Goal: Information Seeking & Learning: Learn about a topic

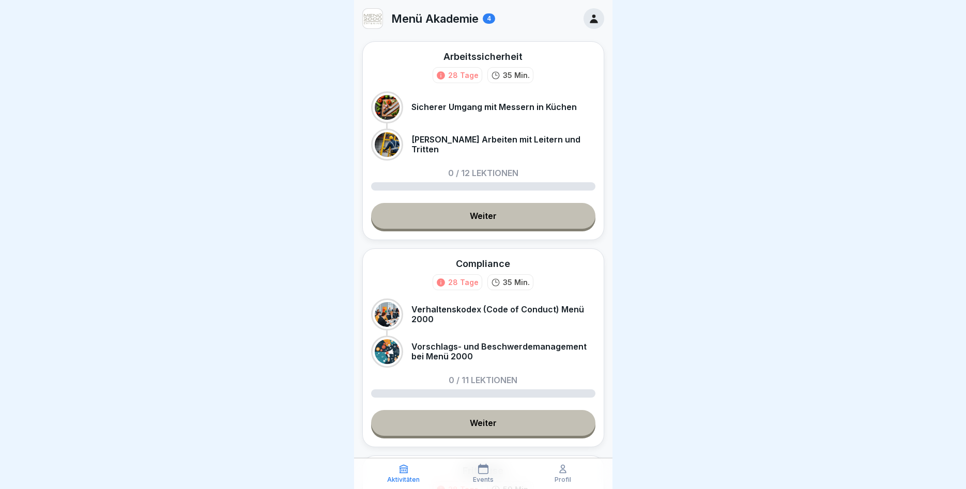
click at [486, 214] on link "Weiter" at bounding box center [483, 216] width 224 height 26
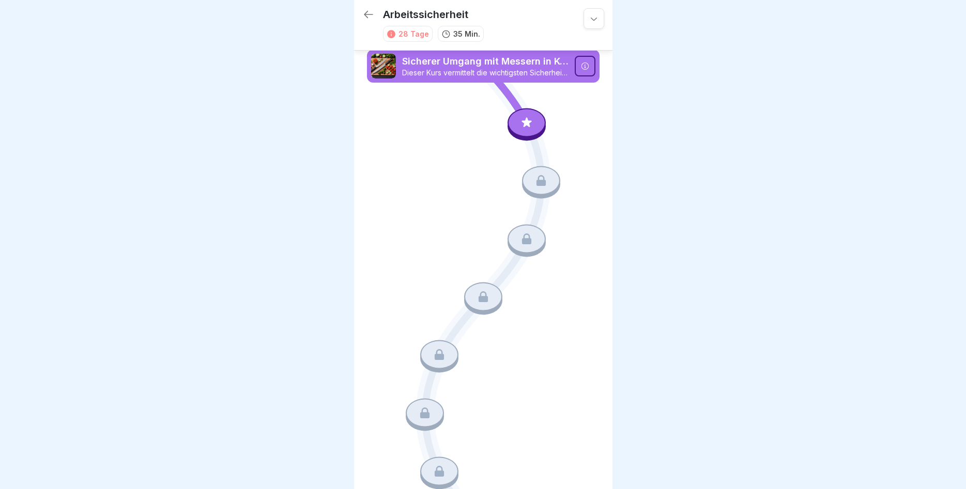
click at [522, 65] on p "Sicherer Umgang mit Messern in Küchen" at bounding box center [485, 61] width 166 height 13
click at [589, 66] on icon at bounding box center [585, 66] width 8 height 8
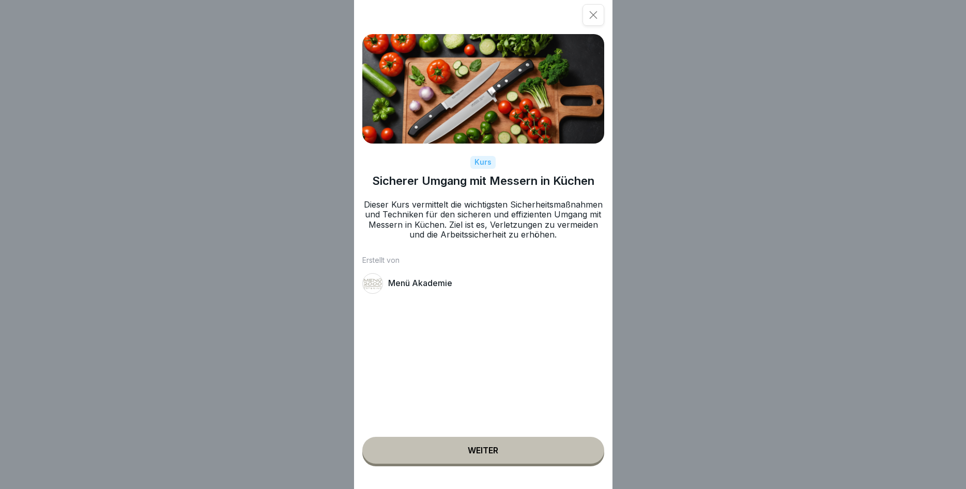
click at [482, 453] on div "Weiter" at bounding box center [483, 450] width 30 height 9
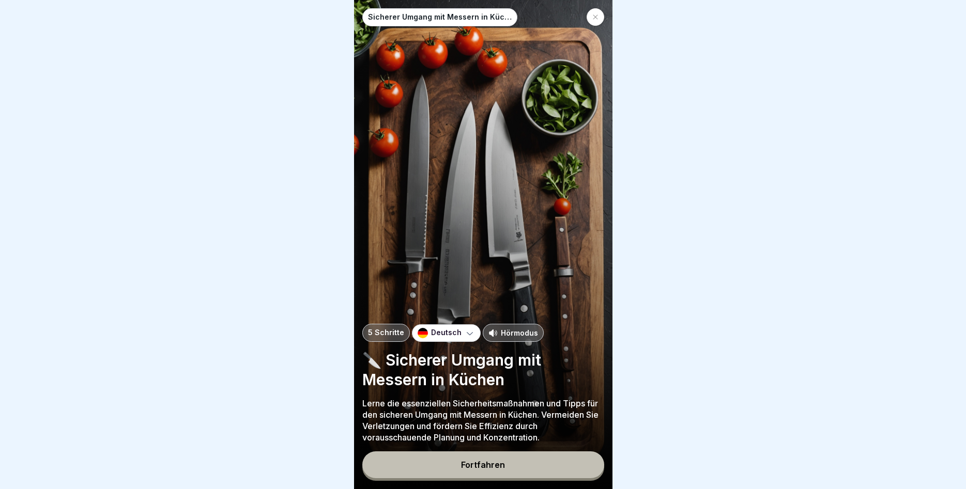
click at [488, 460] on div "Fortfahren" at bounding box center [483, 464] width 44 height 9
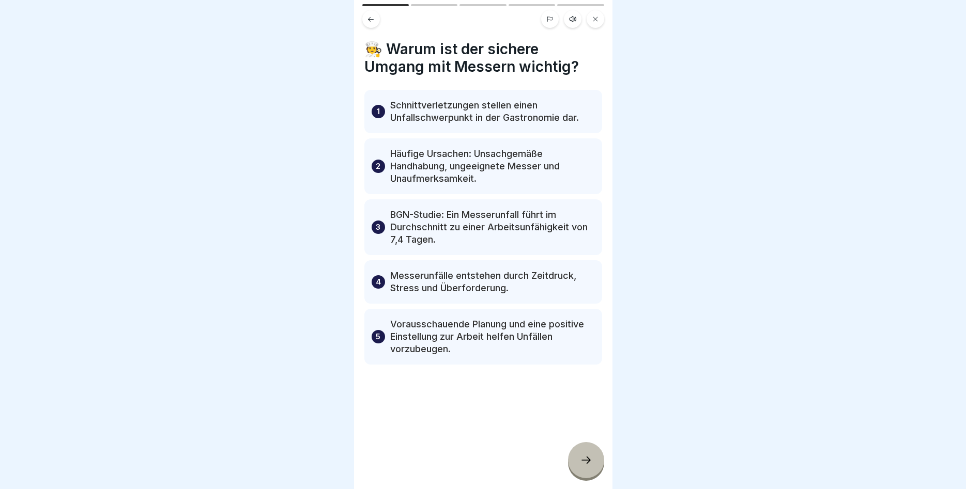
click at [578, 456] on div at bounding box center [586, 460] width 36 height 36
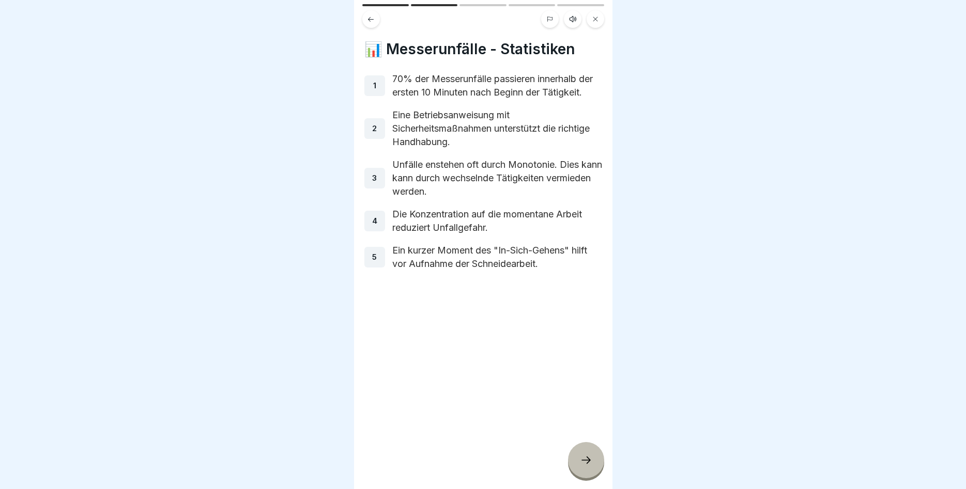
click at [570, 456] on div at bounding box center [586, 460] width 36 height 36
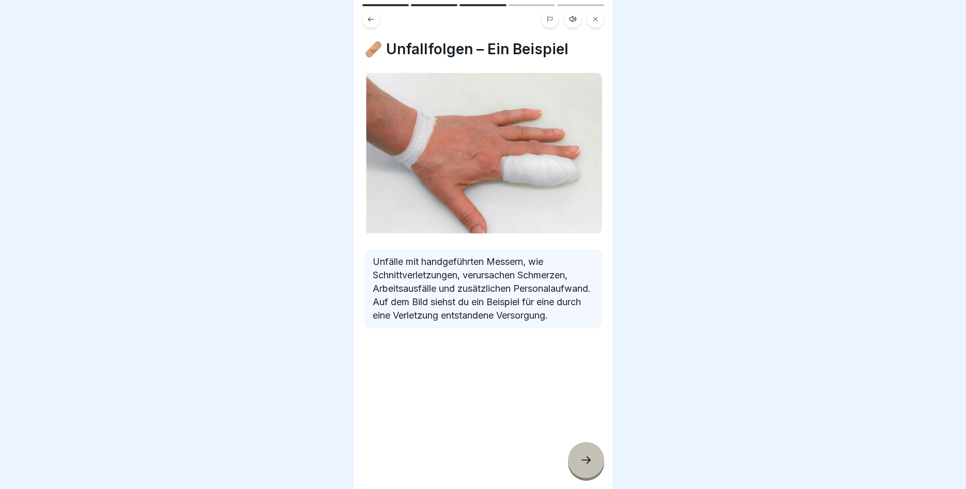
click at [591, 456] on icon at bounding box center [586, 460] width 12 height 12
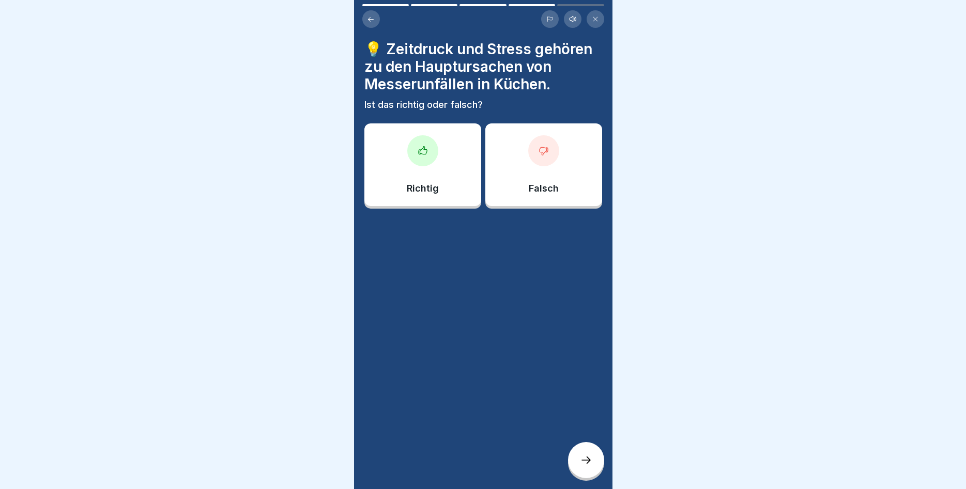
click at [412, 149] on div at bounding box center [422, 150] width 31 height 31
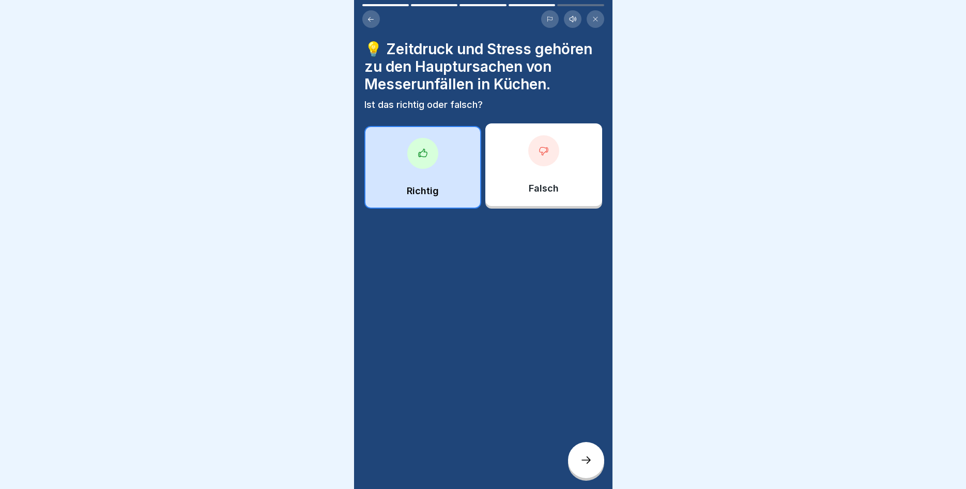
click at [582, 462] on icon at bounding box center [586, 460] width 12 height 12
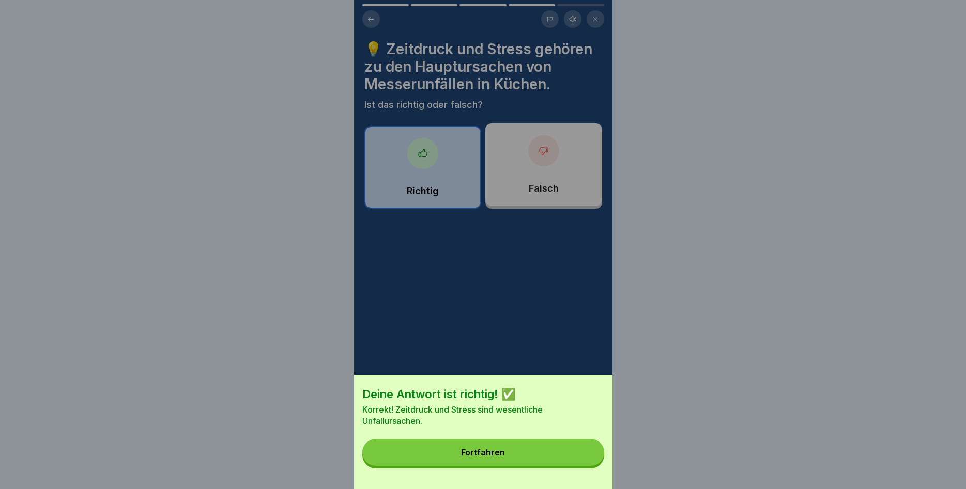
click at [580, 456] on button "Fortfahren" at bounding box center [483, 452] width 242 height 27
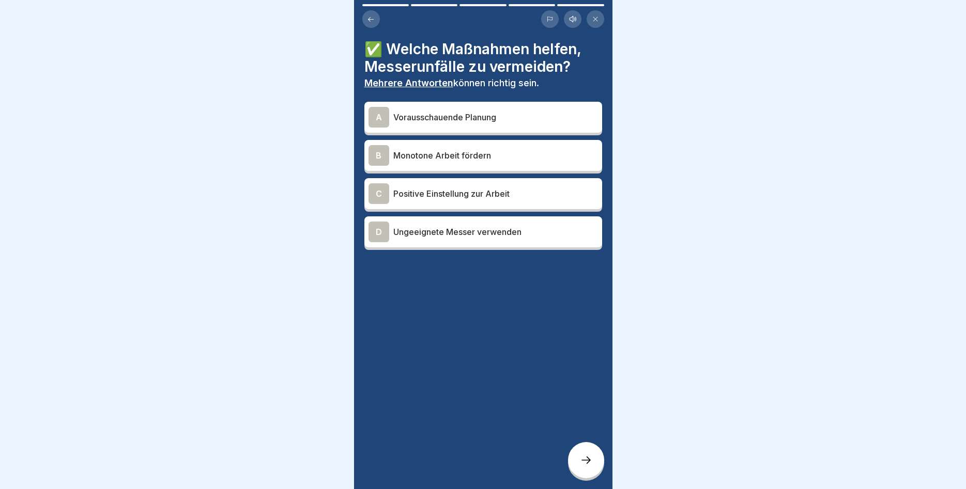
click at [383, 117] on div "A" at bounding box center [378, 117] width 21 height 21
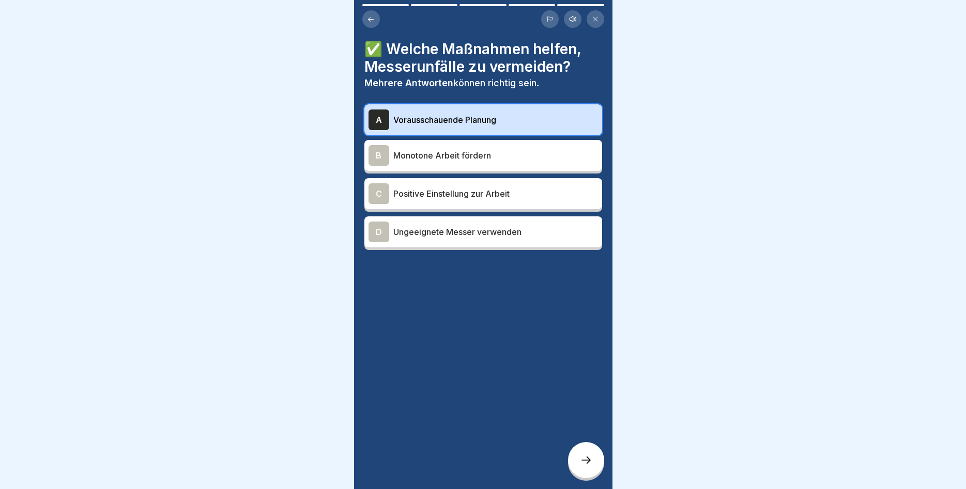
click at [378, 193] on div "C" at bounding box center [378, 193] width 21 height 21
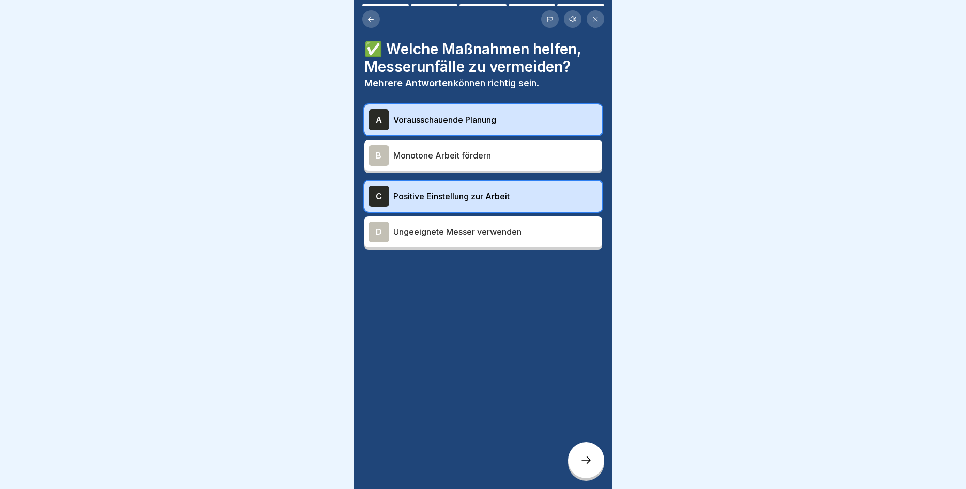
click at [591, 459] on icon at bounding box center [586, 460] width 12 height 12
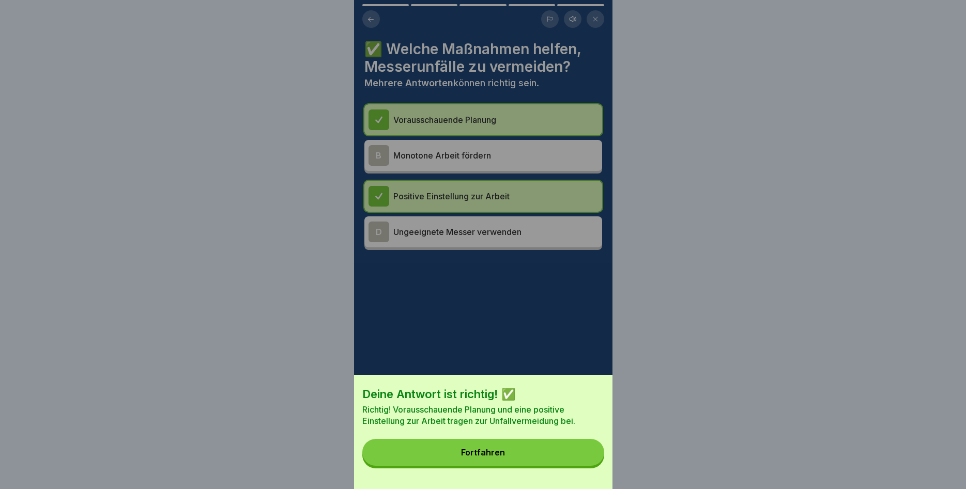
click at [544, 448] on button "Fortfahren" at bounding box center [483, 452] width 242 height 27
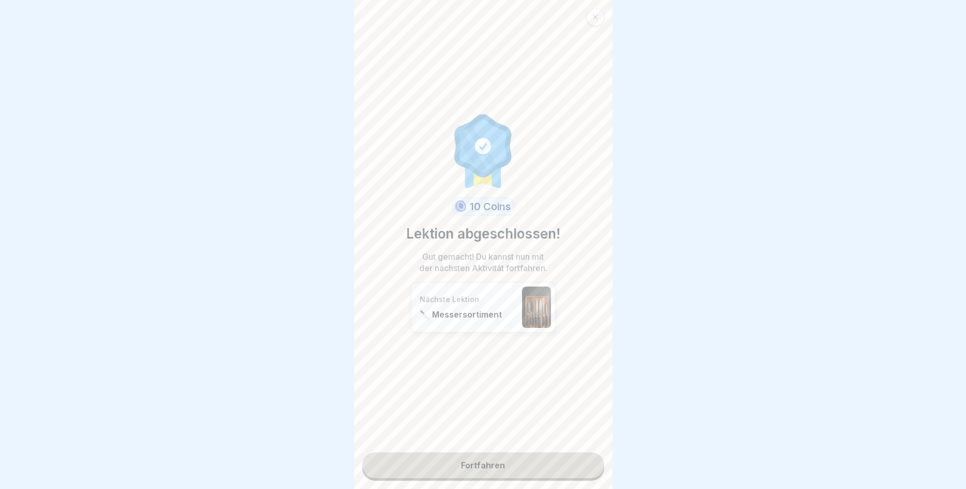
click at [543, 466] on link "Fortfahren" at bounding box center [483, 466] width 242 height 26
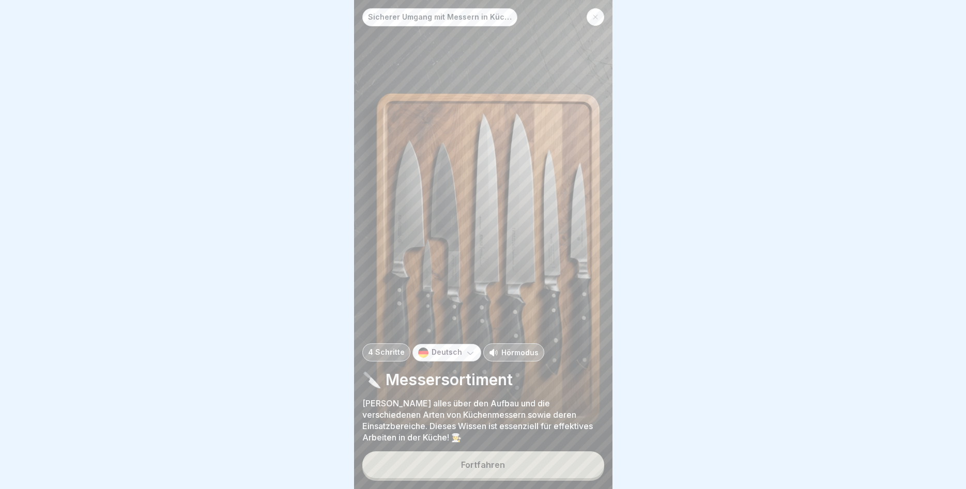
click at [543, 465] on button "Fortfahren" at bounding box center [483, 465] width 242 height 27
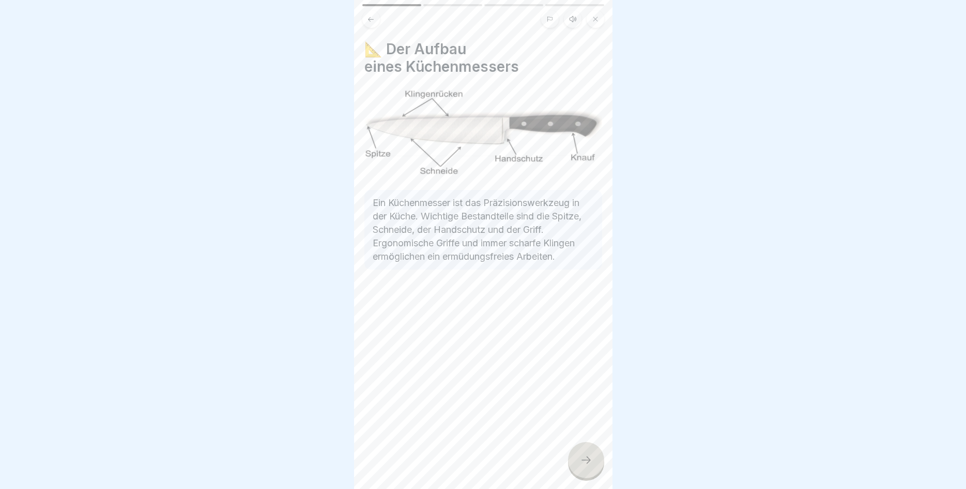
click at [584, 462] on icon at bounding box center [586, 460] width 12 height 12
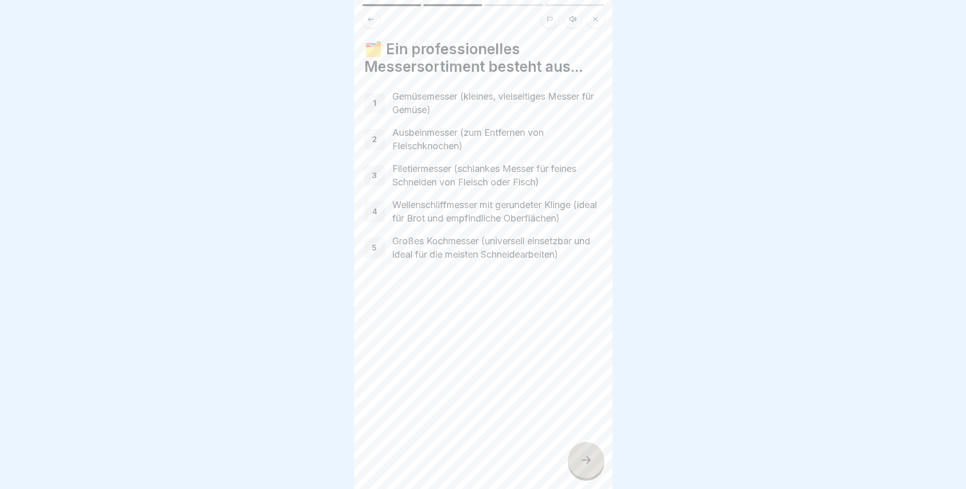
click at [591, 460] on icon at bounding box center [586, 460] width 12 height 12
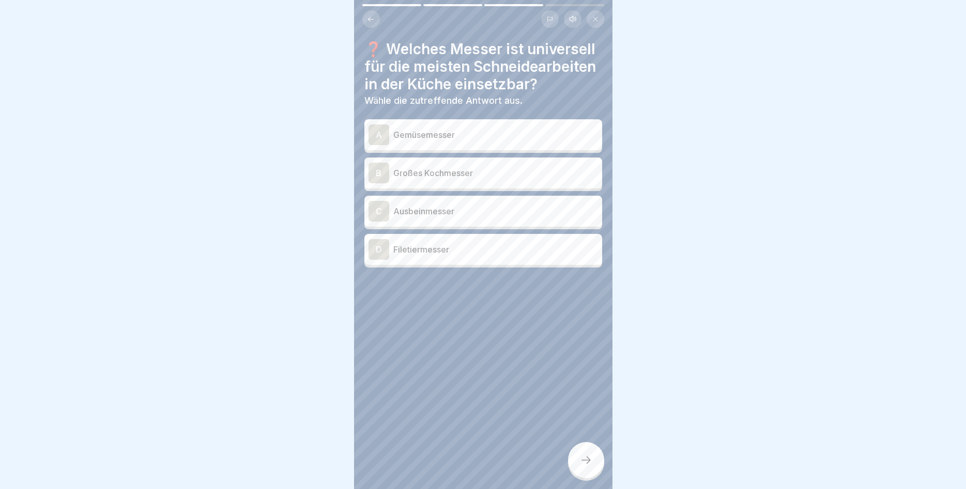
click at [381, 170] on div "B" at bounding box center [378, 173] width 21 height 21
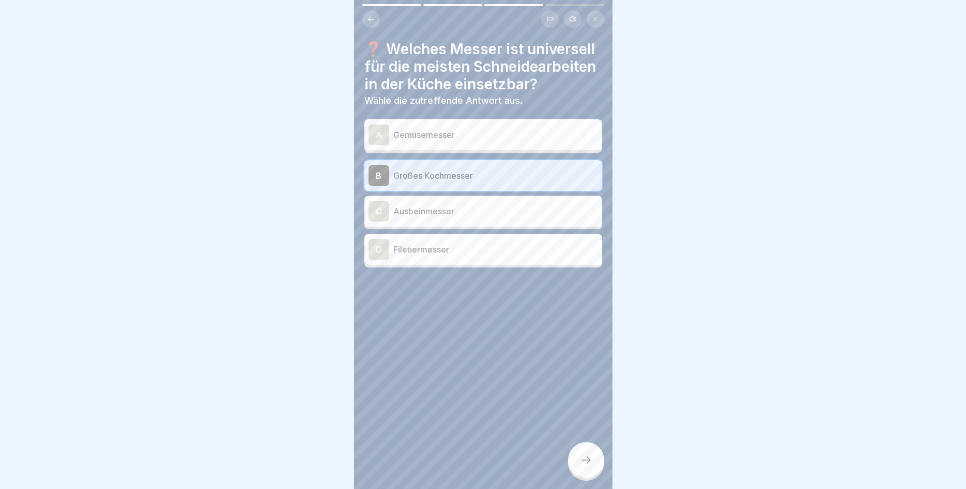
click at [589, 459] on icon at bounding box center [586, 460] width 12 height 12
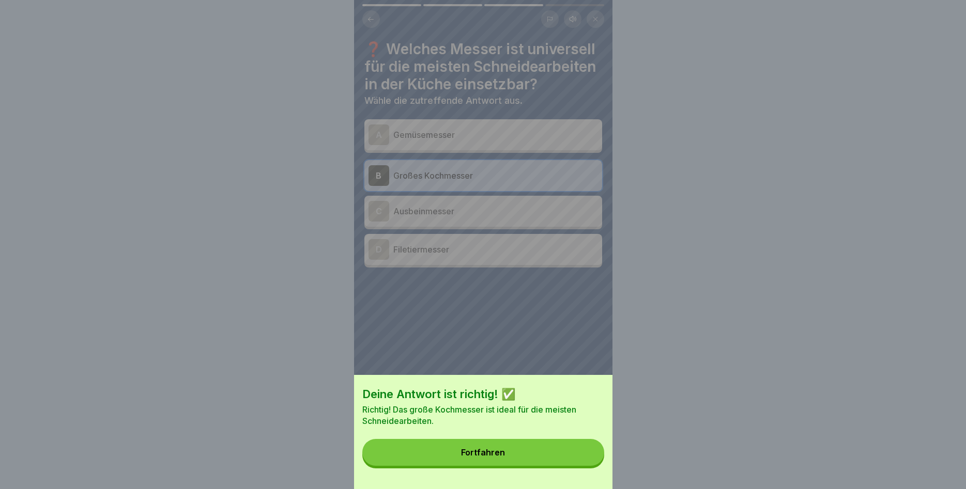
click at [536, 452] on button "Fortfahren" at bounding box center [483, 452] width 242 height 27
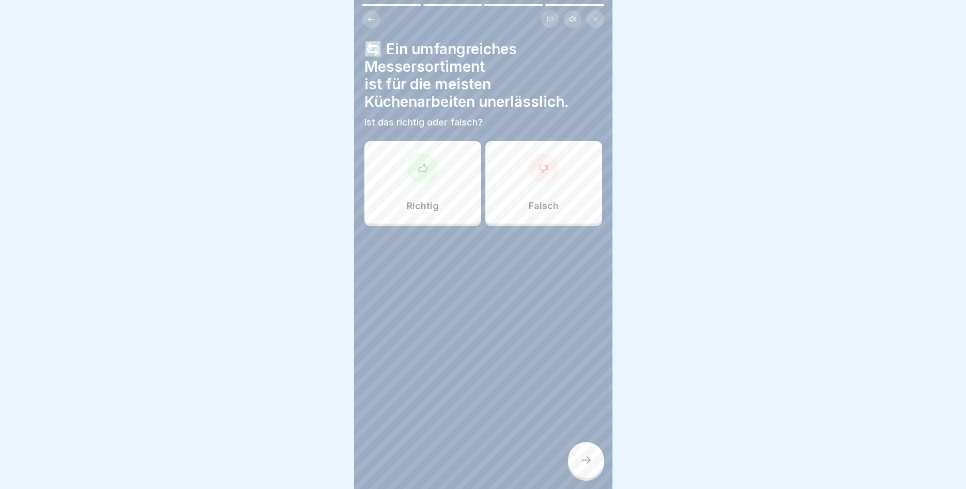
click at [424, 181] on div at bounding box center [422, 168] width 31 height 31
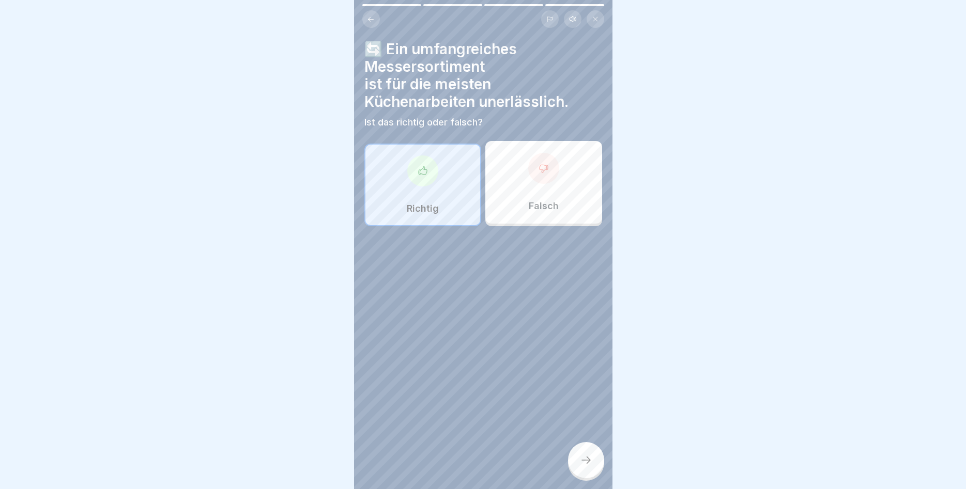
click at [583, 459] on icon at bounding box center [586, 460] width 12 height 12
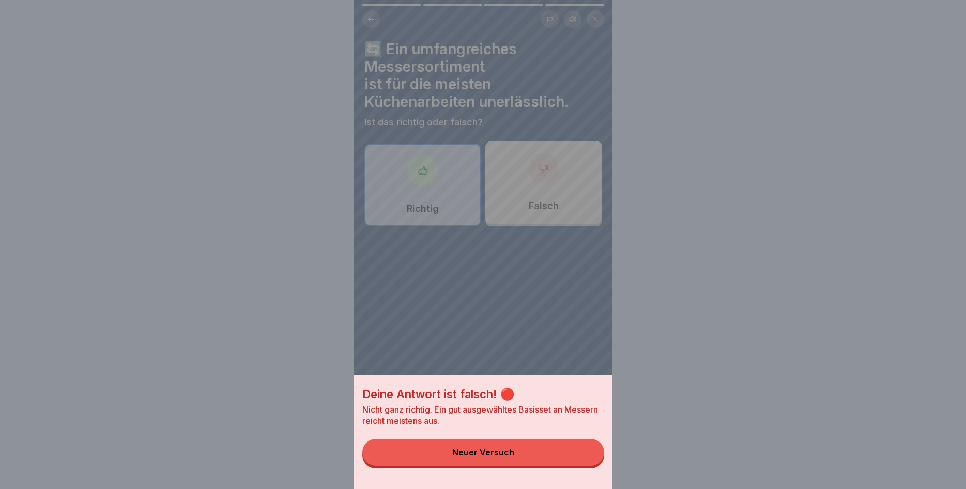
click at [583, 459] on button "Neuer Versuch" at bounding box center [483, 452] width 242 height 27
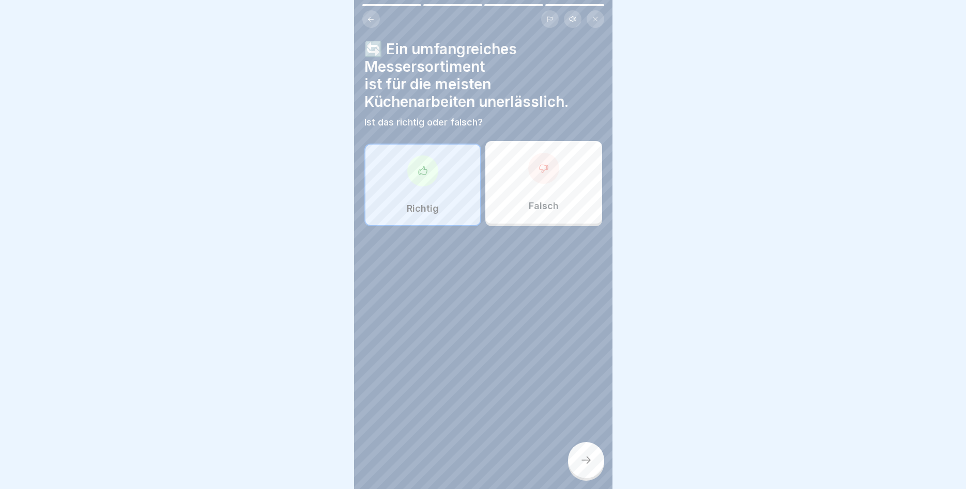
click at [542, 173] on icon at bounding box center [543, 169] width 8 height 8
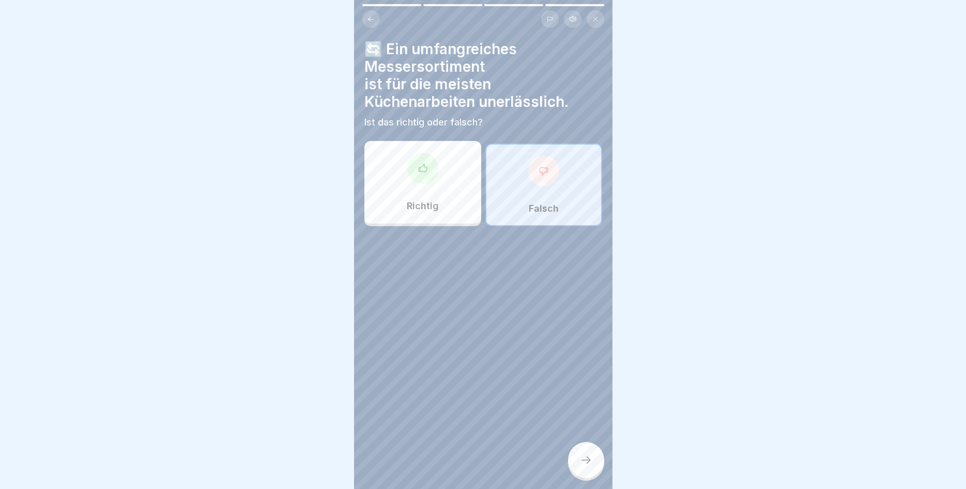
click at [579, 456] on div at bounding box center [586, 460] width 36 height 36
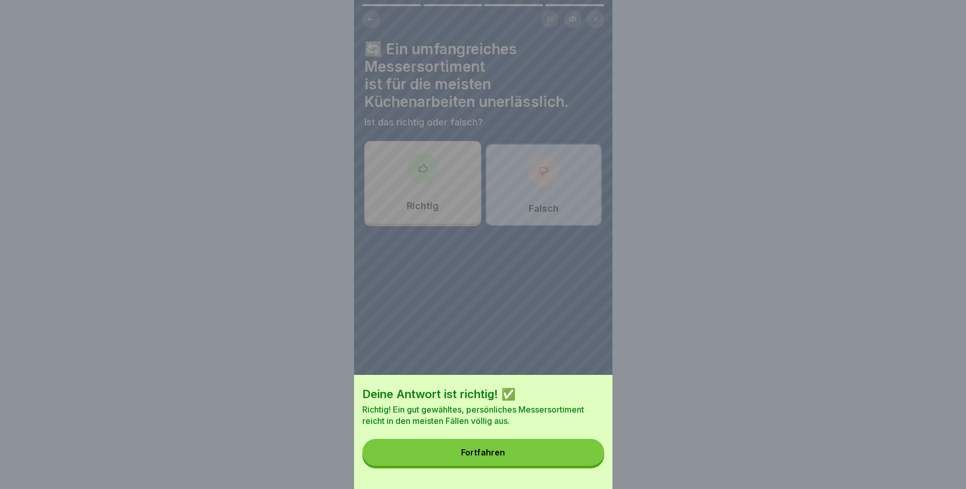
click at [519, 450] on button "Fortfahren" at bounding box center [483, 452] width 242 height 27
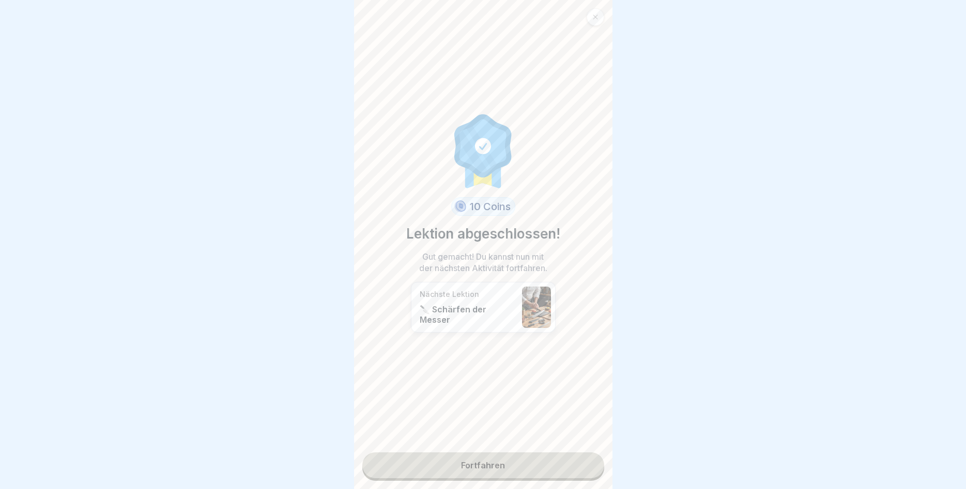
click at [533, 463] on link "Fortfahren" at bounding box center [483, 466] width 242 height 26
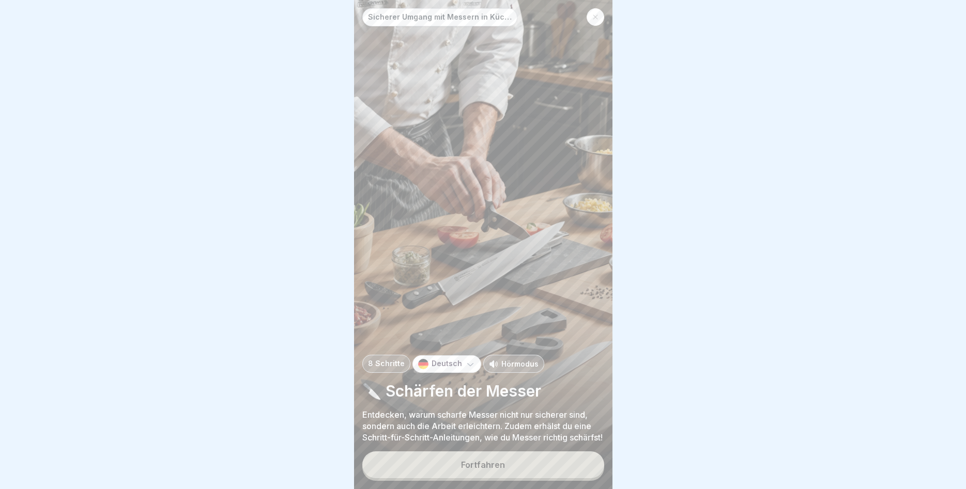
click at [533, 469] on button "Fortfahren" at bounding box center [483, 465] width 242 height 27
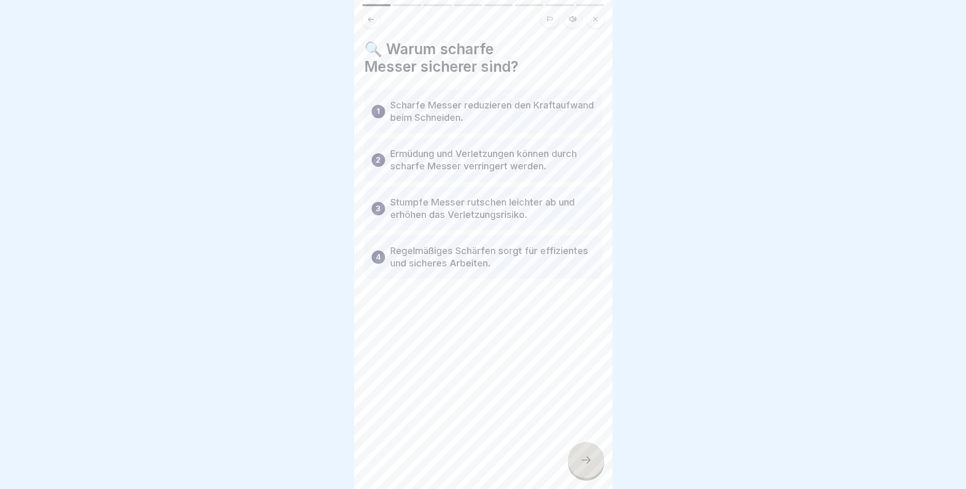
click at [577, 454] on div at bounding box center [586, 460] width 36 height 36
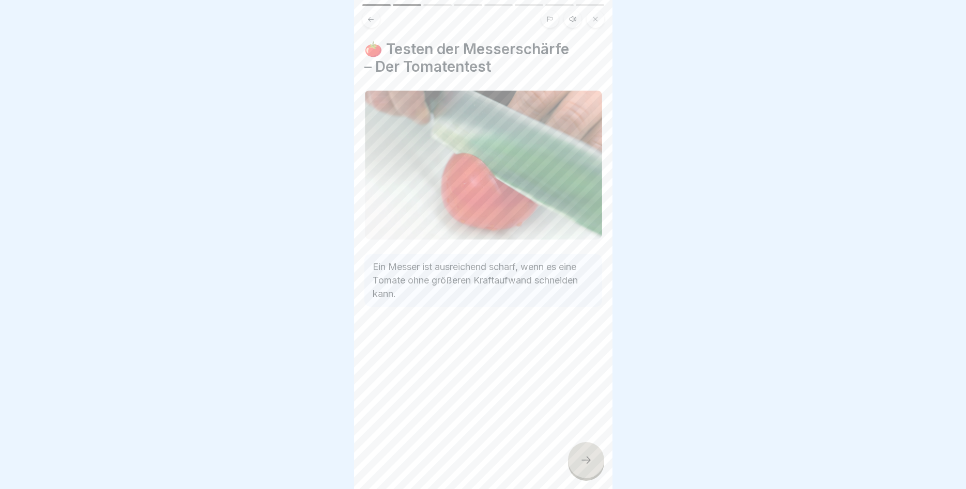
click at [577, 455] on div at bounding box center [586, 460] width 36 height 36
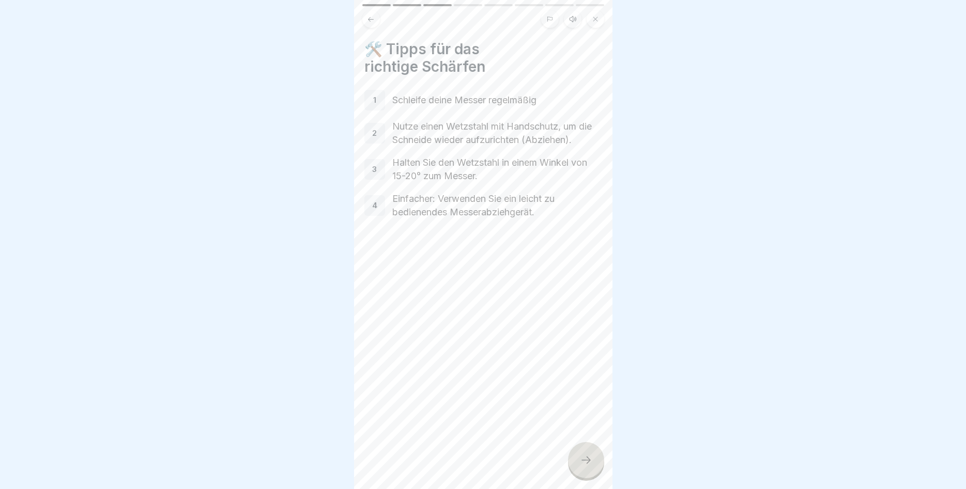
click at [577, 455] on div at bounding box center [586, 460] width 36 height 36
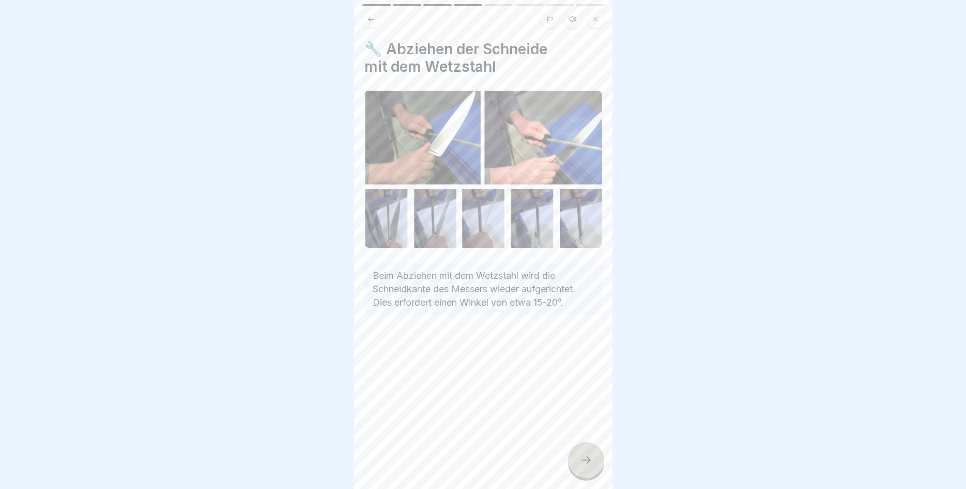
click at [577, 455] on div at bounding box center [586, 460] width 36 height 36
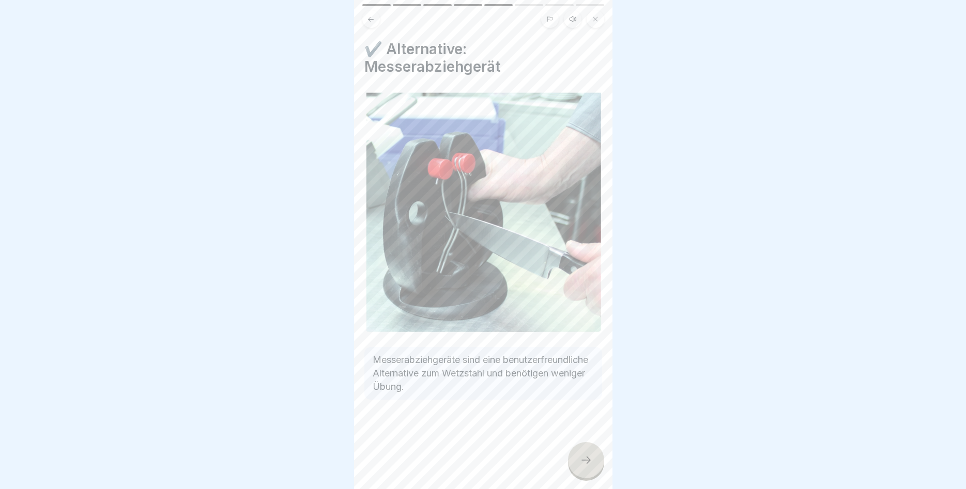
click at [577, 455] on div at bounding box center [586, 460] width 36 height 36
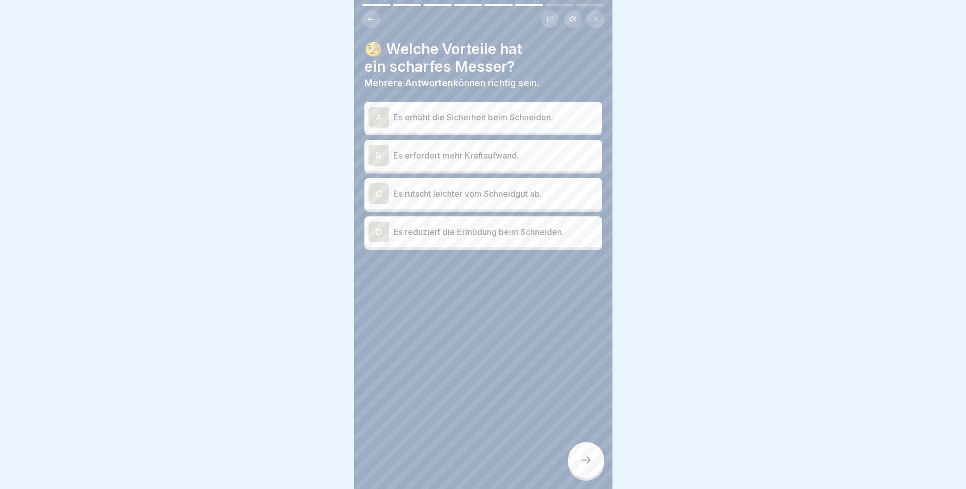
click at [383, 113] on div "A" at bounding box center [378, 117] width 21 height 21
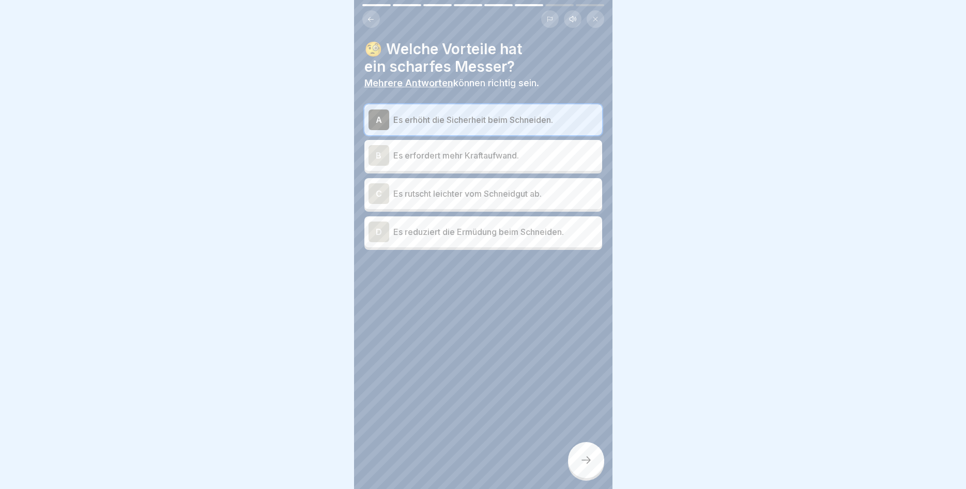
click at [385, 230] on div "D" at bounding box center [378, 232] width 21 height 21
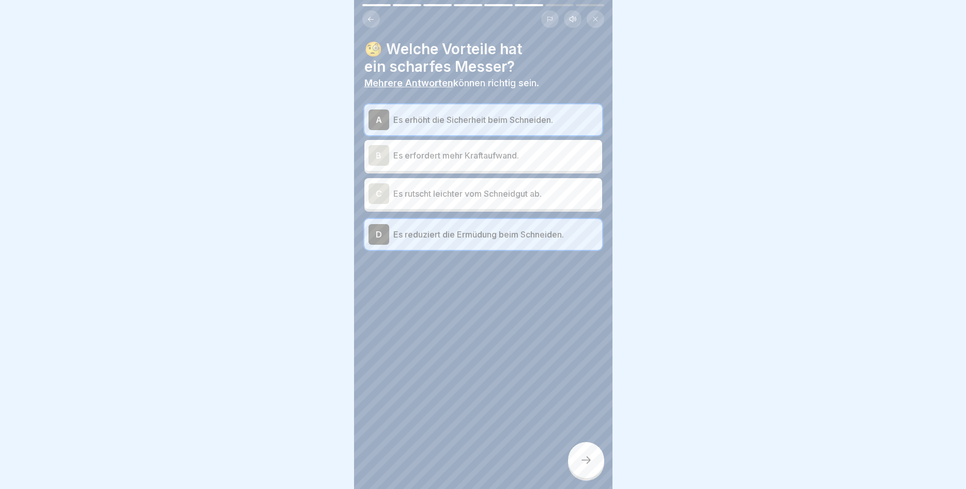
click at [381, 189] on div "C" at bounding box center [378, 193] width 21 height 21
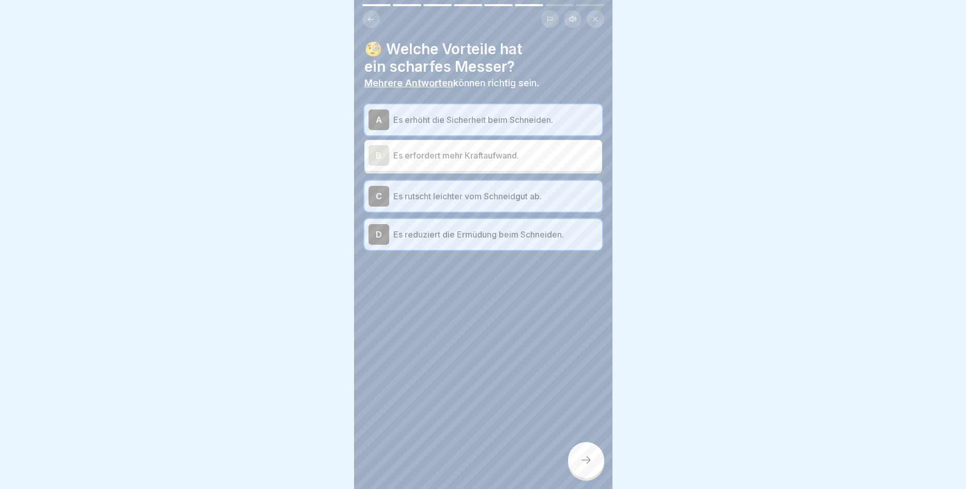
click at [585, 462] on icon at bounding box center [586, 460] width 12 height 12
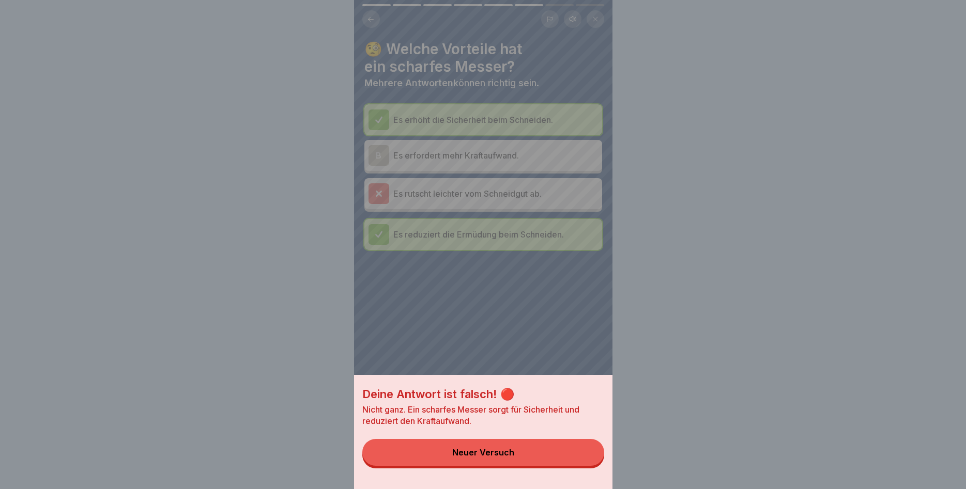
click at [535, 451] on button "Neuer Versuch" at bounding box center [483, 452] width 242 height 27
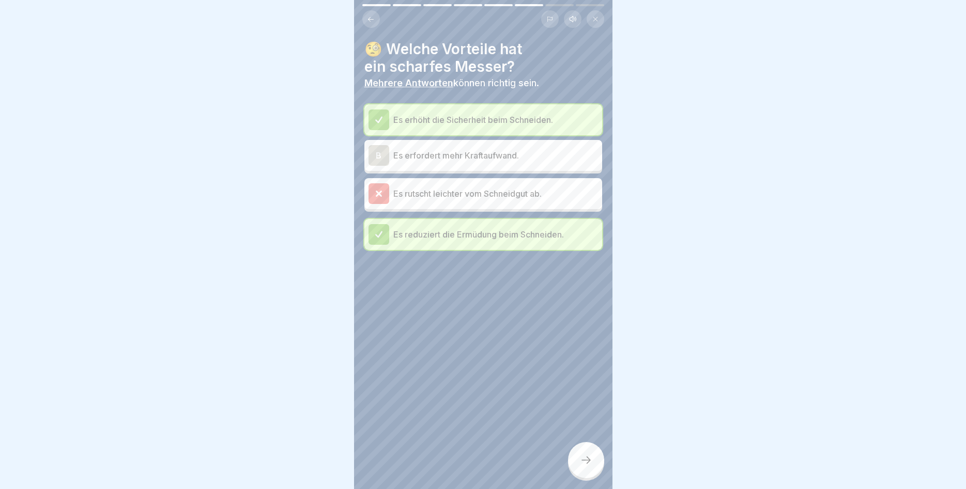
click at [374, 192] on icon at bounding box center [378, 193] width 9 height 9
click at [374, 193] on icon at bounding box center [378, 193] width 9 height 9
click at [380, 195] on icon at bounding box center [378, 193] width 9 height 9
click at [380, 195] on icon at bounding box center [378, 193] width 5 height 5
click at [408, 191] on p "Es rutscht leichter vom Schneidgut ab." at bounding box center [495, 194] width 205 height 12
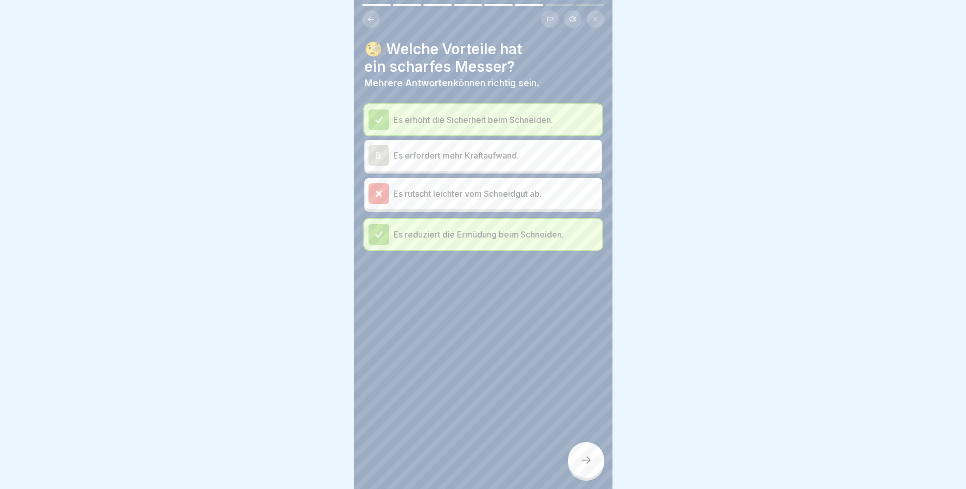
click at [584, 452] on div at bounding box center [586, 460] width 36 height 36
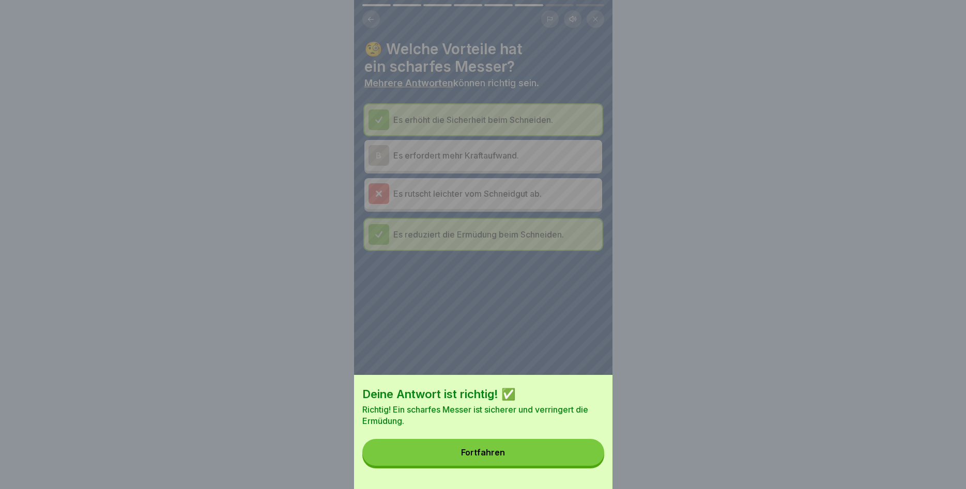
click at [536, 449] on button "Fortfahren" at bounding box center [483, 452] width 242 height 27
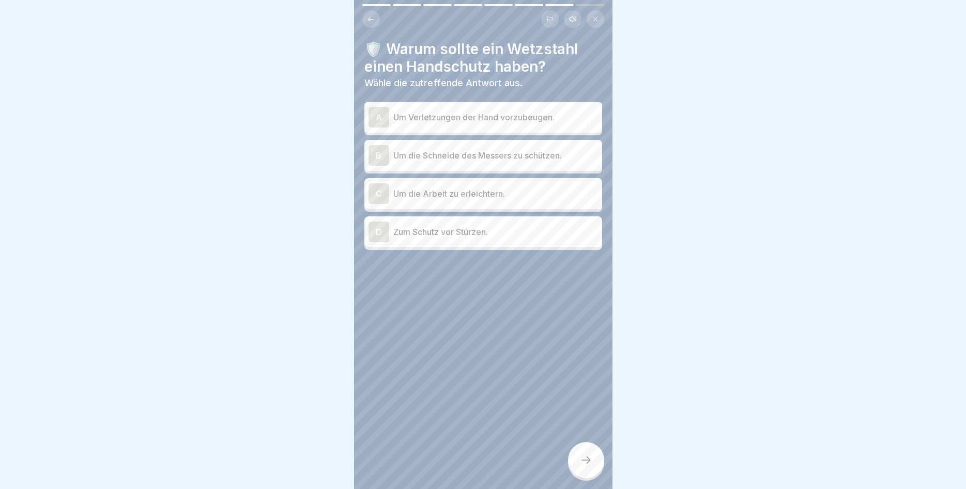
click at [376, 117] on div "A" at bounding box center [378, 117] width 21 height 21
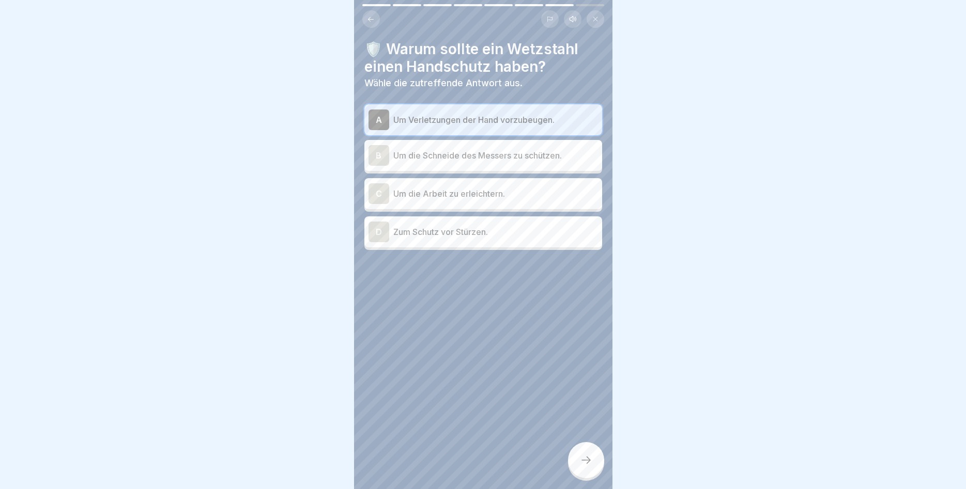
click at [587, 455] on div at bounding box center [586, 460] width 36 height 36
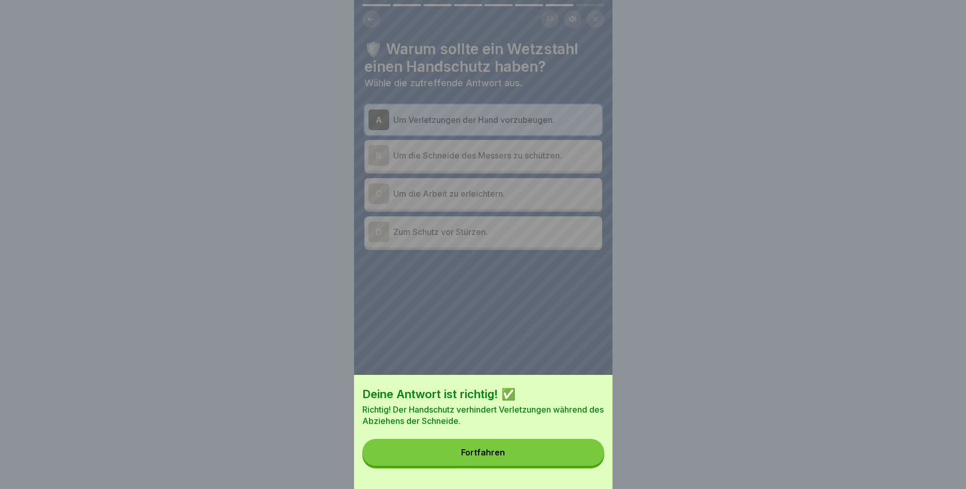
click at [550, 451] on button "Fortfahren" at bounding box center [483, 452] width 242 height 27
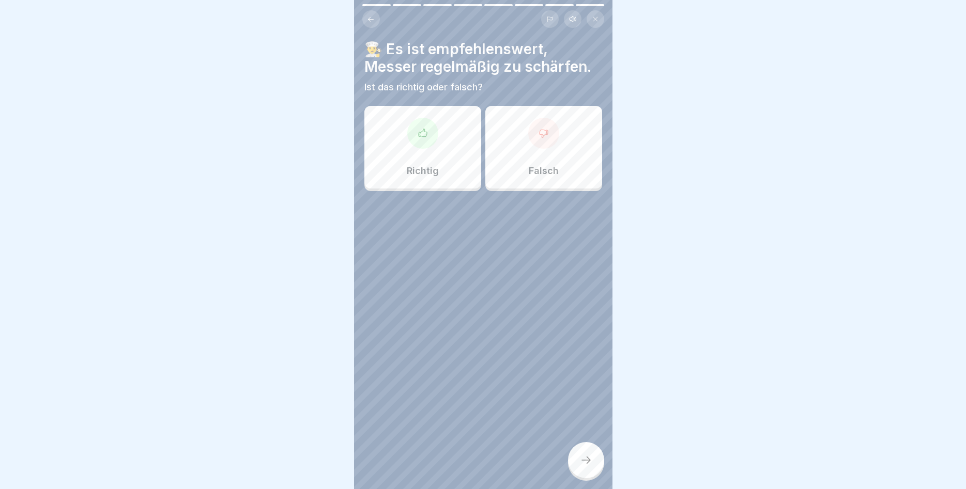
click at [422, 135] on icon at bounding box center [422, 133] width 10 height 10
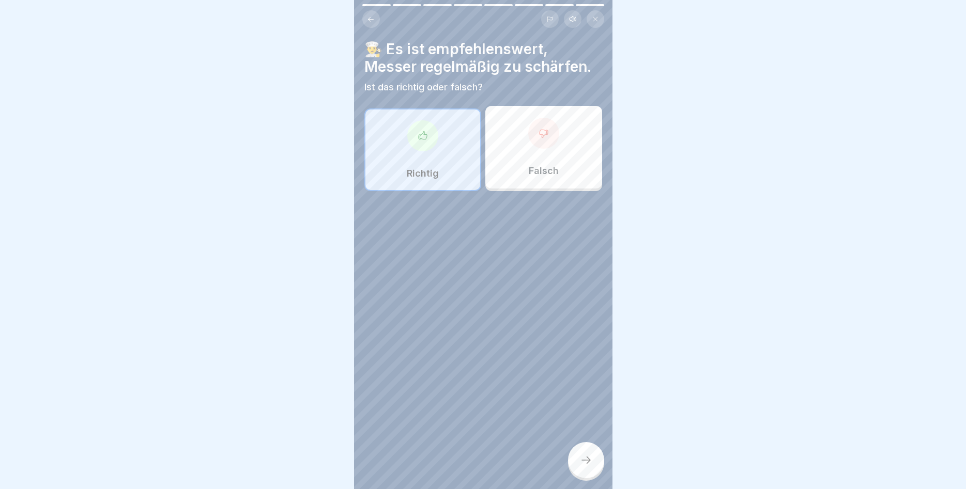
click at [576, 455] on div at bounding box center [586, 460] width 36 height 36
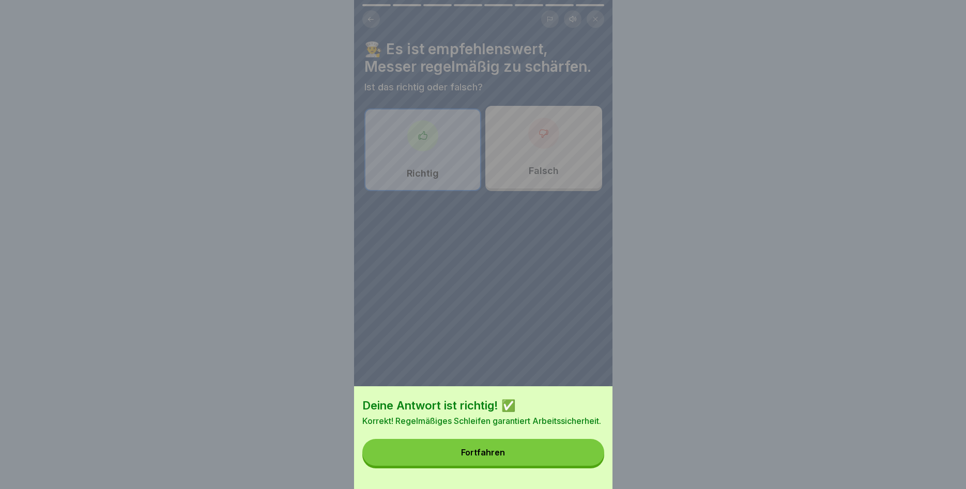
click at [534, 449] on button "Fortfahren" at bounding box center [483, 452] width 242 height 27
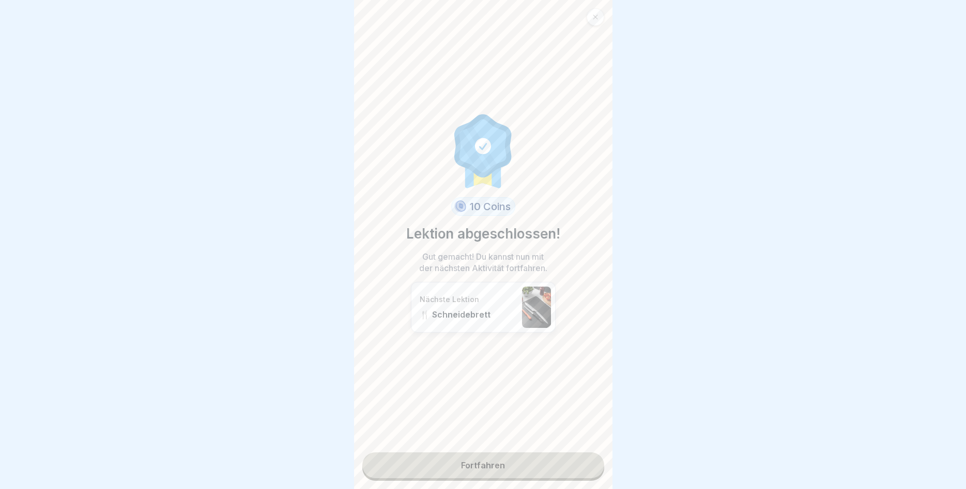
click at [535, 466] on link "Fortfahren" at bounding box center [483, 466] width 242 height 26
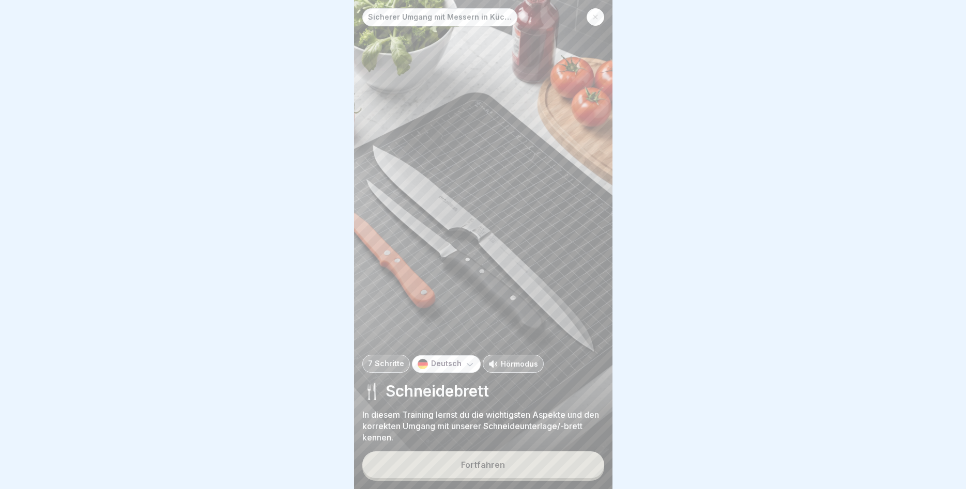
click at [534, 466] on button "Fortfahren" at bounding box center [483, 465] width 242 height 27
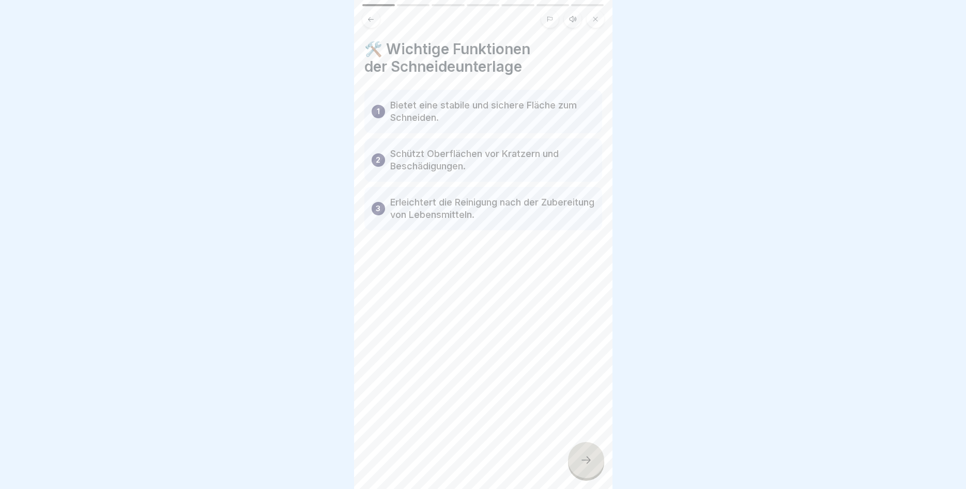
click at [585, 457] on icon at bounding box center [586, 460] width 12 height 12
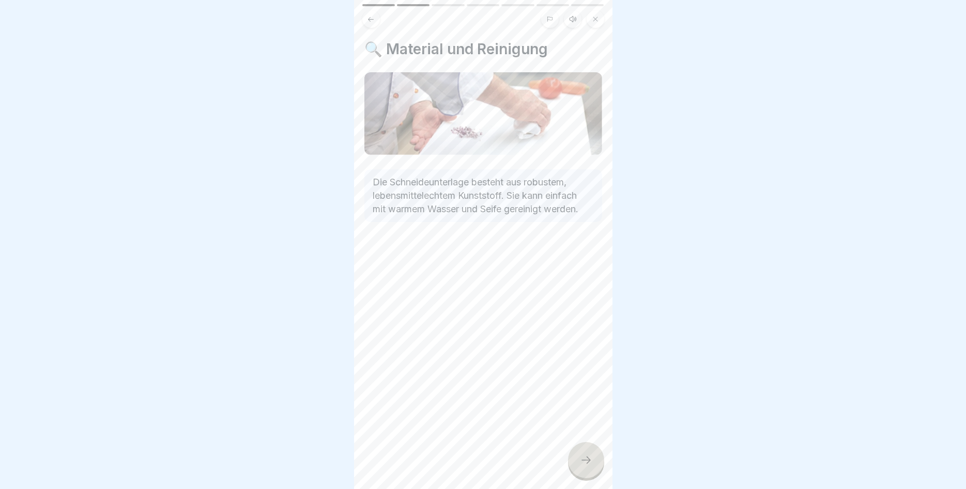
click at [580, 459] on icon at bounding box center [586, 460] width 12 height 12
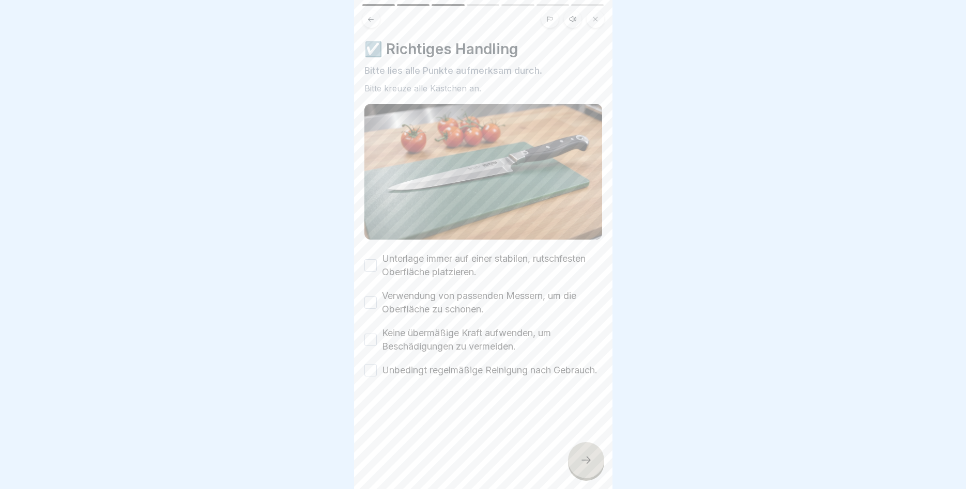
click at [369, 265] on button "Unterlage immer auf einer stabilen, rutschfesten Oberfläche platzieren." at bounding box center [370, 265] width 12 height 12
click at [375, 303] on button "Verwendung von passenden Messern, um die Oberfläche zu schonen." at bounding box center [370, 303] width 12 height 12
click at [373, 342] on button "Keine übermäßige Kraft aufwenden, um Beschädigungen zu vermeiden." at bounding box center [370, 340] width 12 height 12
click at [367, 377] on button "Unbedingt regelmäßige Reinigung nach Gebrauch." at bounding box center [370, 370] width 12 height 12
click at [582, 455] on div at bounding box center [586, 460] width 36 height 36
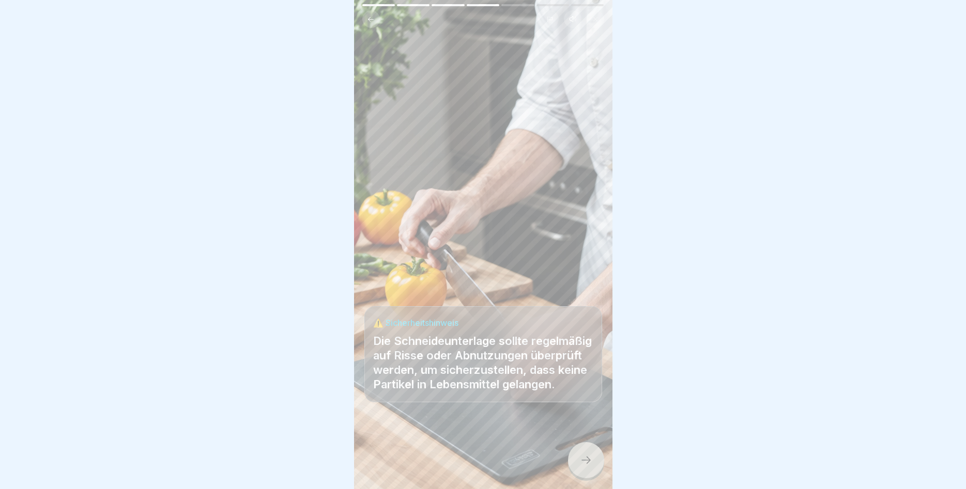
click at [582, 458] on icon at bounding box center [586, 460] width 12 height 12
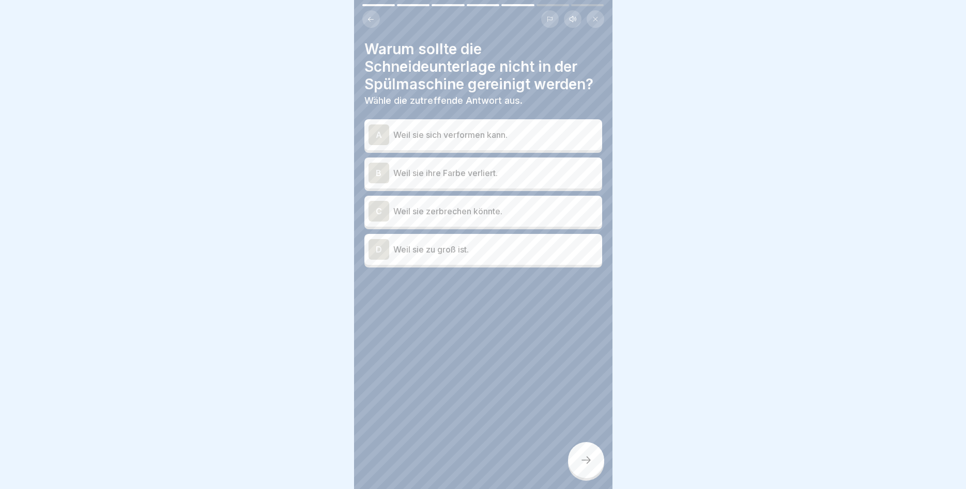
click at [377, 131] on div "A" at bounding box center [378, 135] width 21 height 21
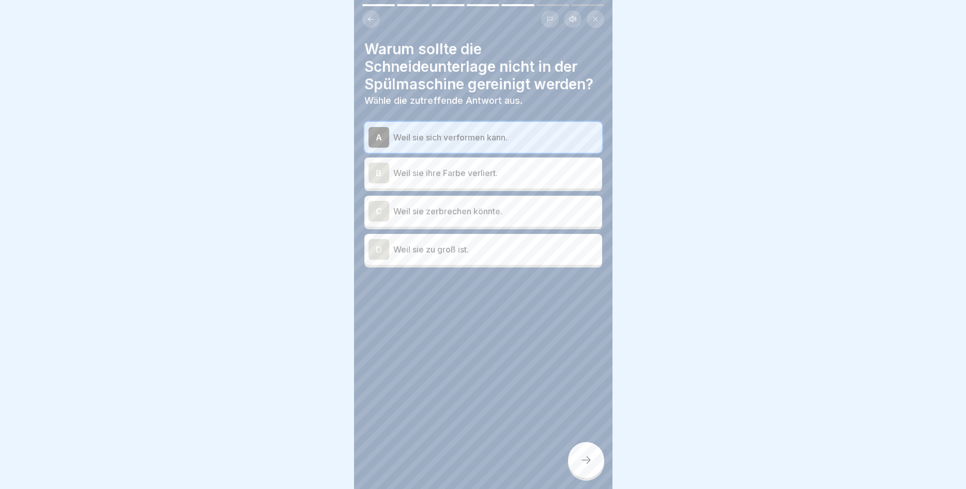
click at [585, 463] on icon at bounding box center [586, 460] width 12 height 12
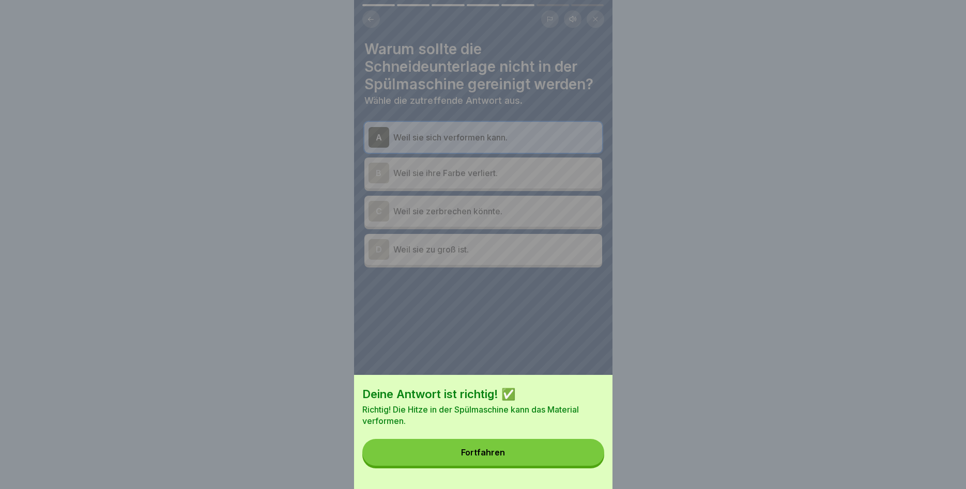
click at [520, 446] on button "Fortfahren" at bounding box center [483, 452] width 242 height 27
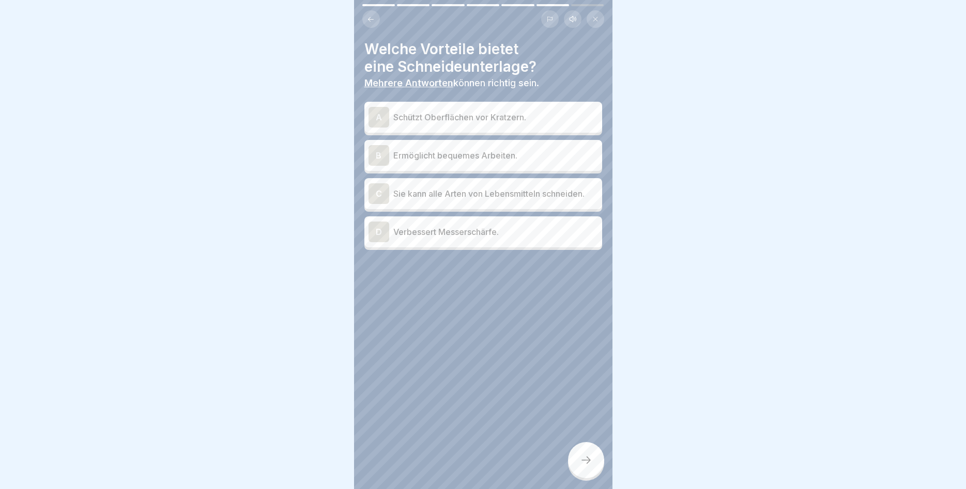
click at [374, 116] on div "A" at bounding box center [378, 117] width 21 height 21
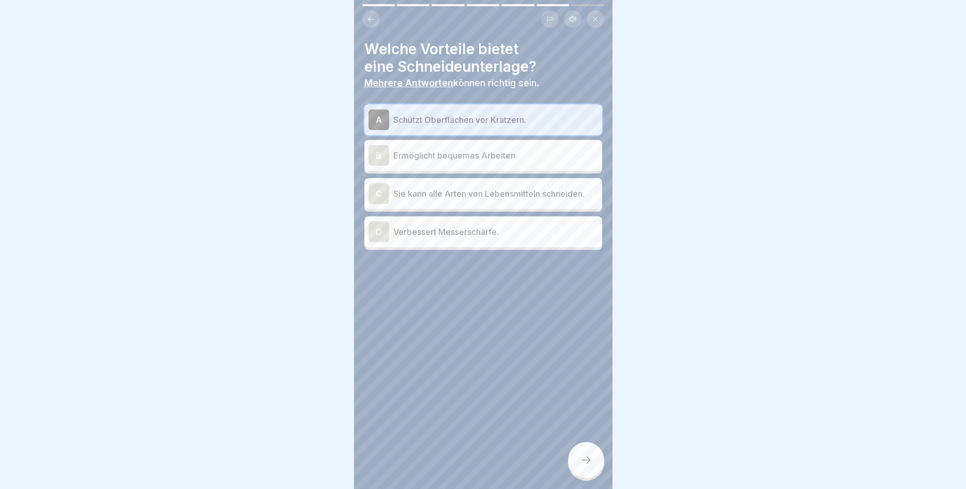
click at [581, 454] on div at bounding box center [586, 460] width 36 height 36
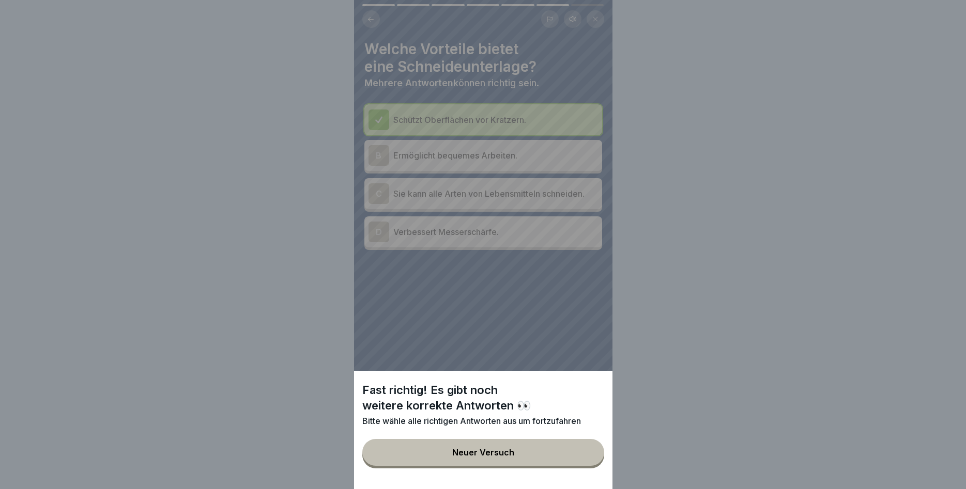
click at [539, 446] on button "Neuer Versuch" at bounding box center [483, 452] width 242 height 27
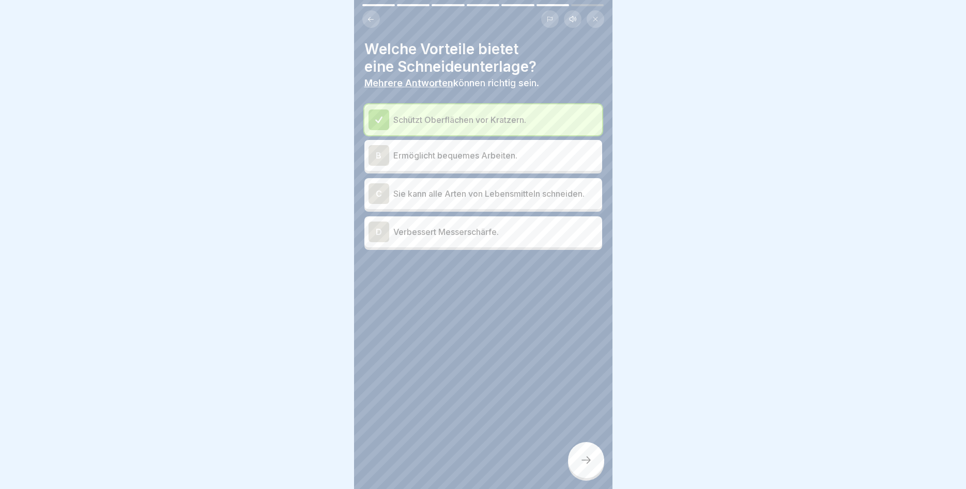
click at [376, 153] on div "B" at bounding box center [378, 155] width 21 height 21
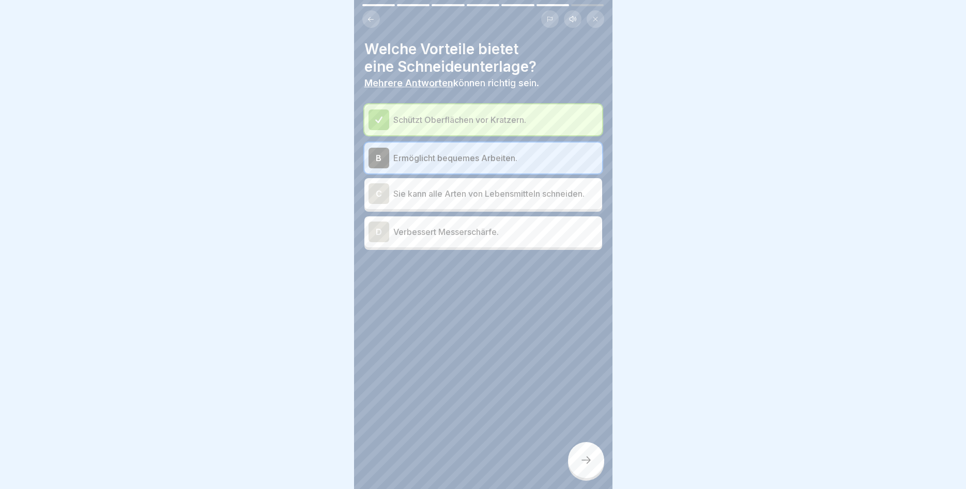
click at [381, 231] on div "D" at bounding box center [378, 232] width 21 height 21
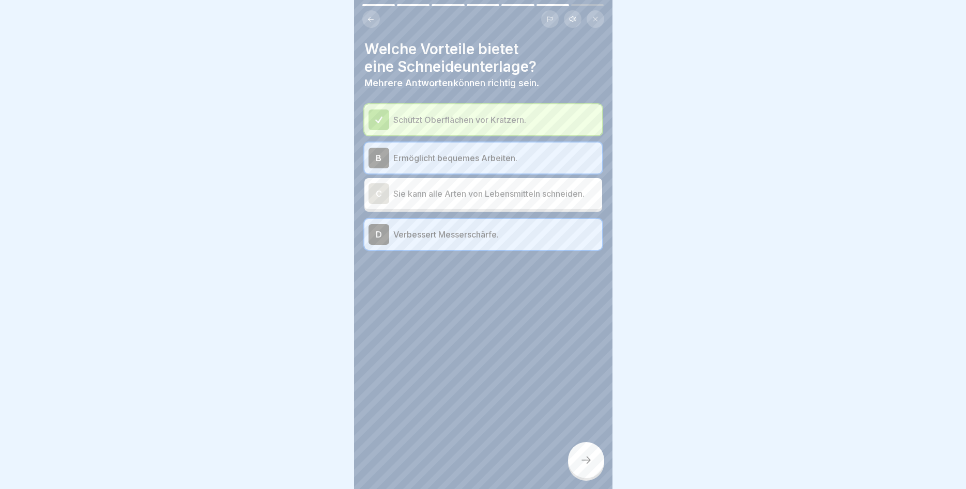
click at [594, 455] on div at bounding box center [586, 460] width 36 height 36
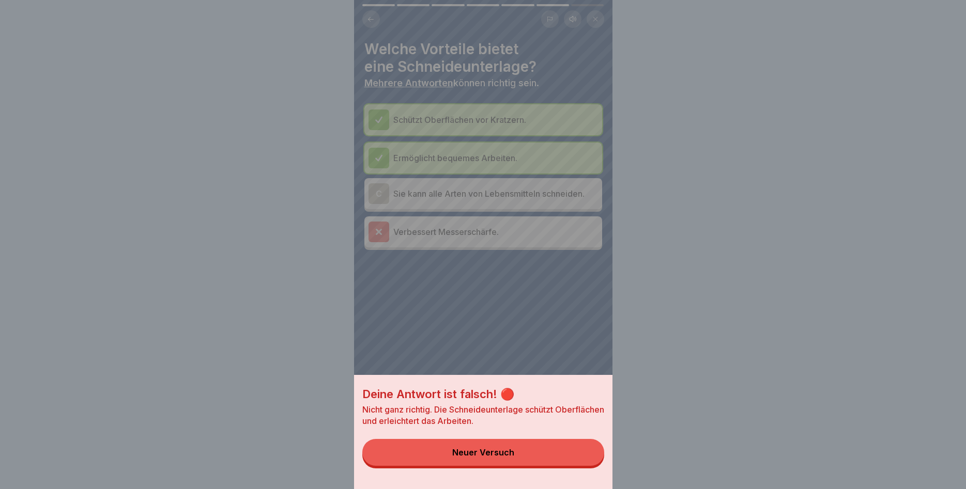
click at [546, 447] on button "Neuer Versuch" at bounding box center [483, 452] width 242 height 27
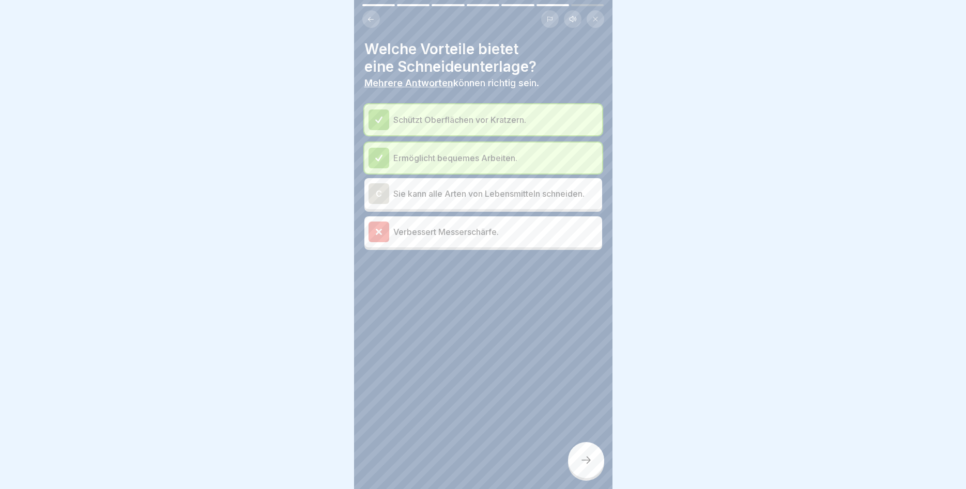
click at [468, 229] on p "Verbessert Messerschärfe." at bounding box center [495, 232] width 205 height 12
click at [585, 450] on div at bounding box center [586, 460] width 36 height 36
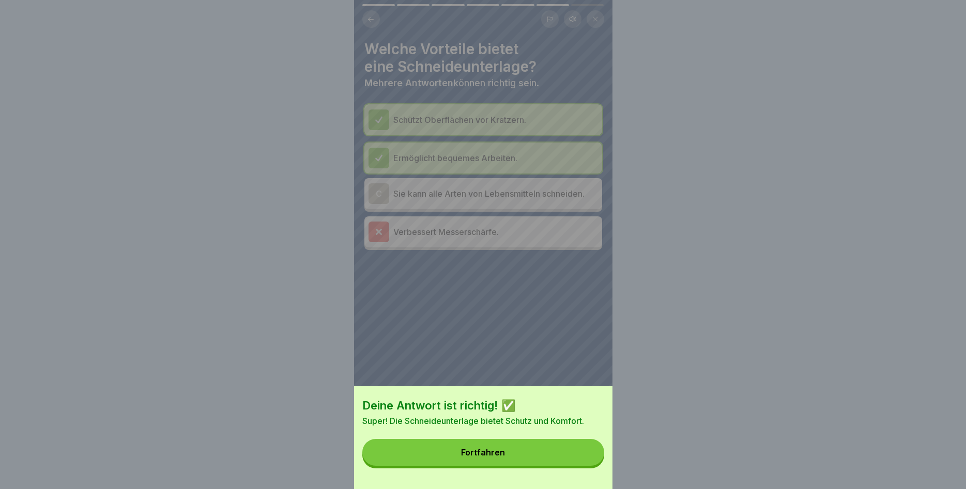
click at [535, 445] on button "Fortfahren" at bounding box center [483, 452] width 242 height 27
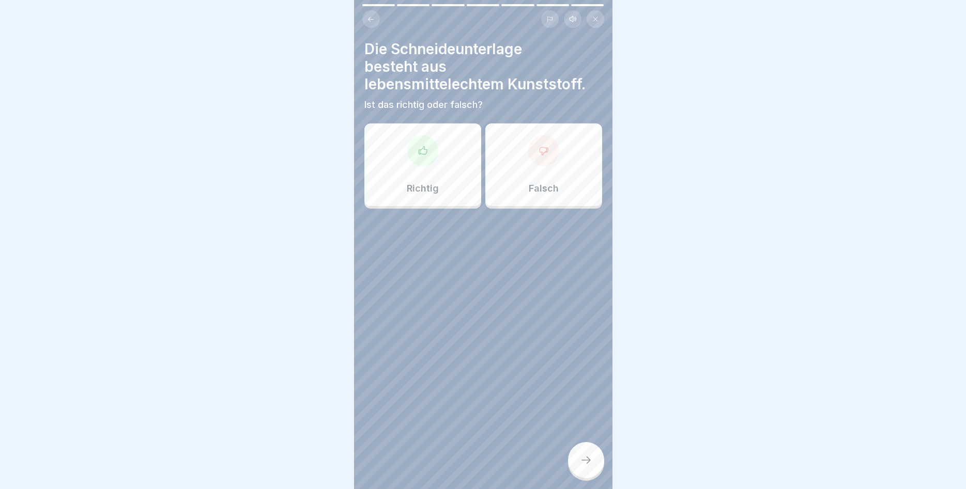
click at [427, 161] on div at bounding box center [422, 150] width 31 height 31
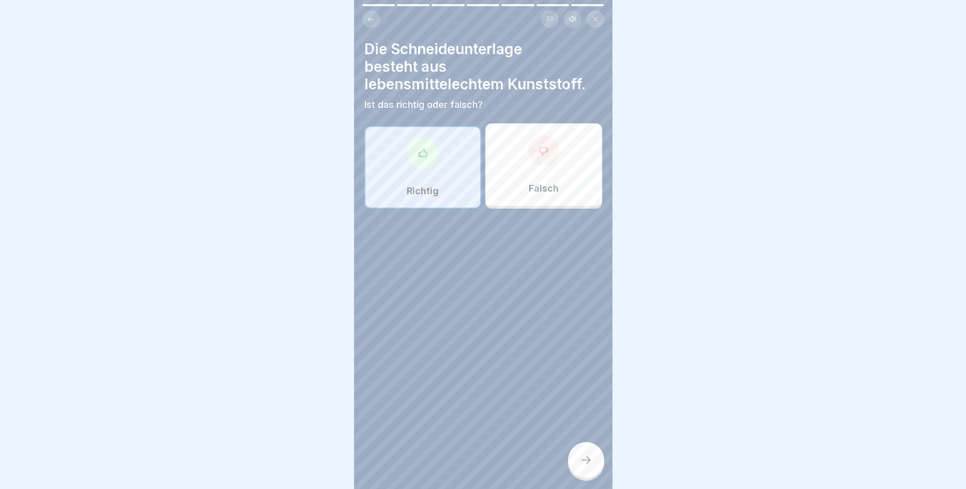
click at [581, 456] on icon at bounding box center [586, 460] width 12 height 12
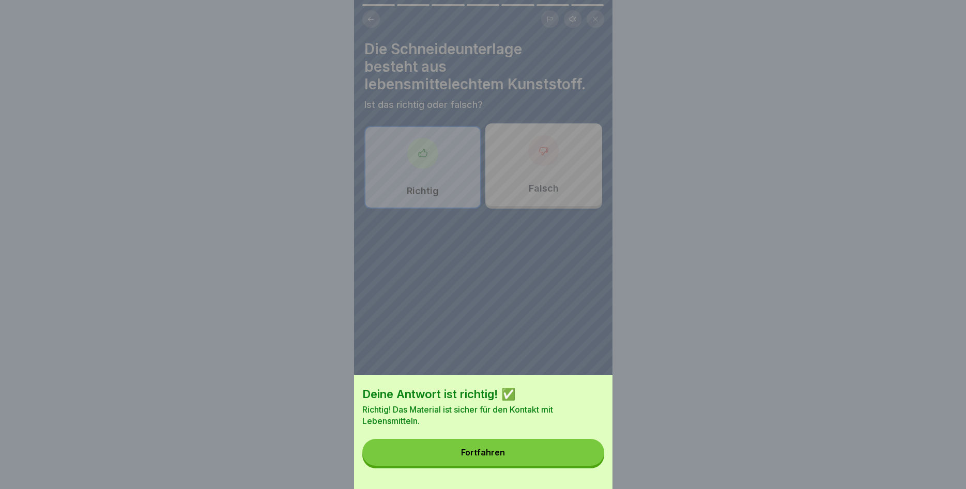
click at [524, 449] on button "Fortfahren" at bounding box center [483, 452] width 242 height 27
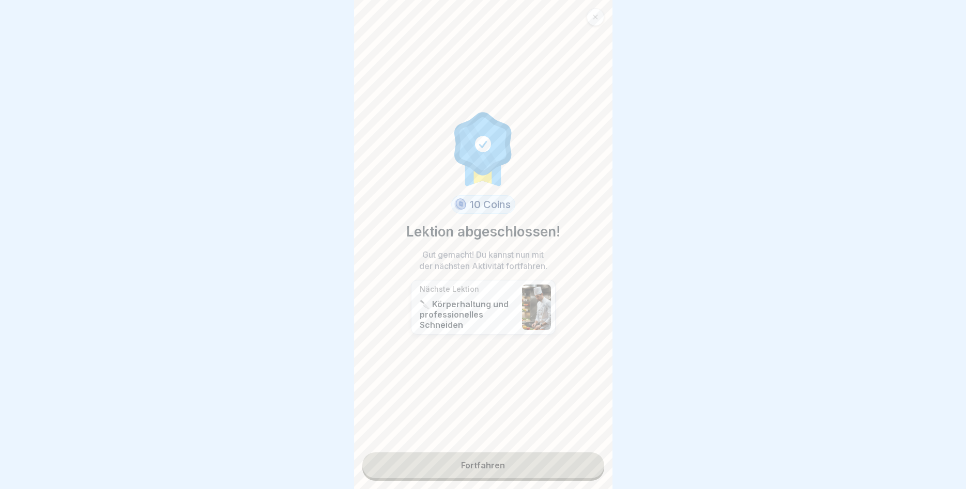
click at [520, 460] on link "Fortfahren" at bounding box center [483, 466] width 242 height 26
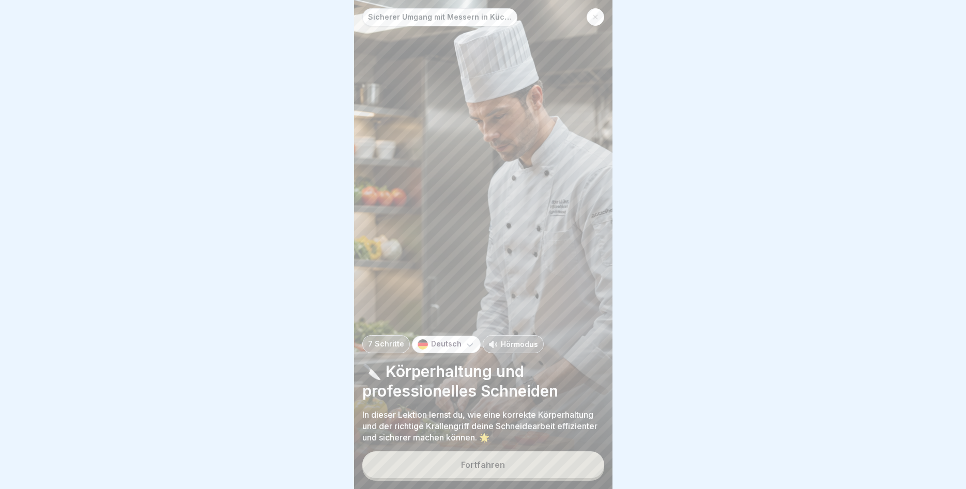
click at [516, 467] on button "Fortfahren" at bounding box center [483, 465] width 242 height 27
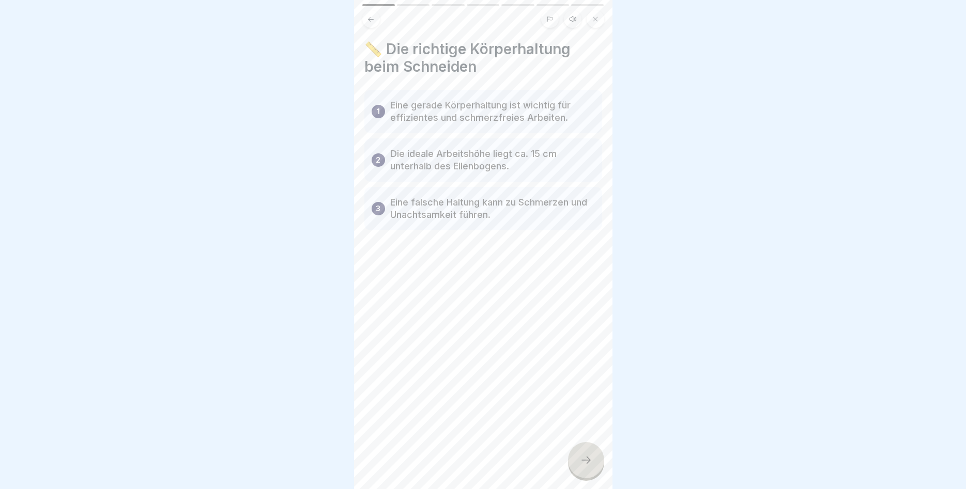
click at [586, 457] on icon at bounding box center [586, 460] width 12 height 12
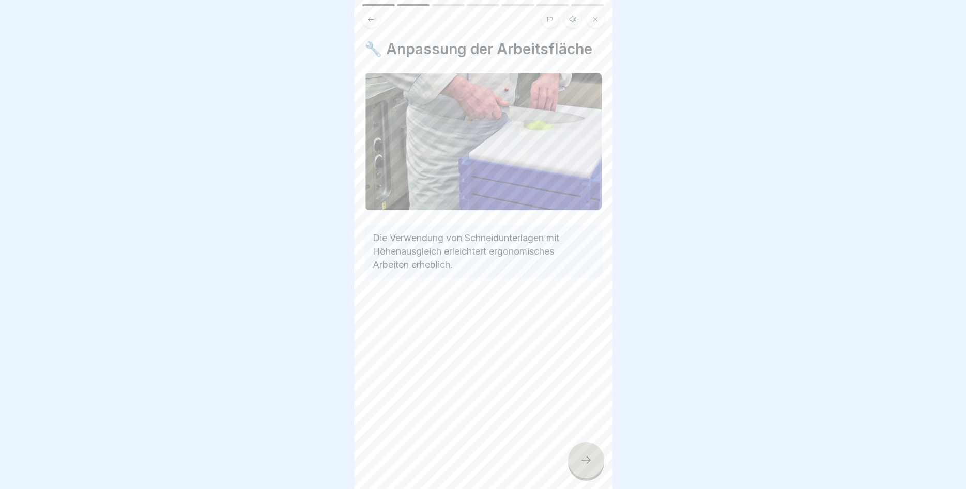
click at [586, 457] on icon at bounding box center [586, 460] width 12 height 12
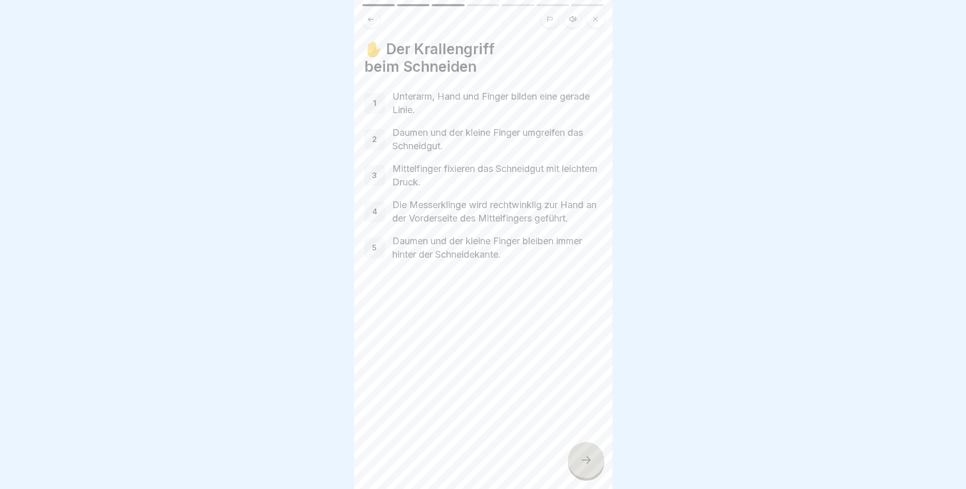
click at [586, 457] on icon at bounding box center [586, 460] width 12 height 12
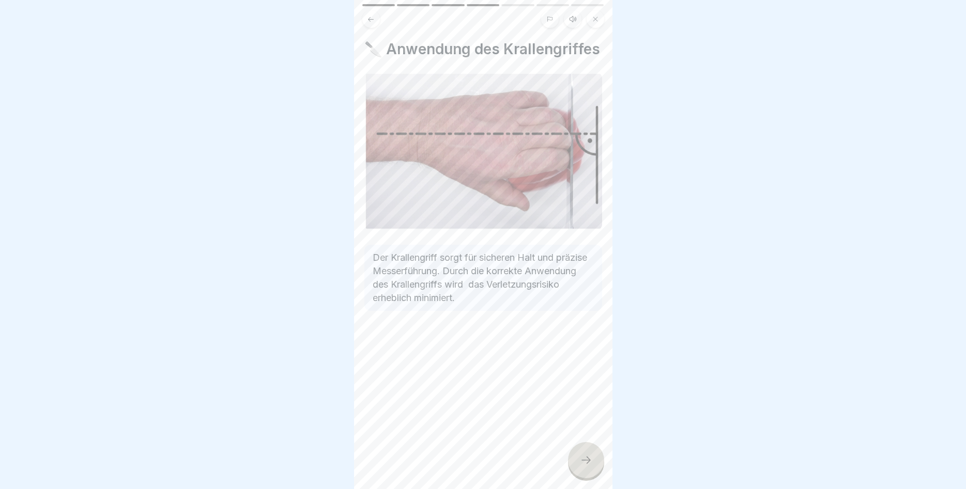
click at [586, 456] on icon at bounding box center [586, 460] width 12 height 12
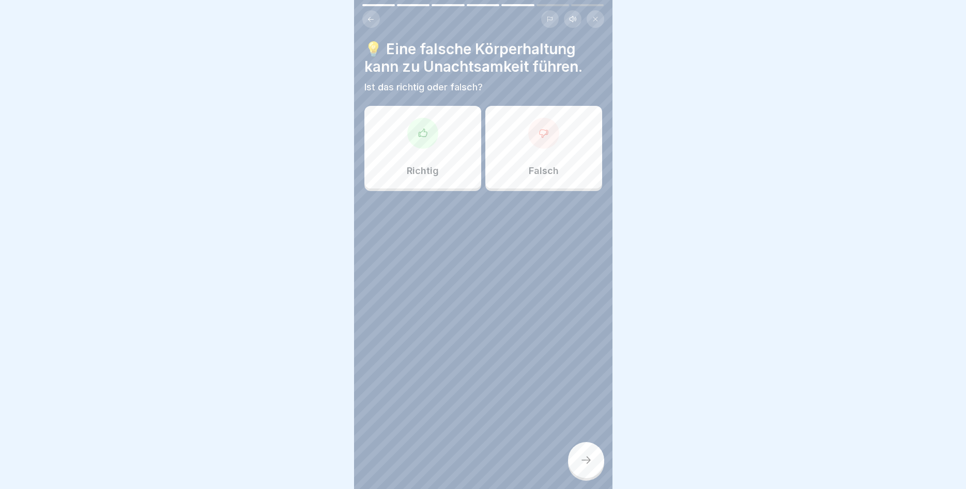
click at [437, 138] on div at bounding box center [422, 133] width 31 height 31
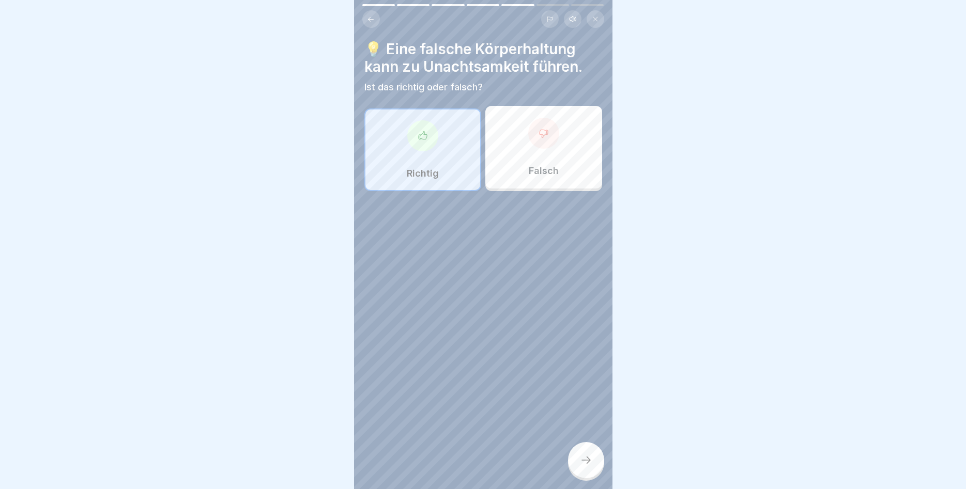
click at [578, 456] on div at bounding box center [586, 460] width 36 height 36
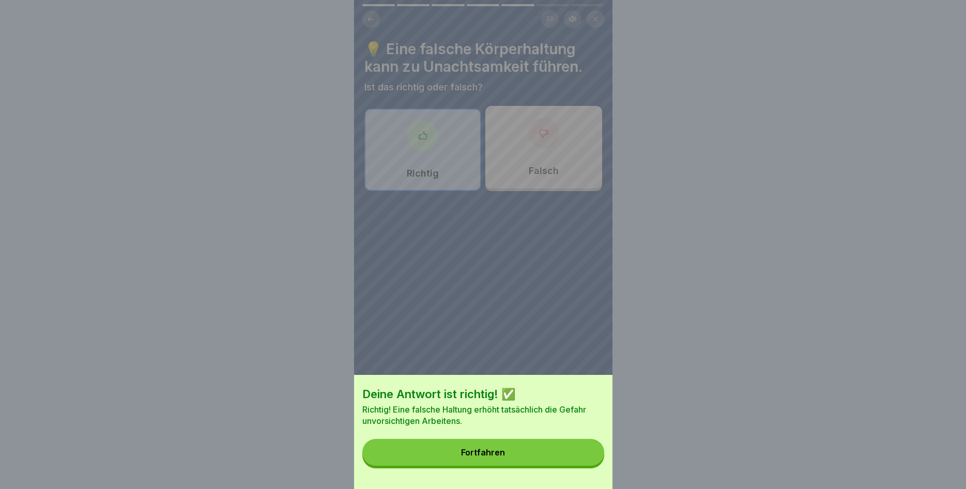
click at [539, 447] on button "Fortfahren" at bounding box center [483, 452] width 242 height 27
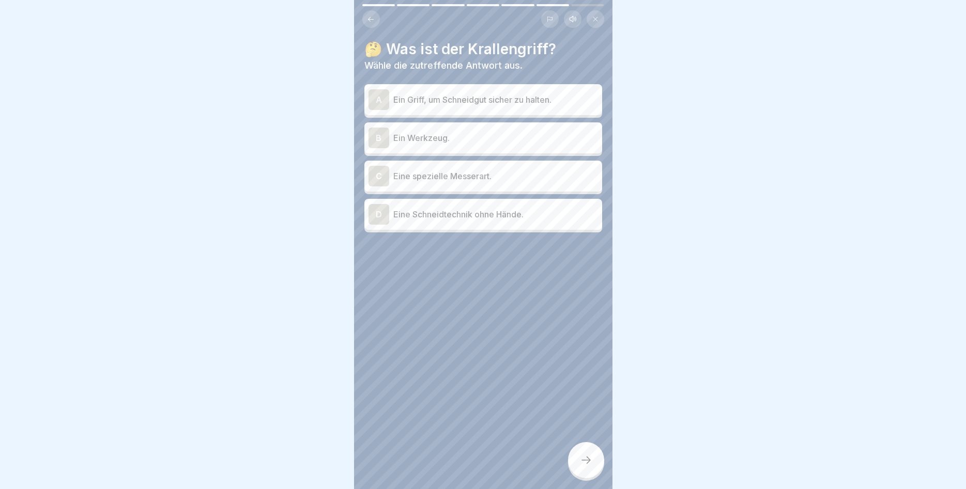
click at [390, 208] on div "D Eine Schneidtechnik ohne Hände." at bounding box center [482, 214] width 229 height 21
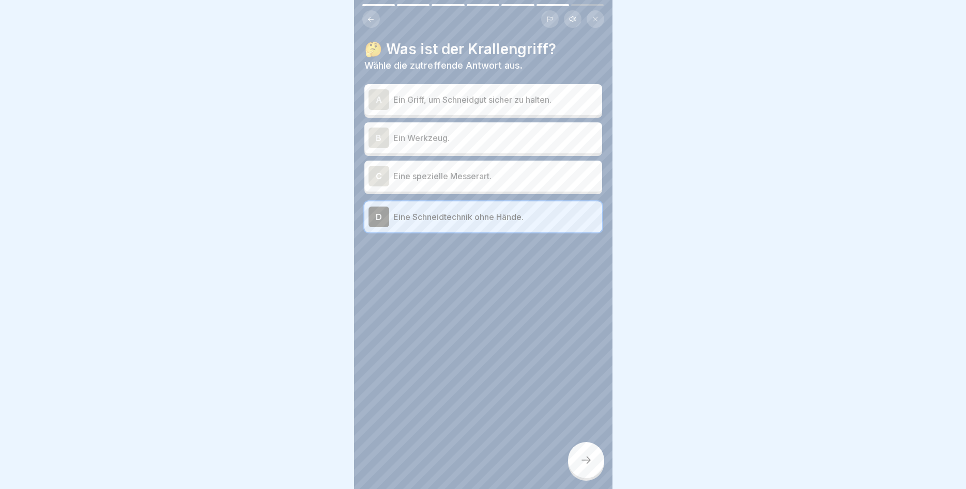
click at [592, 453] on div at bounding box center [586, 460] width 36 height 36
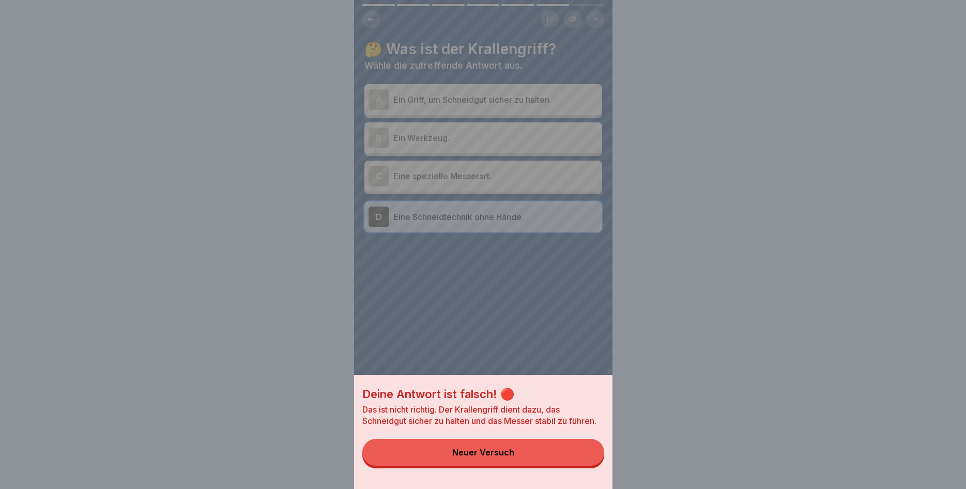
click at [522, 451] on button "Neuer Versuch" at bounding box center [483, 452] width 242 height 27
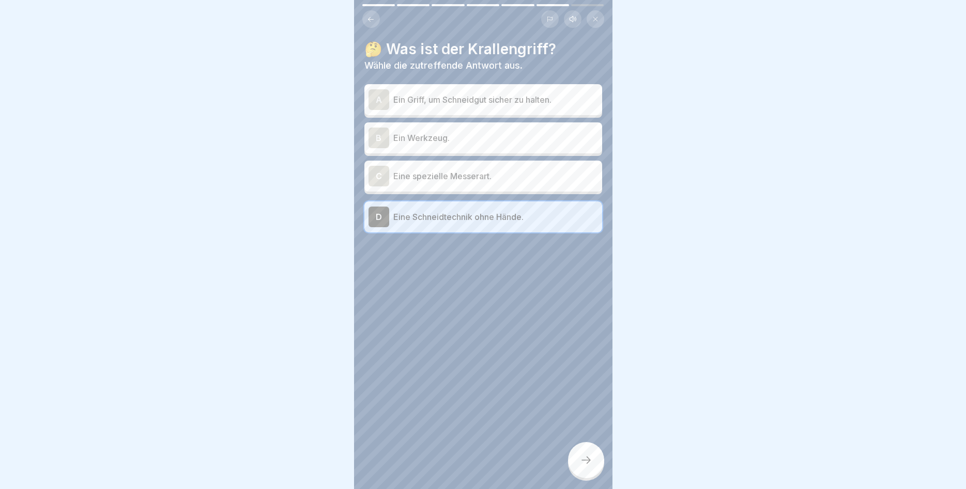
click at [532, 100] on p "Ein Griff, um Schneidgut sicher zu halten." at bounding box center [495, 100] width 205 height 12
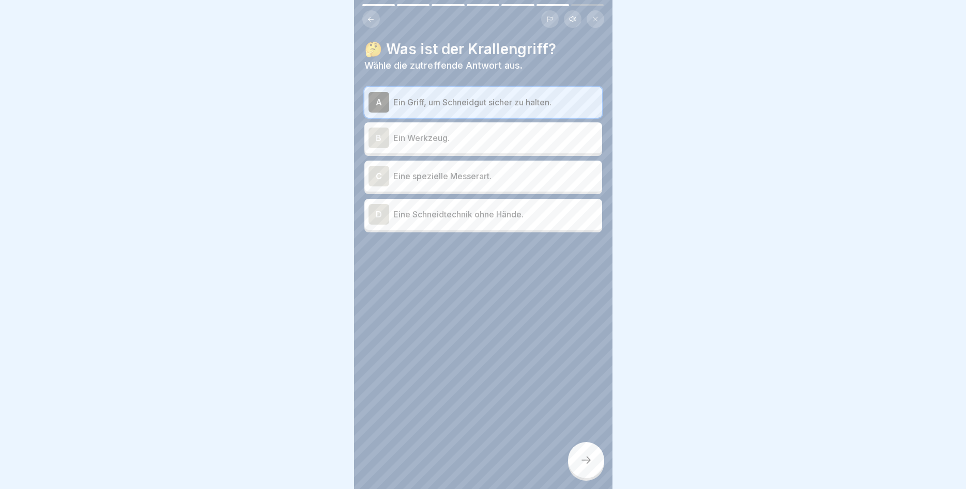
click at [584, 457] on icon at bounding box center [586, 460] width 12 height 12
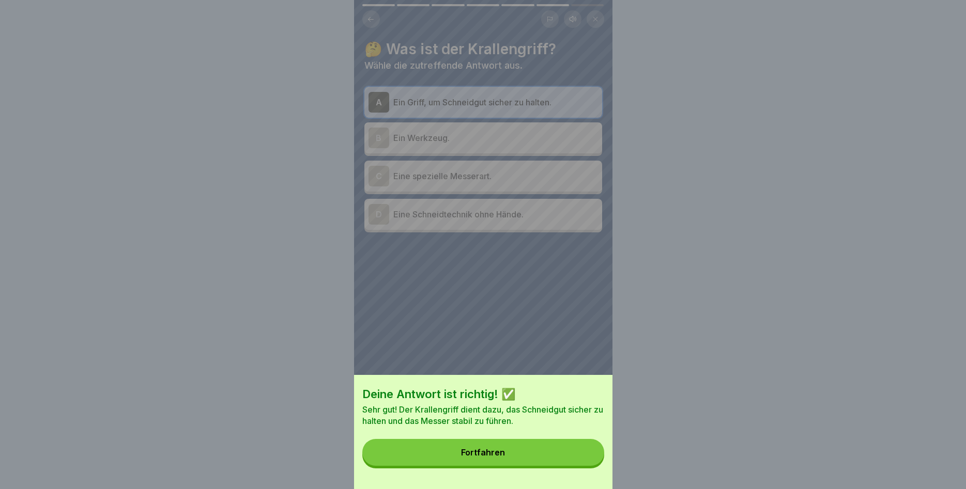
click at [470, 452] on div "Fortfahren" at bounding box center [483, 452] width 44 height 9
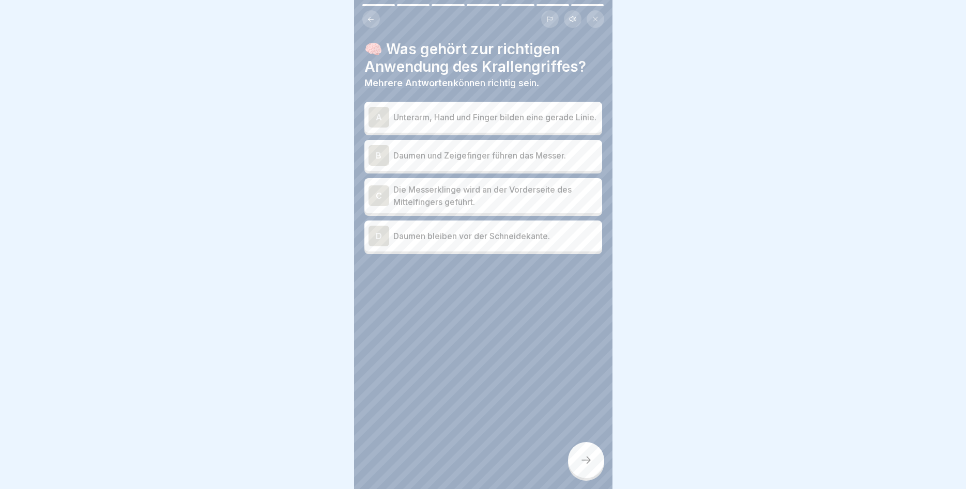
click at [400, 123] on p "Unterarm, Hand und Finger bilden eine gerade Linie." at bounding box center [495, 117] width 205 height 12
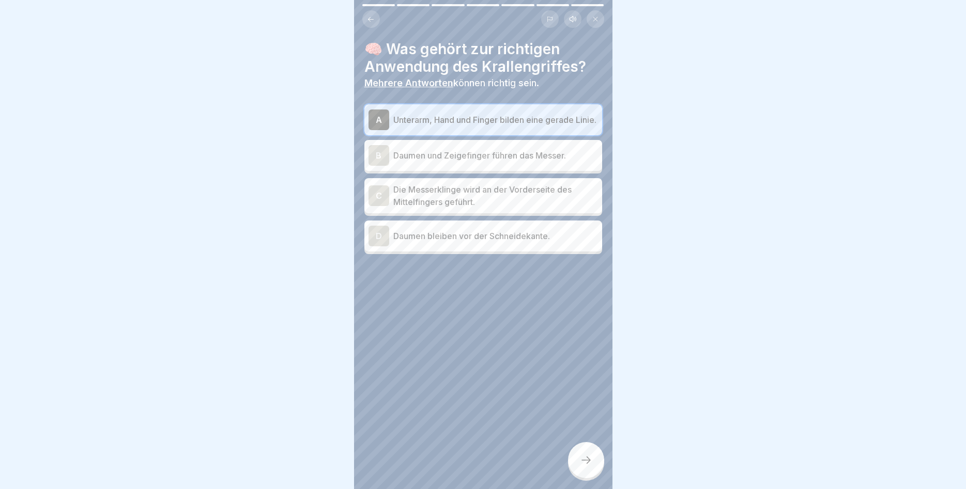
click at [401, 202] on p "Die Messerklinge wird an der Vorderseite des Mittelfingers geführt." at bounding box center [495, 195] width 205 height 25
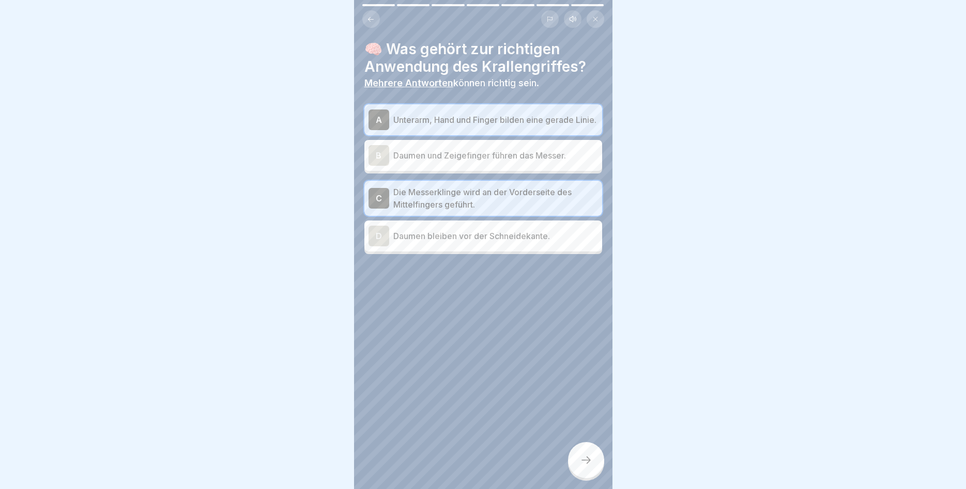
click at [389, 260] on div at bounding box center [483, 285] width 238 height 62
click at [400, 229] on div "D Daumen bleiben vor der Schneidekante." at bounding box center [483, 236] width 238 height 31
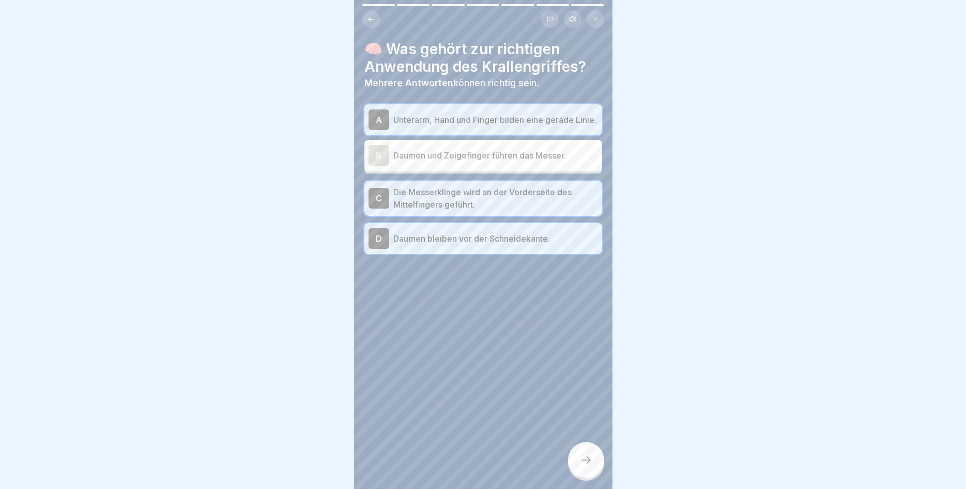
click at [586, 462] on icon at bounding box center [586, 460] width 12 height 12
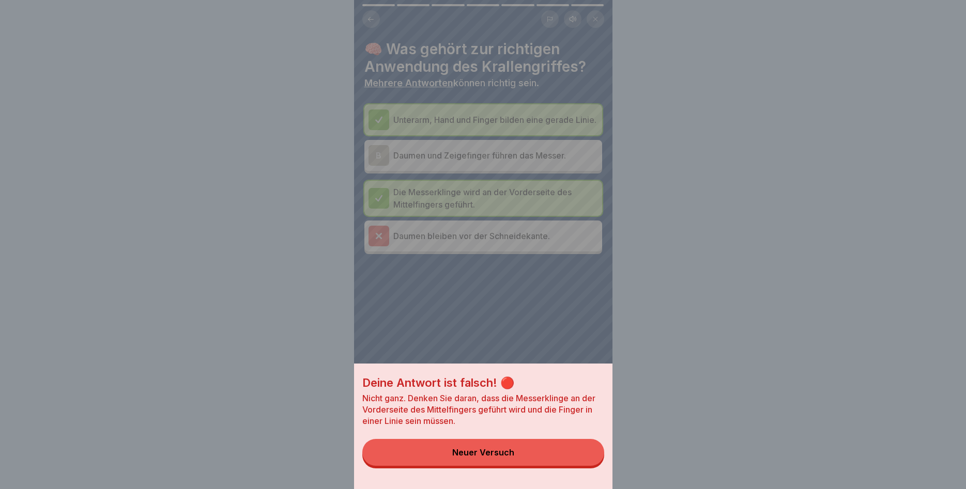
click at [522, 447] on button "Neuer Versuch" at bounding box center [483, 452] width 242 height 27
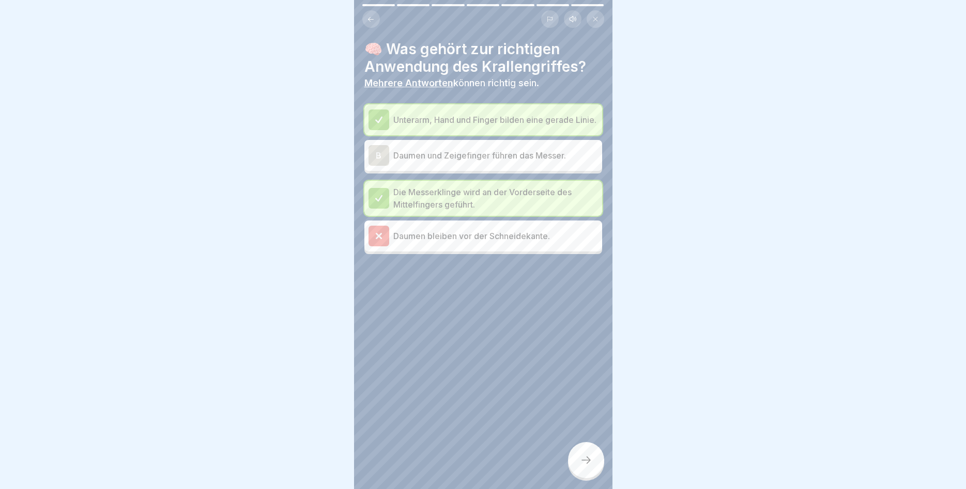
click at [496, 238] on p "Daumen bleiben vor der Schneidekante." at bounding box center [495, 236] width 205 height 12
click at [588, 456] on icon at bounding box center [586, 460] width 12 height 12
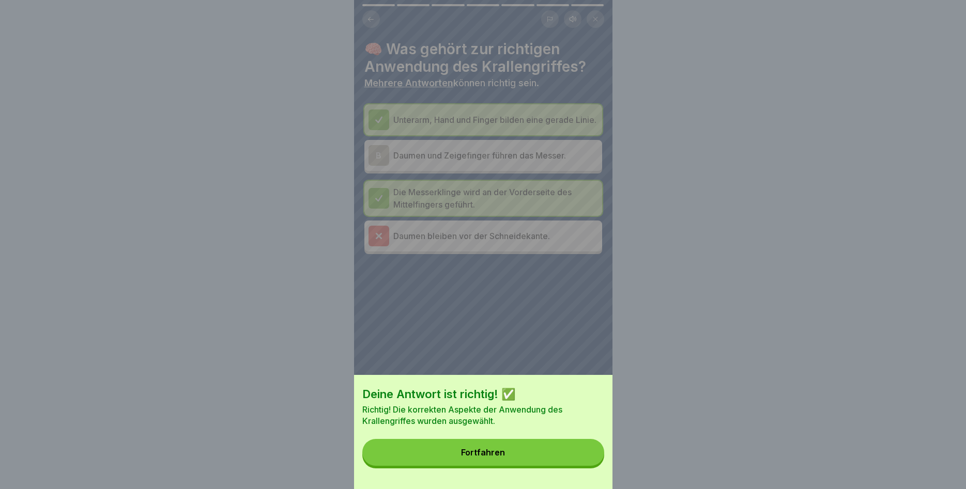
click at [523, 451] on button "Fortfahren" at bounding box center [483, 452] width 242 height 27
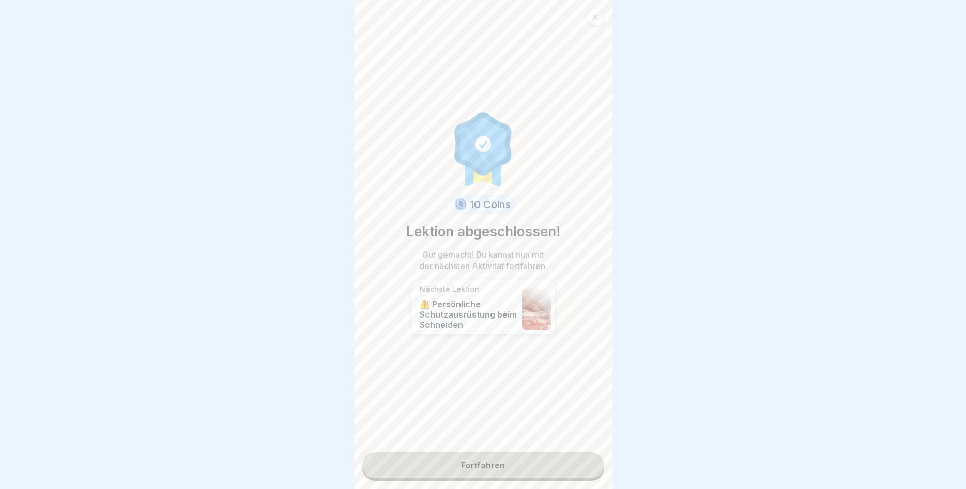
click at [531, 463] on link "Fortfahren" at bounding box center [483, 466] width 242 height 26
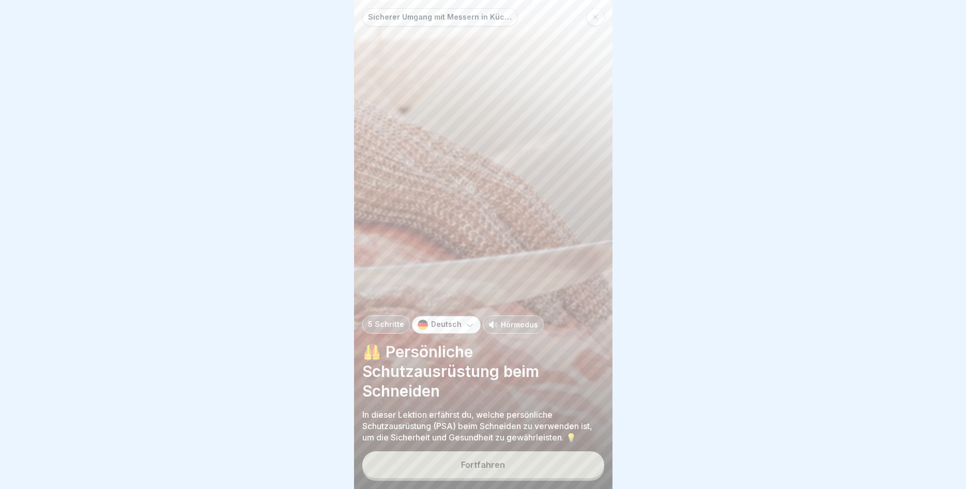
click at [531, 467] on button "Fortfahren" at bounding box center [483, 465] width 242 height 27
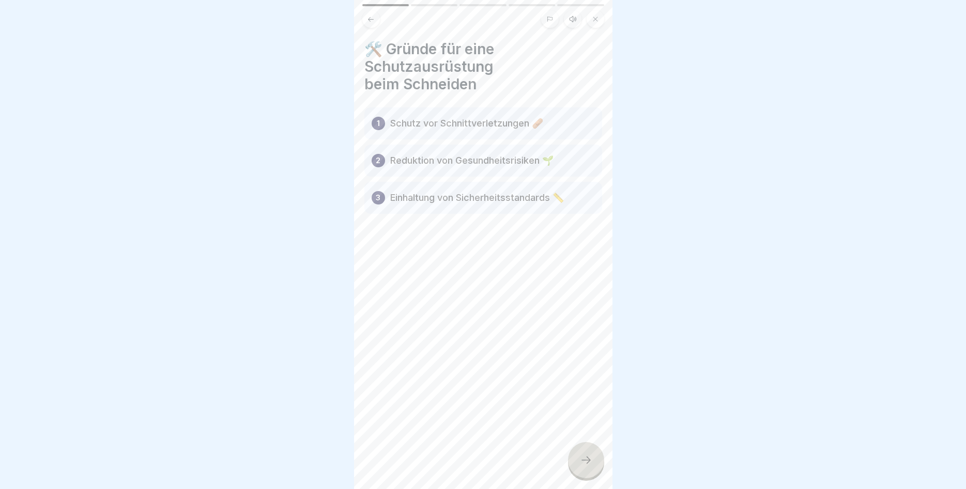
click at [587, 462] on icon at bounding box center [586, 460] width 12 height 12
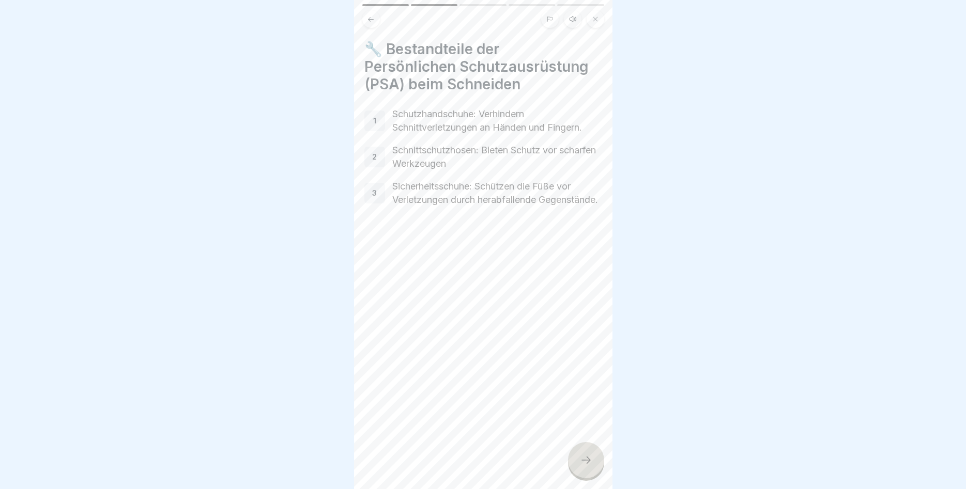
click at [585, 463] on icon at bounding box center [586, 460] width 12 height 12
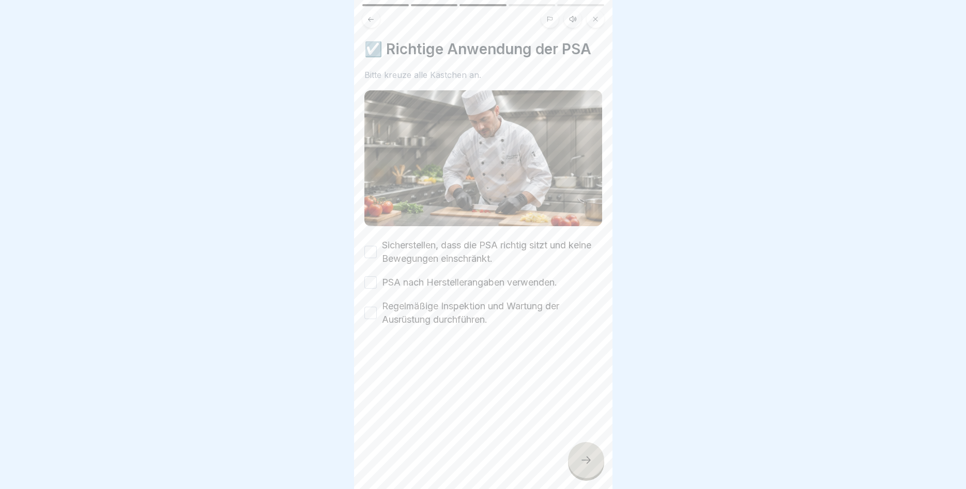
click at [370, 253] on button "Sicherstellen, dass die PSA richtig sitzt und keine Bewegungen einschränkt." at bounding box center [370, 252] width 12 height 12
click at [378, 280] on div "PSA nach Herstellerangaben verwenden." at bounding box center [460, 282] width 193 height 13
click at [369, 281] on button "PSA nach Herstellerangaben verwenden." at bounding box center [370, 282] width 12 height 12
click at [372, 312] on button "Regelmäßige Inspektion und Wartung der Ausrüstung durchführen." at bounding box center [370, 313] width 12 height 12
click at [585, 453] on div at bounding box center [586, 460] width 36 height 36
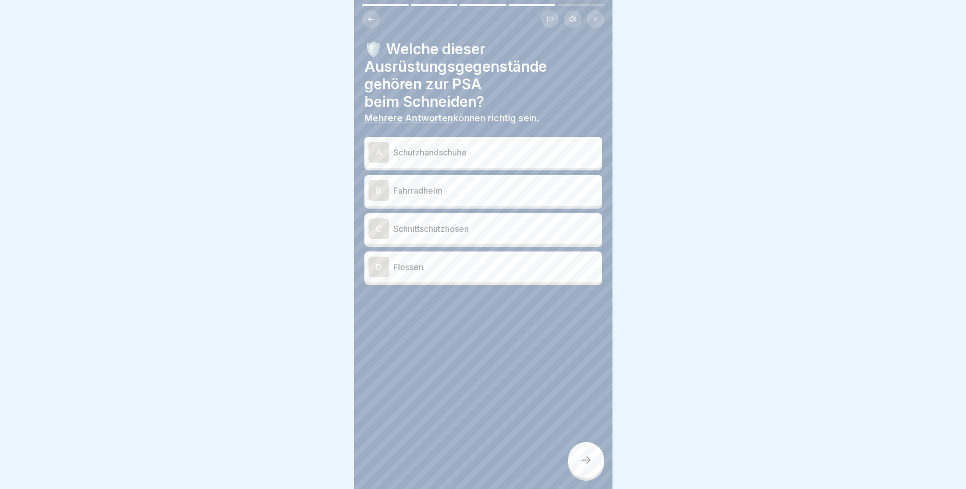
click at [382, 148] on div "A" at bounding box center [378, 152] width 21 height 21
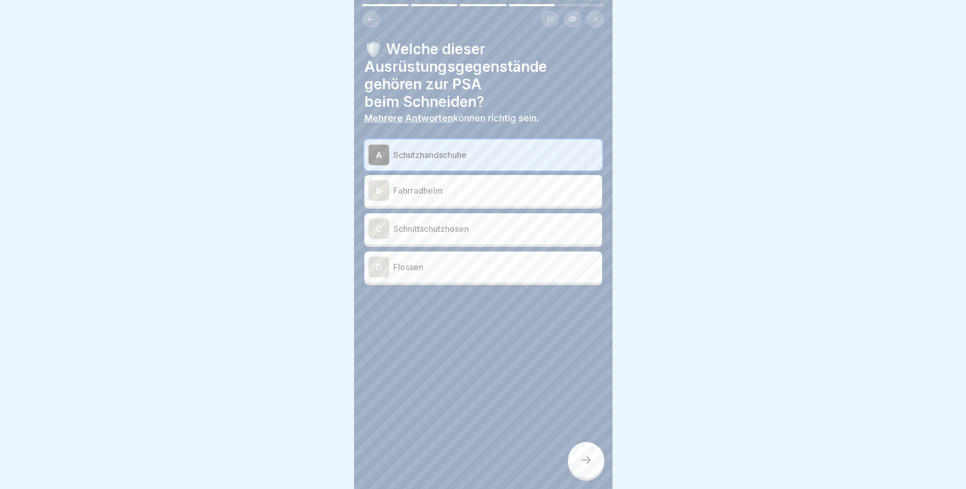
click at [378, 219] on div "C" at bounding box center [378, 229] width 21 height 21
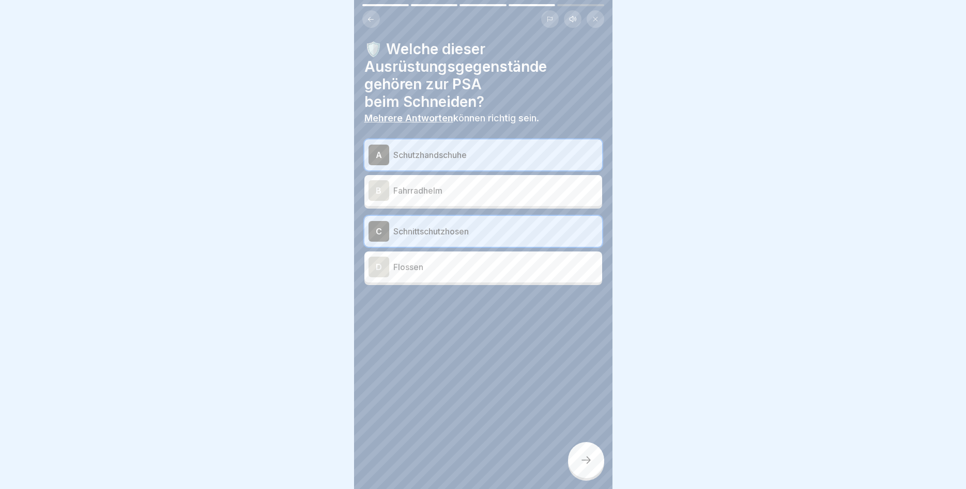
click at [579, 454] on div at bounding box center [586, 460] width 36 height 36
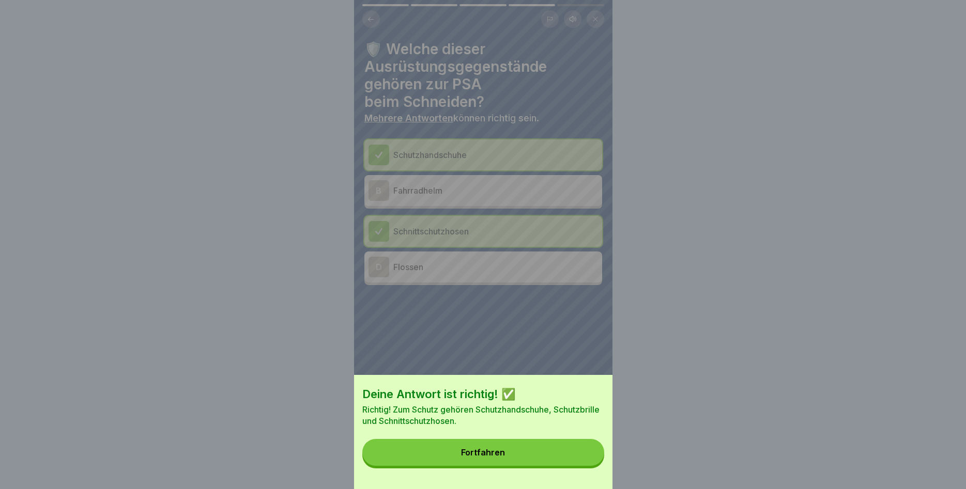
click at [528, 449] on button "Fortfahren" at bounding box center [483, 452] width 242 height 27
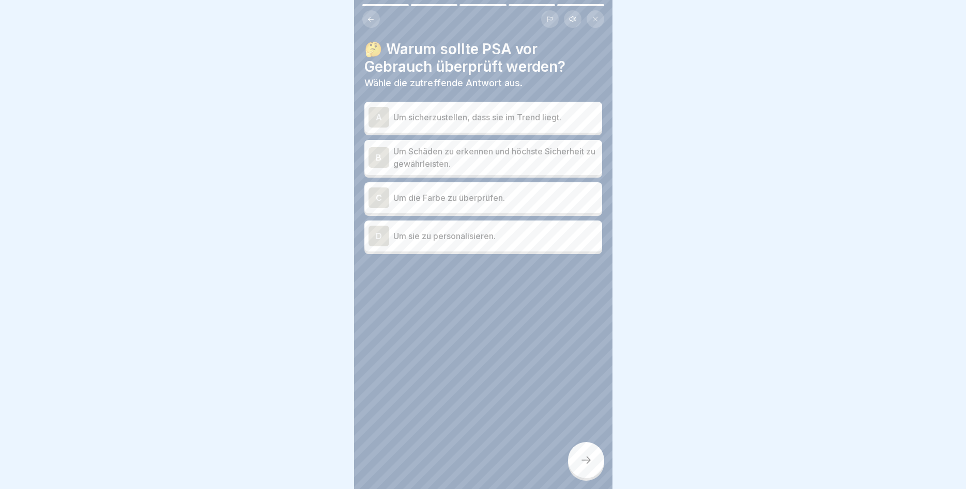
click at [380, 154] on div "B" at bounding box center [378, 157] width 21 height 21
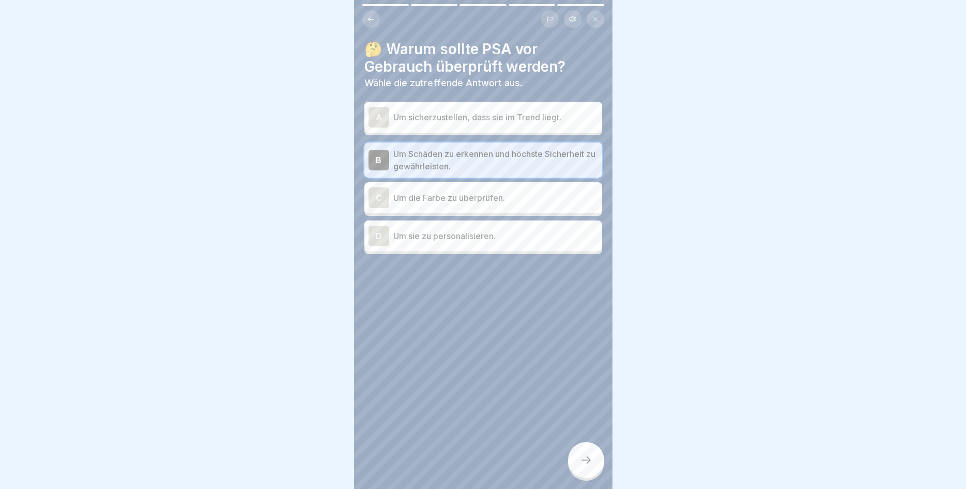
click at [586, 458] on icon at bounding box center [586, 460] width 12 height 12
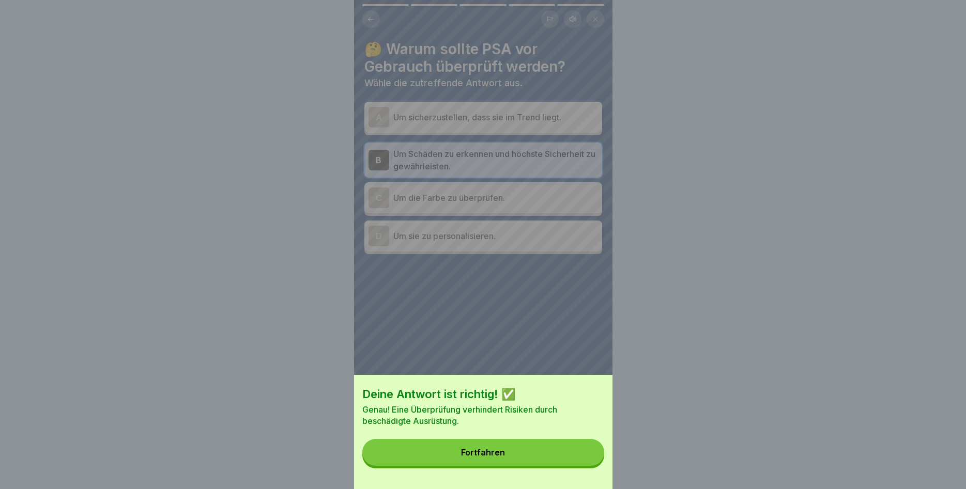
click at [566, 449] on button "Fortfahren" at bounding box center [483, 452] width 242 height 27
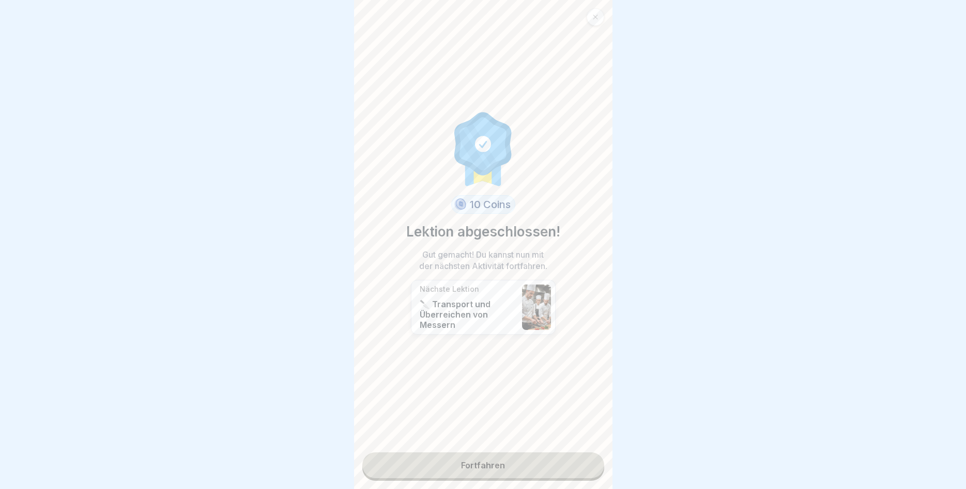
click at [536, 457] on link "Fortfahren" at bounding box center [483, 466] width 242 height 26
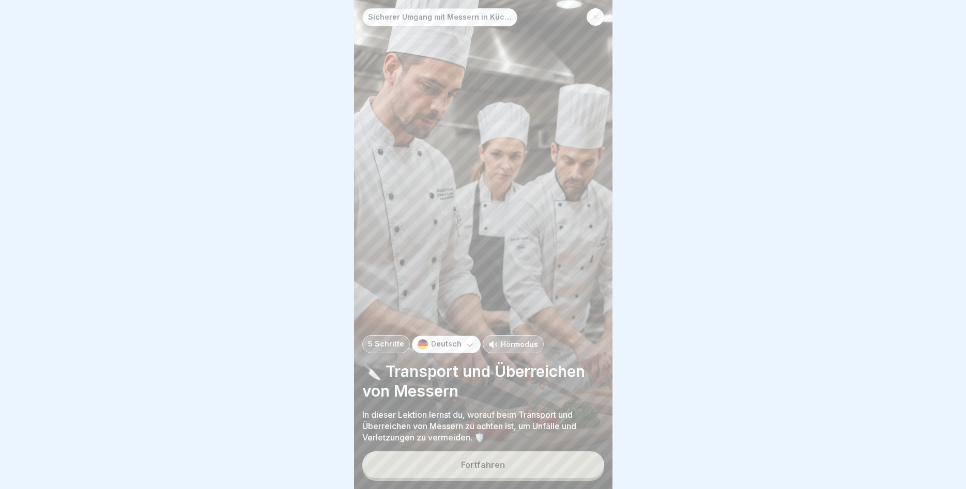
click at [534, 462] on button "Fortfahren" at bounding box center [483, 465] width 242 height 27
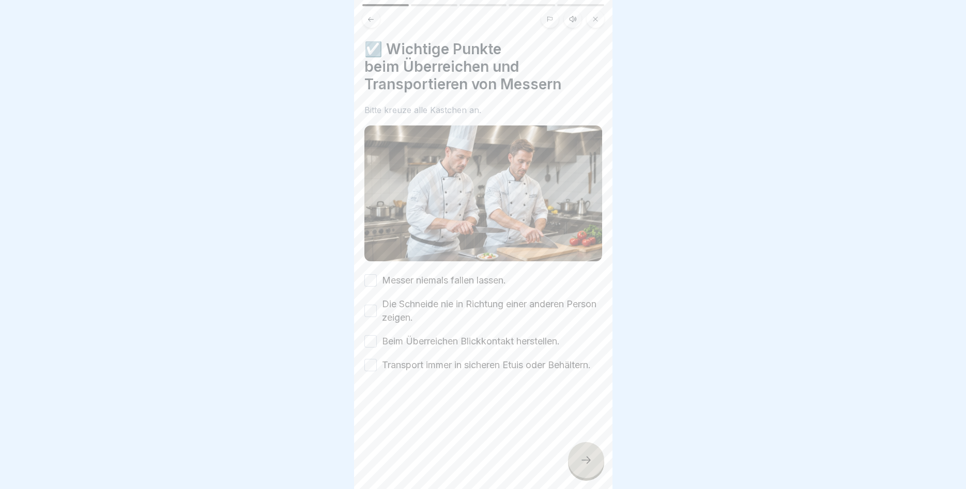
click at [368, 278] on button "Messer niemals fallen lassen." at bounding box center [370, 280] width 12 height 12
click at [366, 311] on button "Die Schneide nie in Richtung einer anderen Person zeigen." at bounding box center [370, 311] width 12 height 12
click at [373, 343] on button "Beim Überreichen Blickkontakt herstellen." at bounding box center [370, 341] width 12 height 12
click at [372, 368] on button "Transport immer in sicheren Etuis oder Behältern." at bounding box center [370, 365] width 12 height 12
click at [581, 455] on div at bounding box center [586, 460] width 36 height 36
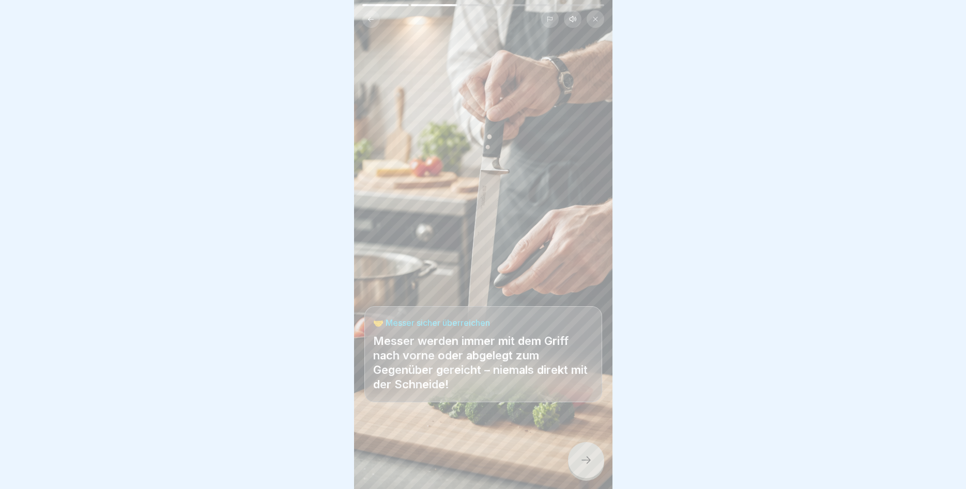
click at [577, 461] on div at bounding box center [586, 460] width 36 height 36
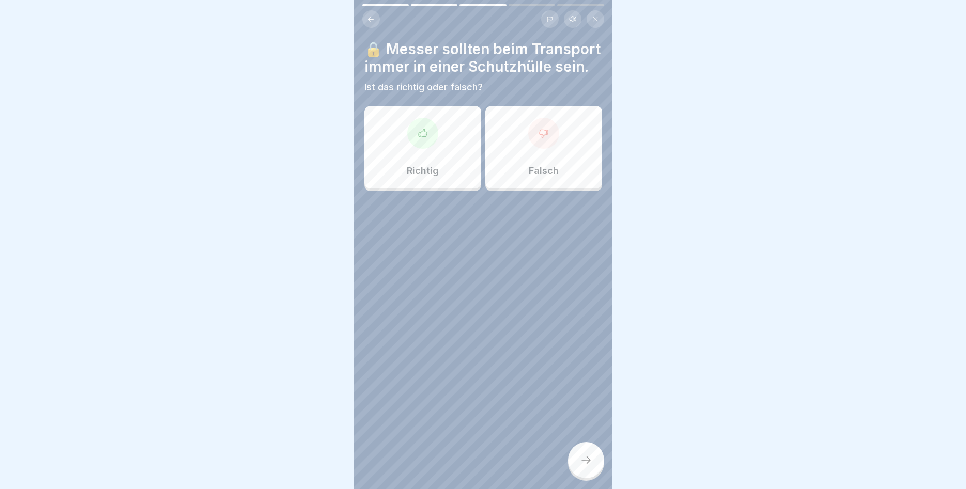
click at [412, 151] on div "Richtig" at bounding box center [422, 147] width 117 height 83
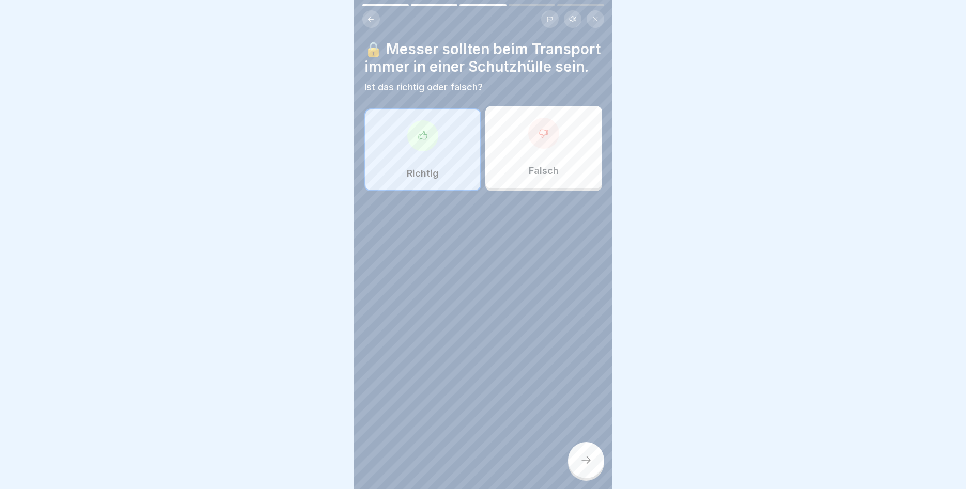
click at [587, 458] on icon at bounding box center [586, 460] width 12 height 12
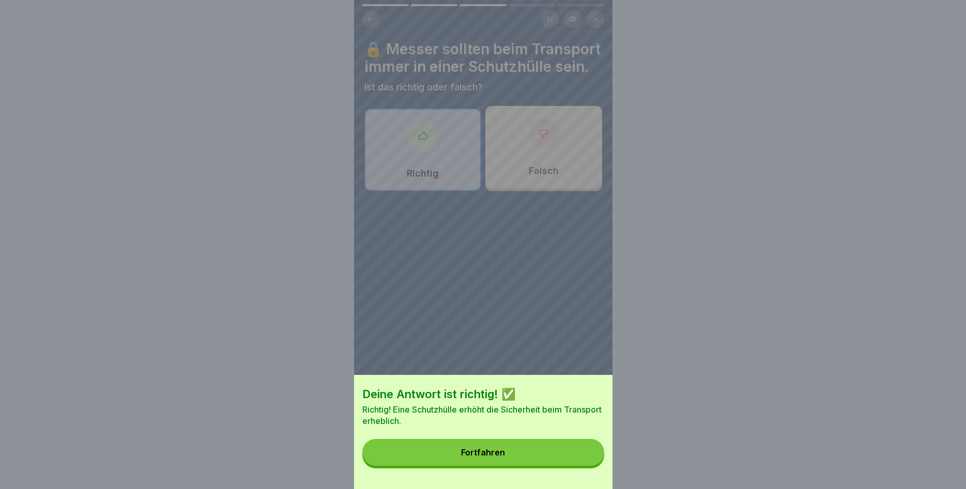
click at [539, 448] on button "Fortfahren" at bounding box center [483, 452] width 242 height 27
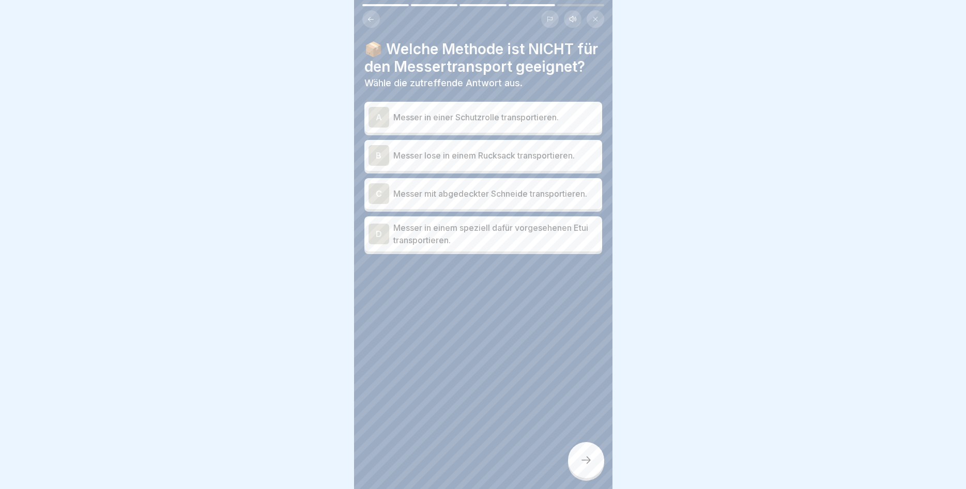
click at [381, 155] on div "B" at bounding box center [378, 155] width 21 height 21
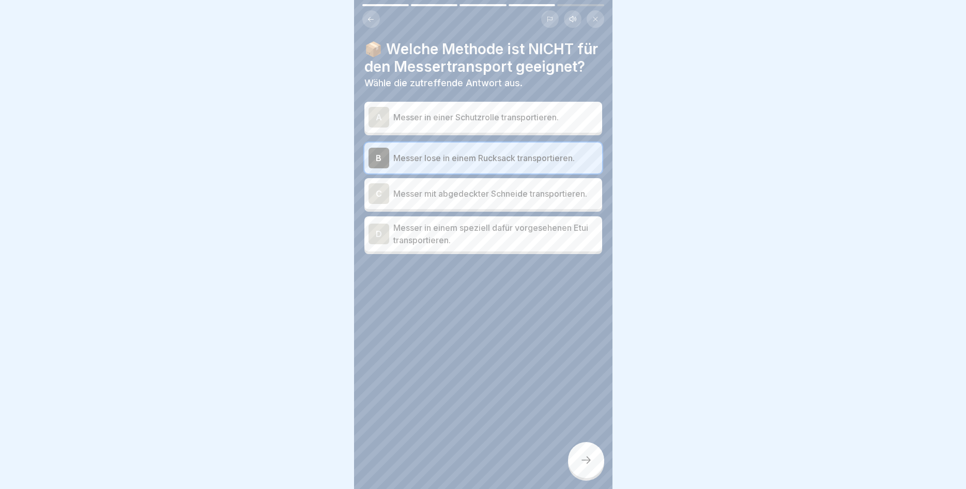
click at [388, 190] on div "C" at bounding box center [378, 193] width 21 height 21
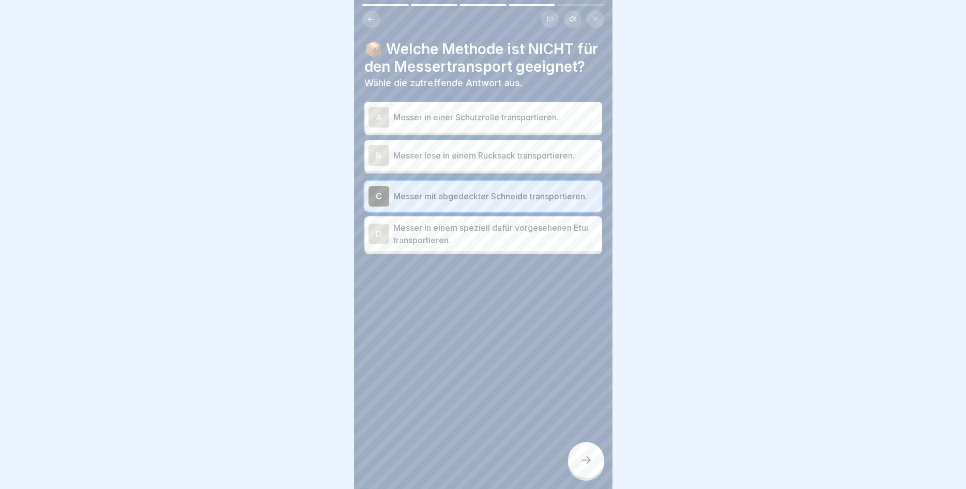
click at [382, 161] on div "B" at bounding box center [378, 155] width 21 height 21
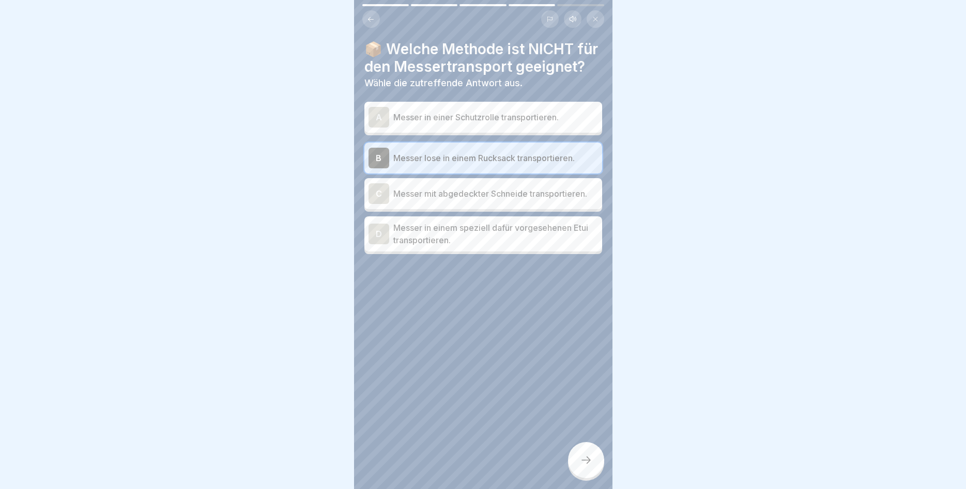
click at [582, 458] on icon at bounding box center [586, 460] width 12 height 12
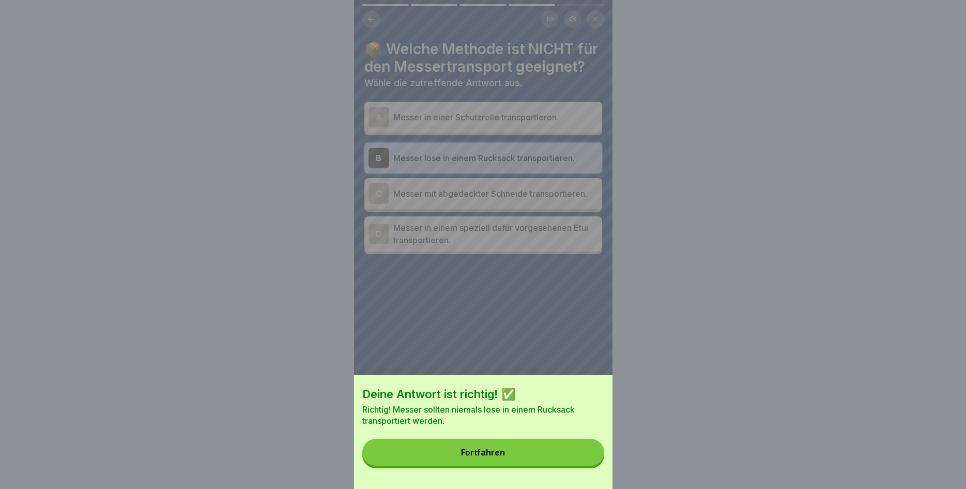
click at [506, 453] on button "Fortfahren" at bounding box center [483, 452] width 242 height 27
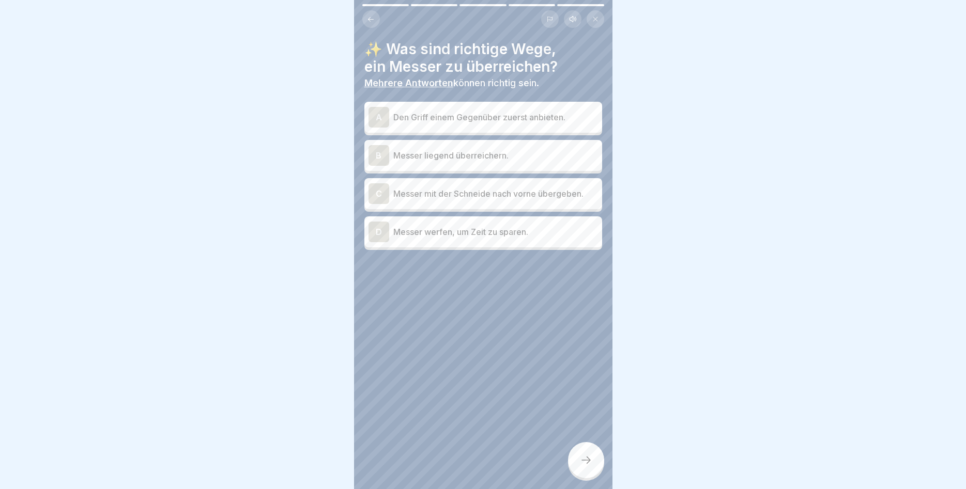
click at [422, 117] on p "Den Griff einem Gegenüber zuerst anbieten." at bounding box center [495, 117] width 205 height 12
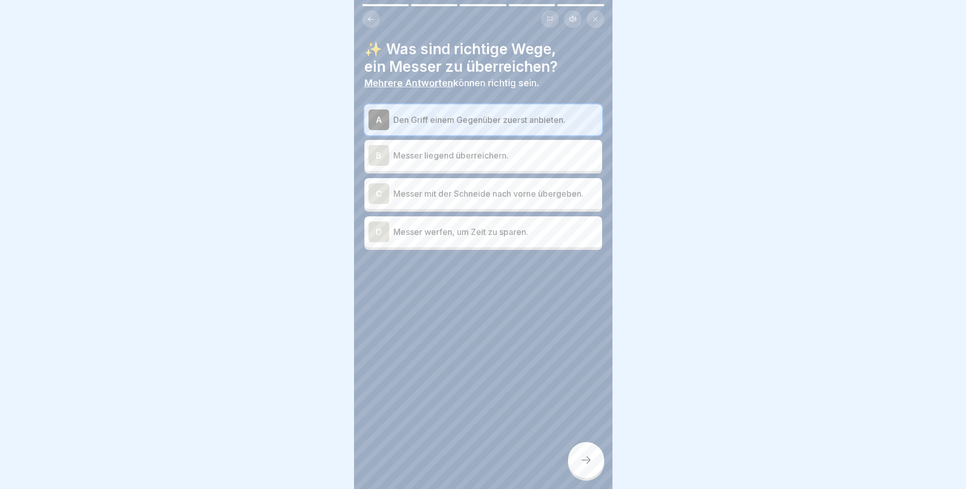
click at [422, 158] on p "Messer liegend überreichern." at bounding box center [495, 155] width 205 height 12
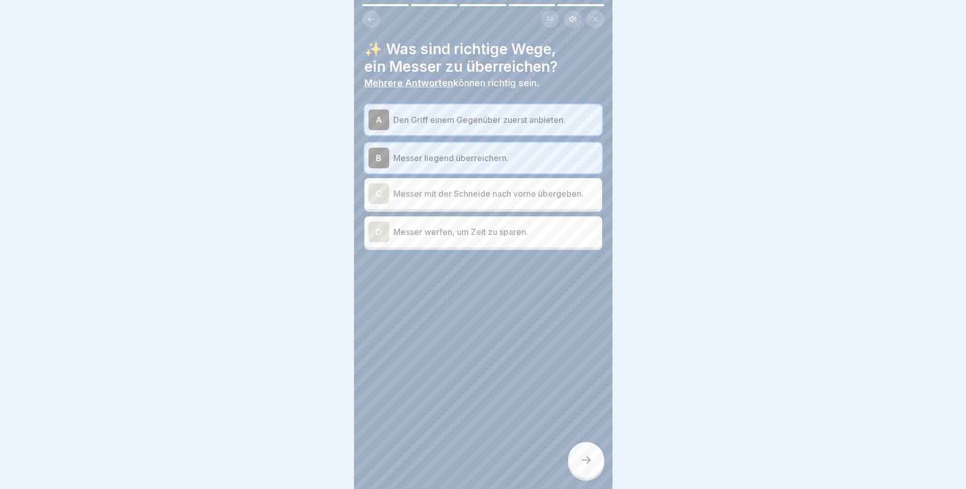
click at [422, 158] on p "Messer liegend überreichern." at bounding box center [495, 158] width 205 height 12
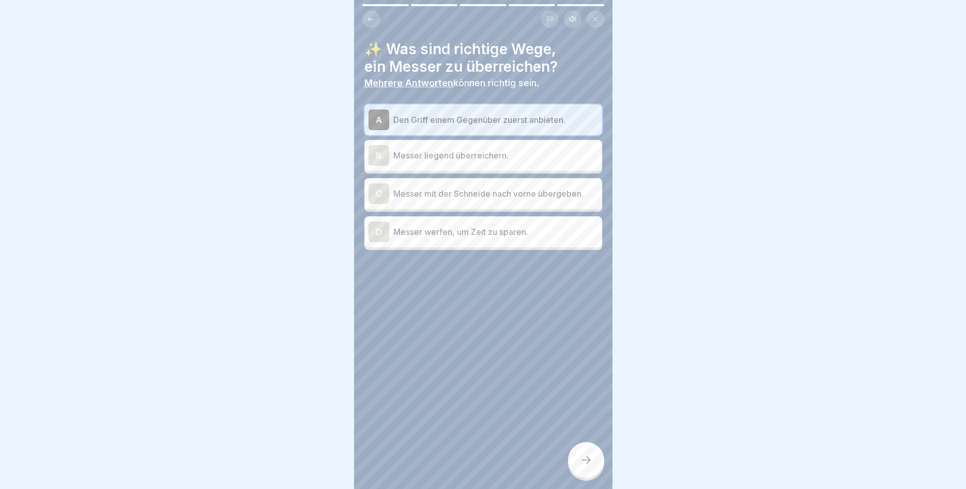
click at [422, 158] on p "Messer liegend überreichern." at bounding box center [495, 155] width 205 height 12
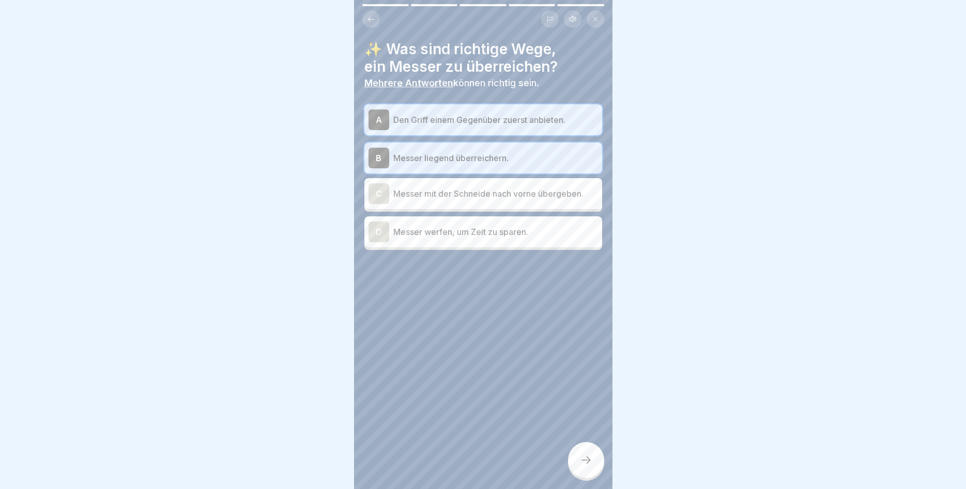
click at [581, 455] on div at bounding box center [586, 460] width 36 height 36
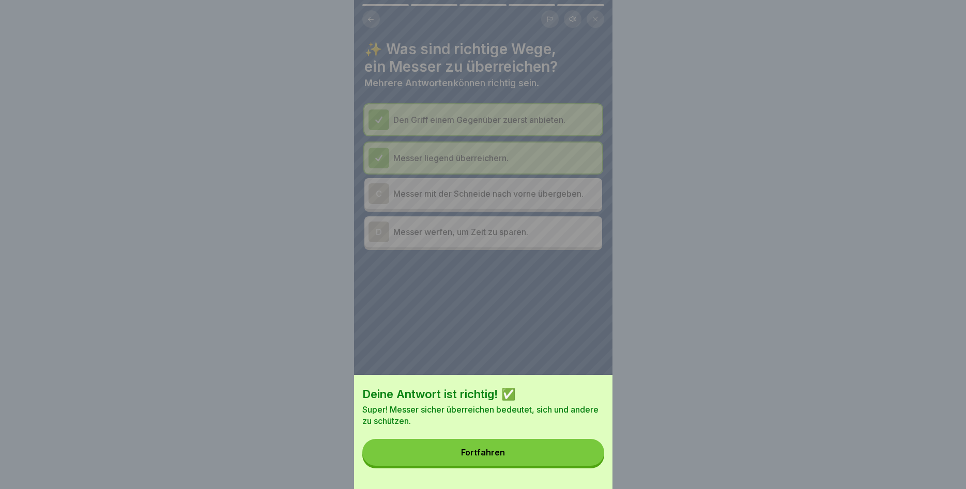
click at [555, 457] on button "Fortfahren" at bounding box center [483, 452] width 242 height 27
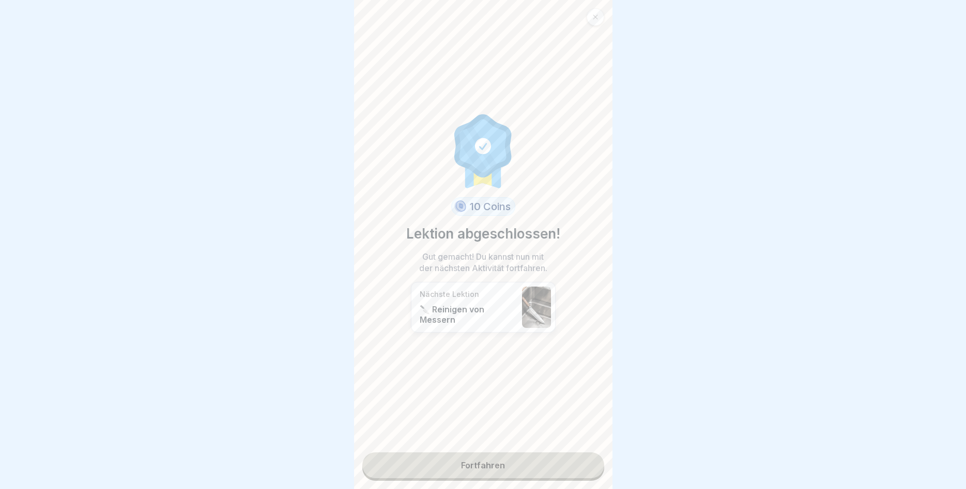
click at [472, 463] on link "Fortfahren" at bounding box center [483, 466] width 242 height 26
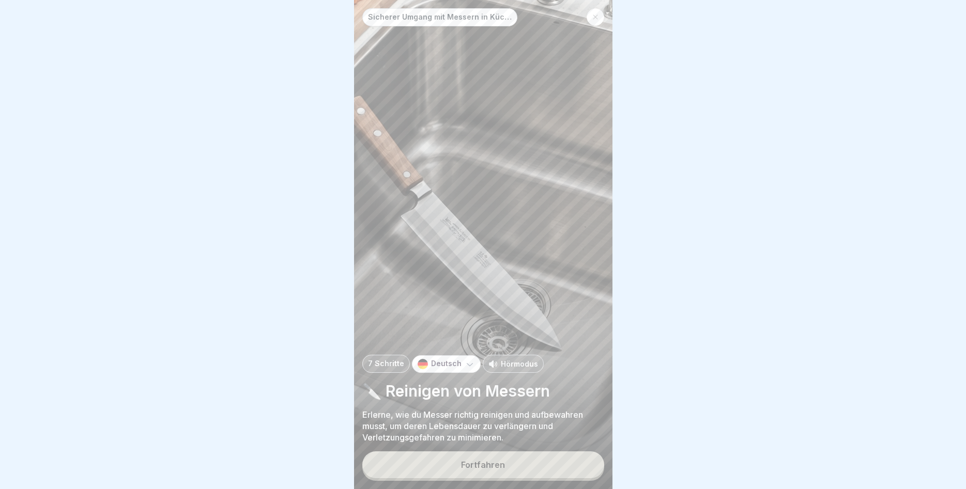
click at [471, 465] on div "Fortfahren" at bounding box center [483, 464] width 44 height 9
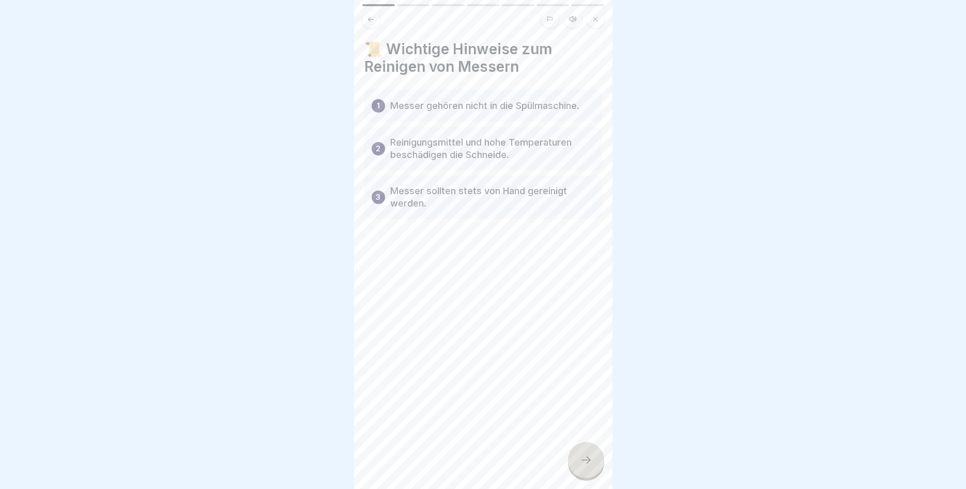
click at [585, 463] on icon at bounding box center [586, 460] width 12 height 12
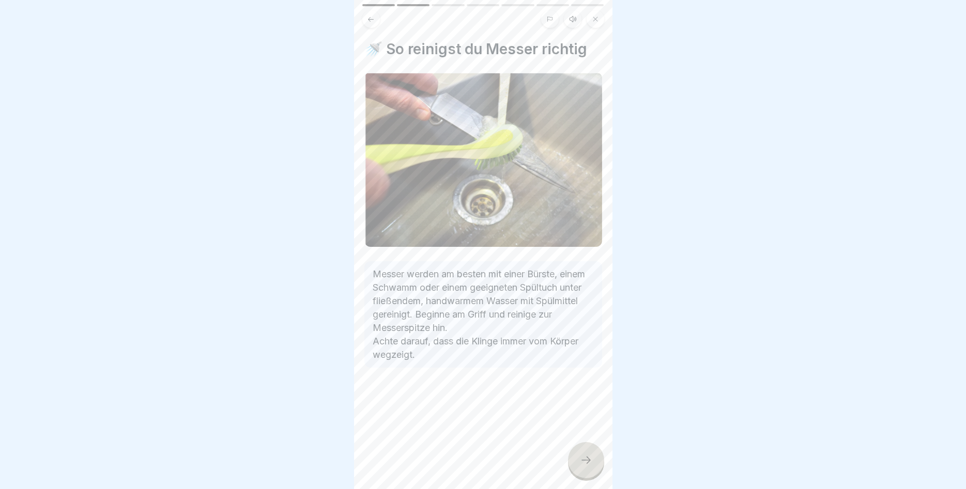
click at [595, 451] on div at bounding box center [586, 460] width 36 height 36
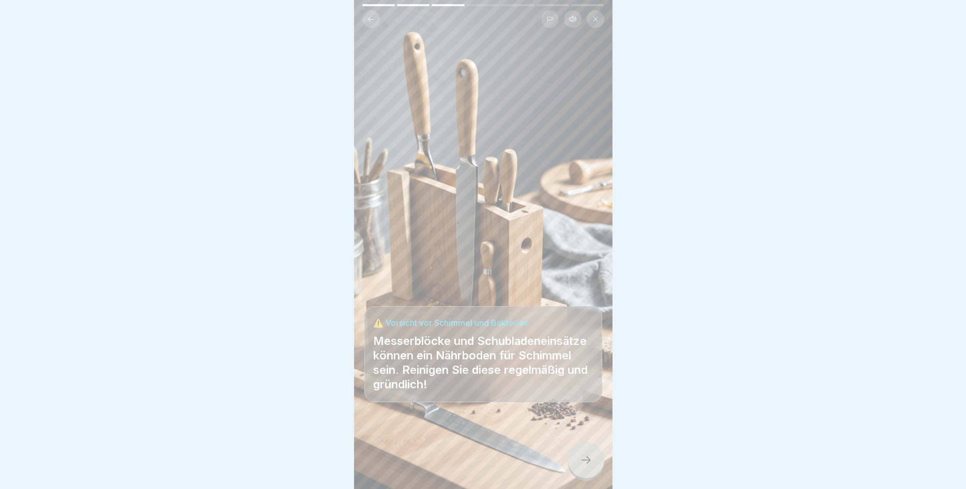
click at [593, 451] on div at bounding box center [586, 460] width 36 height 36
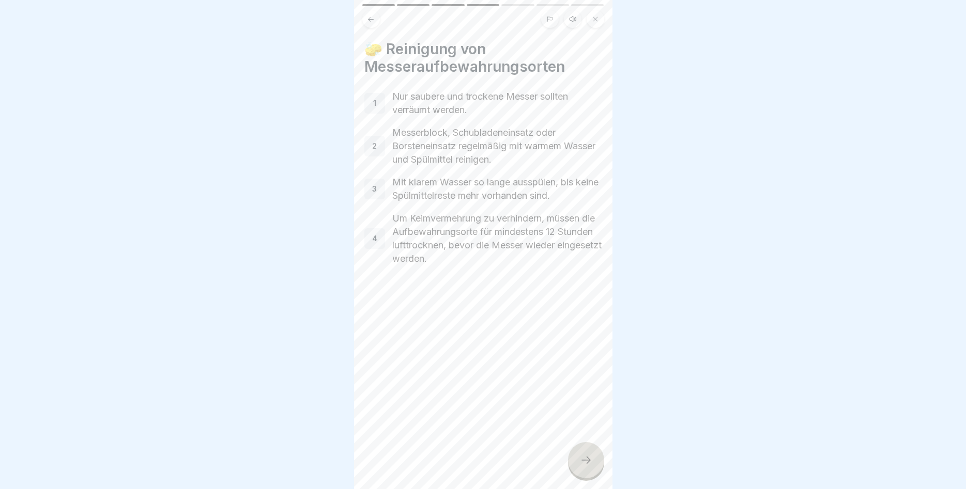
click at [585, 459] on icon at bounding box center [586, 460] width 12 height 12
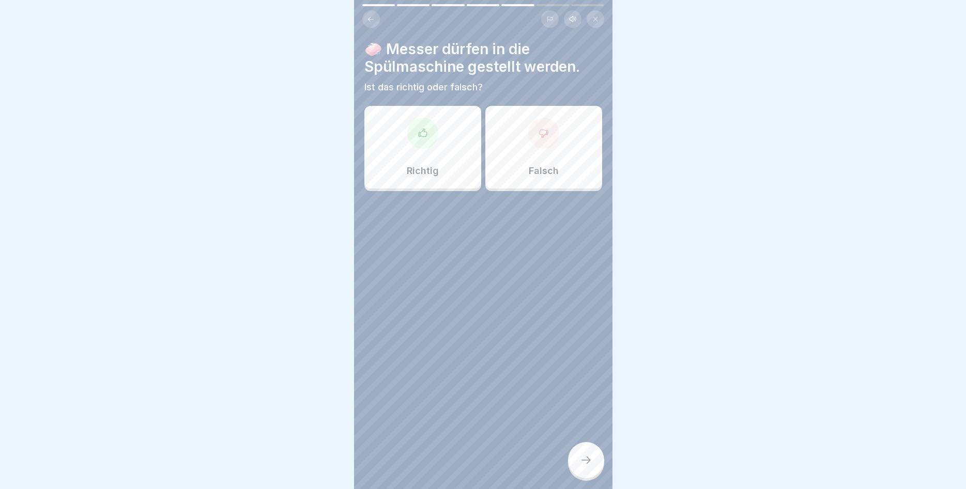
click at [556, 155] on div "Falsch" at bounding box center [543, 147] width 117 height 83
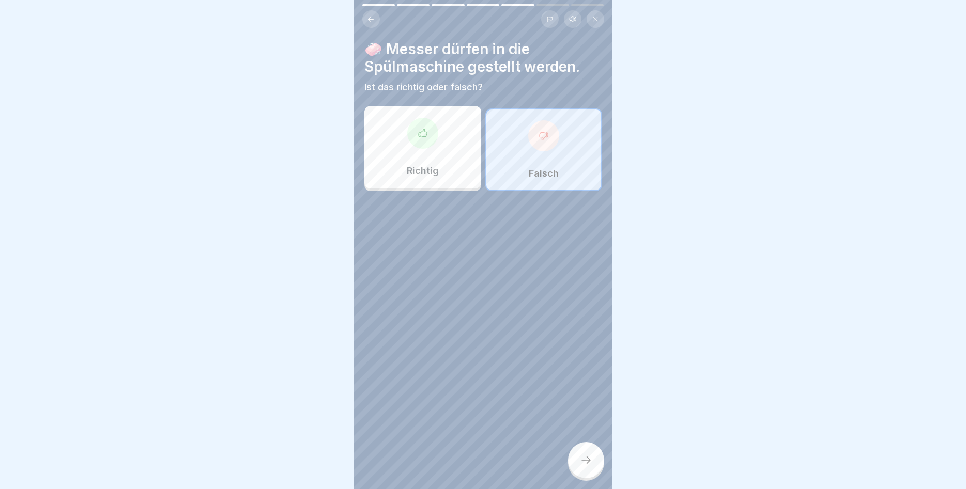
click at [591, 454] on div at bounding box center [586, 460] width 36 height 36
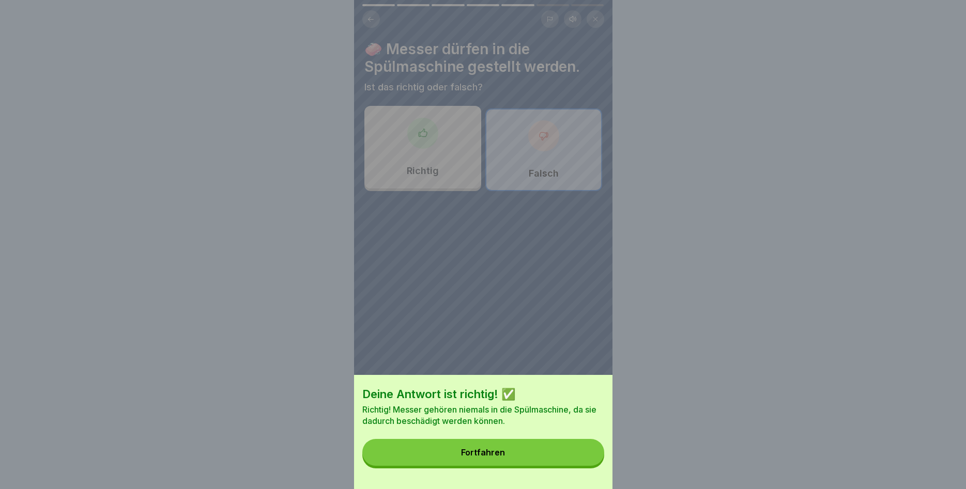
click at [561, 457] on button "Fortfahren" at bounding box center [483, 452] width 242 height 27
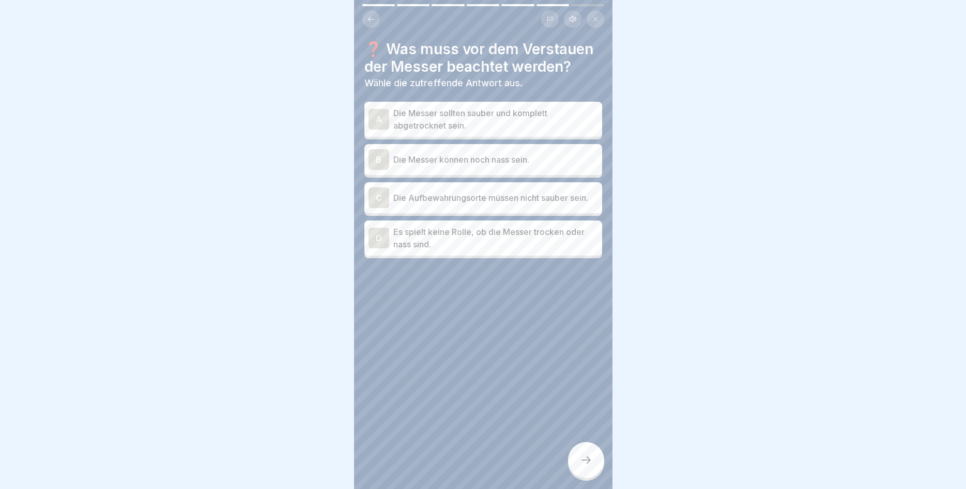
click at [540, 120] on p "Die Messer sollten sauber und komplett abgetrocknet sein." at bounding box center [495, 119] width 205 height 25
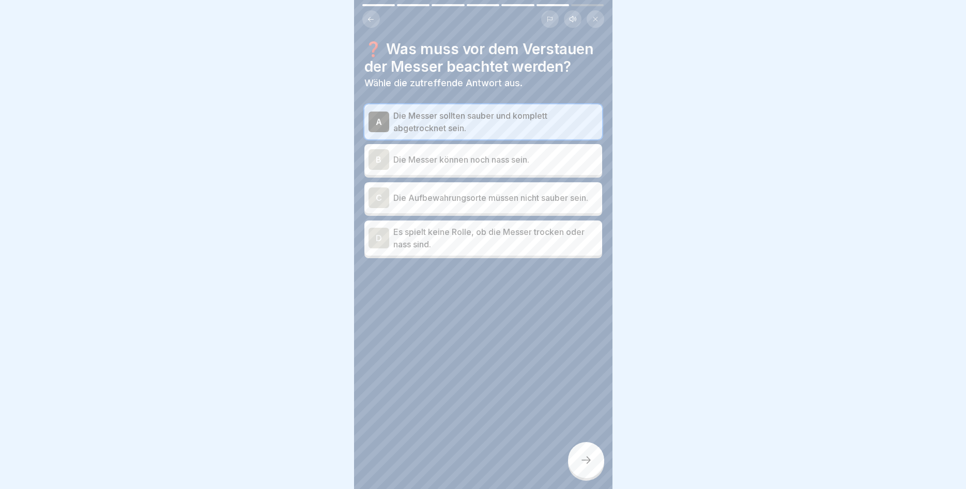
click at [578, 456] on div at bounding box center [586, 460] width 36 height 36
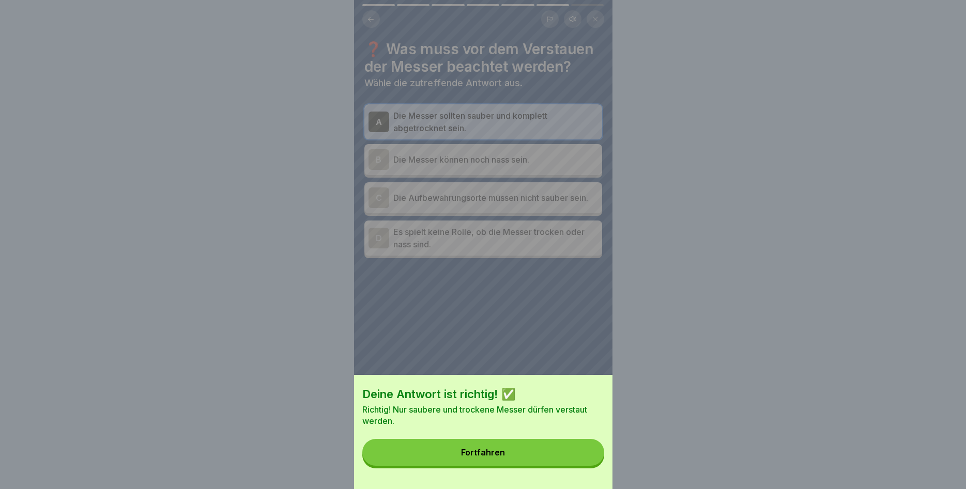
click at [570, 456] on button "Fortfahren" at bounding box center [483, 452] width 242 height 27
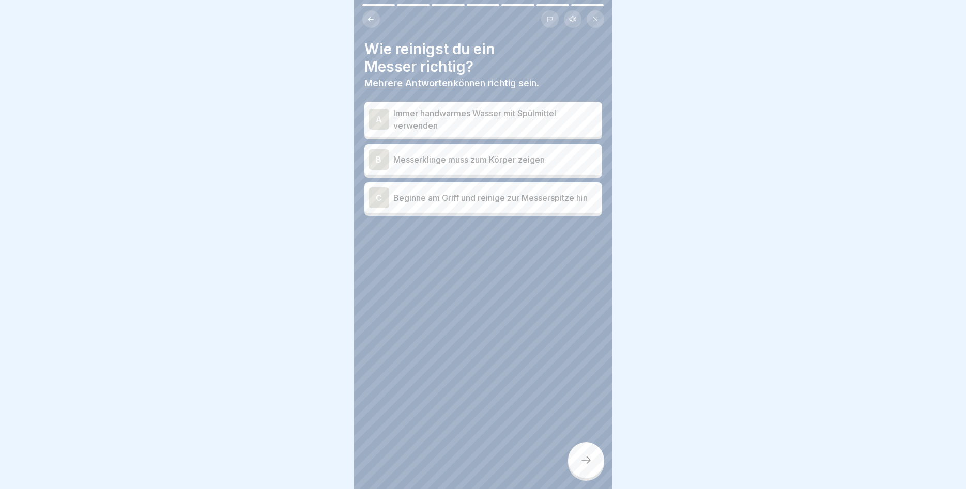
click at [504, 123] on p "Immer handwarmes Wasser mit Spülmittel verwenden" at bounding box center [495, 119] width 205 height 25
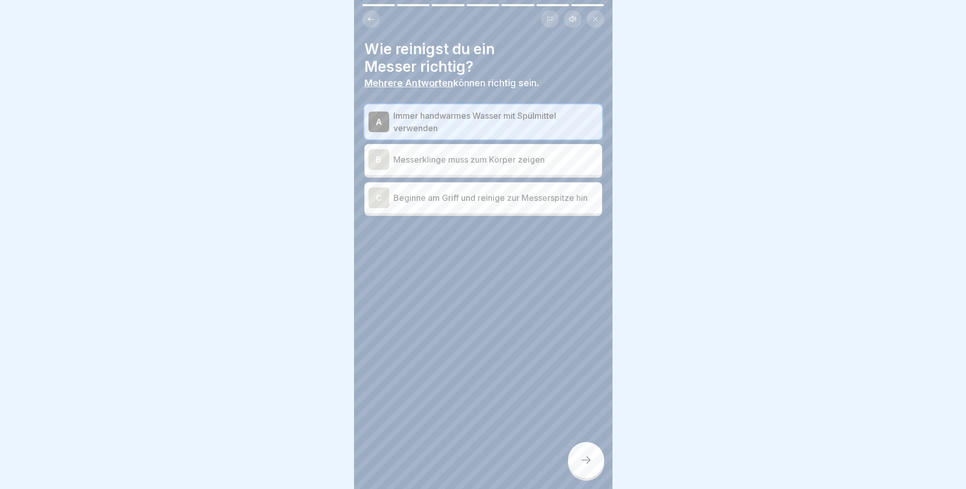
click at [489, 205] on div "C Beginne am Griff und reinige zur Messerspitze hin" at bounding box center [482, 198] width 229 height 21
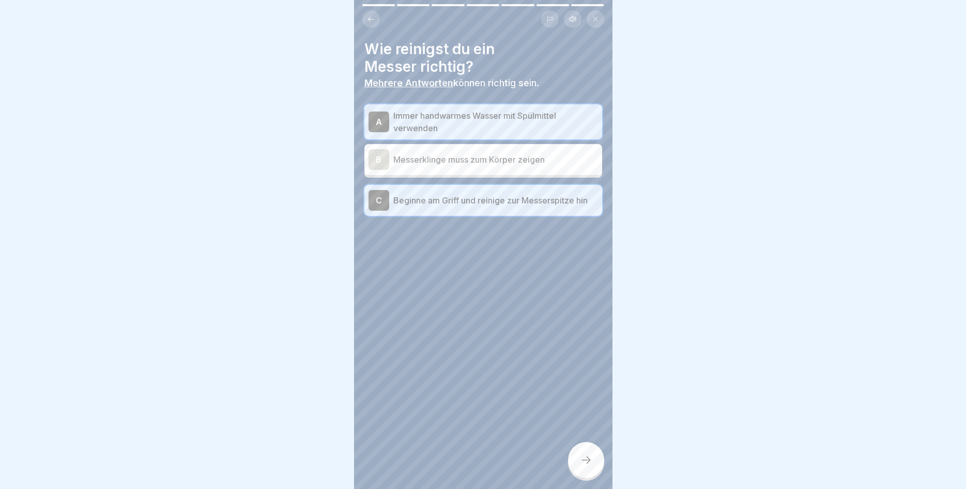
click at [597, 462] on div at bounding box center [586, 460] width 36 height 36
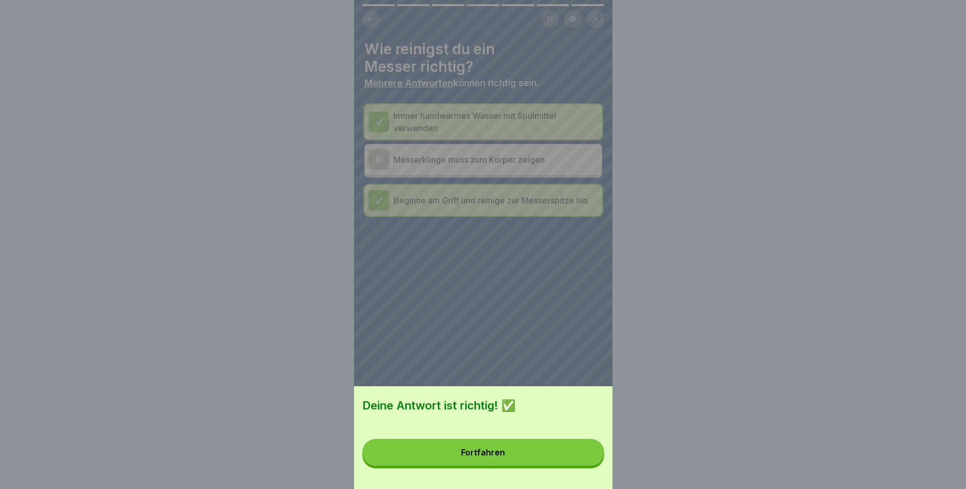
click at [564, 458] on button "Fortfahren" at bounding box center [483, 452] width 242 height 27
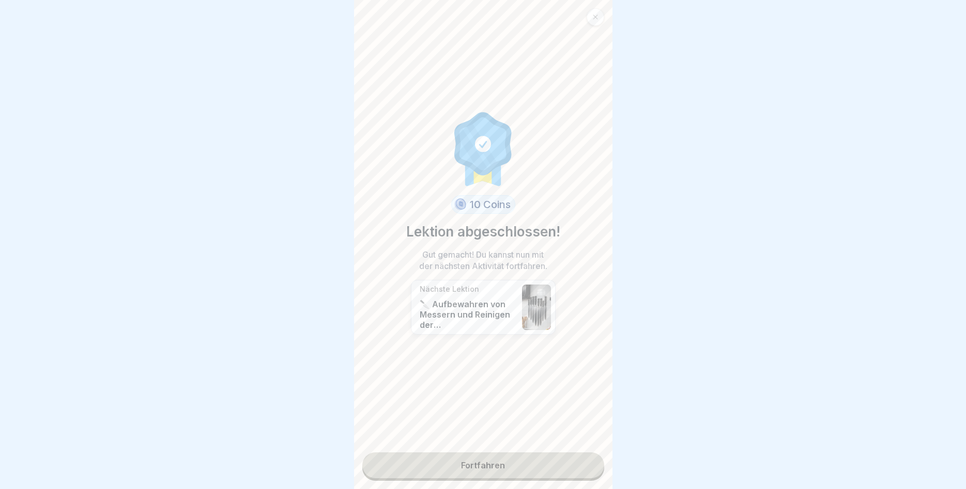
click at [470, 468] on link "Fortfahren" at bounding box center [483, 466] width 242 height 26
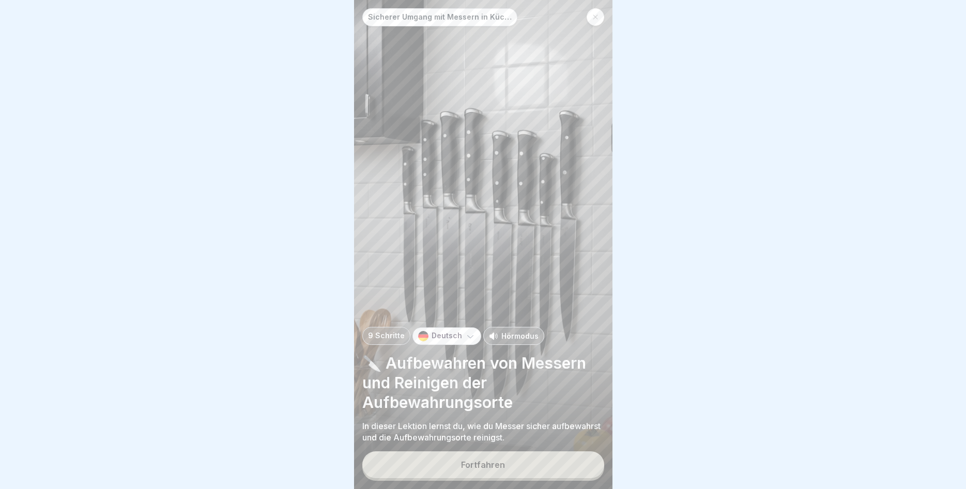
click at [500, 471] on button "Fortfahren" at bounding box center [483, 465] width 242 height 27
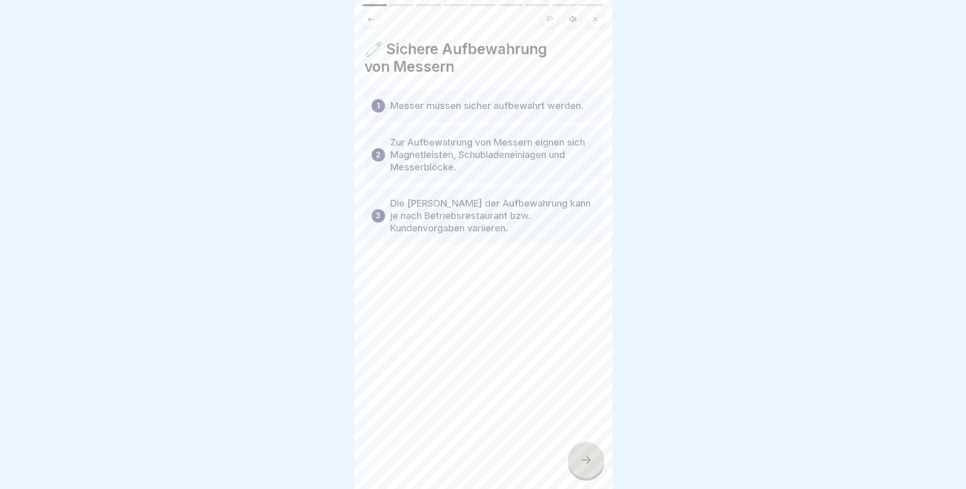
click at [580, 455] on div at bounding box center [586, 460] width 36 height 36
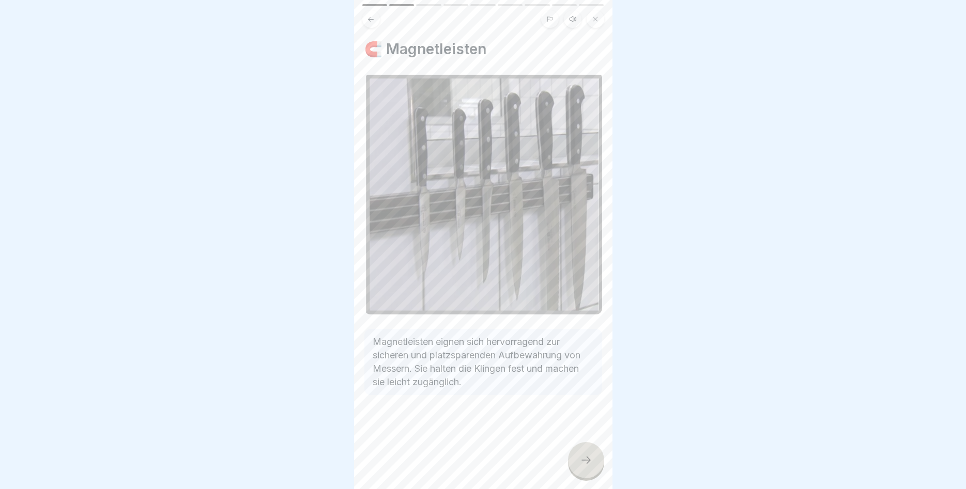
click at [598, 461] on div at bounding box center [586, 460] width 36 height 36
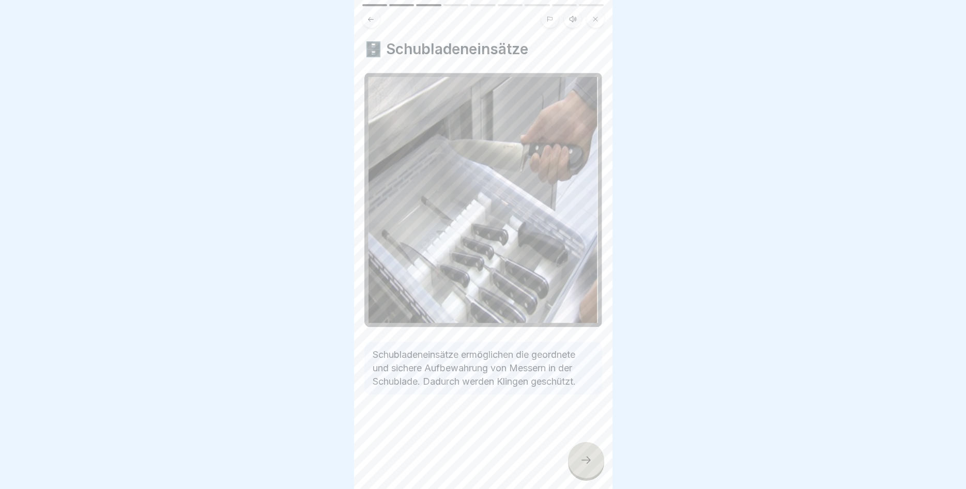
click at [590, 455] on div at bounding box center [586, 460] width 36 height 36
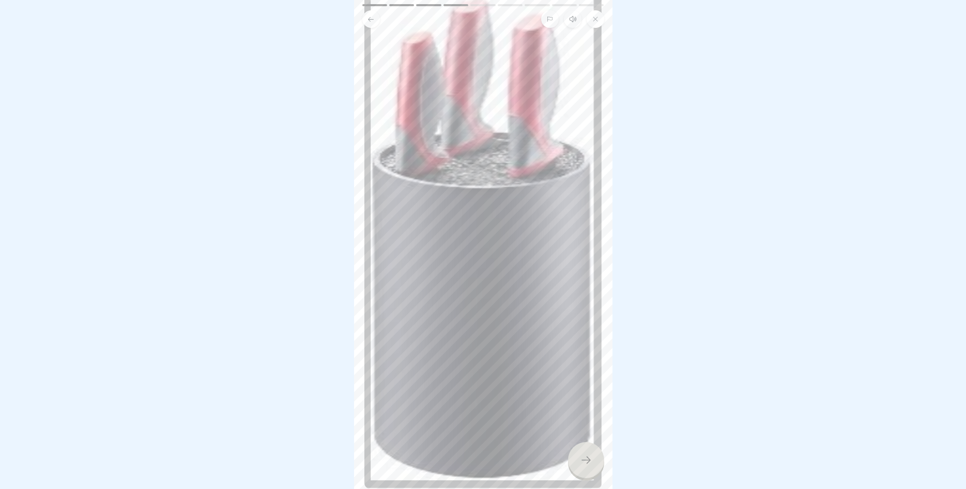
scroll to position [212, 0]
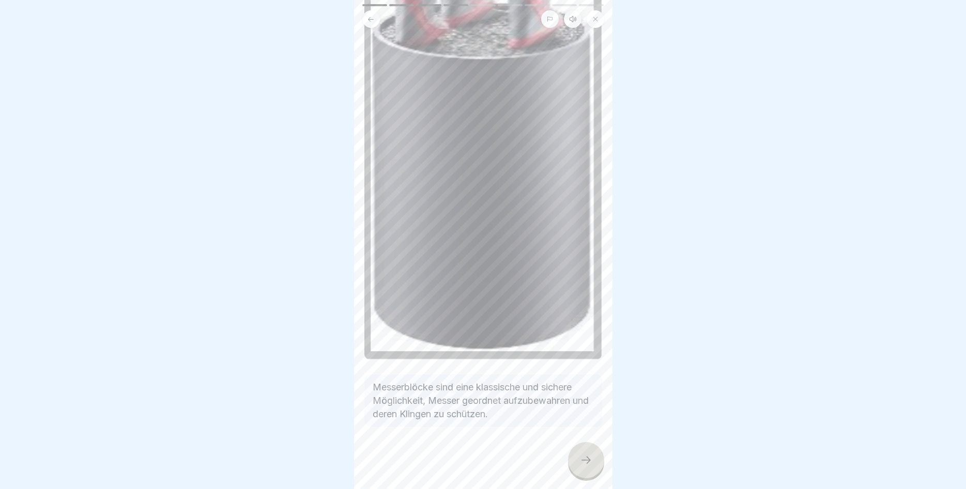
click at [580, 456] on icon at bounding box center [586, 460] width 12 height 12
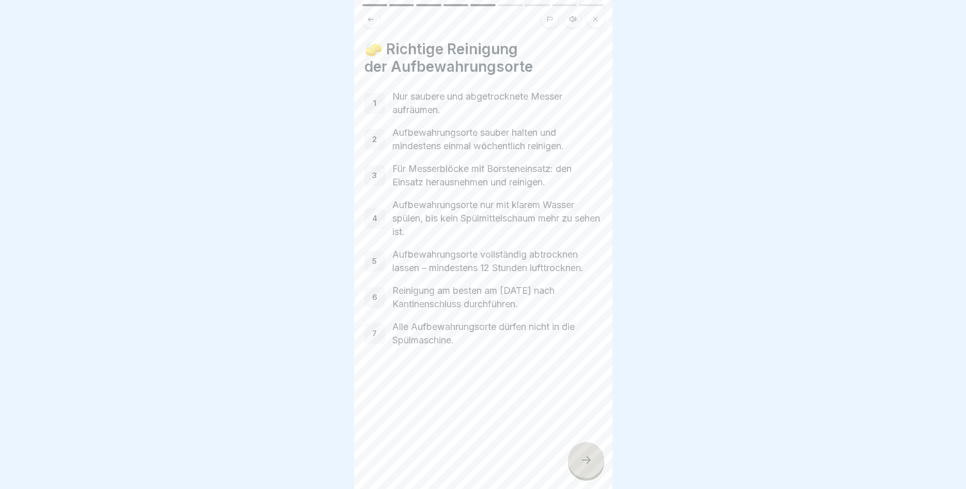
click at [586, 462] on icon at bounding box center [586, 460] width 12 height 12
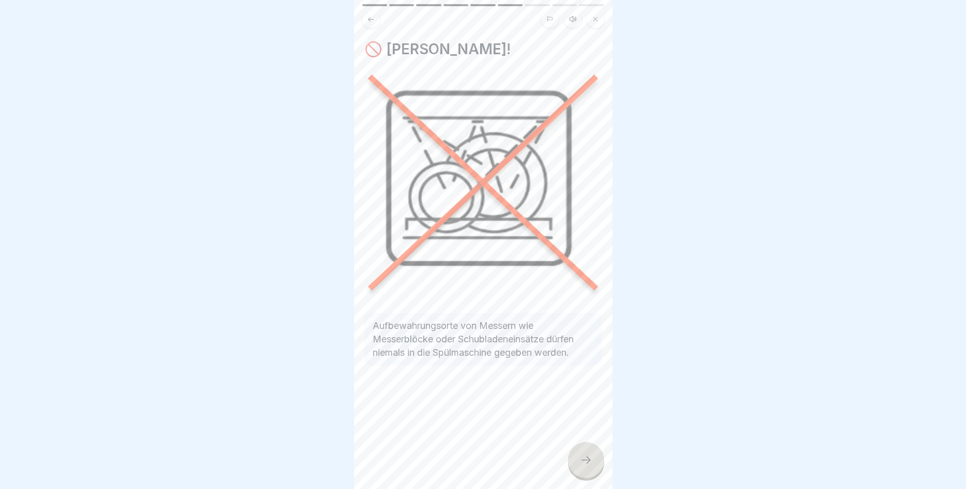
click at [582, 453] on div at bounding box center [586, 460] width 36 height 36
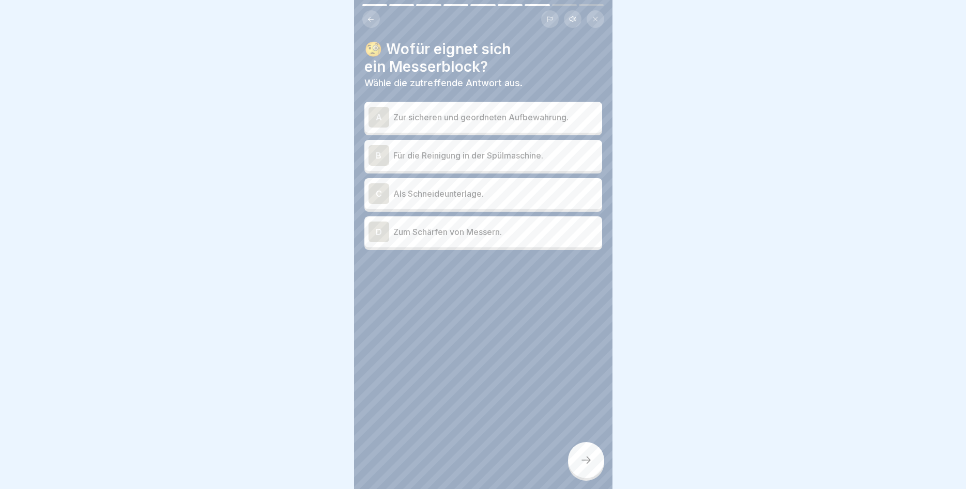
click at [496, 105] on div "A Zur sicheren und geordneten Aufbewahrung." at bounding box center [483, 117] width 238 height 31
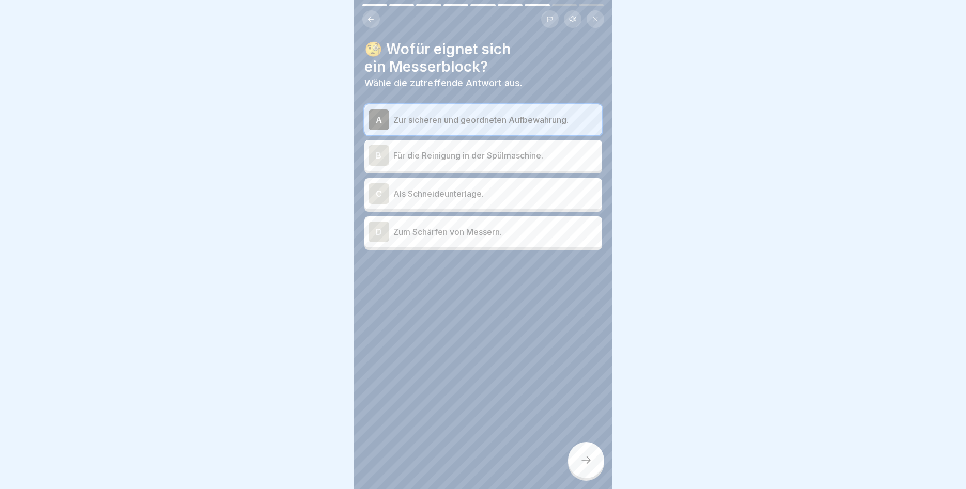
click at [593, 462] on div at bounding box center [586, 460] width 36 height 36
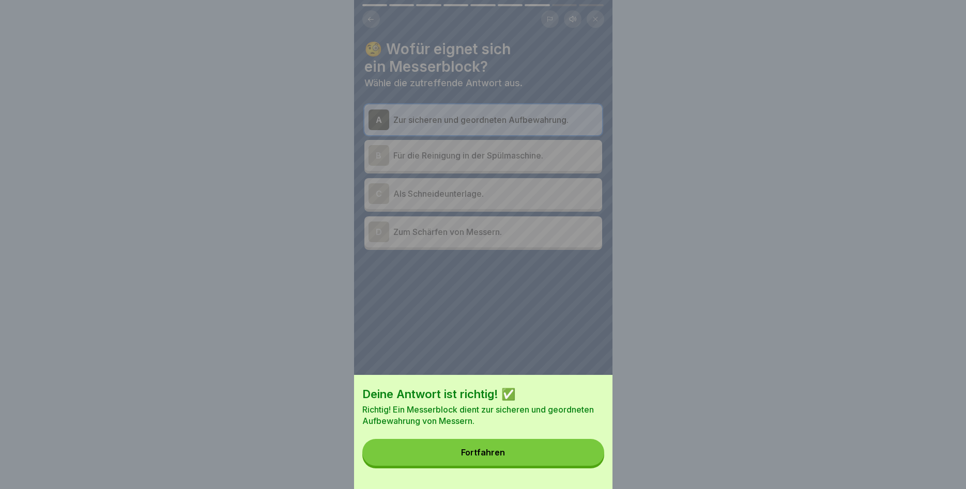
click at [585, 462] on button "Fortfahren" at bounding box center [483, 452] width 242 height 27
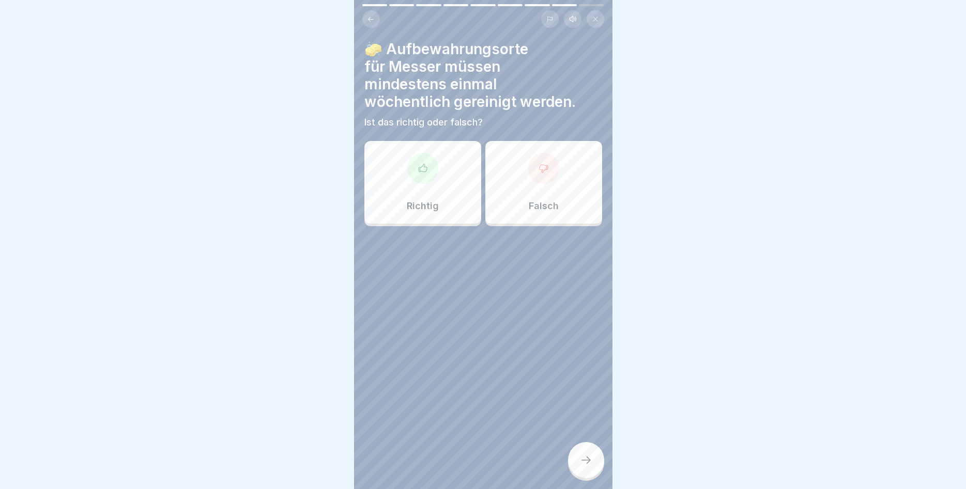
click at [418, 189] on div "Richtig" at bounding box center [422, 182] width 117 height 83
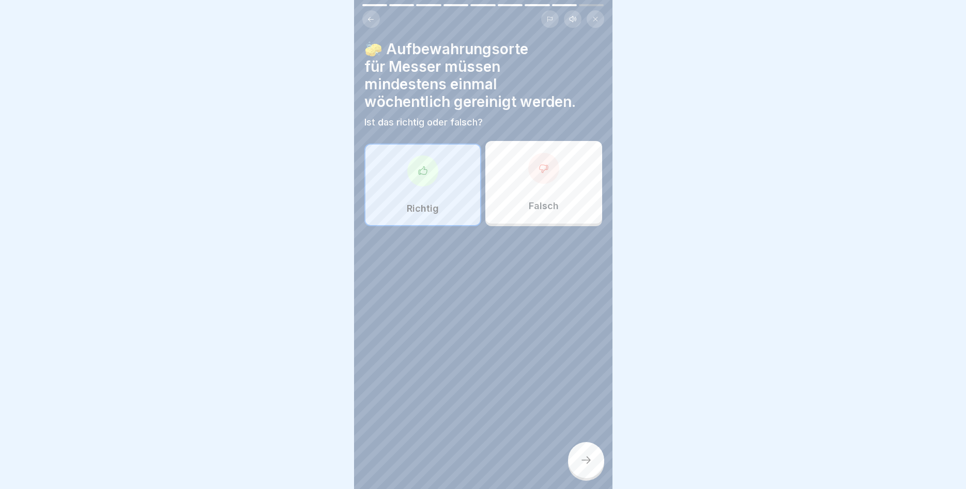
click at [577, 462] on div at bounding box center [586, 460] width 36 height 36
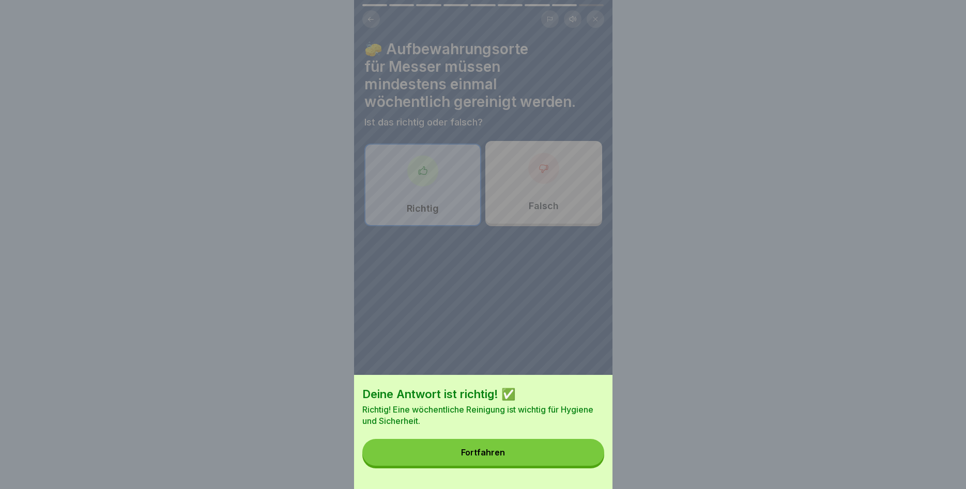
click at [577, 462] on button "Fortfahren" at bounding box center [483, 452] width 242 height 27
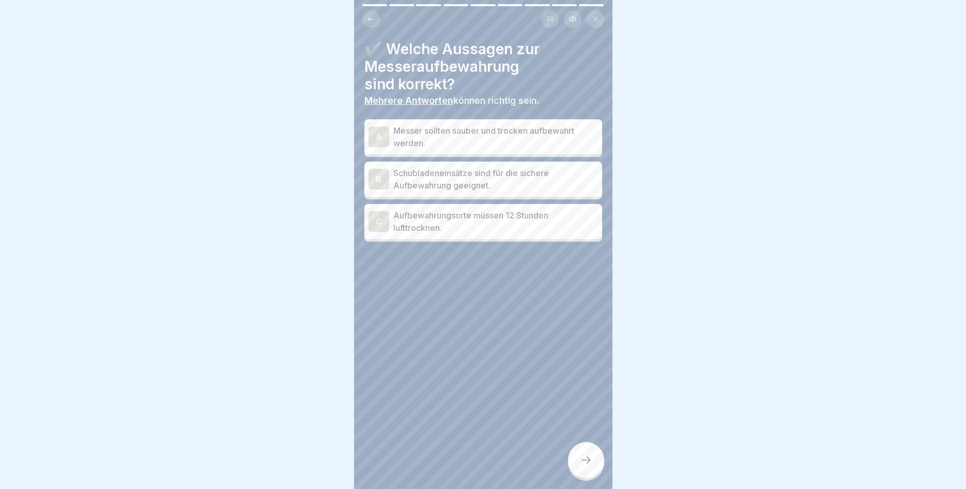
click at [494, 139] on p "Messer sollten sauber und trocken aufbewahrt werden." at bounding box center [495, 137] width 205 height 25
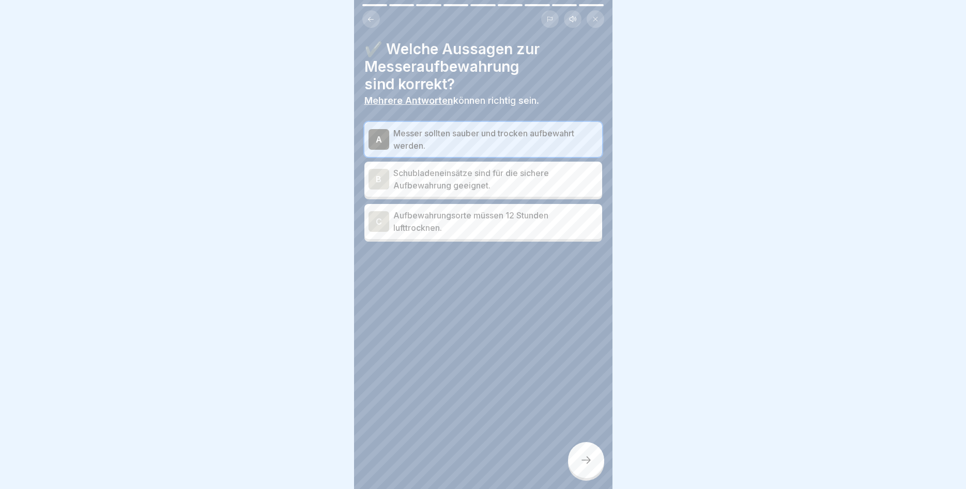
click at [457, 185] on p "Schubladeneinsätze sind für die sichere Aufbewahrung geeignet." at bounding box center [495, 179] width 205 height 25
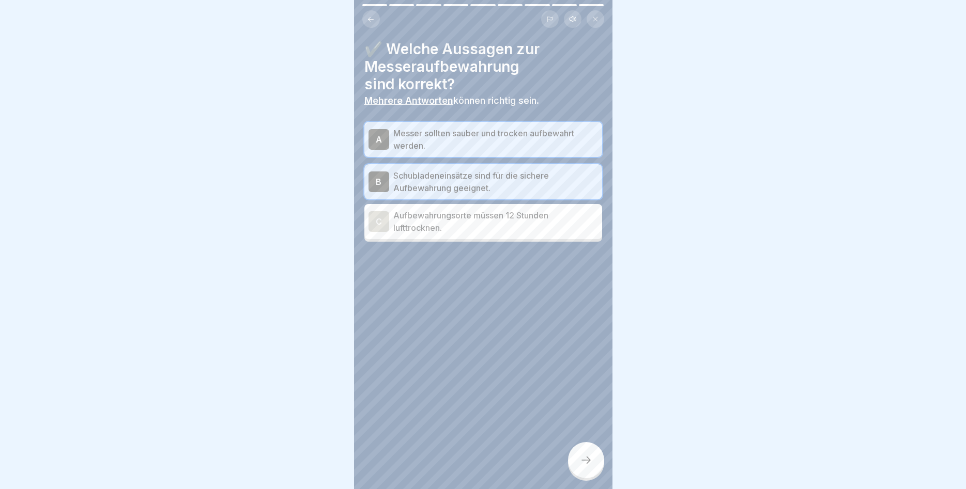
click at [455, 228] on p "Aufbewahrungsorte müssen 12 Stunden lufttrocknen." at bounding box center [495, 221] width 205 height 25
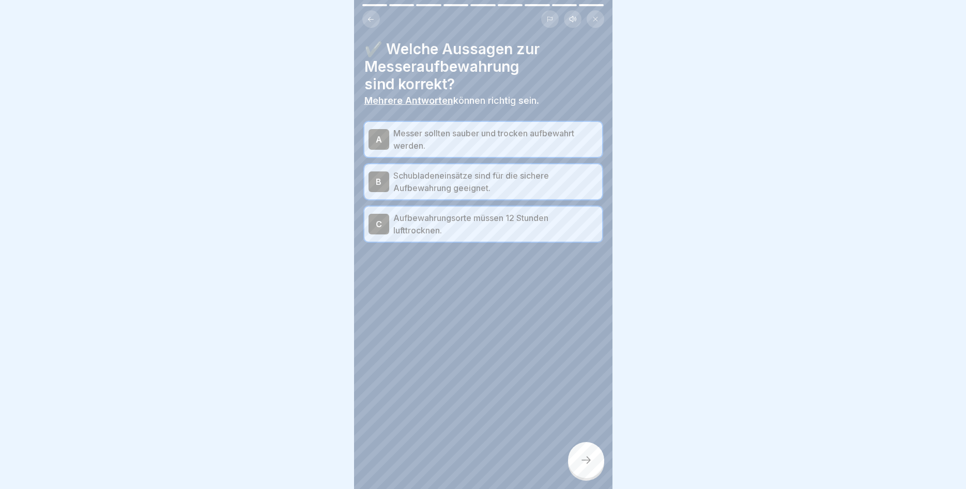
click at [585, 471] on div at bounding box center [586, 460] width 36 height 36
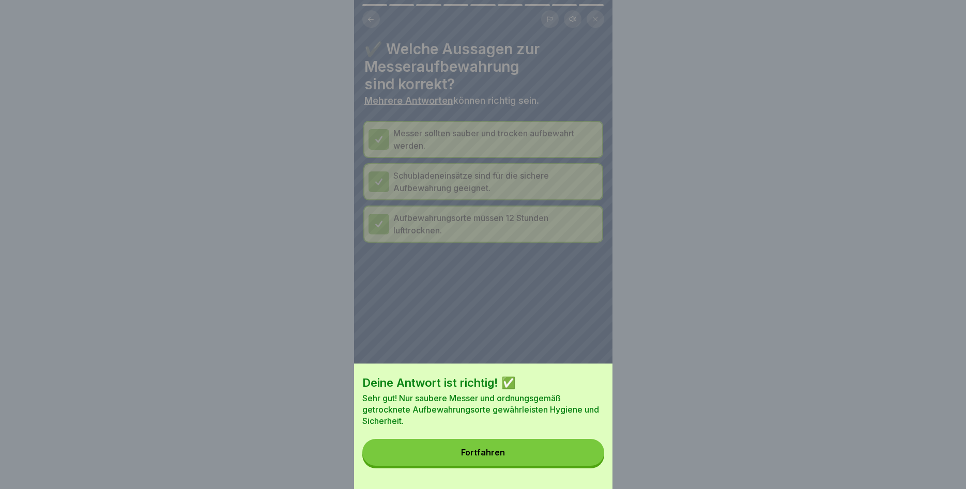
click at [550, 452] on button "Fortfahren" at bounding box center [483, 452] width 242 height 27
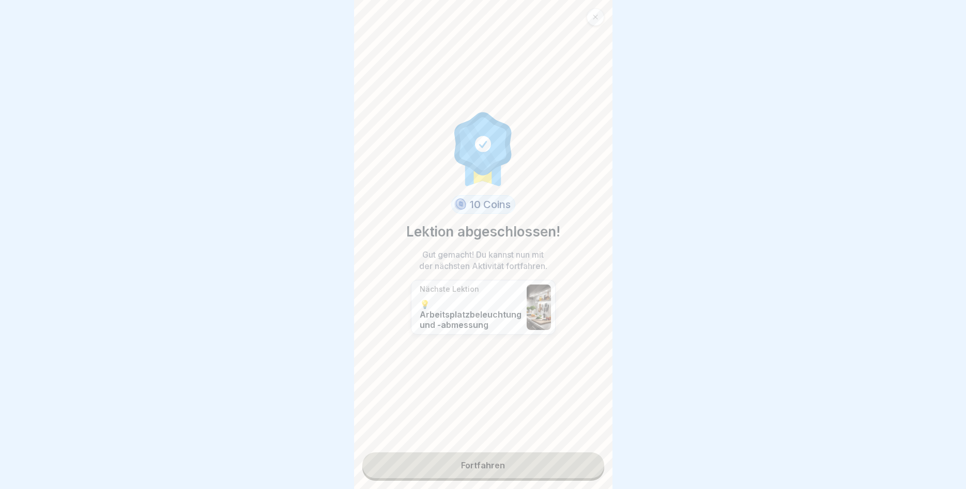
click at [423, 471] on link "Fortfahren" at bounding box center [483, 466] width 242 height 26
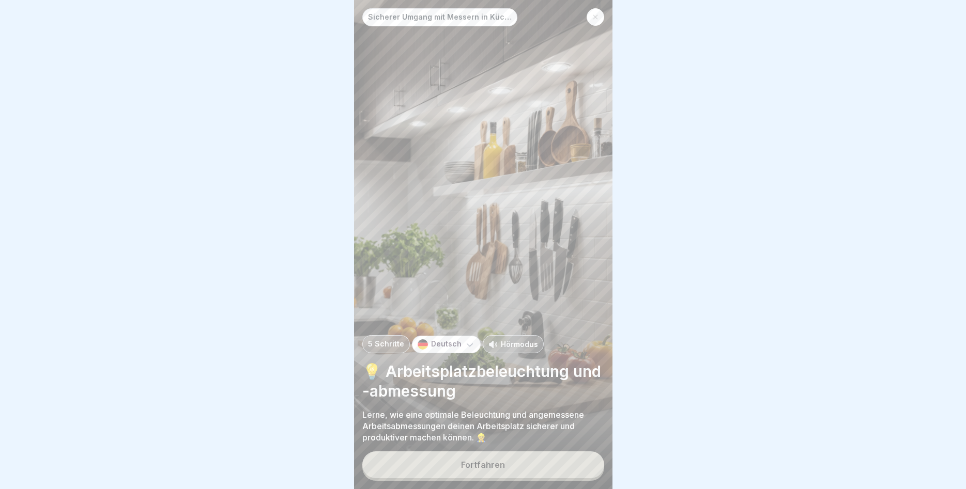
click at [445, 467] on button "Fortfahren" at bounding box center [483, 465] width 242 height 27
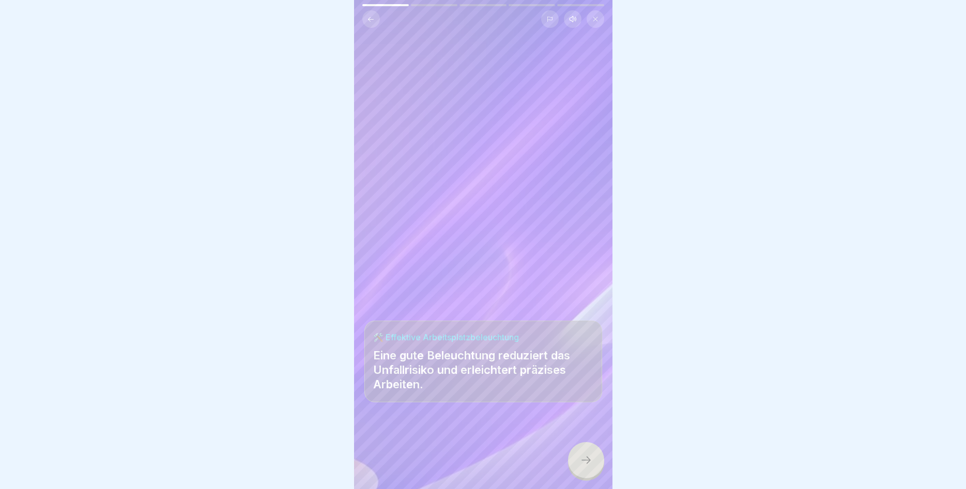
click at [581, 460] on icon at bounding box center [586, 460] width 12 height 12
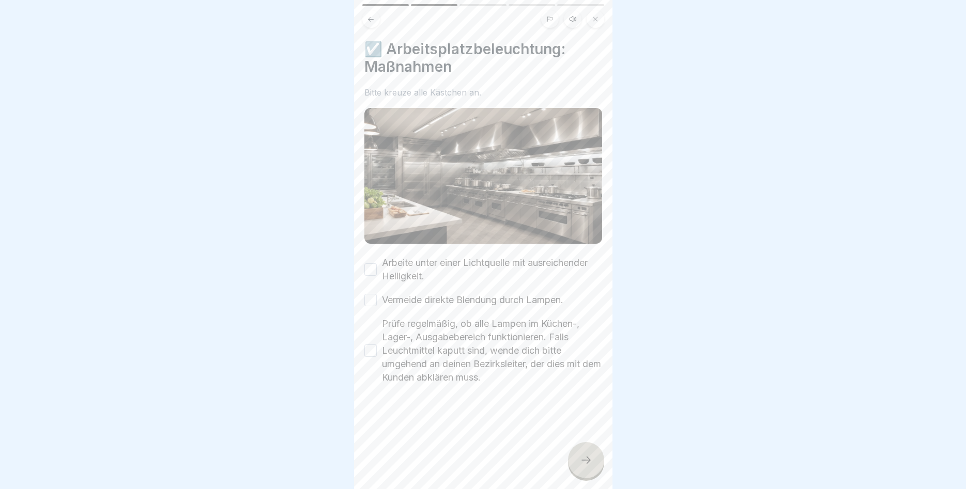
click at [369, 269] on button "Arbeite unter einer Lichtquelle mit ausreichender Helligkeit." at bounding box center [370, 270] width 12 height 12
click at [370, 299] on button "Vermeide direkte Blendung durch Lampen." at bounding box center [370, 300] width 12 height 12
click at [373, 357] on div "Prüfe regelmäßig, ob alle Lampen im Küchen-, Lager-, Ausgabebereich funktionier…" at bounding box center [483, 350] width 238 height 67
click at [373, 351] on button "Prüfe regelmäßig, ob alle Lampen im Küchen-, Lager-, Ausgabebereich funktionier…" at bounding box center [370, 351] width 12 height 12
click at [569, 460] on div at bounding box center [586, 460] width 36 height 36
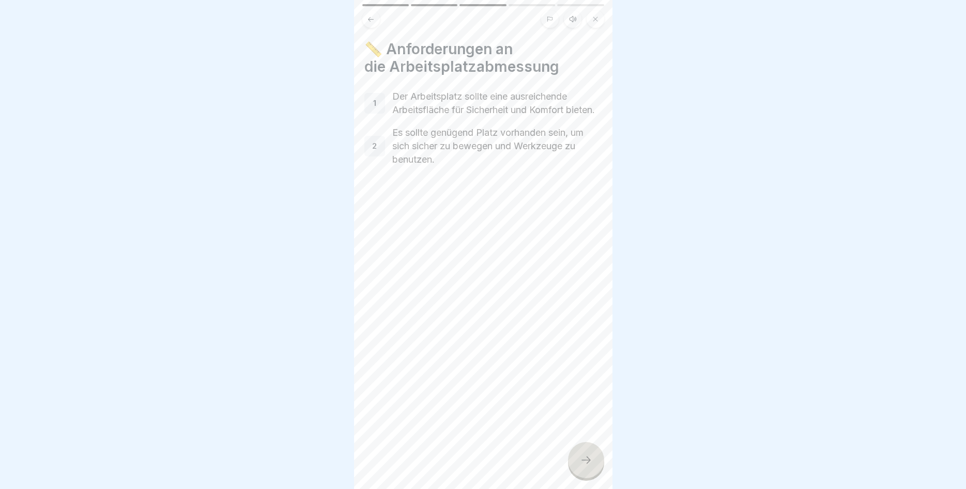
click at [585, 462] on icon at bounding box center [586, 460] width 12 height 12
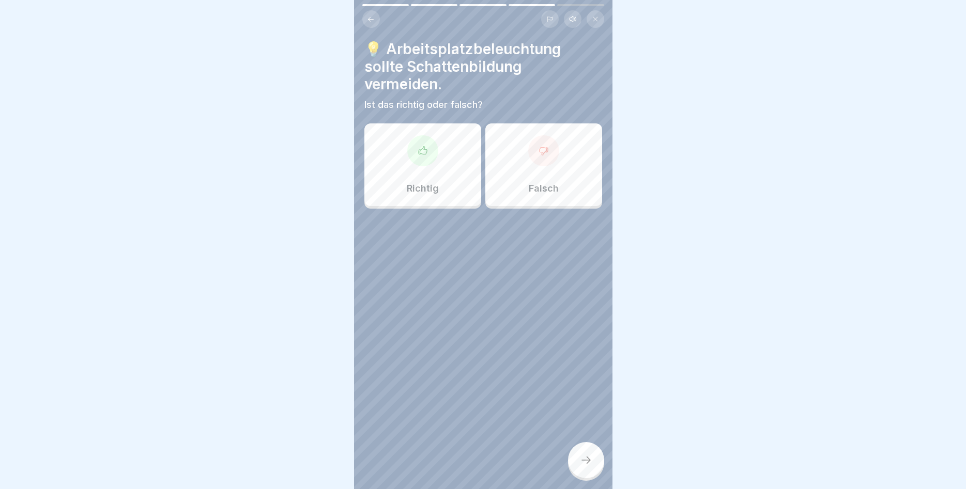
click at [433, 184] on p "Richtig" at bounding box center [423, 188] width 32 height 11
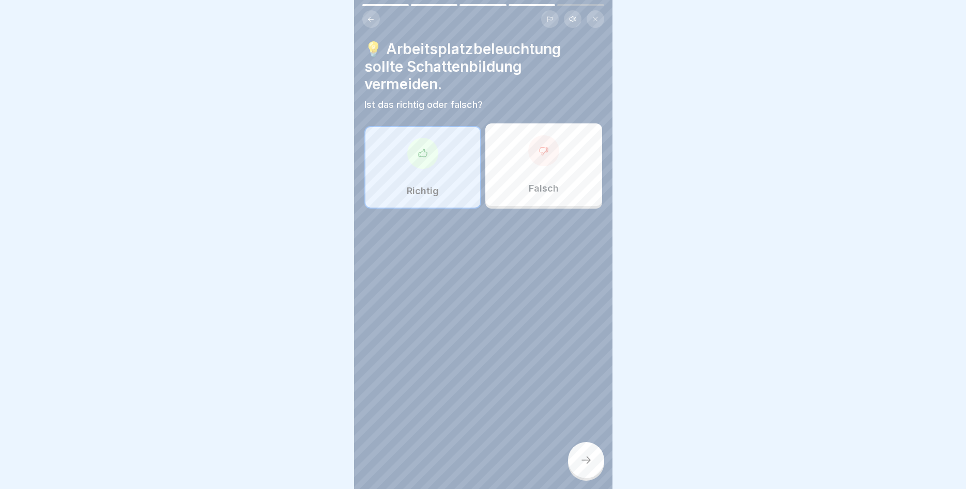
click at [585, 451] on div at bounding box center [586, 460] width 36 height 36
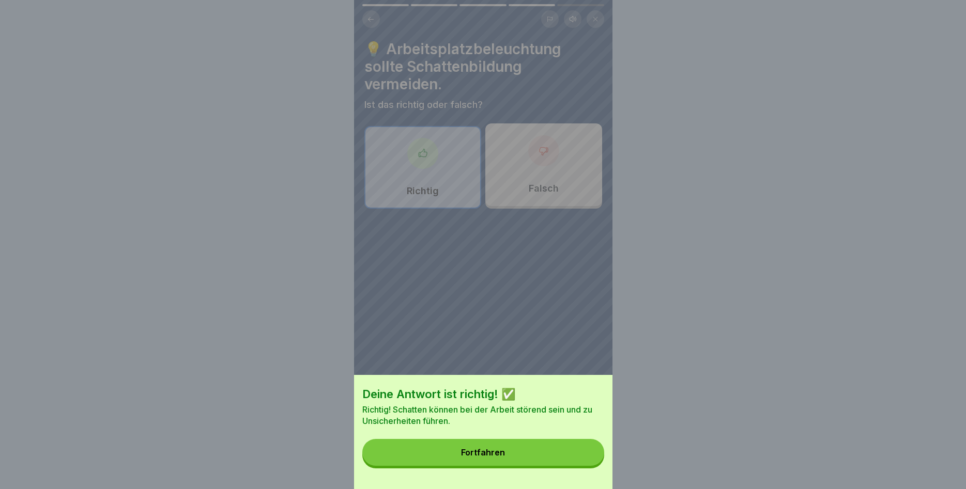
click at [584, 452] on button "Fortfahren" at bounding box center [483, 452] width 242 height 27
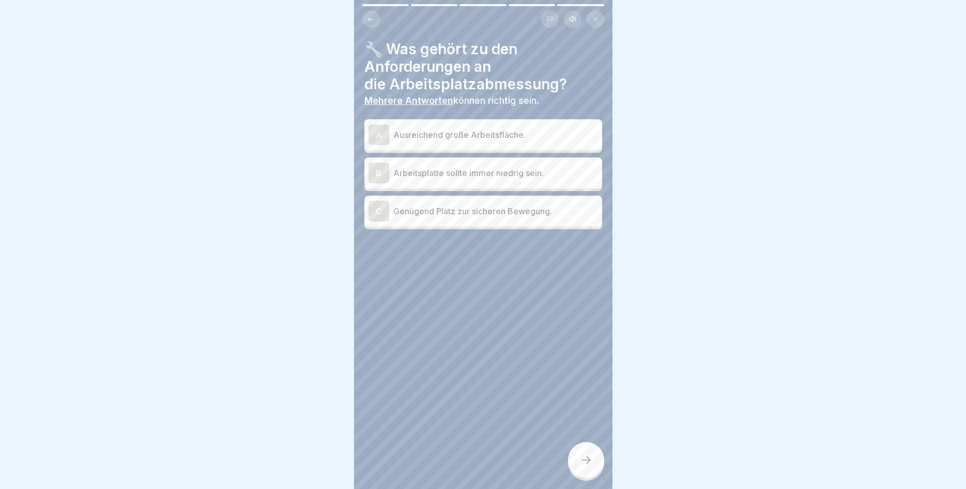
click at [452, 133] on p "Ausreichend große Arbeitsfläche." at bounding box center [495, 135] width 205 height 12
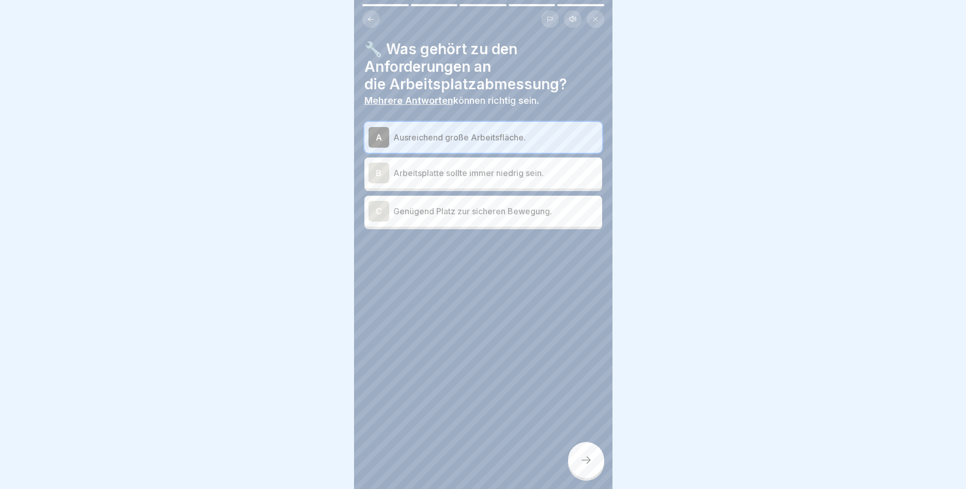
click at [449, 216] on p "Genügend Platz zur sicheren Bewegung." at bounding box center [495, 211] width 205 height 12
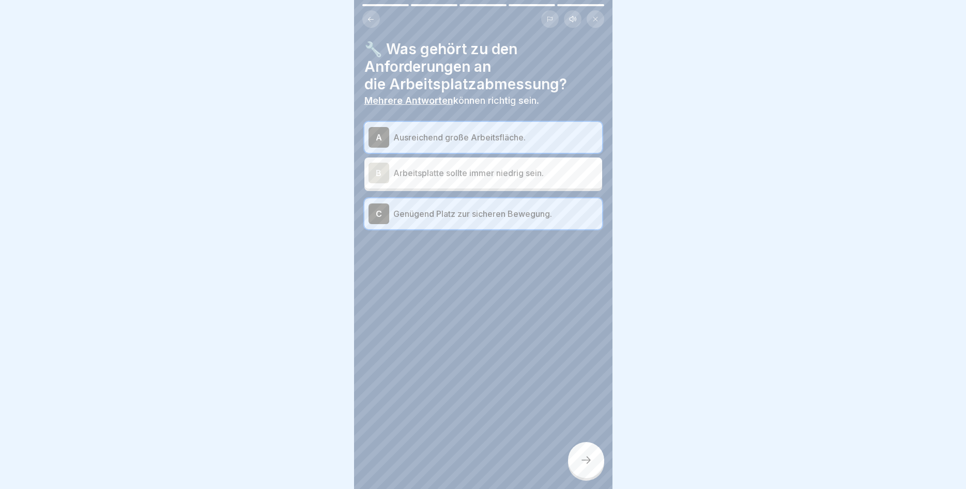
click at [584, 462] on icon at bounding box center [586, 460] width 12 height 12
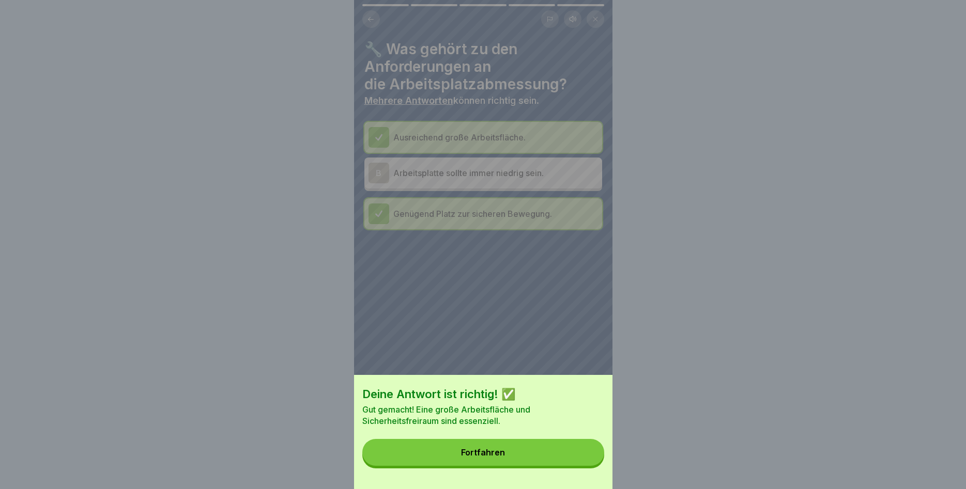
click at [573, 456] on button "Fortfahren" at bounding box center [483, 452] width 242 height 27
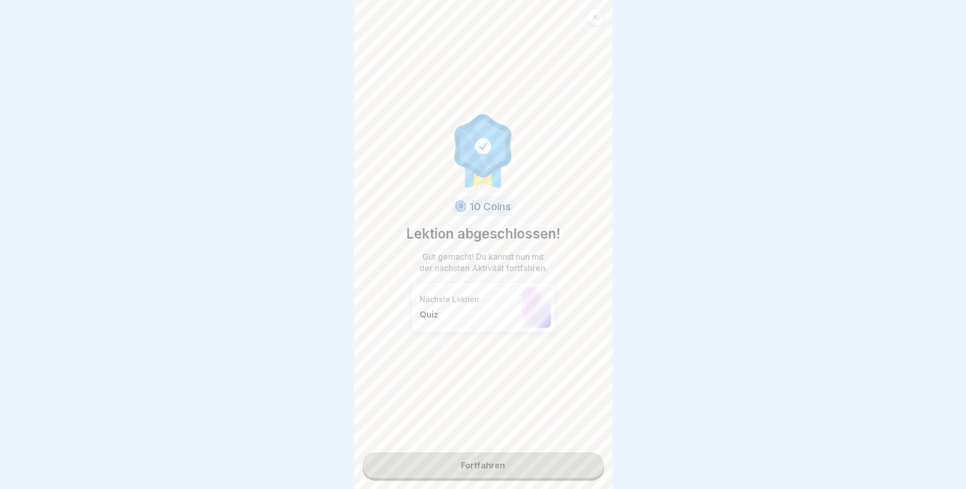
click at [479, 469] on link "Fortfahren" at bounding box center [483, 466] width 242 height 26
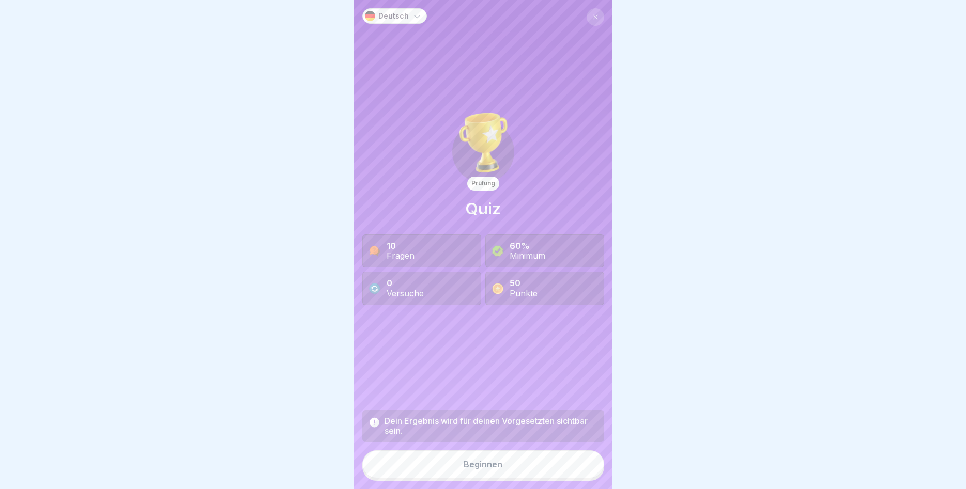
click at [480, 469] on div "Beginnen" at bounding box center [482, 464] width 39 height 9
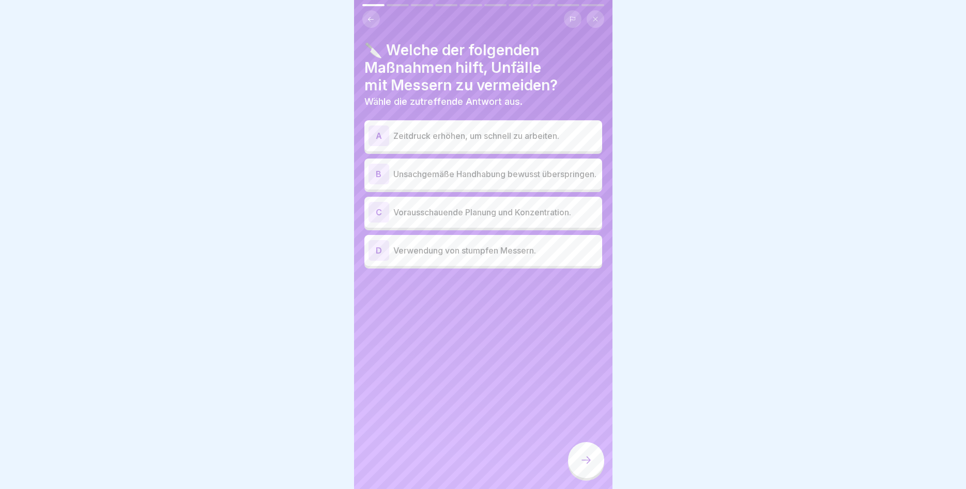
click at [490, 214] on p "Vorausschauende Planung und Konzentration." at bounding box center [495, 212] width 205 height 12
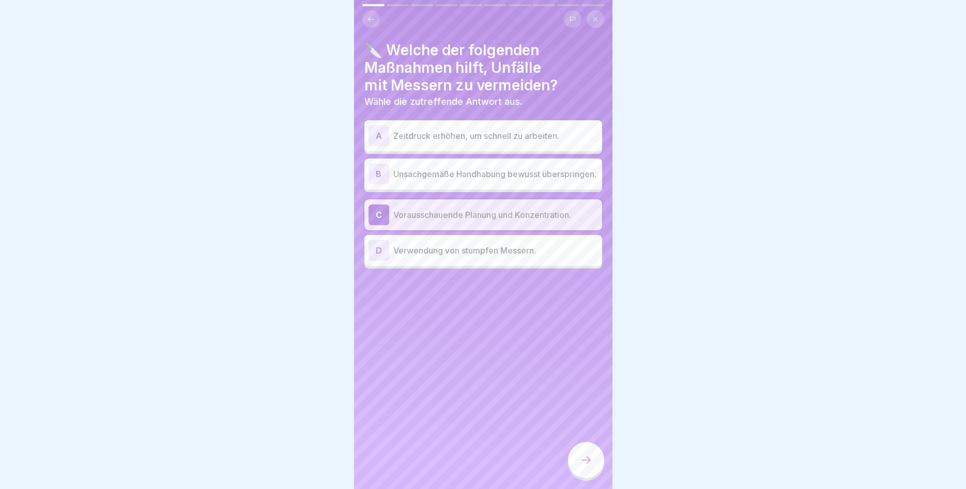
click at [577, 456] on div at bounding box center [586, 460] width 36 height 36
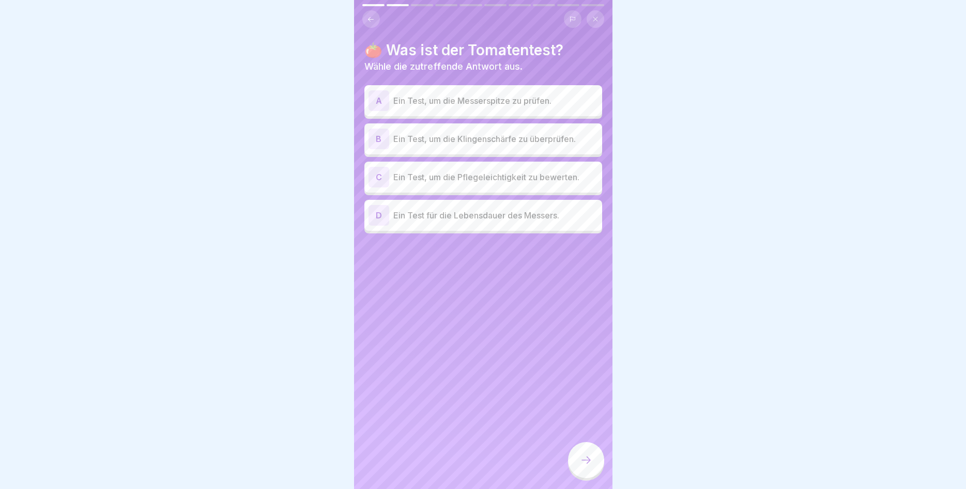
click at [462, 142] on p "Ein Test, um die Klingenschärfe zu überprüfen." at bounding box center [495, 139] width 205 height 12
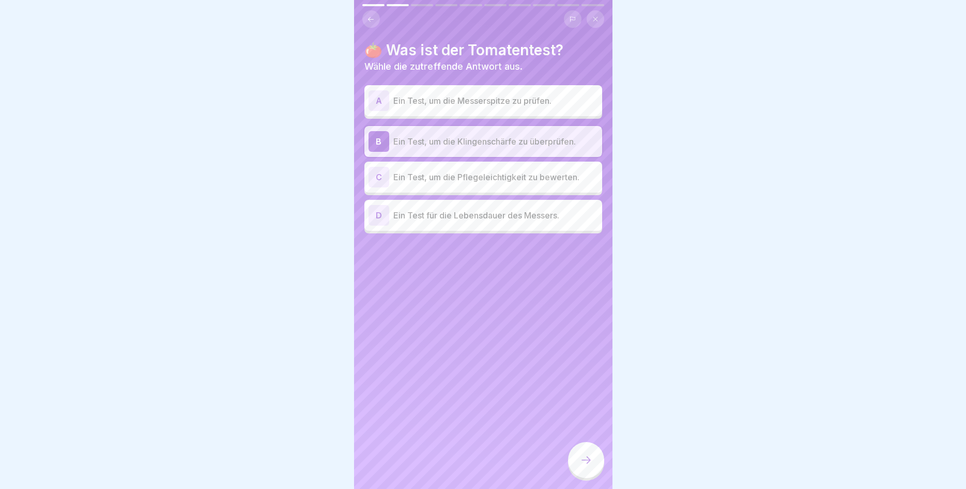
click at [579, 456] on div at bounding box center [586, 460] width 36 height 36
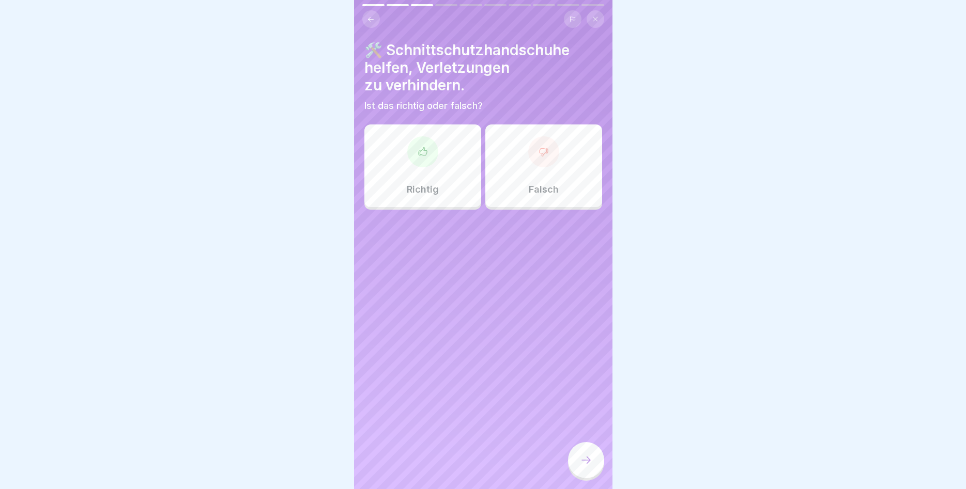
click at [424, 192] on p "Richtig" at bounding box center [423, 189] width 32 height 11
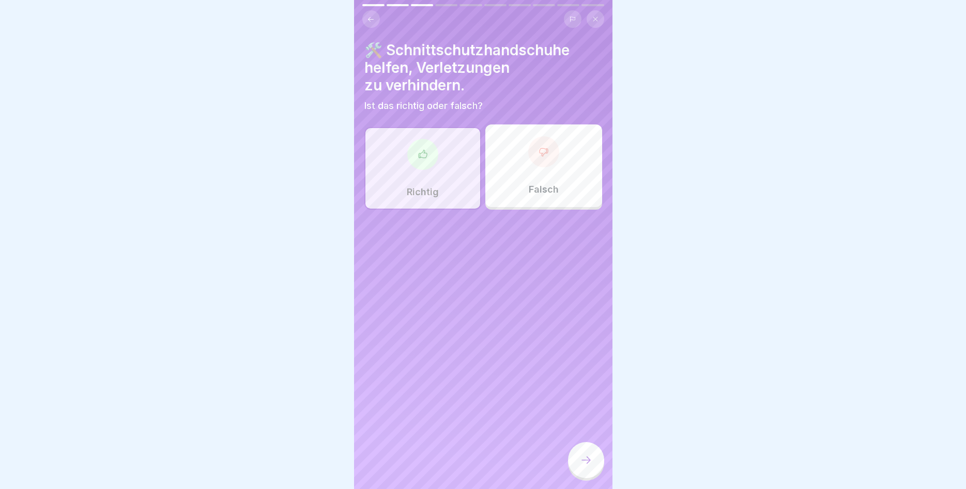
click at [579, 455] on div at bounding box center [586, 460] width 36 height 36
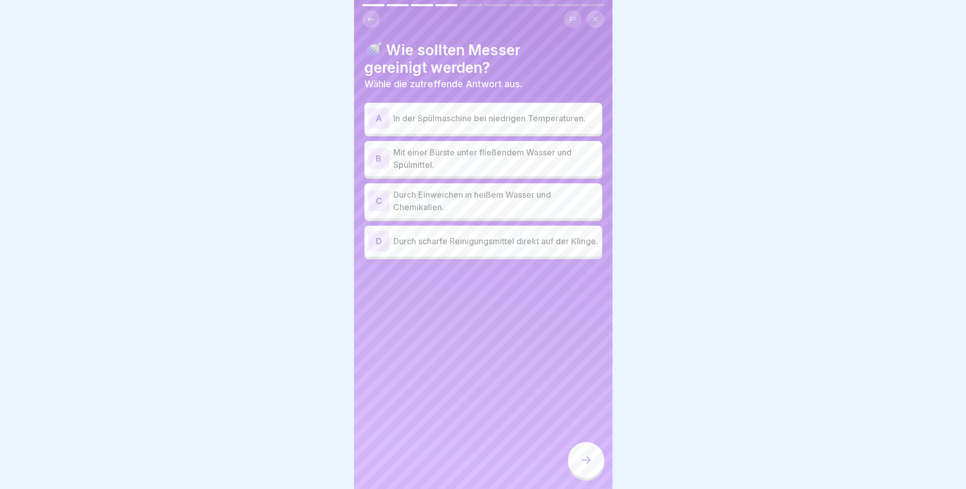
click at [486, 168] on p "Mit einer Bürste unter fließendem Wasser und Spülmittel." at bounding box center [495, 158] width 205 height 25
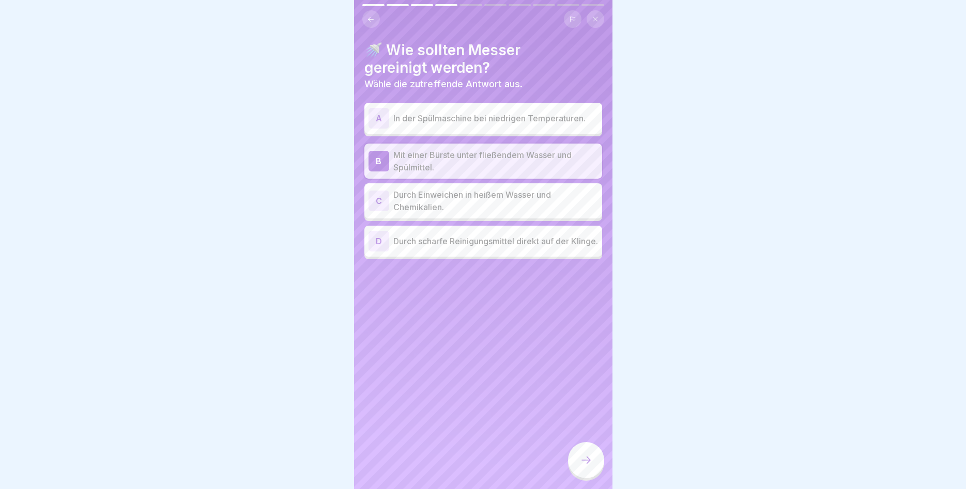
click at [596, 465] on div at bounding box center [586, 460] width 36 height 36
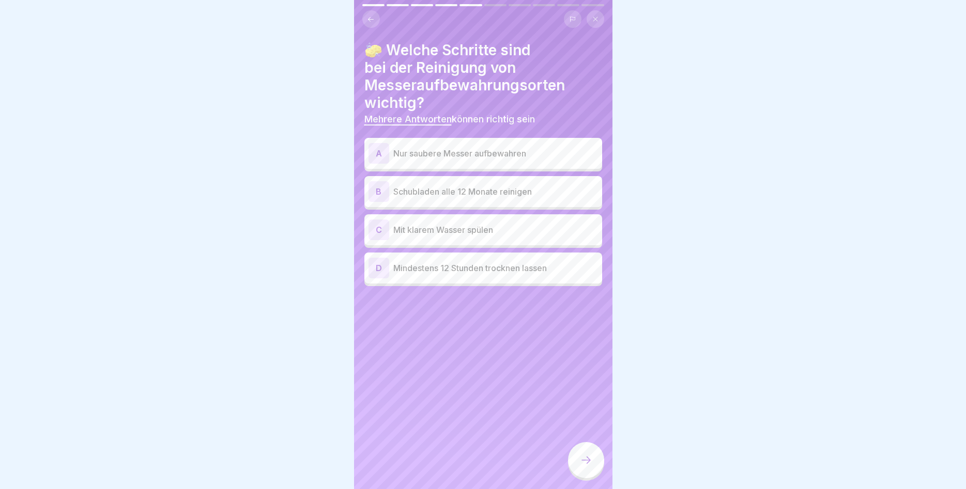
click at [484, 149] on p "Nur saubere Messer aufbewahren" at bounding box center [495, 153] width 205 height 12
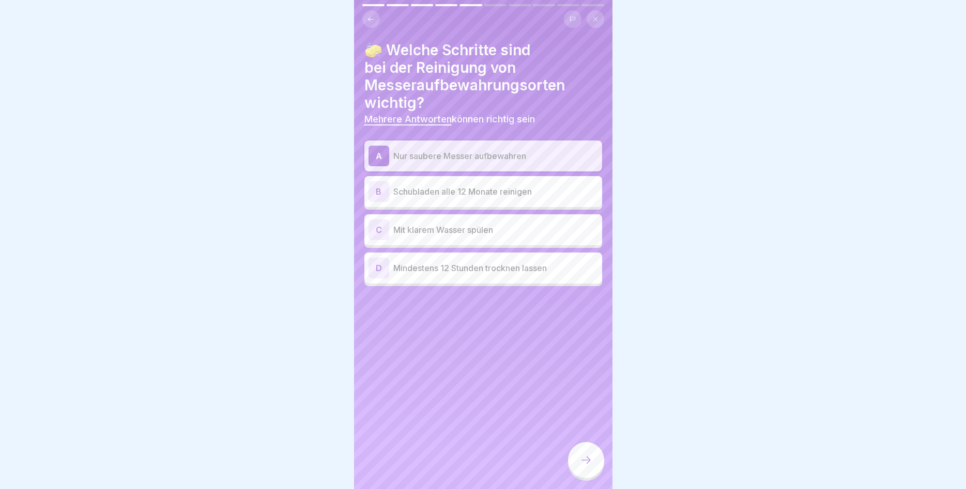
click at [481, 273] on p "Mindestens 12 Stunden trocknen lassen" at bounding box center [495, 268] width 205 height 12
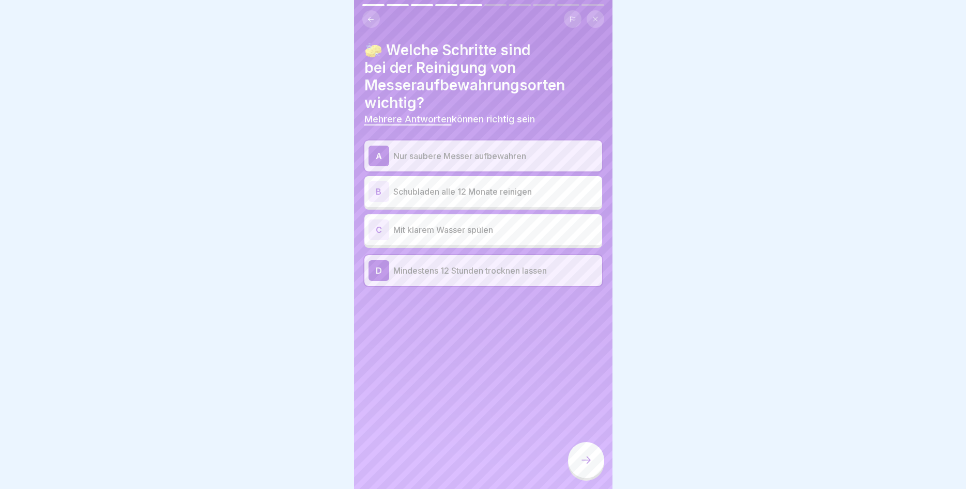
click at [581, 450] on div at bounding box center [586, 460] width 36 height 36
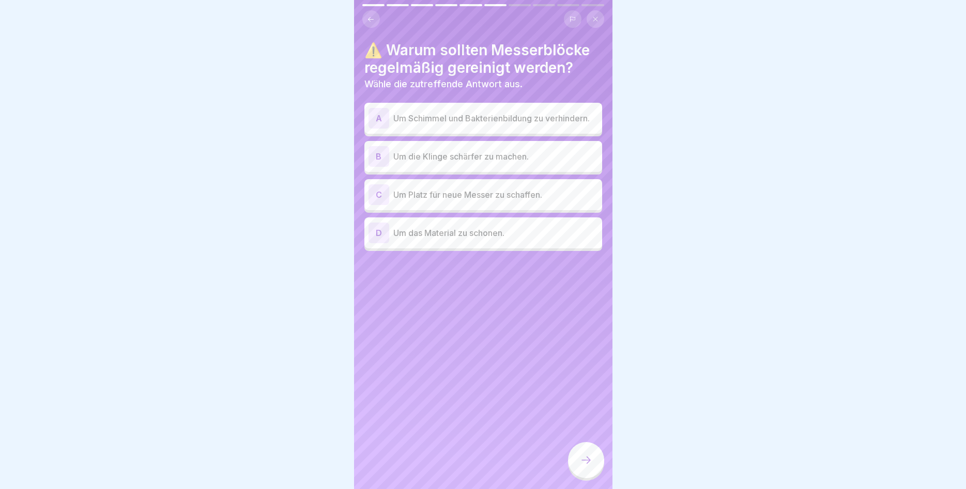
click at [474, 126] on div "A Um Schimmel und Bakterienbildung zu verhindern." at bounding box center [482, 118] width 229 height 21
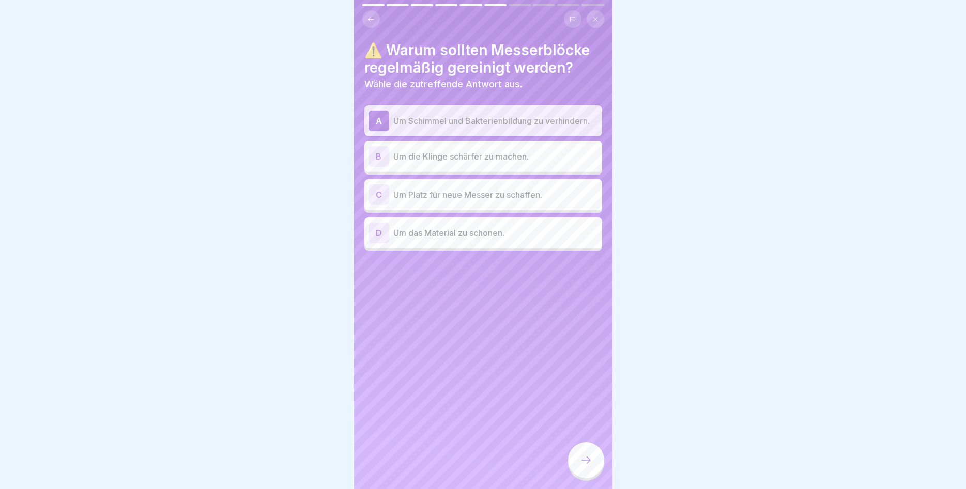
click at [579, 452] on div at bounding box center [586, 460] width 36 height 36
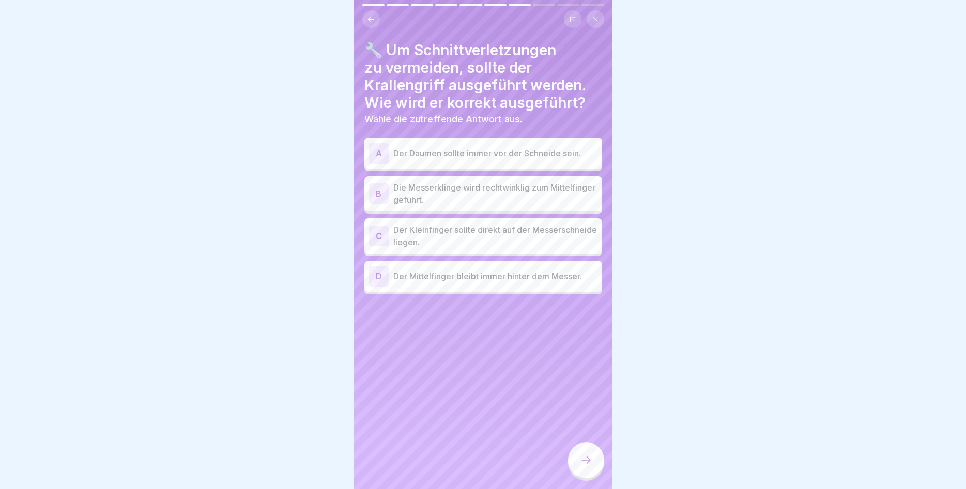
click at [498, 147] on p "Der Daumen sollte immer vor der Schneide sein." at bounding box center [495, 153] width 205 height 12
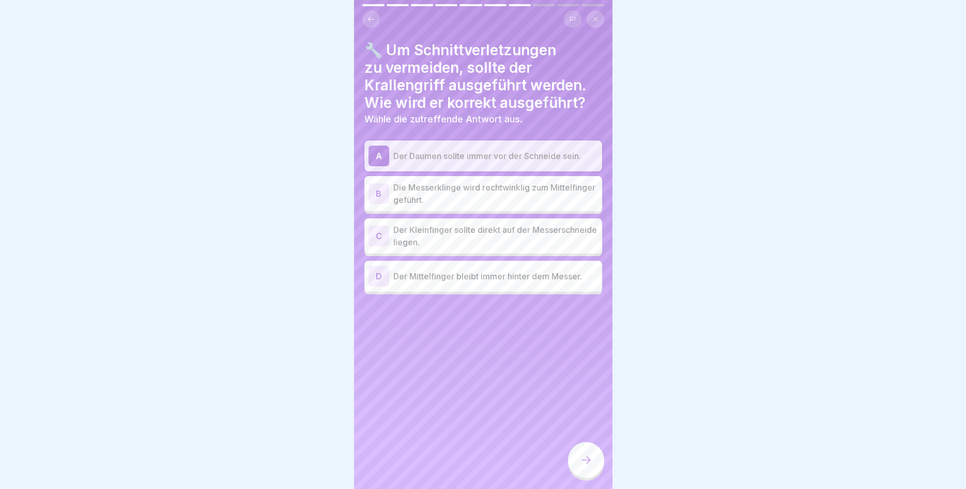
click at [586, 456] on icon at bounding box center [586, 460] width 12 height 12
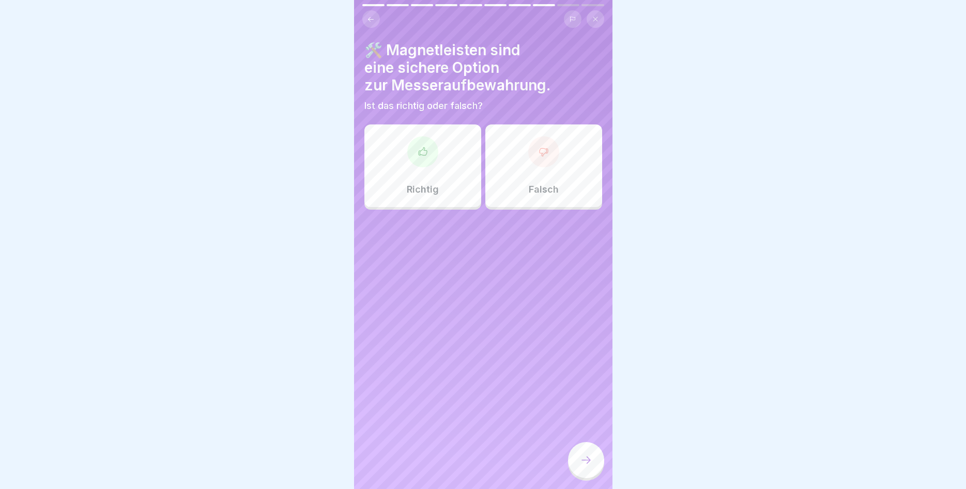
click at [432, 184] on div "Richtig" at bounding box center [422, 166] width 117 height 83
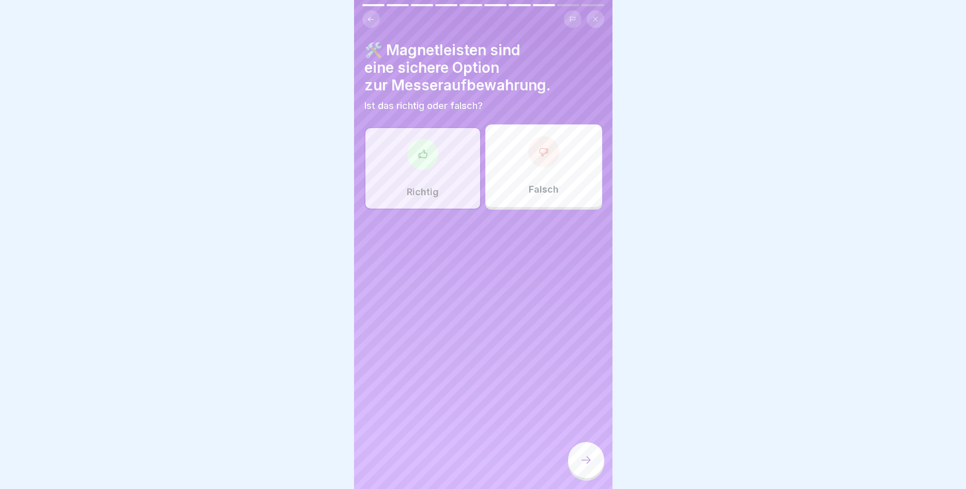
click at [582, 454] on div at bounding box center [586, 460] width 36 height 36
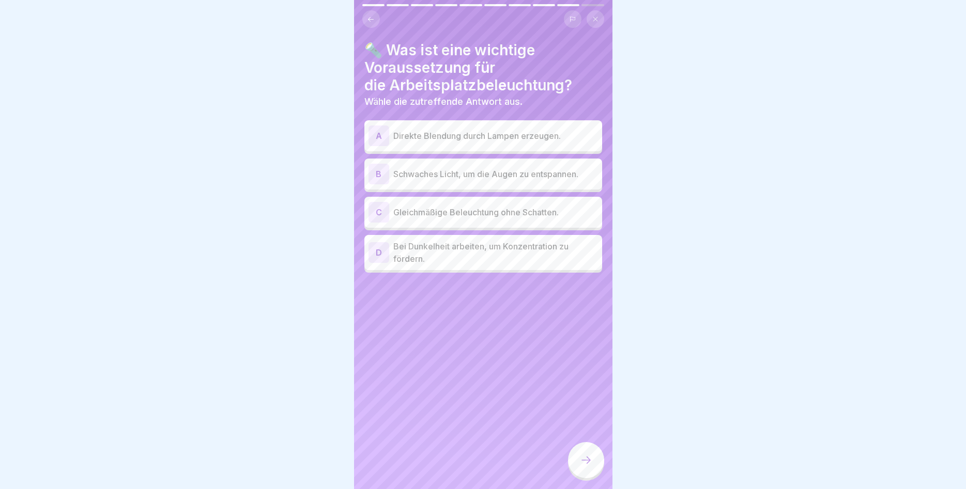
click at [510, 207] on p "Gleichmäßige Beleuchtung ohne Schatten." at bounding box center [495, 212] width 205 height 12
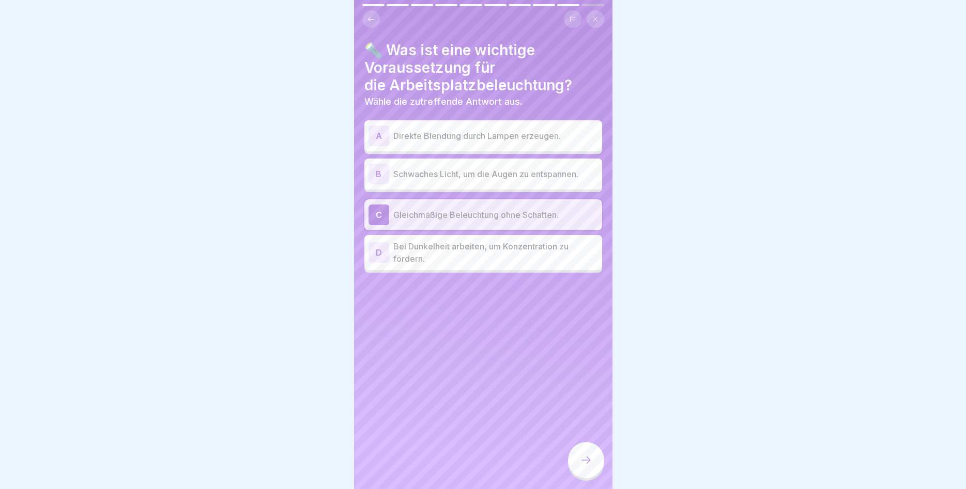
click at [584, 450] on div at bounding box center [586, 460] width 36 height 36
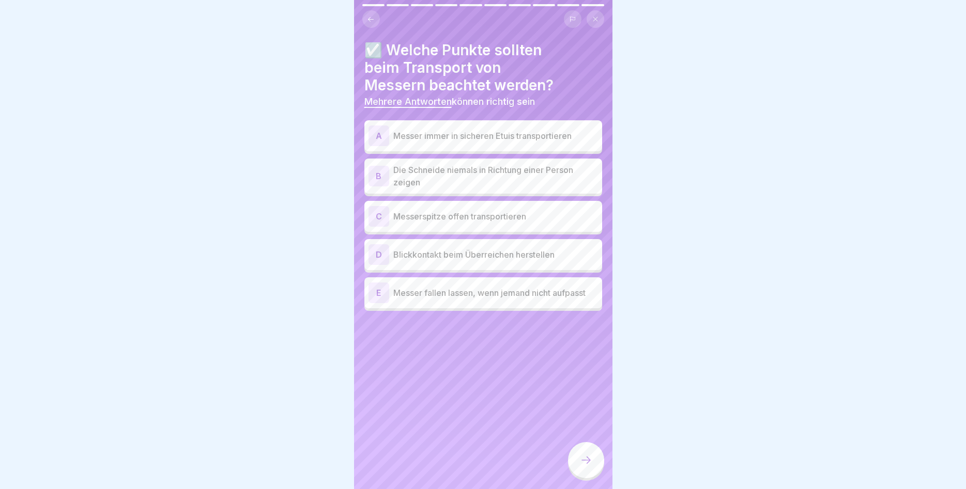
click at [496, 140] on p "Messer immer in sicheren Etuis transportieren" at bounding box center [495, 136] width 205 height 12
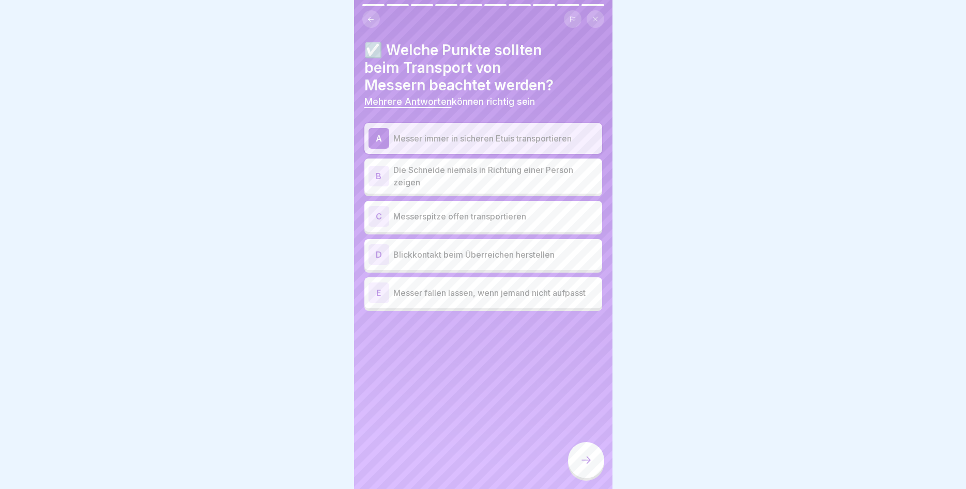
click at [494, 179] on p "Die Schneide niemals in Richtung einer Person zeigen" at bounding box center [495, 176] width 205 height 25
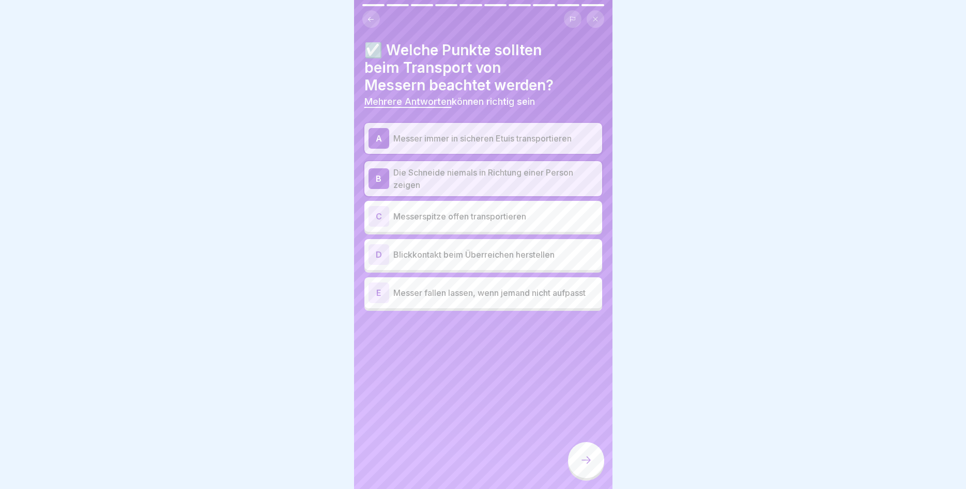
click at [500, 255] on p "Blickkontakt beim Überreichen herstellen" at bounding box center [495, 255] width 205 height 12
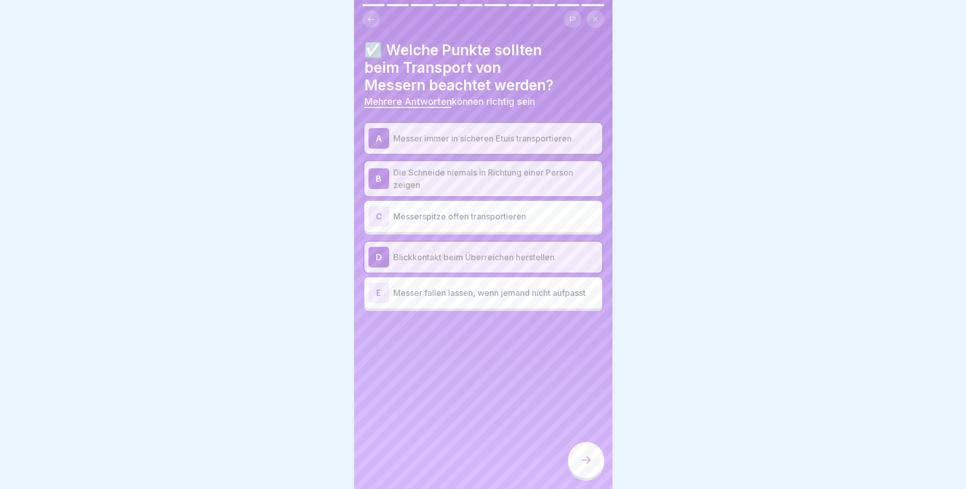
click at [583, 460] on icon at bounding box center [586, 460] width 12 height 12
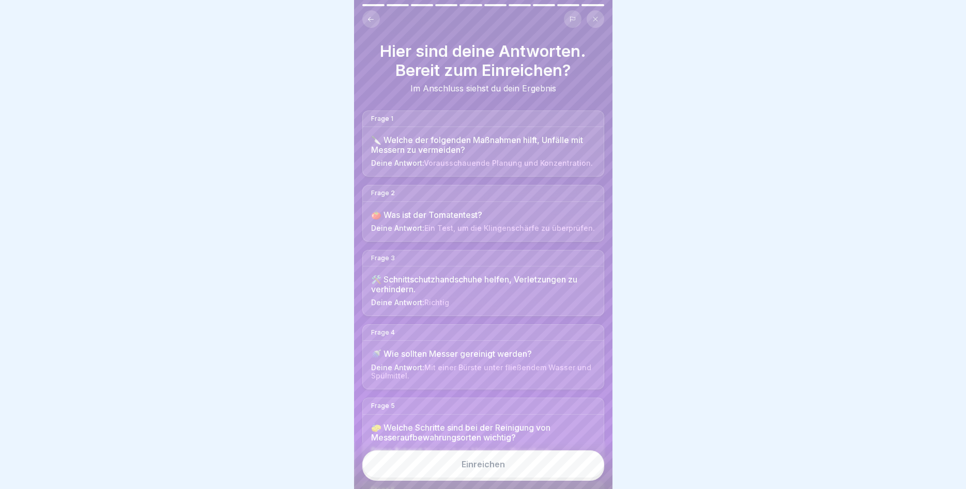
click at [516, 465] on button "Einreichen" at bounding box center [483, 465] width 242 height 28
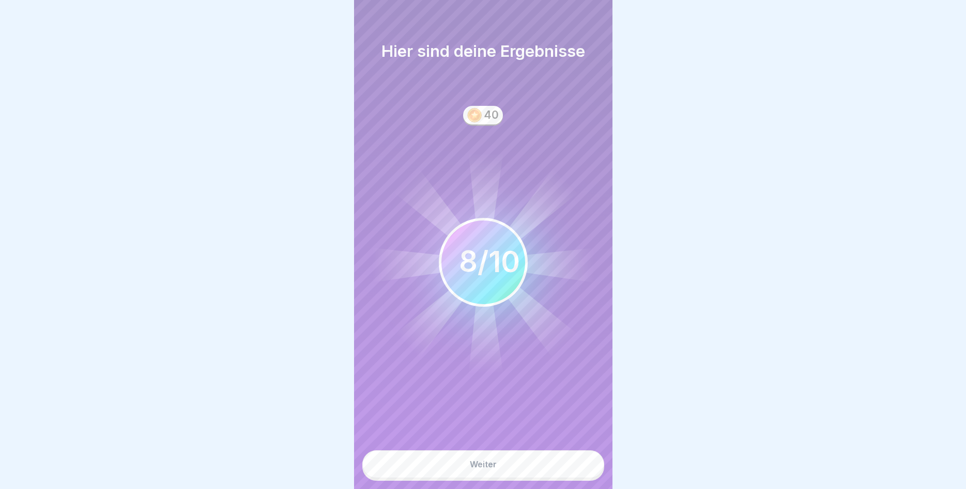
click at [490, 470] on button "Weiter" at bounding box center [483, 465] width 242 height 28
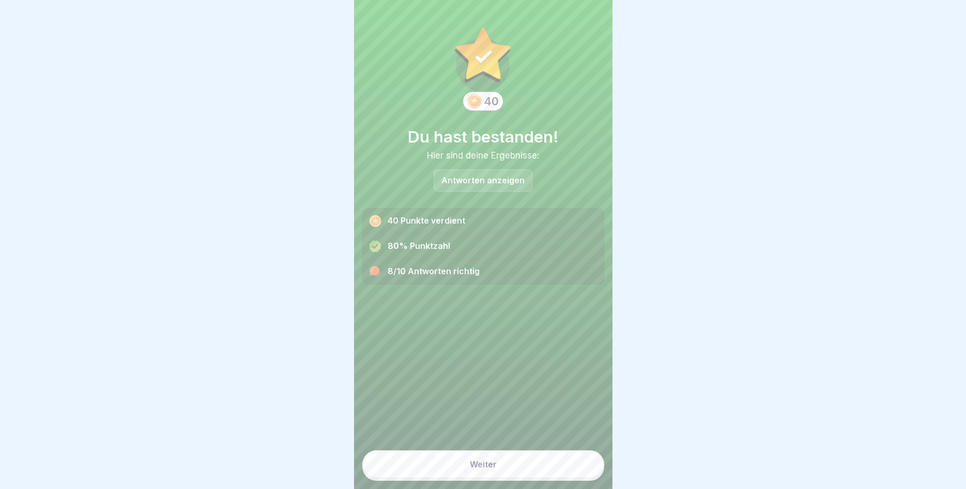
click at [490, 470] on button "Weiter" at bounding box center [483, 465] width 242 height 28
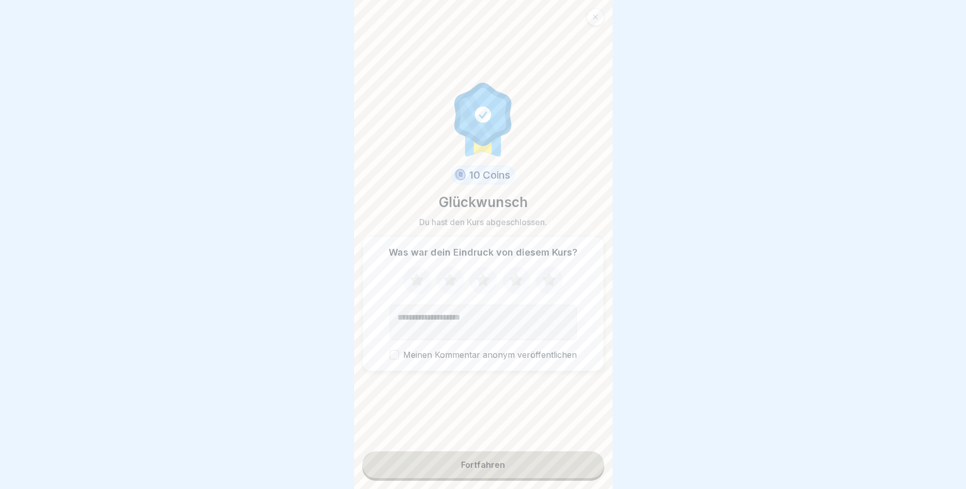
click at [545, 281] on icon at bounding box center [548, 280] width 27 height 27
click at [520, 459] on button "Fortfahren" at bounding box center [483, 465] width 242 height 27
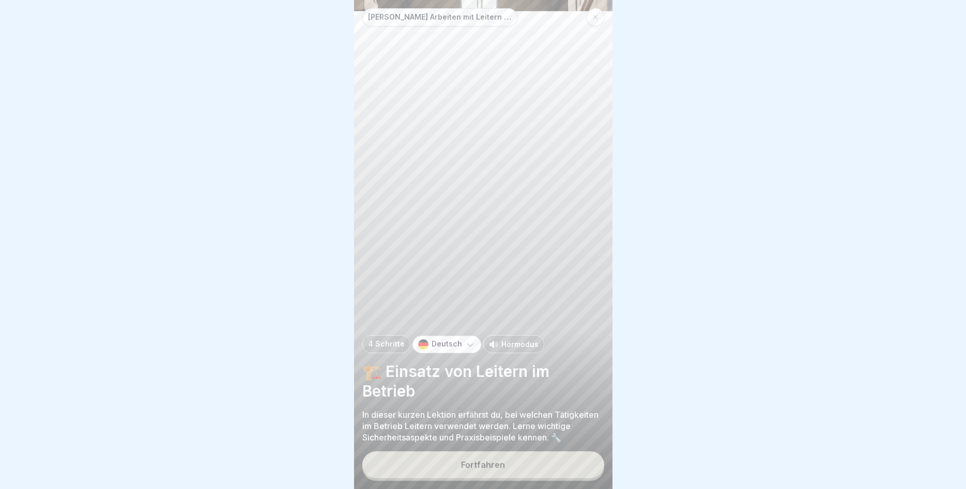
click at [487, 463] on div "Fortfahren" at bounding box center [483, 464] width 44 height 9
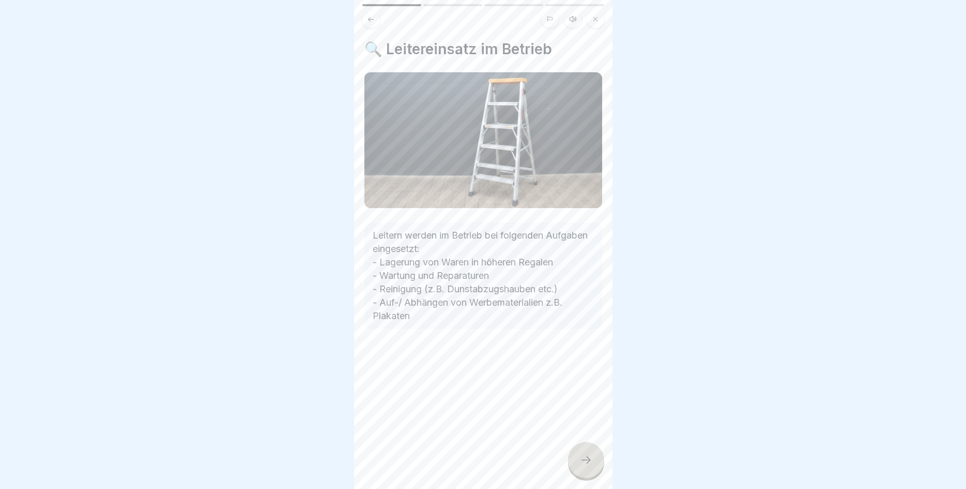
click at [584, 459] on icon at bounding box center [586, 460] width 12 height 12
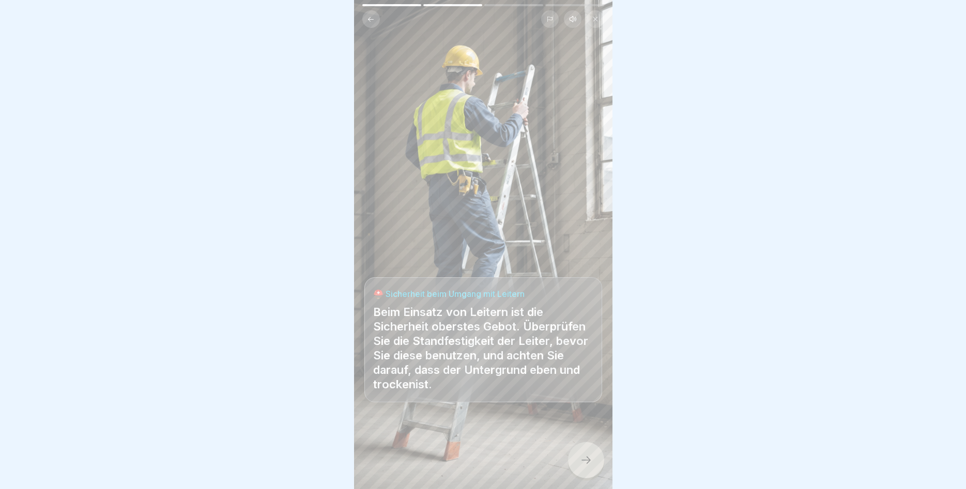
click at [585, 467] on div at bounding box center [586, 460] width 36 height 36
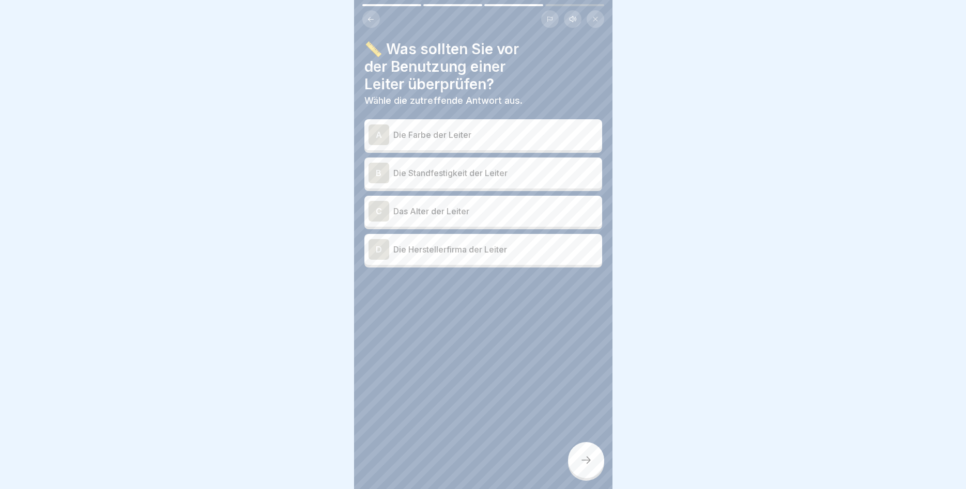
click at [477, 176] on p "Die Standfestigkeit der Leiter" at bounding box center [495, 173] width 205 height 12
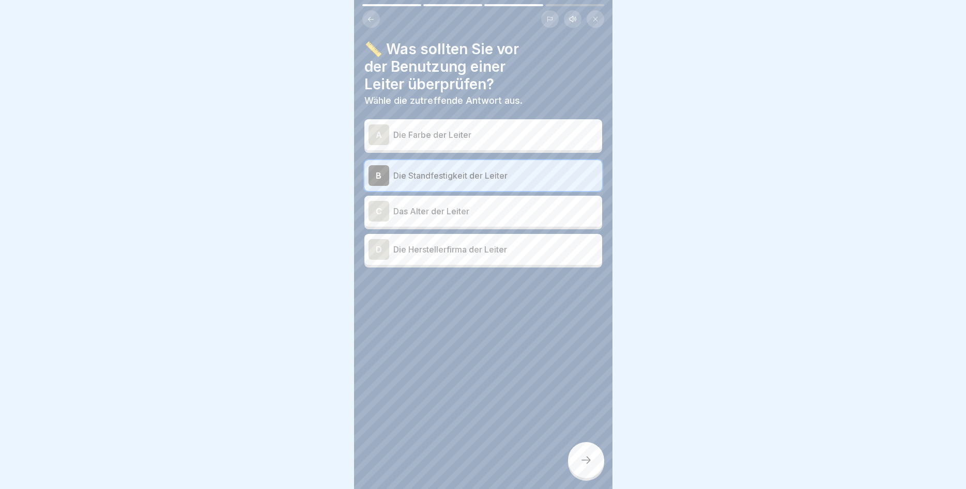
click at [582, 456] on icon at bounding box center [586, 460] width 12 height 12
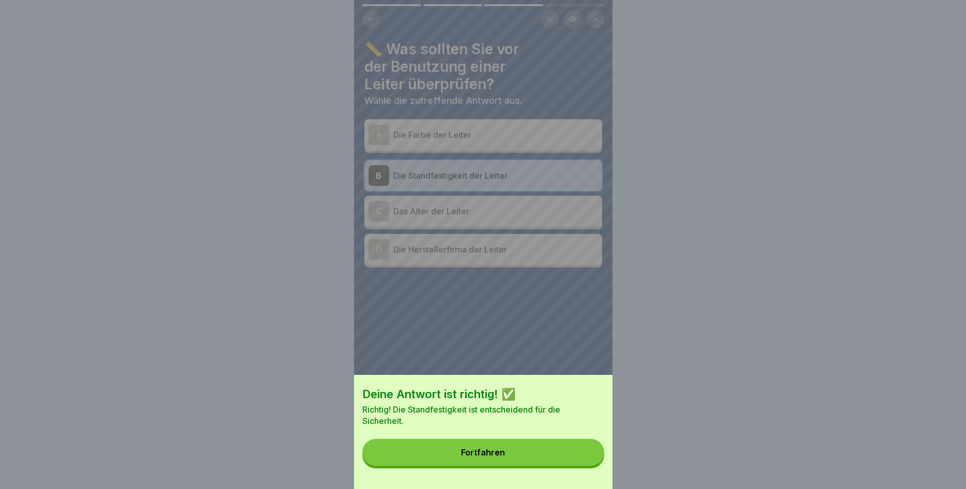
click at [569, 457] on button "Fortfahren" at bounding box center [483, 452] width 242 height 27
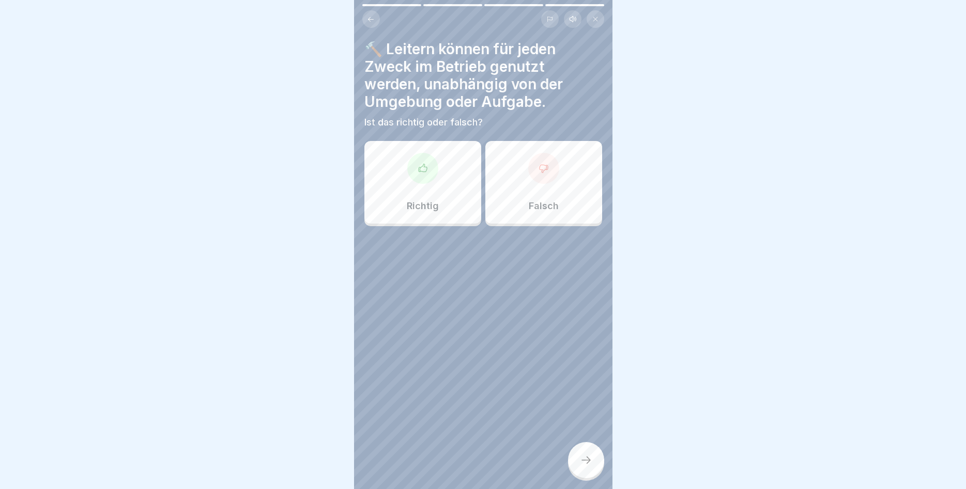
click at [435, 193] on div "Richtig" at bounding box center [422, 182] width 117 height 83
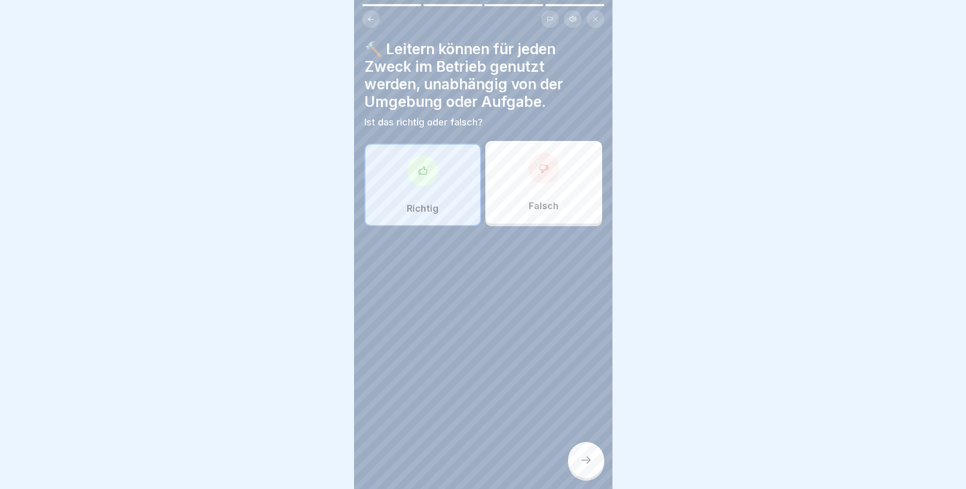
click at [578, 453] on div at bounding box center [586, 460] width 36 height 36
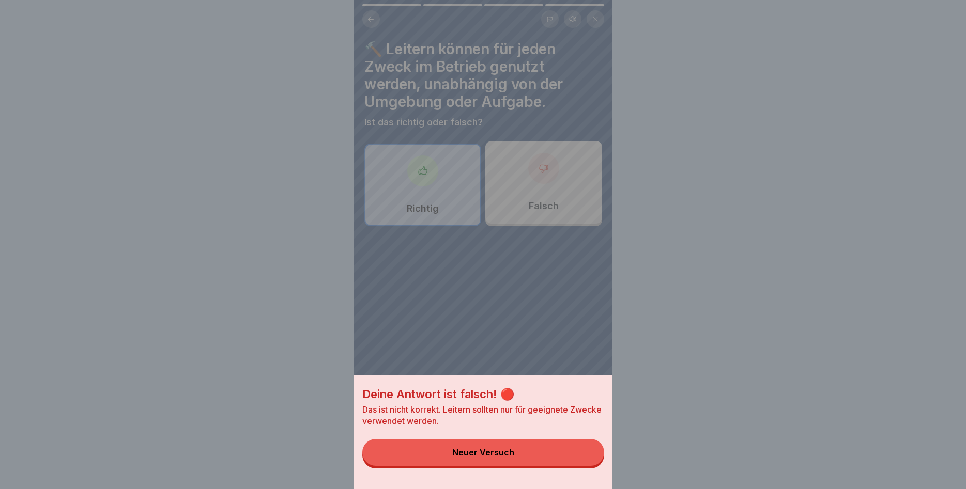
click at [576, 454] on button "Neuer Versuch" at bounding box center [483, 452] width 242 height 27
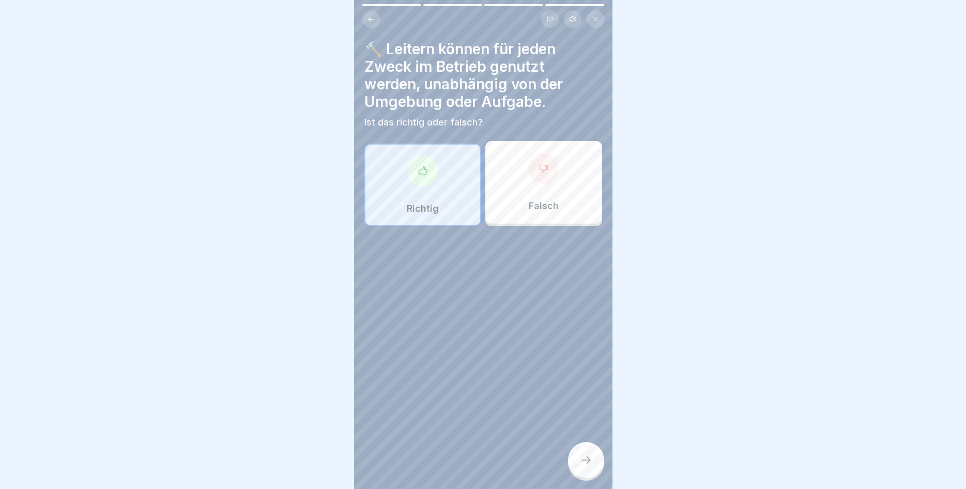
click at [570, 209] on div "Falsch" at bounding box center [543, 182] width 117 height 83
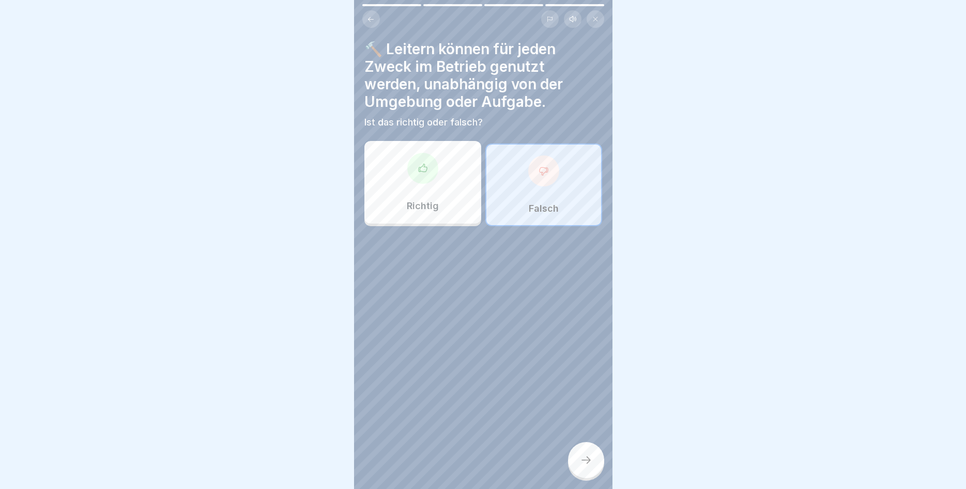
click at [584, 455] on div at bounding box center [586, 460] width 36 height 36
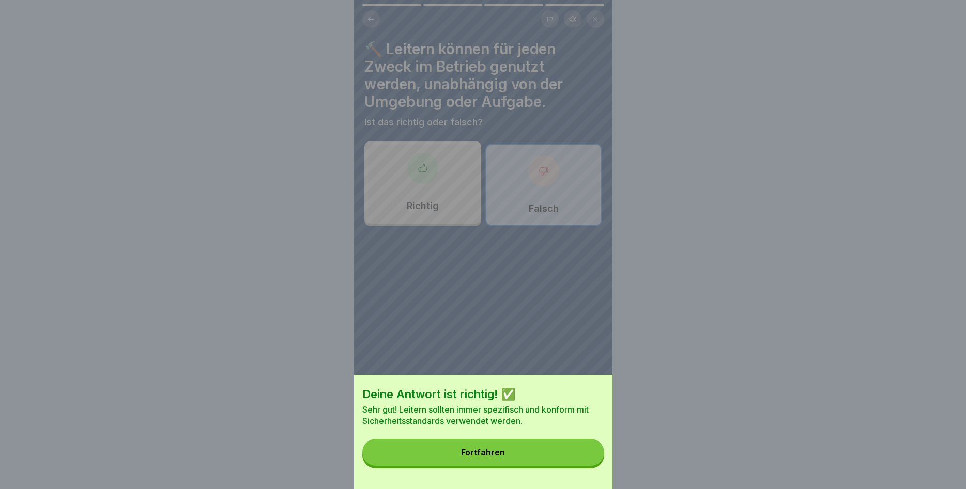
click at [537, 449] on button "Fortfahren" at bounding box center [483, 452] width 242 height 27
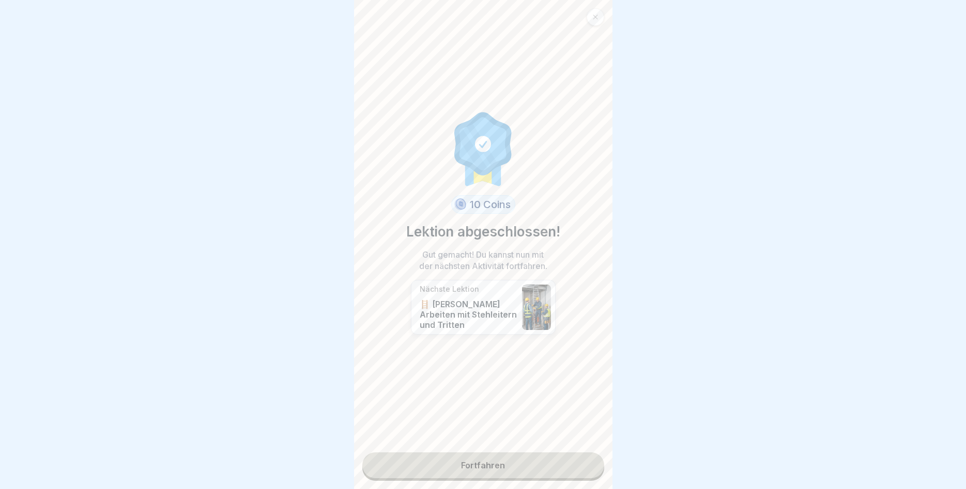
click at [494, 469] on link "Fortfahren" at bounding box center [483, 466] width 242 height 26
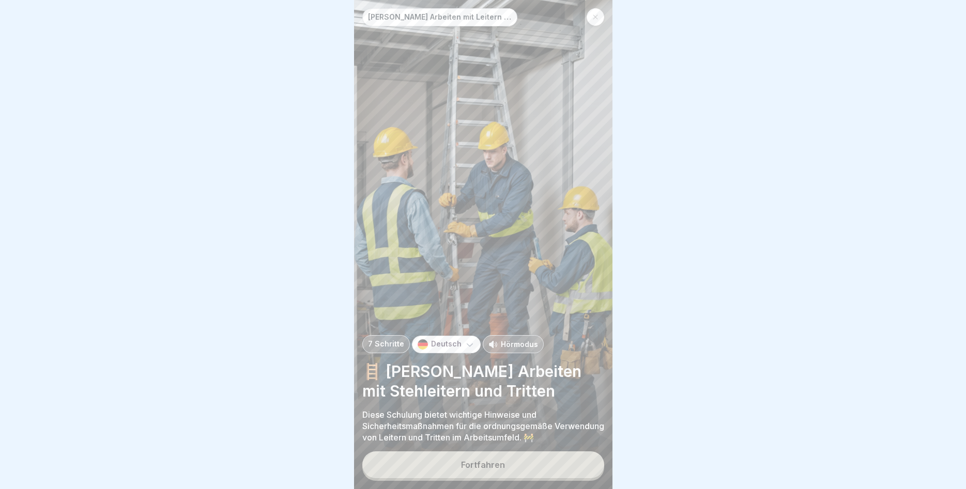
click at [474, 466] on div "Fortfahren" at bounding box center [483, 464] width 44 height 9
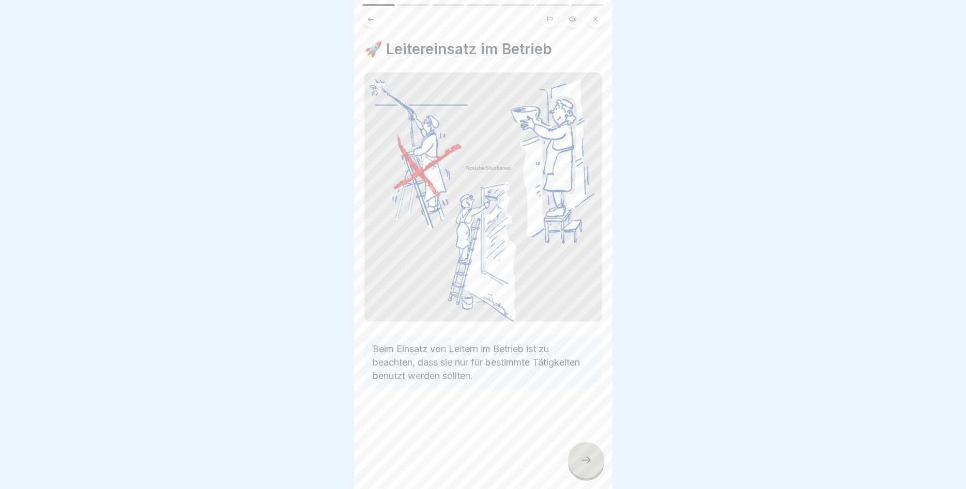
click at [590, 446] on div at bounding box center [586, 460] width 36 height 36
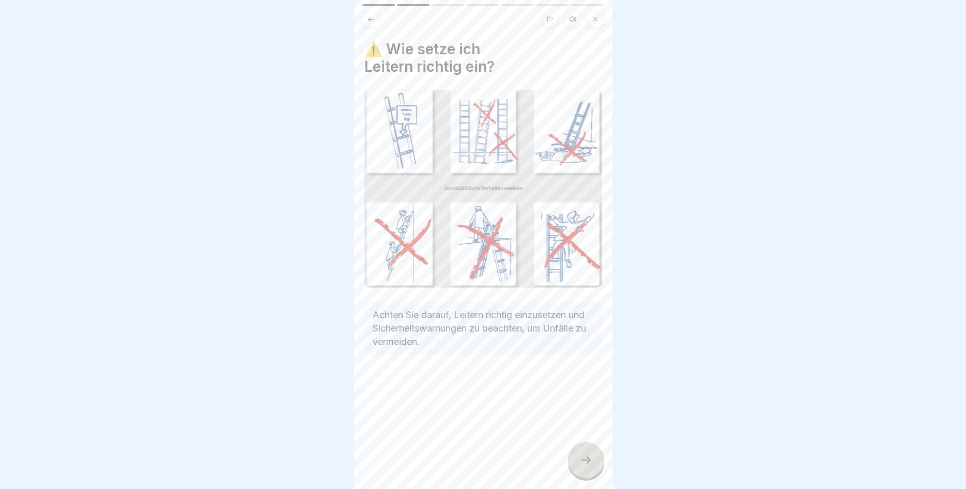
click at [591, 459] on icon at bounding box center [586, 460] width 12 height 12
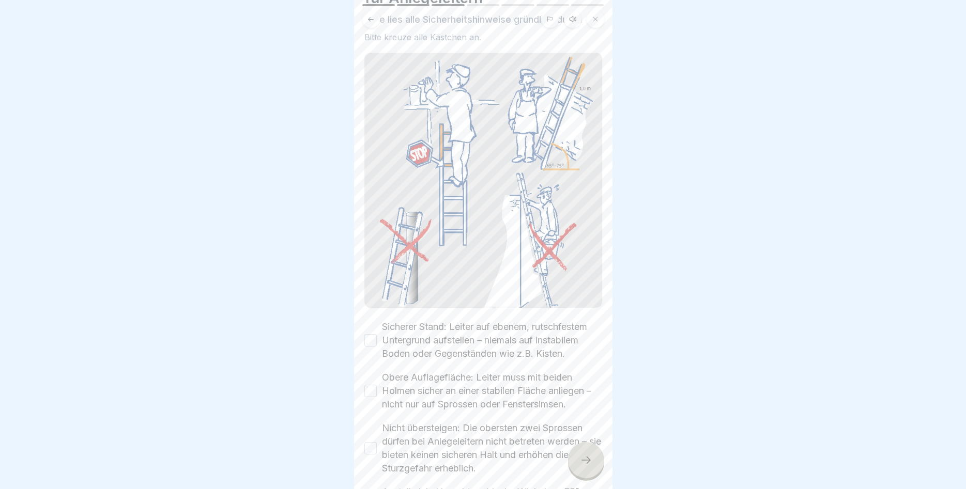
scroll to position [218, 0]
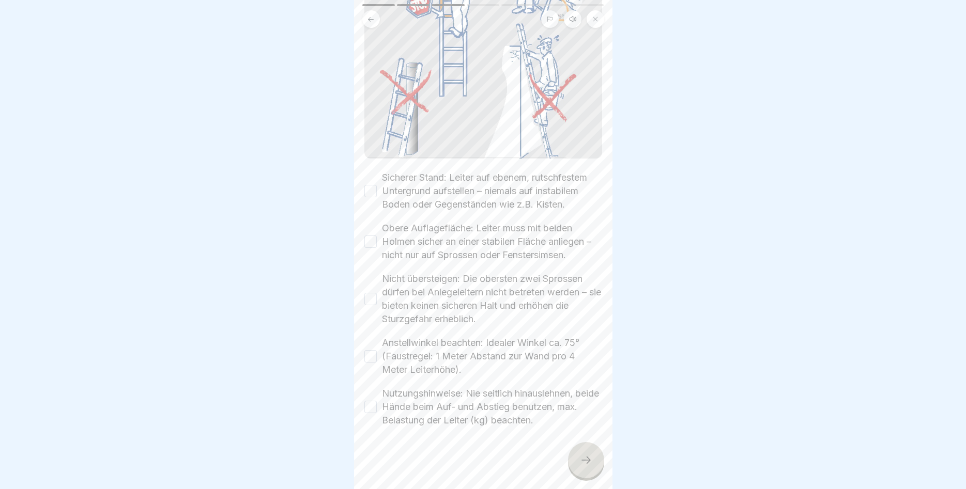
click at [364, 190] on button "Sicherer Stand: Leiter auf ebenem, rutschfestem Untergrund aufstellen – niemals…" at bounding box center [370, 191] width 12 height 12
click at [375, 242] on button "Obere Auflagefläche: Leiter muss mit beiden Holmen sicher an einer stabilen Flä…" at bounding box center [370, 242] width 12 height 12
click at [366, 298] on button "Nicht übersteigen: Die obersten zwei Sprossen dürfen bei Anlegeleitern nicht be…" at bounding box center [370, 299] width 12 height 12
click at [371, 357] on button "Anstellwinkel beachten: Idealer Winkel ca. 75° (Faustregel: 1 Meter Abstand zur…" at bounding box center [370, 356] width 12 height 12
click at [368, 404] on button "Nutzungshinweise: Nie seitlich hinauslehnen, beide Hände beim Auf- und Abstieg …" at bounding box center [370, 407] width 12 height 12
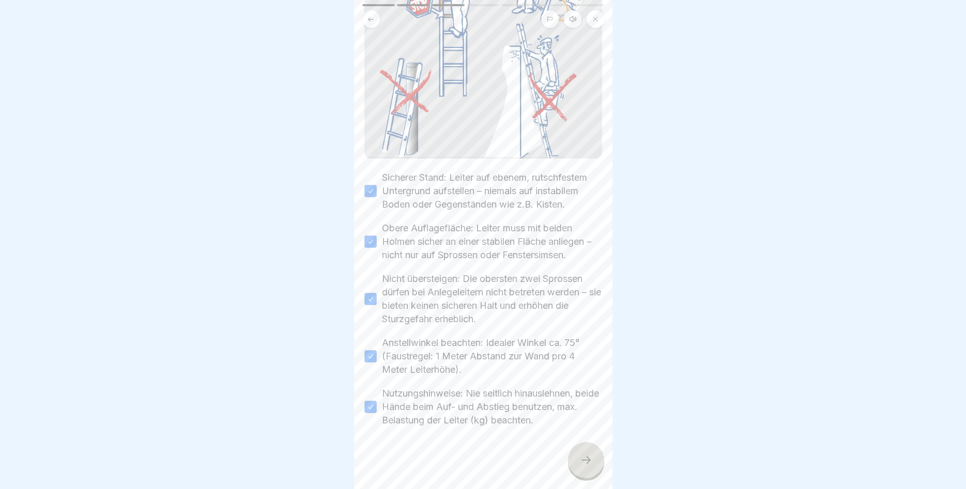
click at [586, 458] on icon at bounding box center [586, 460] width 12 height 12
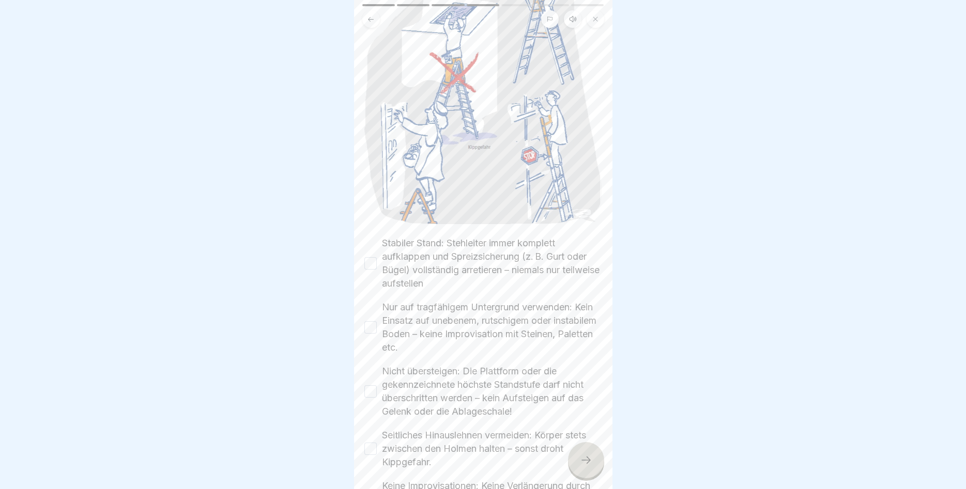
scroll to position [248, 0]
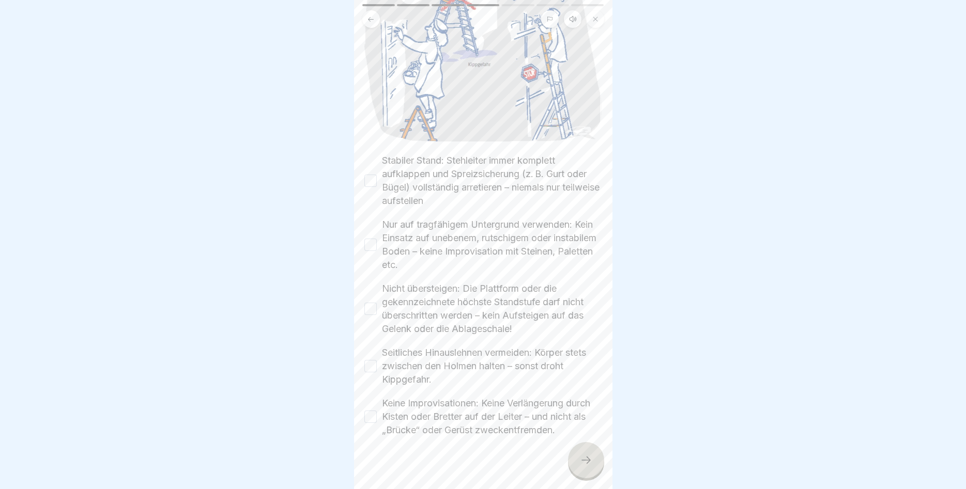
click at [370, 179] on button "Stabiler Stand: Stehleiter immer komplett aufklappen und Spreizsicherung (z. B.…" at bounding box center [370, 181] width 12 height 12
click at [373, 247] on button "Nur auf tragfähigem Untergrund verwenden: Kein Einsatz auf unebenem, rutschigem…" at bounding box center [370, 245] width 12 height 12
click at [370, 308] on button "Nicht übersteigen: Die Plattform oder die gekennzeichnete höchste Standstufe da…" at bounding box center [370, 309] width 12 height 12
click at [367, 361] on button "Seitliches Hinauslehnen vermeiden: Körper stets zwischen den Holmen halten – so…" at bounding box center [370, 366] width 12 height 12
click at [370, 419] on button "Keine Improvisationen: Keine Verlängerung durch Kisten oder Bretter auf der Lei…" at bounding box center [370, 417] width 12 height 12
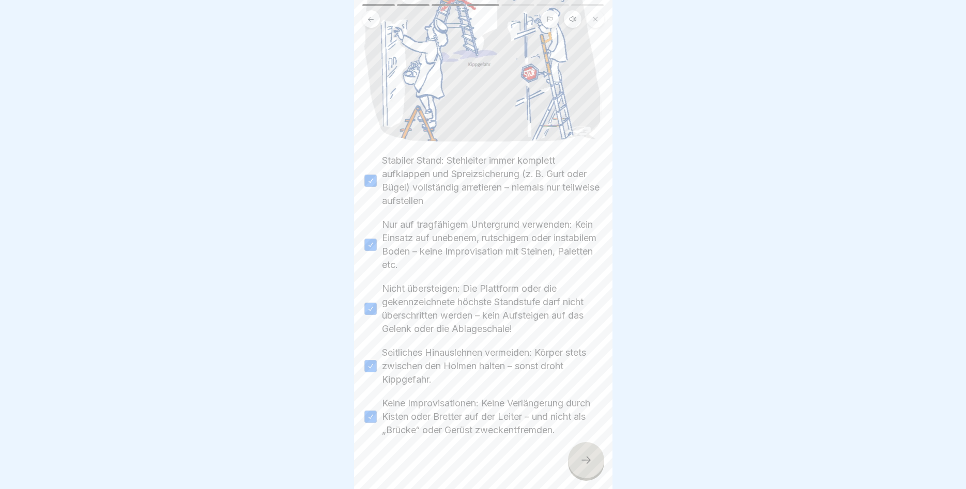
click at [576, 458] on div at bounding box center [586, 460] width 36 height 36
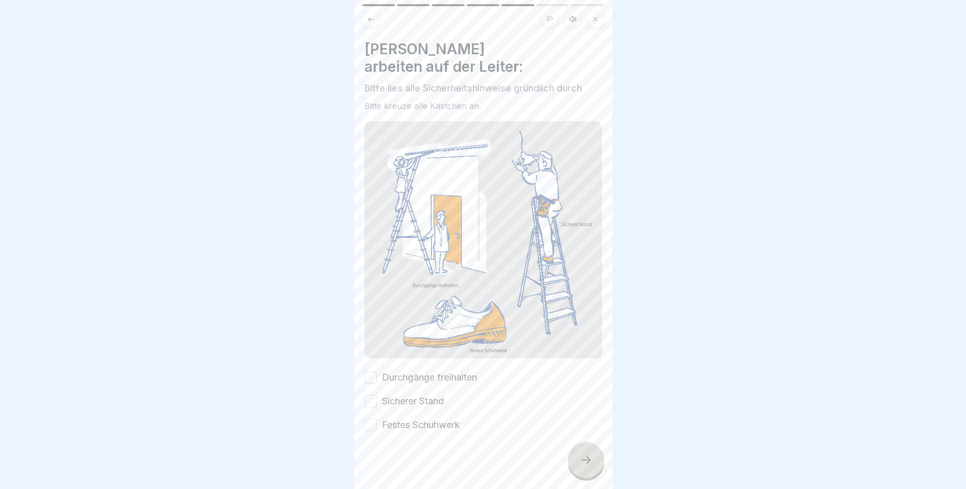
click at [367, 372] on button "Durchgänge freihalten" at bounding box center [370, 378] width 12 height 12
click at [370, 395] on button "Sicherer Stand" at bounding box center [370, 401] width 12 height 12
click at [371, 419] on button "Festes Schuhwerk" at bounding box center [370, 425] width 12 height 12
click at [581, 465] on icon at bounding box center [586, 460] width 12 height 12
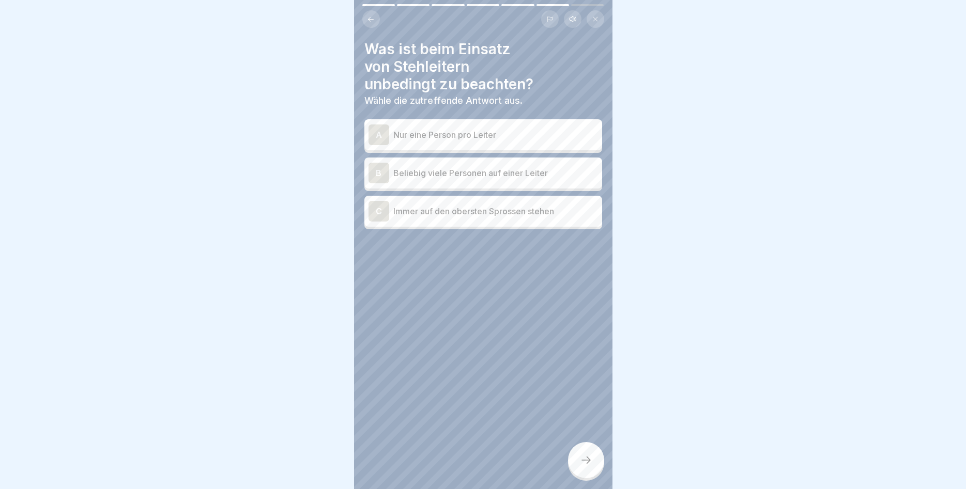
click at [485, 145] on div "A Nur eine Person pro Leiter" at bounding box center [483, 134] width 238 height 31
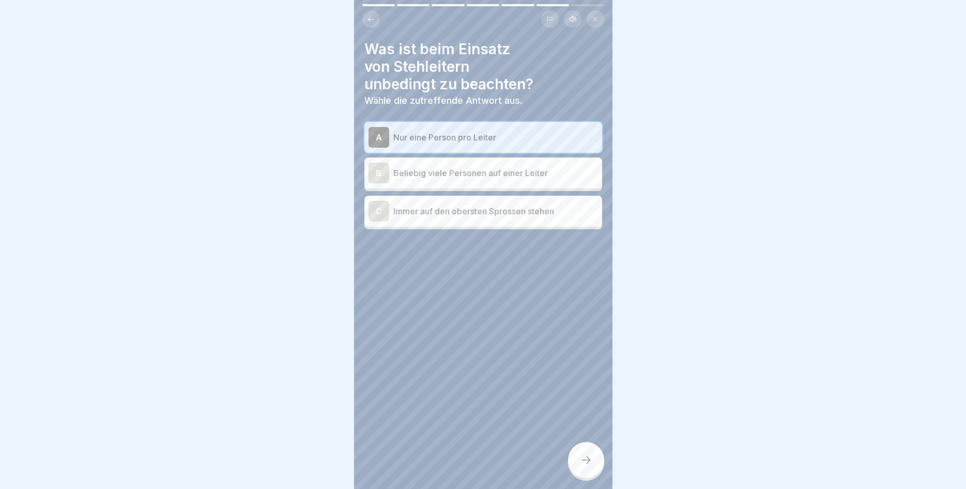
click at [585, 459] on icon at bounding box center [586, 460] width 12 height 12
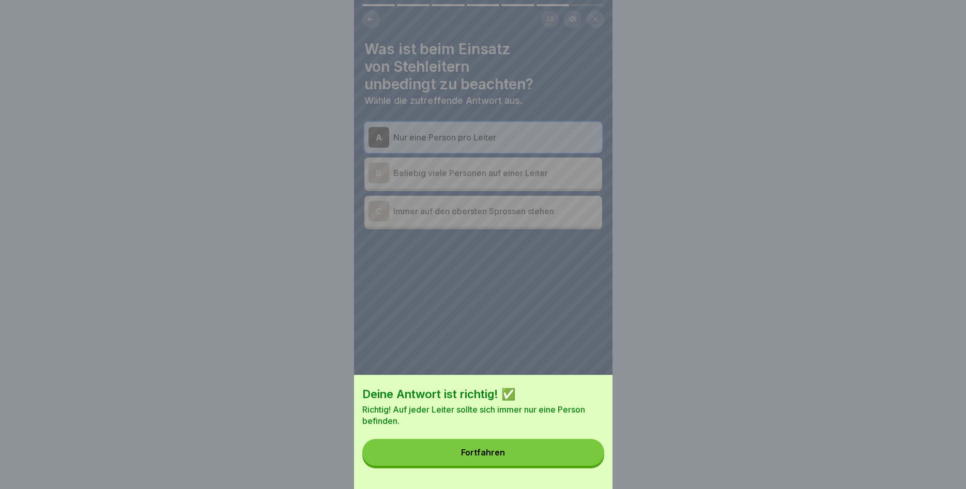
click at [562, 457] on button "Fortfahren" at bounding box center [483, 452] width 242 height 27
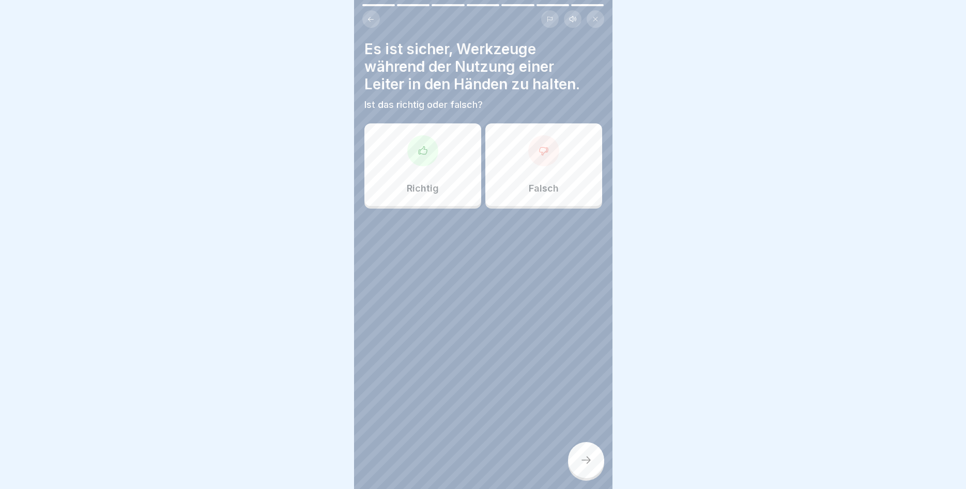
click at [459, 174] on div "Richtig" at bounding box center [422, 164] width 117 height 83
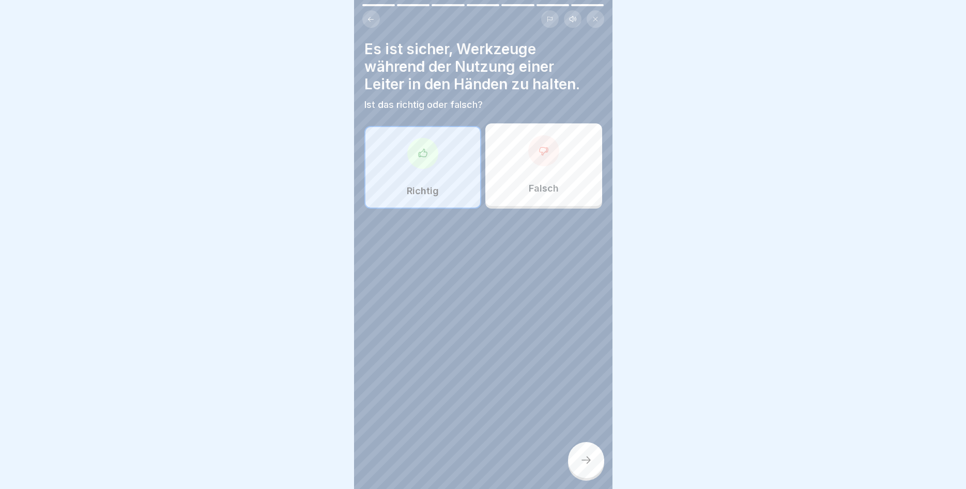
click at [581, 464] on icon at bounding box center [586, 460] width 12 height 12
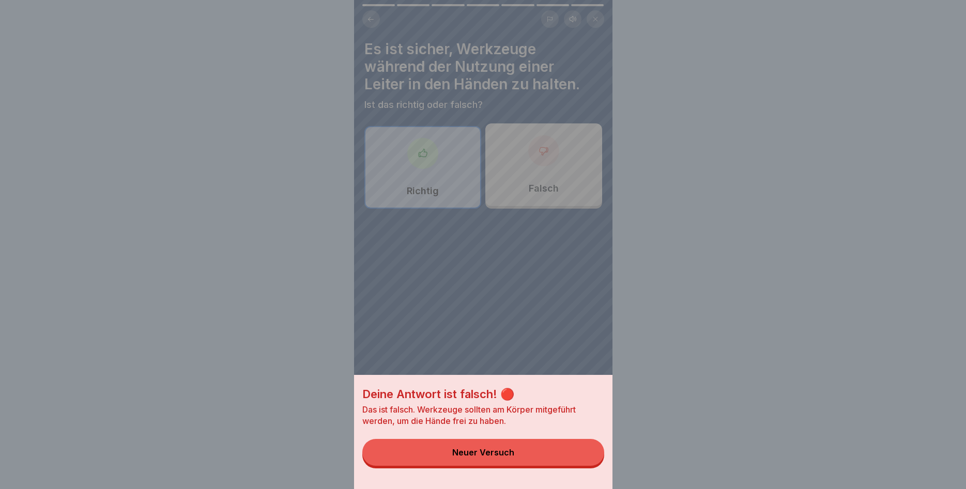
click at [582, 464] on button "Neuer Versuch" at bounding box center [483, 452] width 242 height 27
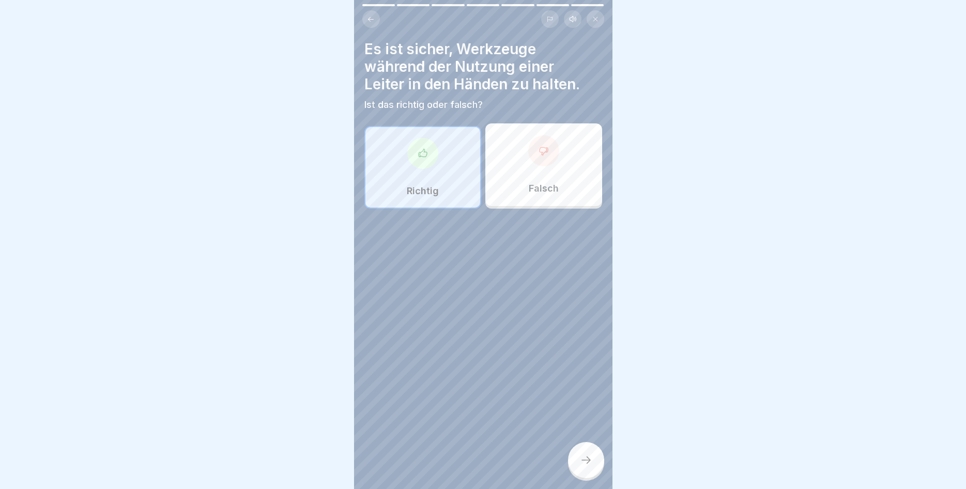
click at [567, 183] on div "Falsch" at bounding box center [543, 164] width 117 height 83
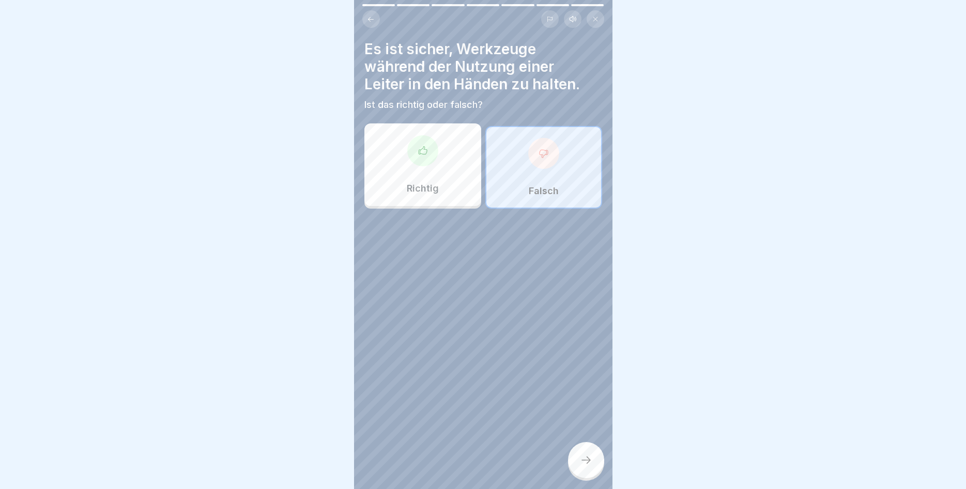
click at [583, 458] on icon at bounding box center [586, 460] width 12 height 12
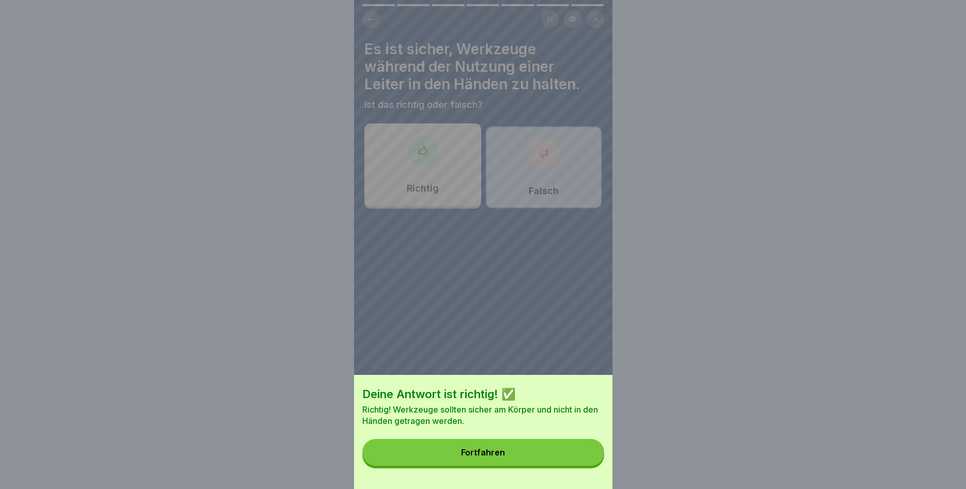
click at [571, 454] on button "Fortfahren" at bounding box center [483, 452] width 242 height 27
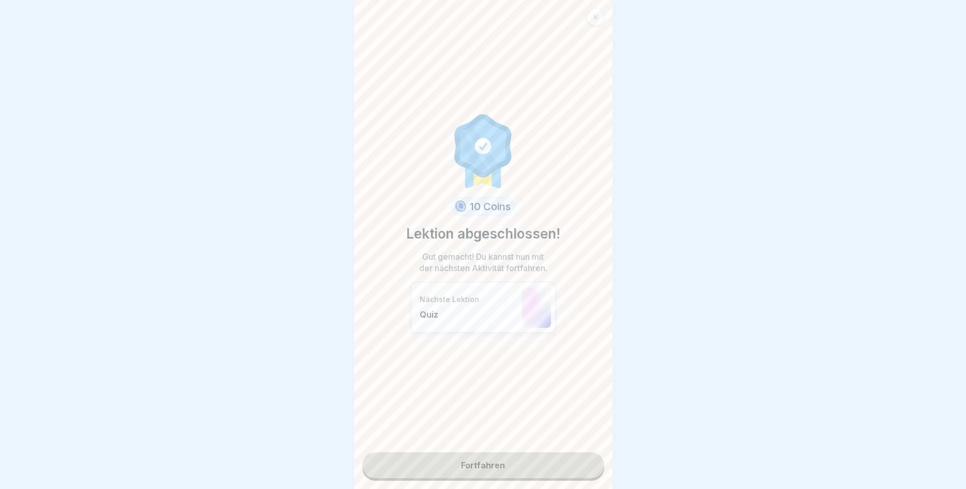
click at [495, 460] on link "Fortfahren" at bounding box center [483, 466] width 242 height 26
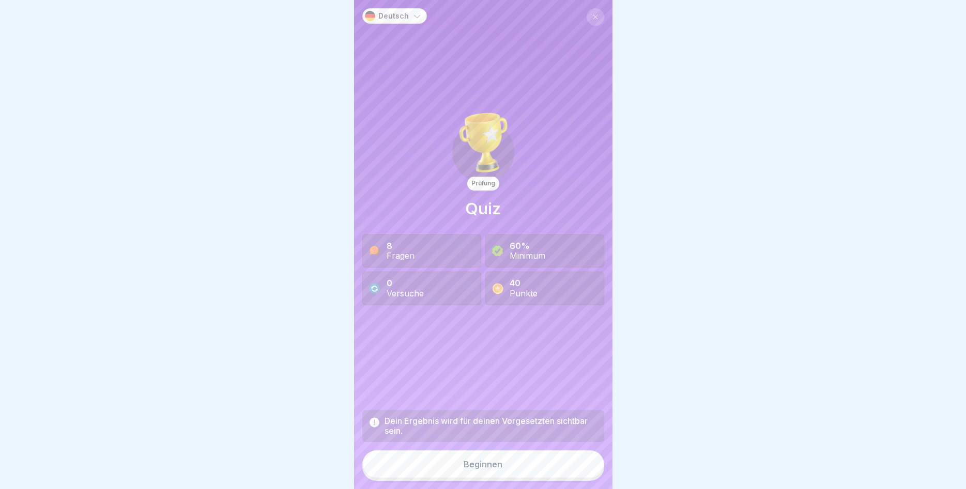
click at [501, 466] on div "Beginnen" at bounding box center [482, 464] width 39 height 9
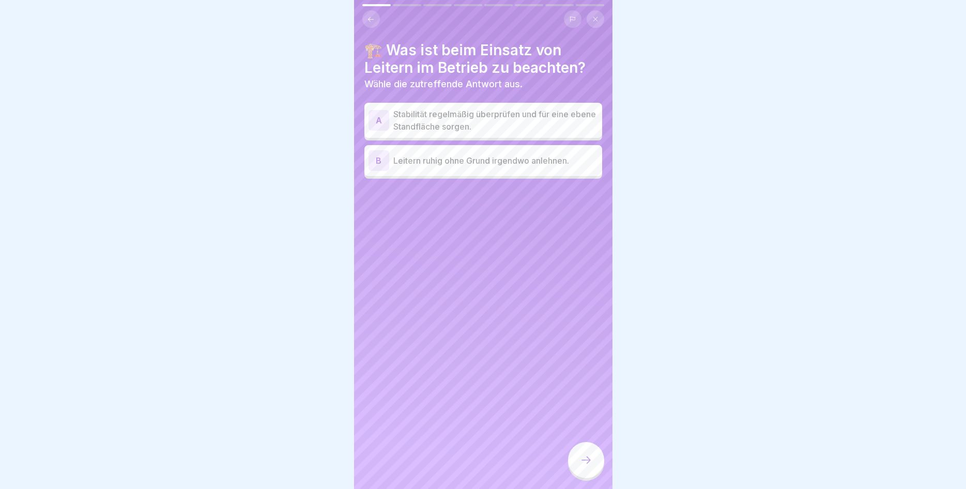
click at [464, 128] on p "Stabilität regelmäßig überprüfen und für eine ebene Standfläche sorgen." at bounding box center [495, 120] width 205 height 25
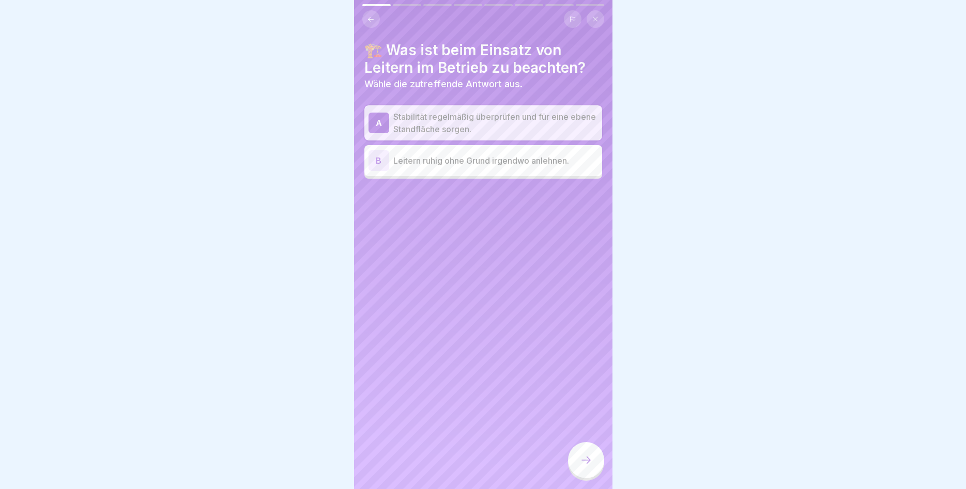
click at [576, 457] on div at bounding box center [586, 460] width 36 height 36
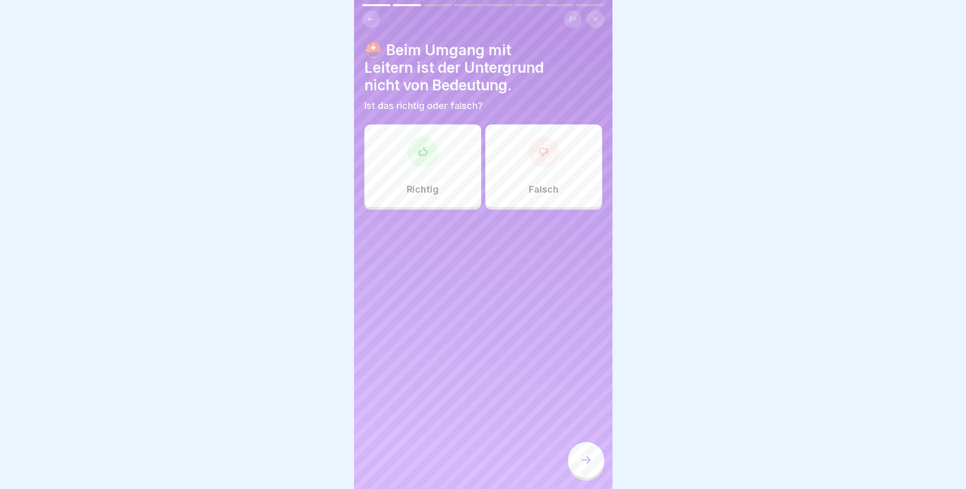
click at [535, 190] on p "Falsch" at bounding box center [544, 189] width 30 height 11
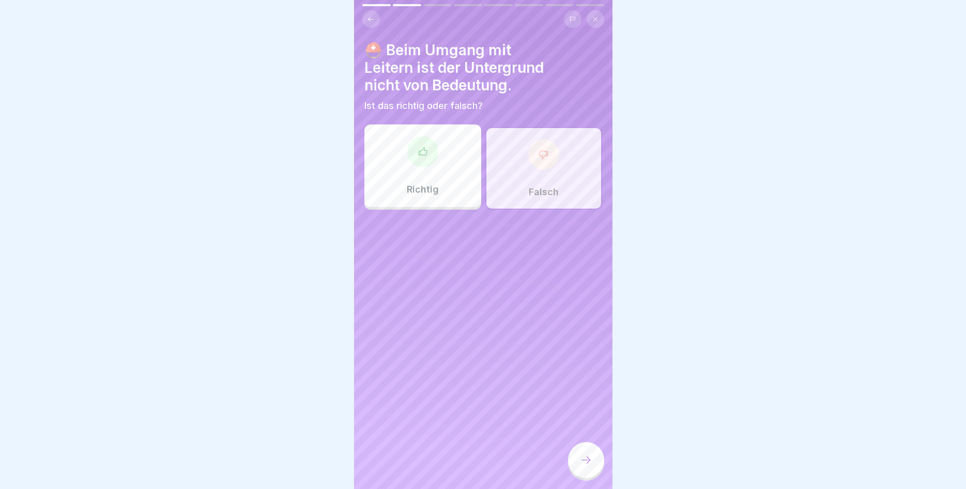
click at [579, 456] on div at bounding box center [586, 460] width 36 height 36
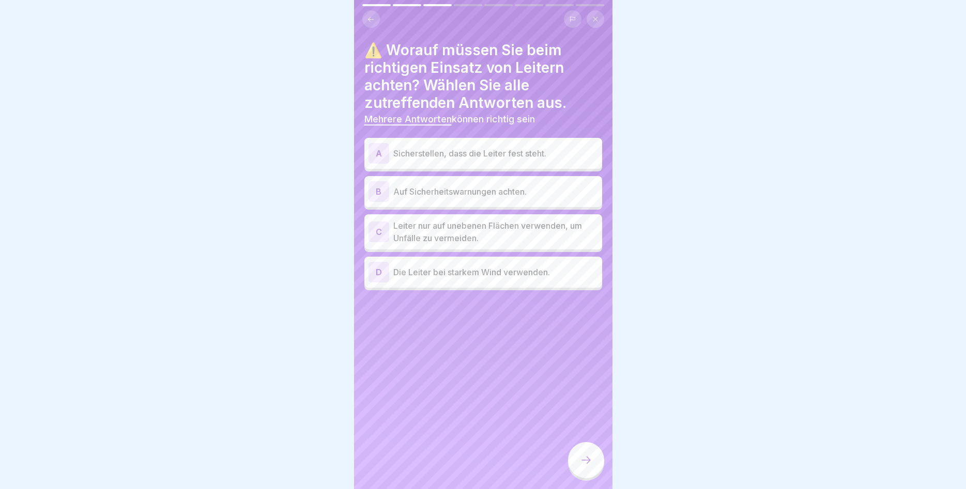
click at [510, 146] on div "A Sicherstellen, dass die Leiter fest steht." at bounding box center [482, 153] width 229 height 21
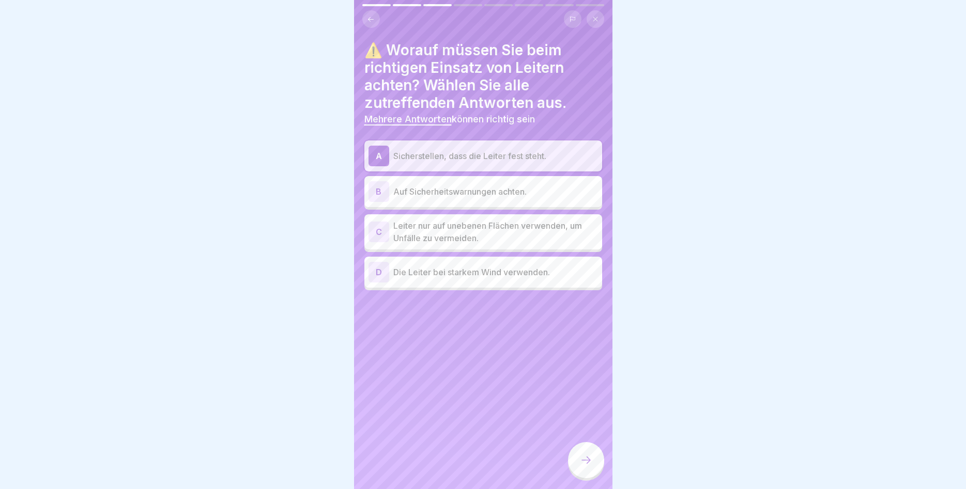
click at [495, 193] on p "Auf Sicherheitswarnungen achten." at bounding box center [495, 191] width 205 height 12
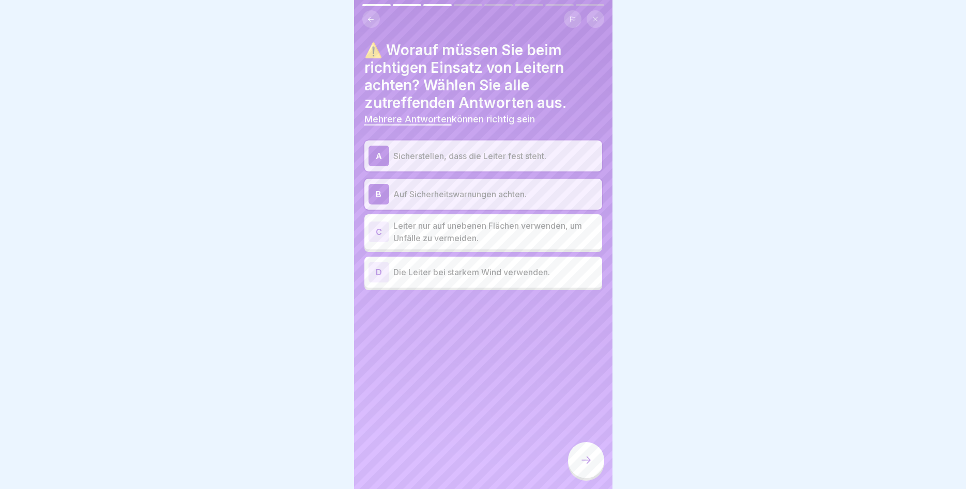
click at [584, 457] on icon at bounding box center [586, 460] width 12 height 12
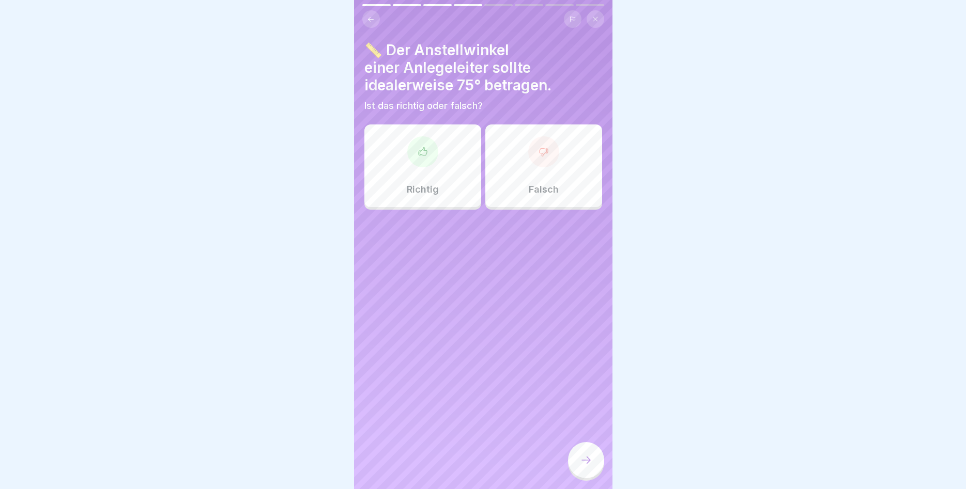
click at [450, 157] on div "Richtig" at bounding box center [422, 166] width 117 height 83
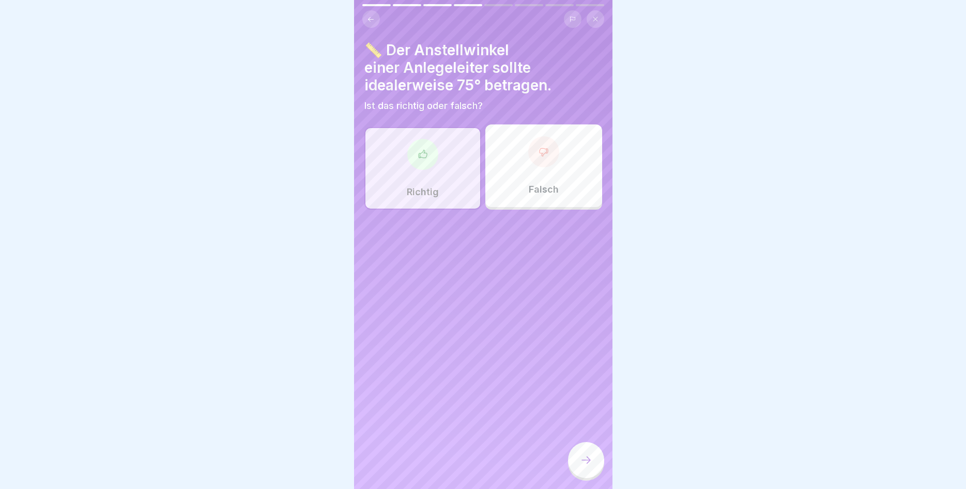
click at [585, 470] on div at bounding box center [586, 460] width 36 height 36
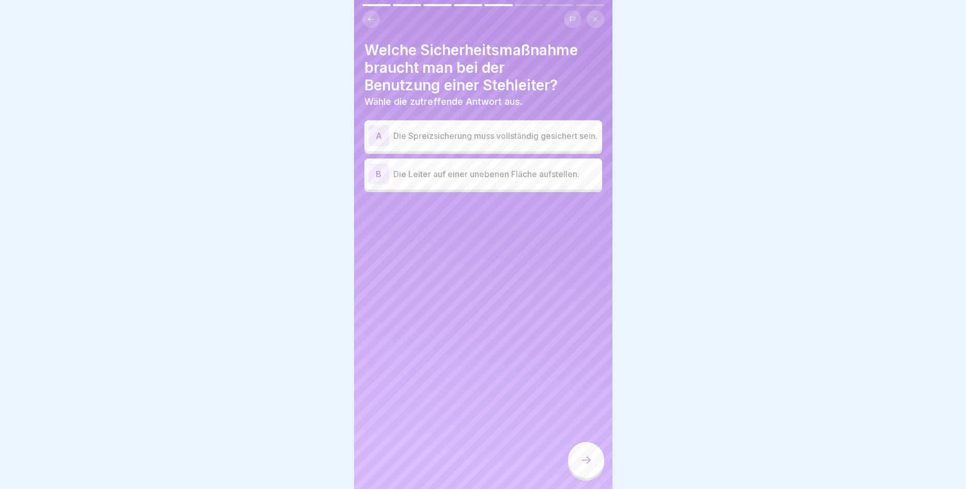
click at [520, 141] on p "Die Spreizsicherung muss vollständig gesichert sein." at bounding box center [495, 136] width 205 height 12
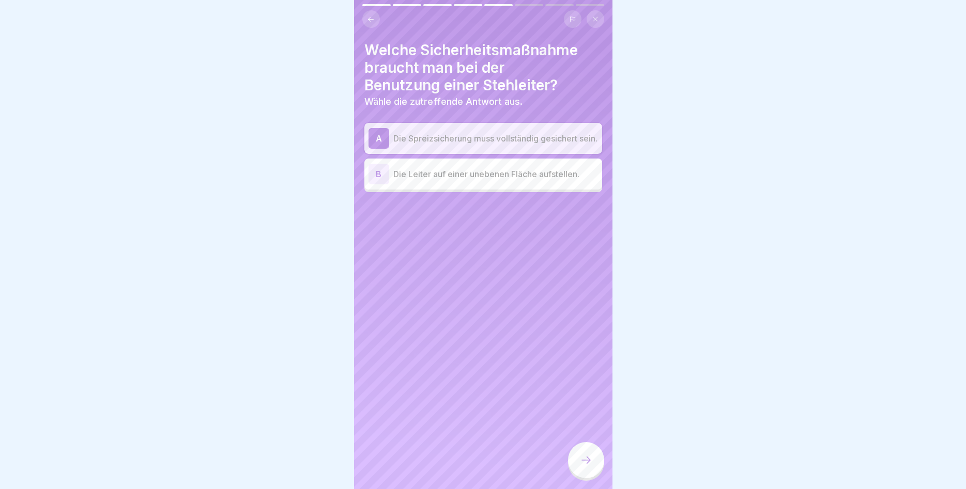
click at [592, 462] on div at bounding box center [586, 460] width 36 height 36
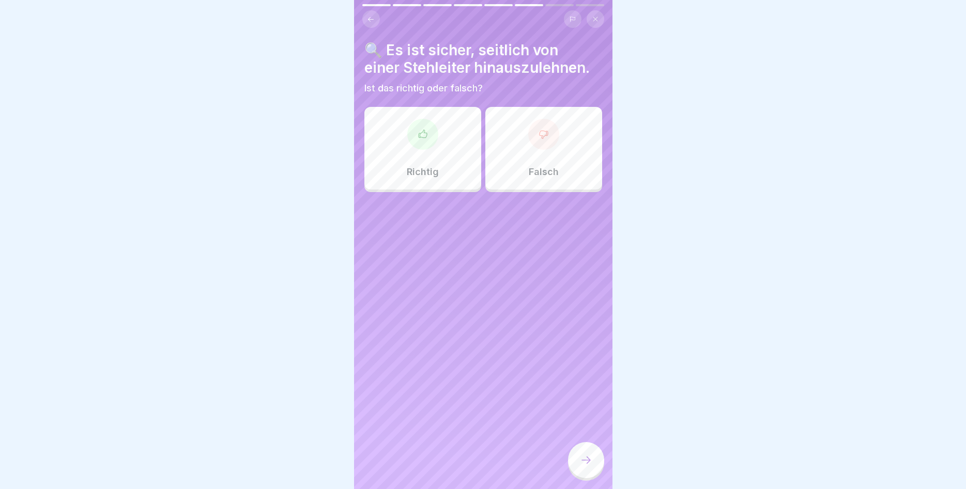
click at [553, 180] on div "Falsch" at bounding box center [543, 148] width 117 height 83
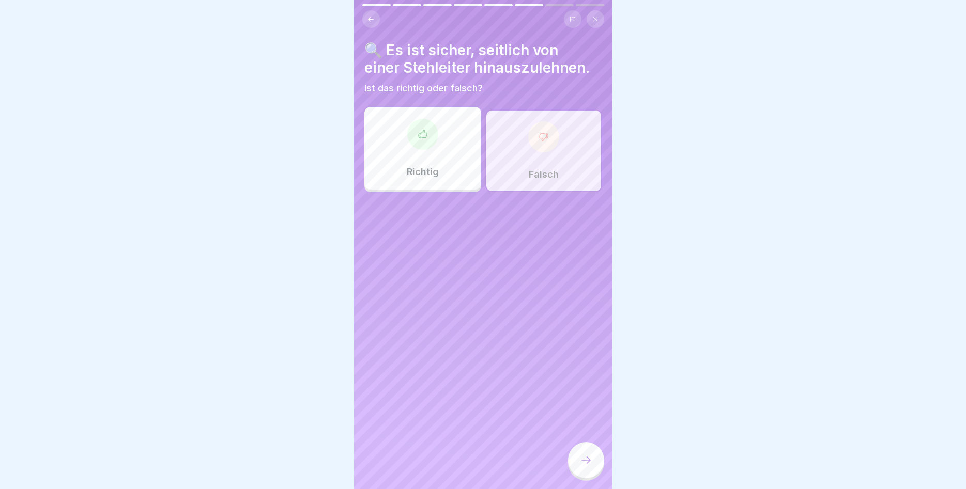
click at [581, 459] on icon at bounding box center [586, 460] width 12 height 12
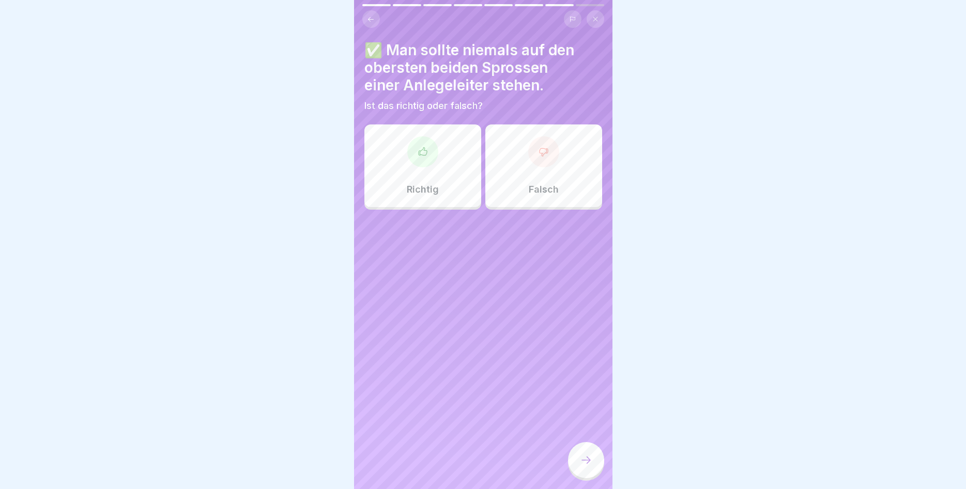
click at [459, 187] on div "Richtig" at bounding box center [422, 166] width 117 height 83
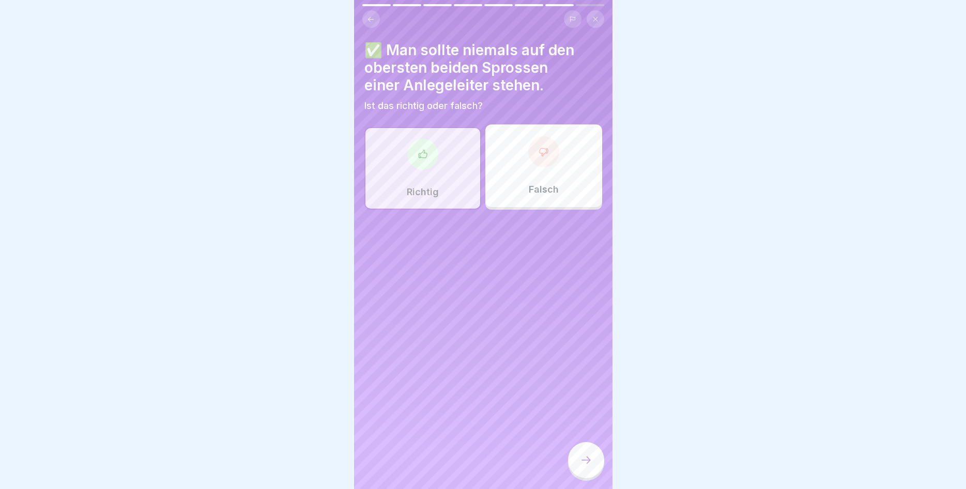
click at [593, 471] on div at bounding box center [586, 460] width 36 height 36
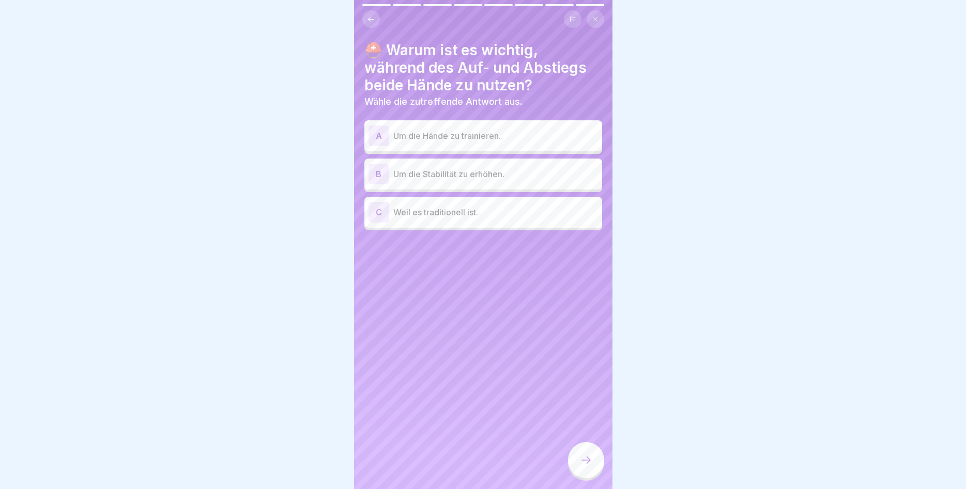
click at [472, 181] on div "B Um die Stabilität zu erhöhen." at bounding box center [482, 174] width 229 height 21
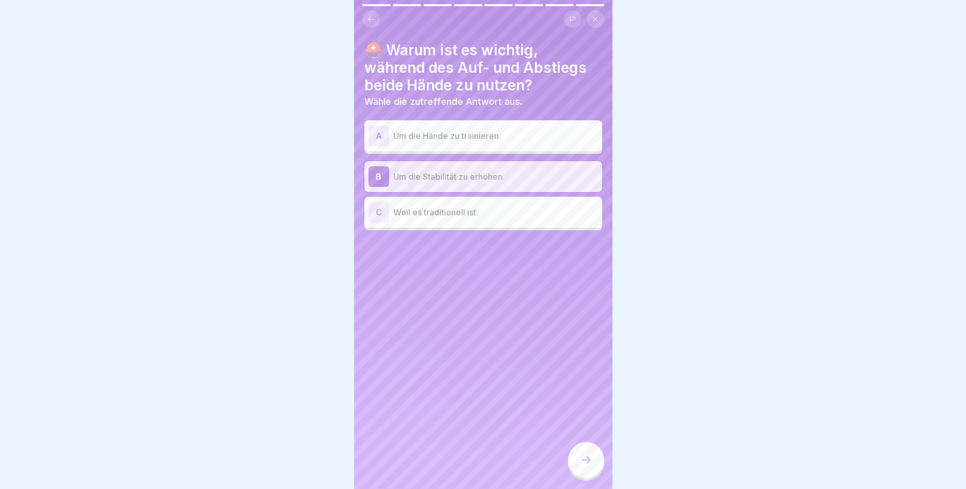
click at [585, 472] on div at bounding box center [586, 460] width 36 height 36
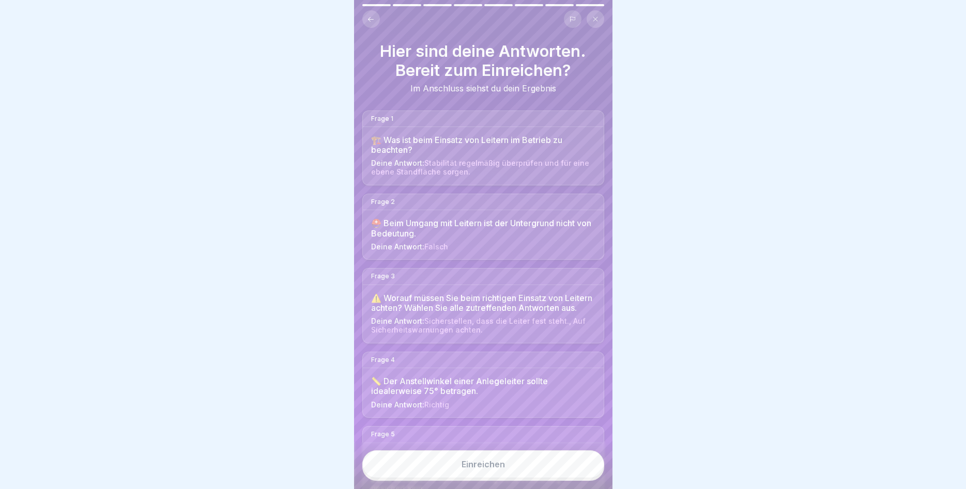
click at [496, 469] on div "Einreichen" at bounding box center [482, 464] width 43 height 9
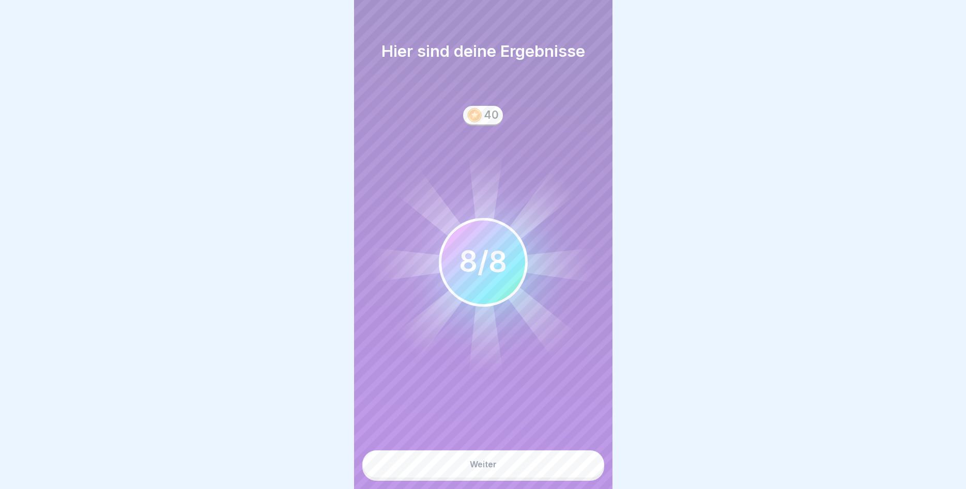
click at [494, 469] on div "Weiter" at bounding box center [483, 464] width 27 height 9
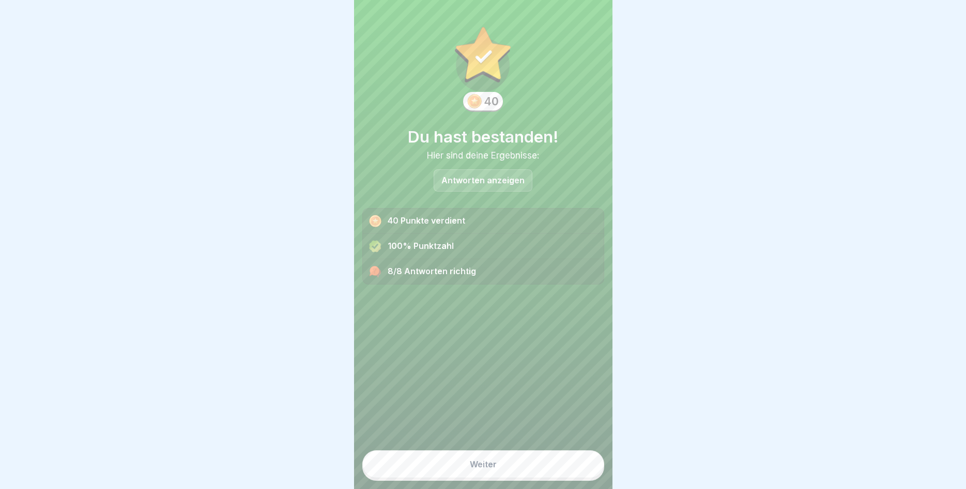
click at [474, 469] on div "Weiter" at bounding box center [483, 464] width 27 height 9
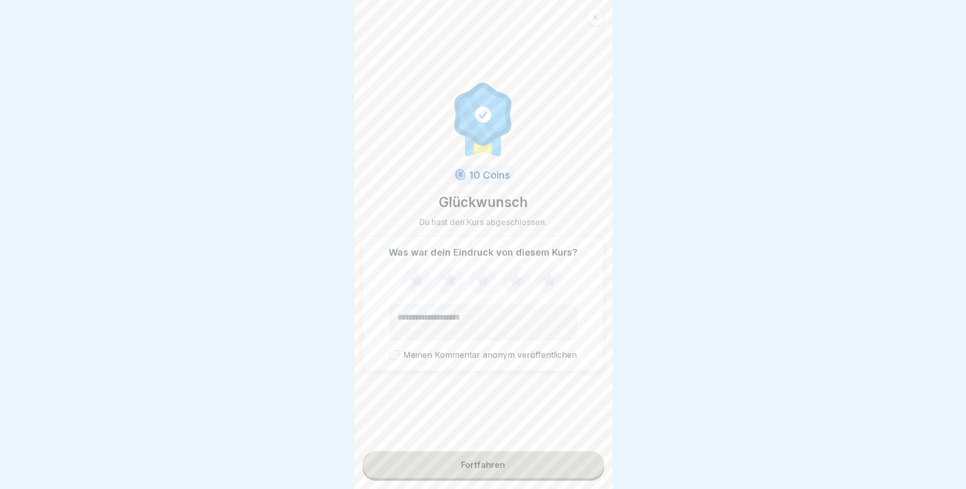
click at [551, 280] on icon at bounding box center [548, 279] width 13 height 13
click at [522, 453] on button "Fortfahren" at bounding box center [483, 465] width 242 height 27
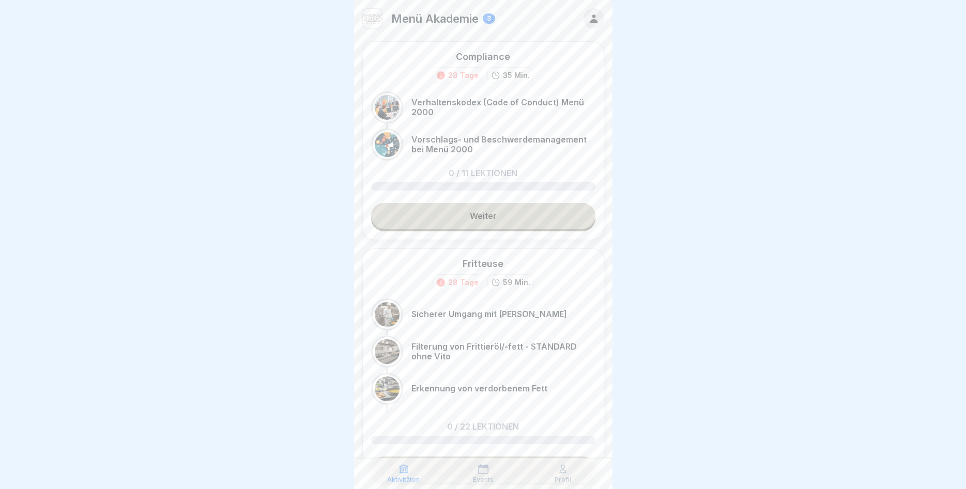
click at [485, 210] on link "Weiter" at bounding box center [483, 216] width 224 height 26
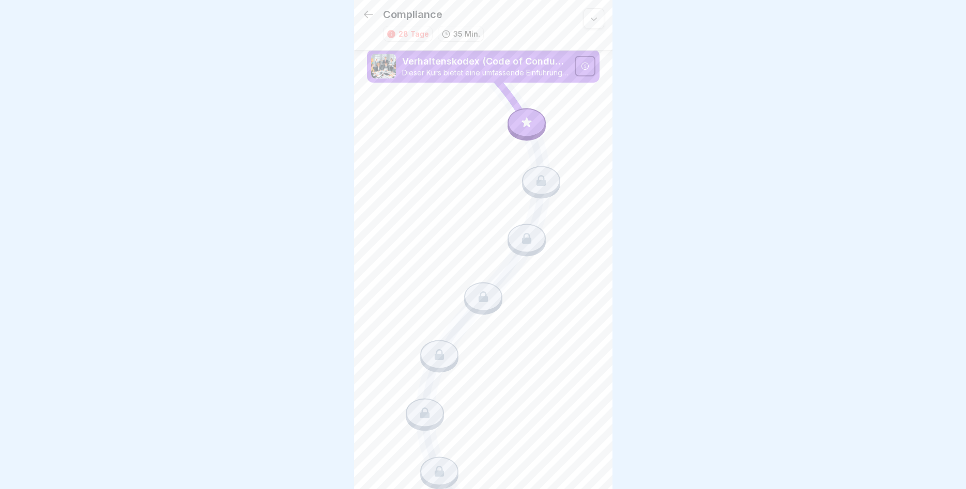
click at [590, 65] on div at bounding box center [585, 66] width 21 height 21
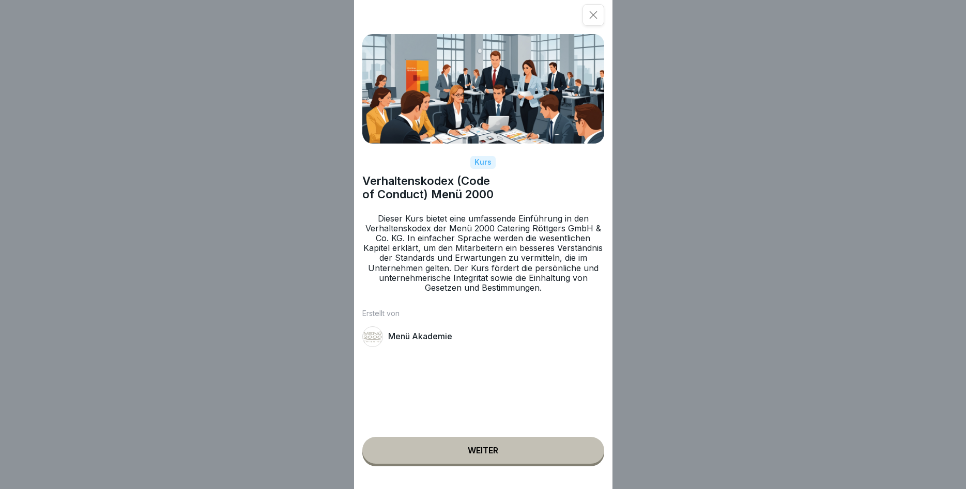
click at [499, 446] on button "Weiter" at bounding box center [483, 450] width 242 height 27
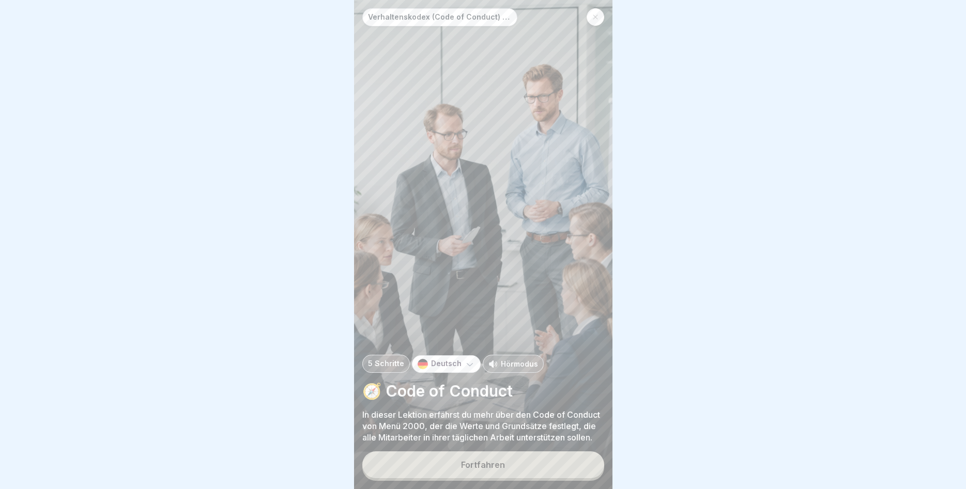
click at [496, 463] on div "Fortfahren" at bounding box center [483, 464] width 44 height 9
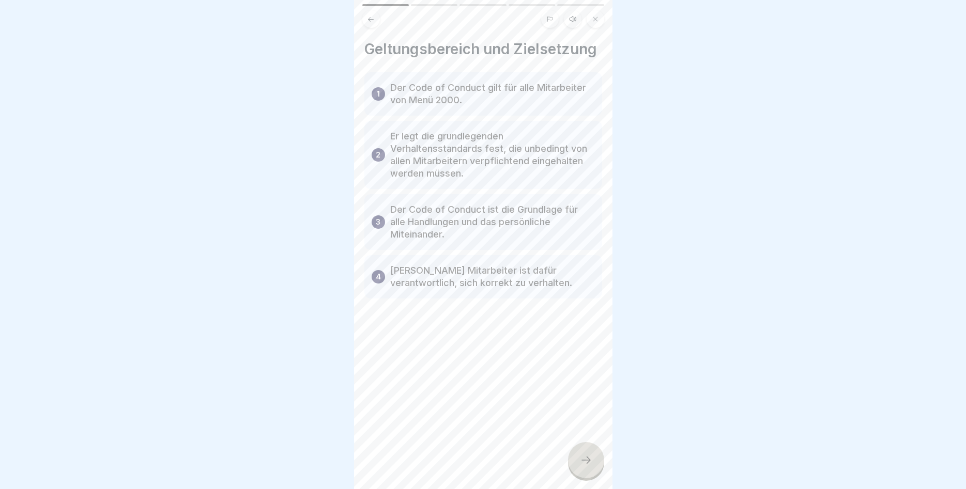
click at [590, 470] on div at bounding box center [586, 460] width 36 height 36
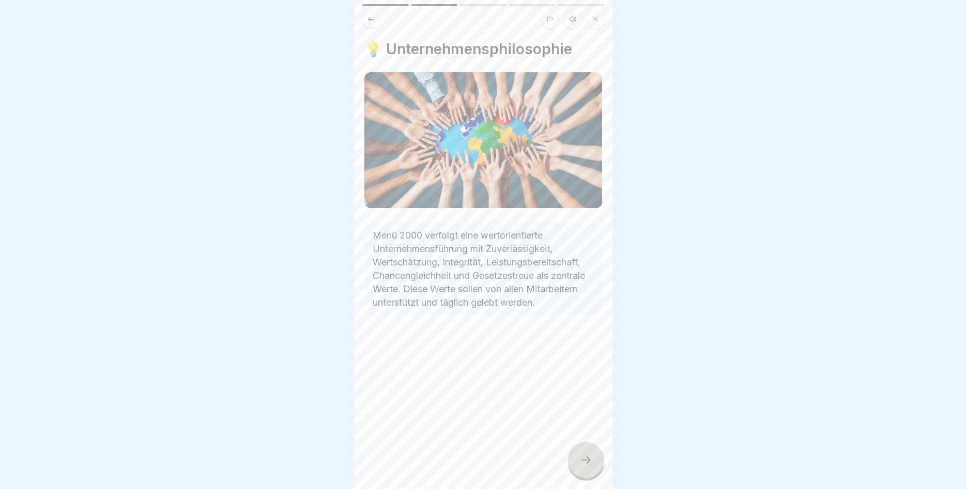
click at [578, 458] on div at bounding box center [586, 460] width 36 height 36
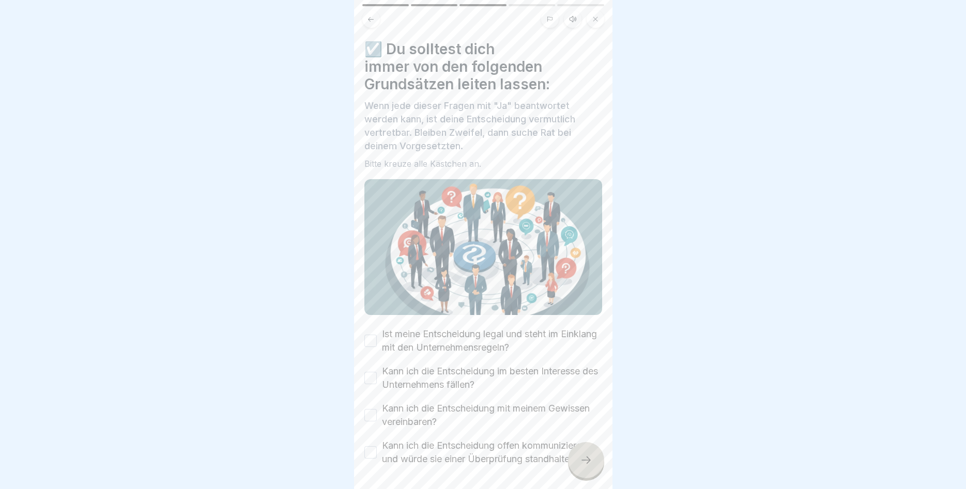
click at [368, 338] on button "Ist meine Entscheidung legal und steht im Einklang mit den Unternehmensregeln?" at bounding box center [370, 341] width 12 height 12
click at [371, 378] on button "Kann ich die Entscheidung im besten Interesse des Unternehmens fällen?" at bounding box center [370, 378] width 12 height 12
click at [369, 414] on button "Kann ich die Entscheidung mit meinem Gewissen vereinbaren?" at bounding box center [370, 415] width 12 height 12
click at [371, 453] on button "Kann ich die Entscheidung offen kommunizieren und würde sie einer Überprüfung s…" at bounding box center [370, 452] width 12 height 12
click at [577, 461] on div at bounding box center [586, 460] width 36 height 36
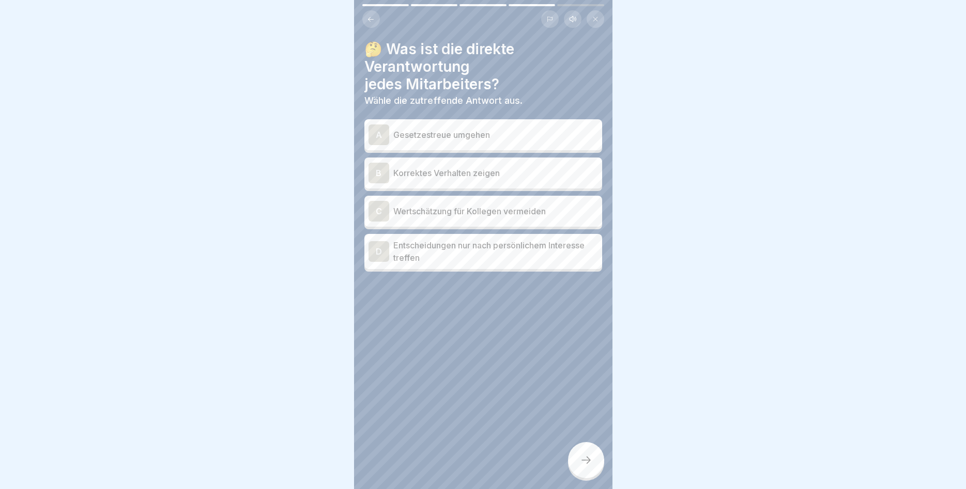
click at [521, 173] on p "Korrektes Verhalten zeigen" at bounding box center [495, 173] width 205 height 12
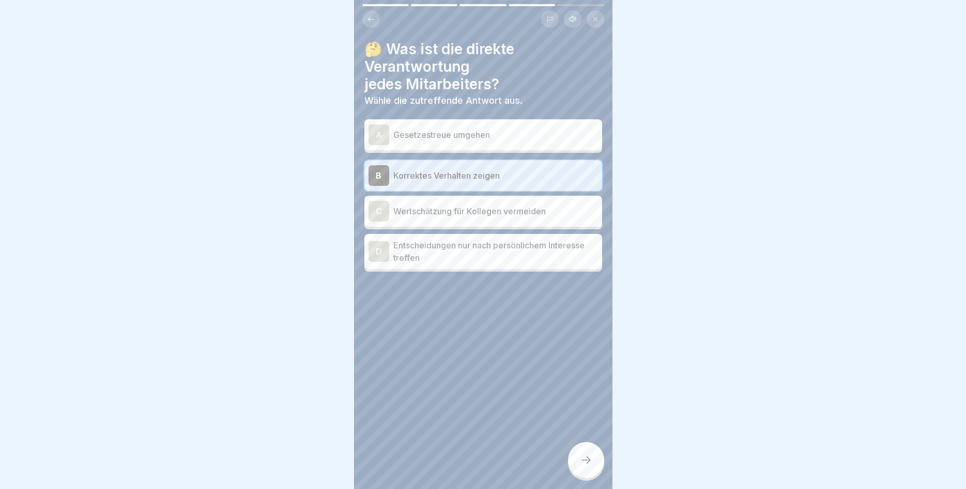
click at [582, 464] on icon at bounding box center [586, 460] width 12 height 12
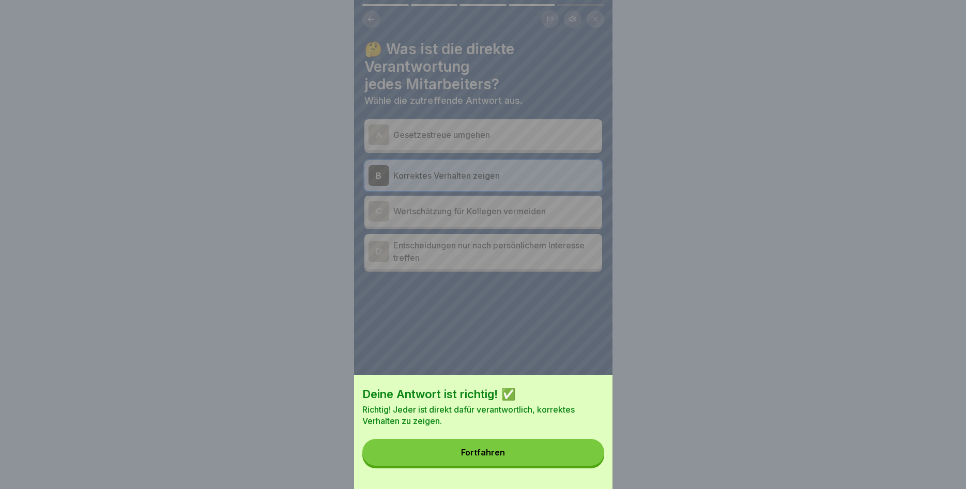
click at [567, 455] on button "Fortfahren" at bounding box center [483, 452] width 242 height 27
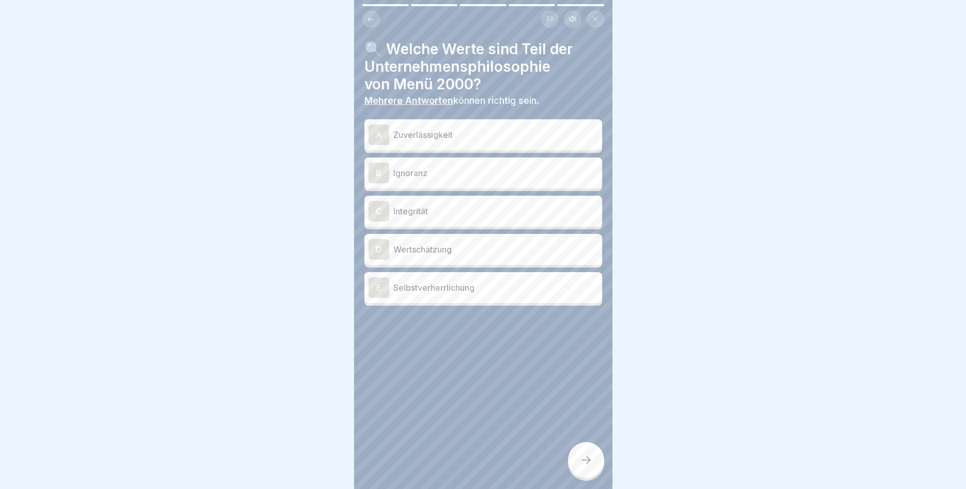
click at [455, 135] on p "Zuverlässigkeit" at bounding box center [495, 135] width 205 height 12
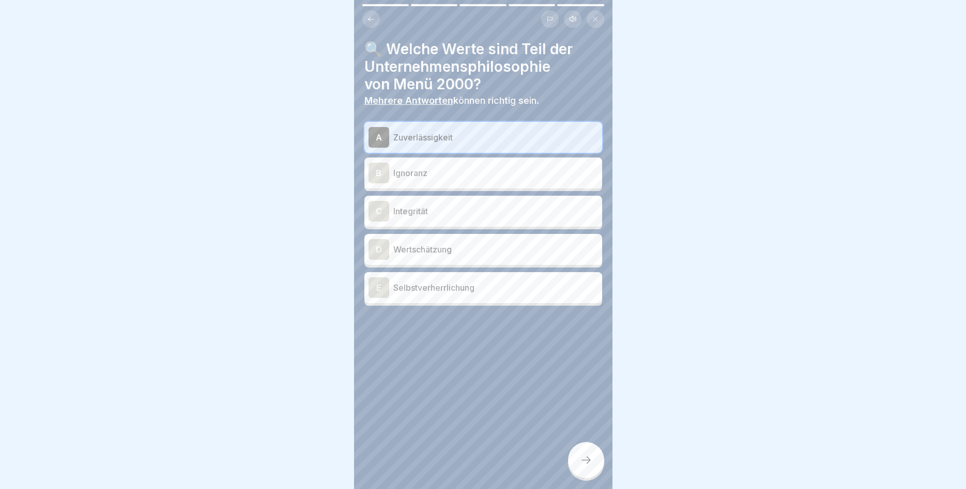
click at [449, 246] on p "Wertschätzung" at bounding box center [495, 249] width 205 height 12
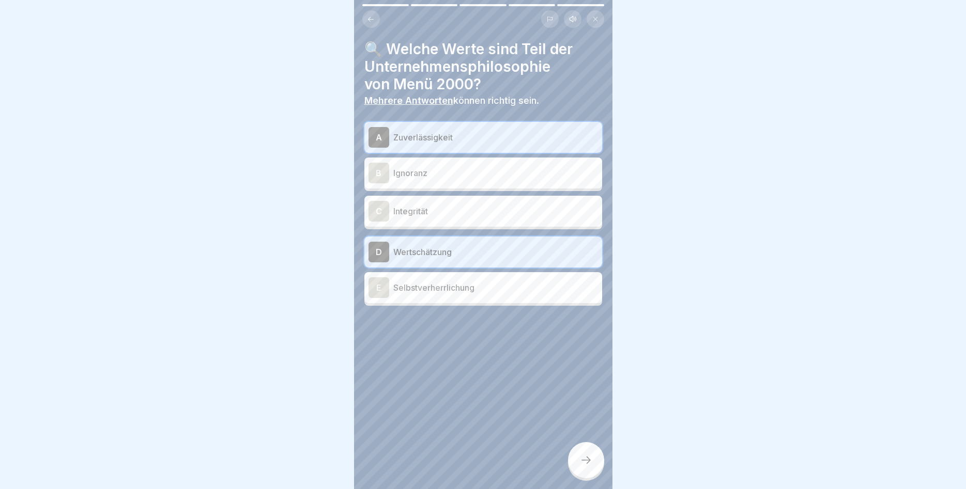
click at [452, 219] on div "C Integrität" at bounding box center [482, 211] width 229 height 21
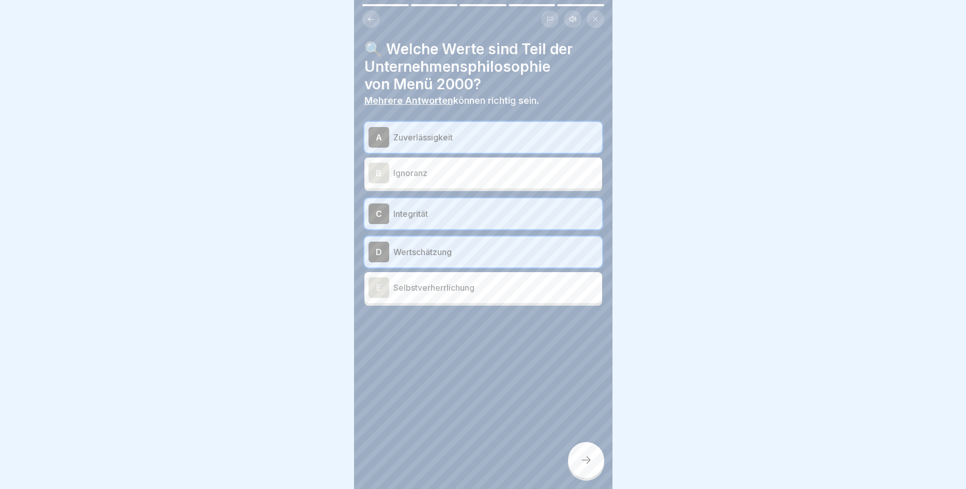
click at [580, 465] on icon at bounding box center [586, 460] width 12 height 12
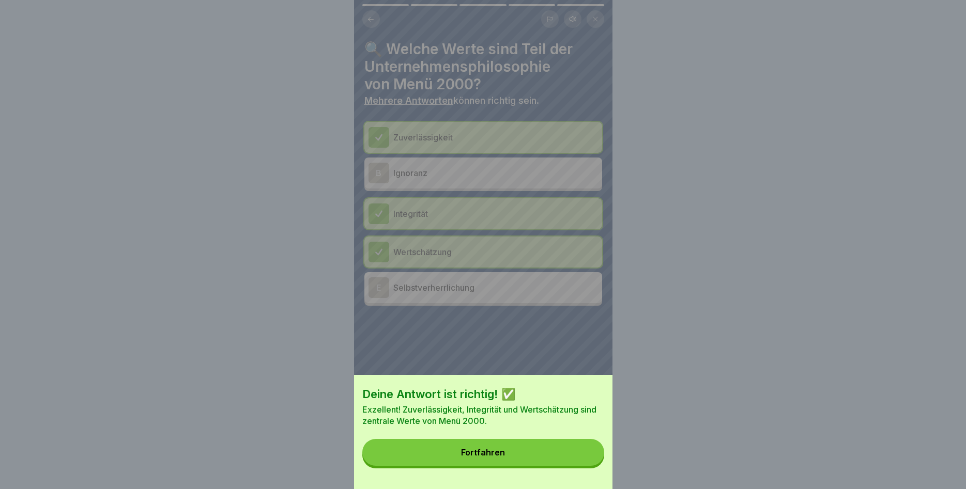
click at [561, 454] on button "Fortfahren" at bounding box center [483, 452] width 242 height 27
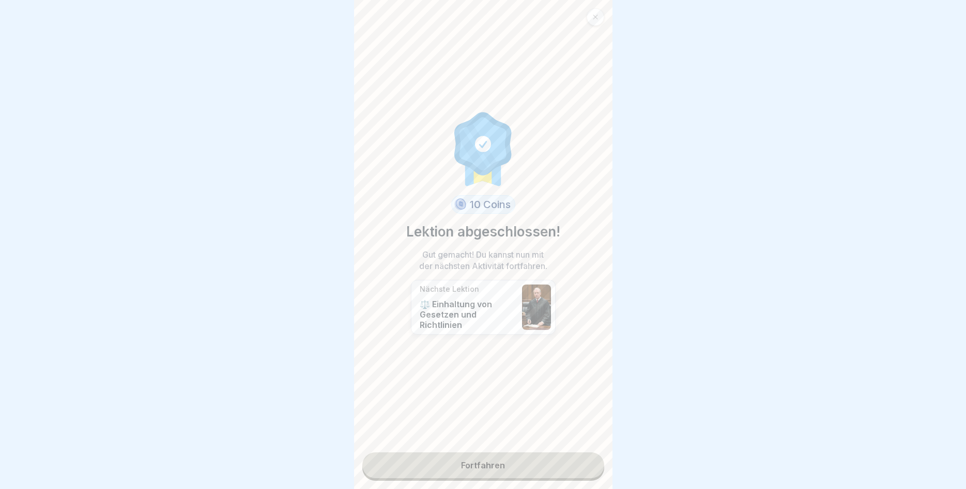
click at [497, 463] on link "Fortfahren" at bounding box center [483, 466] width 242 height 26
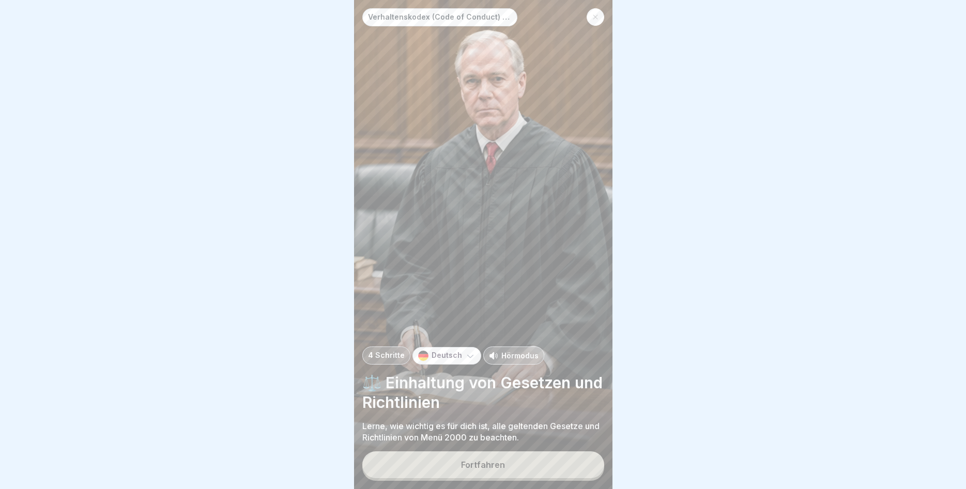
click at [493, 467] on div "Fortfahren" at bounding box center [483, 464] width 44 height 9
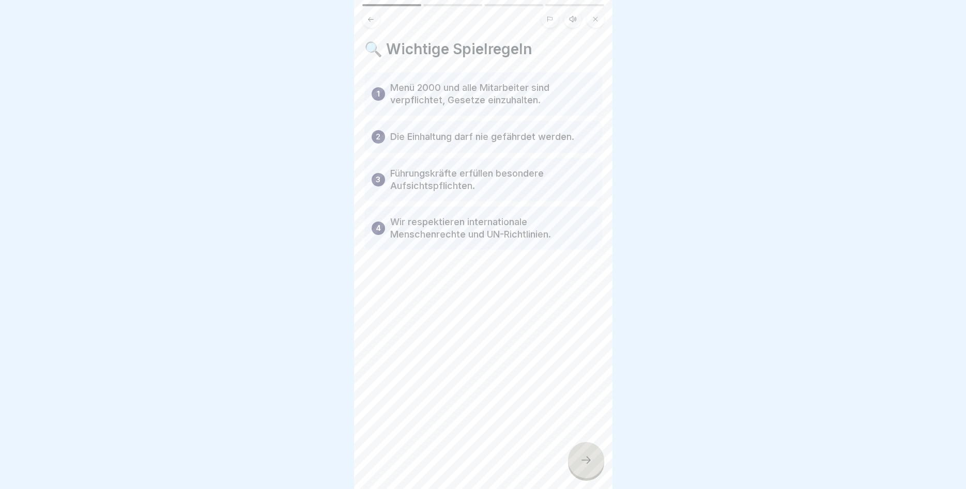
click at [580, 464] on icon at bounding box center [586, 460] width 12 height 12
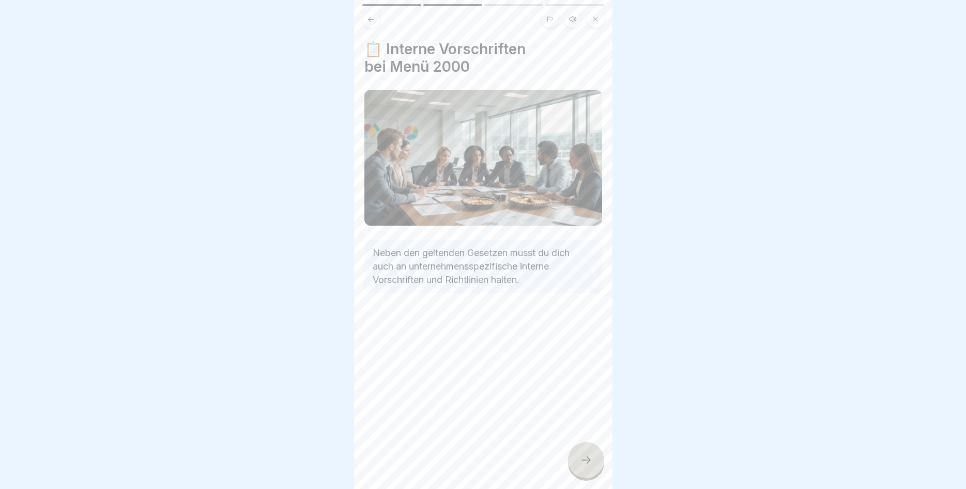
click at [576, 457] on div at bounding box center [586, 460] width 36 height 36
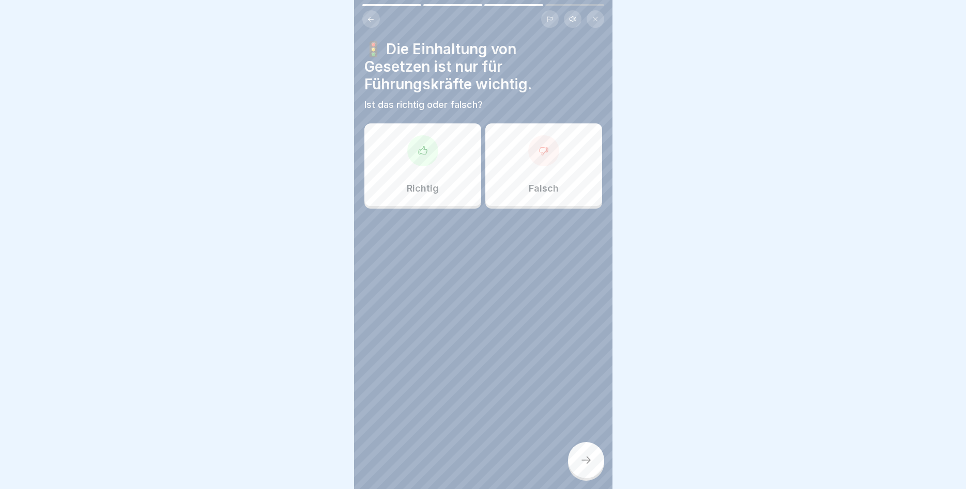
click at [530, 187] on p "Falsch" at bounding box center [544, 188] width 30 height 11
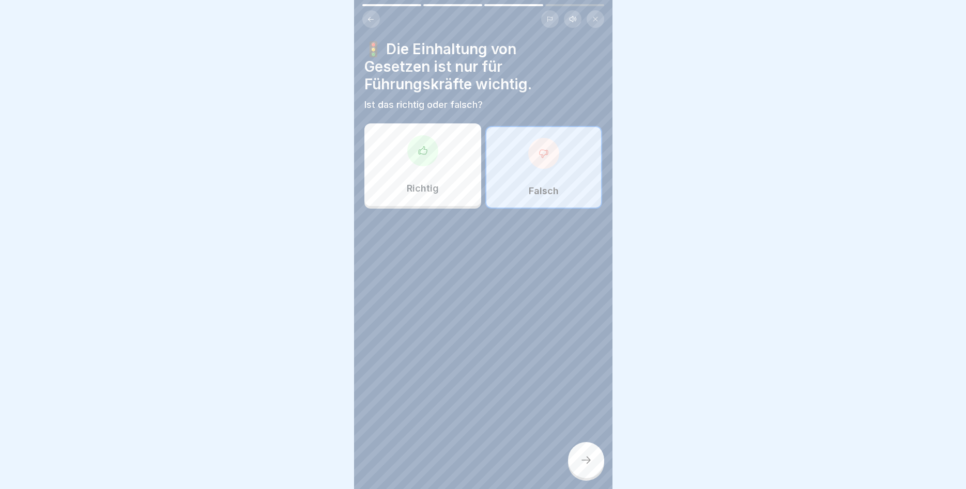
click at [581, 461] on icon at bounding box center [586, 460] width 12 height 12
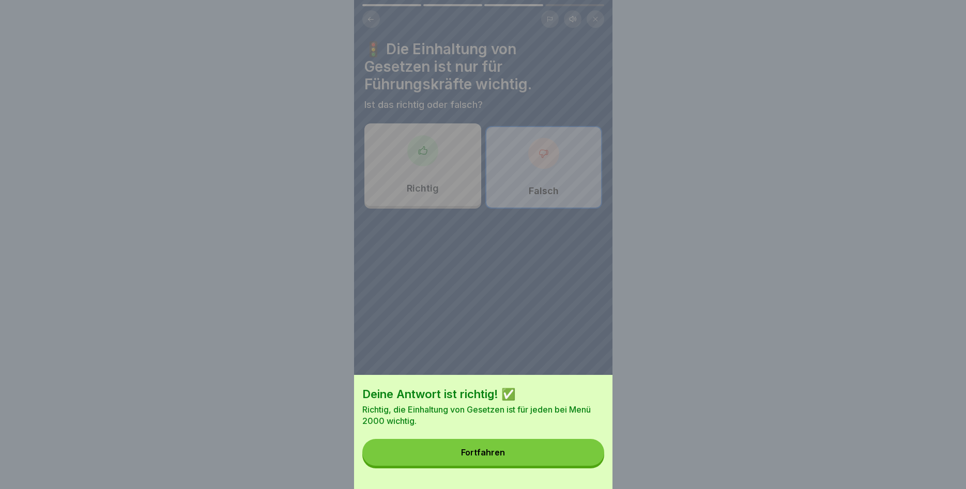
click at [572, 457] on button "Fortfahren" at bounding box center [483, 452] width 242 height 27
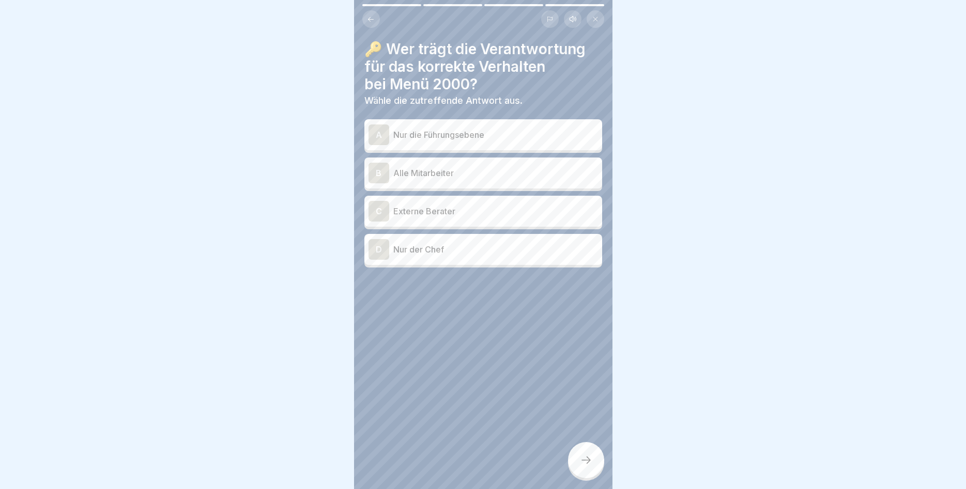
click at [470, 172] on p "Alle Mitarbeiter" at bounding box center [495, 173] width 205 height 12
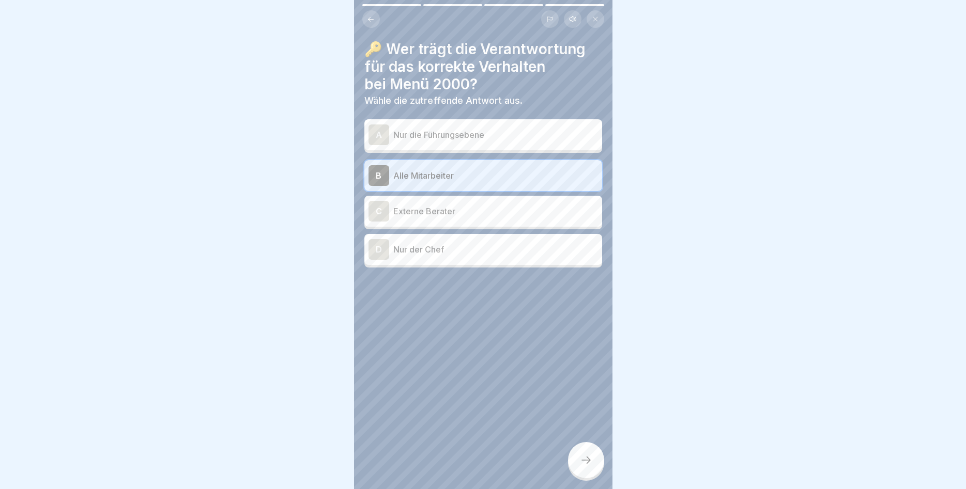
click at [580, 449] on div at bounding box center [586, 460] width 36 height 36
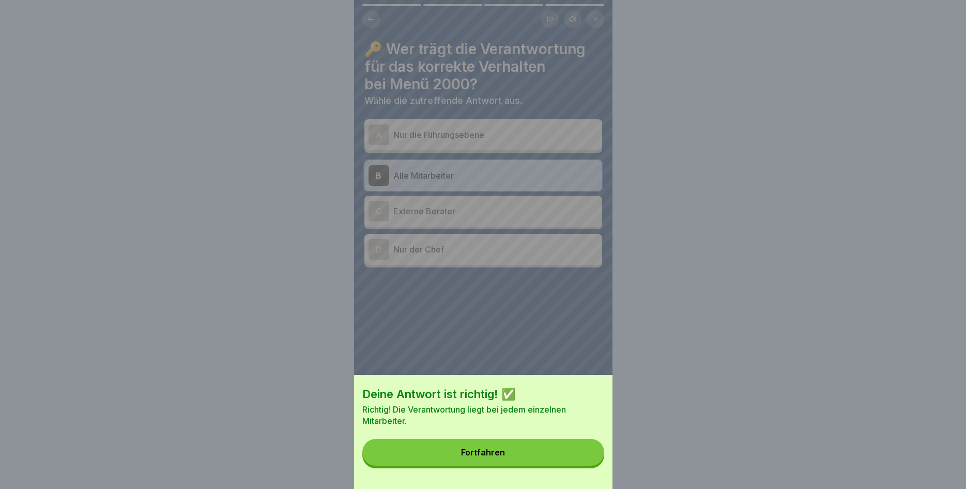
click at [561, 458] on button "Fortfahren" at bounding box center [483, 452] width 242 height 27
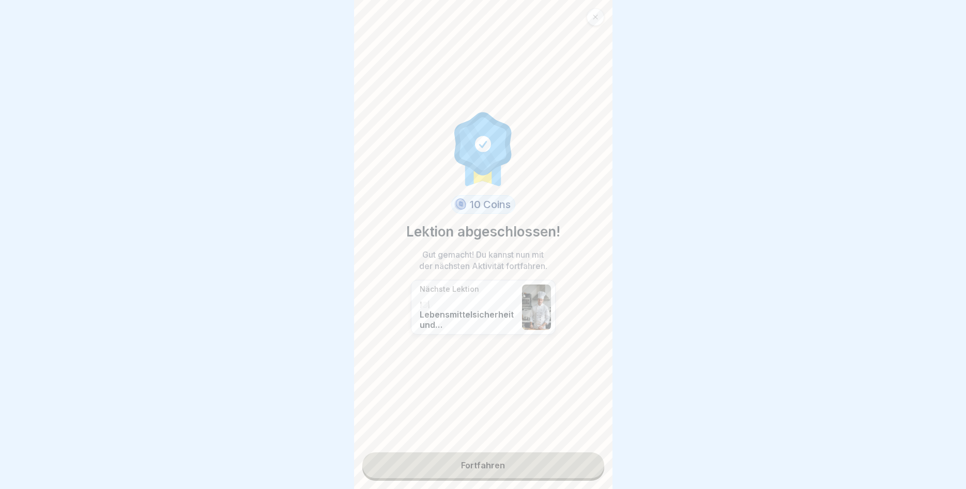
click at [503, 469] on link "Fortfahren" at bounding box center [483, 466] width 242 height 26
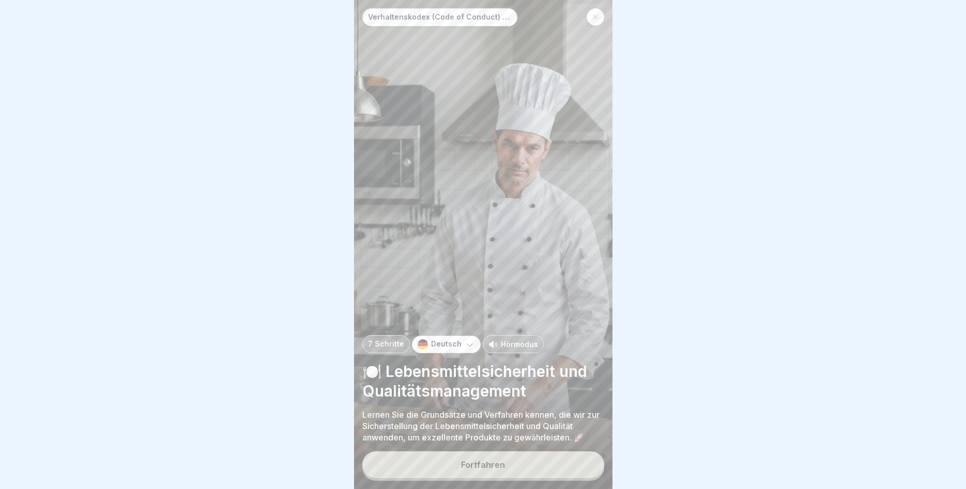
click at [482, 465] on div "Fortfahren" at bounding box center [483, 464] width 44 height 9
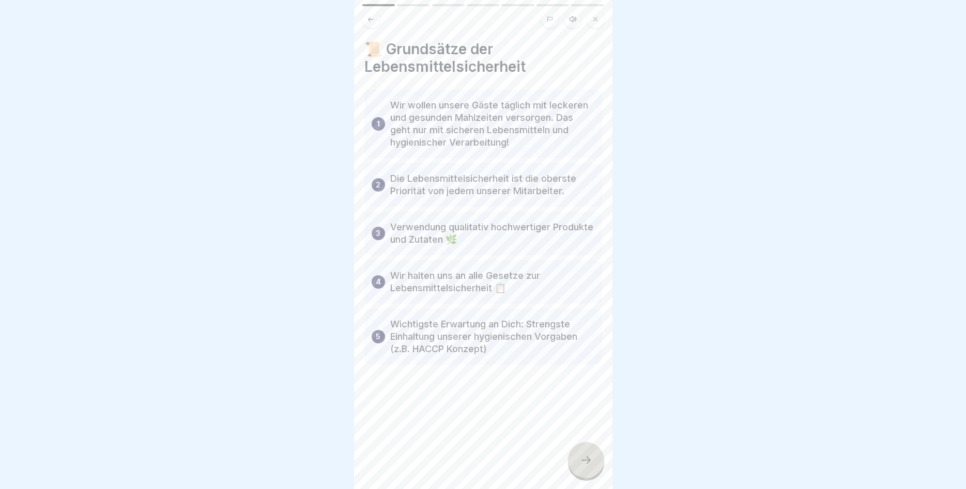
click at [578, 468] on div at bounding box center [586, 460] width 36 height 36
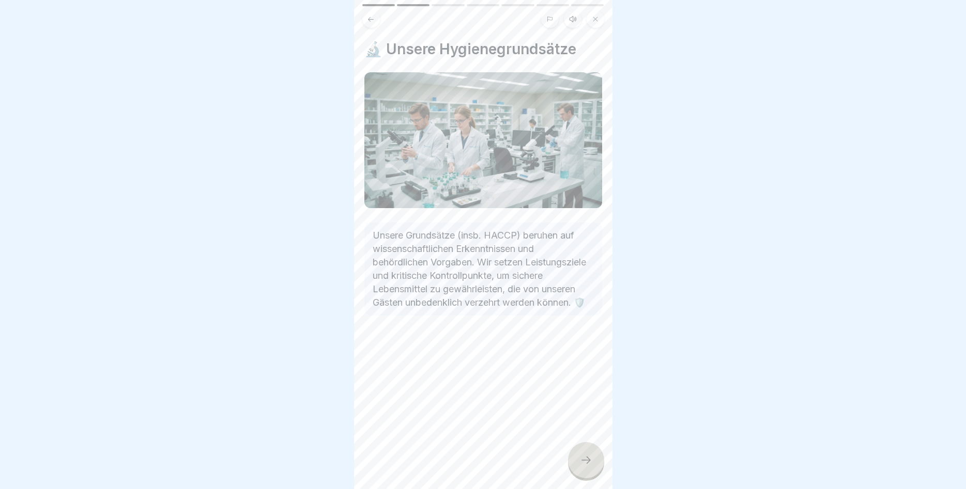
click at [582, 466] on icon at bounding box center [586, 460] width 12 height 12
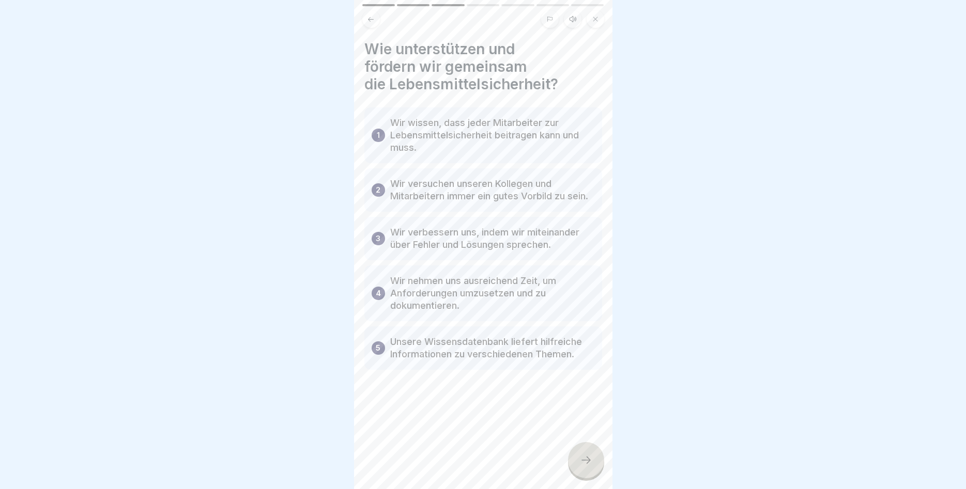
click at [587, 453] on div at bounding box center [586, 460] width 36 height 36
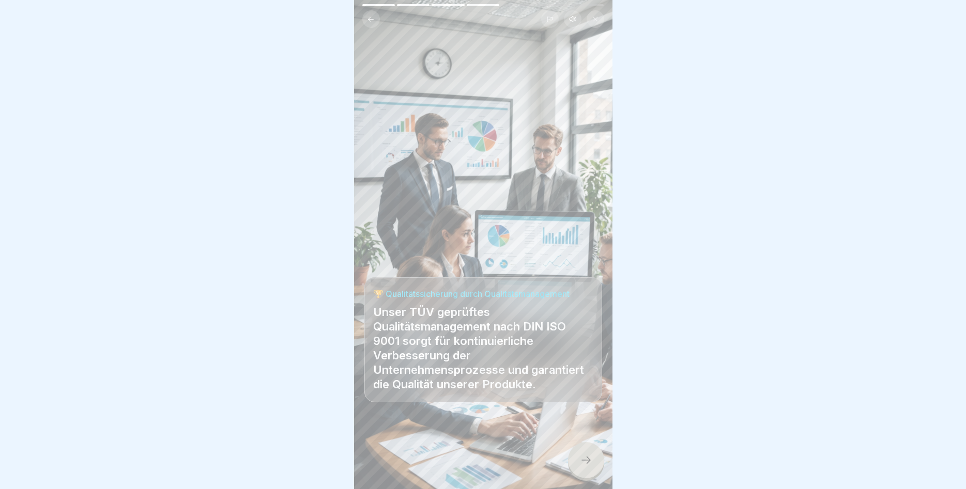
click at [579, 457] on div at bounding box center [586, 460] width 36 height 36
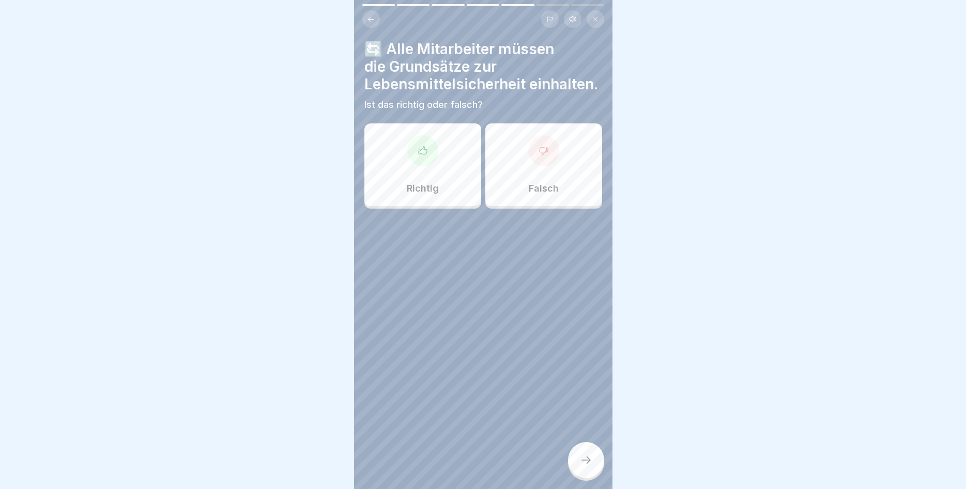
click at [424, 179] on div "Richtig" at bounding box center [422, 164] width 117 height 83
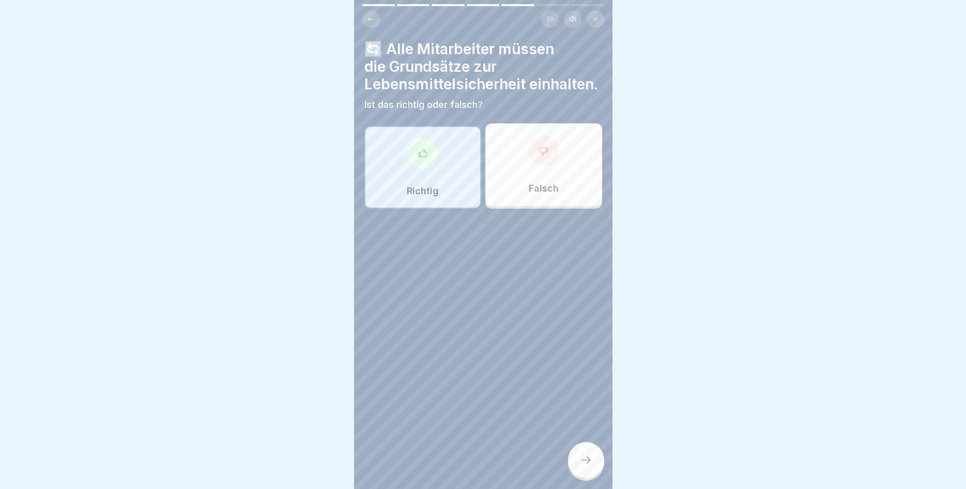
click at [586, 471] on div at bounding box center [586, 460] width 36 height 36
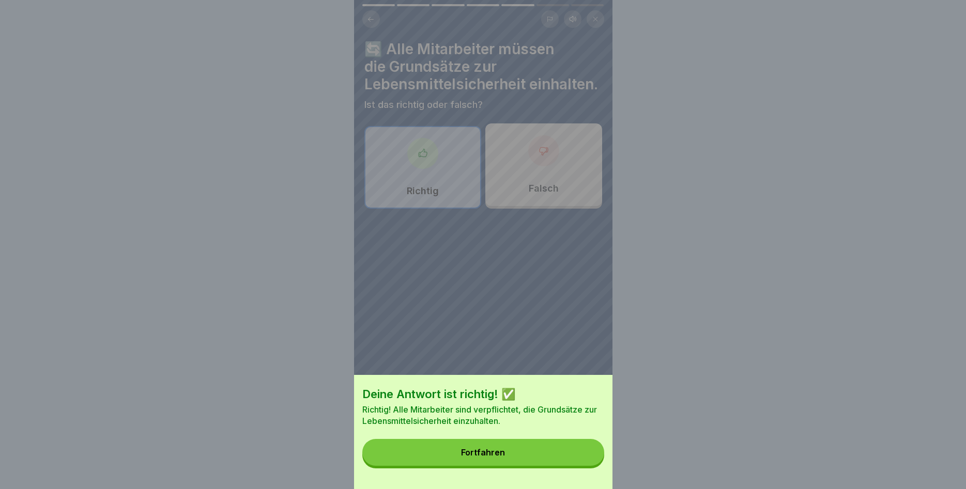
click at [559, 453] on button "Fortfahren" at bounding box center [483, 452] width 242 height 27
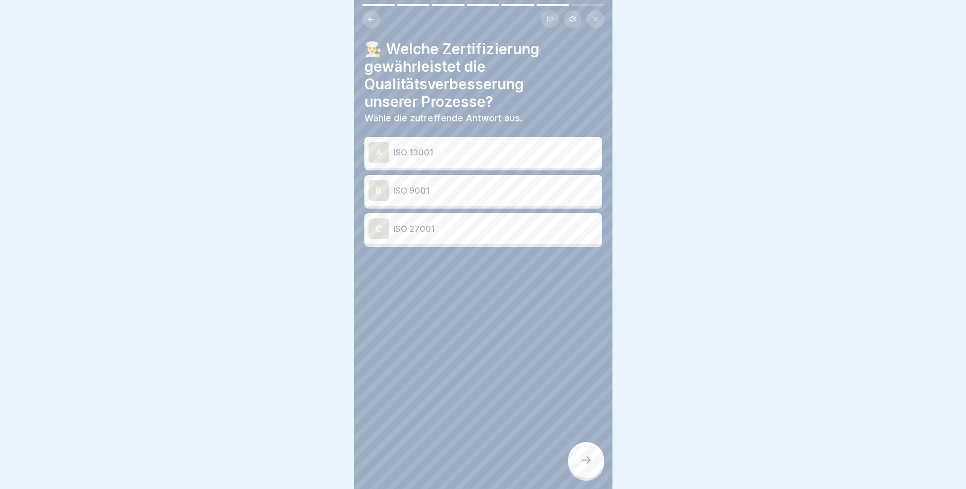
click at [454, 195] on p "ISO 9001" at bounding box center [495, 190] width 205 height 12
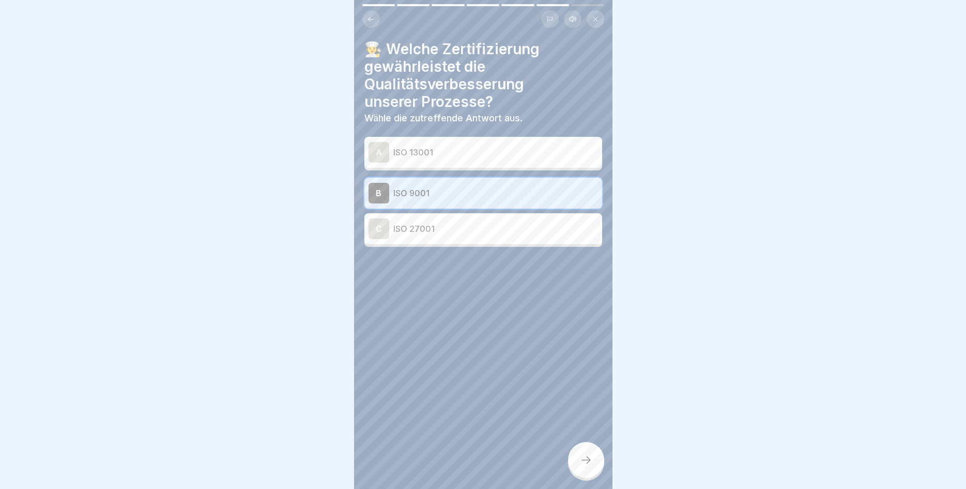
click at [577, 456] on div at bounding box center [586, 460] width 36 height 36
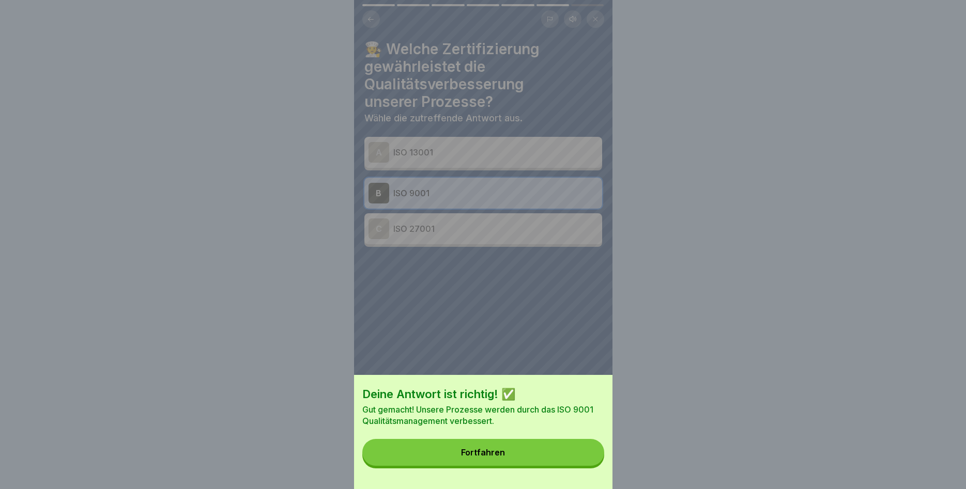
click at [566, 446] on button "Fortfahren" at bounding box center [483, 452] width 242 height 27
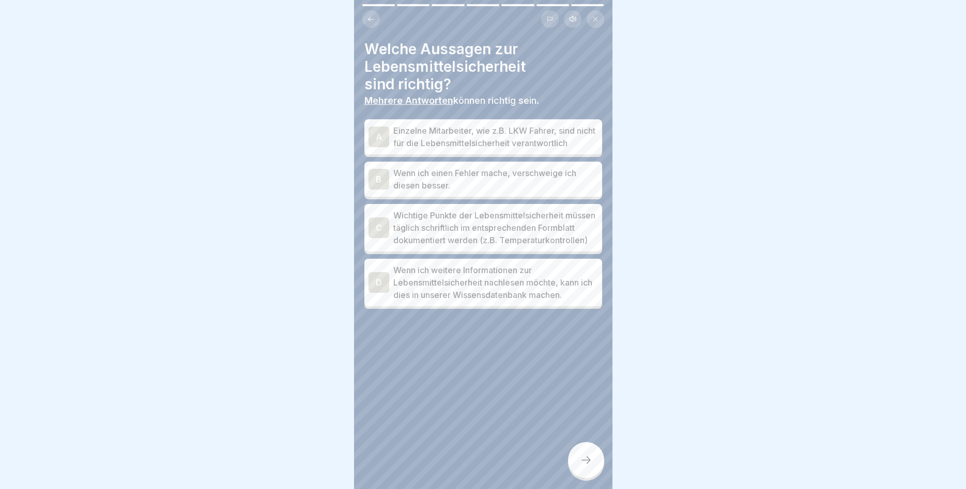
click at [467, 229] on p "Wichtige Punkte der Lebensmittelsicherheit müssen täglich schriftlich im entspr…" at bounding box center [495, 227] width 205 height 37
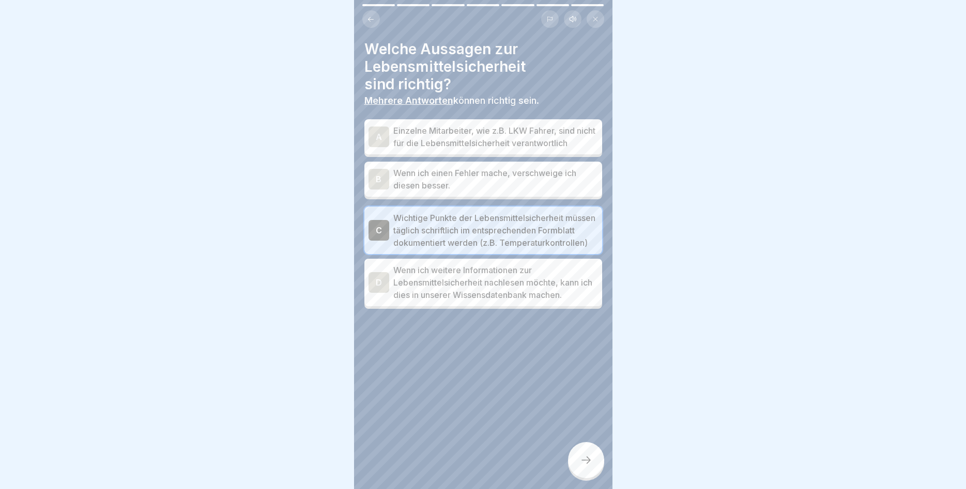
click at [441, 300] on p "Wenn ich weitere Informationen zur Lebensmittelsicherheit nachlesen möchte, kan…" at bounding box center [495, 282] width 205 height 37
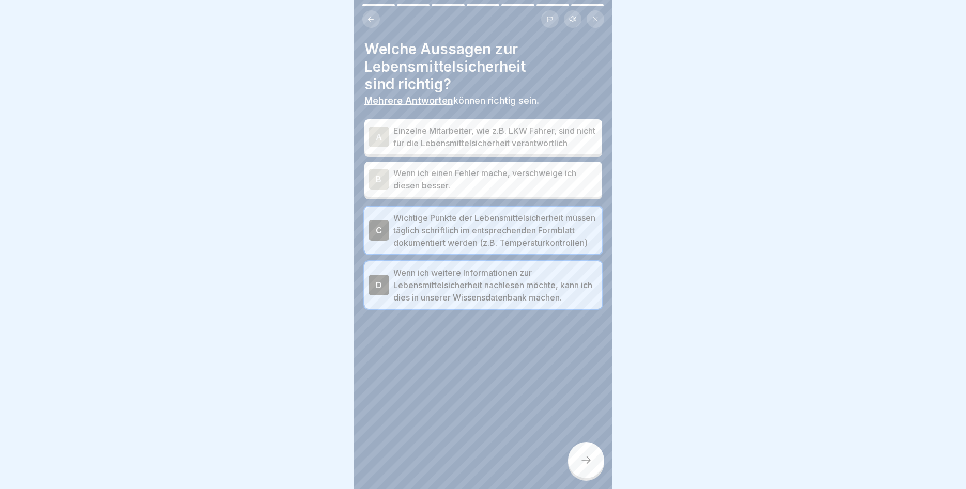
click at [589, 454] on div at bounding box center [586, 460] width 36 height 36
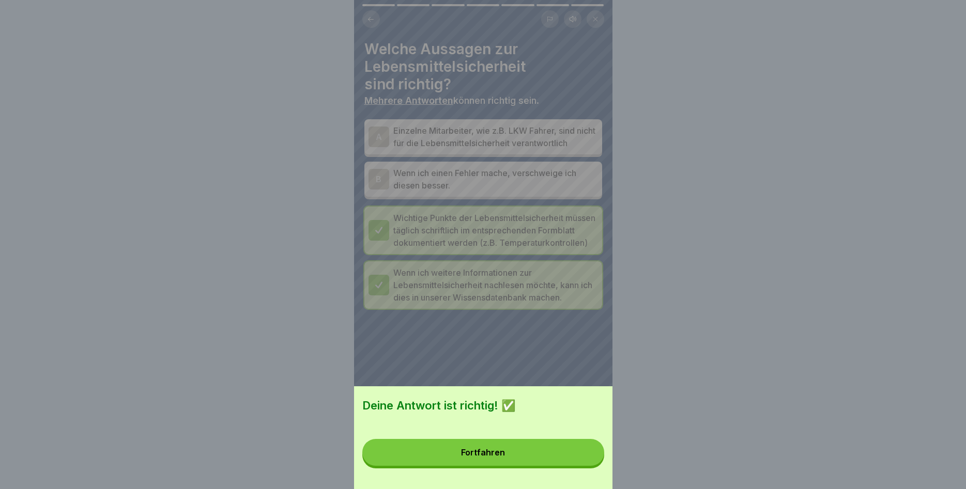
click at [567, 449] on button "Fortfahren" at bounding box center [483, 452] width 242 height 27
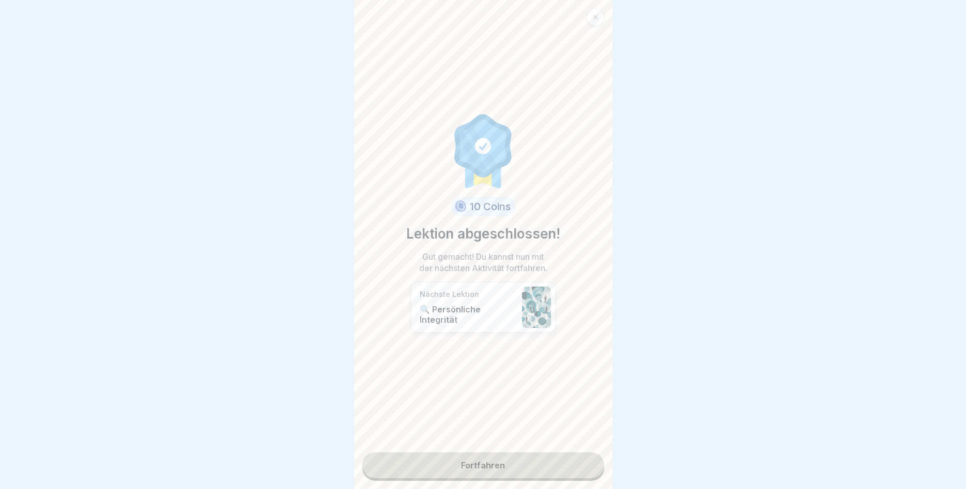
click at [518, 465] on link "Fortfahren" at bounding box center [483, 466] width 242 height 26
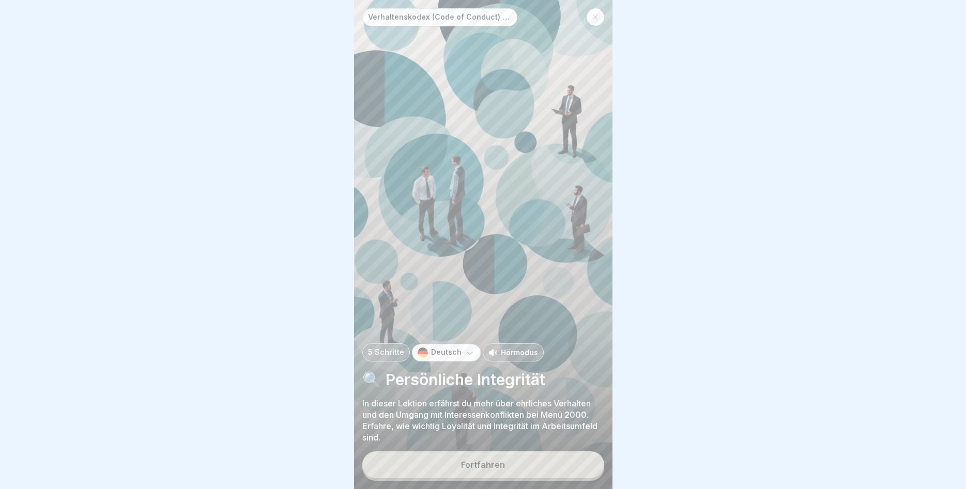
click at [502, 457] on button "Fortfahren" at bounding box center [483, 465] width 242 height 27
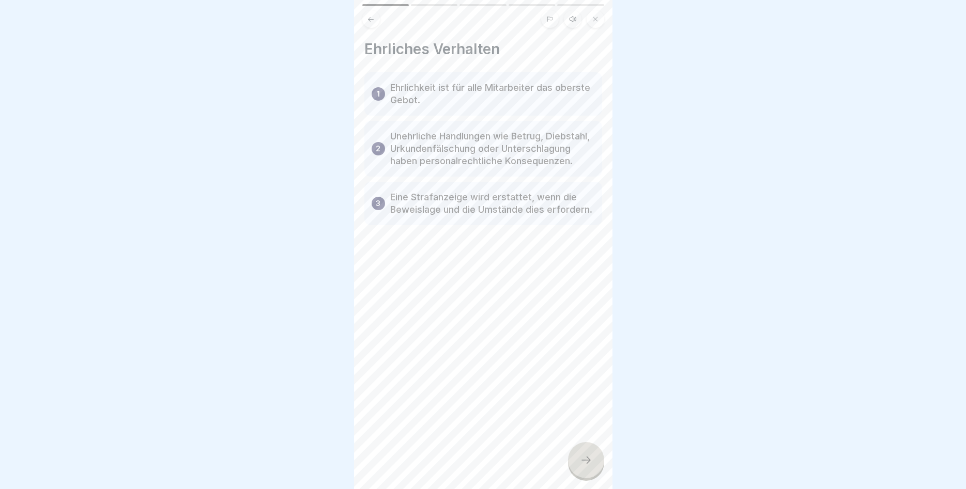
click at [579, 455] on div at bounding box center [586, 460] width 36 height 36
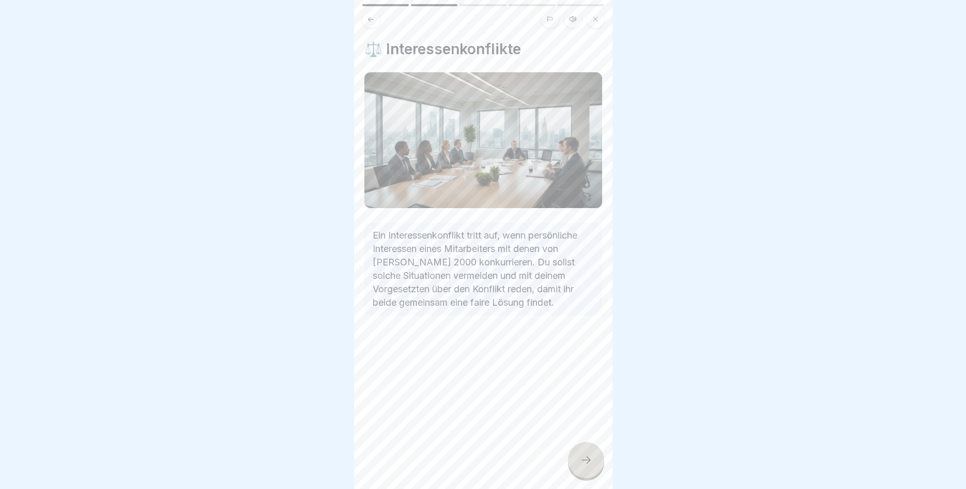
click at [579, 465] on div at bounding box center [586, 460] width 36 height 36
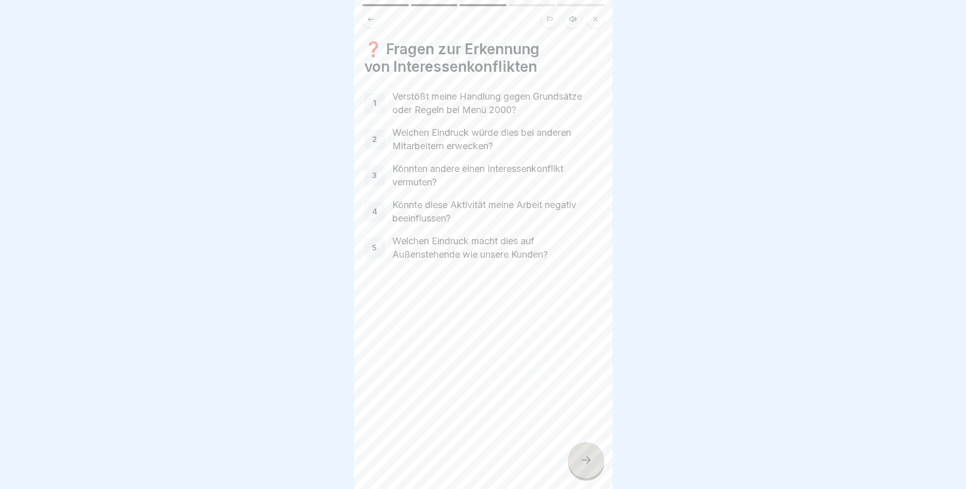
click at [581, 458] on icon at bounding box center [586, 460] width 12 height 12
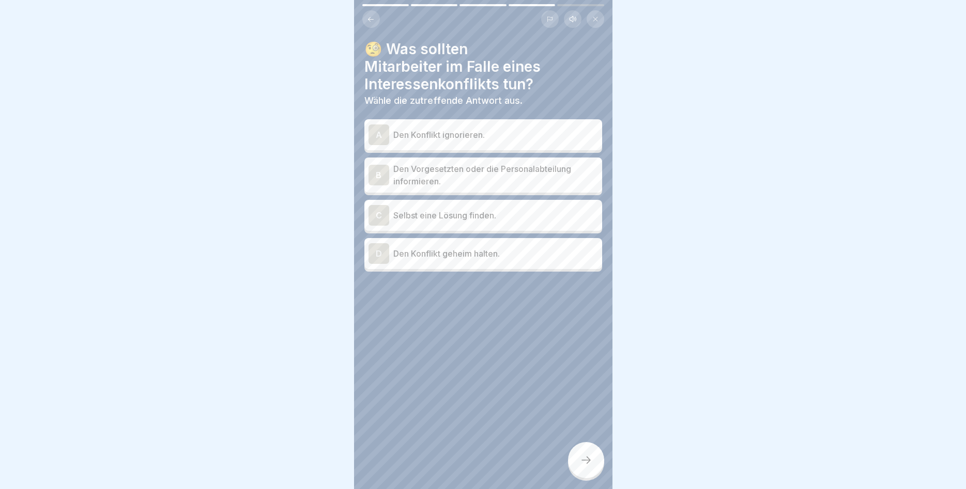
click at [506, 179] on p "Den Vorgesetzten oder die Personalabteilung informieren." at bounding box center [495, 175] width 205 height 25
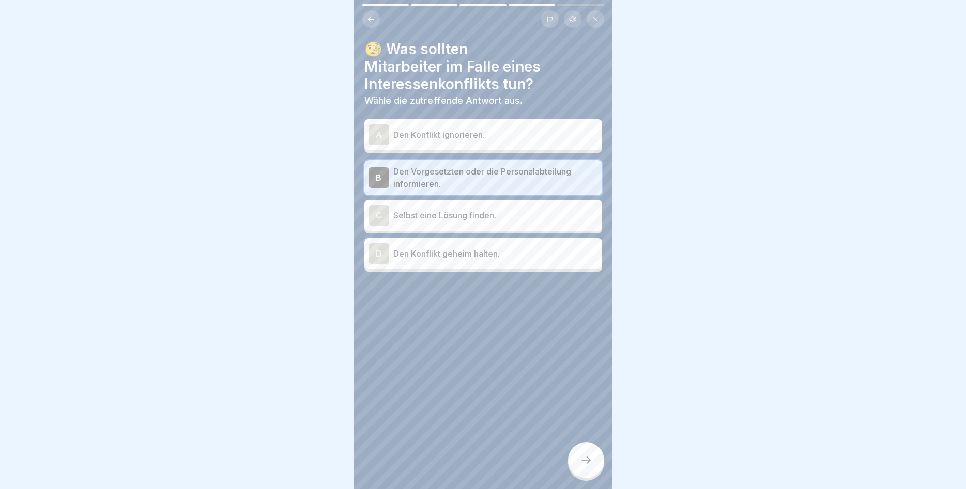
click at [571, 469] on div at bounding box center [586, 460] width 36 height 36
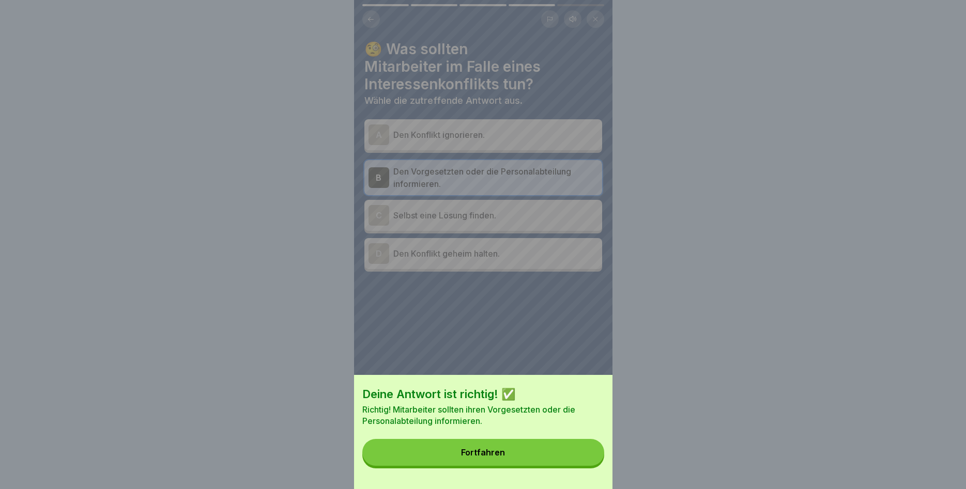
click at [540, 457] on button "Fortfahren" at bounding box center [483, 452] width 242 height 27
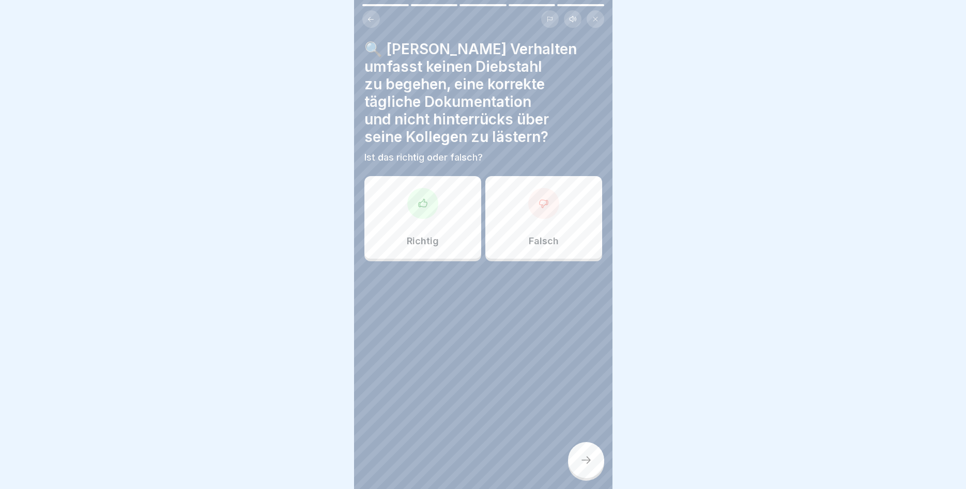
click at [413, 232] on div "Richtig" at bounding box center [422, 217] width 117 height 83
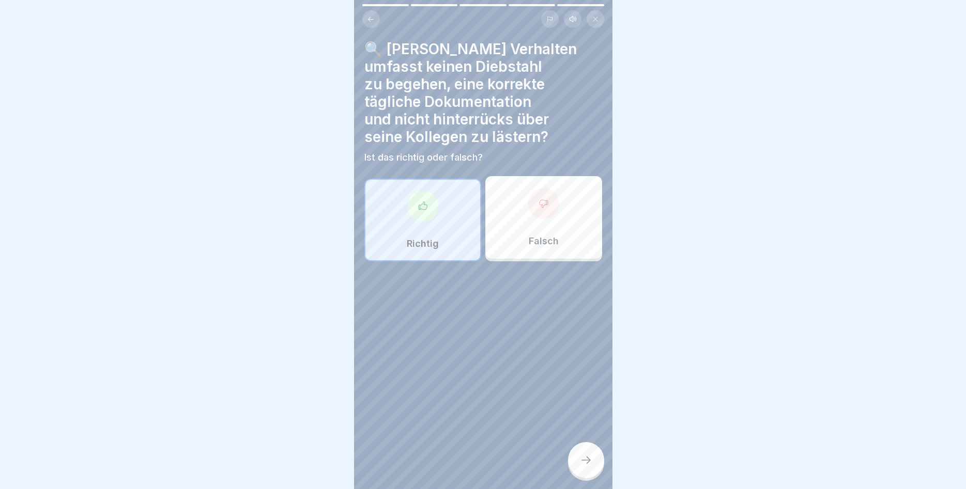
click at [587, 461] on icon at bounding box center [586, 460] width 12 height 12
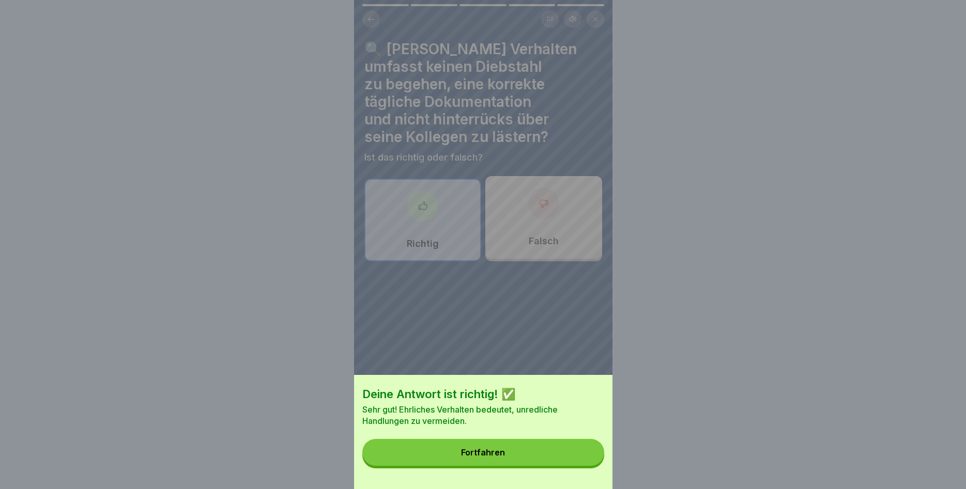
click at [582, 458] on button "Fortfahren" at bounding box center [483, 452] width 242 height 27
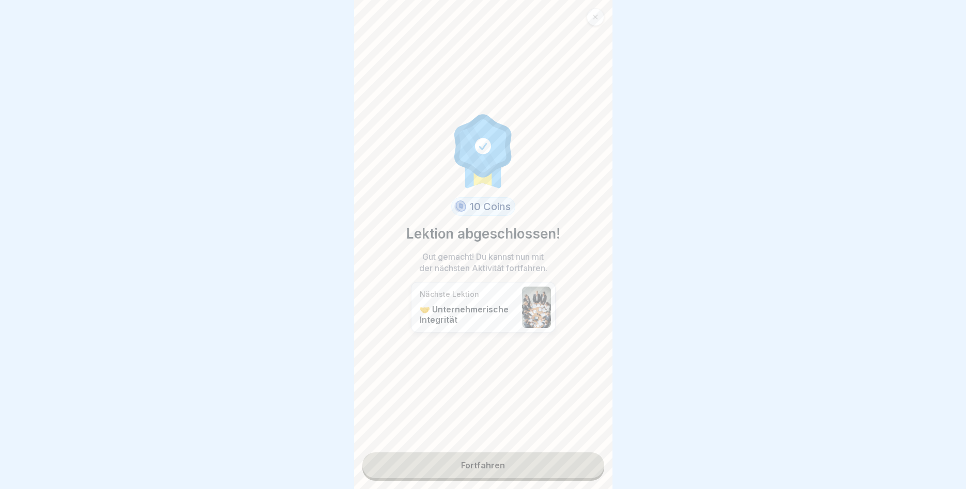
click at [482, 469] on link "Fortfahren" at bounding box center [483, 466] width 242 height 26
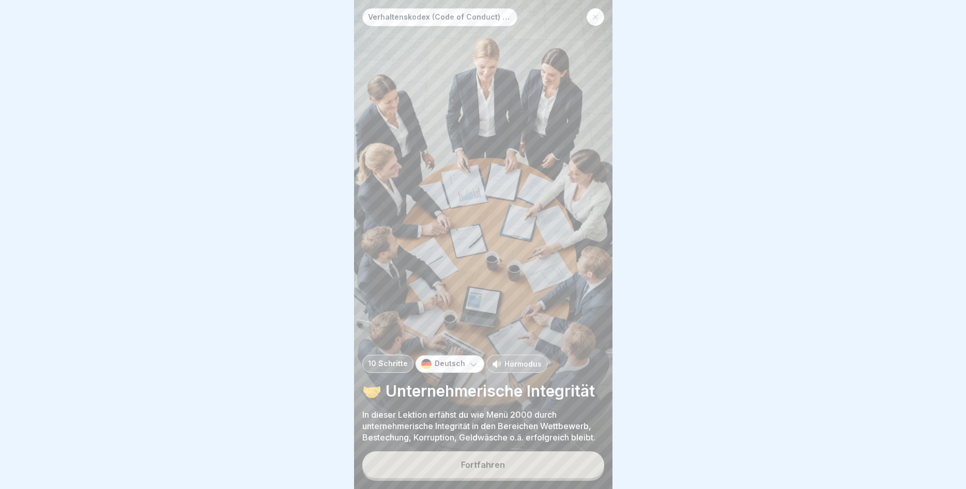
click at [484, 454] on button "Fortfahren" at bounding box center [483, 465] width 242 height 27
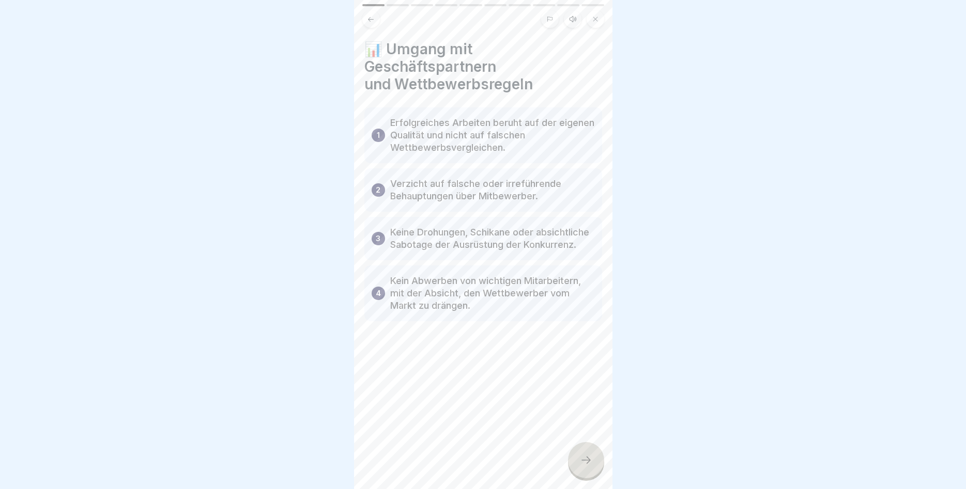
click at [579, 460] on div at bounding box center [586, 460] width 36 height 36
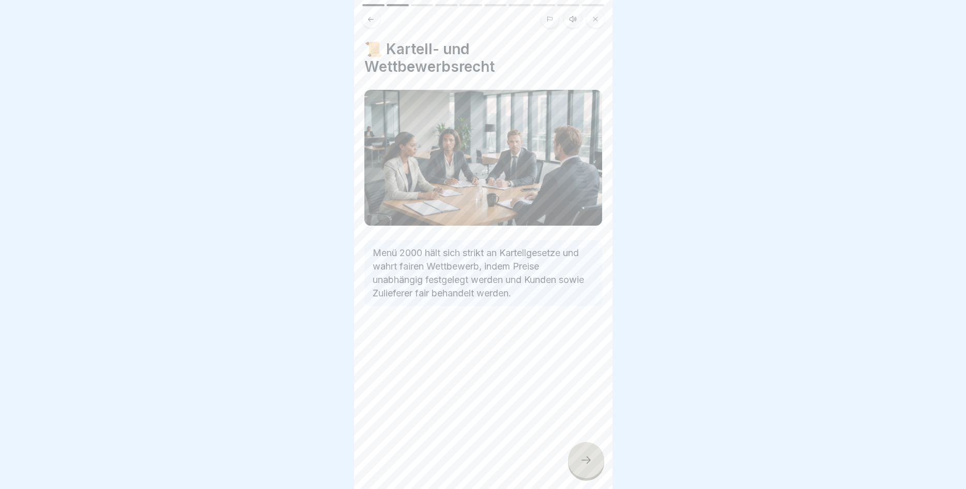
click at [579, 461] on div at bounding box center [586, 460] width 36 height 36
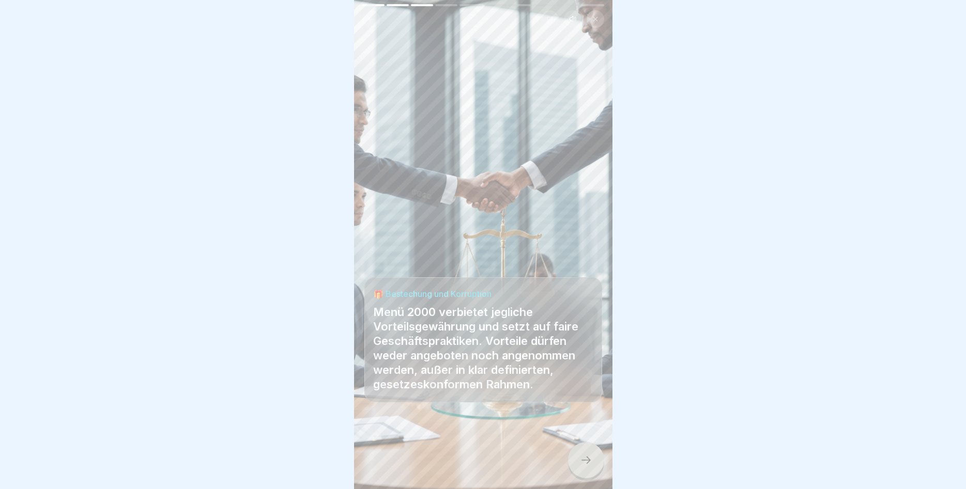
click at [593, 461] on div at bounding box center [586, 460] width 36 height 36
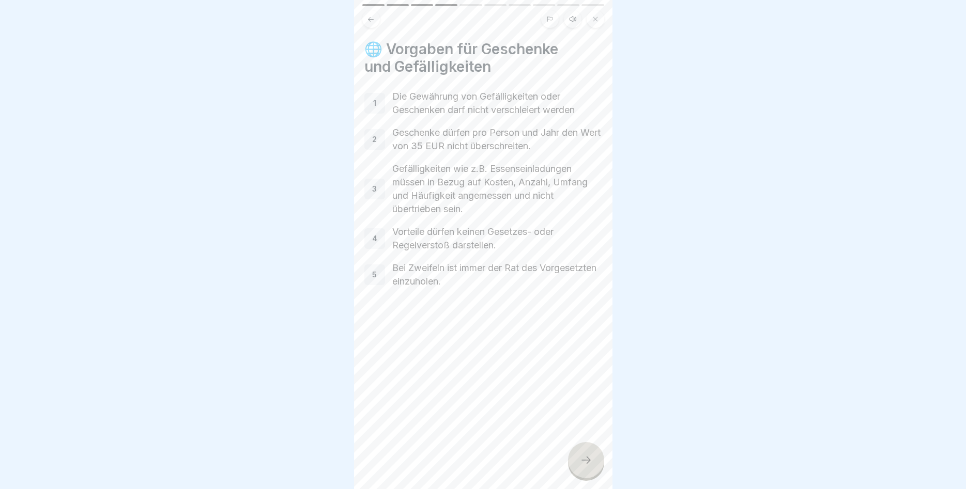
click at [574, 463] on div at bounding box center [586, 460] width 36 height 36
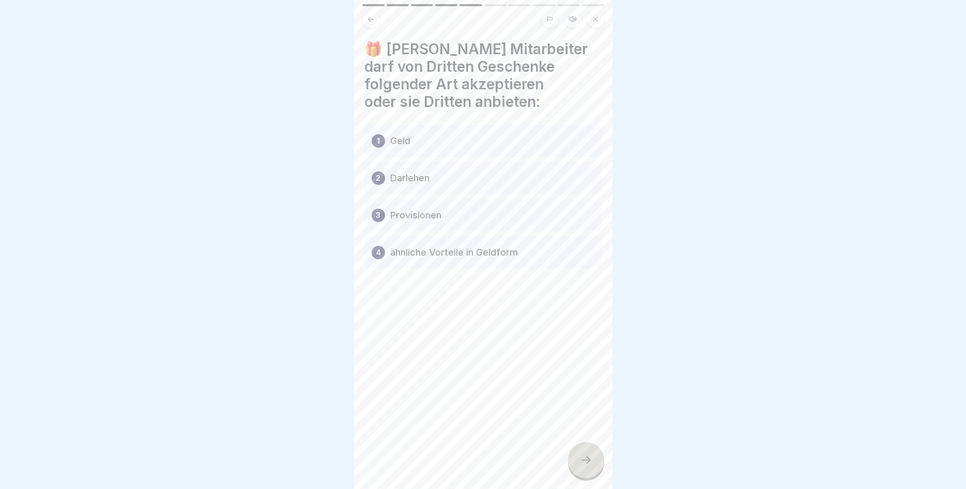
click at [578, 460] on div at bounding box center [586, 460] width 36 height 36
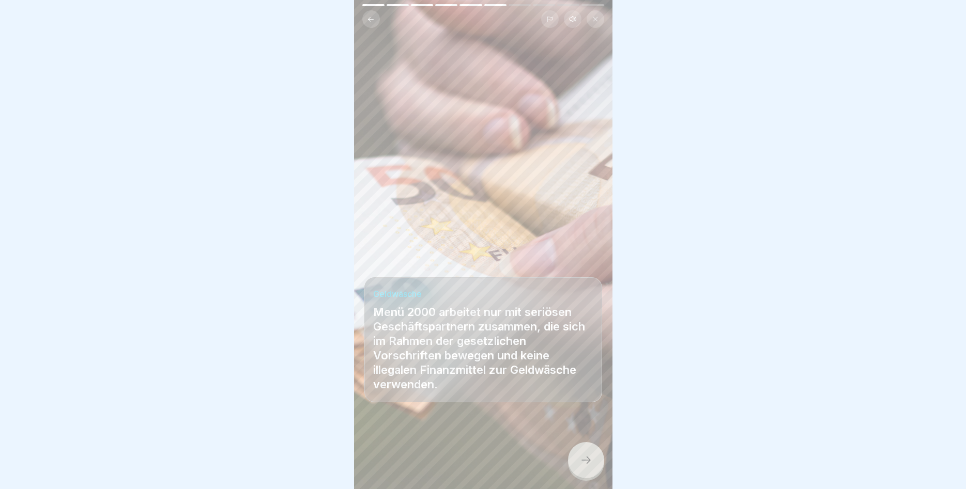
click at [584, 457] on icon at bounding box center [586, 460] width 12 height 12
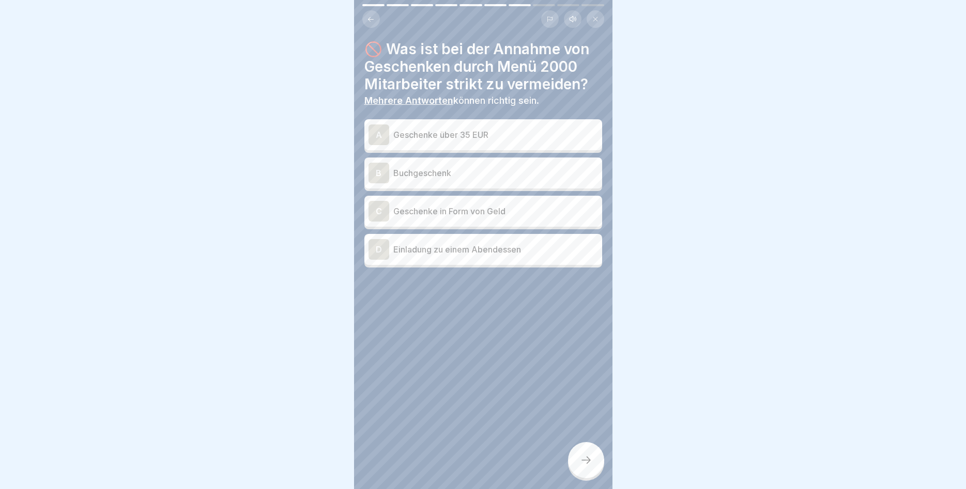
click at [519, 149] on div "A Geschenke über 35 EUR" at bounding box center [483, 134] width 238 height 31
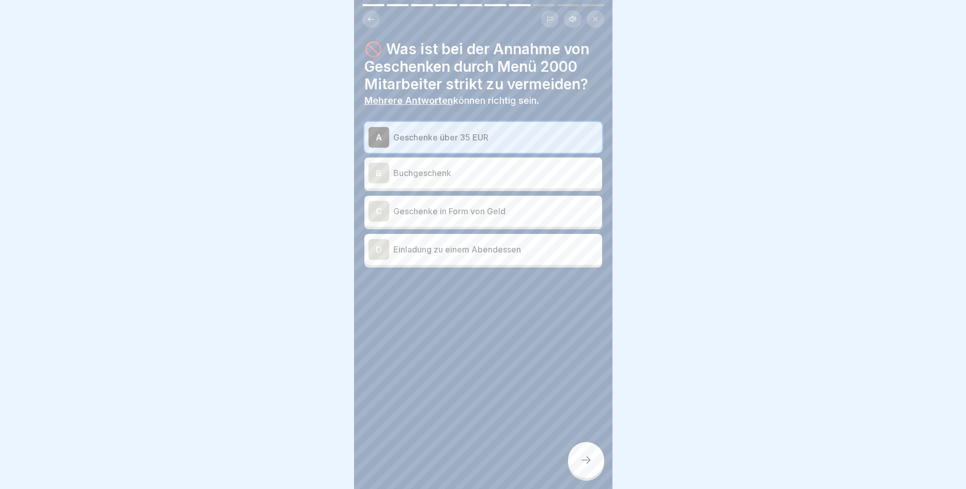
click at [511, 212] on p "Geschenke in Form von Geld" at bounding box center [495, 211] width 205 height 12
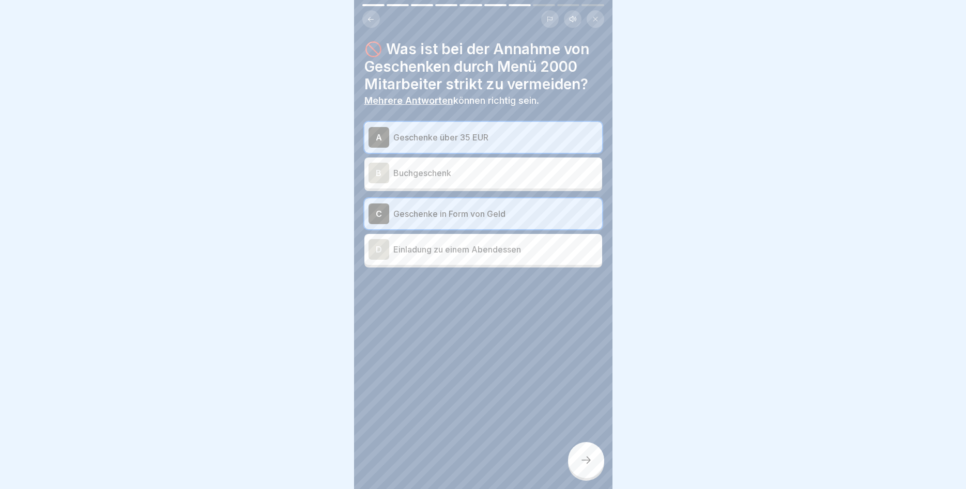
click at [491, 258] on div "D Einladung zu einem Abendessen" at bounding box center [482, 249] width 229 height 21
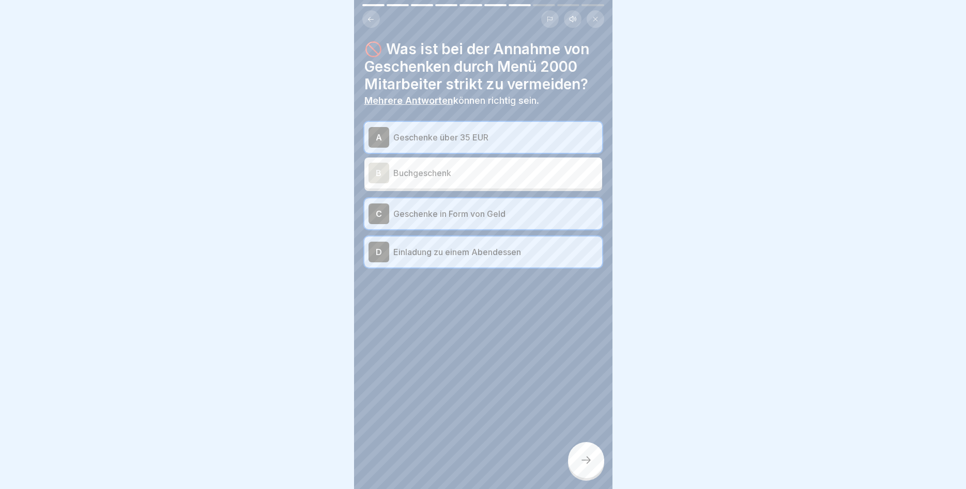
click at [588, 456] on icon at bounding box center [586, 460] width 12 height 12
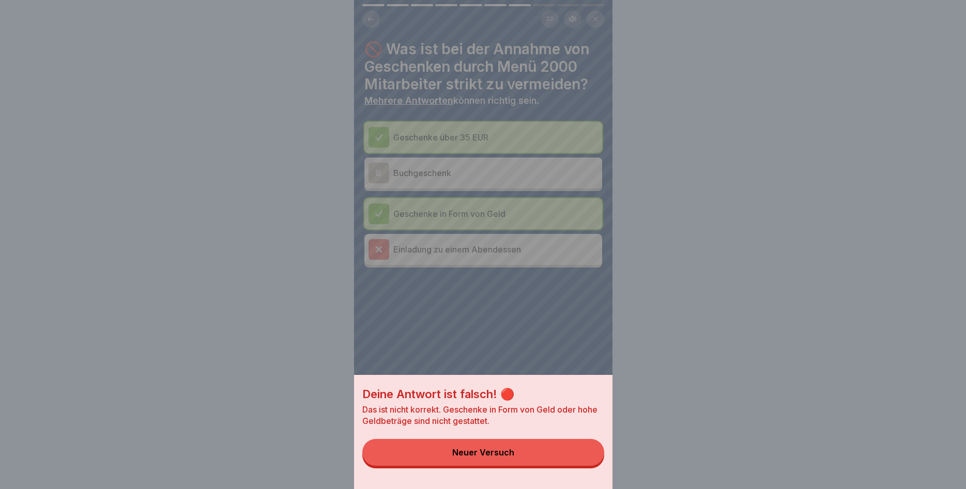
click at [587, 456] on button "Neuer Versuch" at bounding box center [483, 452] width 242 height 27
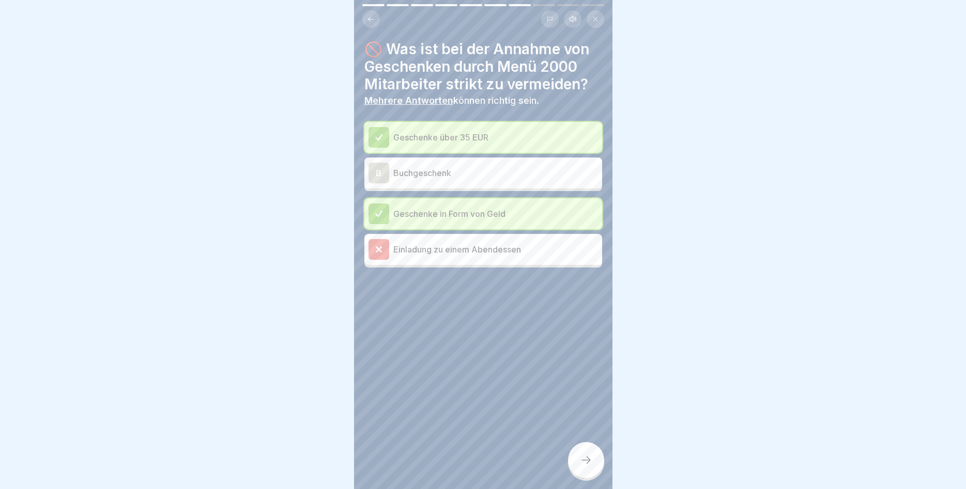
click at [522, 249] on p "Einladung zu einem Abendessen" at bounding box center [495, 249] width 205 height 12
click at [581, 452] on div at bounding box center [586, 460] width 36 height 36
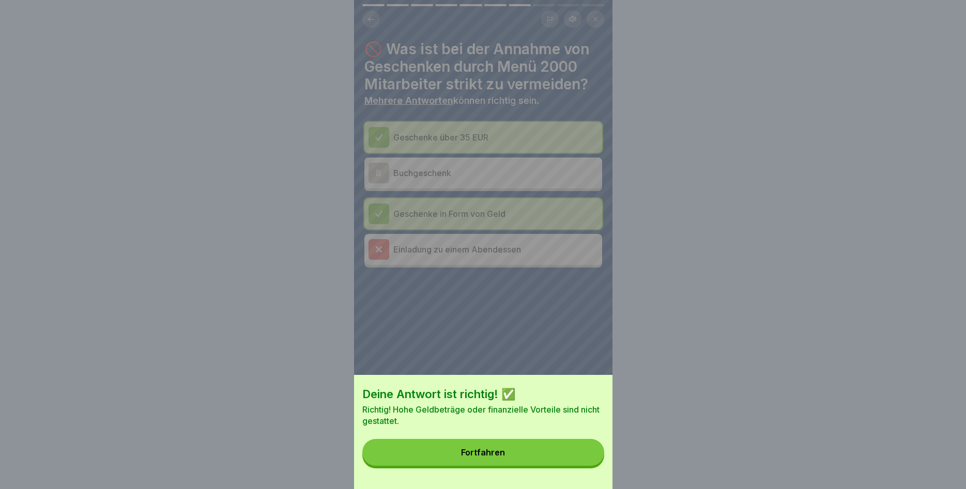
click at [507, 452] on button "Fortfahren" at bounding box center [483, 452] width 242 height 27
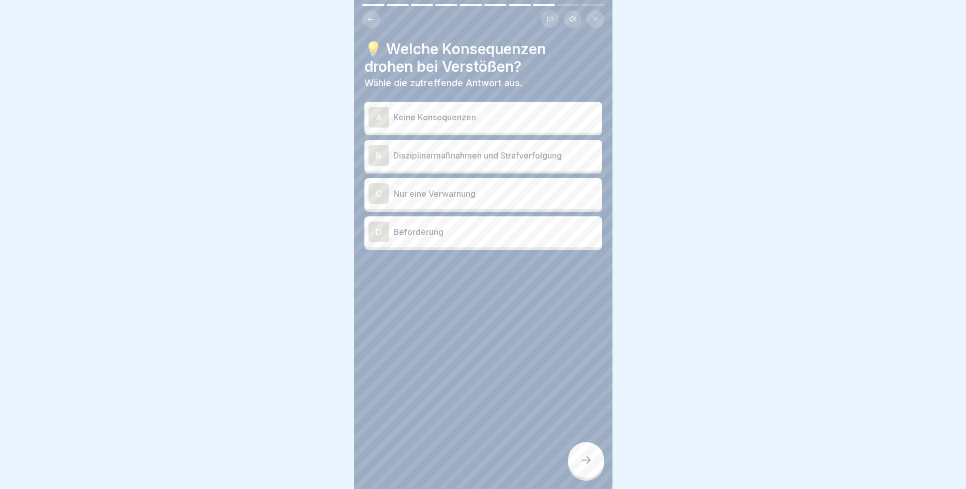
click at [516, 154] on p "Disziplinarmaßnahmen und Strafverfolgung" at bounding box center [495, 155] width 205 height 12
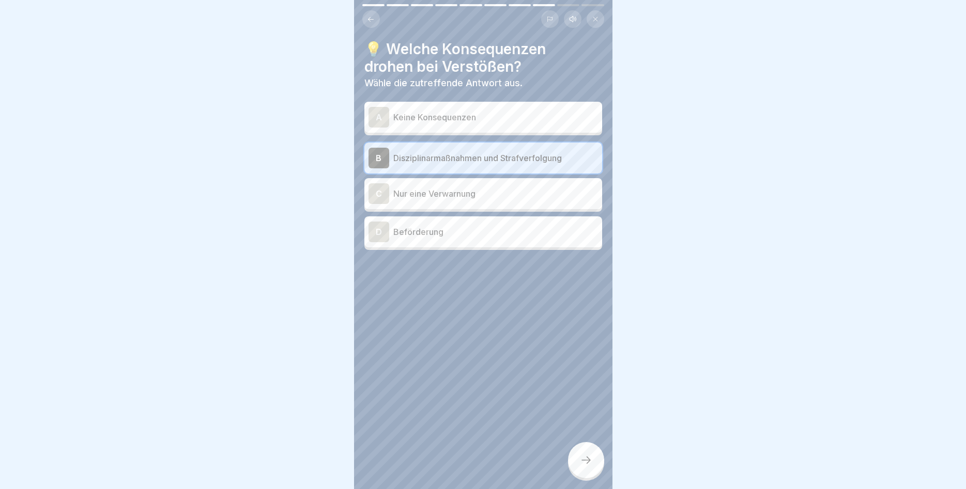
click at [581, 456] on icon at bounding box center [586, 460] width 12 height 12
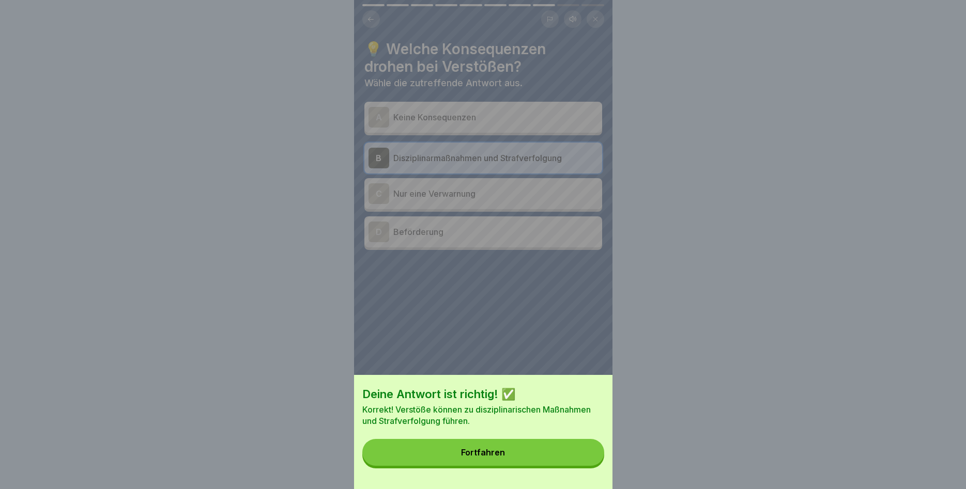
click at [566, 457] on button "Fortfahren" at bounding box center [483, 452] width 242 height 27
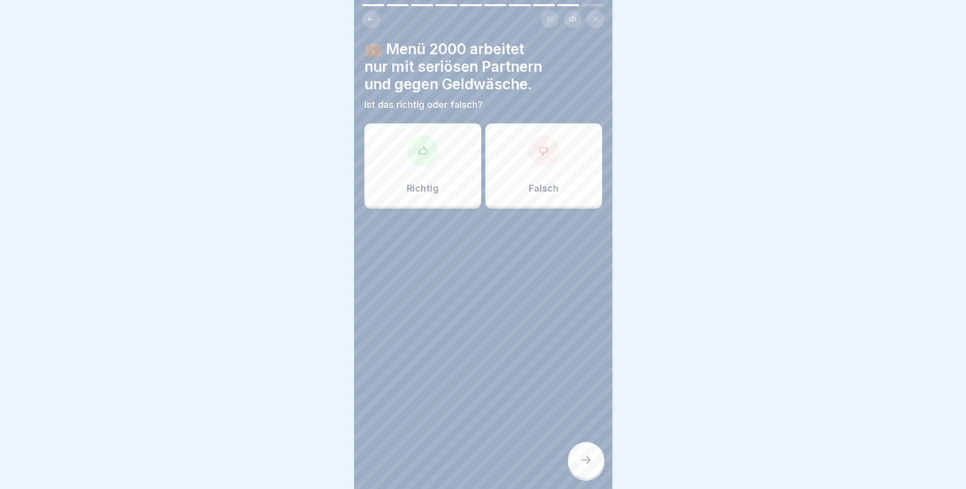
click at [392, 167] on div "Richtig" at bounding box center [422, 164] width 117 height 83
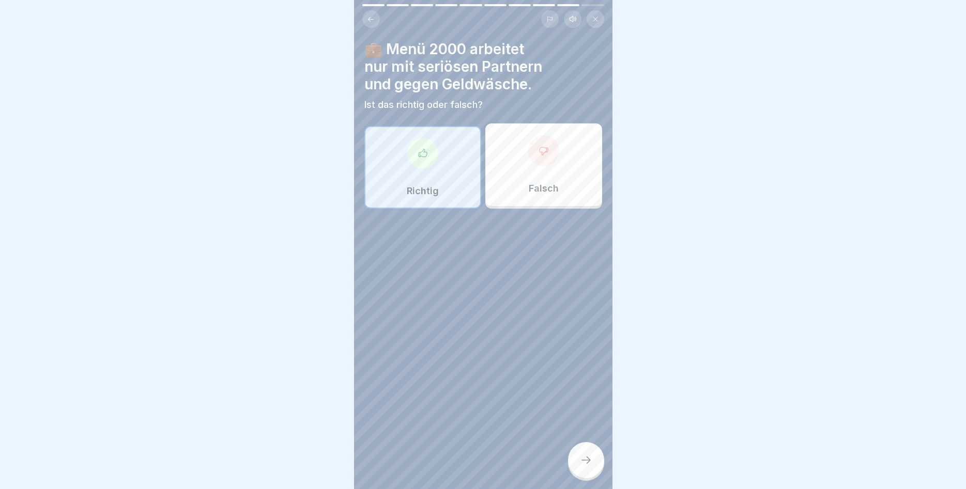
click at [582, 462] on icon at bounding box center [586, 460] width 12 height 12
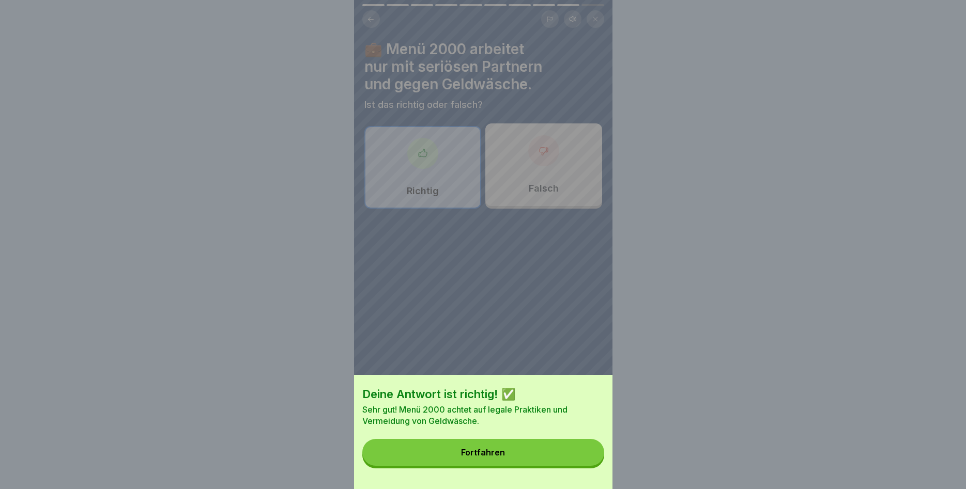
click at [572, 459] on button "Fortfahren" at bounding box center [483, 452] width 242 height 27
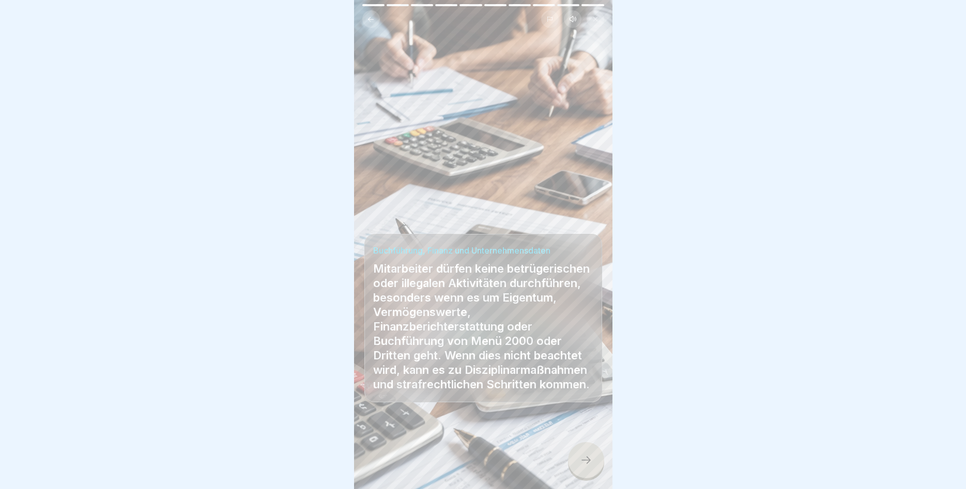
click at [571, 463] on div at bounding box center [586, 460] width 36 height 36
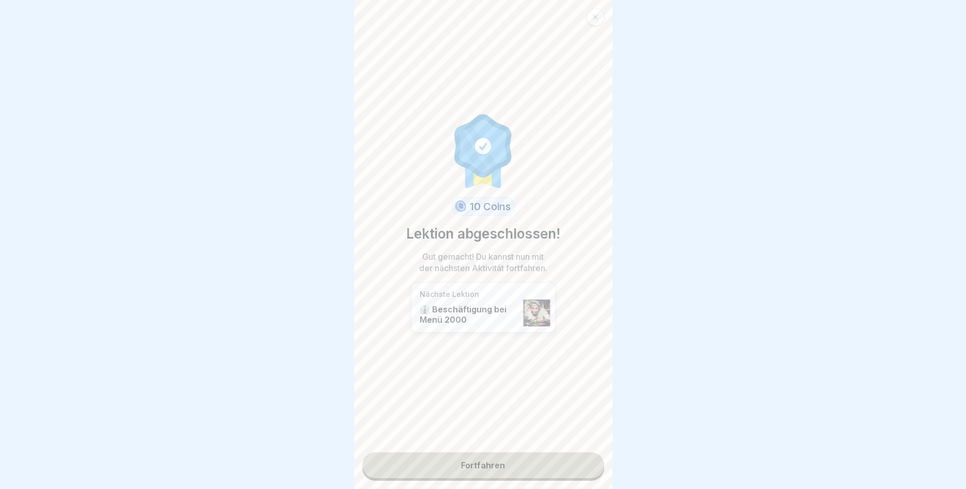
click at [499, 465] on link "Fortfahren" at bounding box center [483, 466] width 242 height 26
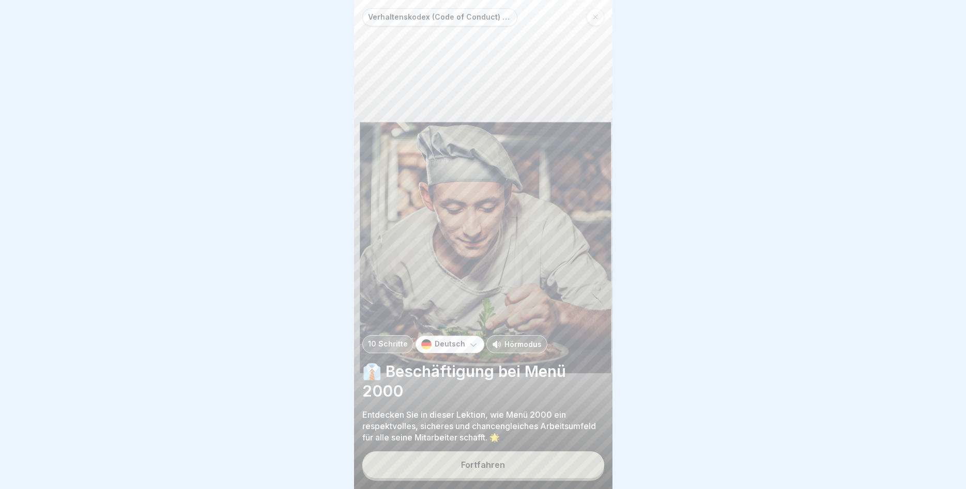
click at [459, 466] on button "Fortfahren" at bounding box center [483, 465] width 242 height 27
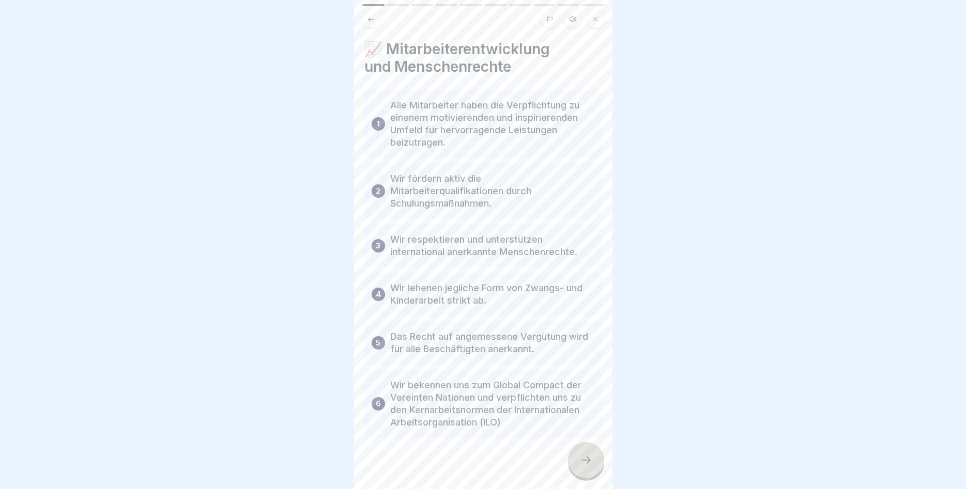
click at [580, 455] on div at bounding box center [586, 460] width 36 height 36
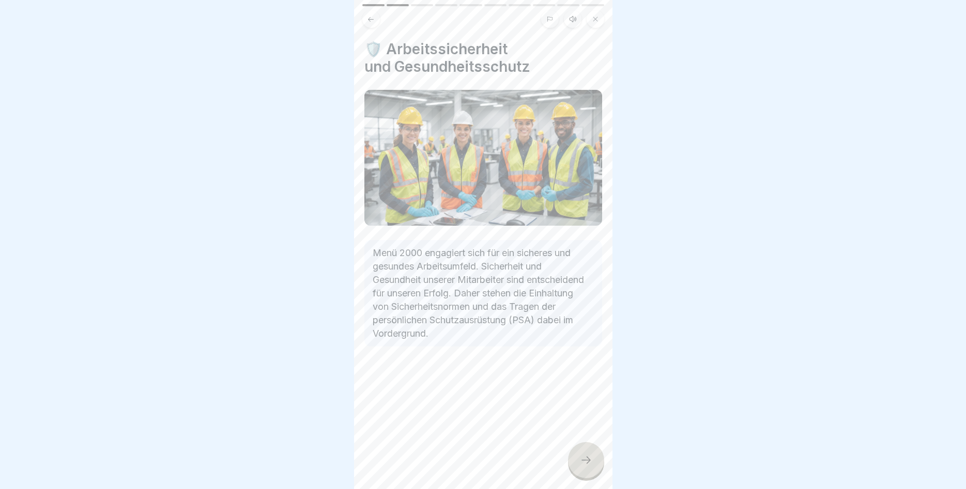
click at [576, 459] on div at bounding box center [586, 460] width 36 height 36
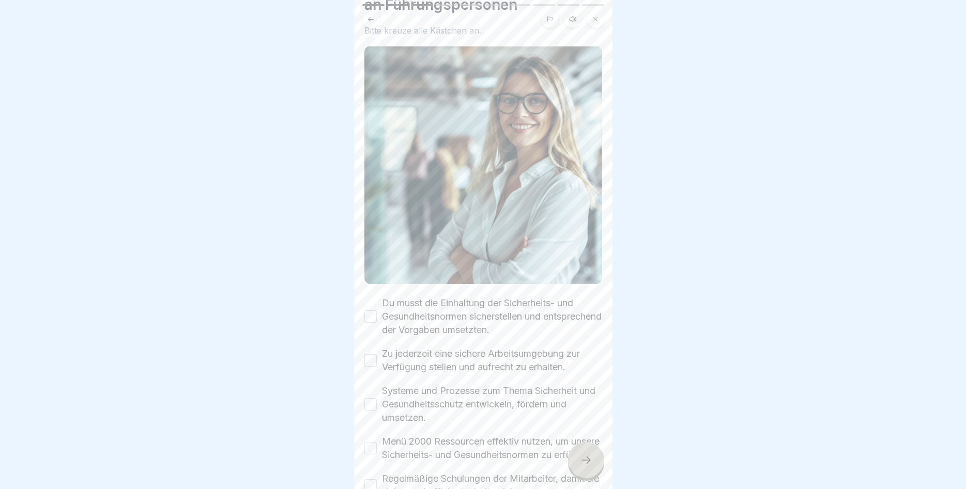
scroll to position [147, 0]
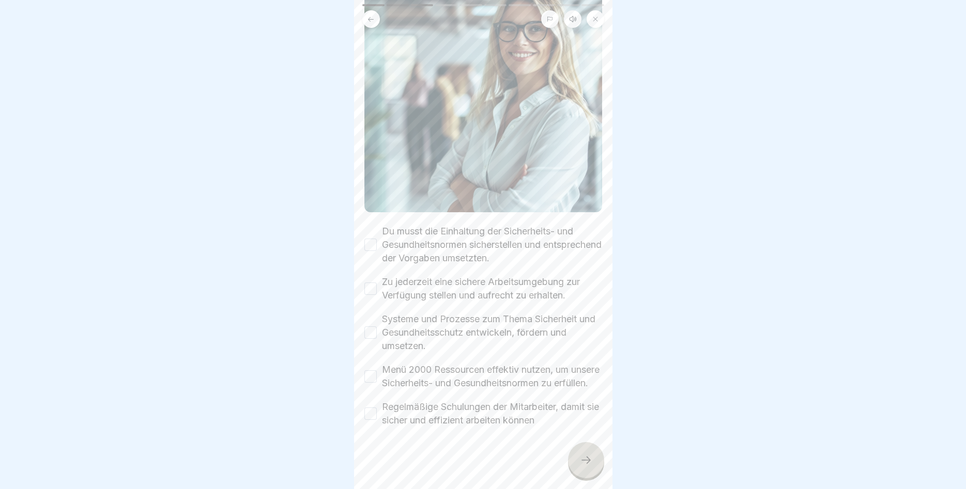
click at [371, 239] on button "Du musst die Einhaltung der Sicherheits- und Gesundheitsnormen sicherstellen un…" at bounding box center [370, 245] width 12 height 12
click at [369, 283] on button "Zu jederzeit eine sichere Arbeitsumgebung zur Verfügung stellen und aufrecht zu…" at bounding box center [370, 289] width 12 height 12
click at [366, 327] on button "Systeme und Prozesse zum Thema Sicherheit und Gesundheitsschutz entwickeln, för…" at bounding box center [370, 333] width 12 height 12
click at [372, 370] on button "Menü 2000 Ressourcen effektiv nutzen, um unsere Sicherheits- und Gesundheitsnor…" at bounding box center [370, 376] width 12 height 12
click at [370, 411] on button "Regelmäßige Schulungen der Mitarbeiter, damit sie sicher und effizient arbeiten…" at bounding box center [370, 414] width 12 height 12
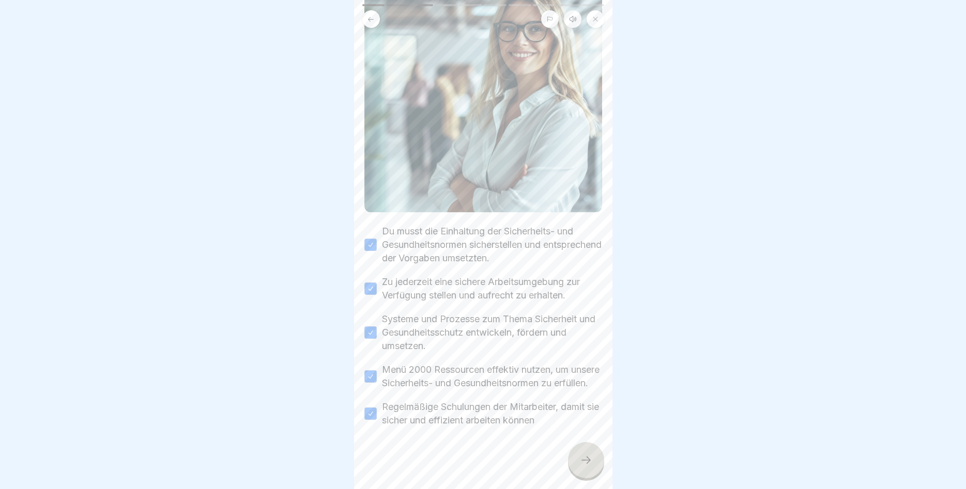
click at [581, 457] on icon at bounding box center [586, 460] width 12 height 12
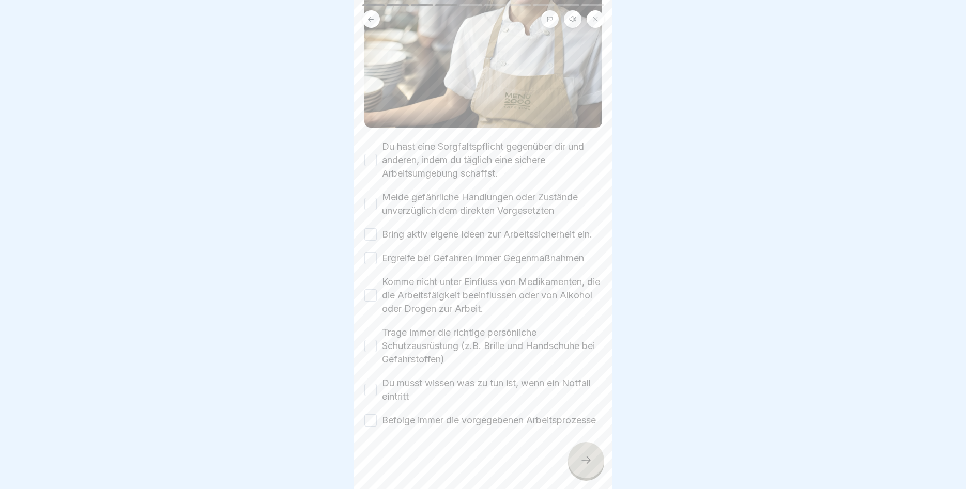
scroll to position [228, 0]
click at [371, 154] on button "Du hast eine Sorgfaltspflicht gegenüber dir und anderen, indem du täglich eine …" at bounding box center [370, 160] width 12 height 12
click at [374, 198] on button "Melde gefährliche Handlungen oder Zustände unverzüglich dem direkten Vorgesetzt…" at bounding box center [370, 204] width 12 height 12
click at [370, 228] on button "Bring aktiv eigene Ideen zur Arbeitssicherheit ein." at bounding box center [370, 234] width 12 height 12
click at [368, 252] on button "Ergreife bei Gefahren immer Gegenmaßnahmen" at bounding box center [370, 258] width 12 height 12
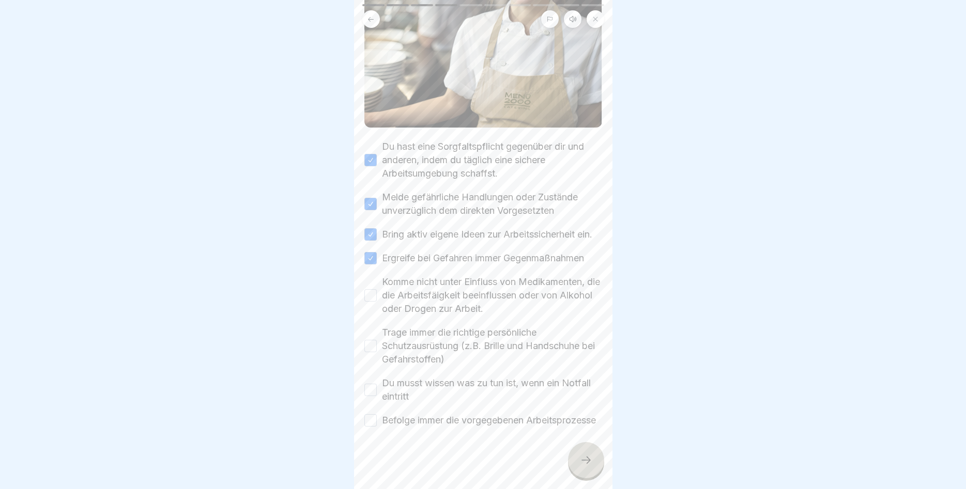
click at [367, 289] on button "Komme nicht unter Einfluss von Medikamenten, die die Arbeitsfäigkeit beeinfluss…" at bounding box center [370, 295] width 12 height 12
click at [364, 329] on div "✔️ Erwartungen an alle Mitarbeiter Bitte kreuze alle Kästchen an. Du hast eine …" at bounding box center [483, 244] width 258 height 489
click at [367, 340] on button "Trage immer die richtige persönliche Schutzausrüstung (z.B. Brille und Handschu…" at bounding box center [370, 346] width 12 height 12
click at [367, 384] on button "Du musst wissen was zu tun ist, wenn ein Notfall eintritt" at bounding box center [370, 390] width 12 height 12
click at [372, 414] on button "Befolge immer die vorgegebenen Arbeitsprozesse" at bounding box center [370, 420] width 12 height 12
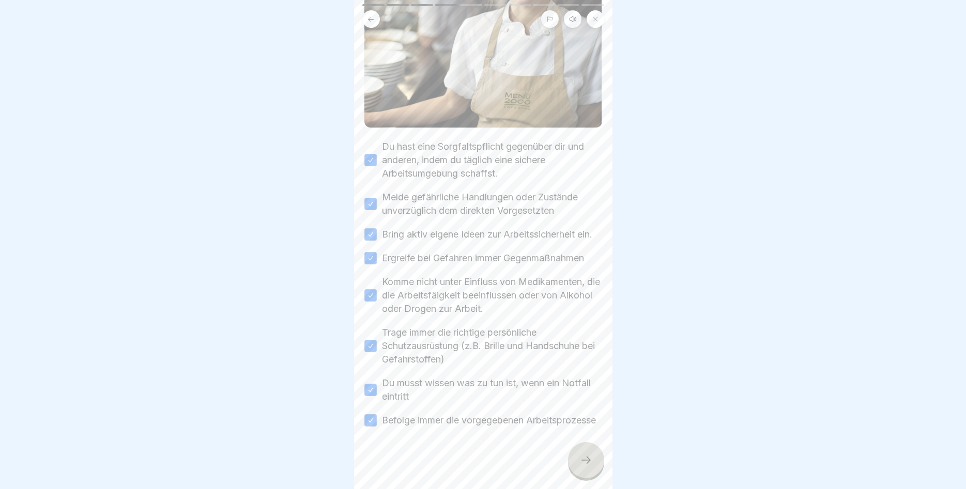
click at [594, 468] on div at bounding box center [586, 460] width 36 height 36
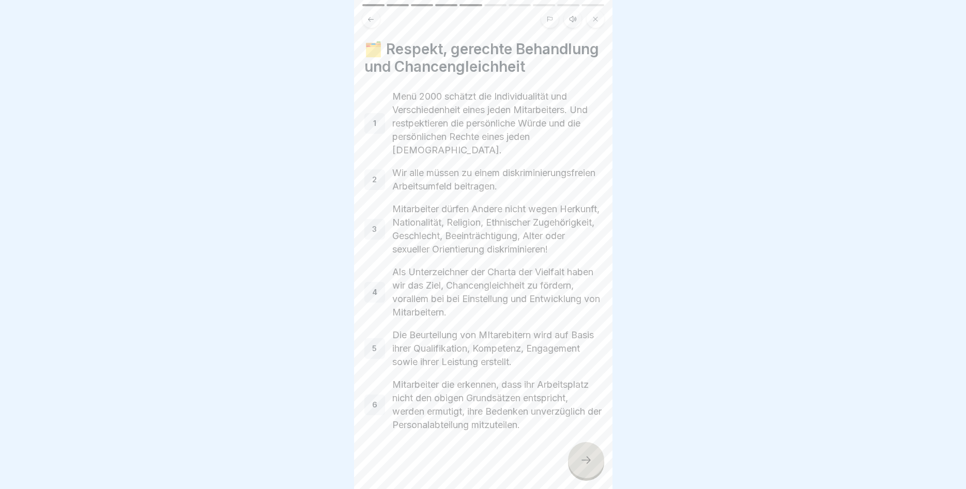
drag, startPoint x: 581, startPoint y: 463, endPoint x: 576, endPoint y: 455, distance: 9.7
click at [581, 461] on icon at bounding box center [586, 460] width 12 height 12
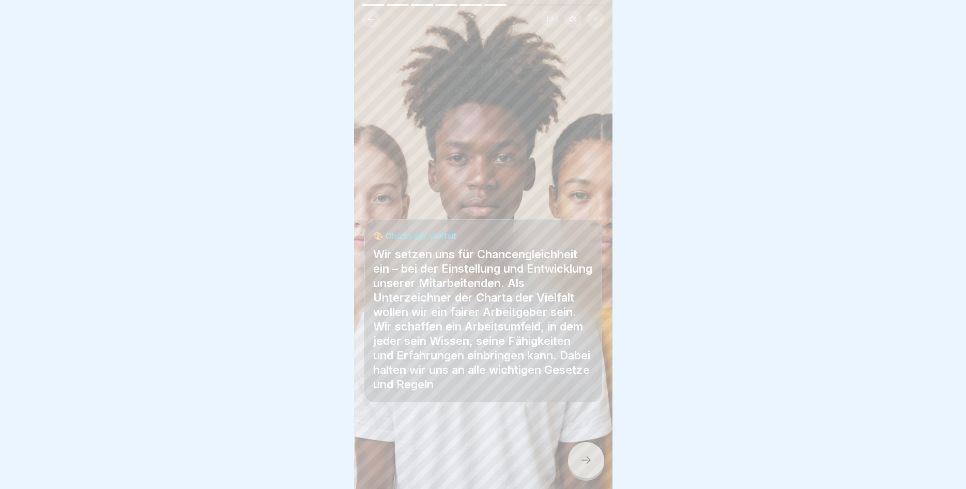
click at [580, 450] on div at bounding box center [586, 460] width 36 height 36
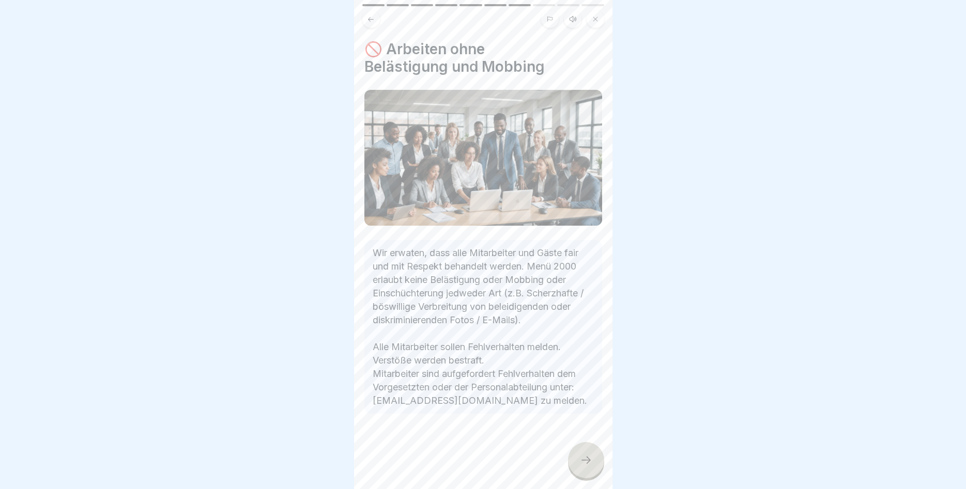
click at [577, 460] on div at bounding box center [586, 460] width 36 height 36
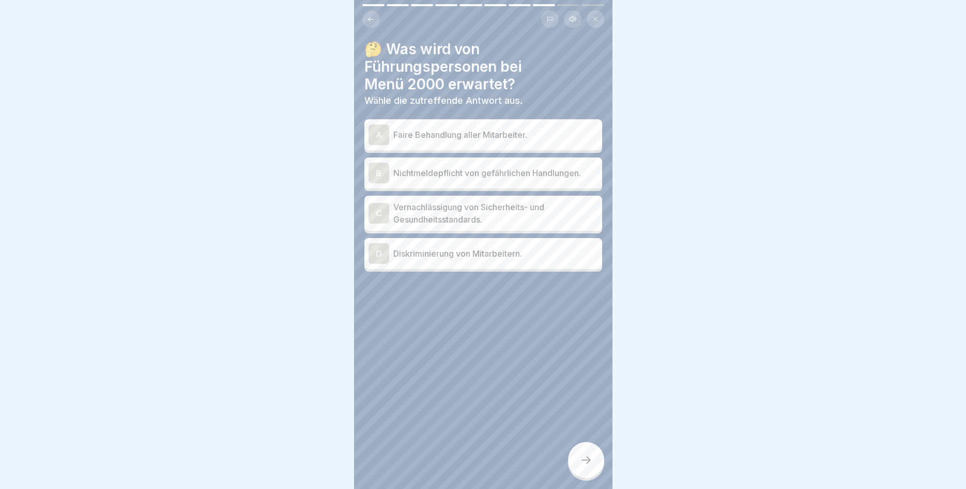
click at [516, 131] on p "Faire Behandlung aller Mitarbeiter." at bounding box center [495, 135] width 205 height 12
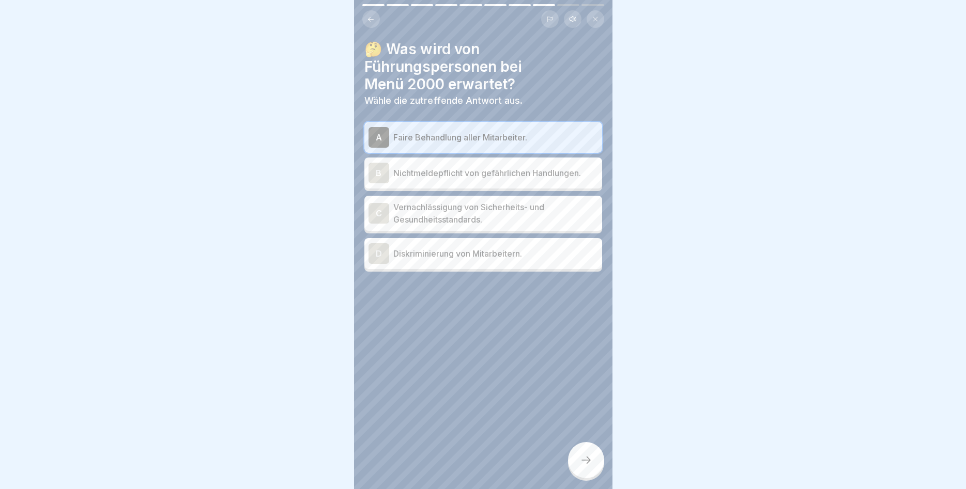
click at [583, 457] on icon at bounding box center [586, 460] width 12 height 12
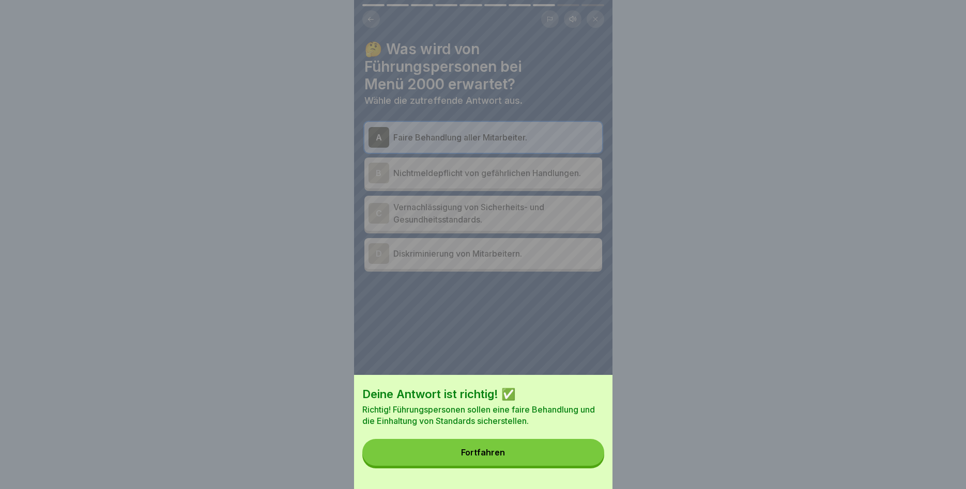
click at [555, 445] on button "Fortfahren" at bounding box center [483, 452] width 242 height 27
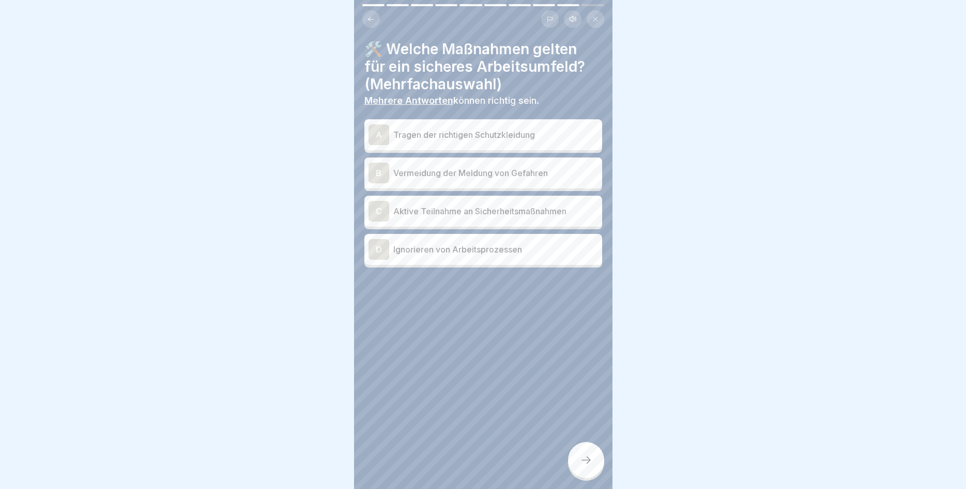
click at [497, 140] on p "Tragen der richtigen Schutzkleidung" at bounding box center [495, 135] width 205 height 12
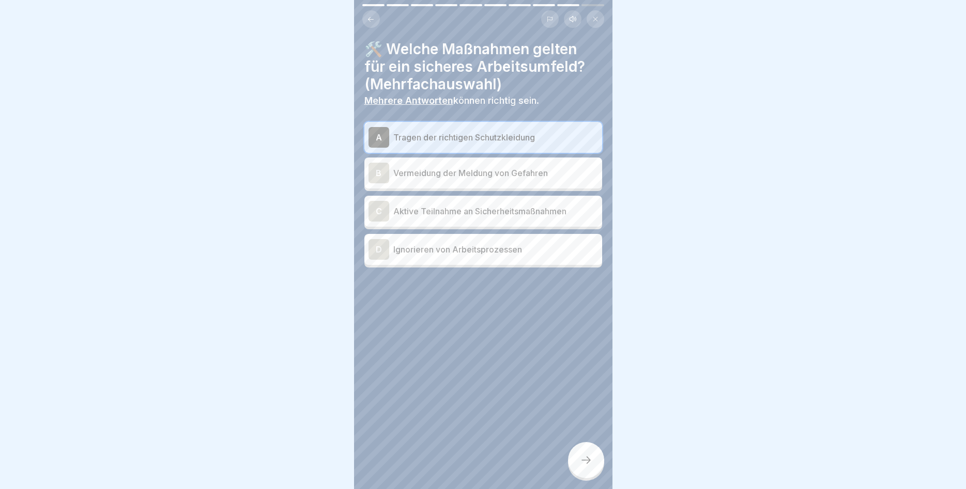
click at [480, 209] on p "Aktive Teilnahme an Sicherheitsmaßnahmen" at bounding box center [495, 211] width 205 height 12
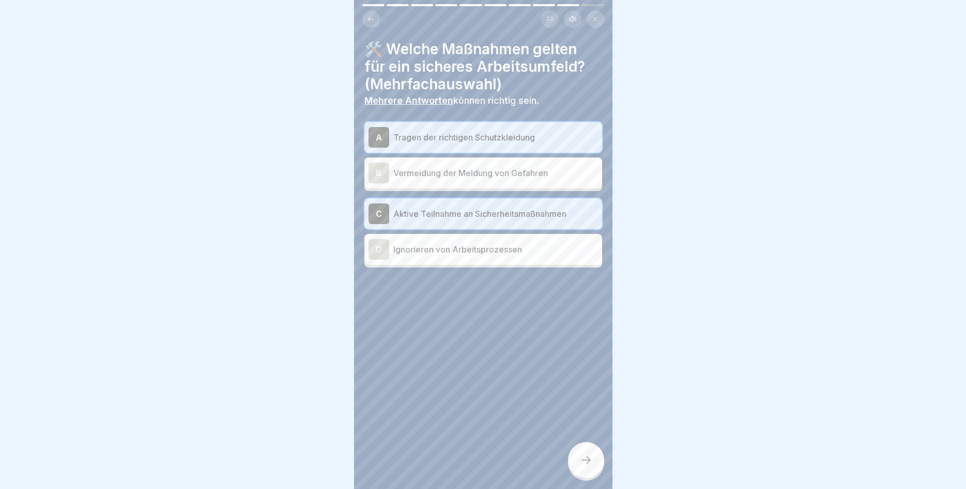
click at [578, 456] on div at bounding box center [586, 460] width 36 height 36
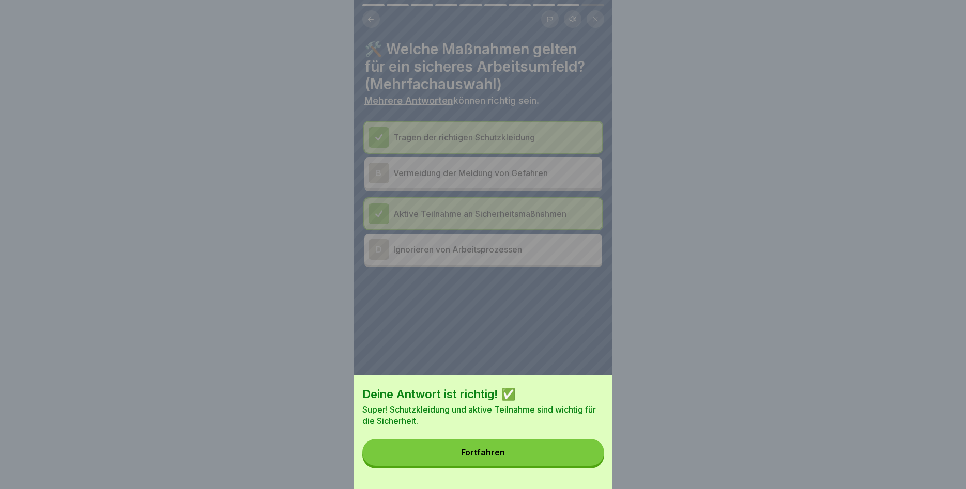
click at [572, 456] on button "Fortfahren" at bounding box center [483, 452] width 242 height 27
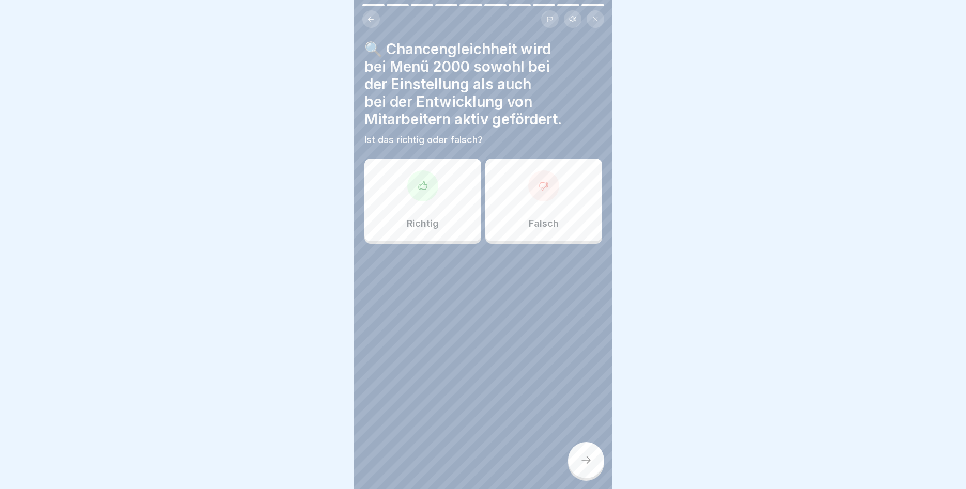
click at [458, 212] on div "Richtig" at bounding box center [422, 200] width 117 height 83
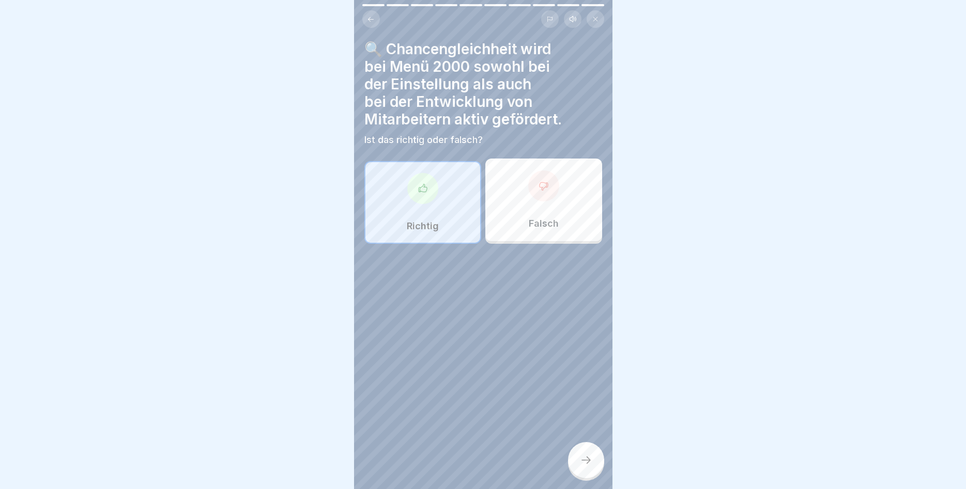
click at [582, 470] on div at bounding box center [586, 460] width 36 height 36
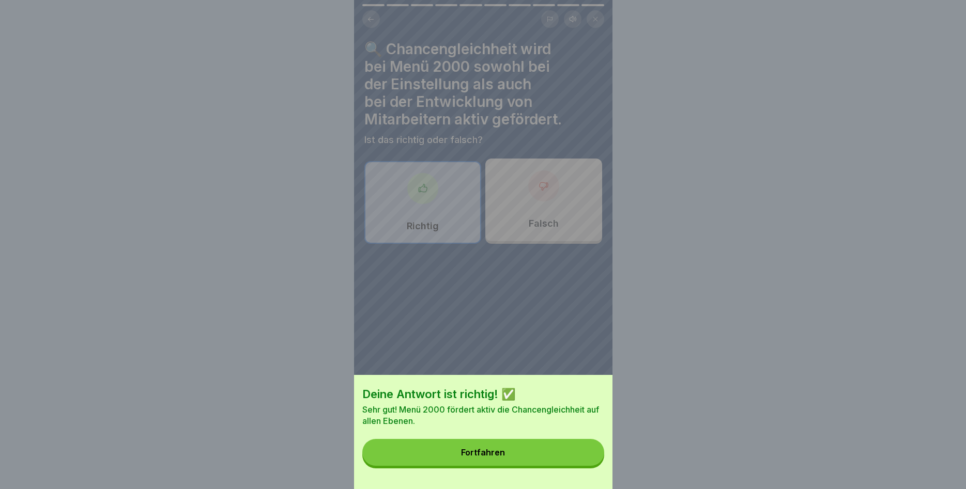
click at [569, 459] on button "Fortfahren" at bounding box center [483, 452] width 242 height 27
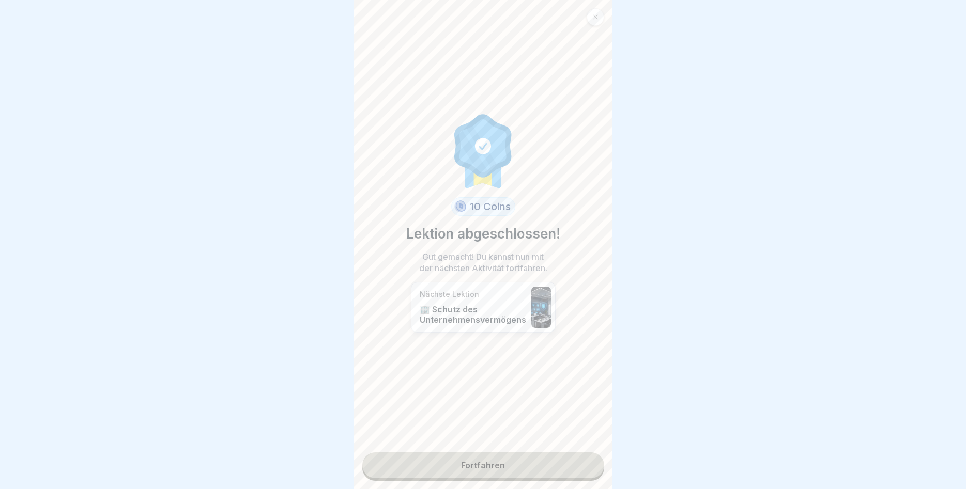
click at [475, 468] on link "Fortfahren" at bounding box center [483, 466] width 242 height 26
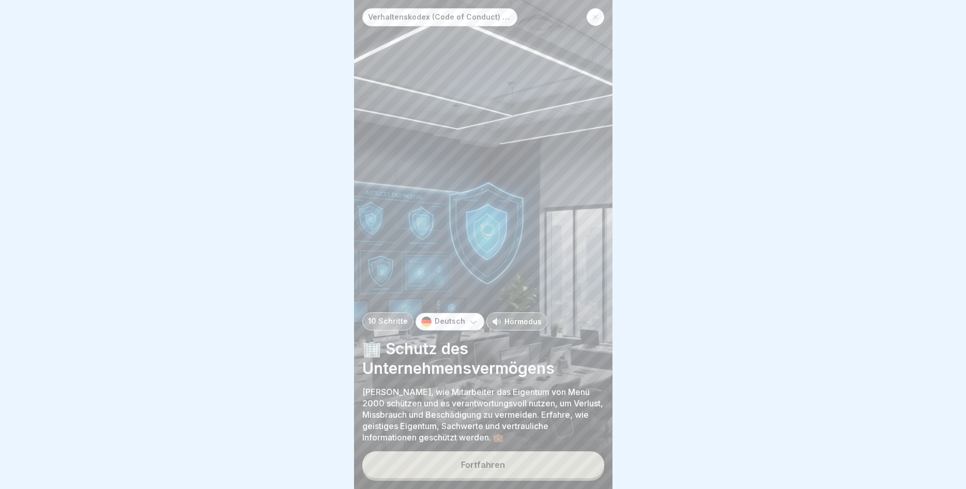
click at [497, 463] on div "Fortfahren" at bounding box center [483, 464] width 44 height 9
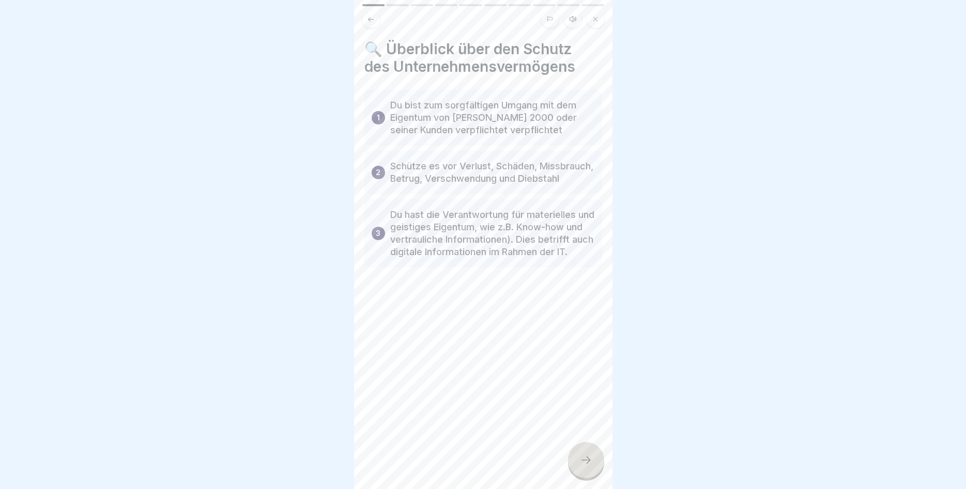
click at [586, 463] on icon at bounding box center [586, 460] width 12 height 12
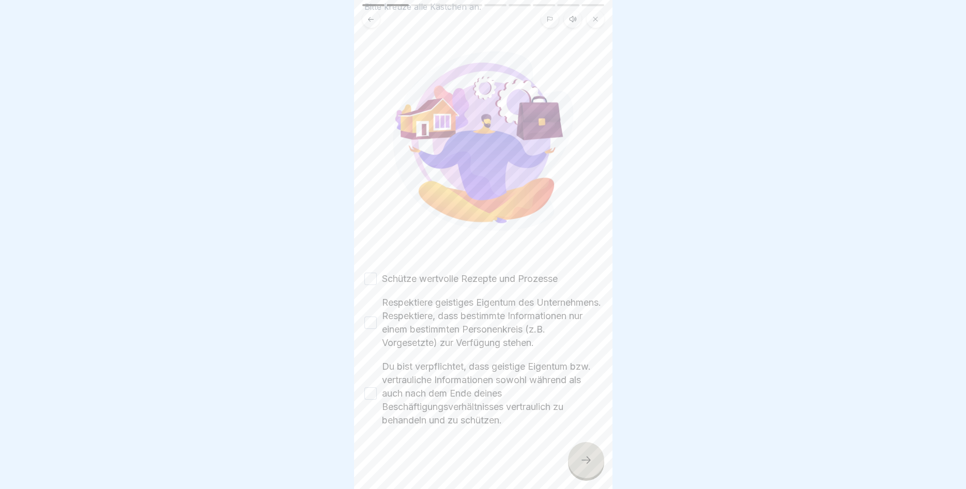
scroll to position [82, 0]
click at [372, 273] on button "Schütze wertvolle Rezepte und Prozesse" at bounding box center [370, 279] width 12 height 12
click at [370, 317] on button "Respektiere geistiges Eigentum des Unternehmens. Respektiere, dass bestimmte In…" at bounding box center [370, 323] width 12 height 12
click at [375, 394] on button "Du bist verpflichtet, dass geistige Eigentum bzw. vertrauliche Informationen so…" at bounding box center [370, 394] width 12 height 12
click at [592, 462] on div at bounding box center [586, 460] width 36 height 36
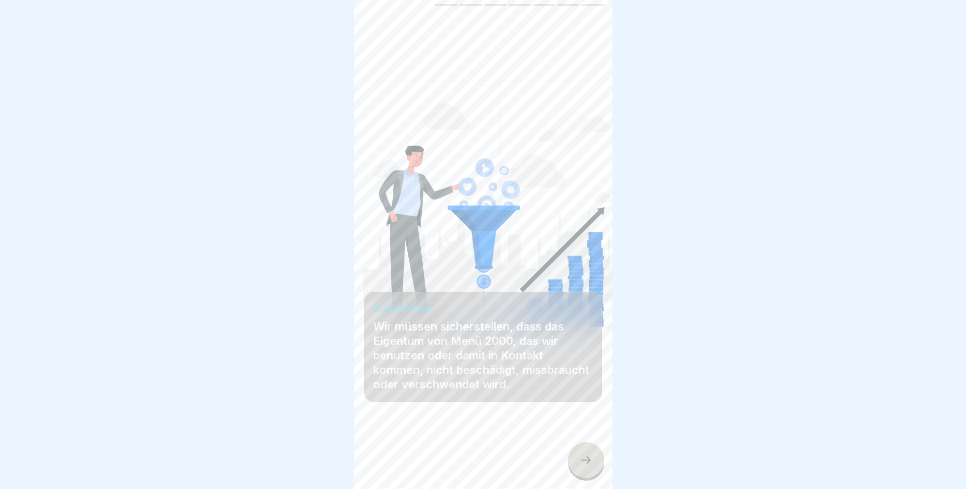
click at [582, 457] on icon at bounding box center [586, 460] width 12 height 12
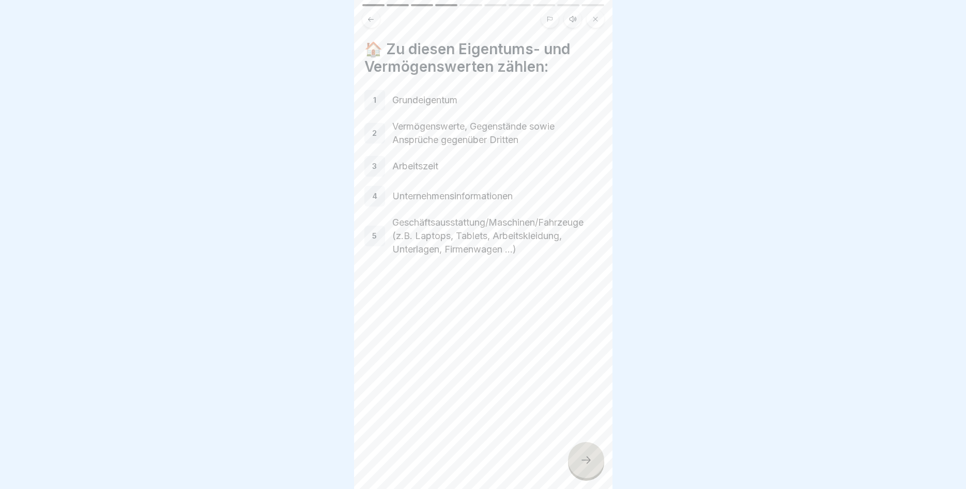
click at [576, 459] on div at bounding box center [586, 460] width 36 height 36
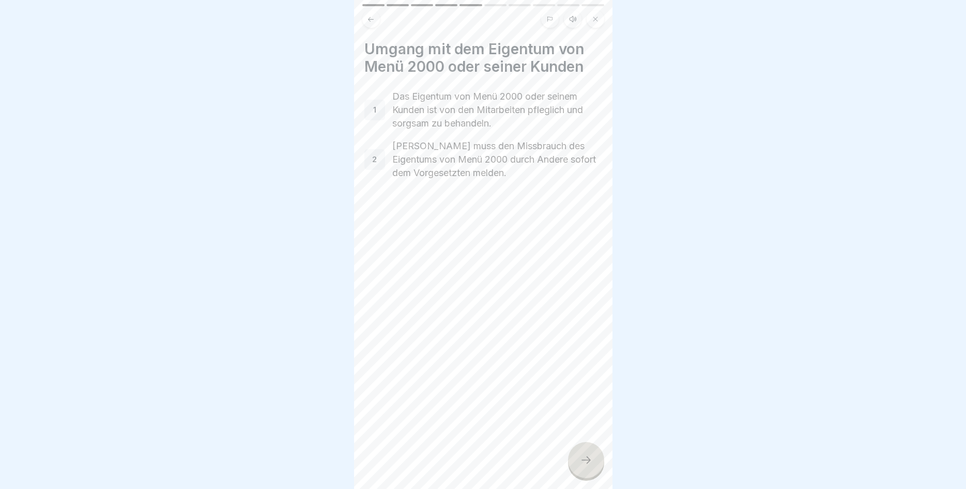
click at [573, 461] on div at bounding box center [586, 460] width 36 height 36
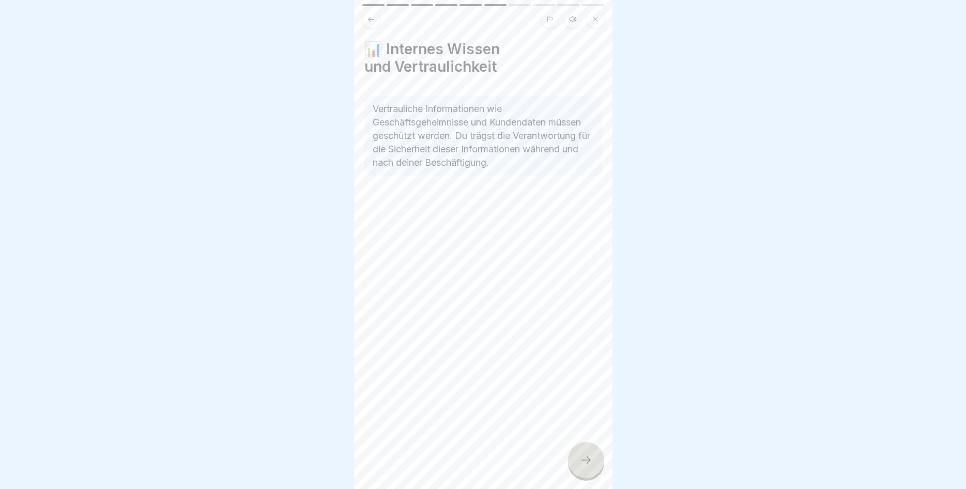
drag, startPoint x: 579, startPoint y: 464, endPoint x: 578, endPoint y: 456, distance: 8.3
click at [579, 463] on div at bounding box center [586, 460] width 36 height 36
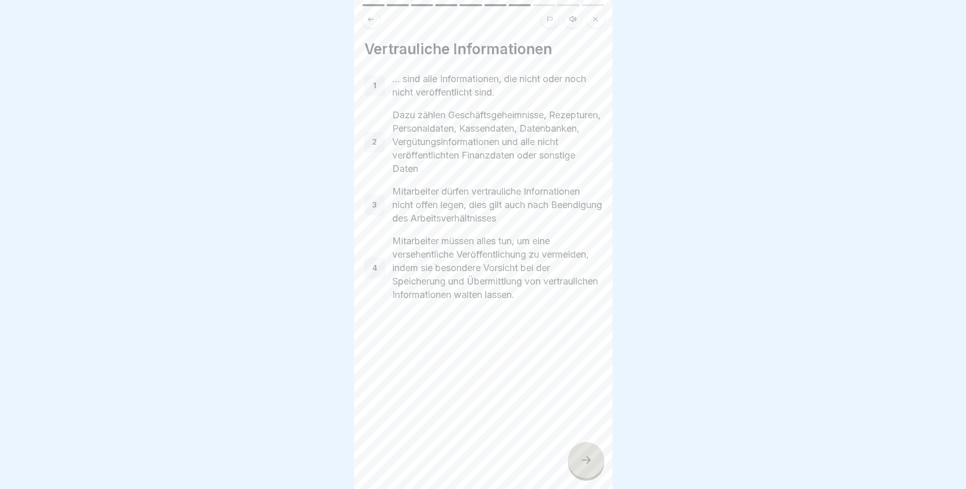
click at [574, 454] on div at bounding box center [586, 460] width 36 height 36
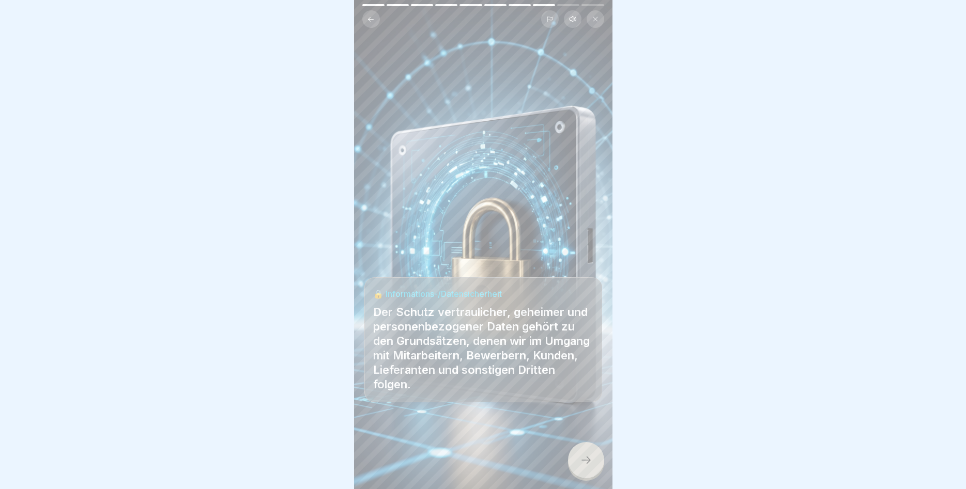
click at [580, 450] on div at bounding box center [586, 460] width 36 height 36
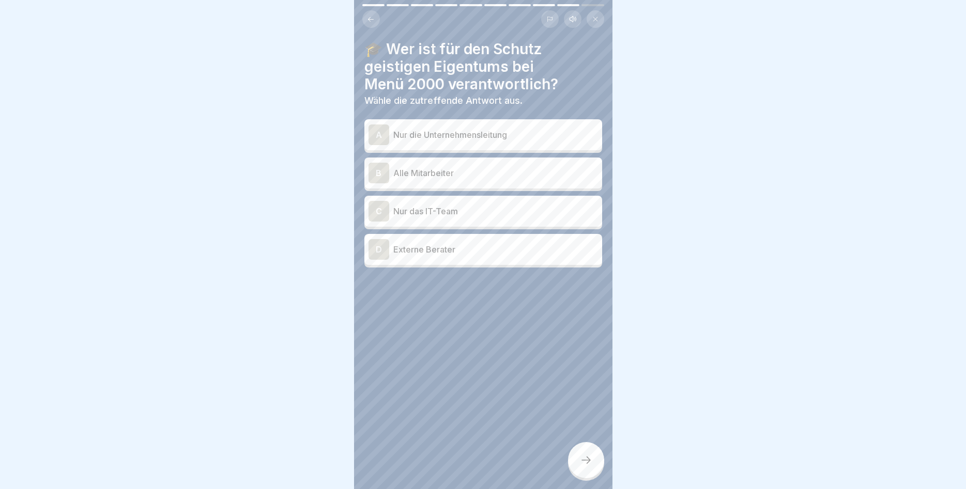
click at [489, 177] on p "Alle Mitarbeiter" at bounding box center [495, 173] width 205 height 12
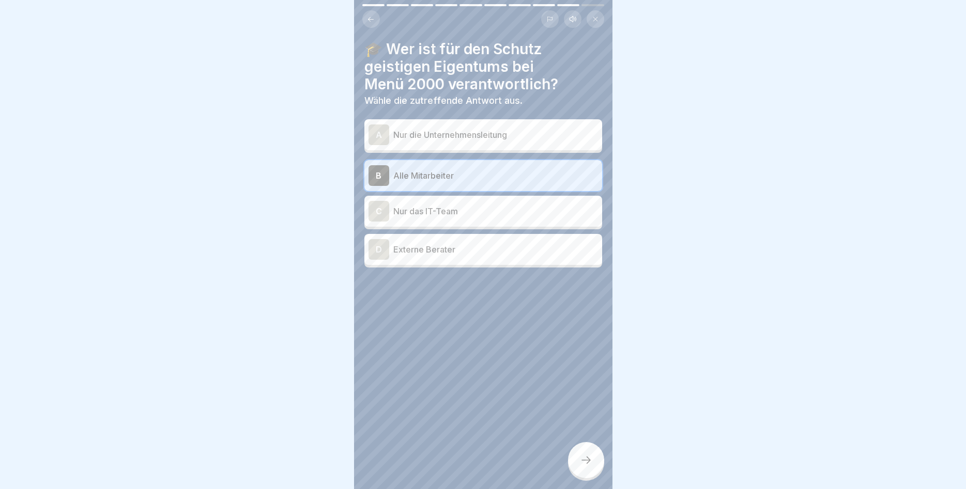
click at [585, 471] on div at bounding box center [586, 460] width 36 height 36
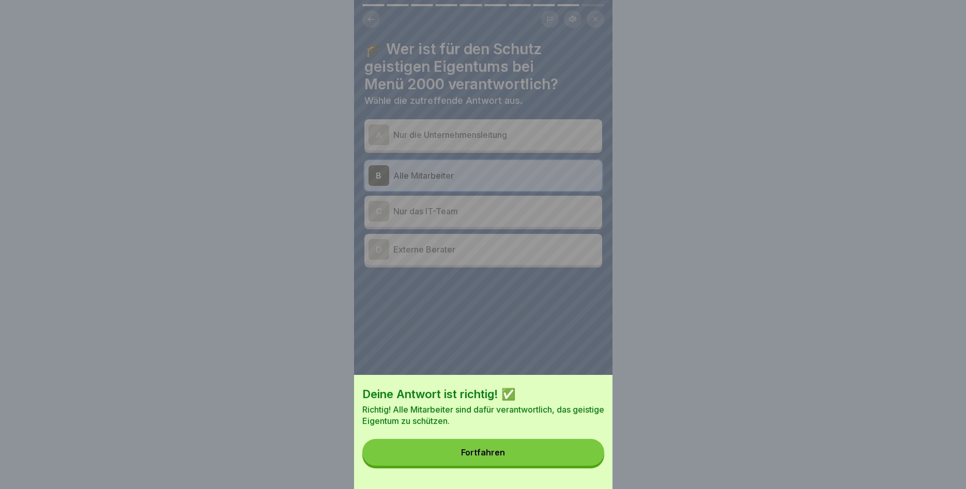
click at [560, 455] on button "Fortfahren" at bounding box center [483, 452] width 242 height 27
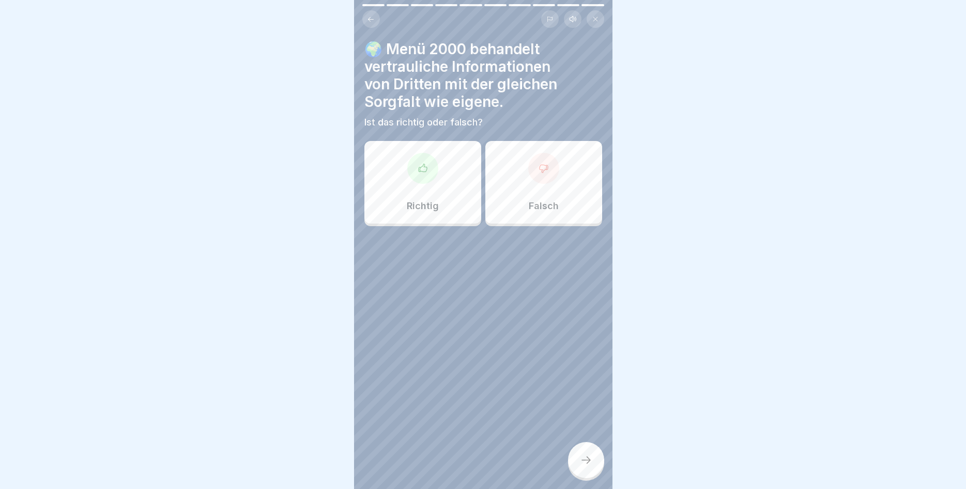
click at [449, 202] on div "Richtig" at bounding box center [422, 182] width 117 height 83
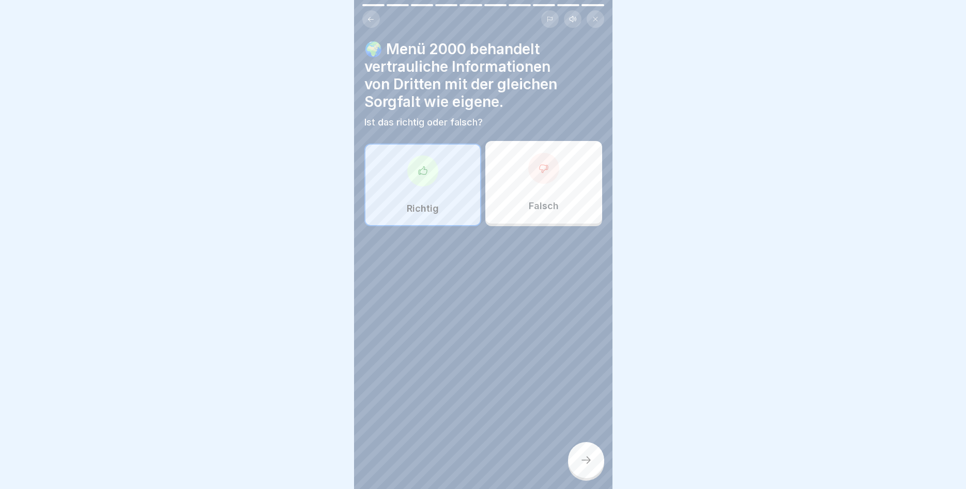
click at [582, 463] on icon at bounding box center [586, 460] width 12 height 12
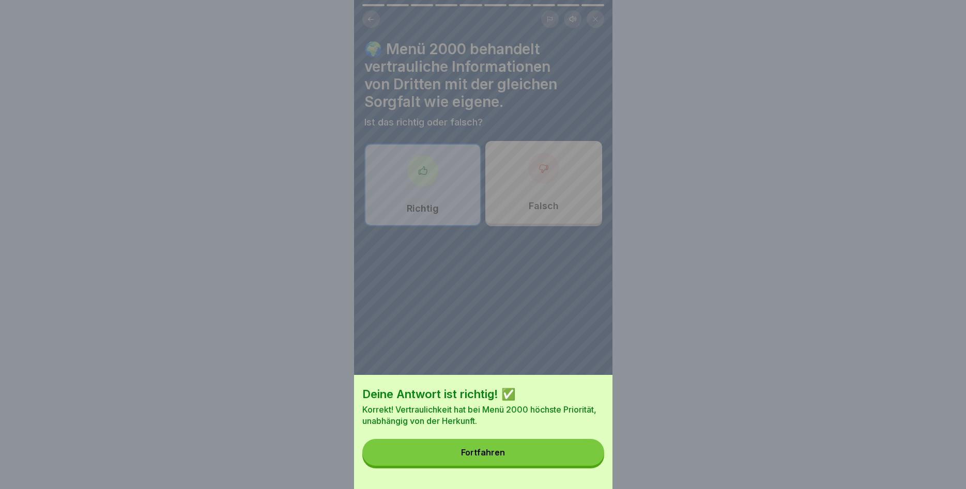
click at [573, 460] on button "Fortfahren" at bounding box center [483, 452] width 242 height 27
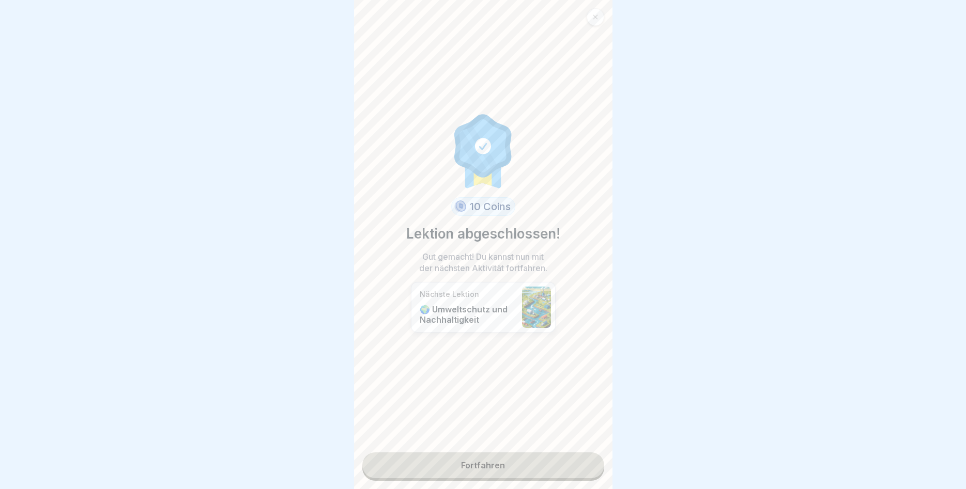
click at [468, 472] on link "Fortfahren" at bounding box center [483, 466] width 242 height 26
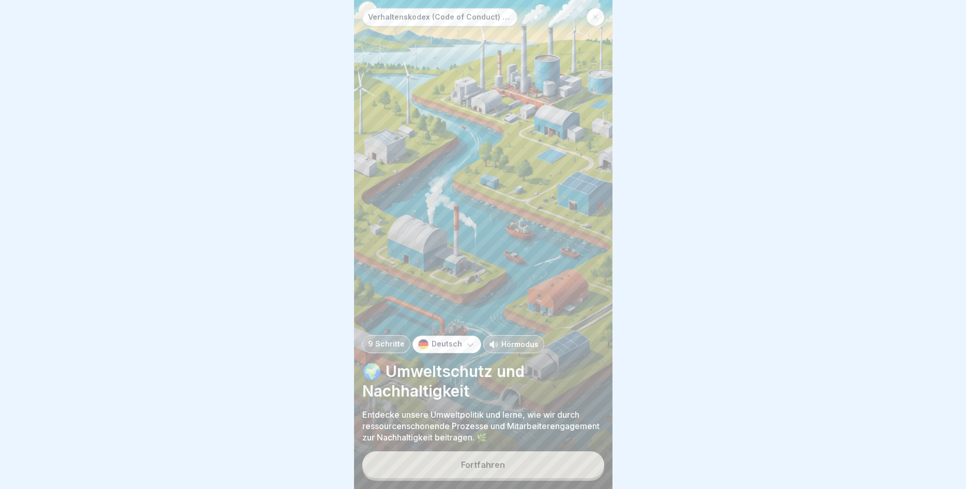
click at [474, 462] on div "Fortfahren" at bounding box center [483, 464] width 44 height 9
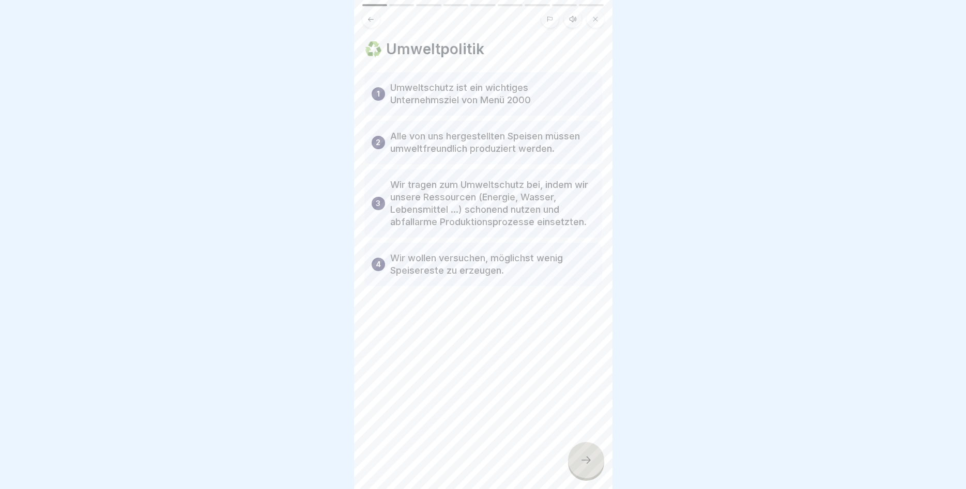
drag, startPoint x: 587, startPoint y: 460, endPoint x: 585, endPoint y: 451, distance: 9.4
click at [587, 459] on icon at bounding box center [586, 460] width 12 height 12
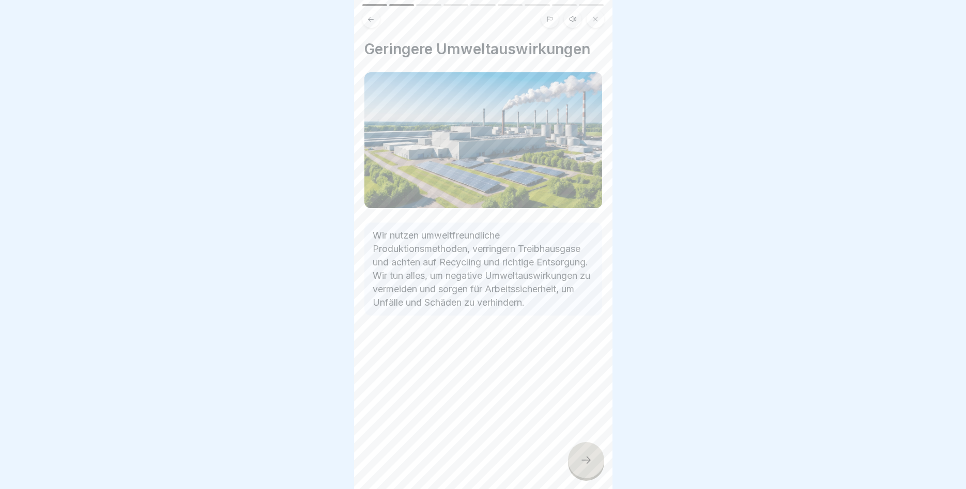
click at [591, 461] on icon at bounding box center [586, 460] width 12 height 12
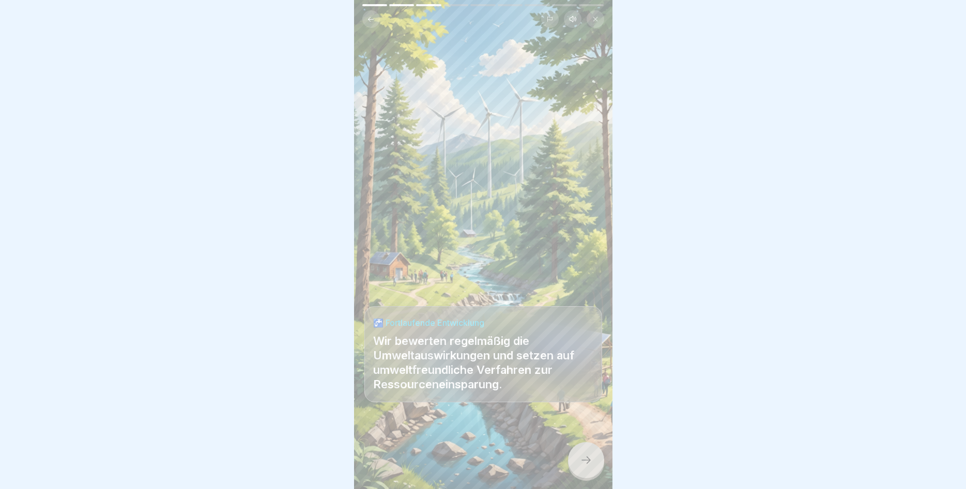
click at [584, 467] on div at bounding box center [586, 460] width 36 height 36
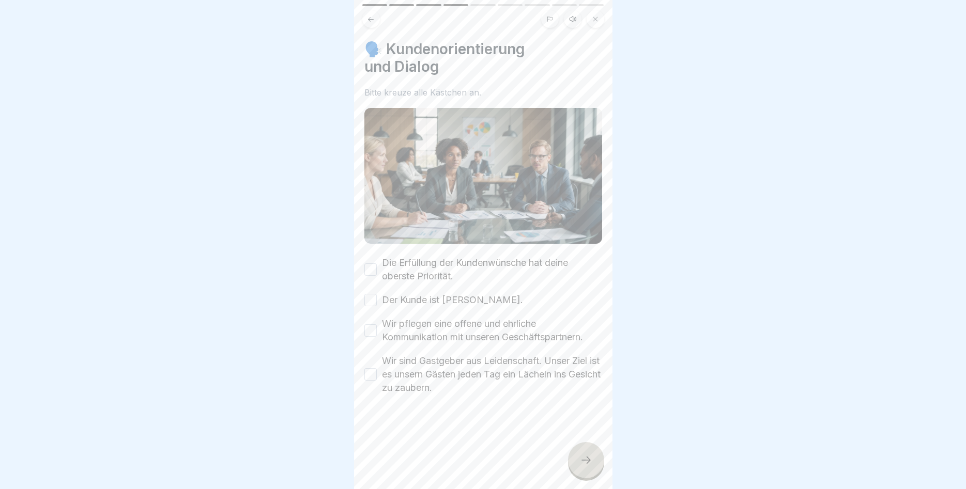
click at [374, 267] on button "Die Erfüllung der Kundenwünsche hat deine oberste Priorität." at bounding box center [370, 270] width 12 height 12
click at [376, 299] on button "Der Kunde ist [PERSON_NAME]." at bounding box center [370, 300] width 12 height 12
click at [373, 332] on button "Wir pflegen eine offene und ehrliche Kommunikation mit unseren Geschäftspartner…" at bounding box center [370, 330] width 12 height 12
click at [370, 378] on button "Wir sind Gastgeber aus Leidenschaft. Unser Ziel ist es unsern Gästen jeden Tag …" at bounding box center [370, 374] width 12 height 12
click at [581, 462] on icon at bounding box center [586, 460] width 12 height 12
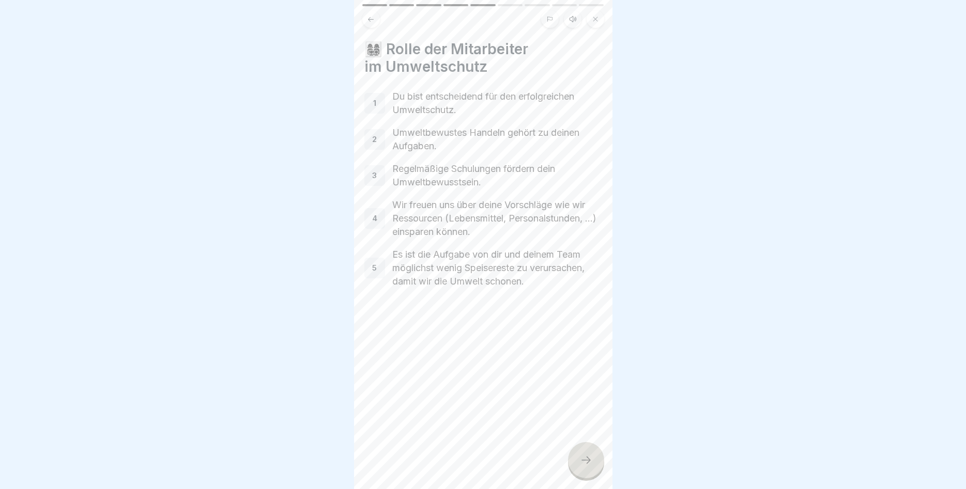
drag, startPoint x: 582, startPoint y: 457, endPoint x: 576, endPoint y: 449, distance: 10.0
click at [582, 456] on icon at bounding box center [586, 460] width 12 height 12
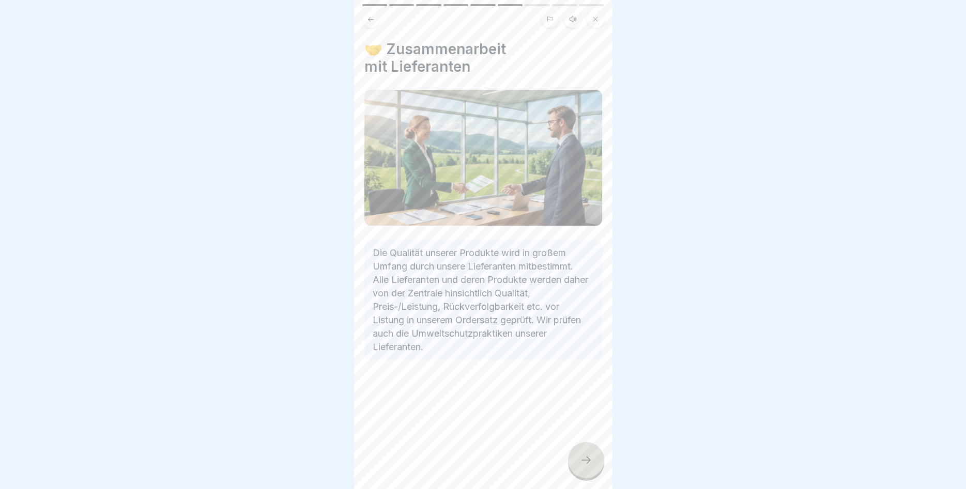
click at [578, 456] on div at bounding box center [586, 460] width 36 height 36
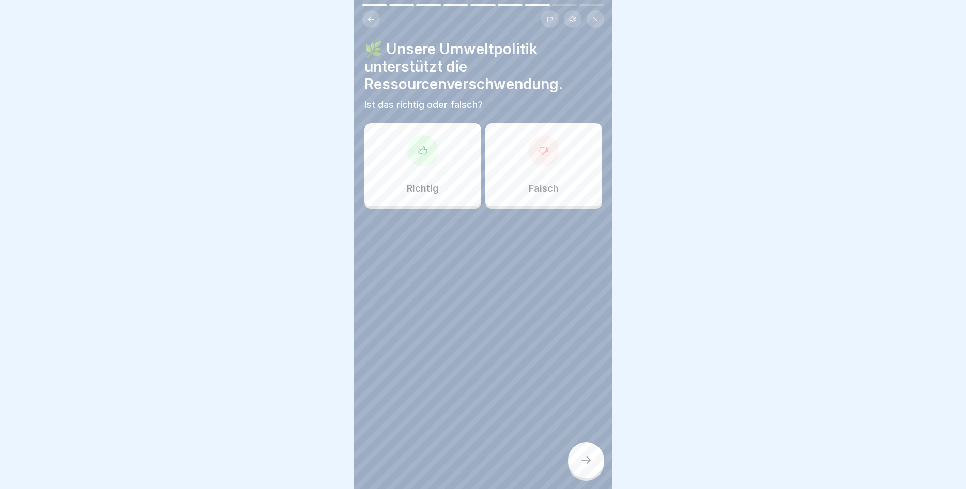
click at [553, 199] on div "Falsch" at bounding box center [543, 164] width 117 height 83
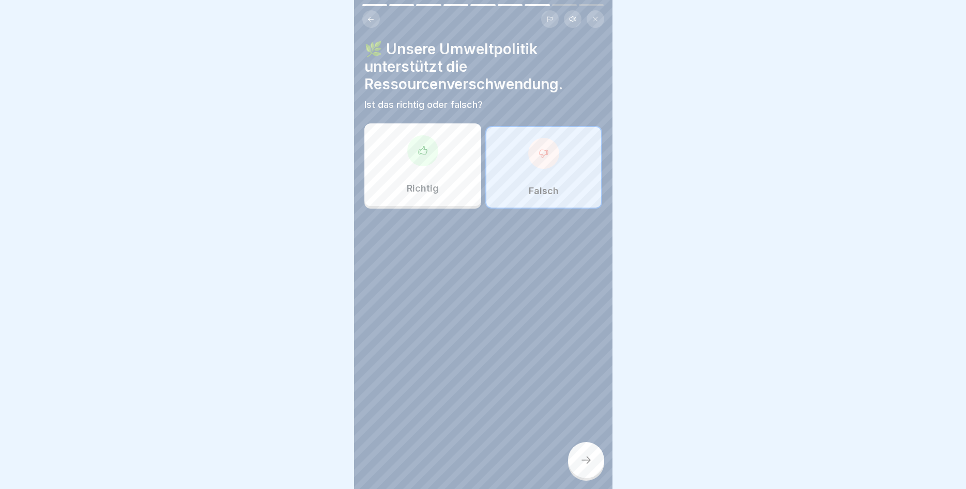
click at [591, 452] on div at bounding box center [586, 460] width 36 height 36
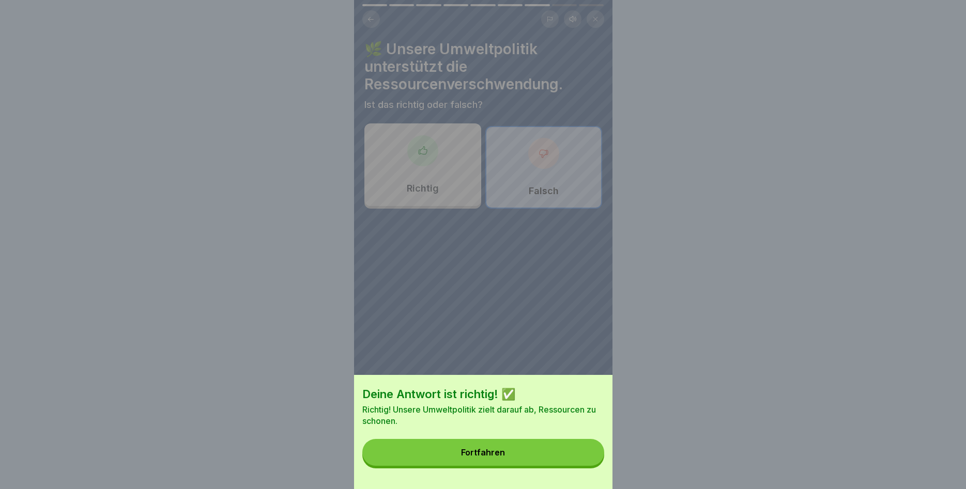
click at [571, 443] on button "Fortfahren" at bounding box center [483, 452] width 242 height 27
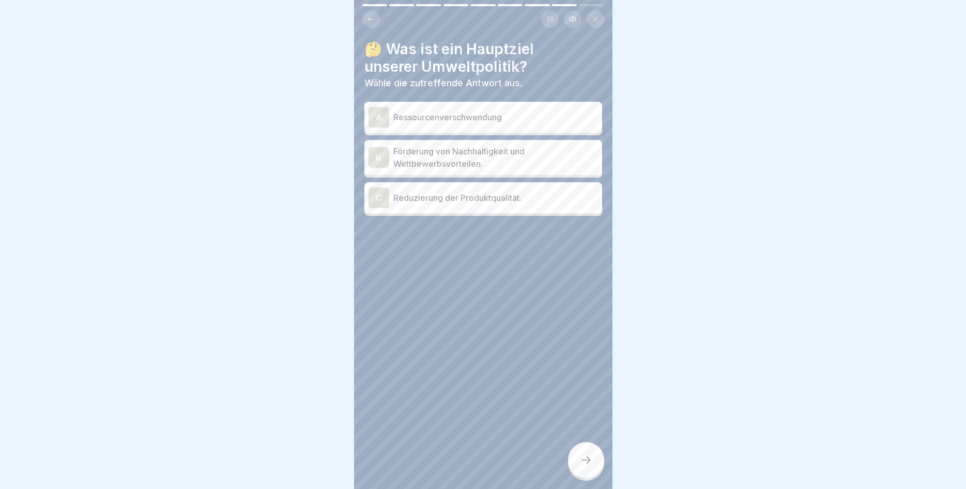
click at [510, 161] on p "Förderung von Nachhaltigkeit und Wettbewerbsvorteilen." at bounding box center [495, 157] width 205 height 25
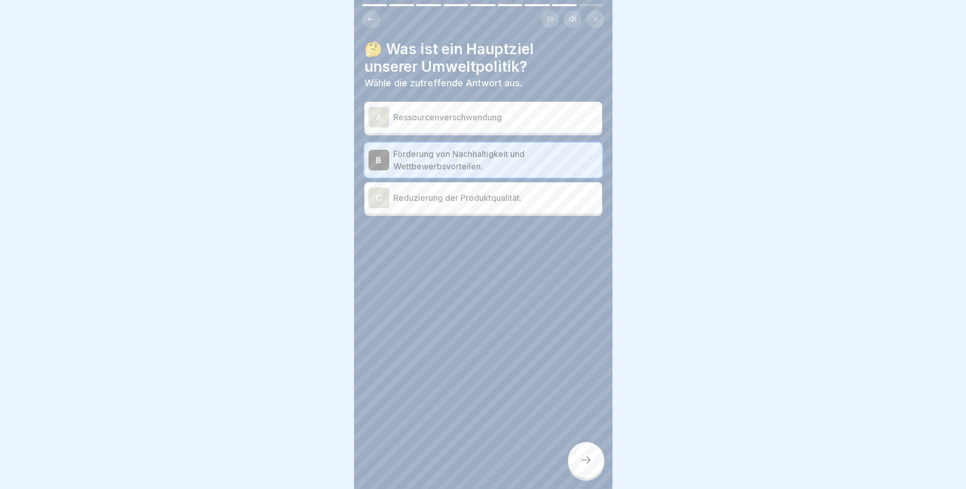
click at [580, 453] on div at bounding box center [586, 460] width 36 height 36
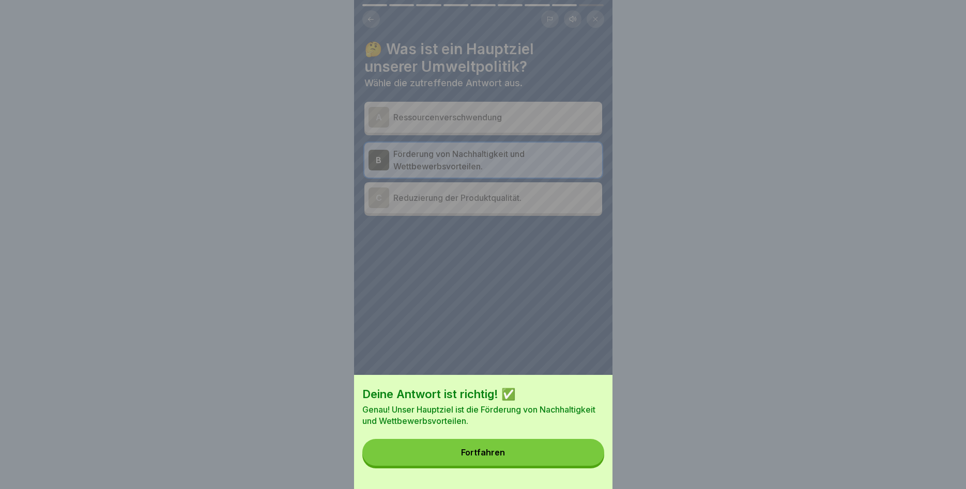
click at [570, 455] on button "Fortfahren" at bounding box center [483, 452] width 242 height 27
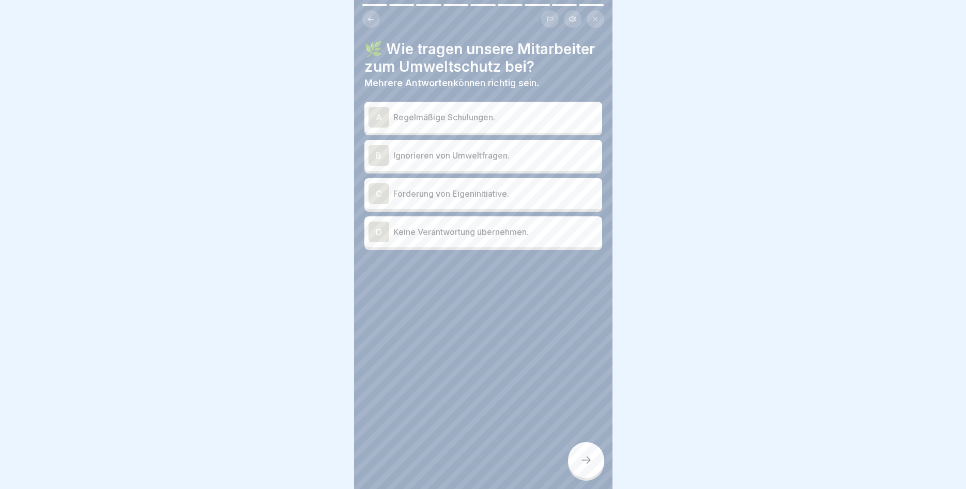
click at [478, 116] on p "Regelmäßige Schulungen." at bounding box center [495, 117] width 205 height 12
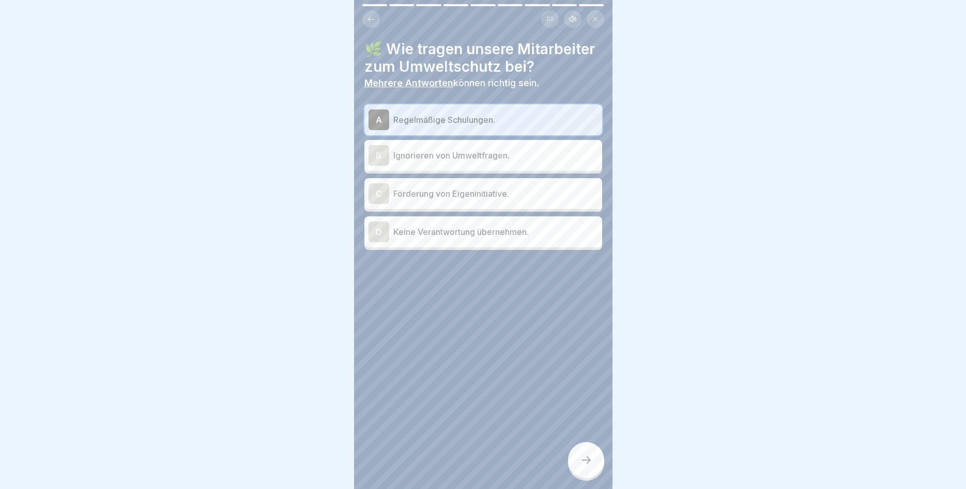
click at [549, 188] on p "Förderung von Eigeninitiative." at bounding box center [495, 194] width 205 height 12
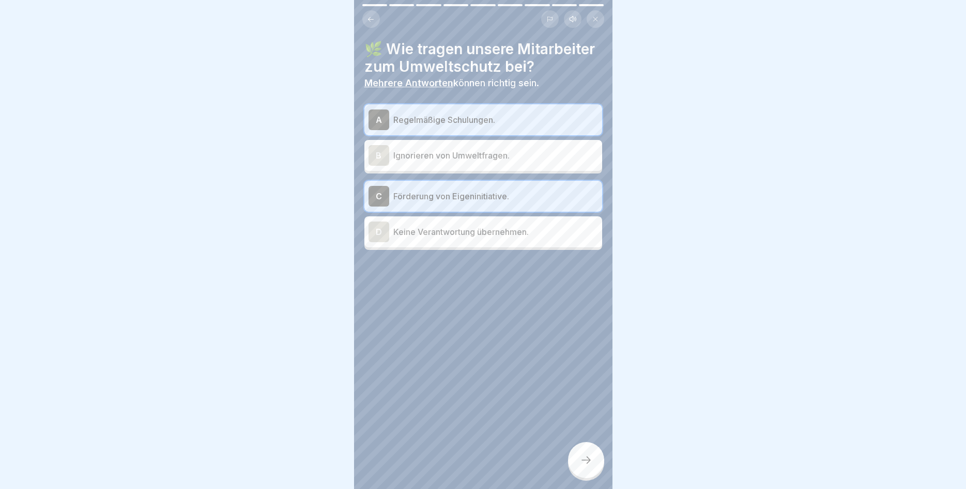
click at [584, 460] on icon at bounding box center [586, 460] width 12 height 12
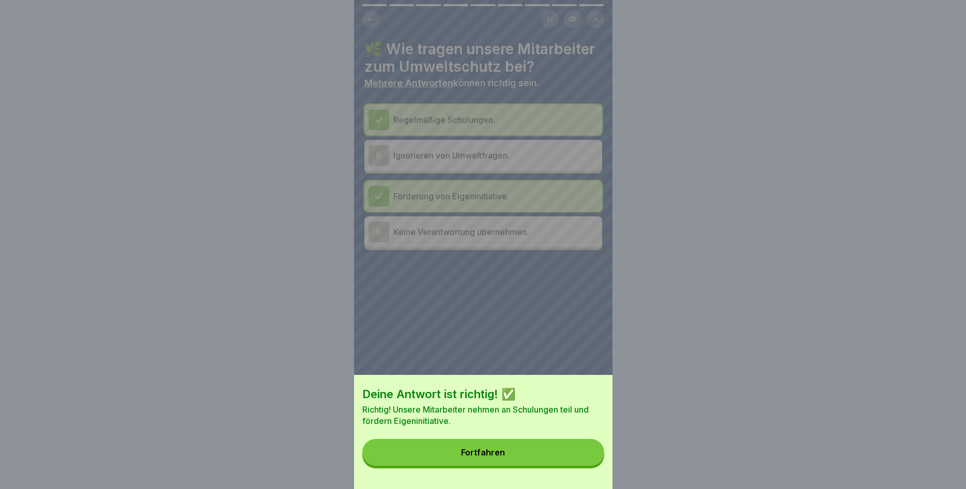
click at [548, 451] on button "Fortfahren" at bounding box center [483, 452] width 242 height 27
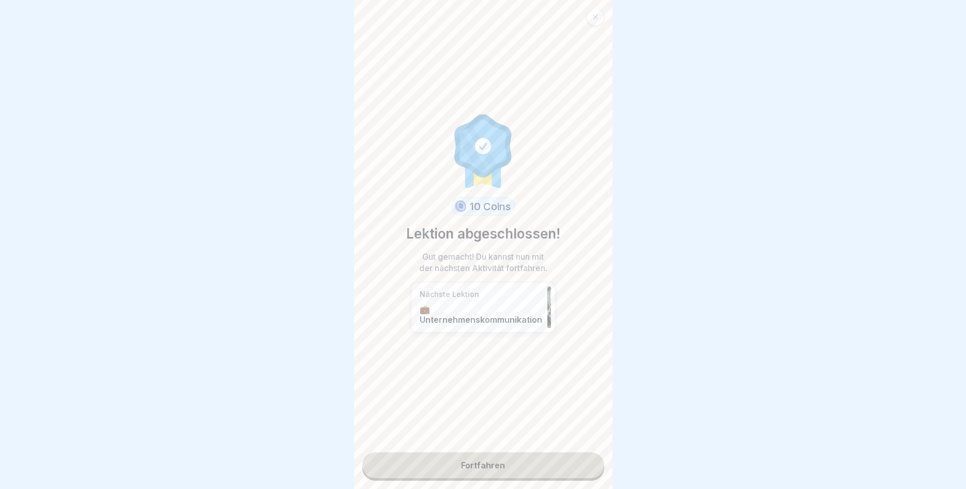
click at [450, 456] on link "Fortfahren" at bounding box center [483, 466] width 242 height 26
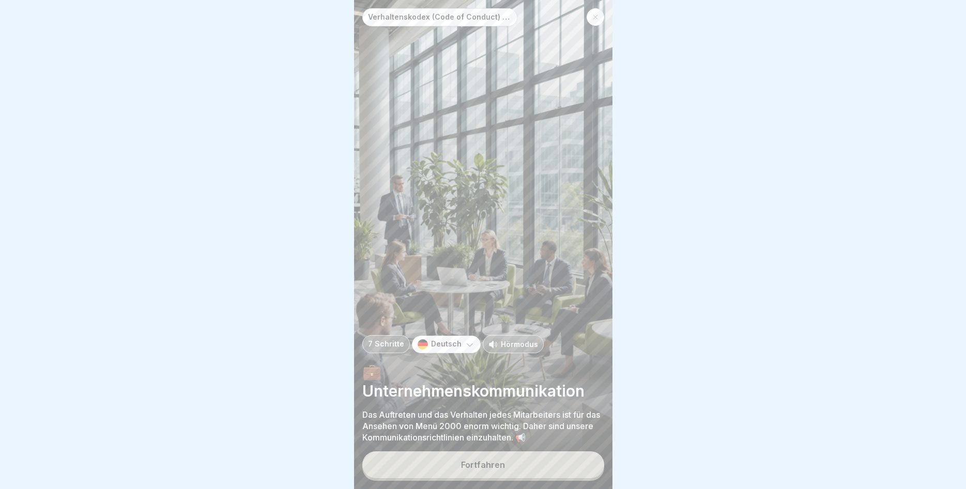
click at [474, 469] on div "Fortfahren" at bounding box center [483, 464] width 44 height 9
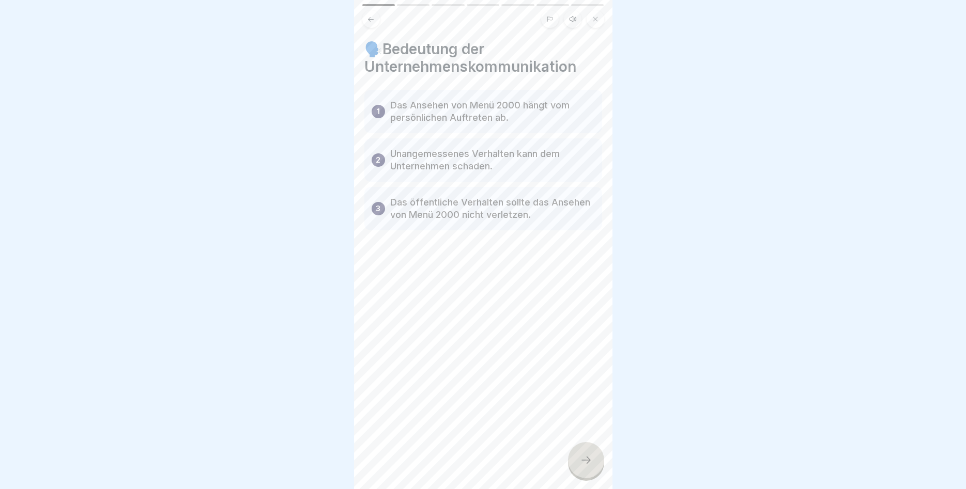
click at [575, 457] on div at bounding box center [586, 460] width 36 height 36
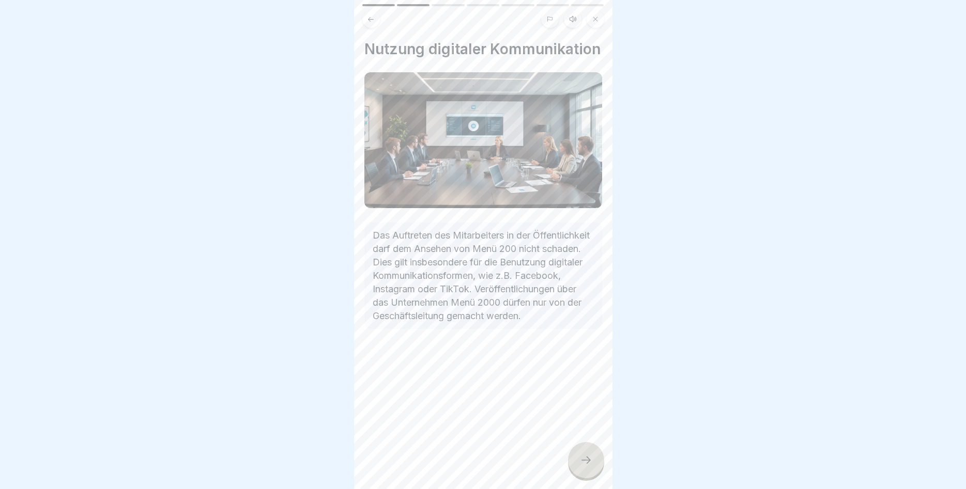
click at [577, 465] on div at bounding box center [586, 460] width 36 height 36
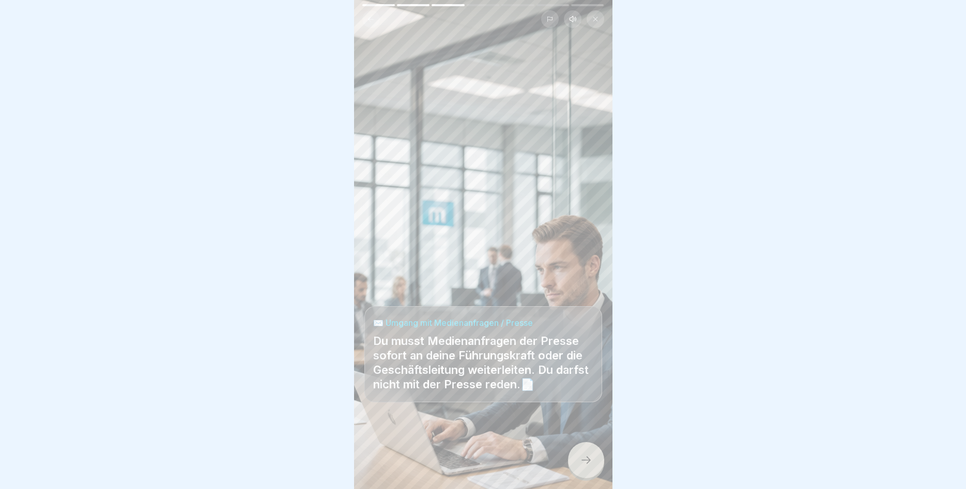
click at [585, 459] on icon at bounding box center [586, 460] width 12 height 12
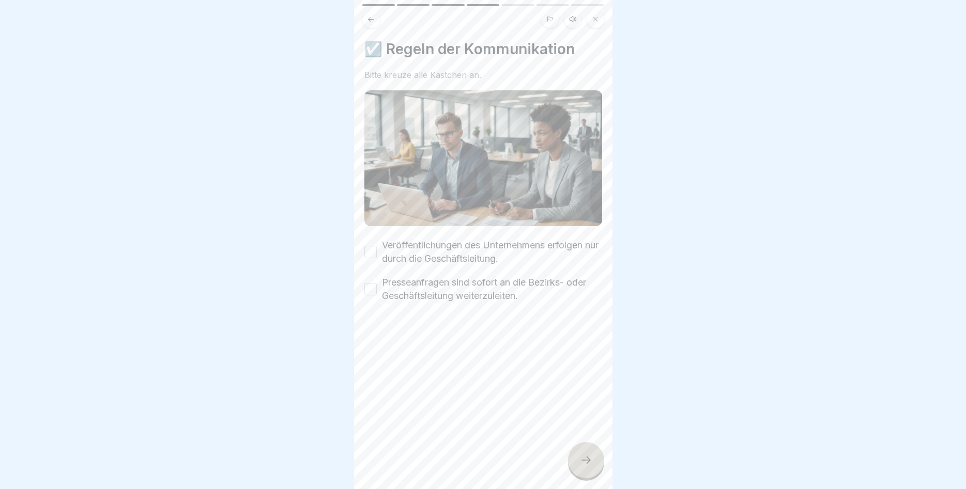
click at [374, 252] on button "Veröffentlichungen des Unternehmens erfolgen nur durch die Geschäftsleitung." at bounding box center [370, 252] width 12 height 12
click at [370, 291] on button "Presseanfragen sind sofort an die Bezirks- oder Geschäftsleitung weiterzuleiten." at bounding box center [370, 289] width 12 height 12
click at [579, 458] on div at bounding box center [586, 460] width 36 height 36
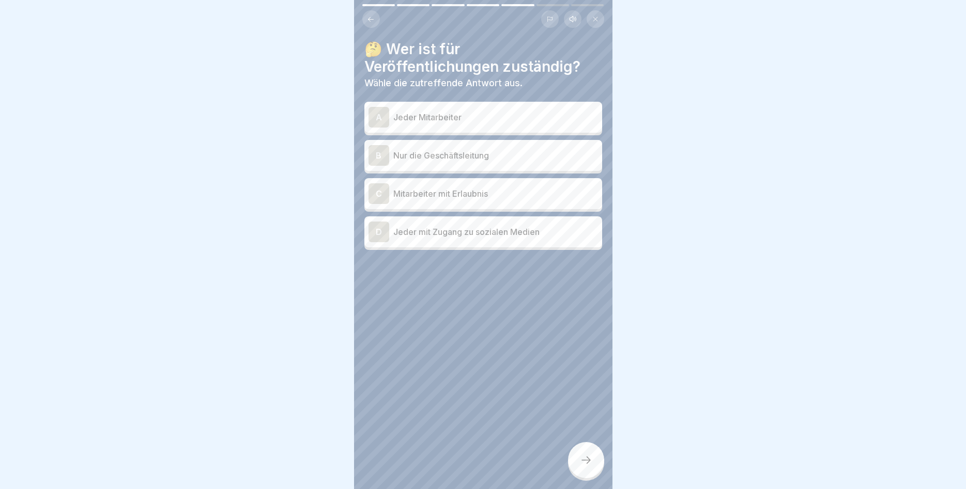
click at [510, 153] on p "Nur die Geschäftsleitung" at bounding box center [495, 155] width 205 height 12
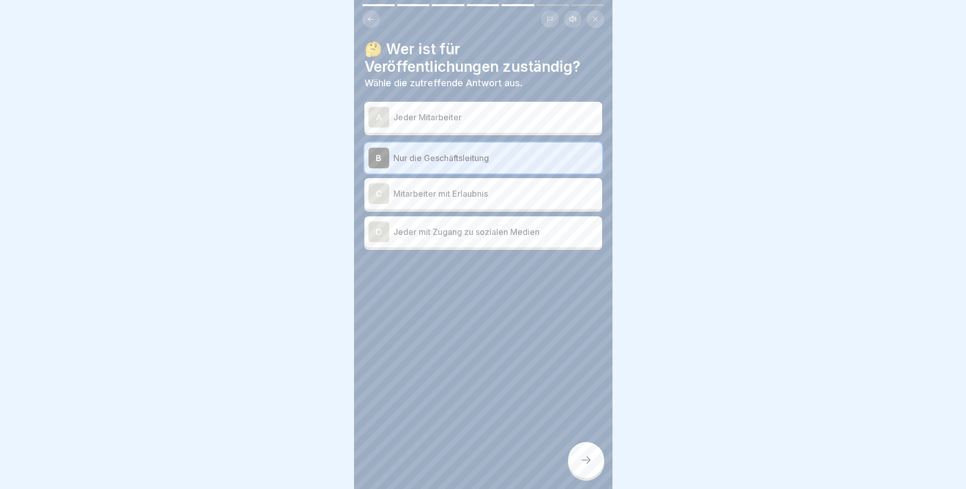
click at [591, 466] on icon at bounding box center [586, 460] width 12 height 12
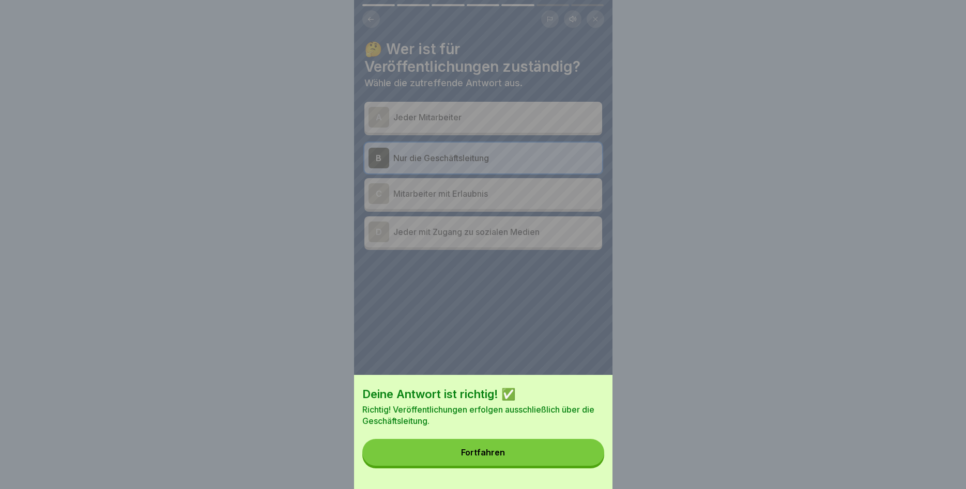
click at [559, 443] on button "Fortfahren" at bounding box center [483, 452] width 242 height 27
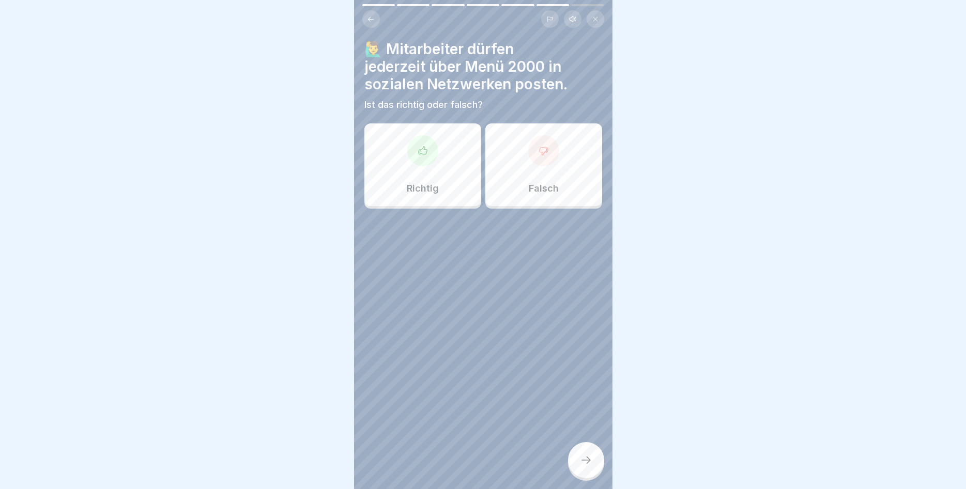
click at [556, 192] on p "Falsch" at bounding box center [544, 188] width 30 height 11
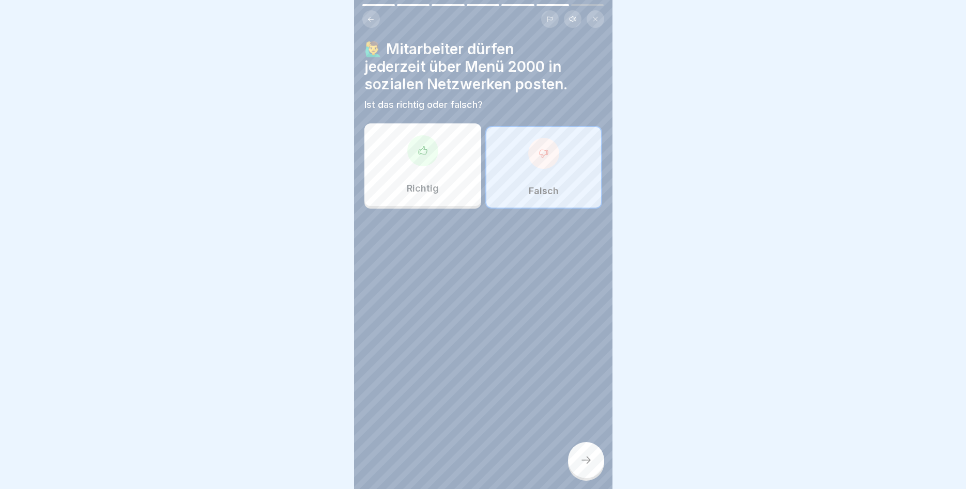
click at [578, 462] on div at bounding box center [586, 460] width 36 height 36
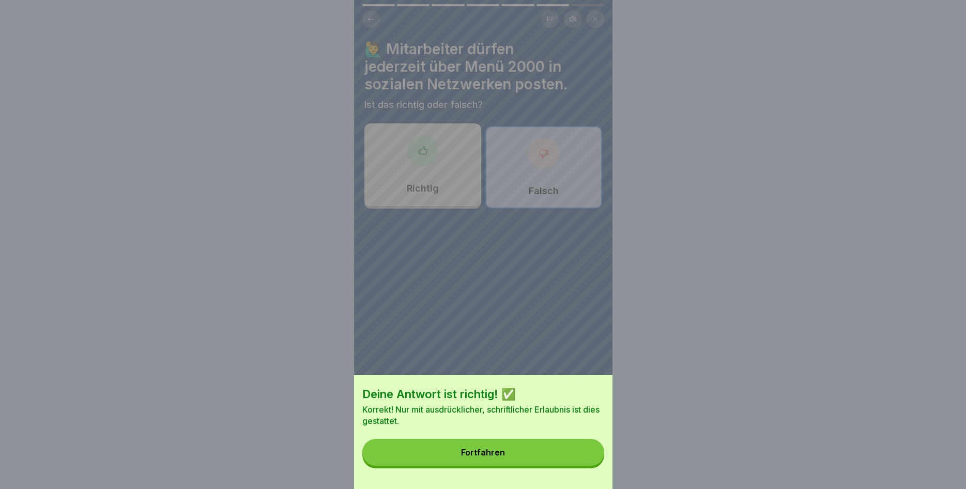
click at [568, 458] on button "Fortfahren" at bounding box center [483, 452] width 242 height 27
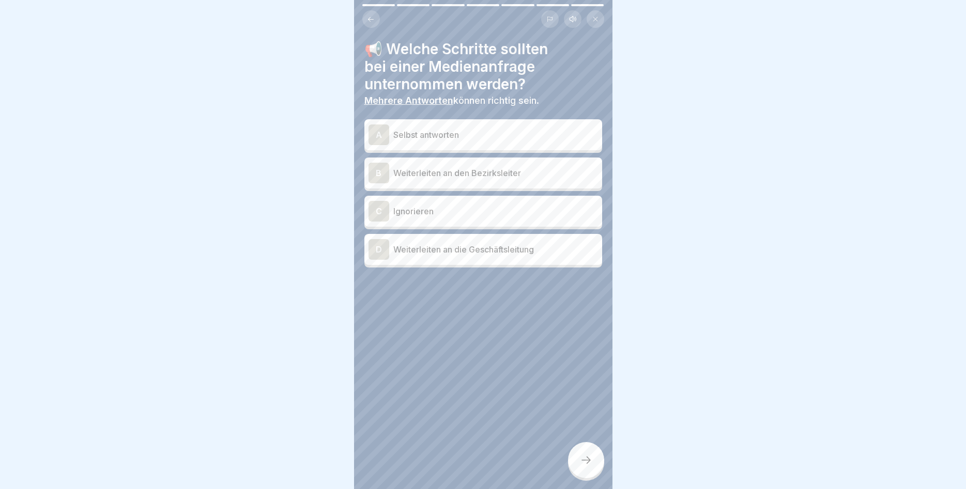
click at [487, 256] on div "D Weiterleiten an die Geschäftsleitung" at bounding box center [482, 249] width 229 height 21
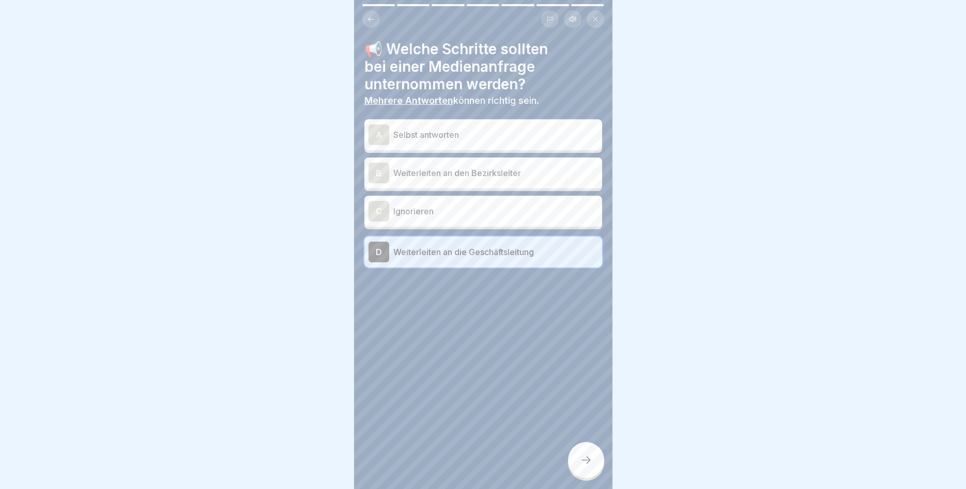
click at [499, 172] on p "Weiterleiten an den Bezirksleiter" at bounding box center [495, 173] width 205 height 12
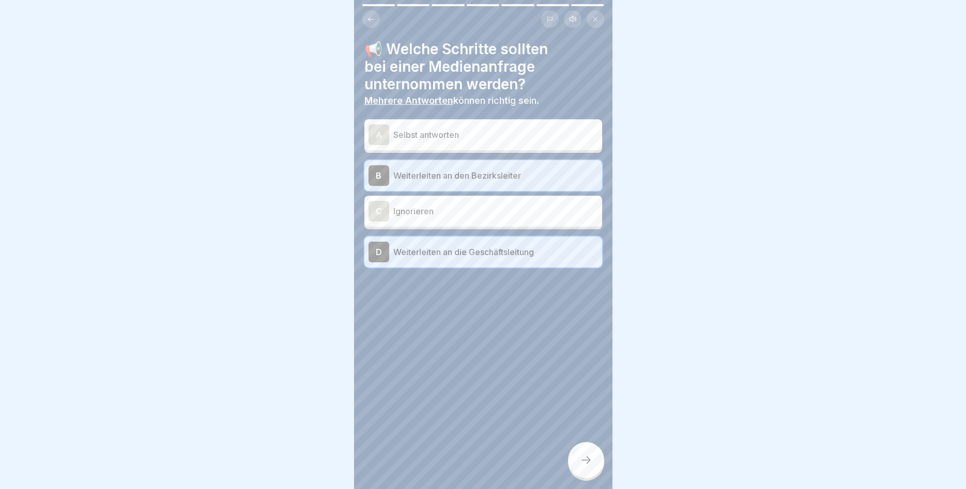
click at [582, 458] on icon at bounding box center [586, 460] width 12 height 12
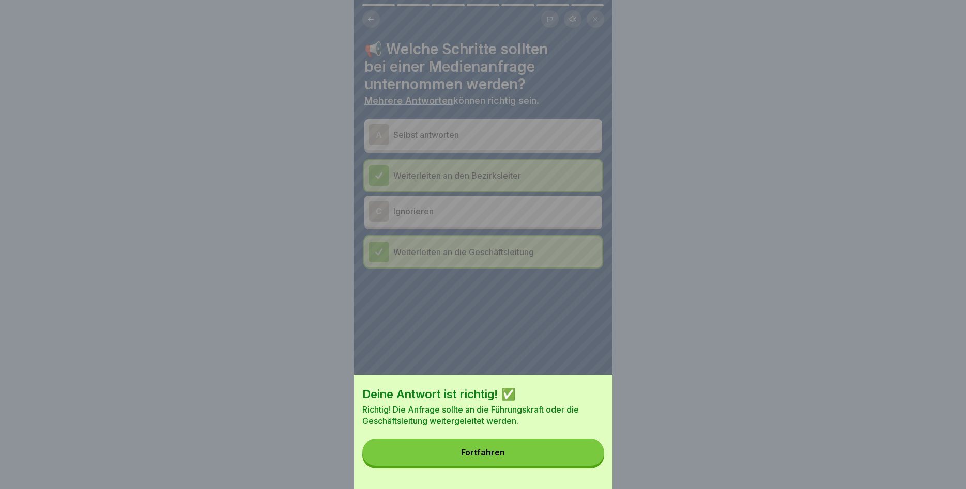
click at [560, 453] on button "Fortfahren" at bounding box center [483, 452] width 242 height 27
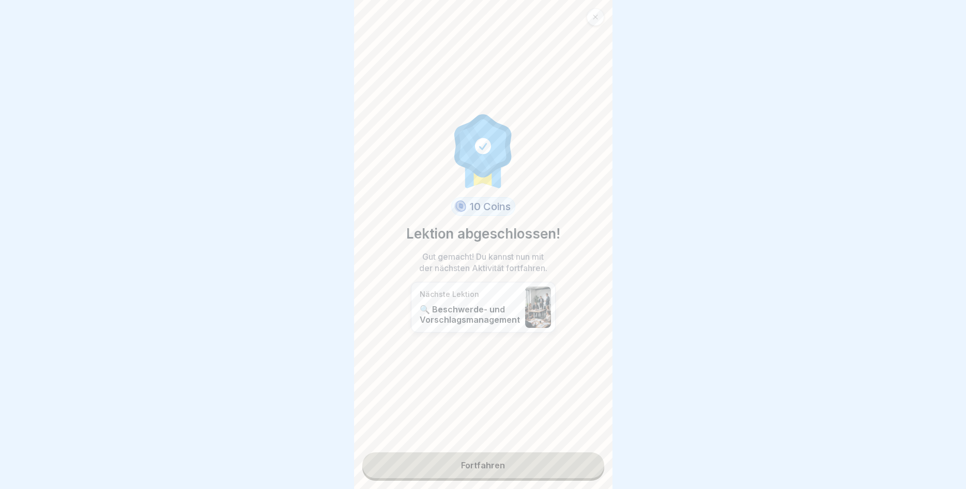
click at [484, 457] on link "Fortfahren" at bounding box center [483, 466] width 242 height 26
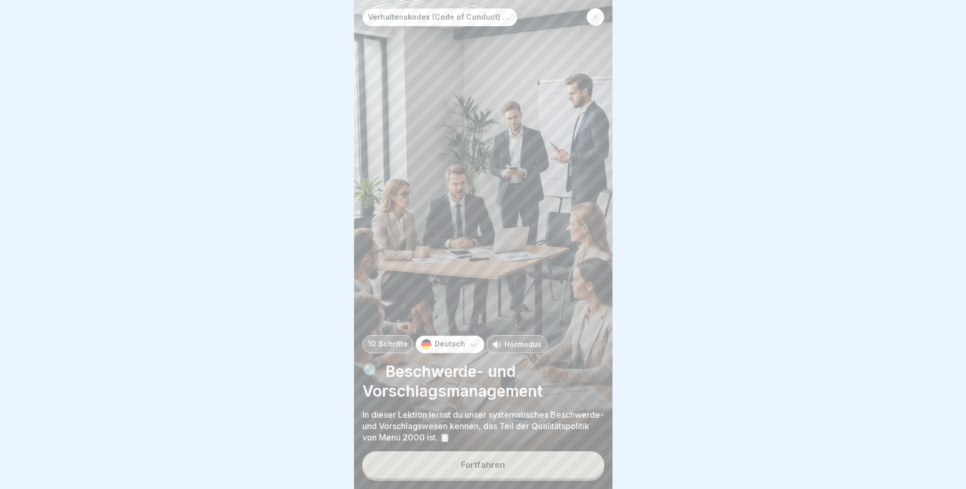
click at [490, 469] on div "Fortfahren" at bounding box center [483, 464] width 44 height 9
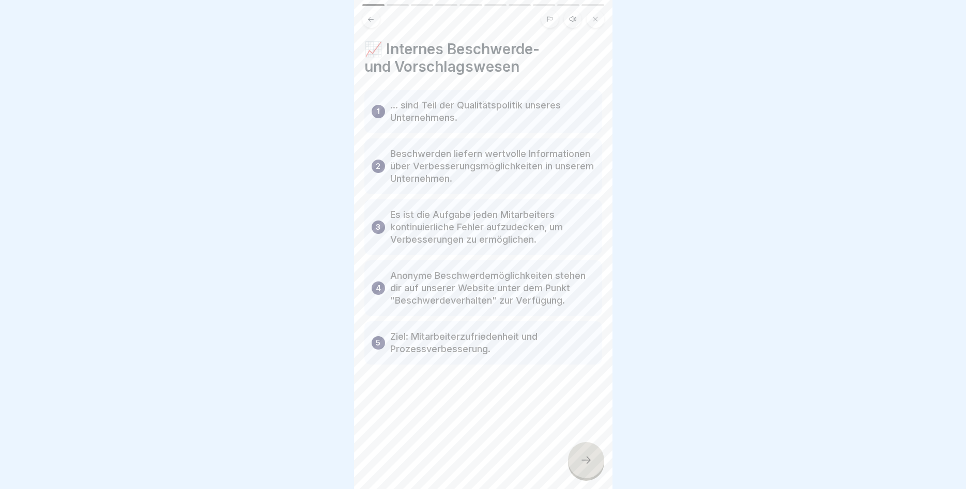
click at [579, 467] on div at bounding box center [586, 460] width 36 height 36
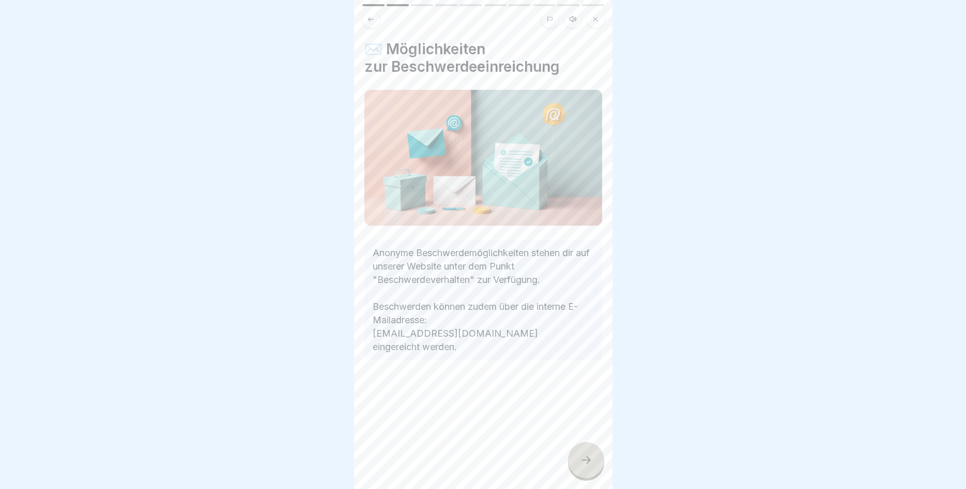
click at [579, 458] on div at bounding box center [586, 460] width 36 height 36
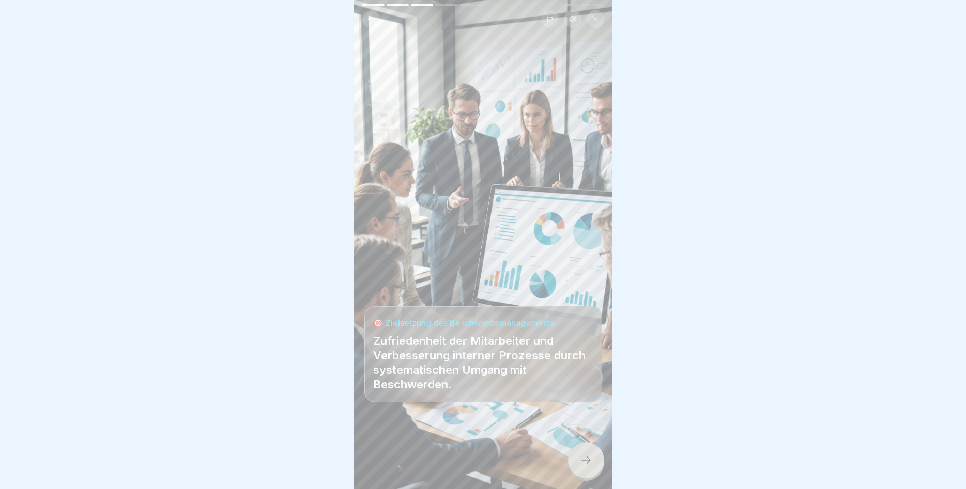
drag, startPoint x: 589, startPoint y: 466, endPoint x: 585, endPoint y: 459, distance: 7.6
click at [589, 466] on icon at bounding box center [586, 460] width 12 height 12
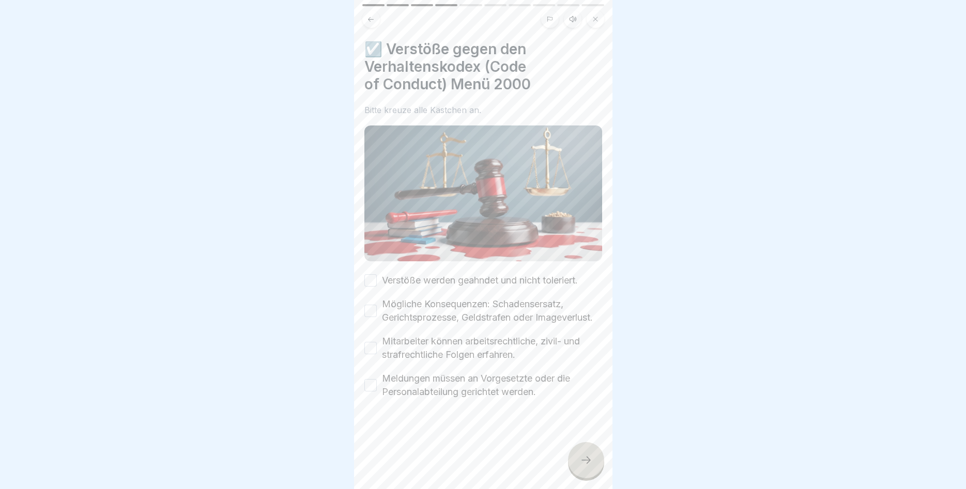
click at [371, 282] on button "Verstöße werden geahndet und nicht toleriert." at bounding box center [370, 280] width 12 height 12
click at [367, 312] on button "Mögliche Konsequenzen: Schadensersatz, Gerichtsprozesse, Geldstrafen oder Image…" at bounding box center [370, 311] width 12 height 12
click at [368, 348] on button "Mitarbeiter können arbeitsrechtliche, zivil- und strafrechtliche Folgen erfahre…" at bounding box center [370, 348] width 12 height 12
click at [370, 385] on button "Meldungen müssen an Vorgesetzte oder die Personalabteilung gerichtet werden." at bounding box center [370, 385] width 12 height 12
click at [589, 465] on icon at bounding box center [586, 460] width 12 height 12
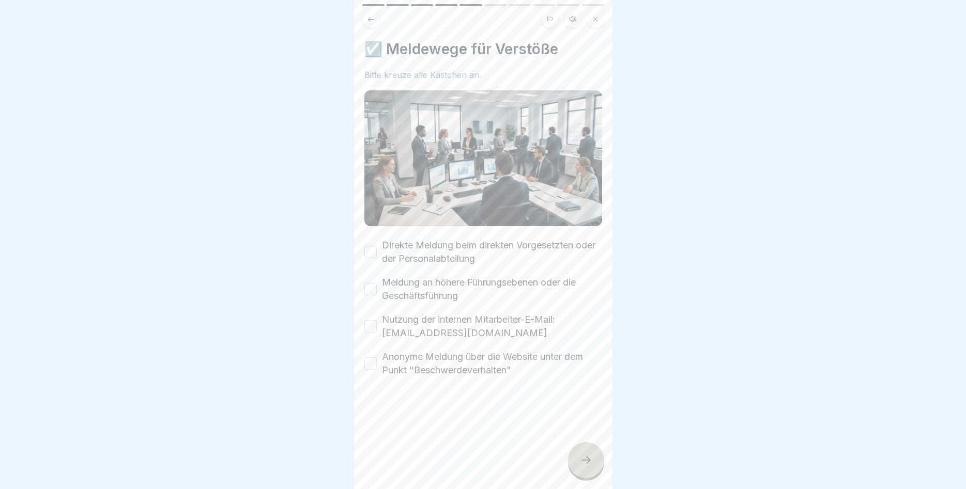
click at [372, 249] on button "Direkte Meldung beim direkten Vorgesetzten oder der Personalabteilung" at bounding box center [370, 252] width 12 height 12
click at [366, 287] on button "Meldung an höhere Führungsebenen oder die Geschäftsführung" at bounding box center [370, 289] width 12 height 12
click at [373, 329] on button "Nutzung der internen Mitarbeiter-E-Mail: [EMAIL_ADDRESS][DOMAIN_NAME]" at bounding box center [370, 326] width 12 height 12
click at [372, 361] on button "Anonyme Meldung über die Website unter dem Punkt "Beschwerdeverhalten"" at bounding box center [370, 364] width 12 height 12
click at [582, 459] on icon at bounding box center [586, 460] width 12 height 12
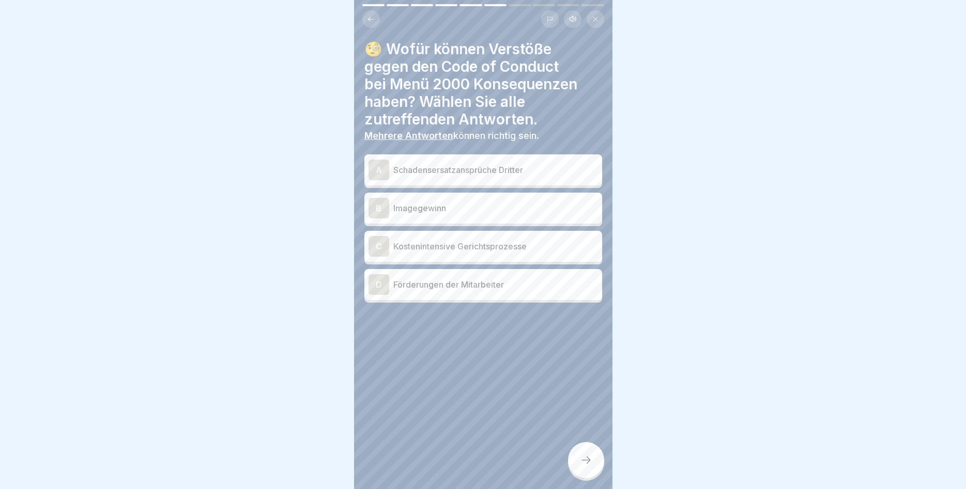
click at [460, 249] on p "Kostenintensive Gerichtsprozesse" at bounding box center [495, 246] width 205 height 12
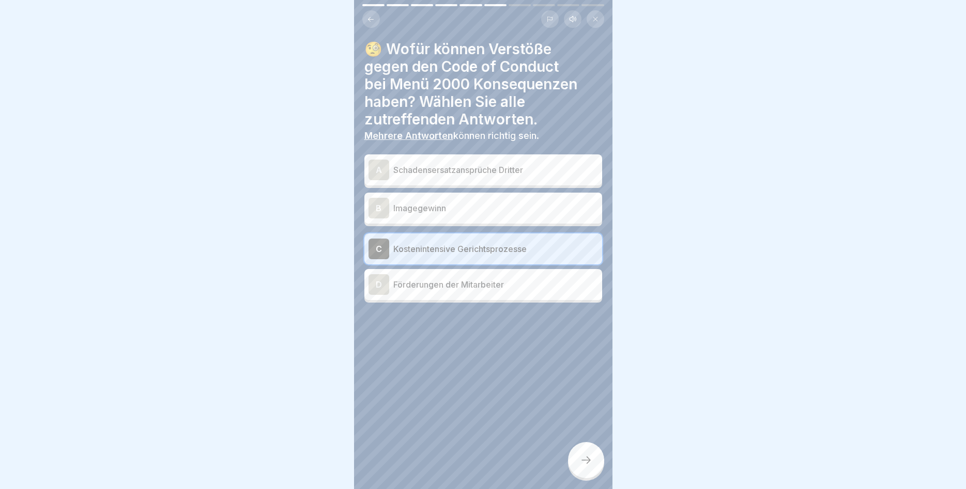
click at [486, 182] on div "A Schadensersatzansprüche Dritter" at bounding box center [483, 169] width 238 height 31
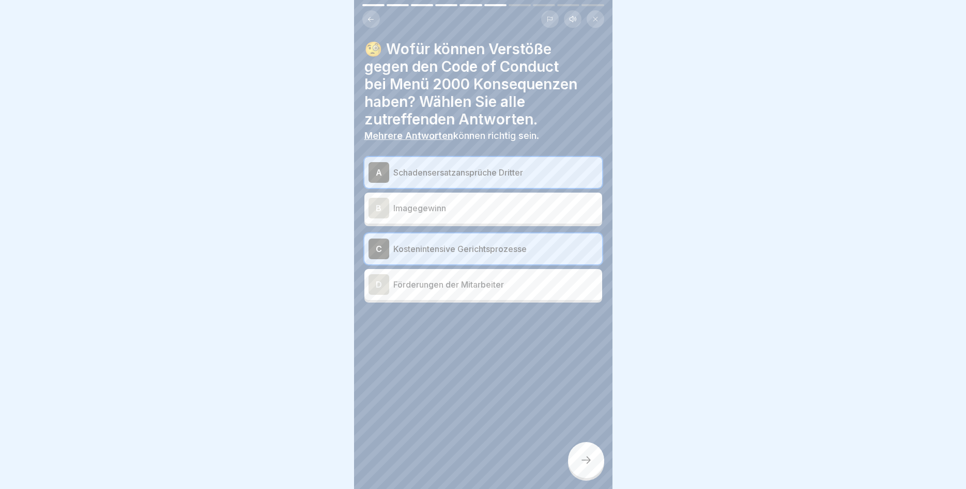
click at [581, 456] on icon at bounding box center [586, 460] width 12 height 12
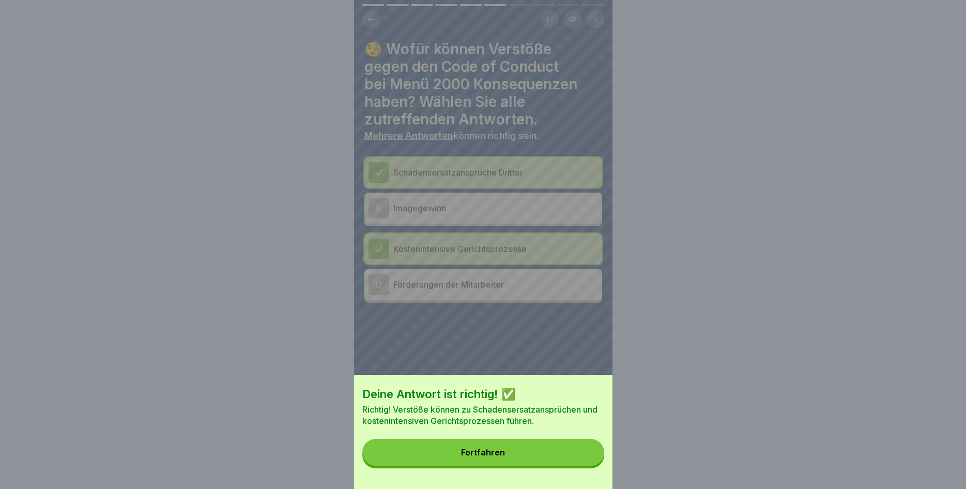
click at [561, 453] on button "Fortfahren" at bounding box center [483, 452] width 242 height 27
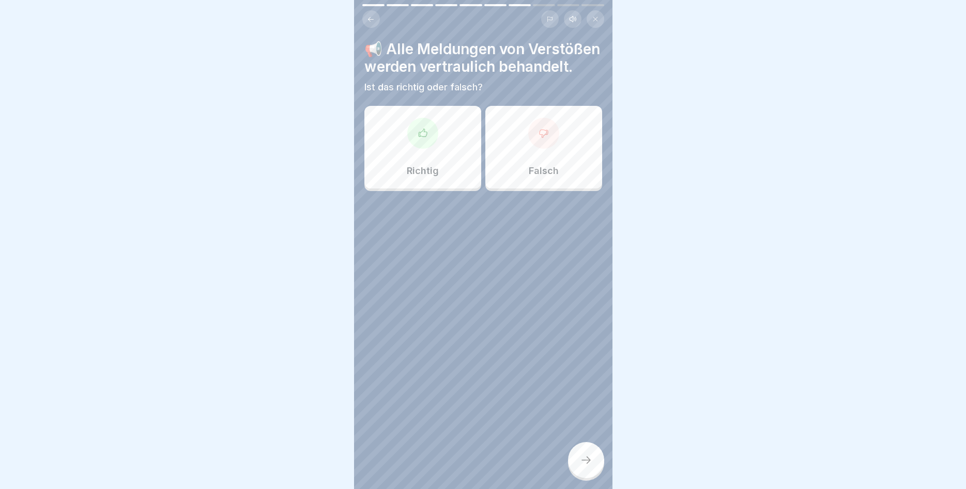
click at [439, 177] on div "Richtig" at bounding box center [422, 147] width 117 height 83
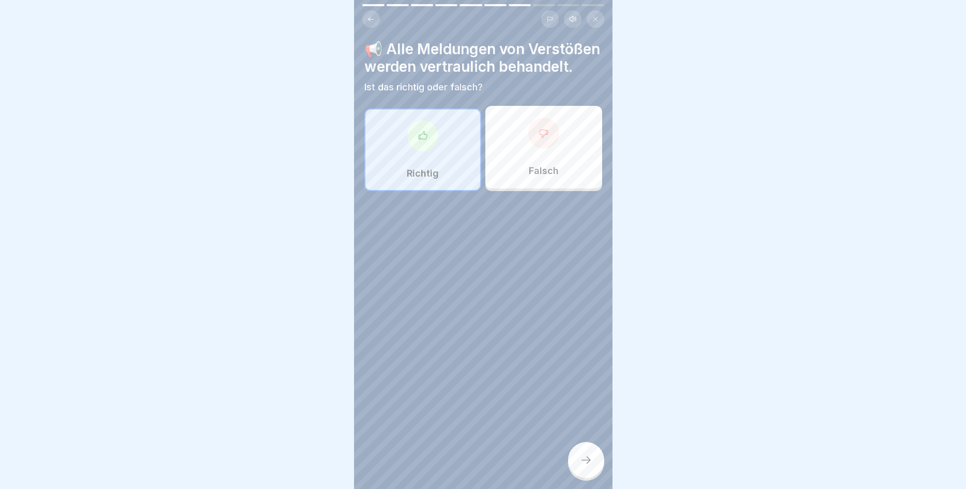
click at [585, 458] on icon at bounding box center [586, 460] width 12 height 12
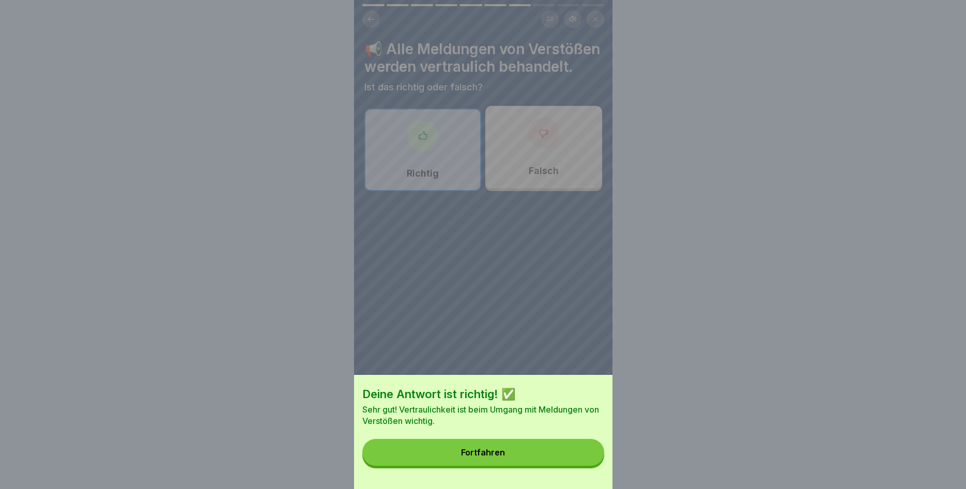
click at [555, 460] on button "Fortfahren" at bounding box center [483, 452] width 242 height 27
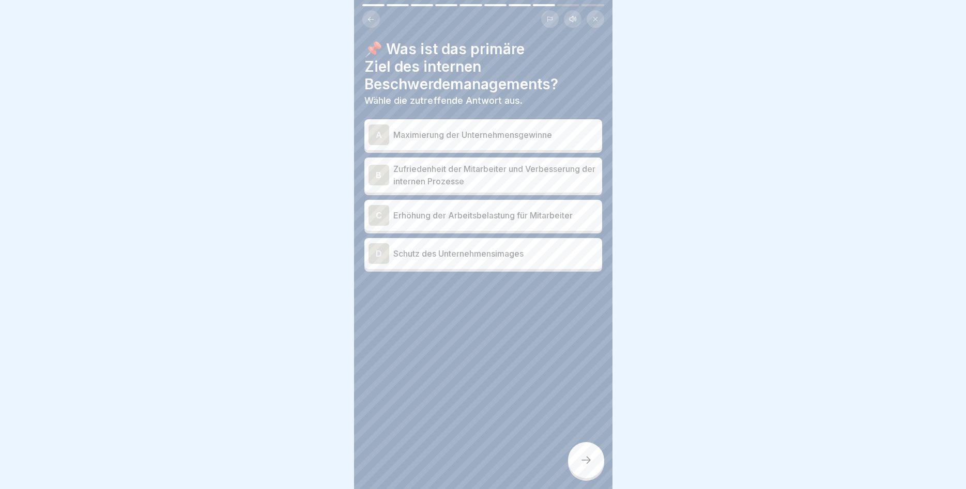
click at [473, 172] on p "Zufriedenheit der Mitarbeiter und Verbesserung der internen Prozesse" at bounding box center [495, 175] width 205 height 25
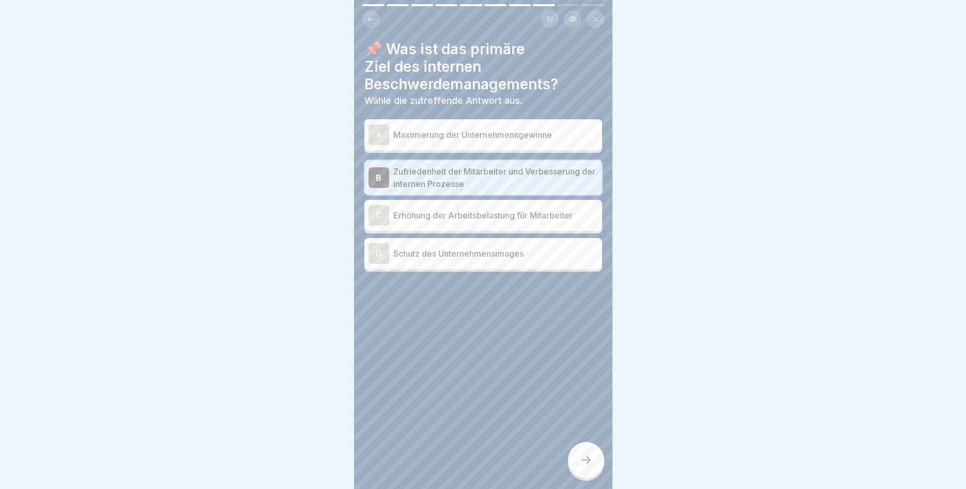
click at [580, 452] on div at bounding box center [586, 460] width 36 height 36
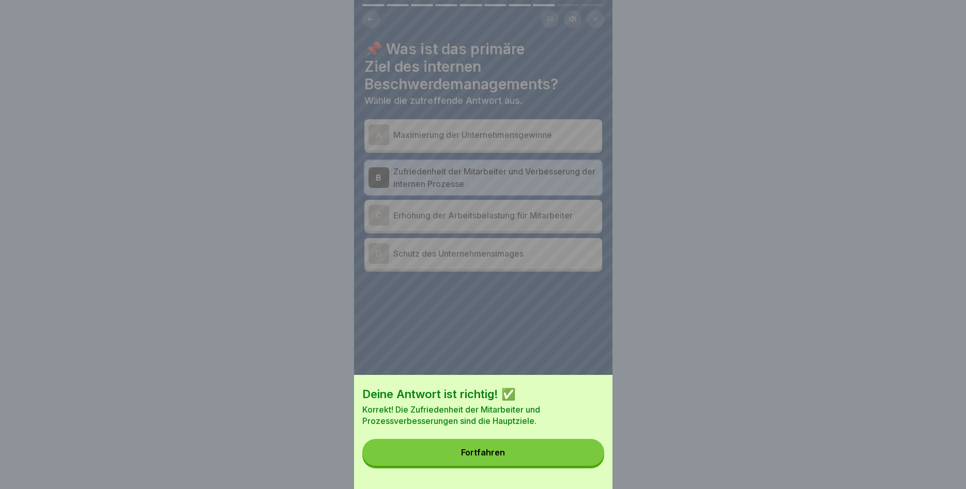
click at [566, 456] on button "Fortfahren" at bounding box center [483, 452] width 242 height 27
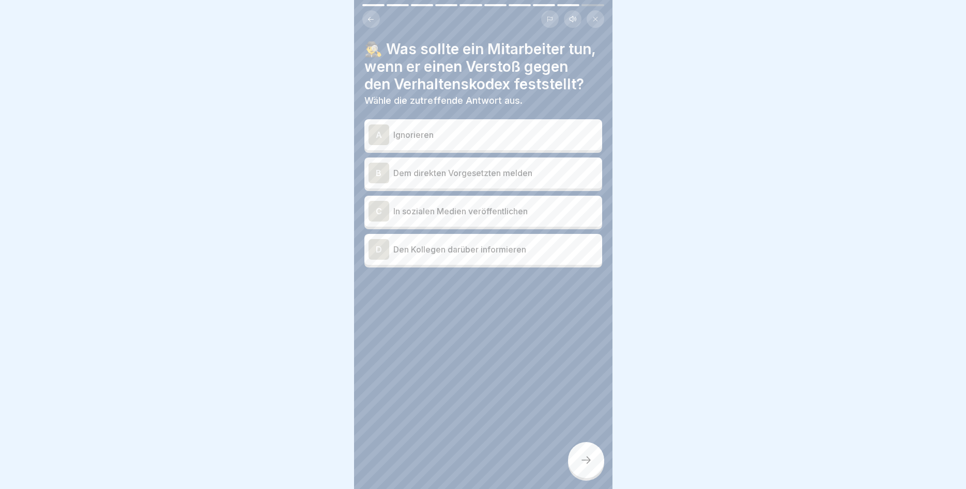
click at [485, 173] on p "Dem direkten Vorgesetzten melden" at bounding box center [495, 173] width 205 height 12
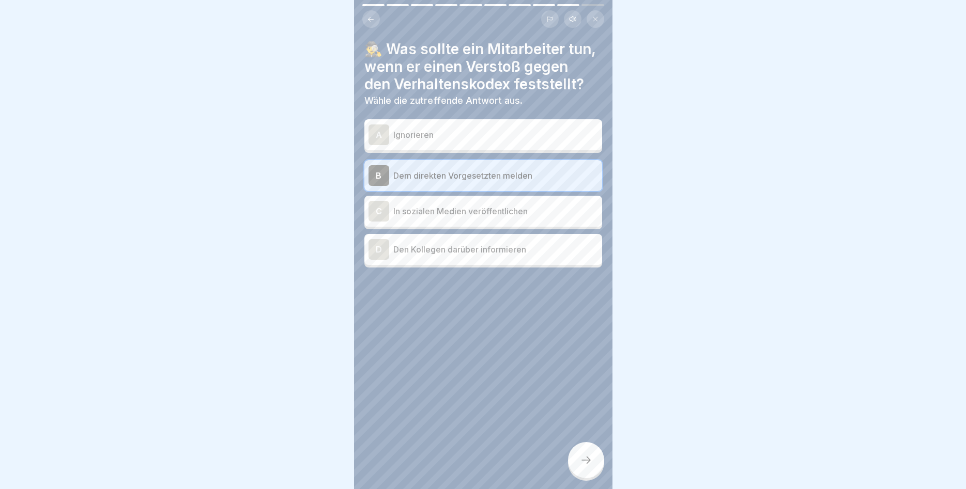
click at [580, 454] on div at bounding box center [586, 460] width 36 height 36
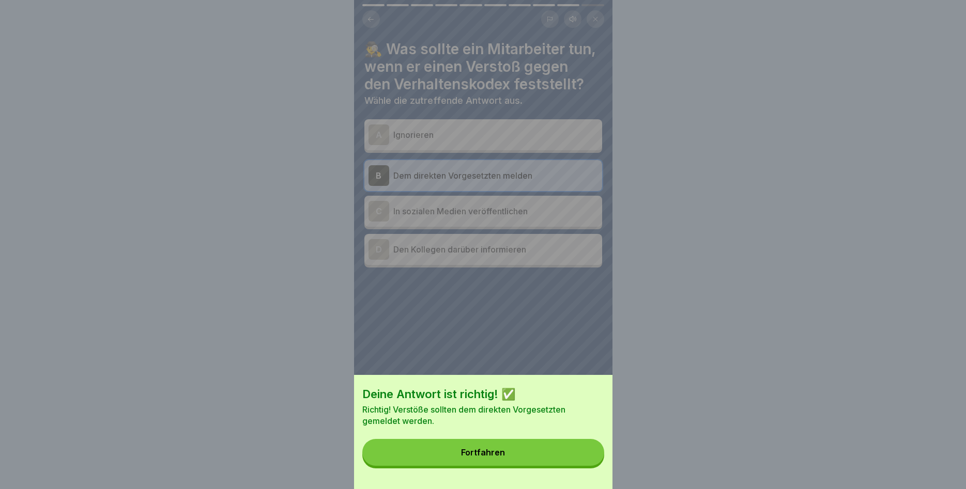
click at [568, 455] on button "Fortfahren" at bounding box center [483, 452] width 242 height 27
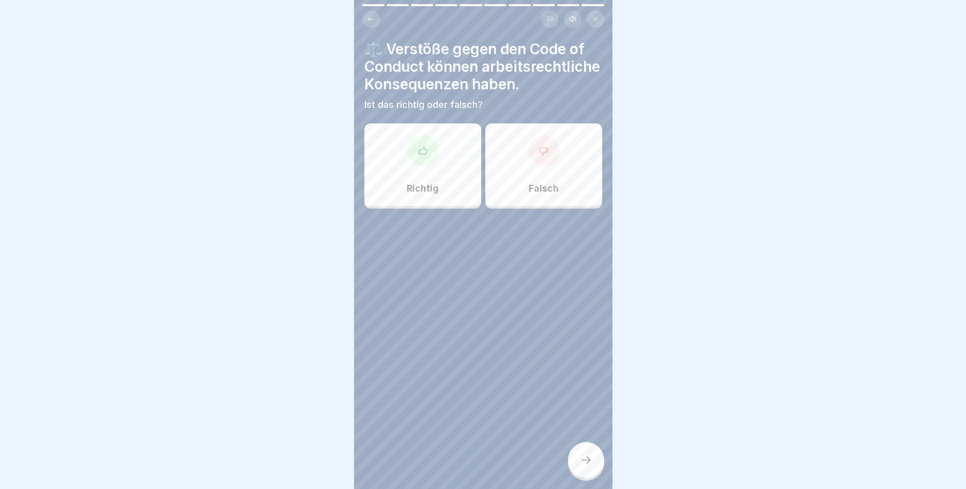
click at [450, 177] on div "Richtig" at bounding box center [422, 164] width 117 height 83
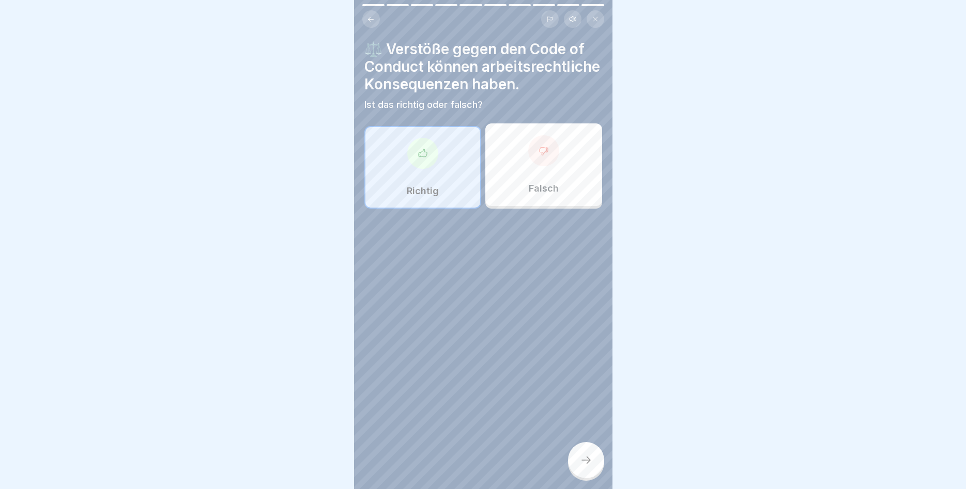
click at [582, 457] on icon at bounding box center [586, 460] width 12 height 12
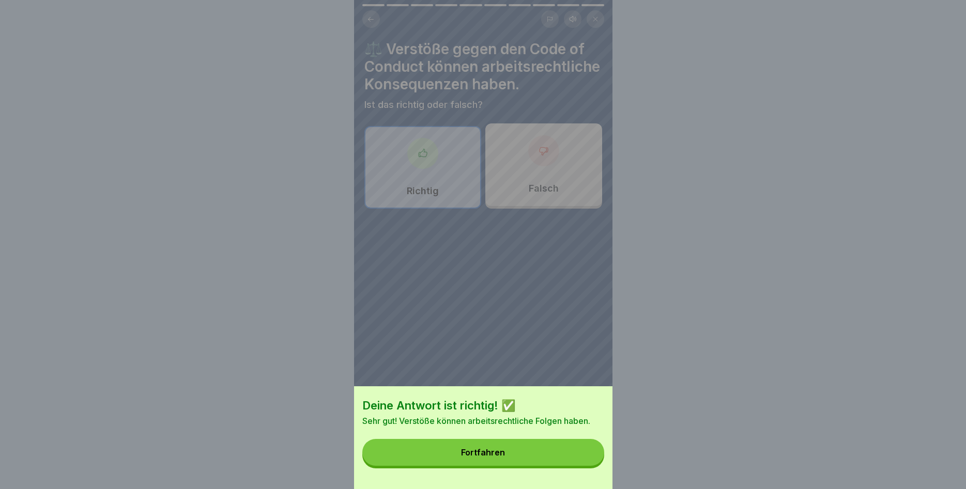
click at [565, 458] on button "Fortfahren" at bounding box center [483, 452] width 242 height 27
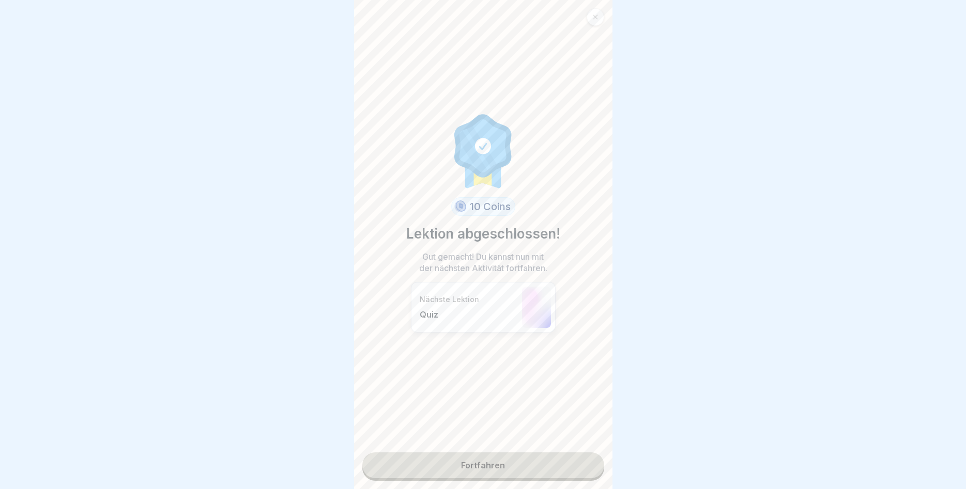
click at [493, 469] on link "Fortfahren" at bounding box center [483, 466] width 242 height 26
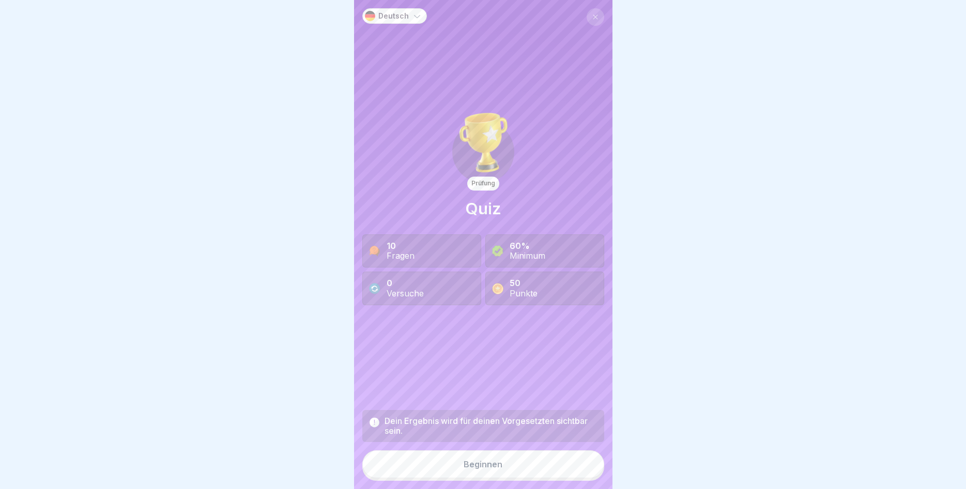
click at [500, 468] on div "Beginnen" at bounding box center [482, 464] width 39 height 9
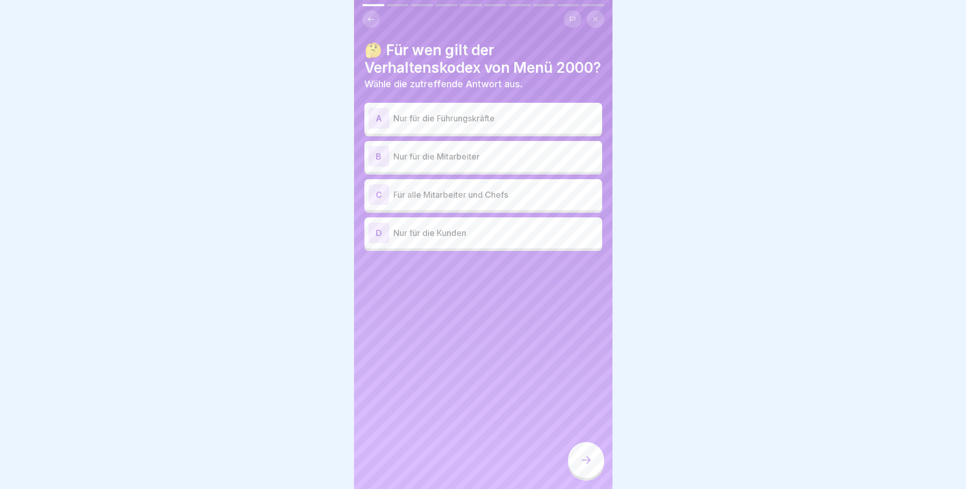
click at [499, 201] on p "Für alle Mitarbeiter und Chefs" at bounding box center [495, 195] width 205 height 12
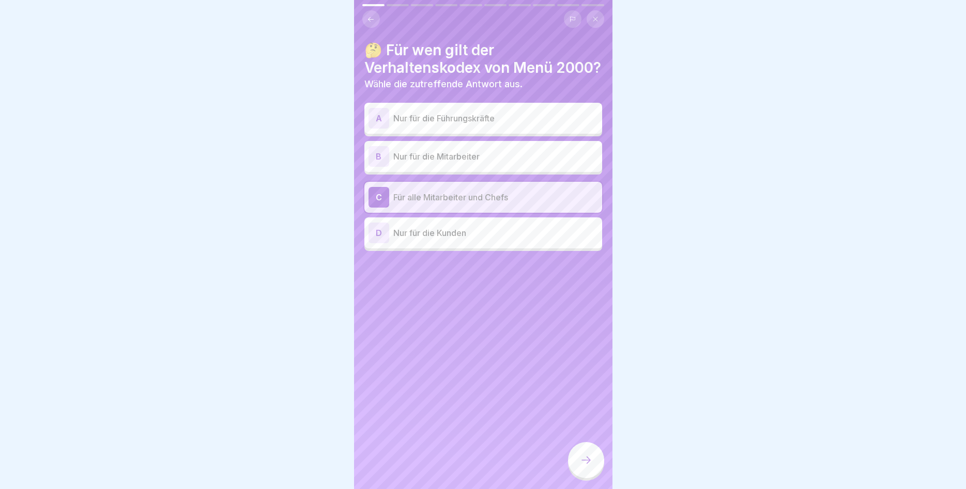
click at [583, 459] on icon at bounding box center [586, 460] width 12 height 12
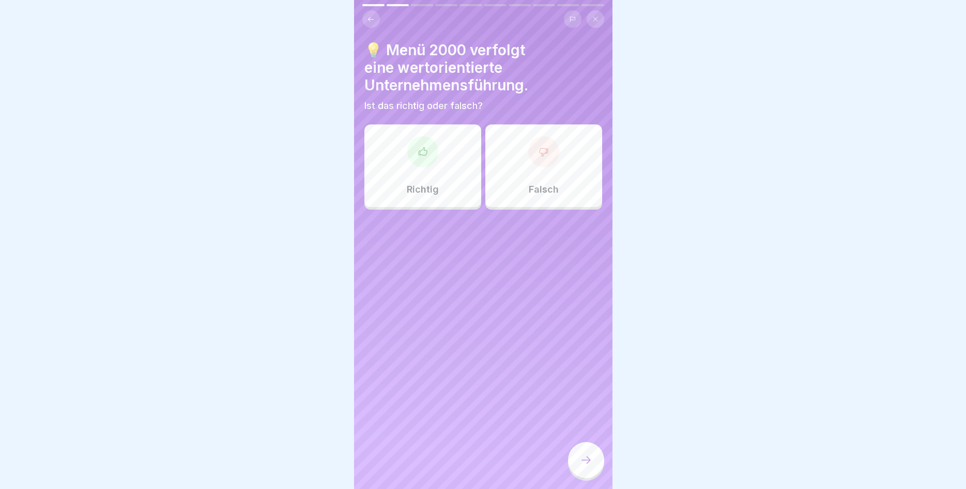
click at [448, 174] on div "Richtig" at bounding box center [422, 166] width 117 height 83
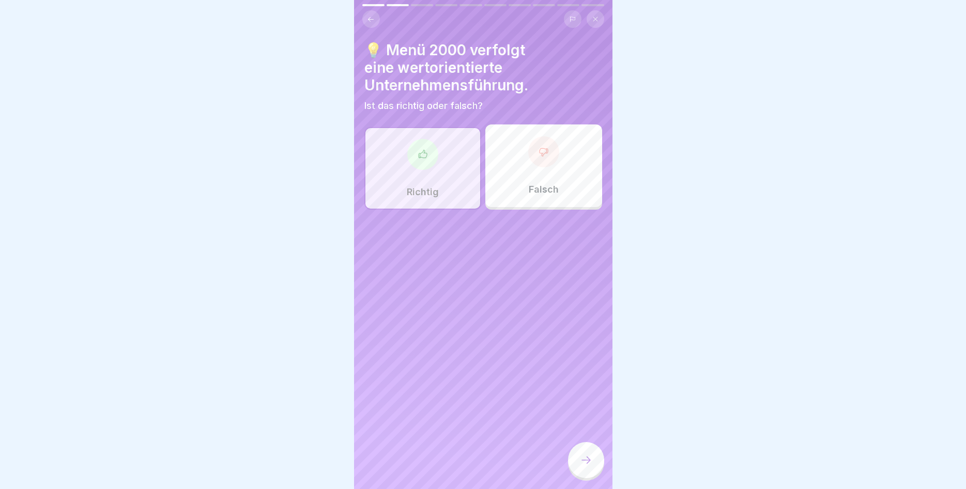
click at [587, 461] on icon at bounding box center [586, 460] width 12 height 12
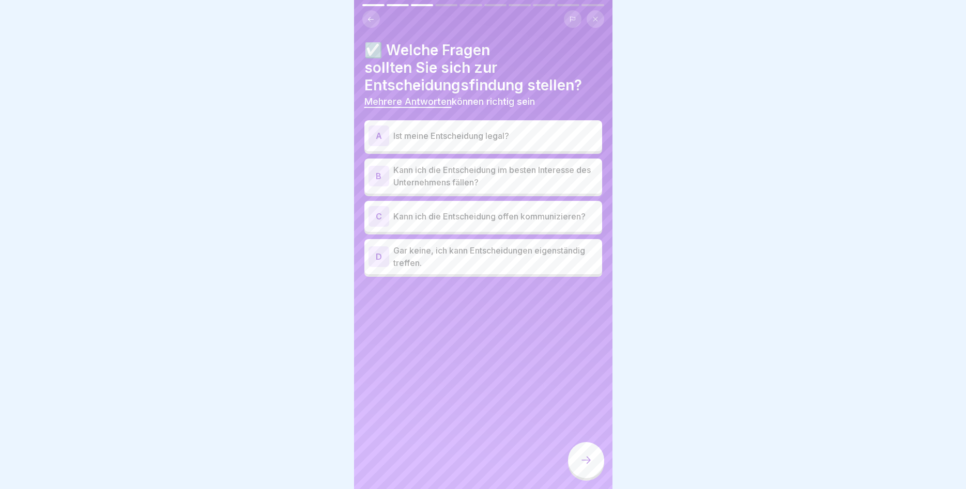
click at [473, 133] on p "Ist meine Entscheidung legal?" at bounding box center [495, 136] width 205 height 12
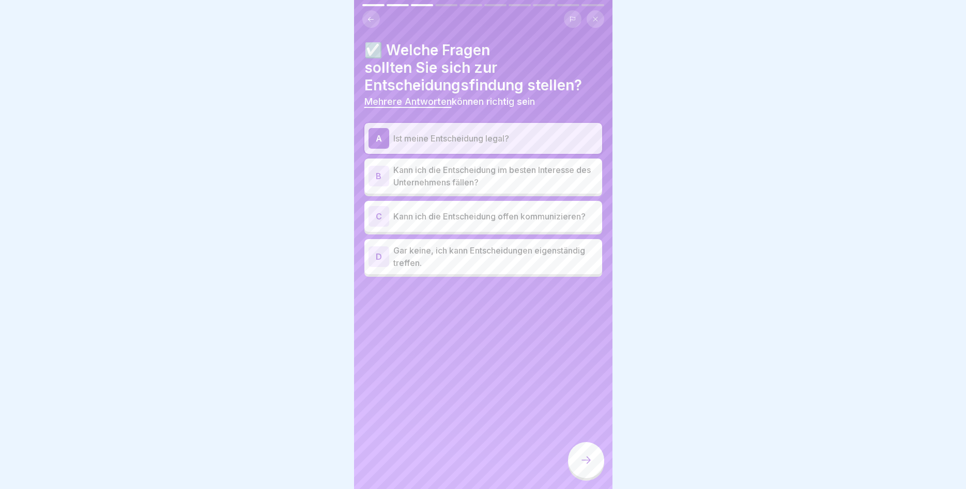
click at [483, 177] on p "Kann ich die Entscheidung im besten Interesse des Unternehmens fällen?" at bounding box center [495, 176] width 205 height 25
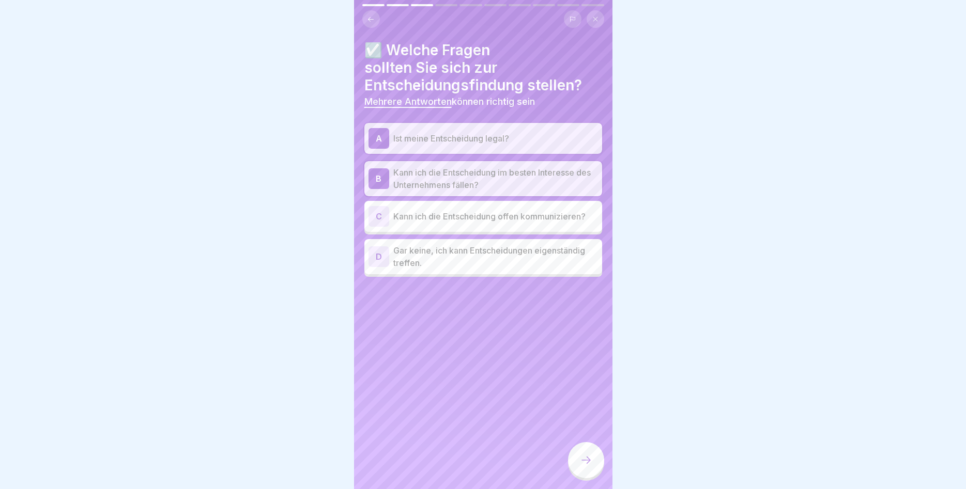
click at [497, 228] on div "C Kann ich die Entscheidung offen kommunizieren?" at bounding box center [483, 216] width 238 height 31
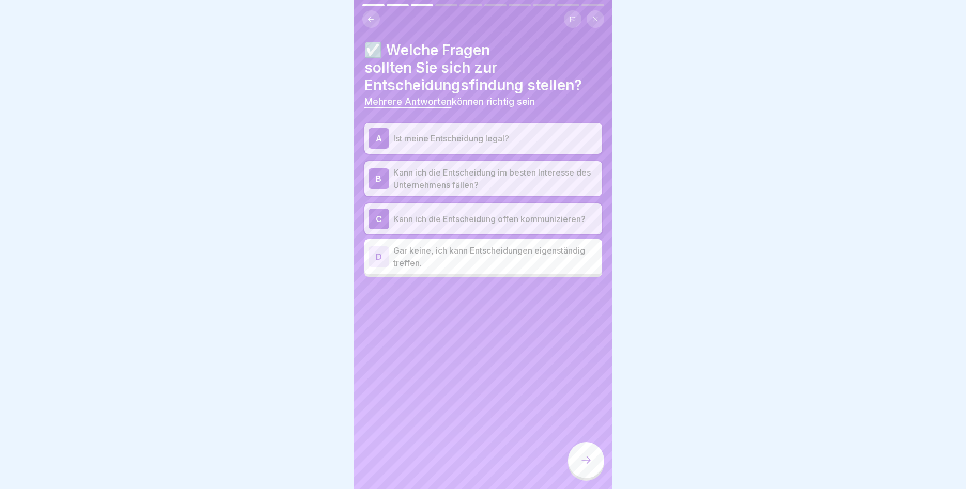
click at [584, 463] on icon at bounding box center [586, 460] width 12 height 12
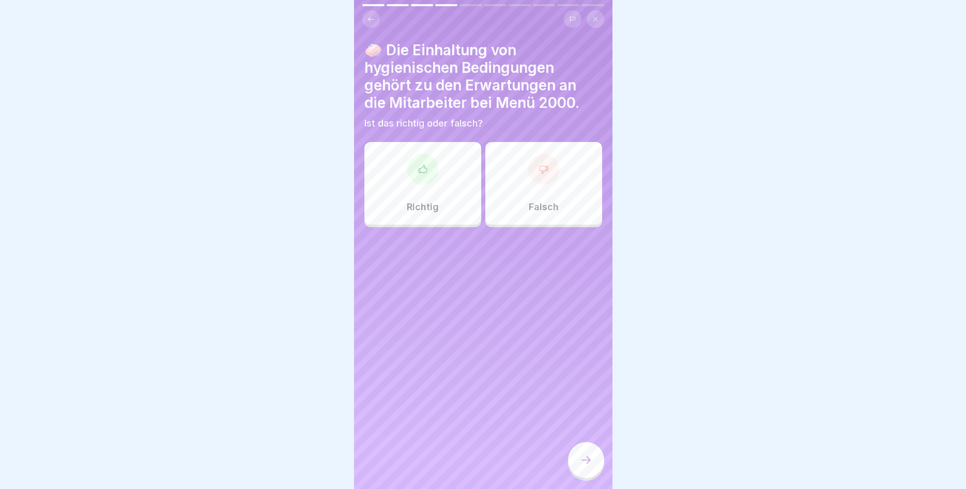
click at [467, 203] on div "Richtig" at bounding box center [422, 183] width 117 height 83
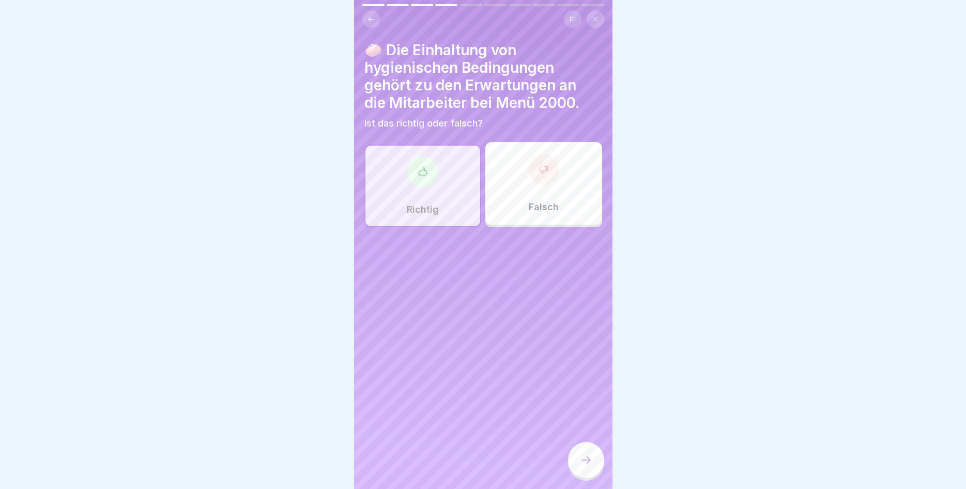
click at [582, 462] on icon at bounding box center [586, 460] width 12 height 12
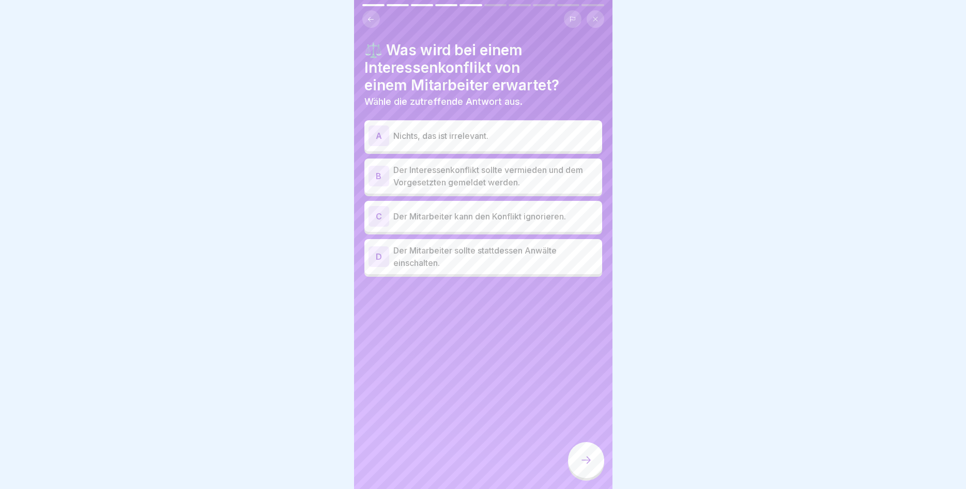
click at [565, 172] on p "Der Interessenkonflikt sollte vermieden und dem Vorgesetzten gemeldet werden." at bounding box center [495, 176] width 205 height 25
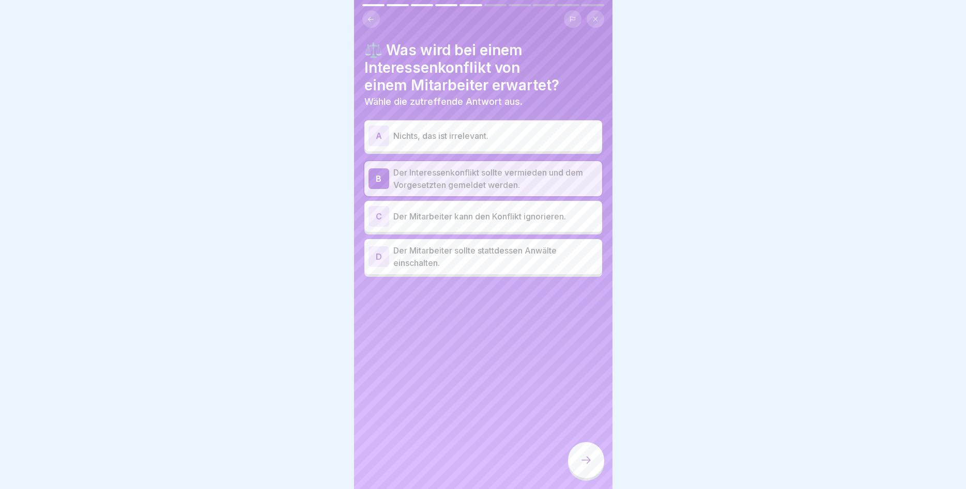
click at [576, 468] on div at bounding box center [586, 460] width 36 height 36
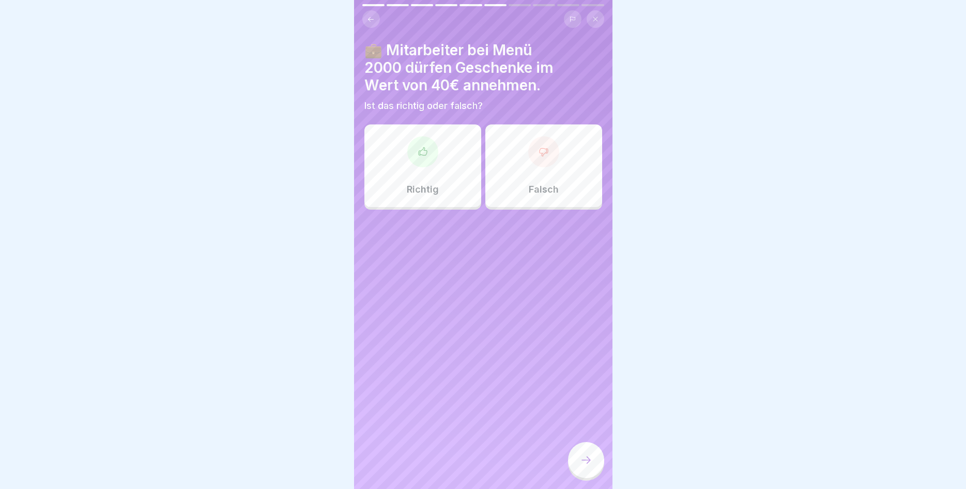
click at [509, 175] on div "Falsch" at bounding box center [543, 166] width 117 height 83
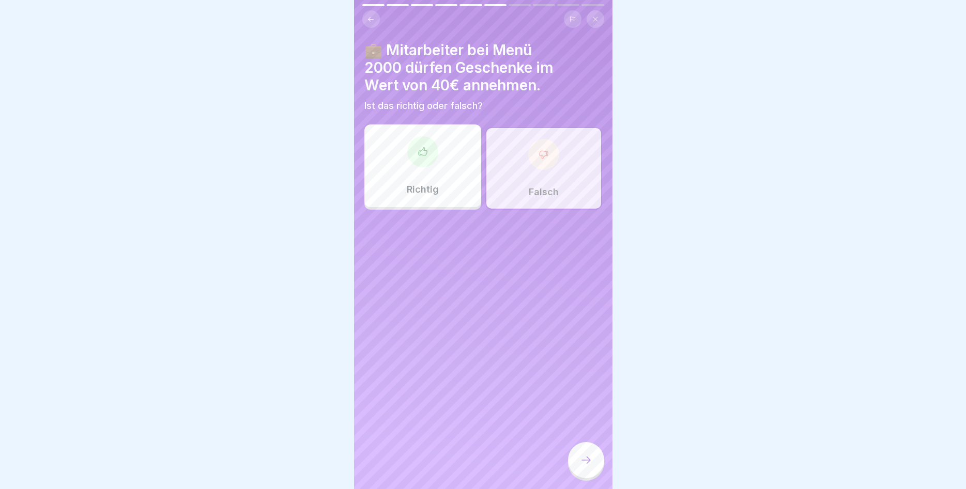
click at [593, 470] on div at bounding box center [586, 460] width 36 height 36
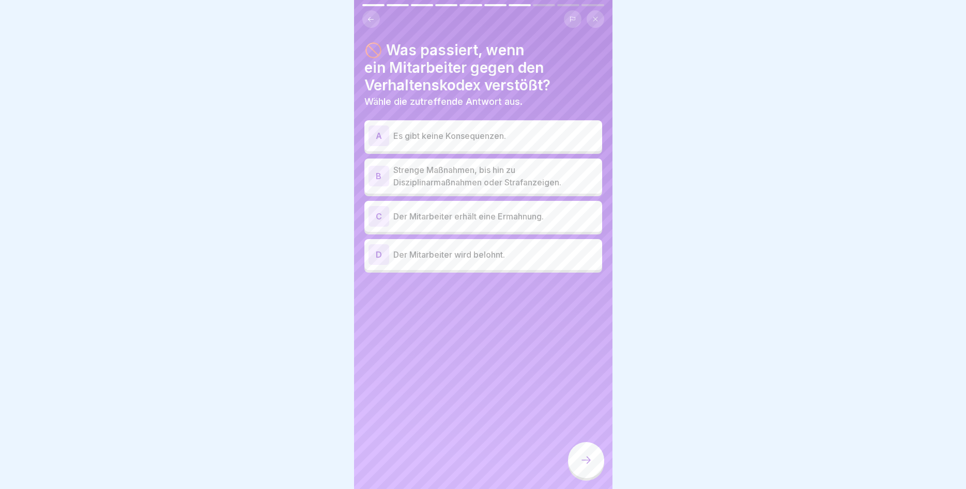
click at [442, 168] on p "Strenge Maßnahmen, bis hin zu Disziplinarmaßnahmen oder Strafanzeigen." at bounding box center [495, 176] width 205 height 25
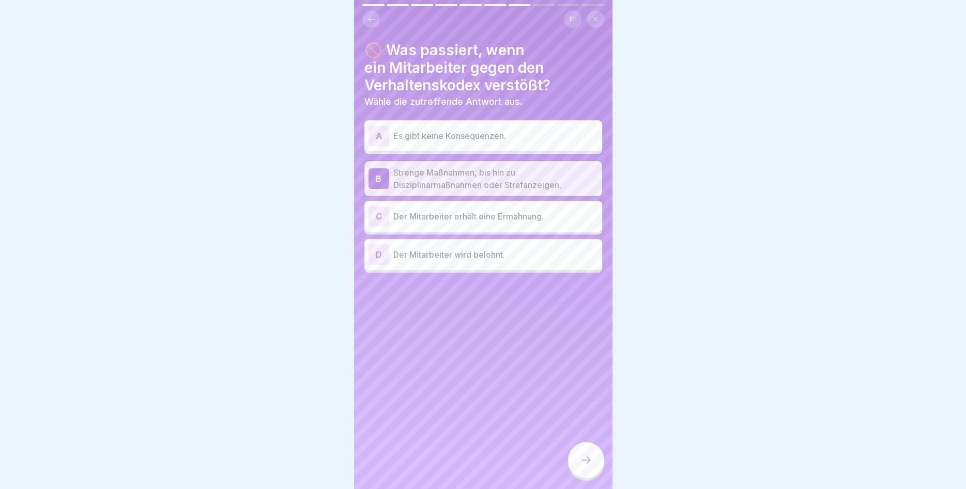
click at [587, 461] on icon at bounding box center [586, 460] width 12 height 12
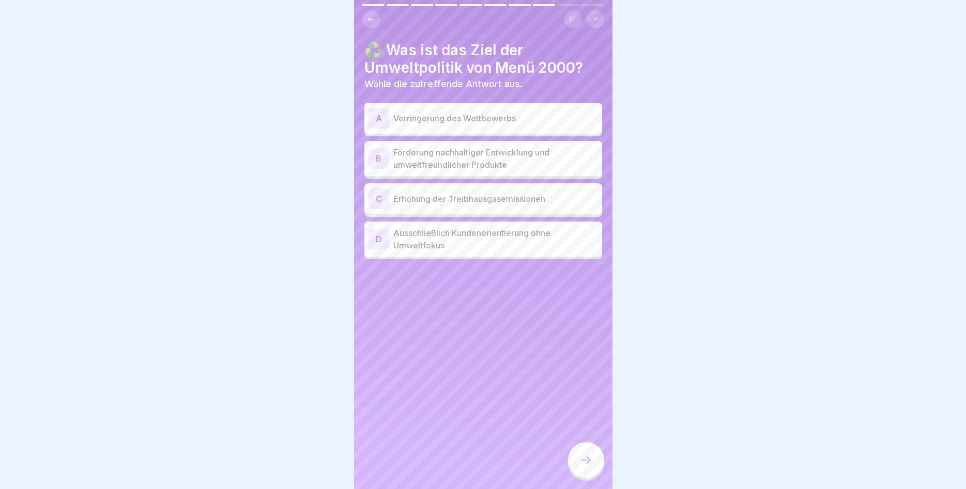
click at [509, 155] on p "Förderung nachhaltiger Entwicklung und umweltfreundlicher Produkte" at bounding box center [495, 158] width 205 height 25
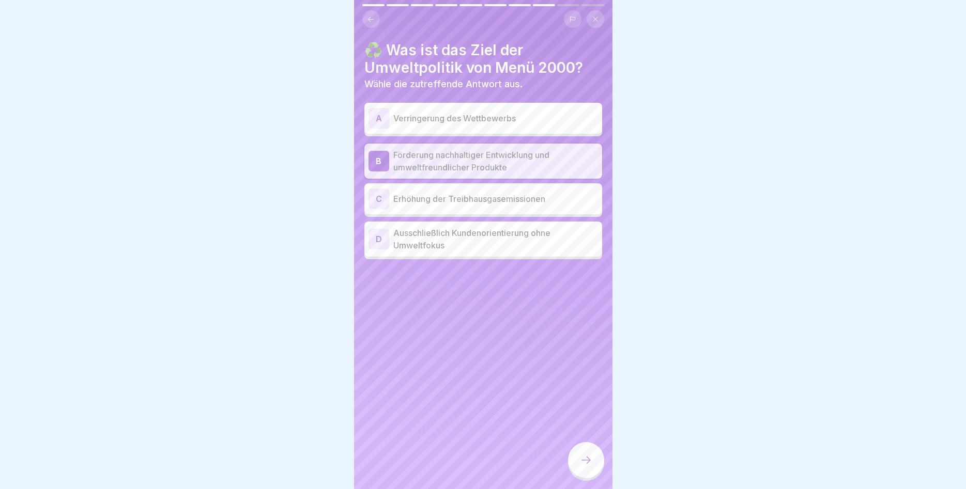
click at [585, 459] on icon at bounding box center [586, 460] width 12 height 12
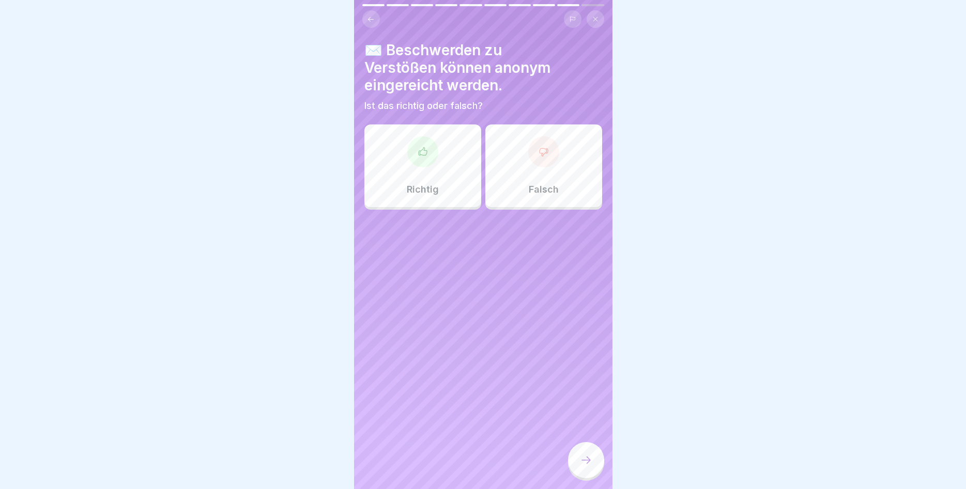
click at [453, 168] on div "Richtig" at bounding box center [422, 166] width 117 height 83
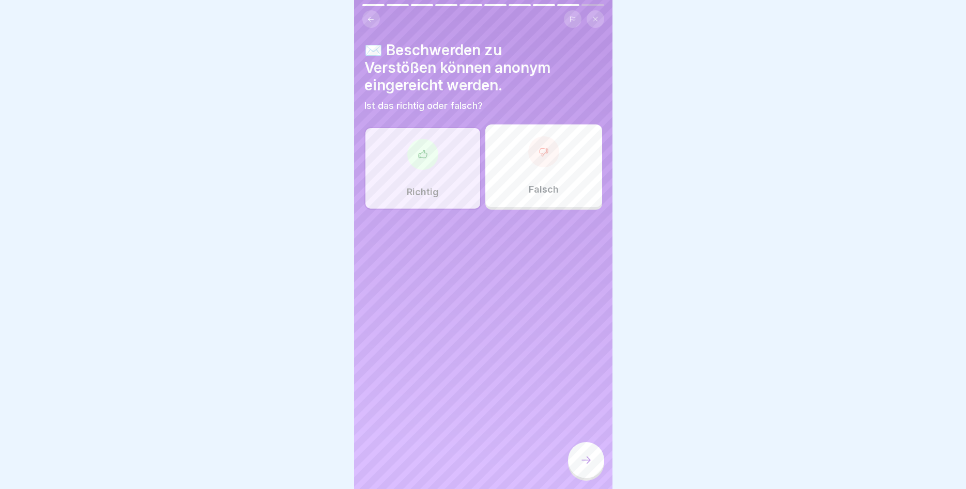
click at [574, 463] on div at bounding box center [586, 460] width 36 height 36
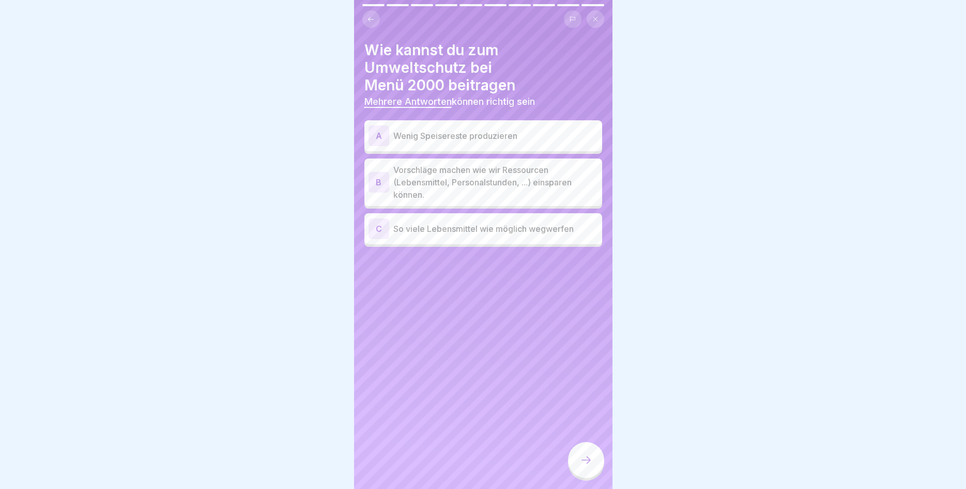
click at [526, 130] on p "Wenig Speisereste produzieren" at bounding box center [495, 136] width 205 height 12
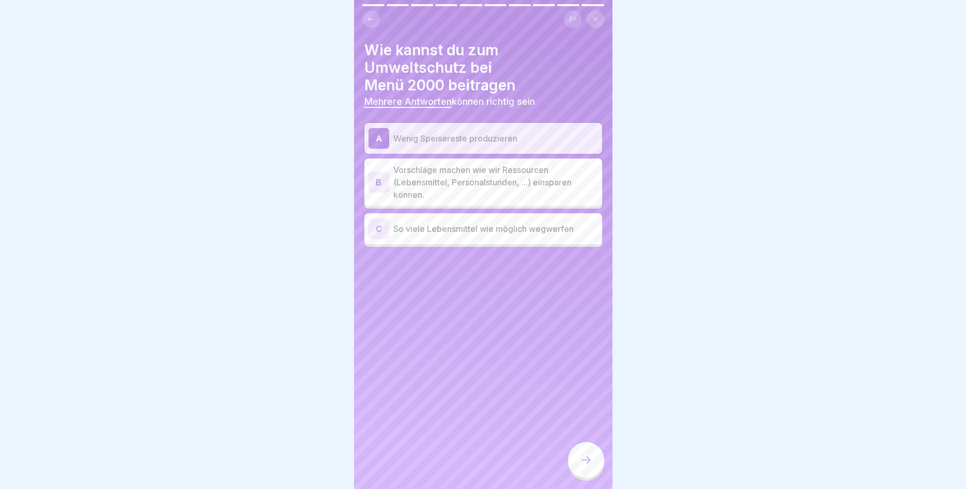
click at [543, 174] on p "Vorschläge machen wie wir Ressourcen (Lebensmittel, Personalstunden, ...) einsp…" at bounding box center [495, 182] width 205 height 37
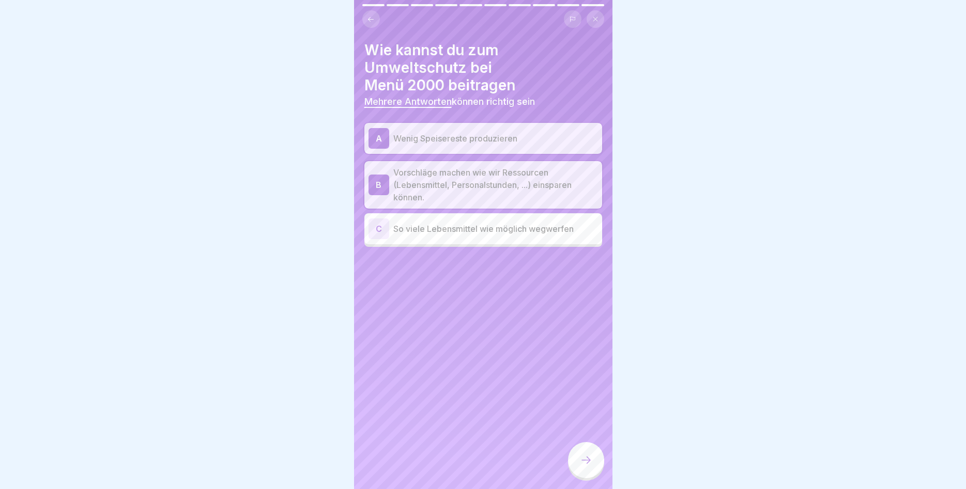
click at [580, 459] on icon at bounding box center [586, 460] width 12 height 12
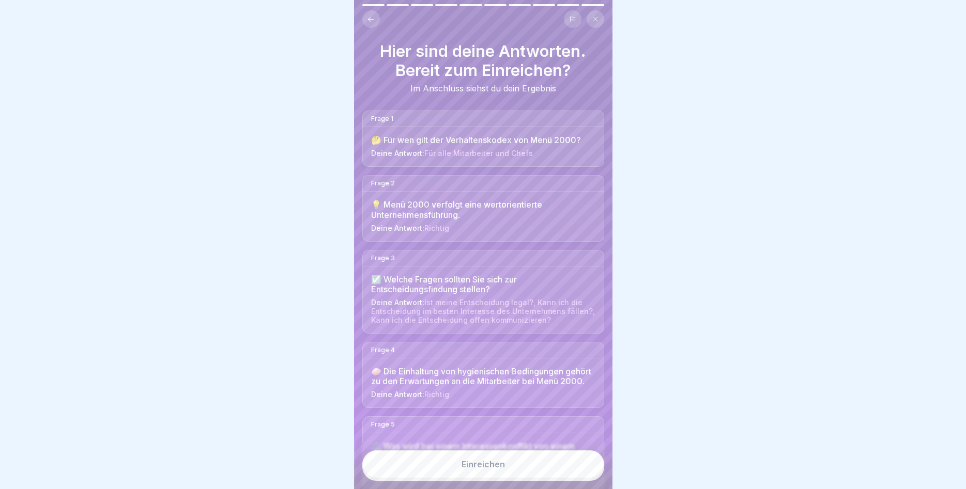
click at [549, 466] on button "Einreichen" at bounding box center [483, 465] width 242 height 28
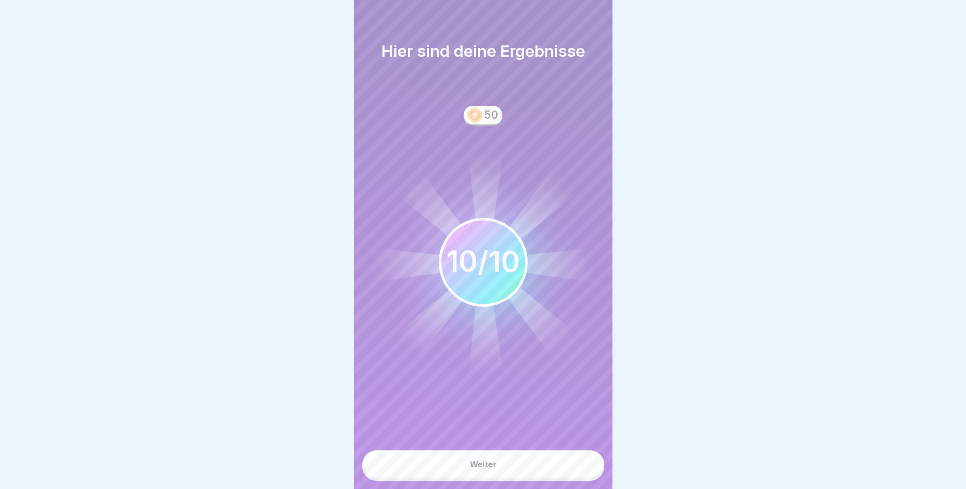
click at [550, 464] on button "Weiter" at bounding box center [483, 465] width 242 height 28
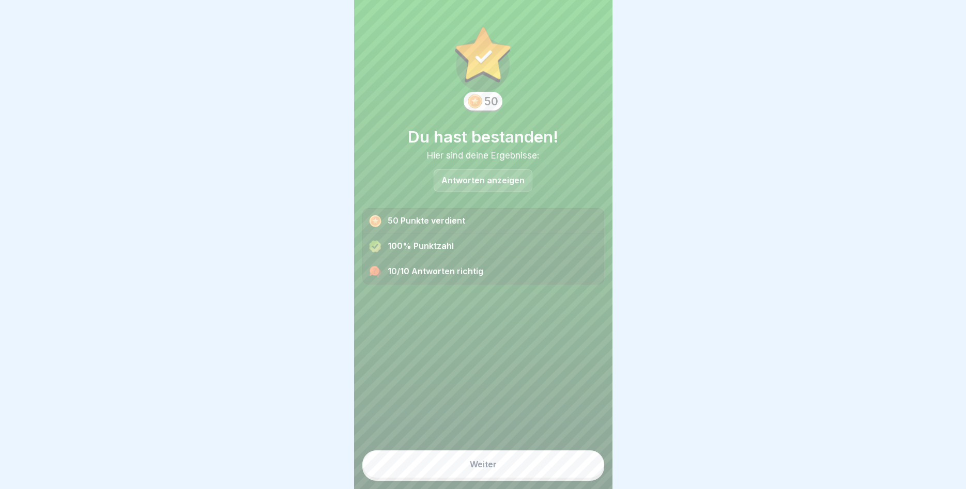
click at [540, 474] on button "Weiter" at bounding box center [483, 465] width 242 height 28
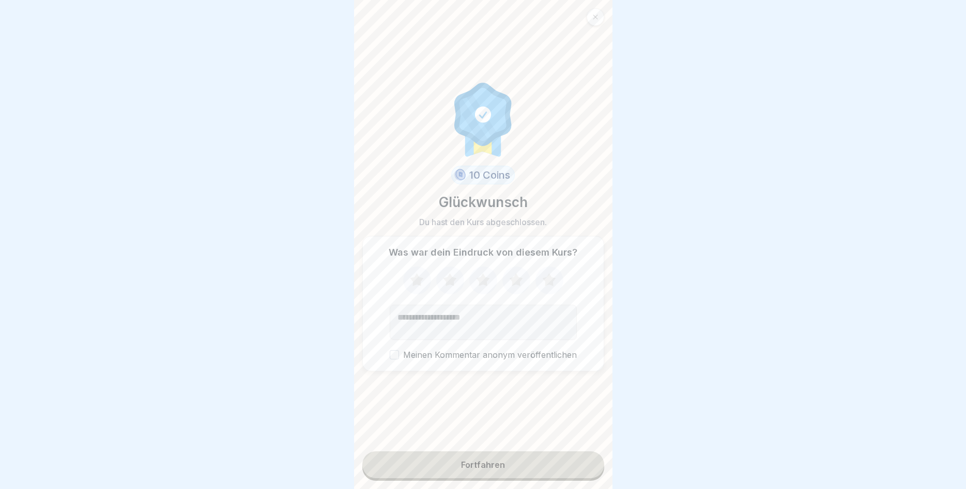
click at [556, 284] on icon at bounding box center [548, 280] width 27 height 27
click at [558, 471] on button "Fortfahren" at bounding box center [483, 465] width 242 height 27
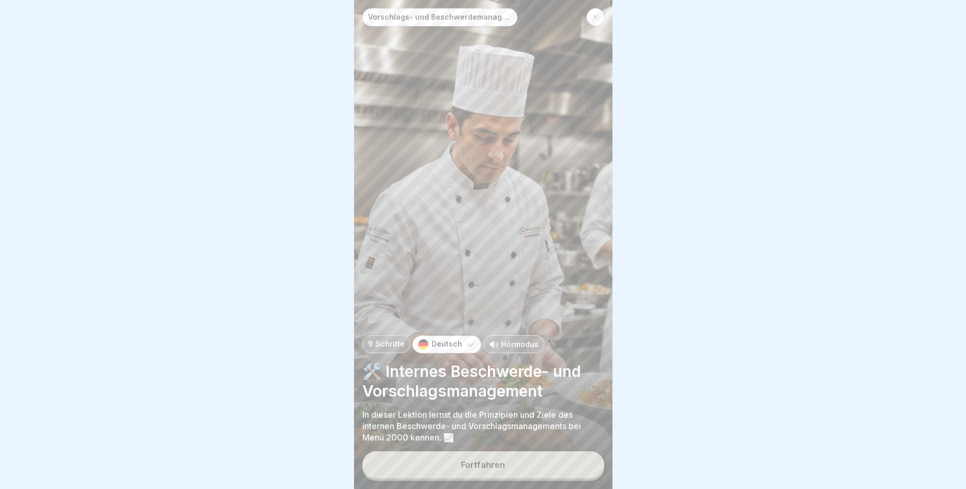
click at [570, 467] on button "Fortfahren" at bounding box center [483, 465] width 242 height 27
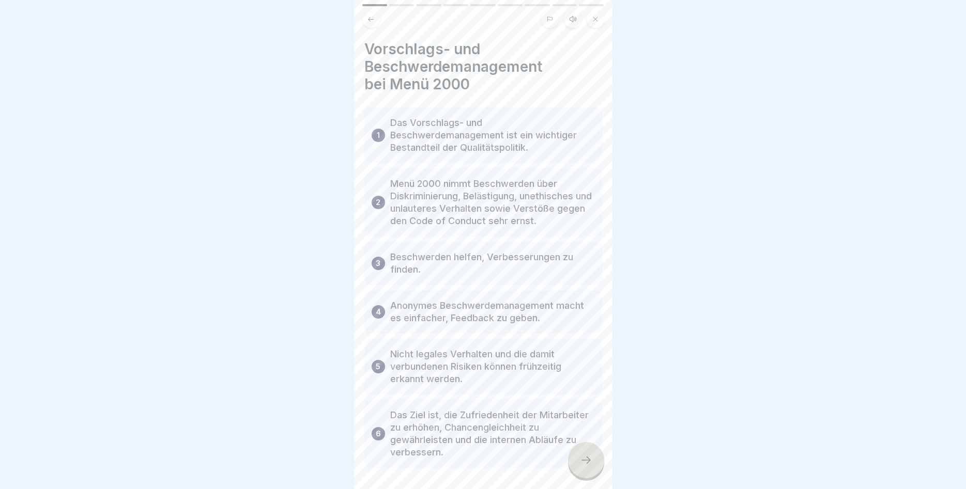
click at [583, 464] on icon at bounding box center [586, 460] width 12 height 12
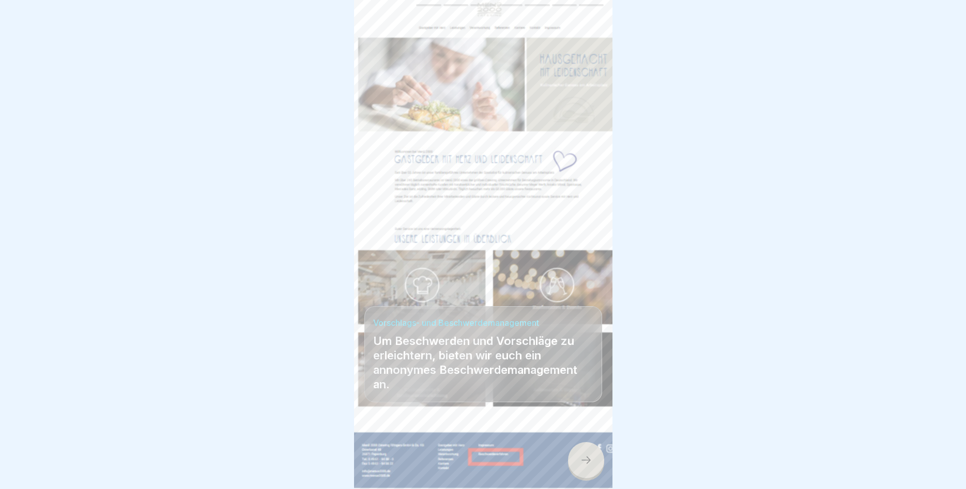
click at [589, 460] on icon at bounding box center [586, 460] width 12 height 12
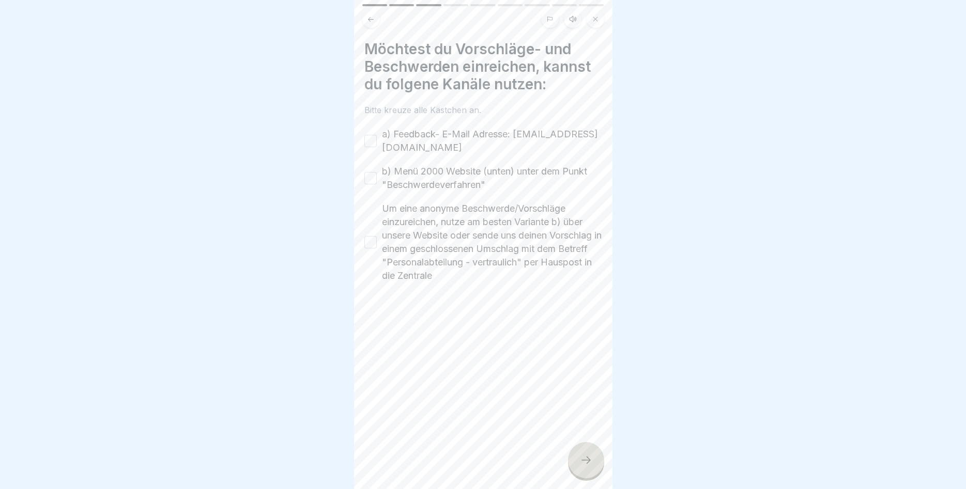
click at [373, 140] on button "a) Feedback- E-Mail Adresse: [EMAIL_ADDRESS][DOMAIN_NAME]" at bounding box center [370, 141] width 12 height 12
click at [366, 176] on button "b) Menü 2000 Website (unten) unter dem Punkt "Beschwerdeverfahren"" at bounding box center [370, 178] width 12 height 12
click at [369, 243] on button "Um eine anonyme Beschwerde/Vorschläge einzureichen, nutze am besten Variante b)…" at bounding box center [370, 242] width 12 height 12
click at [584, 461] on icon at bounding box center [586, 460] width 12 height 12
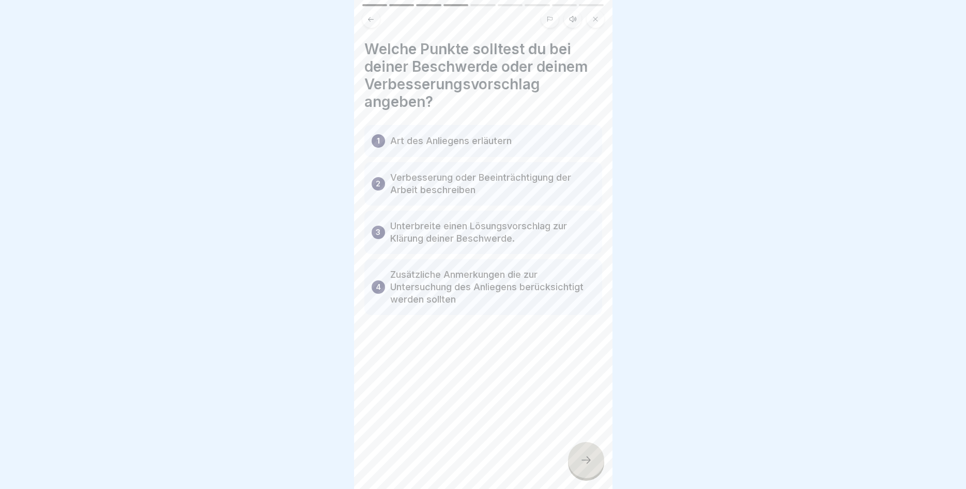
click at [578, 456] on div at bounding box center [586, 460] width 36 height 36
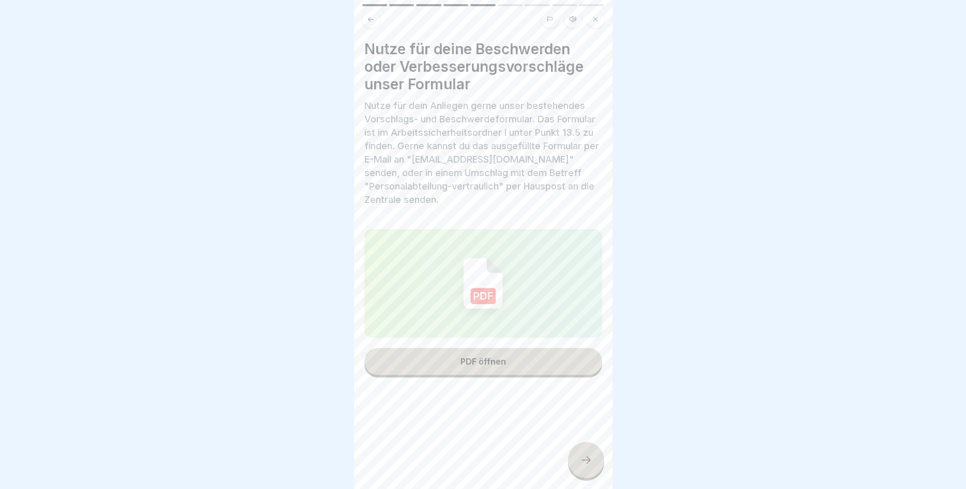
click at [492, 359] on div "PDF öffnen" at bounding box center [482, 361] width 45 height 9
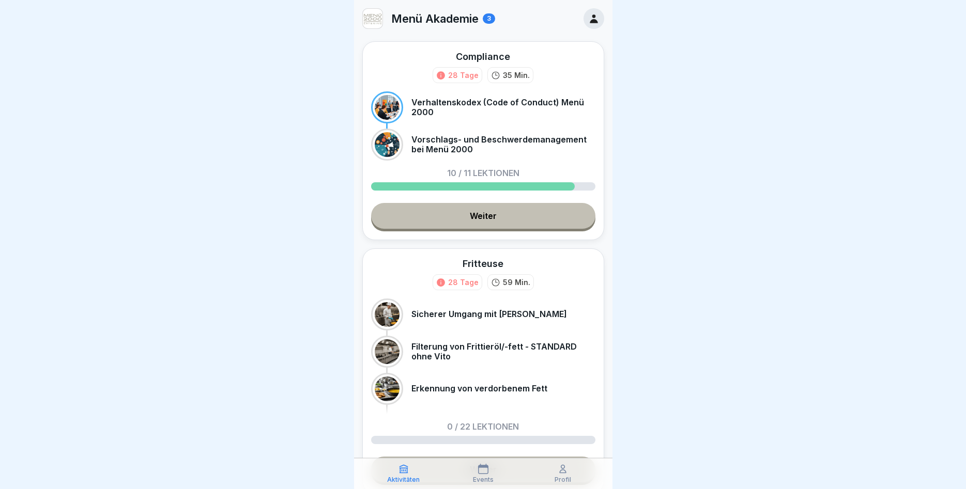
click at [489, 218] on link "Weiter" at bounding box center [483, 216] width 224 height 26
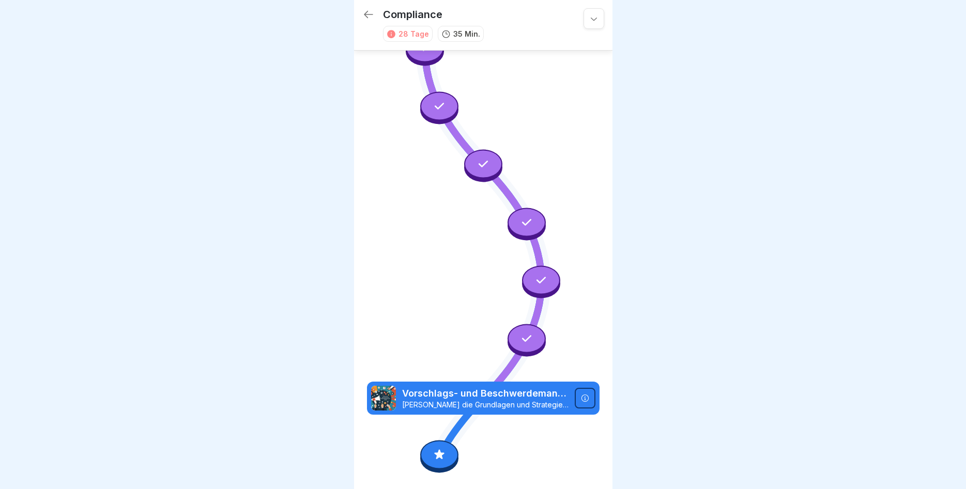
scroll to position [366, 0]
click at [501, 400] on p "[PERSON_NAME] die Grundlagen und Strategien des internen Beschwerde- und Vorsch…" at bounding box center [485, 404] width 166 height 9
click at [584, 398] on icon at bounding box center [585, 398] width 8 height 8
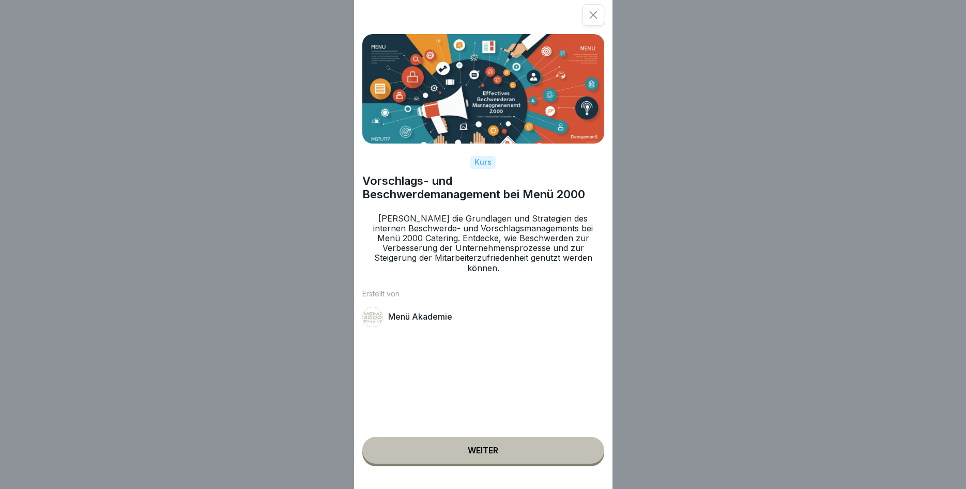
click at [478, 448] on div "Weiter" at bounding box center [483, 450] width 30 height 9
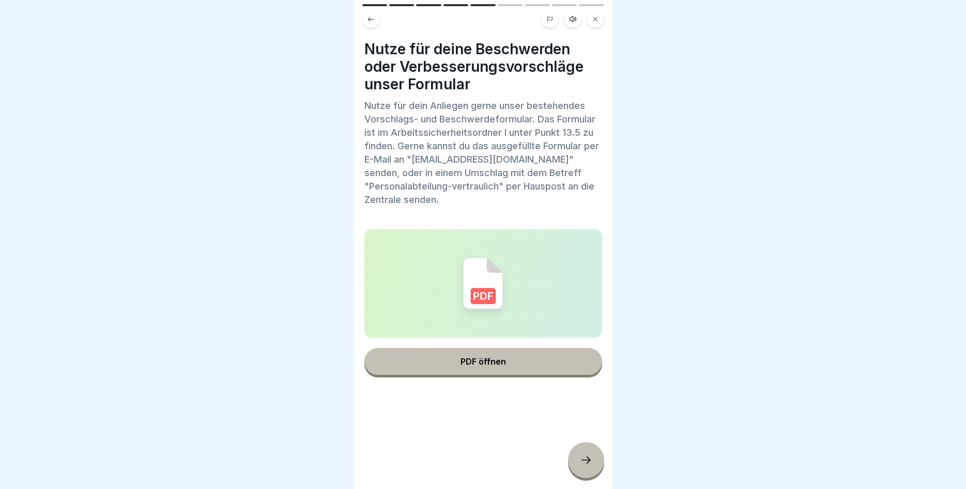
click at [482, 369] on button "PDF öffnen" at bounding box center [483, 361] width 238 height 27
click at [585, 460] on icon at bounding box center [586, 460] width 12 height 12
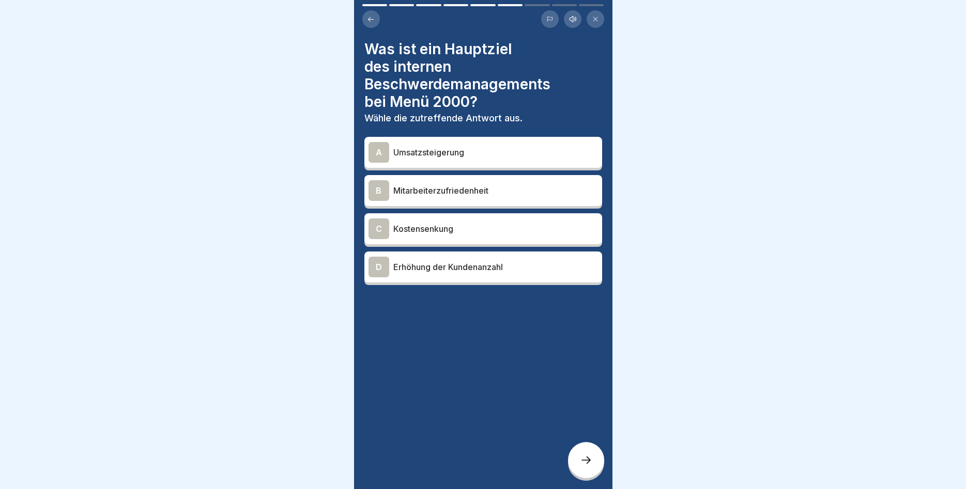
click at [475, 184] on p "Mitarbeiterzufriedenheit" at bounding box center [495, 190] width 205 height 12
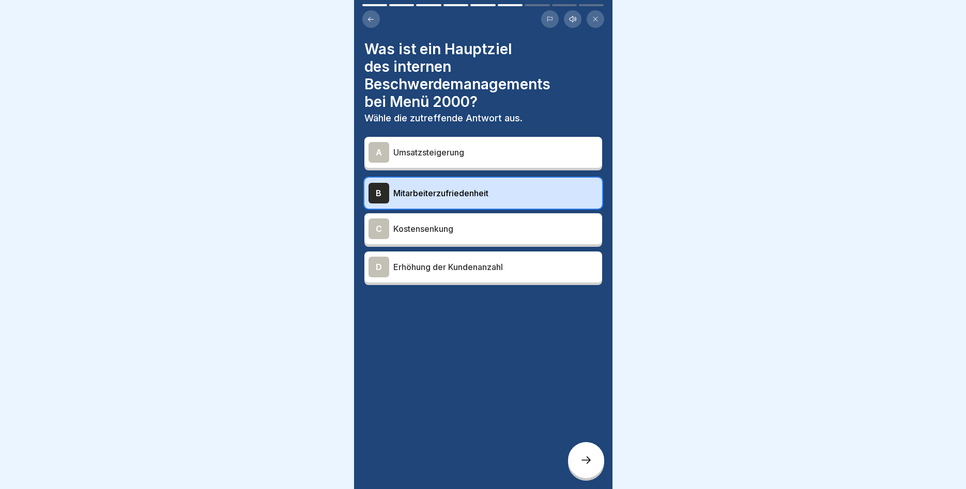
click at [579, 456] on div at bounding box center [586, 460] width 36 height 36
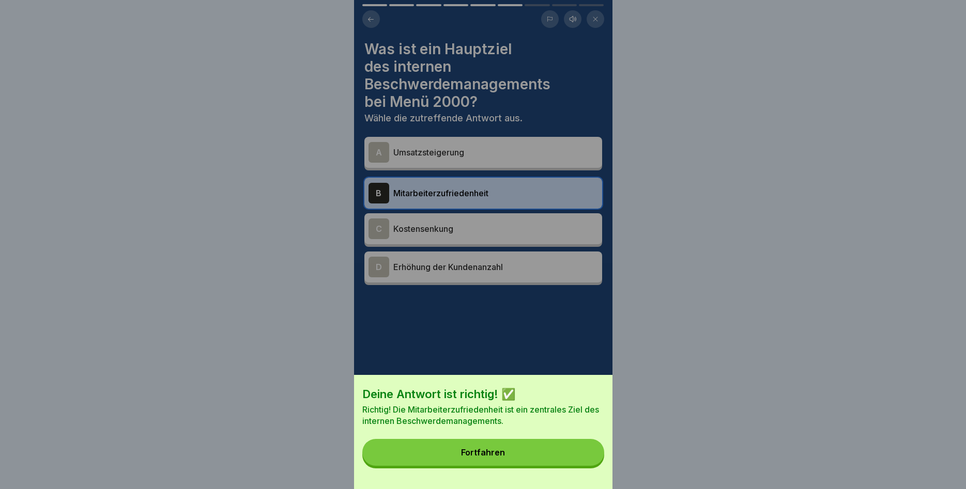
click at [558, 448] on button "Fortfahren" at bounding box center [483, 452] width 242 height 27
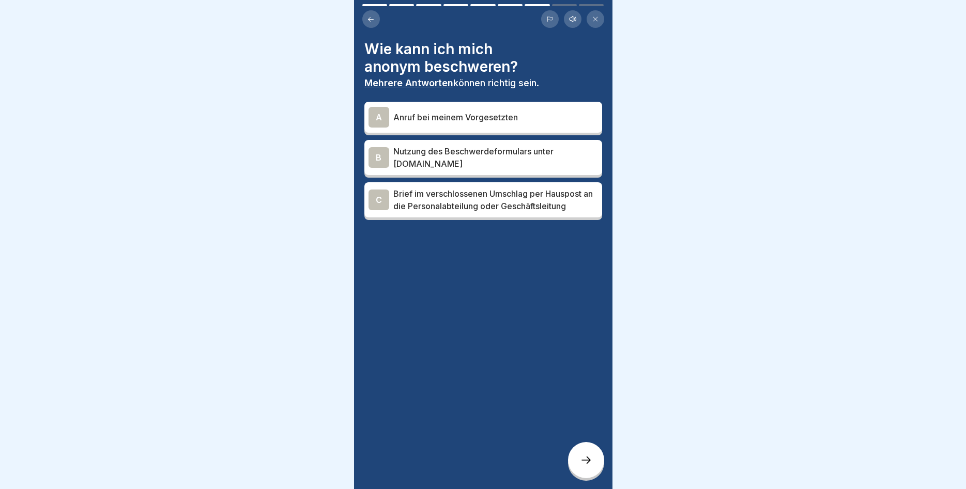
click at [491, 159] on p "Nutzung des Beschwerdeformulars unter [DOMAIN_NAME]" at bounding box center [495, 157] width 205 height 25
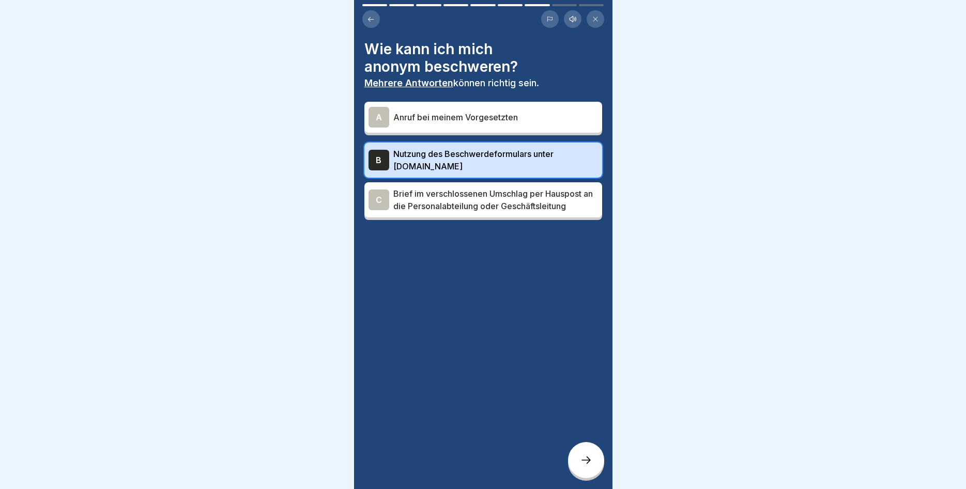
click at [488, 208] on p "Brief im verschlossenen Umschlag per Hauspost an die Personalabteilung oder Ges…" at bounding box center [495, 200] width 205 height 25
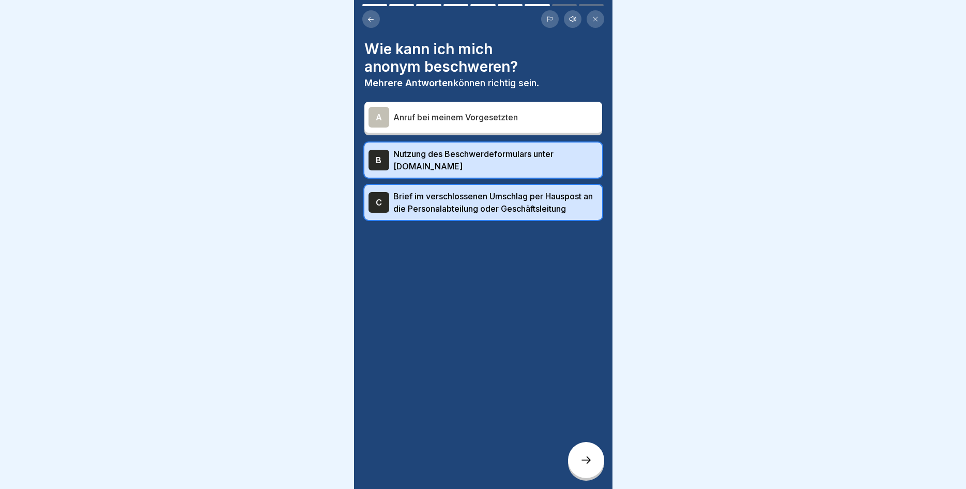
click at [580, 457] on icon at bounding box center [586, 460] width 12 height 12
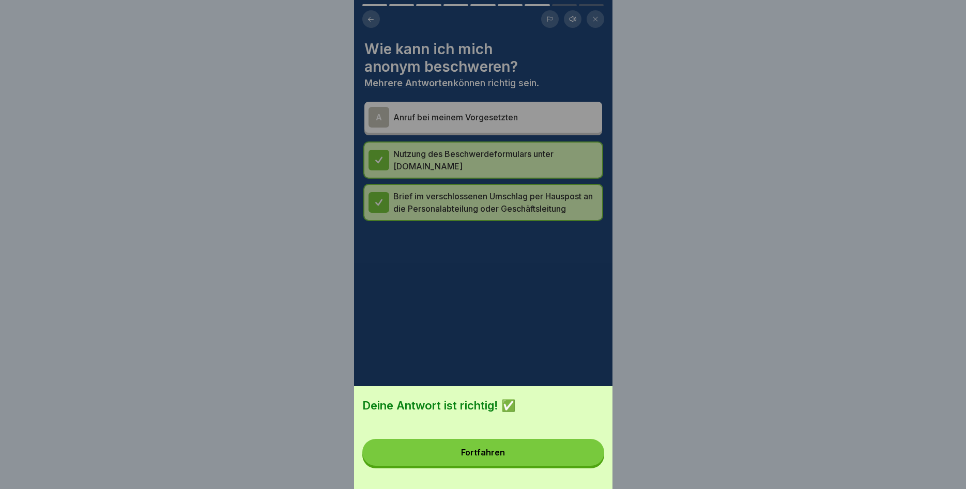
click at [516, 450] on button "Fortfahren" at bounding box center [483, 452] width 242 height 27
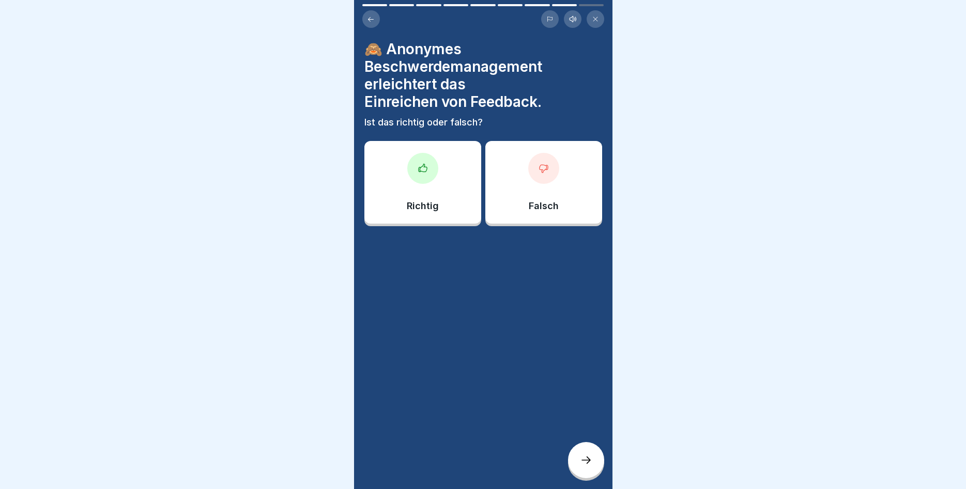
click at [407, 180] on div "Richtig" at bounding box center [422, 182] width 117 height 83
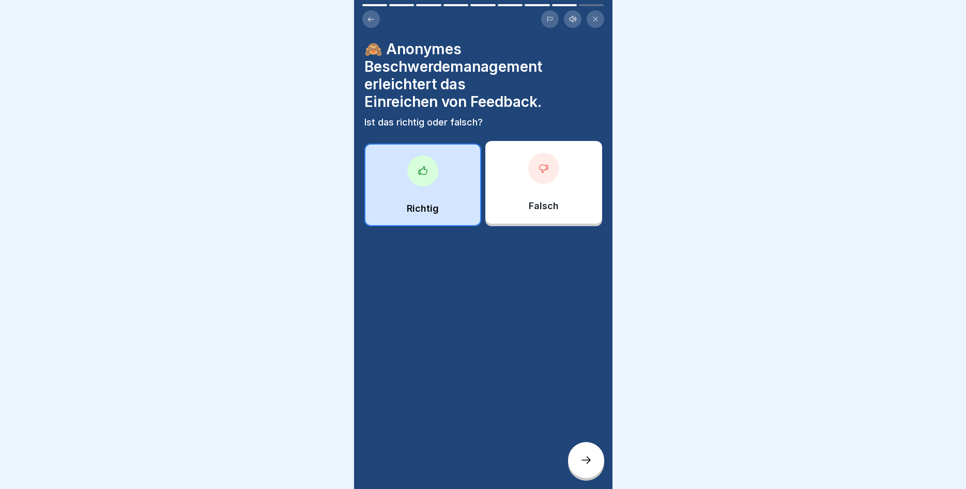
click at [582, 462] on icon at bounding box center [586, 460] width 12 height 12
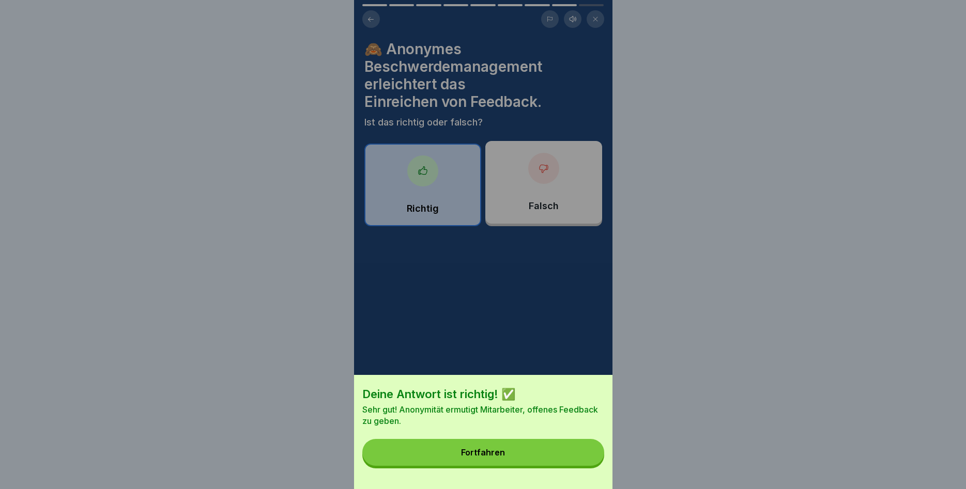
click at [574, 453] on button "Fortfahren" at bounding box center [483, 452] width 242 height 27
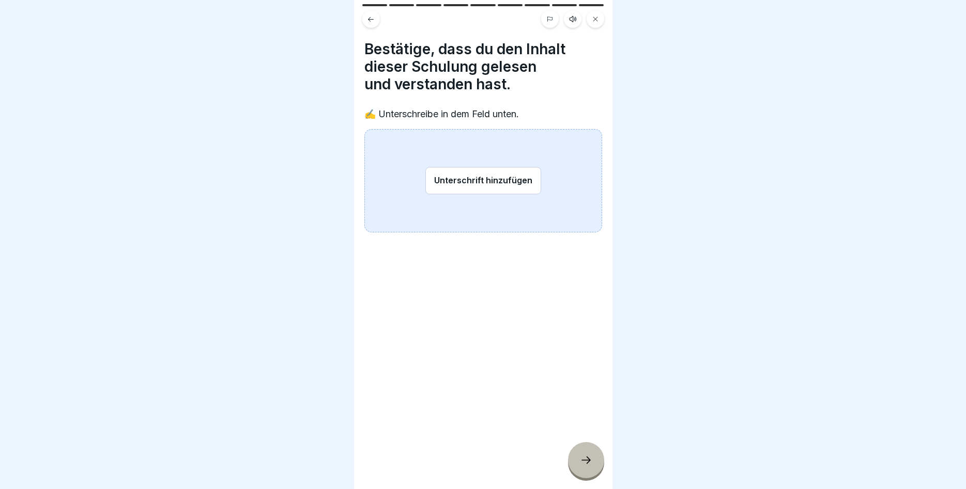
click at [449, 182] on button "Unterschrift hinzufügen" at bounding box center [483, 180] width 116 height 27
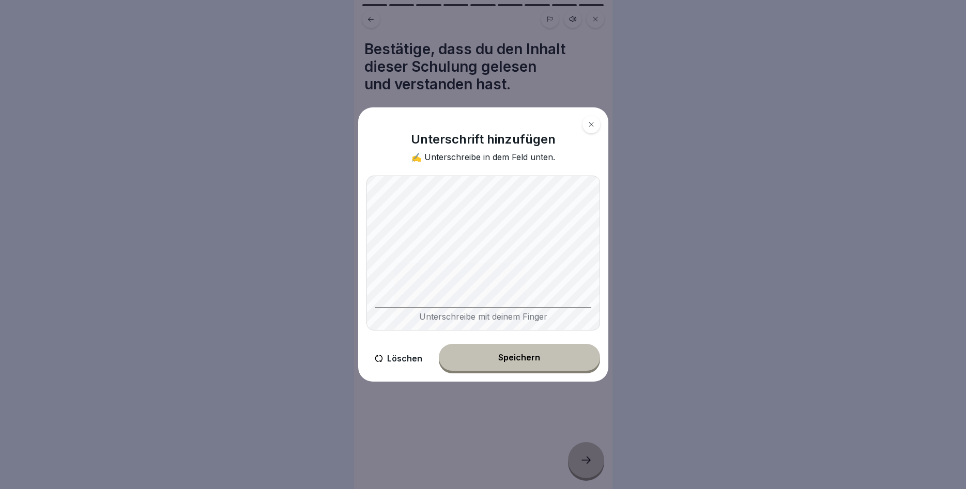
click at [523, 354] on div "Speichern" at bounding box center [519, 357] width 42 height 9
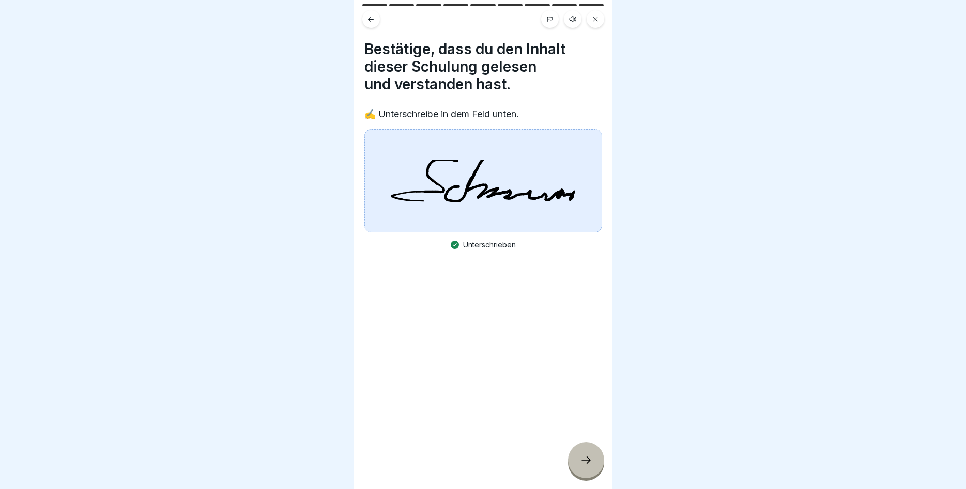
click at [575, 455] on div at bounding box center [586, 460] width 36 height 36
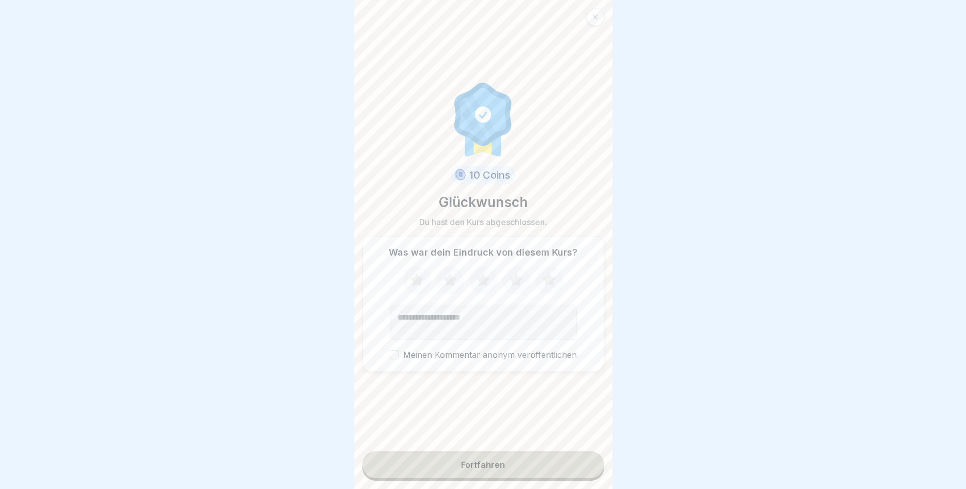
click at [553, 279] on icon at bounding box center [548, 279] width 13 height 13
click at [492, 471] on button "Fortfahren" at bounding box center [483, 465] width 242 height 27
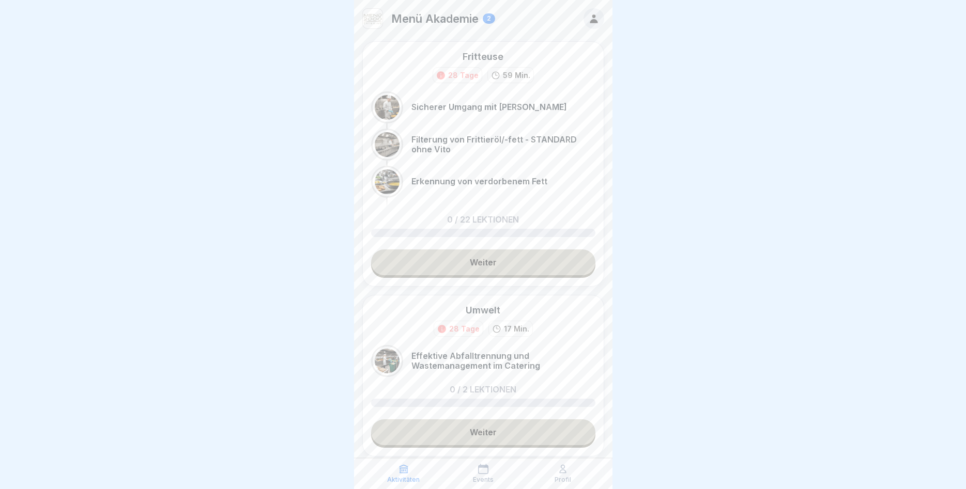
click at [525, 265] on link "Weiter" at bounding box center [483, 263] width 224 height 26
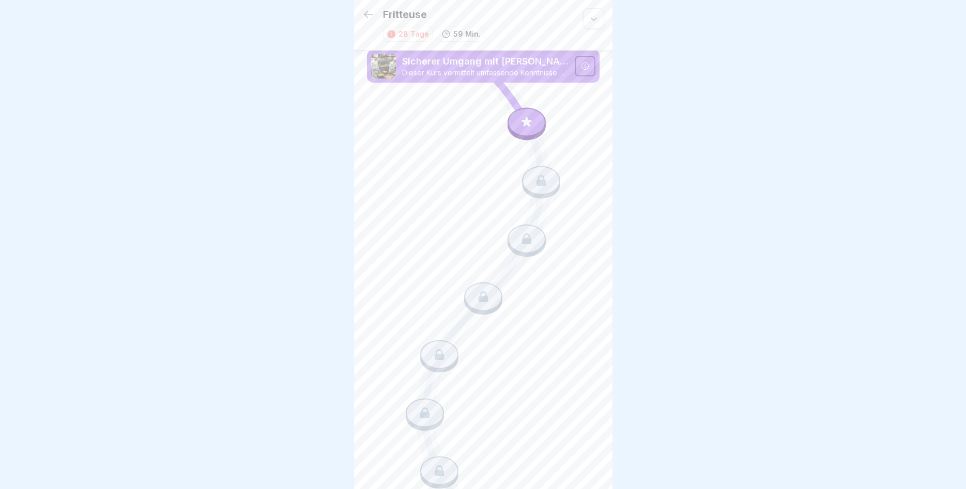
click at [585, 66] on icon at bounding box center [585, 66] width 8 height 8
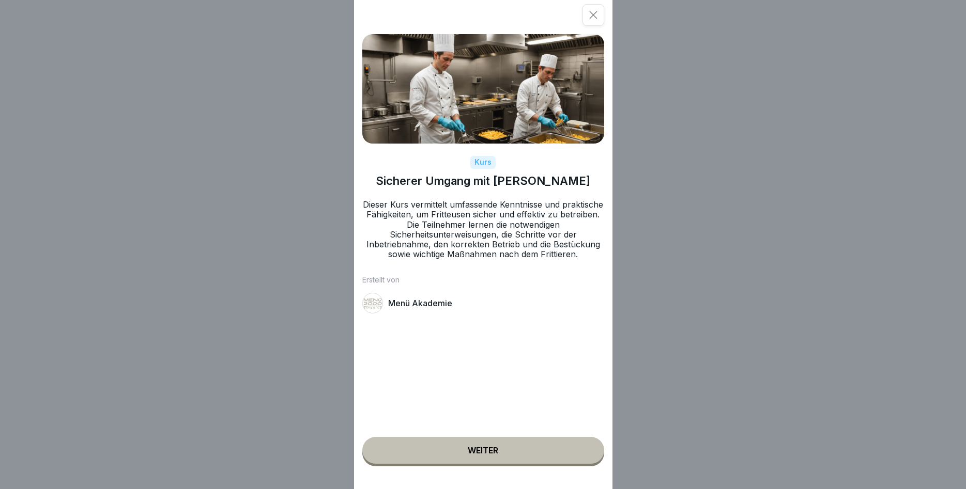
click at [493, 451] on div "Weiter" at bounding box center [483, 450] width 30 height 9
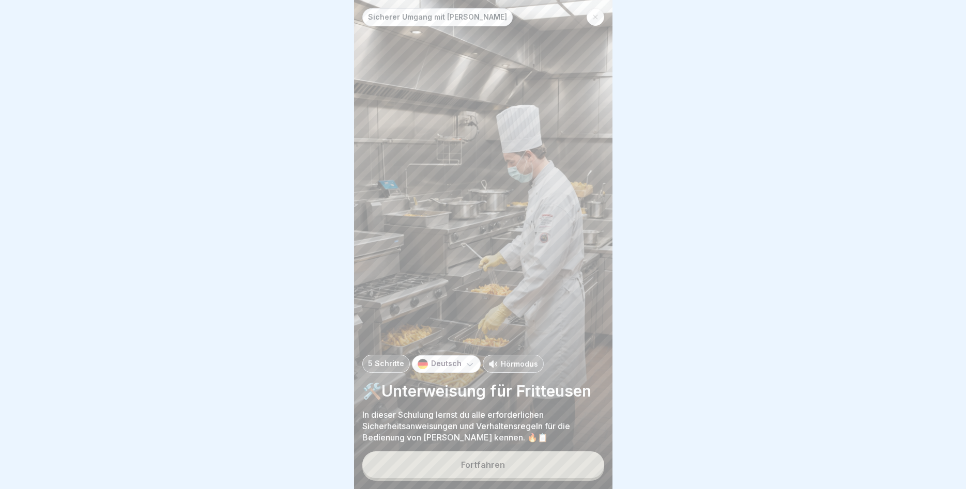
click at [505, 465] on button "Fortfahren" at bounding box center [483, 465] width 242 height 27
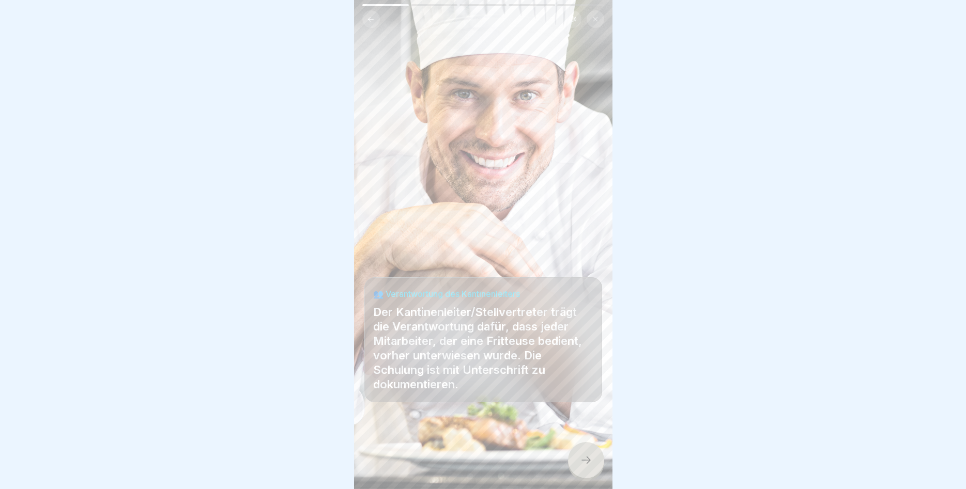
click at [591, 455] on div at bounding box center [586, 460] width 36 height 36
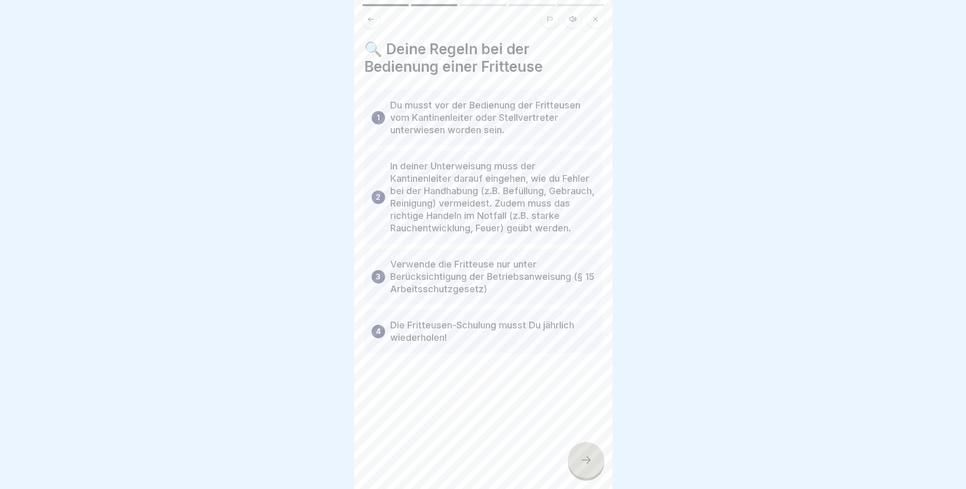
click at [591, 455] on div at bounding box center [586, 460] width 36 height 36
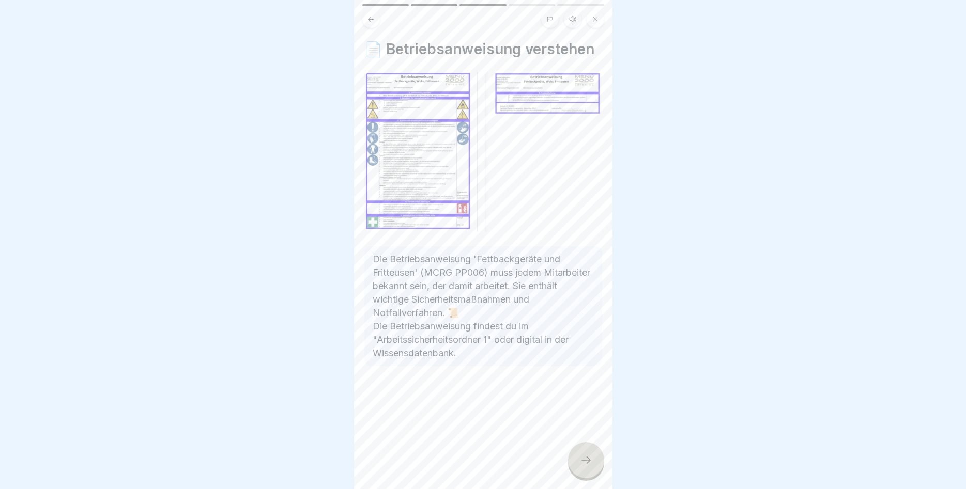
click at [591, 455] on div at bounding box center [586, 460] width 36 height 36
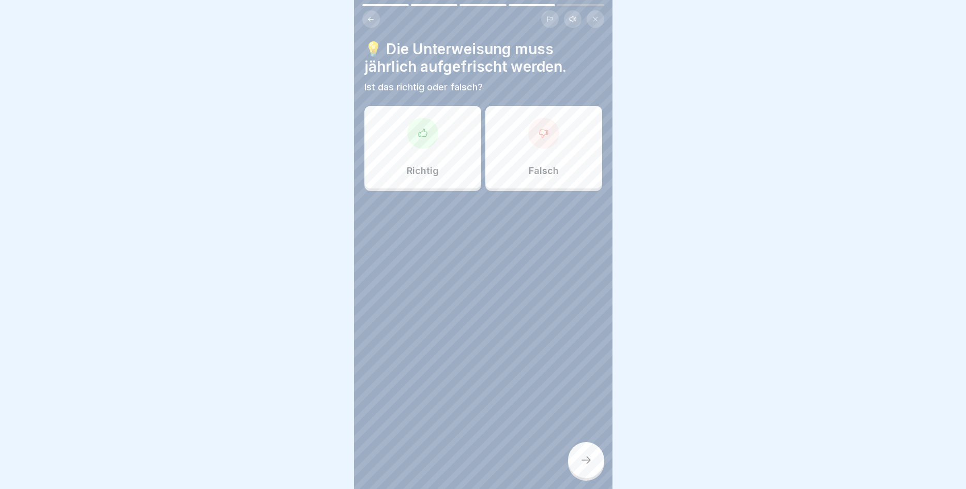
click at [411, 126] on div at bounding box center [422, 133] width 31 height 31
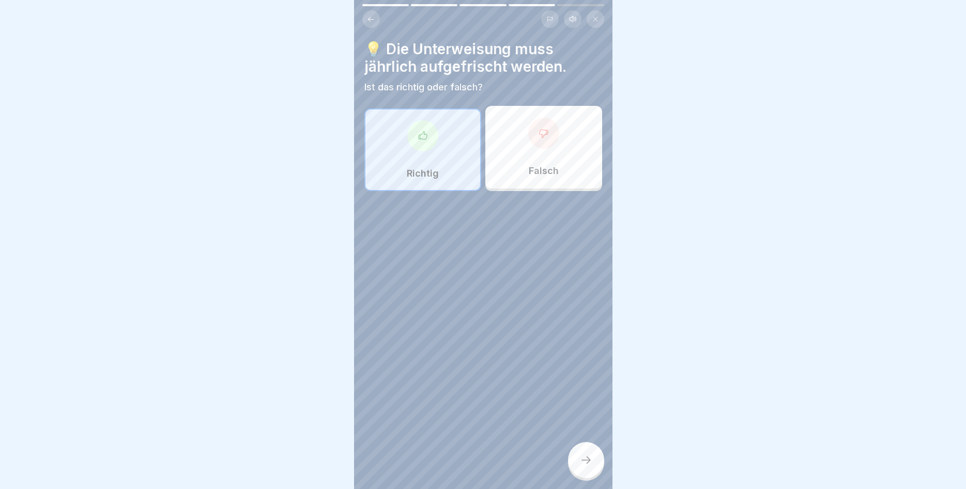
click at [591, 456] on icon at bounding box center [586, 460] width 12 height 12
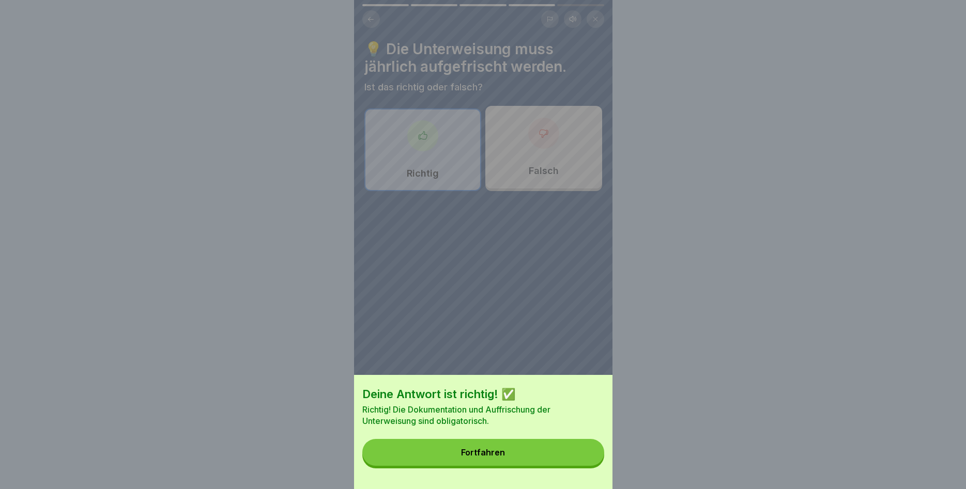
click at [527, 450] on button "Fortfahren" at bounding box center [483, 452] width 242 height 27
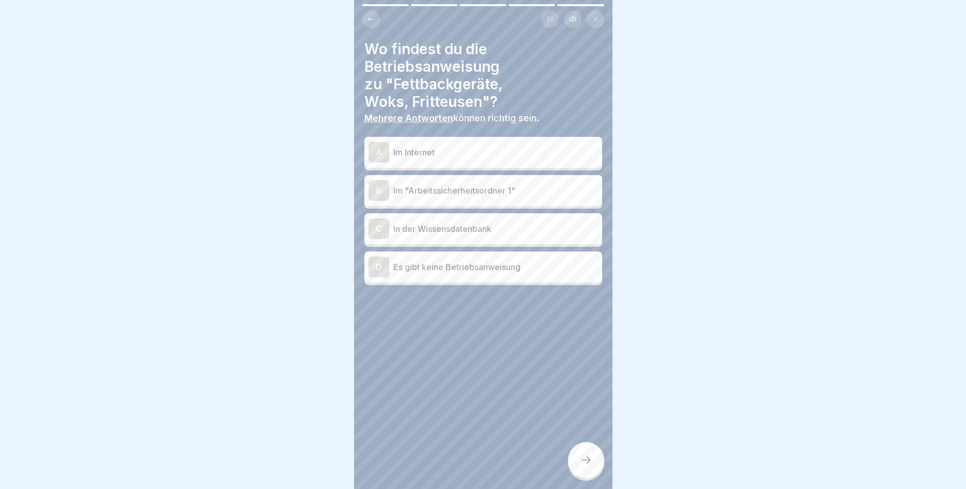
click at [505, 188] on p "Im "Arbeitssicherheitsordner 1"" at bounding box center [495, 190] width 205 height 12
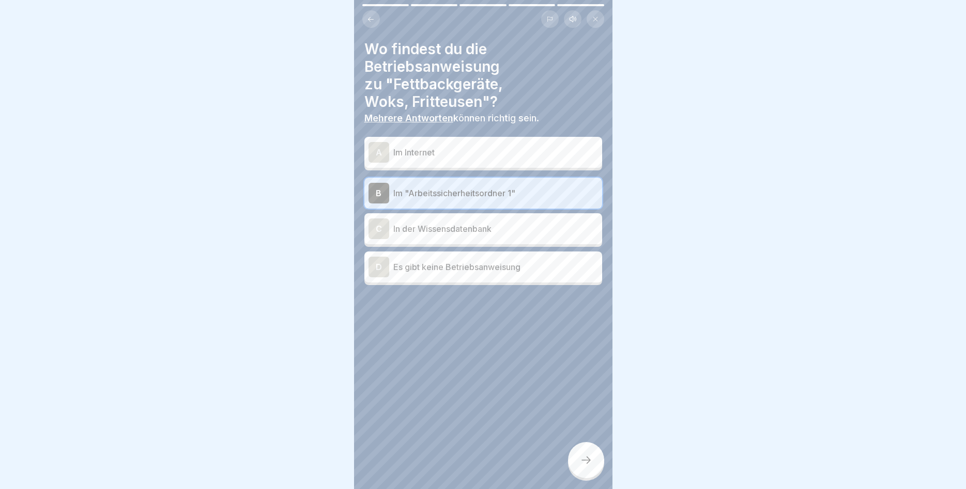
click at [587, 461] on icon at bounding box center [586, 460] width 12 height 12
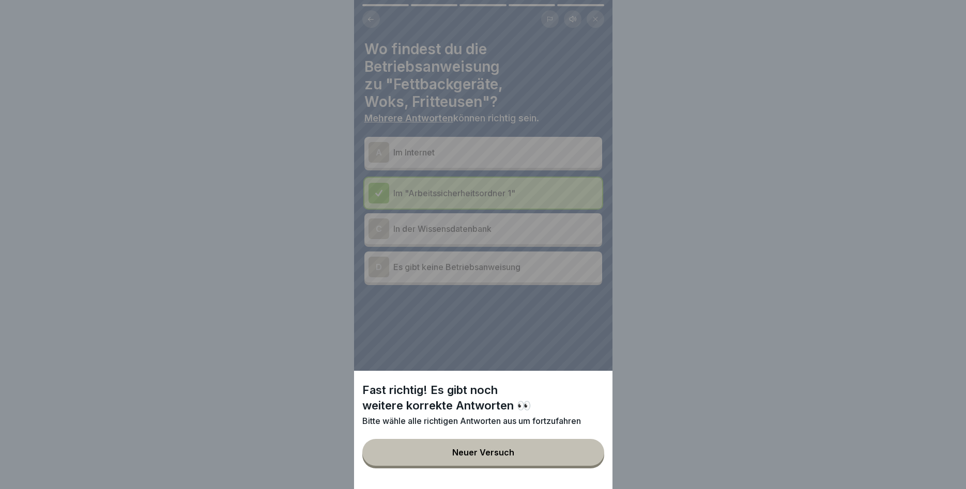
click at [557, 450] on button "Neuer Versuch" at bounding box center [483, 452] width 242 height 27
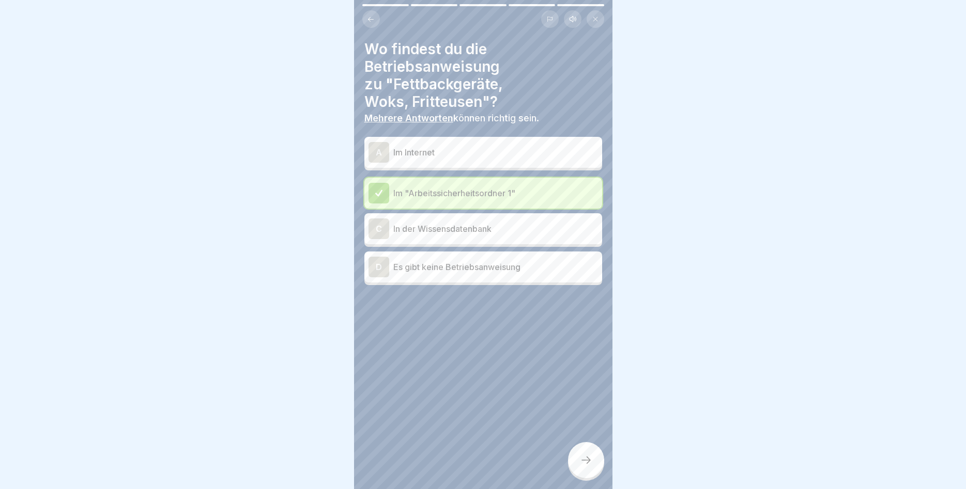
click at [458, 142] on div "A Im Internet" at bounding box center [483, 152] width 238 height 31
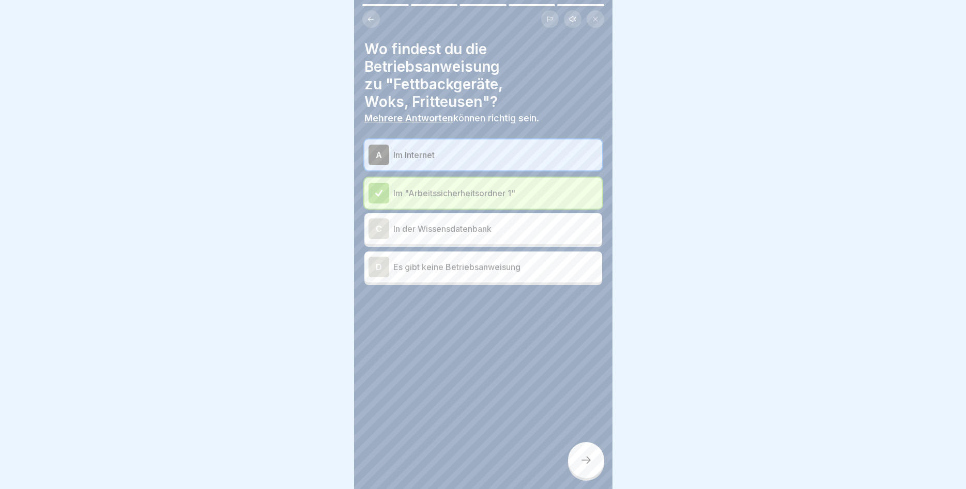
click at [582, 446] on div at bounding box center [586, 460] width 36 height 36
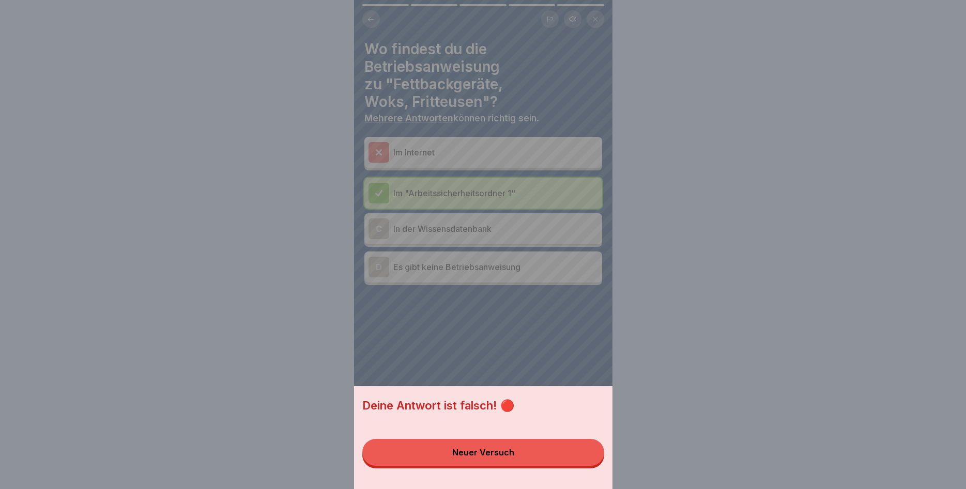
click at [501, 453] on div "Neuer Versuch" at bounding box center [483, 452] width 62 height 9
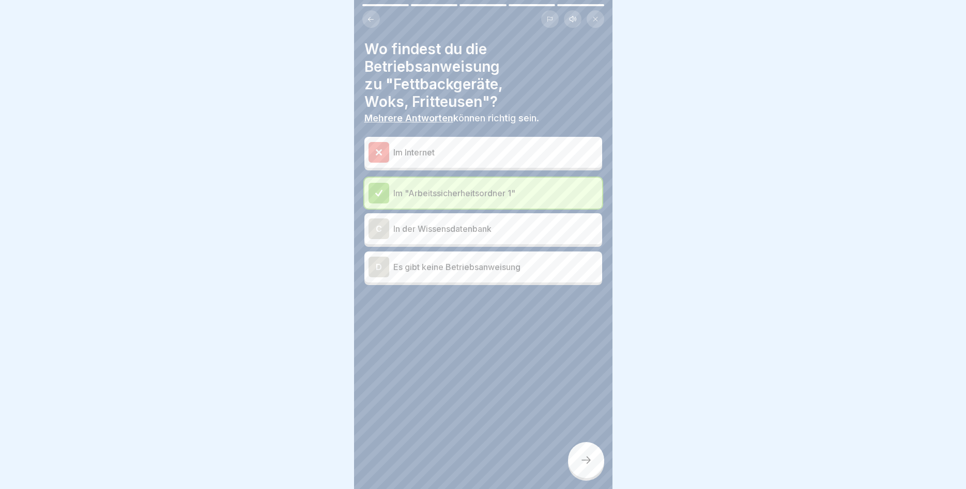
click at [494, 229] on p "In der Wissensdatenbank" at bounding box center [495, 229] width 205 height 12
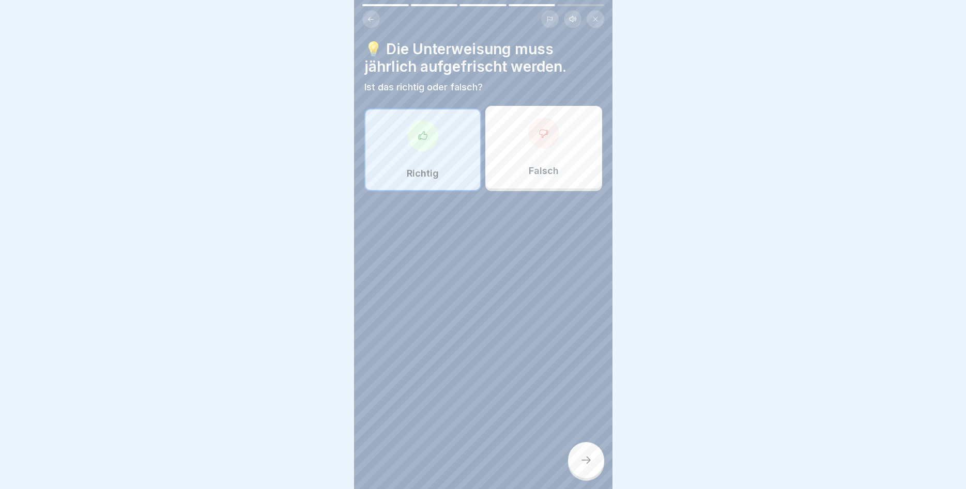
click at [427, 144] on div at bounding box center [422, 135] width 31 height 31
click at [427, 145] on div at bounding box center [422, 135] width 31 height 31
click at [427, 146] on div at bounding box center [422, 135] width 31 height 31
click at [425, 138] on icon at bounding box center [422, 136] width 10 height 10
click at [580, 458] on icon at bounding box center [586, 460] width 12 height 12
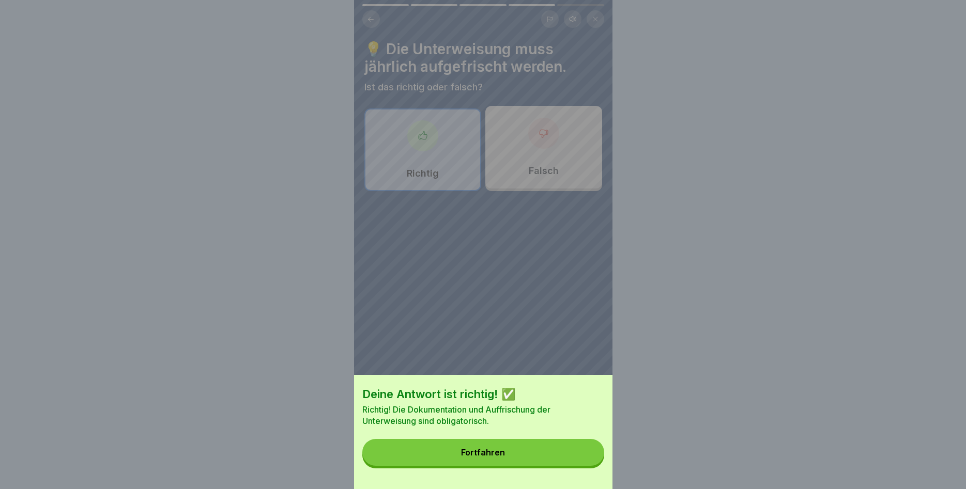
click at [497, 453] on div "Fortfahren" at bounding box center [483, 452] width 44 height 9
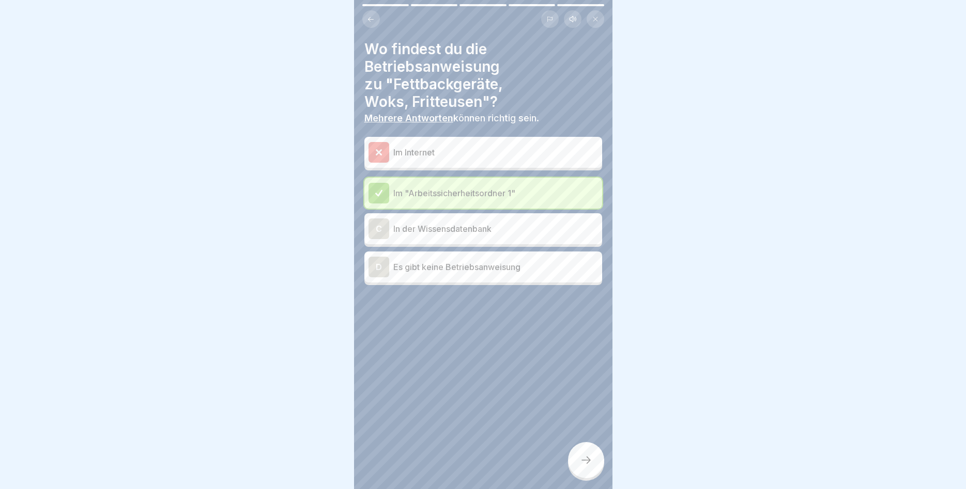
click at [468, 226] on p "In der Wissensdatenbank" at bounding box center [495, 229] width 205 height 12
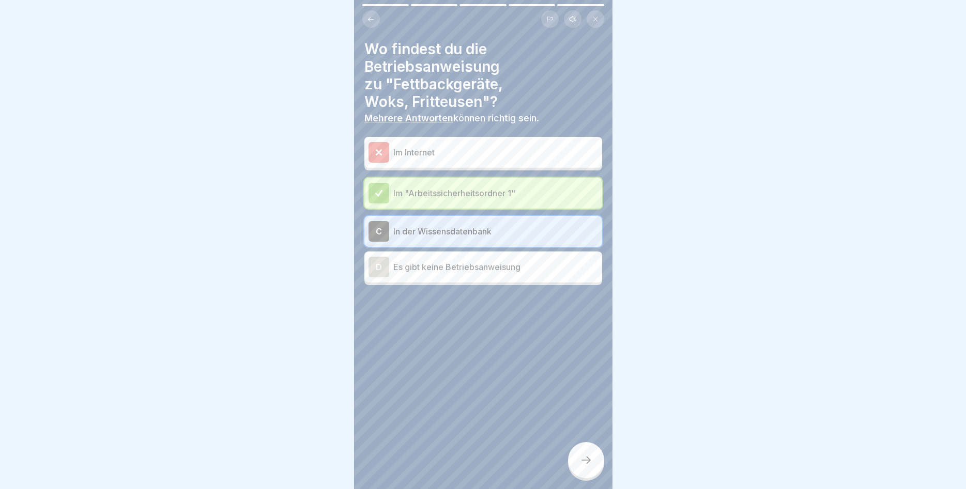
click at [587, 460] on icon at bounding box center [586, 460] width 12 height 12
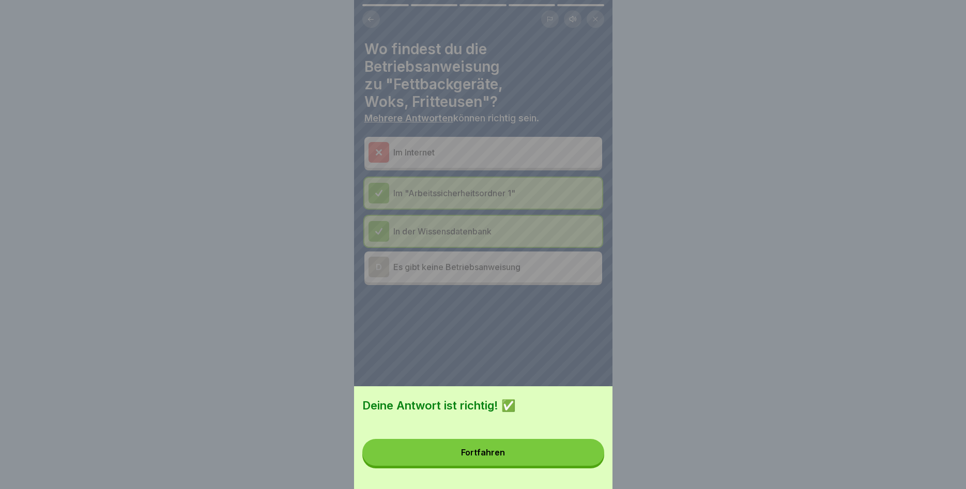
click at [538, 447] on button "Fortfahren" at bounding box center [483, 452] width 242 height 27
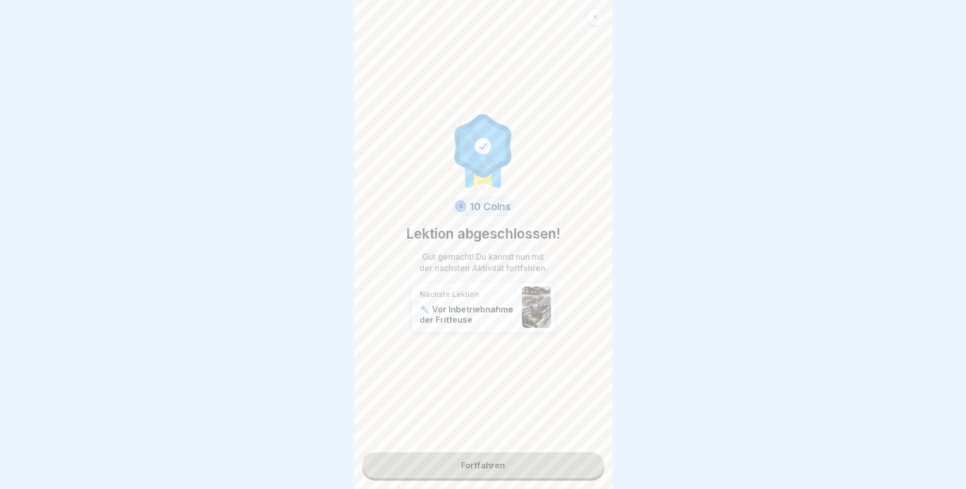
click at [523, 462] on link "Fortfahren" at bounding box center [483, 466] width 242 height 26
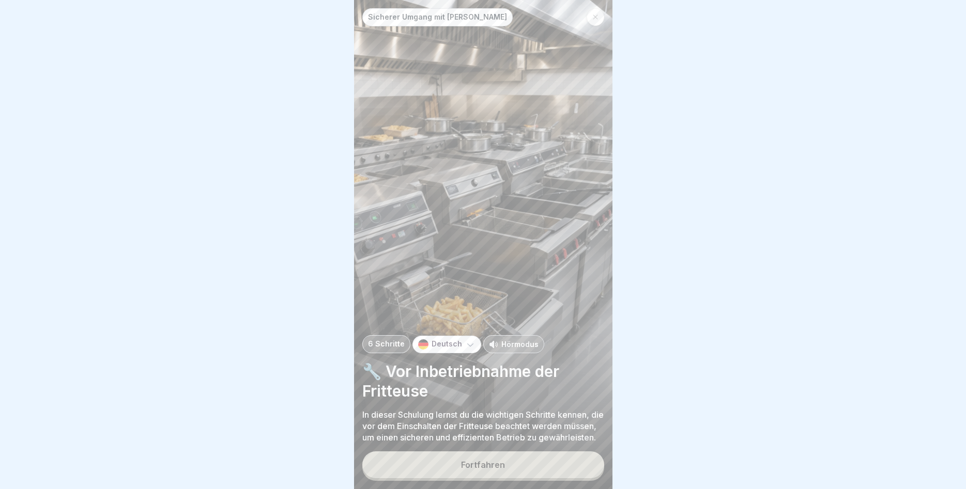
click at [531, 461] on button "Fortfahren" at bounding box center [483, 465] width 242 height 27
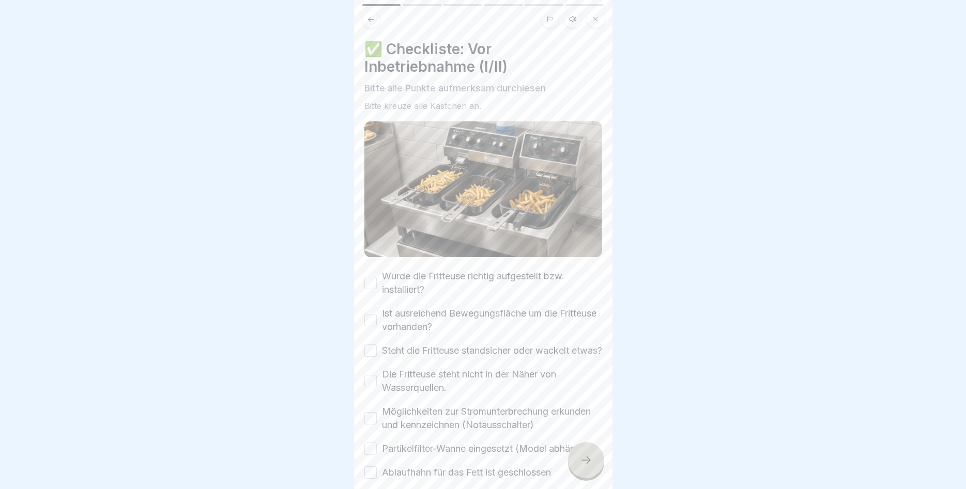
click at [378, 285] on div "Wurde die Fritteuse richtig aufgestellt bzw. installiert?" at bounding box center [483, 283] width 238 height 27
click at [373, 281] on button "Wurde die Fritteuse richtig aufgestellt bzw. installiert?" at bounding box center [370, 283] width 12 height 12
click at [370, 320] on button "Ist ausreichend Bewegungsfläche um die Fritteuse vorhanden?" at bounding box center [370, 320] width 12 height 12
click at [373, 357] on button "Steht die Fritteuse standsicher oder wackelt etwas?" at bounding box center [370, 351] width 12 height 12
click at [372, 388] on button "Die Fritteuse steht nicht in der Näher von Wasserquellen." at bounding box center [370, 381] width 12 height 12
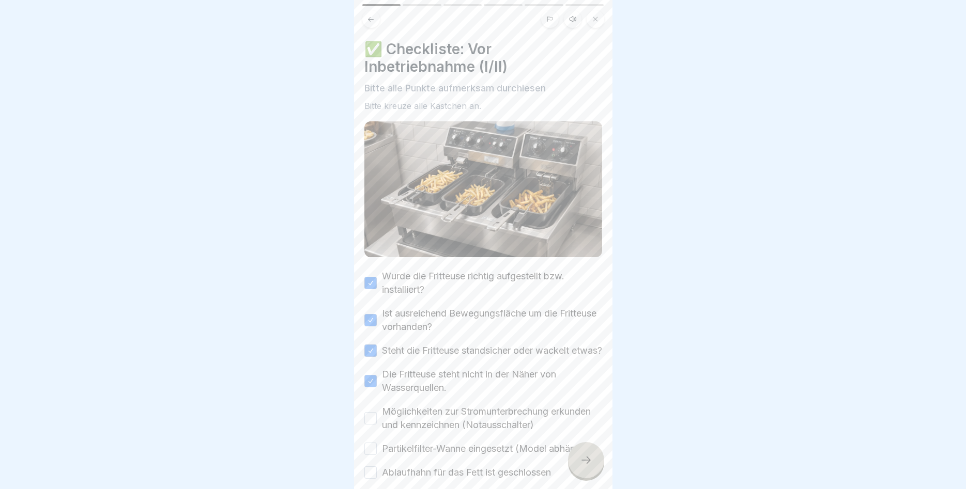
click at [371, 425] on button "Möglichkeiten zur Stromunterbrechung erkunden und kennzeichnen (Notausschalter)" at bounding box center [370, 418] width 12 height 12
click at [375, 455] on button "Partikelfilter-Wanne eingesetzt (Model abhängig)" at bounding box center [370, 449] width 12 height 12
click at [370, 479] on button "Ablaufhahn für das Fett ist geschlossen" at bounding box center [370, 473] width 12 height 12
click at [584, 453] on div at bounding box center [586, 460] width 36 height 36
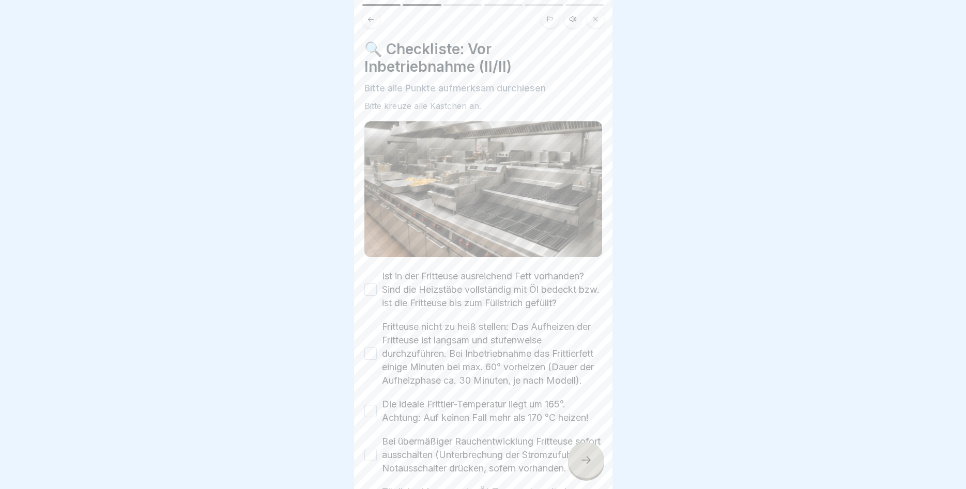
click at [366, 287] on button "Ist in der Fritteuse ausreichend Fett vorhanden? Sind die Heizstäbe vollständig…" at bounding box center [370, 290] width 12 height 12
click at [367, 351] on button "Fritteuse nicht zu heiß stellen: Das Aufheizen der Fritteuse ist langsam und st…" at bounding box center [370, 354] width 12 height 12
click at [370, 412] on button "Die ideale Frittier-Temperatur liegt um 165°. Achtung: Auf keinen Fall mehr als…" at bounding box center [370, 411] width 12 height 12
click at [370, 461] on button "Bei übermäßiger Rauchentwicklung Fritteuse sofort ausschalten (Unterbrechung de…" at bounding box center [370, 455] width 12 height 12
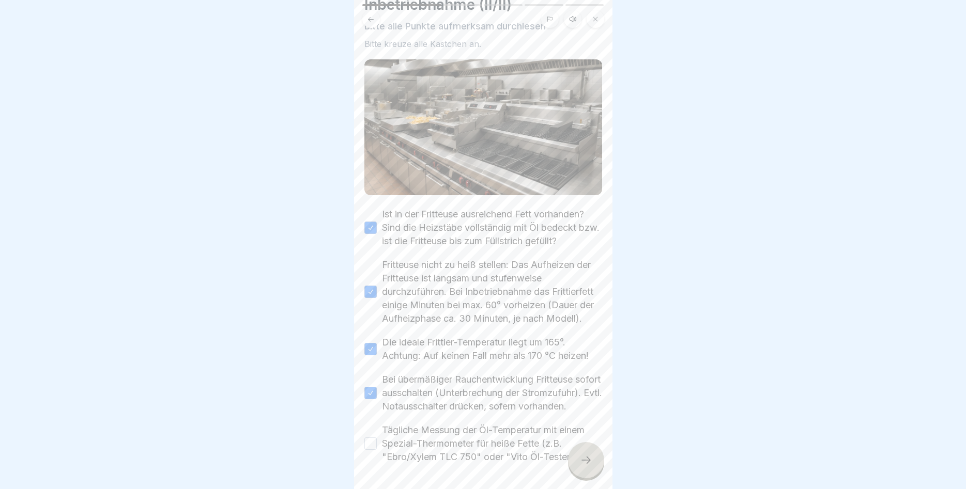
scroll to position [112, 0]
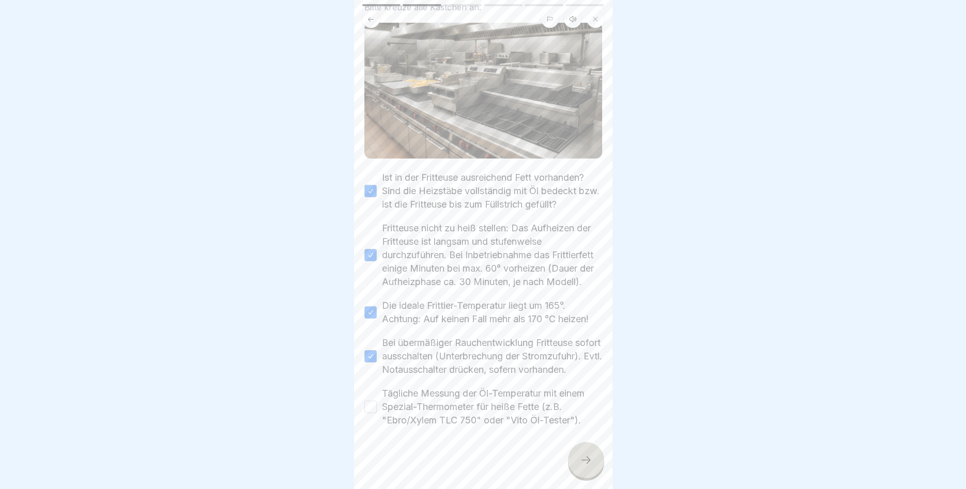
click at [374, 408] on button "Tägliche Messung der Öl-Temperatur mit einem Spezial-Thermometer für heiße Fett…" at bounding box center [370, 407] width 12 height 12
click at [585, 456] on icon at bounding box center [586, 460] width 12 height 12
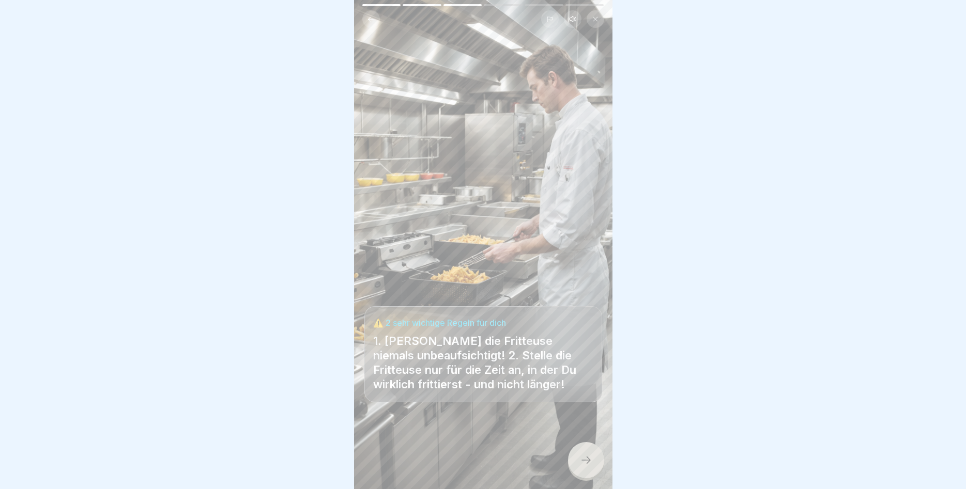
click at [585, 457] on icon at bounding box center [586, 460] width 12 height 12
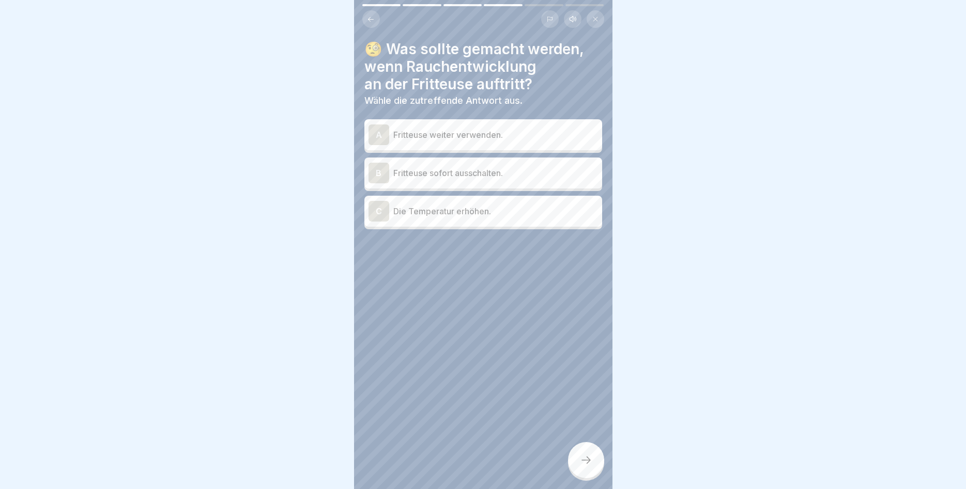
click at [383, 166] on div "B" at bounding box center [378, 173] width 21 height 21
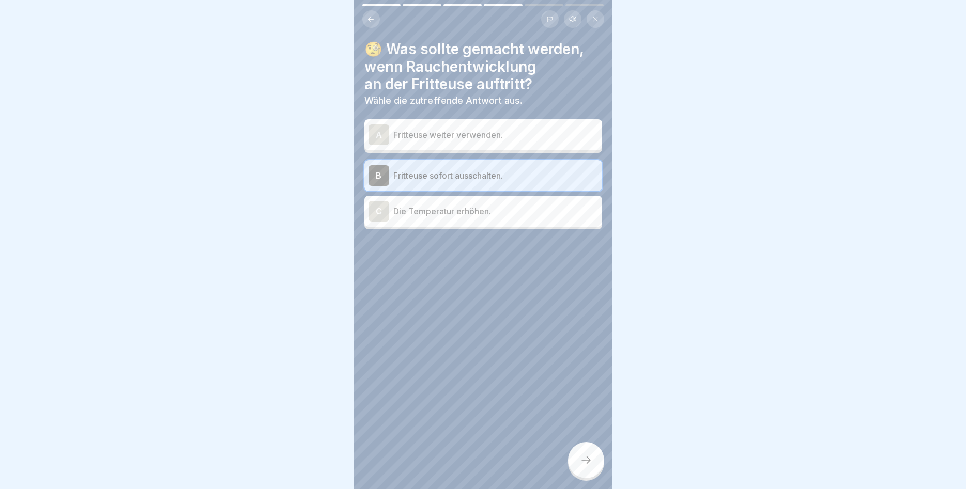
click at [583, 456] on icon at bounding box center [586, 460] width 12 height 12
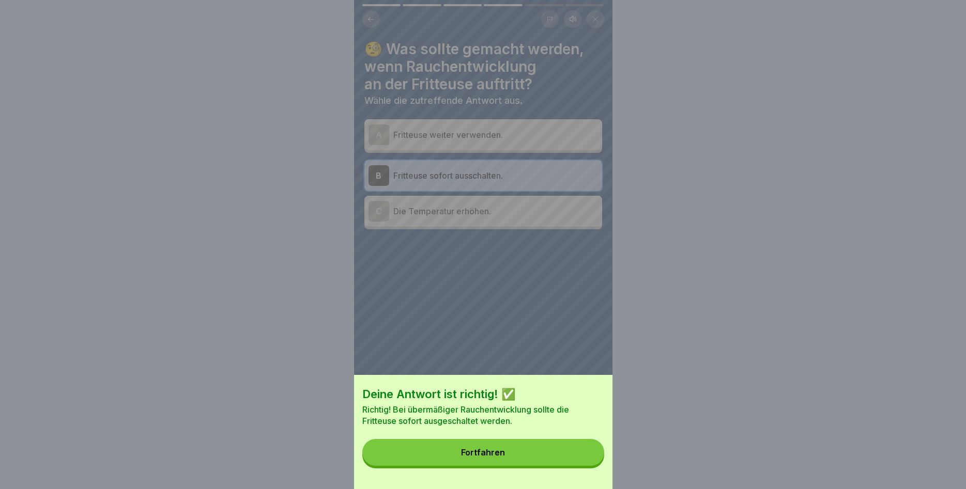
click at [521, 451] on button "Fortfahren" at bounding box center [483, 452] width 242 height 27
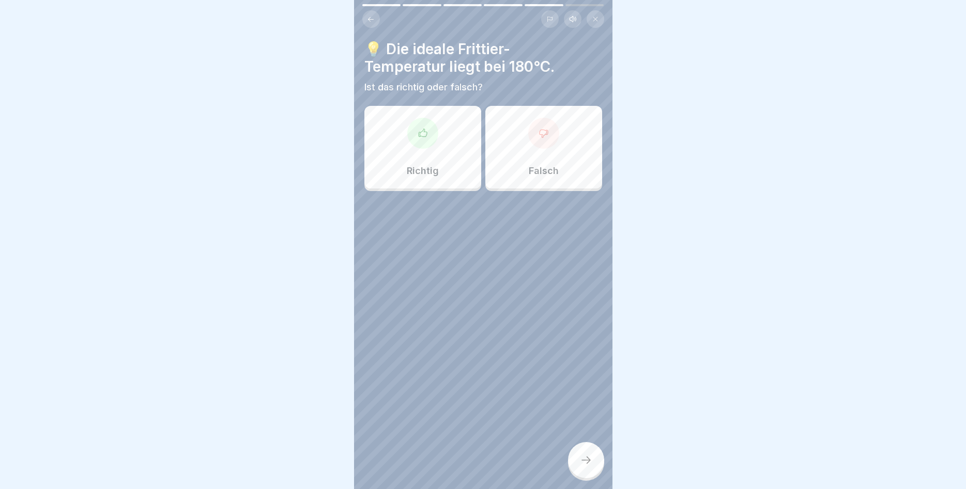
click at [540, 142] on div at bounding box center [543, 133] width 31 height 31
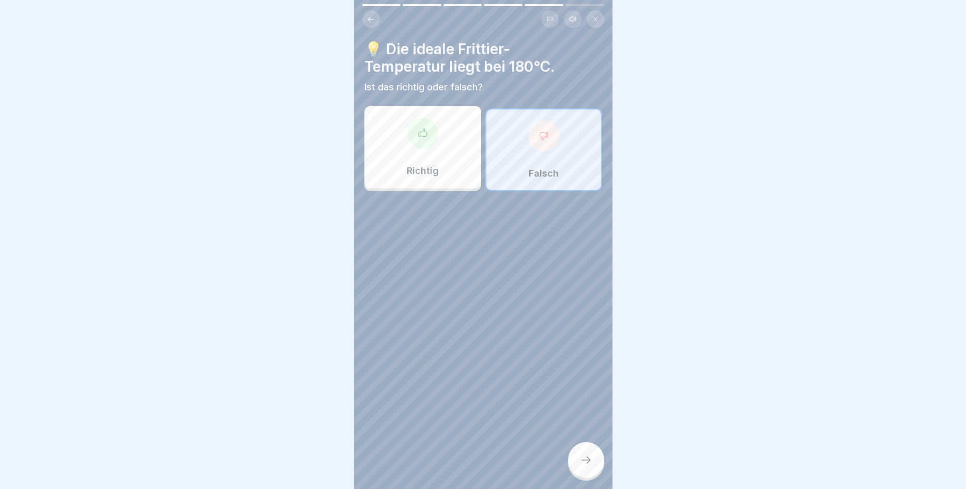
click at [591, 455] on div at bounding box center [586, 460] width 36 height 36
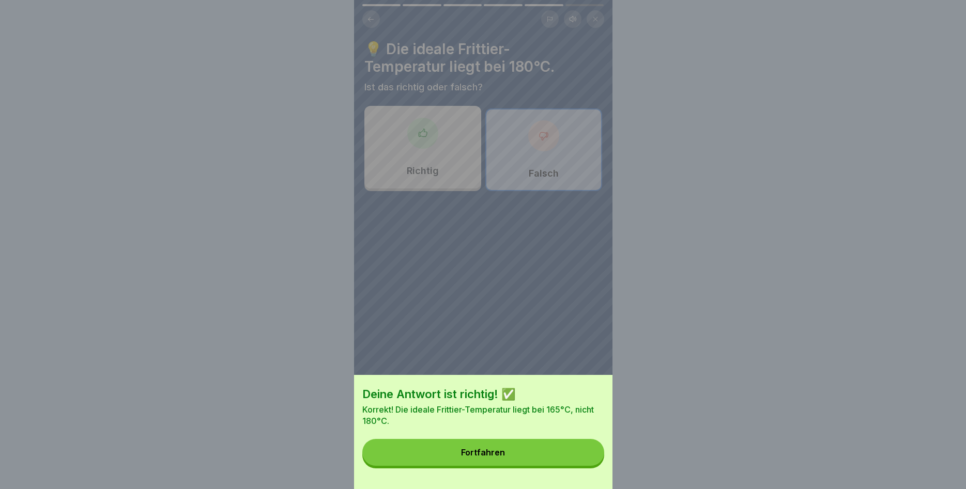
click at [551, 449] on button "Fortfahren" at bounding box center [483, 452] width 242 height 27
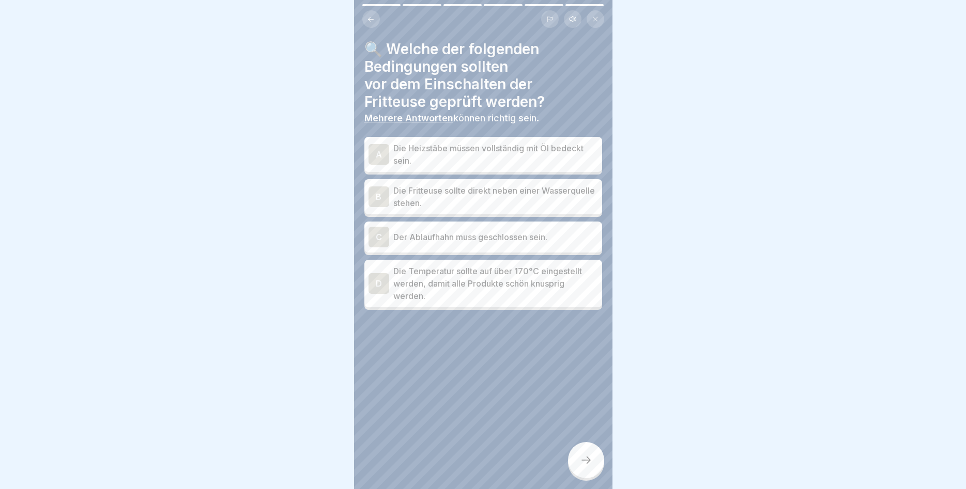
click at [410, 154] on p "Die Heizstäbe müssen vollständig mit Öl bedeckt sein." at bounding box center [495, 154] width 205 height 25
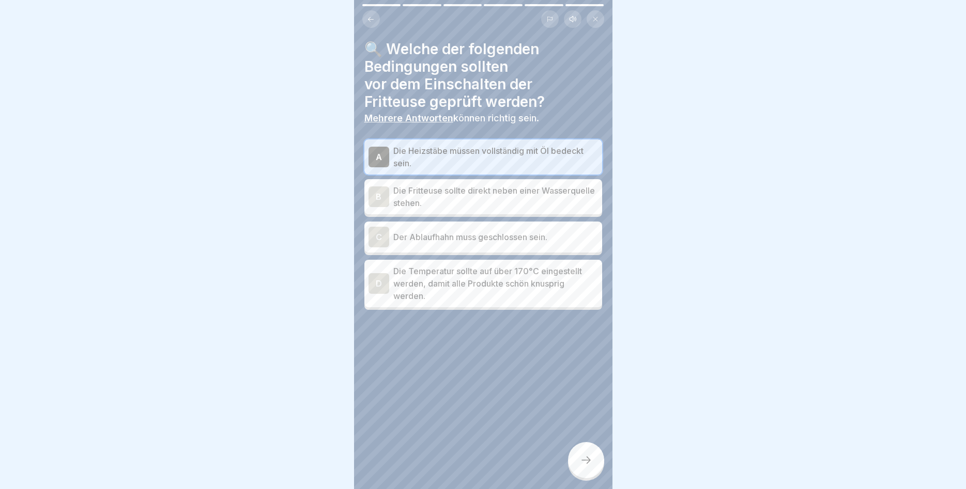
click at [395, 234] on p "Der Ablaufhahn muss geschlossen sein." at bounding box center [495, 237] width 205 height 12
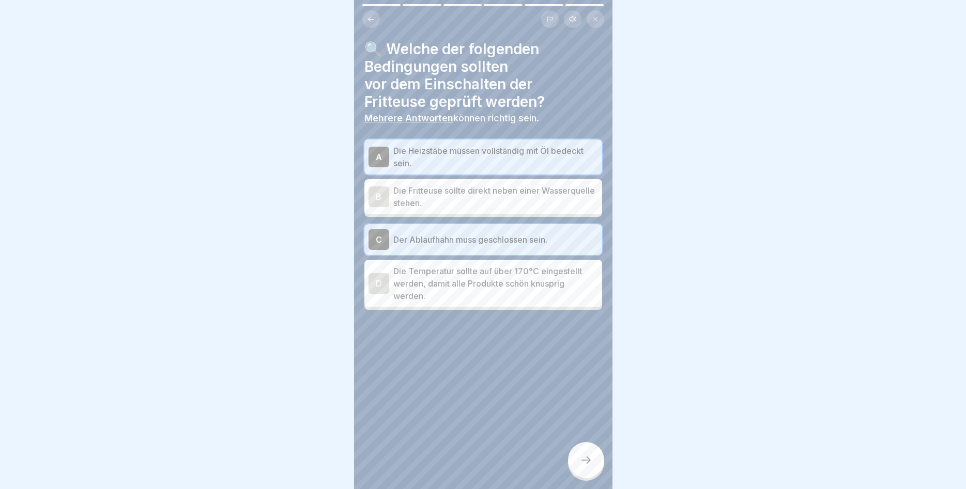
click at [586, 455] on div at bounding box center [586, 460] width 36 height 36
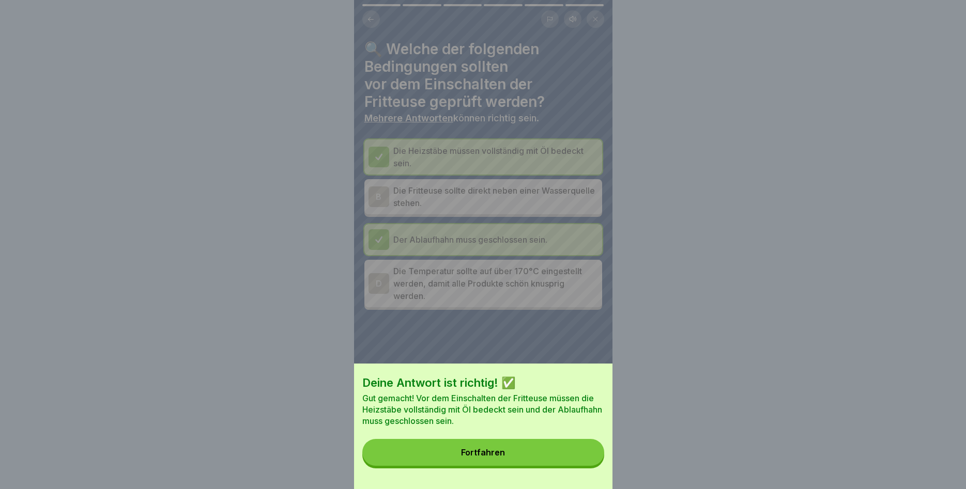
click at [534, 447] on button "Fortfahren" at bounding box center [483, 452] width 242 height 27
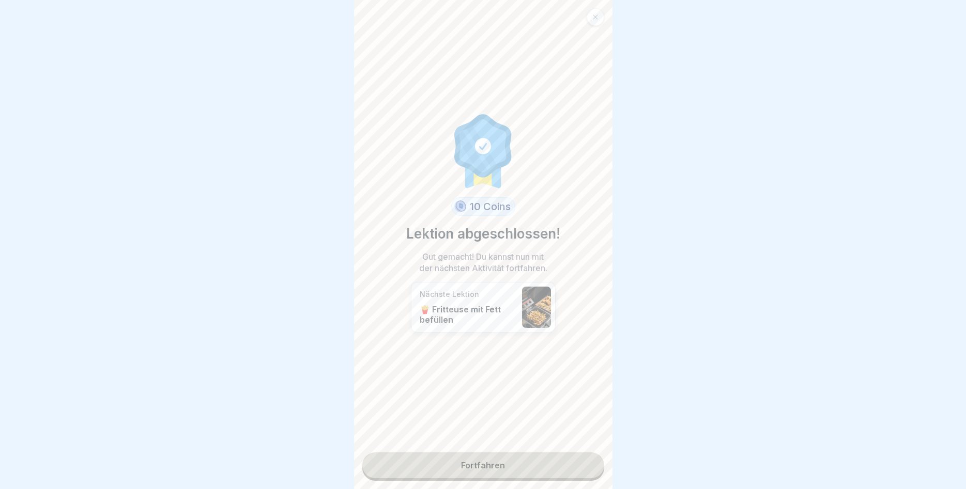
click at [525, 460] on link "Fortfahren" at bounding box center [483, 466] width 242 height 26
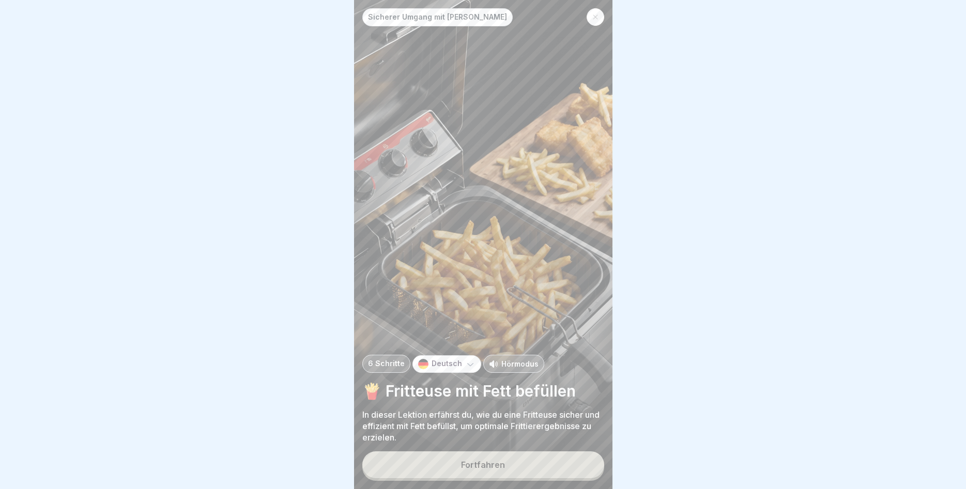
click at [525, 460] on button "Fortfahren" at bounding box center [483, 465] width 242 height 27
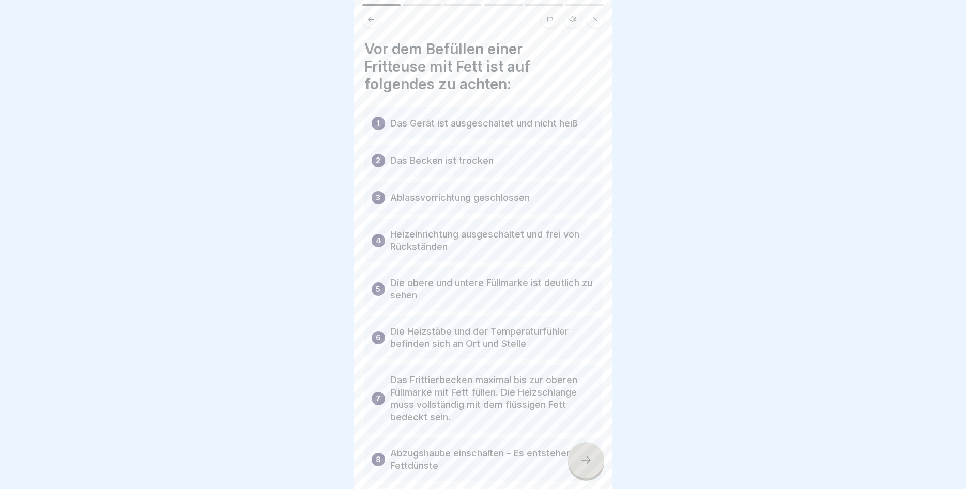
scroll to position [54, 0]
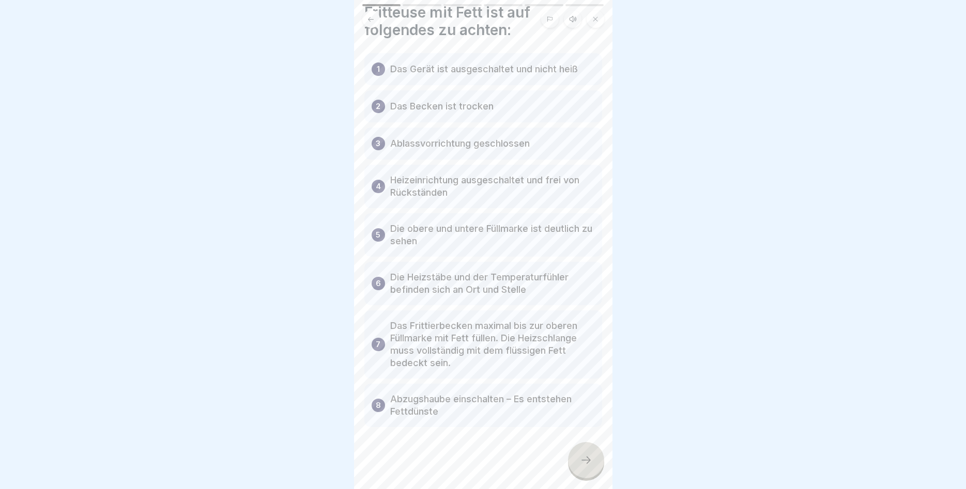
click at [601, 461] on div at bounding box center [586, 460] width 36 height 36
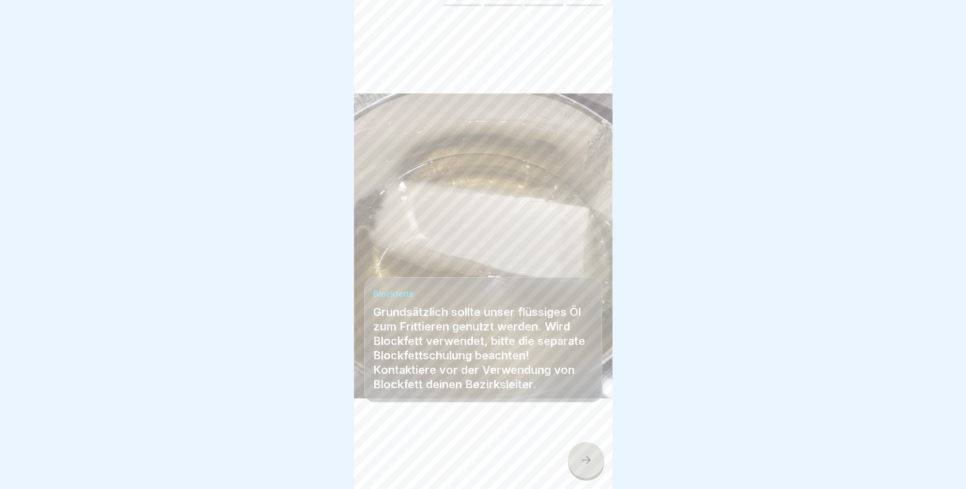
click at [597, 463] on div at bounding box center [586, 460] width 36 height 36
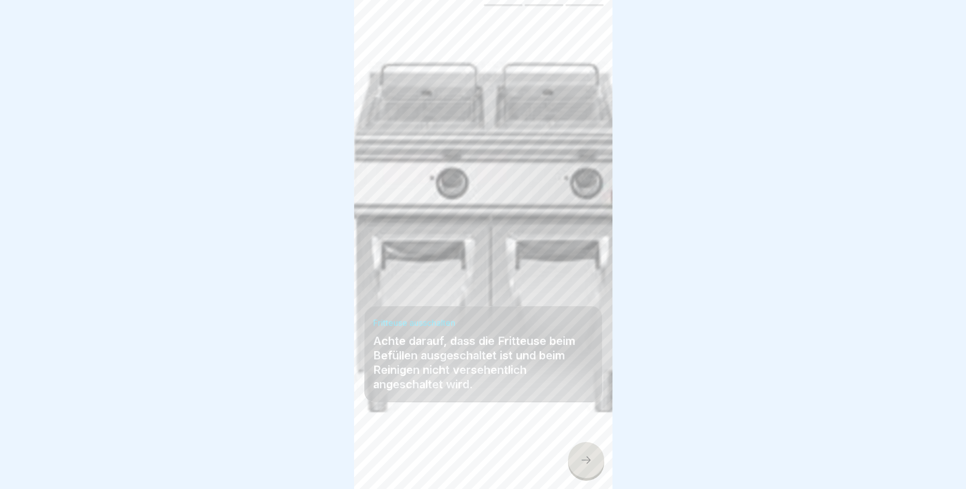
click at [595, 466] on div at bounding box center [586, 460] width 36 height 36
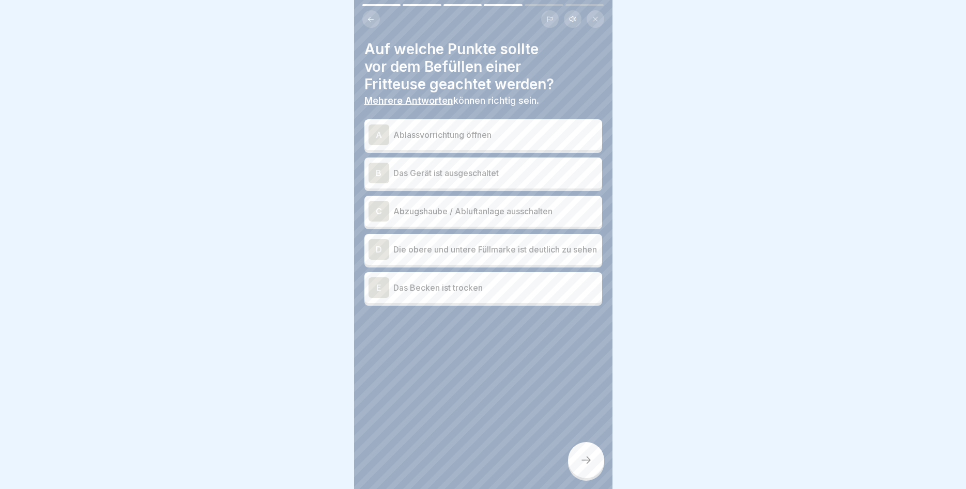
click at [424, 171] on p "Das Gerät ist ausgeschaltet" at bounding box center [495, 173] width 205 height 12
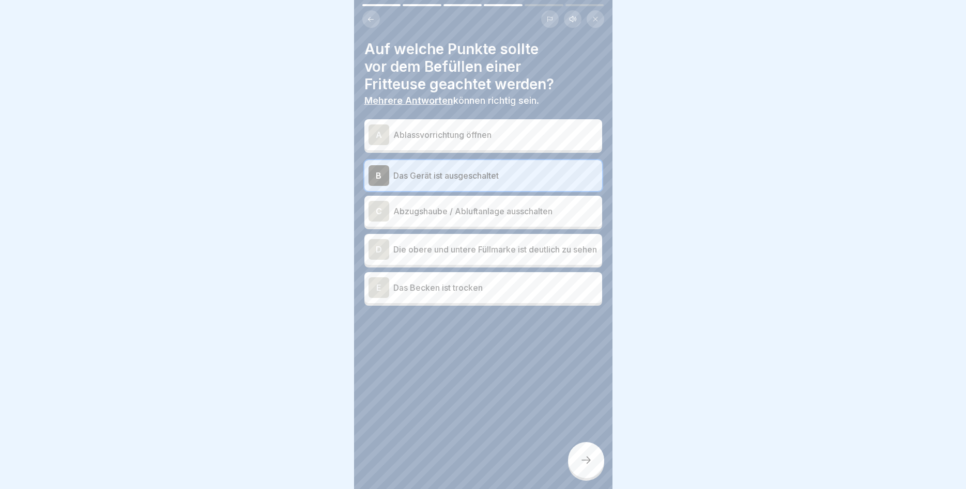
click at [429, 250] on p "Die obere und untere Füllmarke ist deutlich zu sehen" at bounding box center [495, 249] width 205 height 12
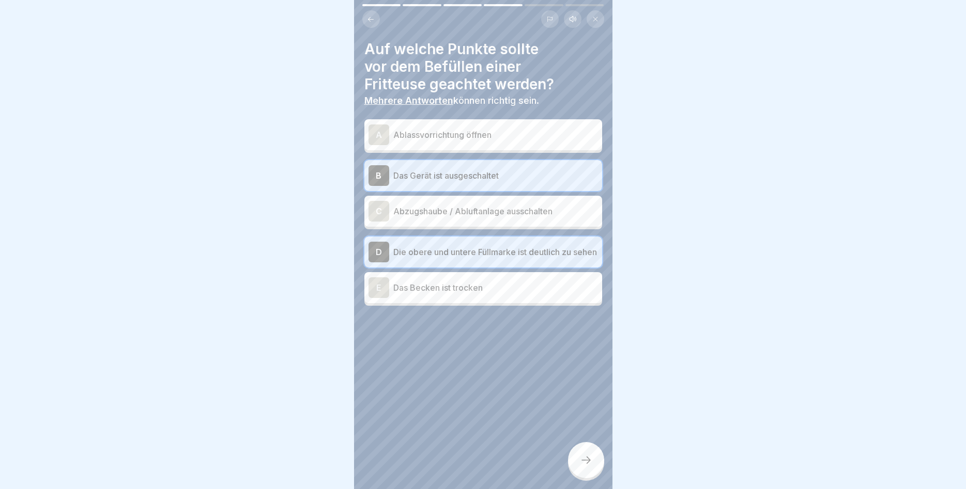
click at [417, 291] on p "Das Becken ist trocken" at bounding box center [495, 288] width 205 height 12
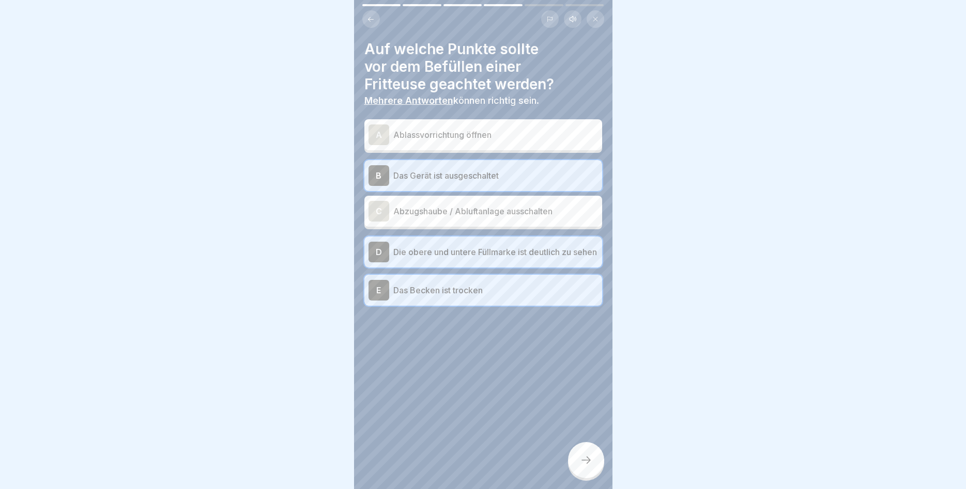
click at [584, 457] on icon at bounding box center [586, 460] width 12 height 12
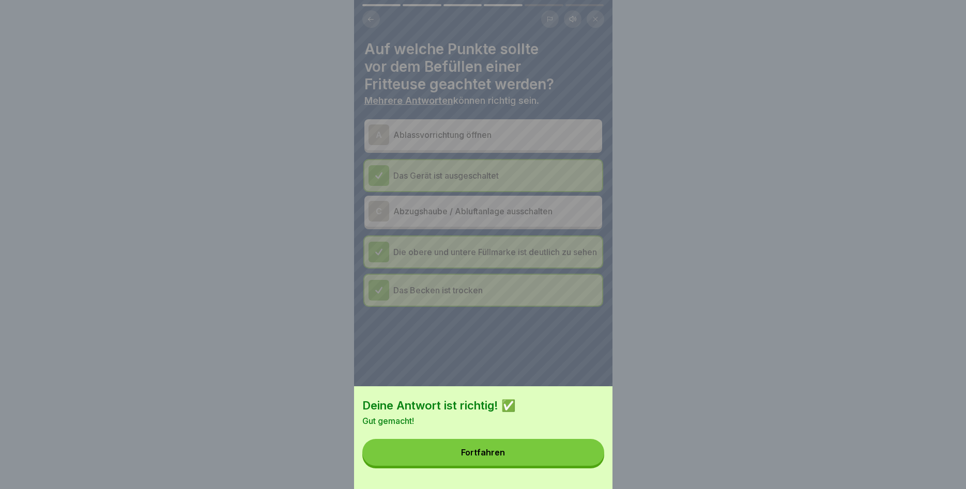
click at [512, 450] on button "Fortfahren" at bounding box center [483, 452] width 242 height 27
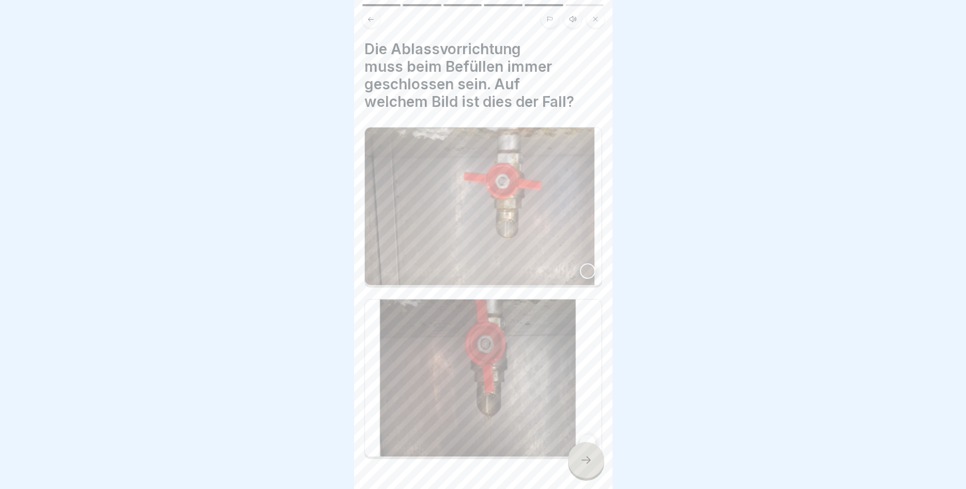
click at [584, 264] on div at bounding box center [588, 272] width 16 height 16
click at [583, 458] on icon at bounding box center [586, 460] width 12 height 12
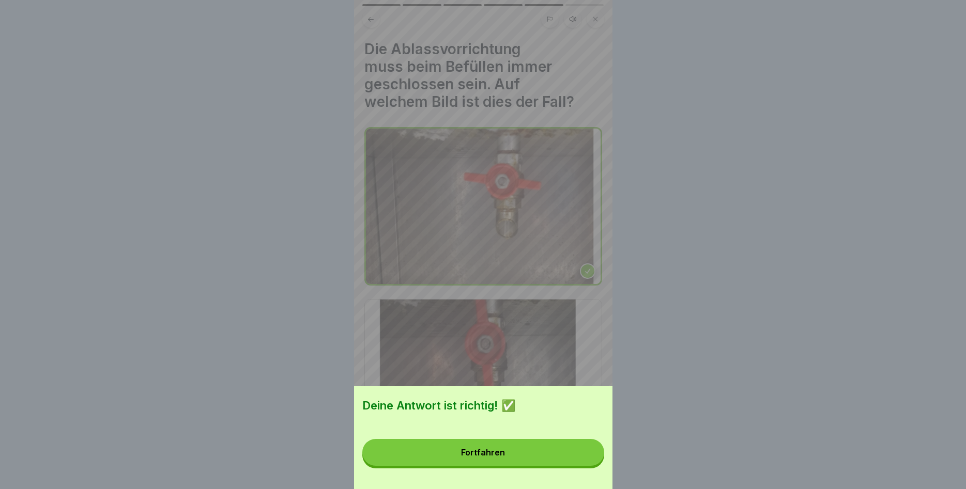
click at [583, 458] on button "Fortfahren" at bounding box center [483, 452] width 242 height 27
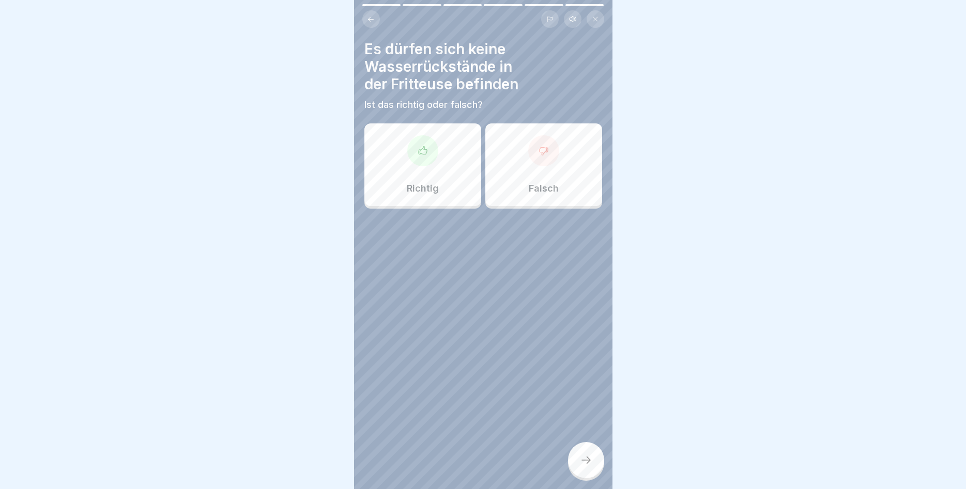
click at [439, 172] on div "Richtig" at bounding box center [422, 164] width 117 height 83
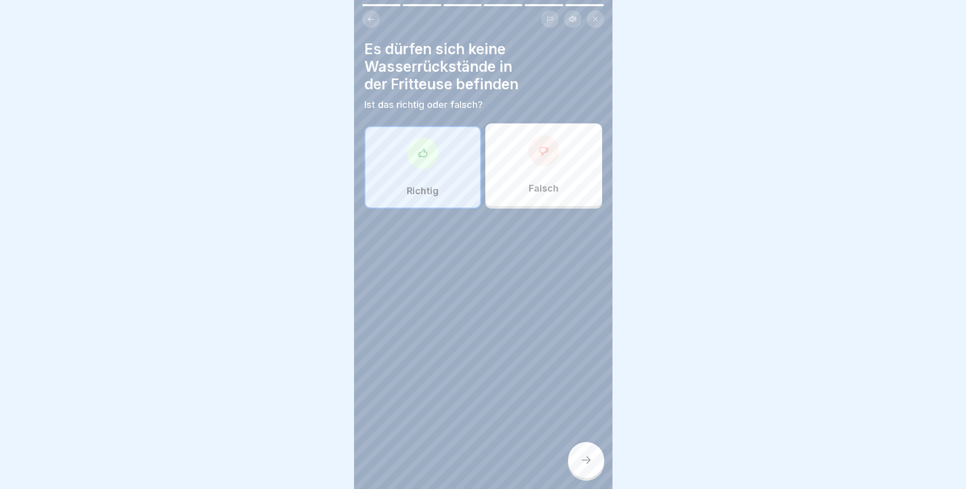
click at [580, 452] on div at bounding box center [586, 460] width 36 height 36
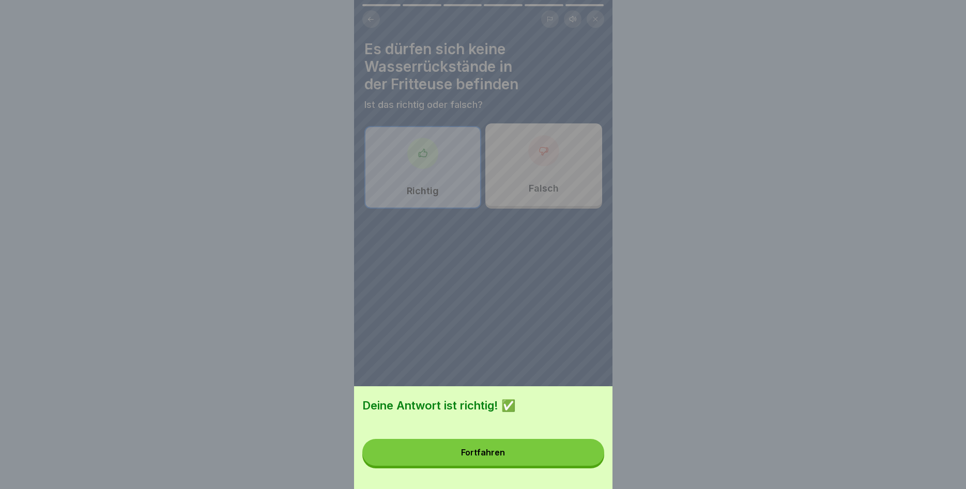
click at [581, 450] on button "Fortfahren" at bounding box center [483, 452] width 242 height 27
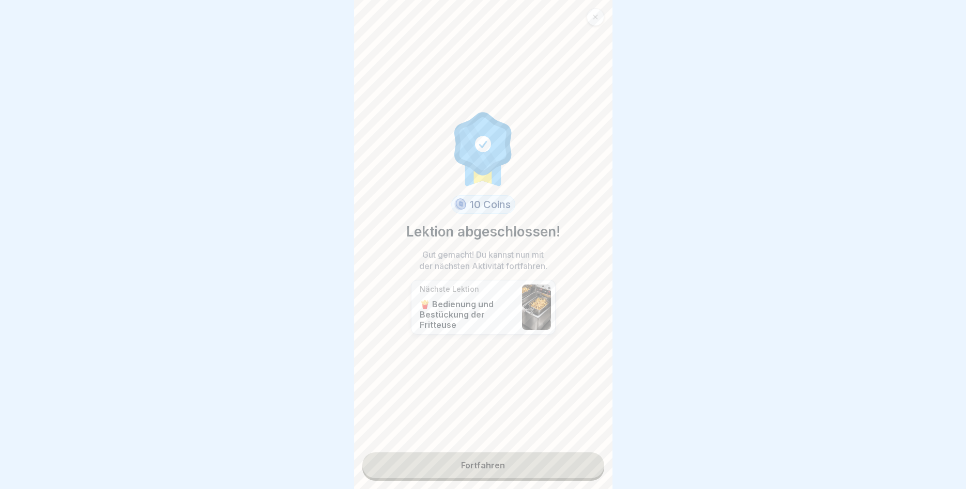
click at [478, 461] on link "Fortfahren" at bounding box center [483, 466] width 242 height 26
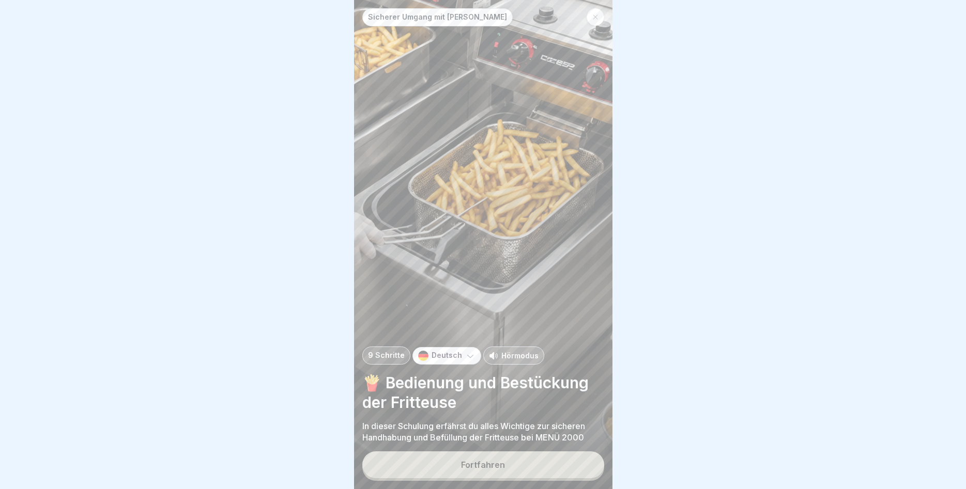
click at [523, 465] on button "Fortfahren" at bounding box center [483, 465] width 242 height 27
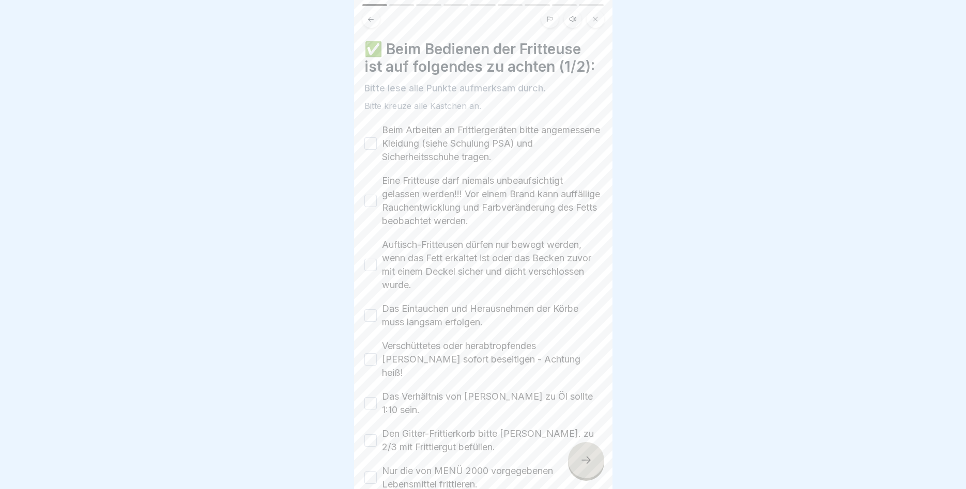
click at [368, 143] on button "Beim Arbeiten an Frittiergeräten bitte angemessene Kleidung (siehe Schulung PSA…" at bounding box center [370, 143] width 12 height 12
click at [372, 199] on button "Eine Fritteuse darf niemals unbeaufsichtigt gelassen werden!!! Vor einem Brand …" at bounding box center [370, 201] width 12 height 12
click at [370, 264] on button "Auftisch-Fritteusen dürfen nur bewegt werden, wenn das Fett erkaltet ist oder d…" at bounding box center [370, 265] width 12 height 12
click at [374, 314] on button "Das Eintauchen und Herausnehmen der Körbe muss langsam erfolgen." at bounding box center [370, 316] width 12 height 12
click at [371, 353] on button "Verschüttetes oder herabtropfendes Fett sofort beseitigen - Achtung heiß!" at bounding box center [370, 359] width 12 height 12
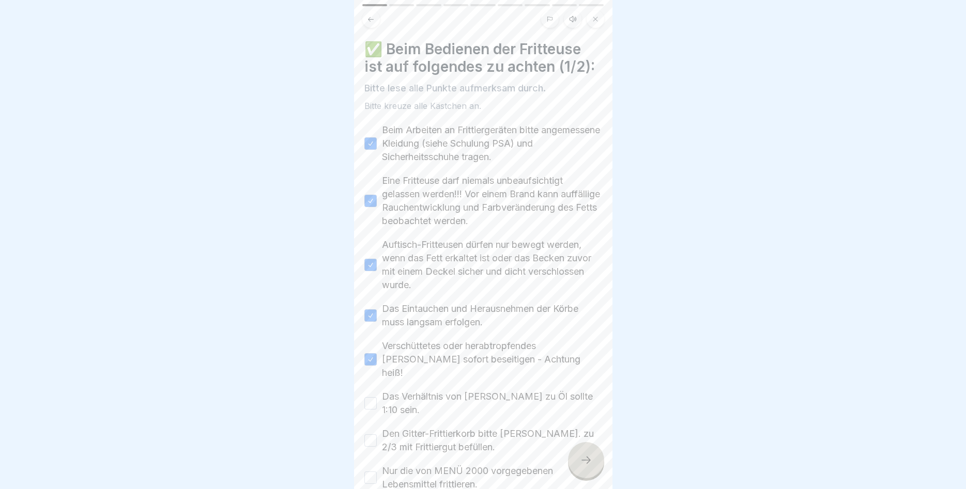
click at [373, 397] on button "Das Verhältnis von Frittiergut zu Öl sollte 1:10 sein." at bounding box center [370, 403] width 12 height 12
click at [372, 427] on div "Den Gitter-Frittierkorb bitte max. zu 2/3 mit Frittiergut befüllen." at bounding box center [483, 440] width 238 height 27
click at [372, 435] on button "Den Gitter-Frittierkorb bitte max. zu 2/3 mit Frittiergut befüllen." at bounding box center [370, 441] width 12 height 12
click at [369, 472] on button "Nur die von MENÜ 2000 vorgegebenen Lebensmittel frittieren." at bounding box center [370, 478] width 12 height 12
click at [580, 452] on div at bounding box center [586, 460] width 36 height 36
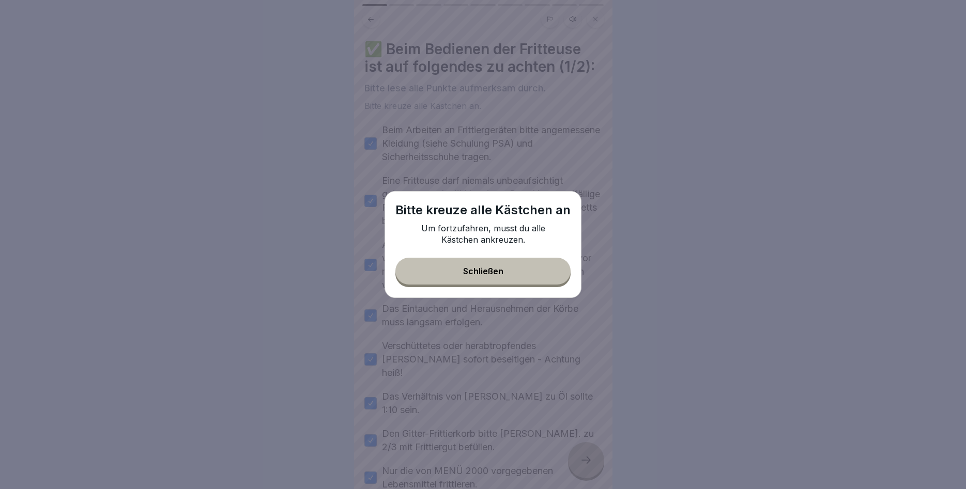
click at [529, 264] on button "Schließen" at bounding box center [482, 271] width 175 height 27
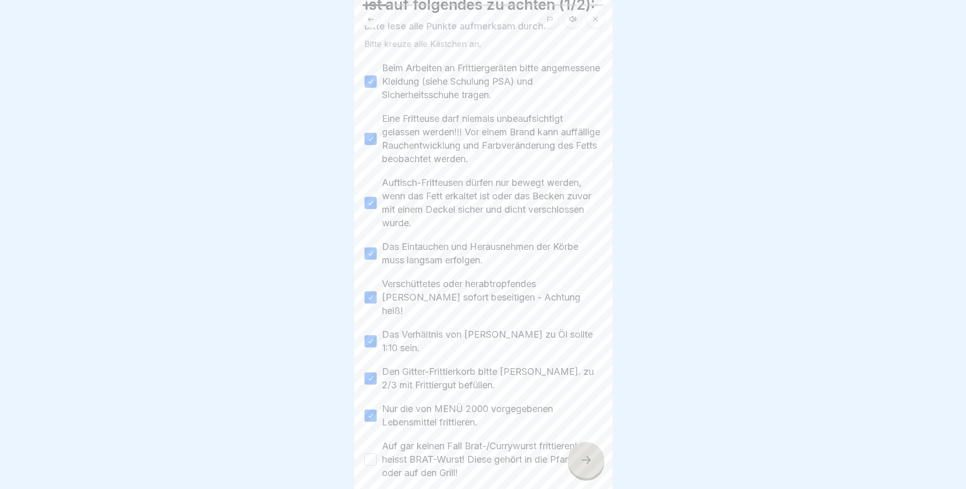
scroll to position [101, 0]
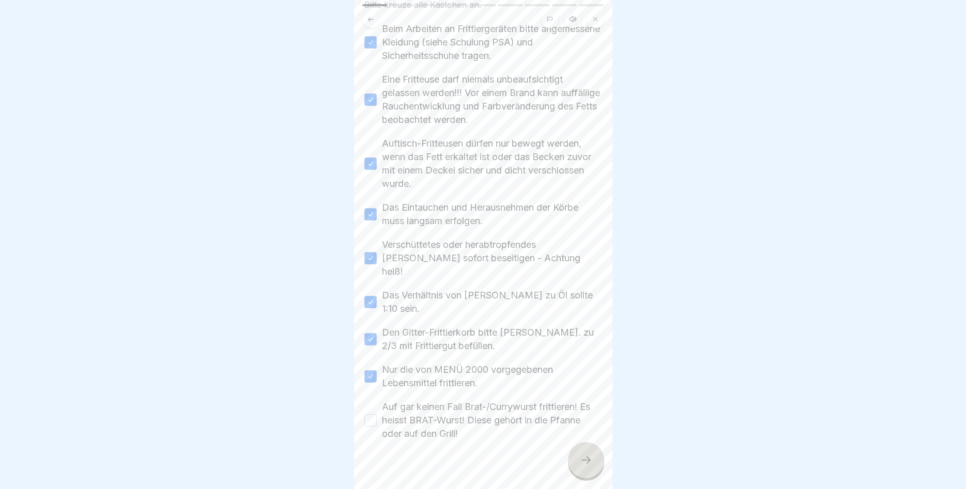
click at [388, 406] on label "Auf gar keinen Fall Brat-/Currywurst frittieren! Es heisst BRAT-Wurst! Diese ge…" at bounding box center [492, 420] width 220 height 40
click at [377, 414] on button "Auf gar keinen Fall Brat-/Currywurst frittieren! Es heisst BRAT-Wurst! Diese ge…" at bounding box center [370, 420] width 12 height 12
click at [591, 460] on icon at bounding box center [586, 460] width 12 height 12
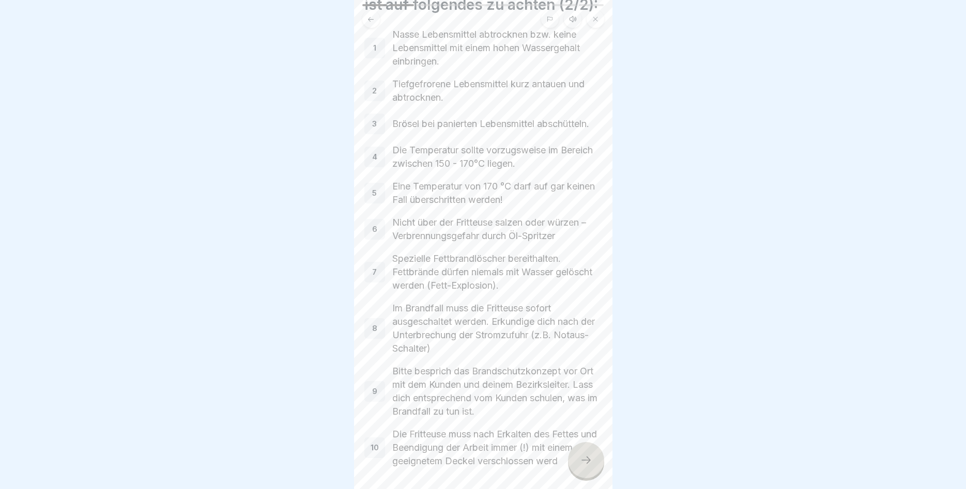
scroll to position [103, 0]
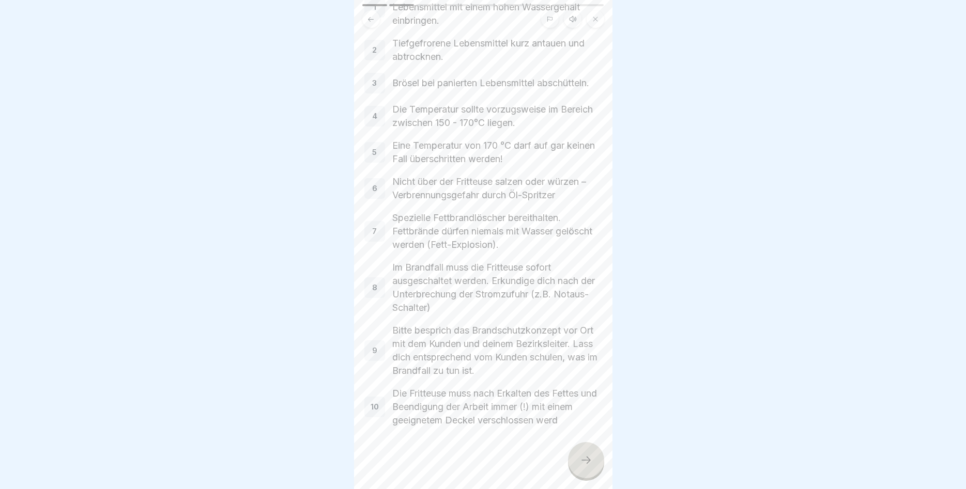
click at [586, 452] on div at bounding box center [586, 460] width 36 height 36
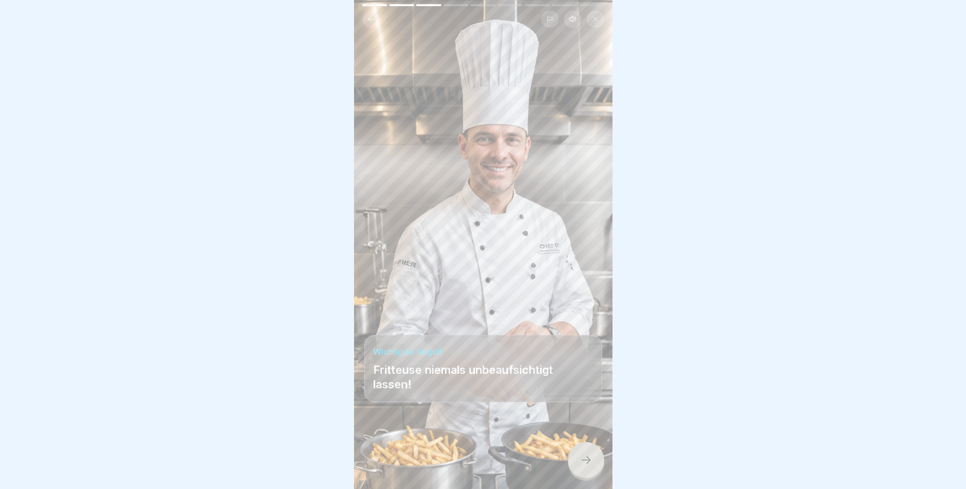
click at [589, 453] on div at bounding box center [586, 460] width 36 height 36
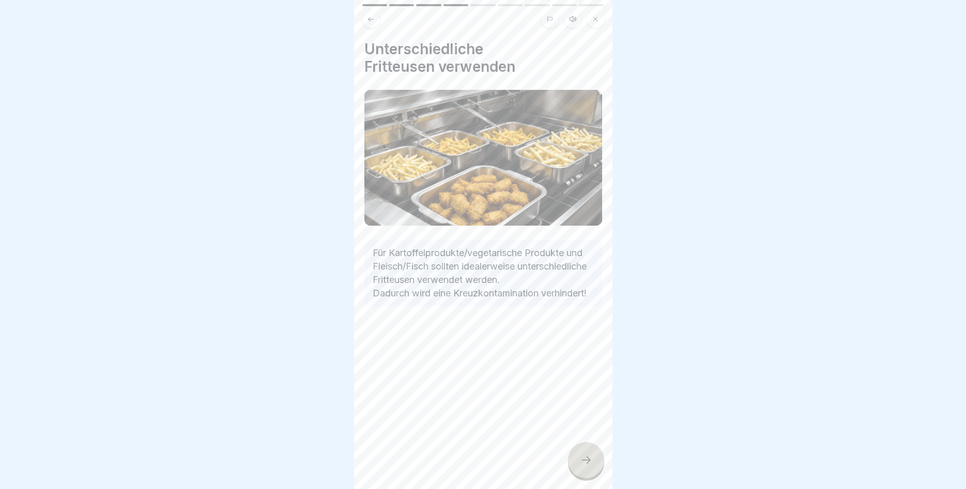
click at [588, 452] on div at bounding box center [586, 460] width 36 height 36
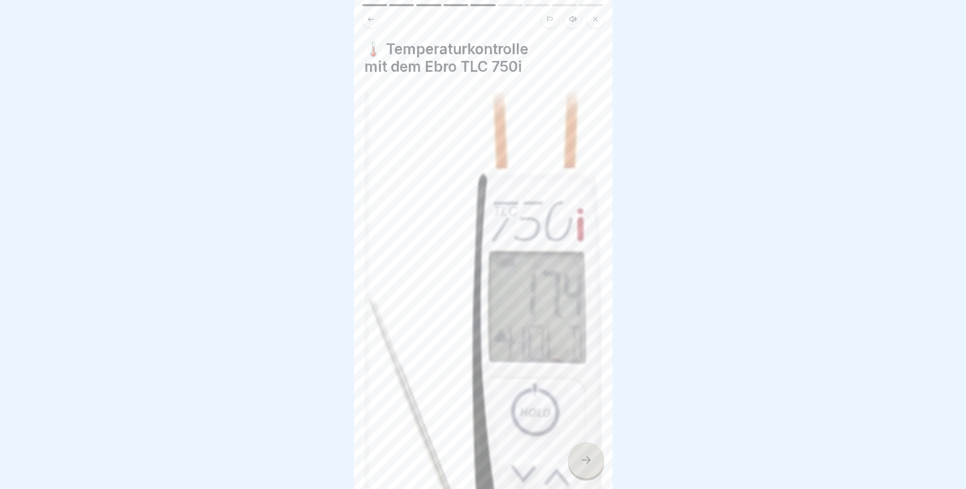
click at [579, 459] on div at bounding box center [586, 460] width 36 height 36
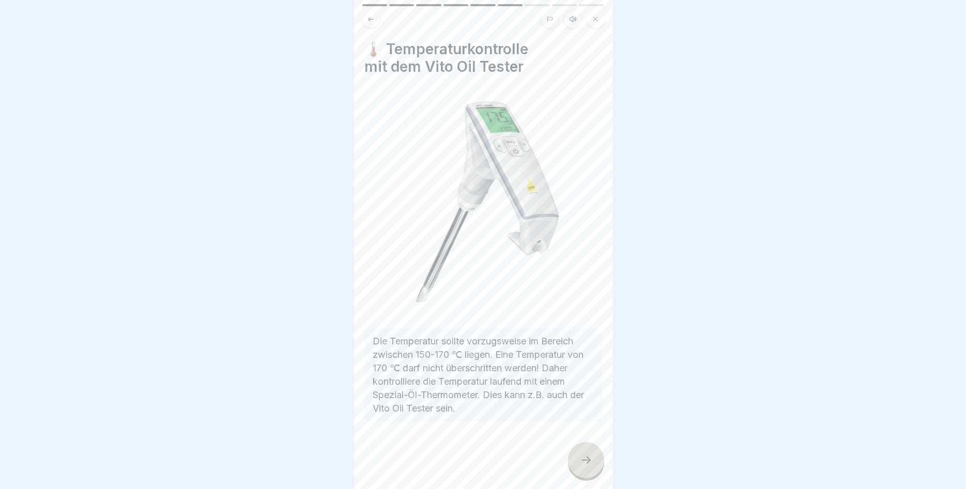
click at [587, 461] on icon at bounding box center [586, 460] width 12 height 12
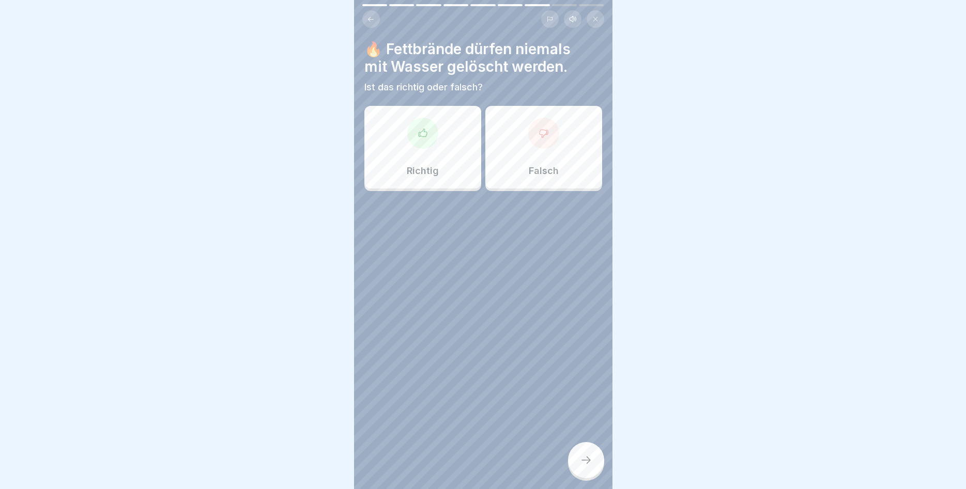
click at [415, 136] on div at bounding box center [422, 133] width 31 height 31
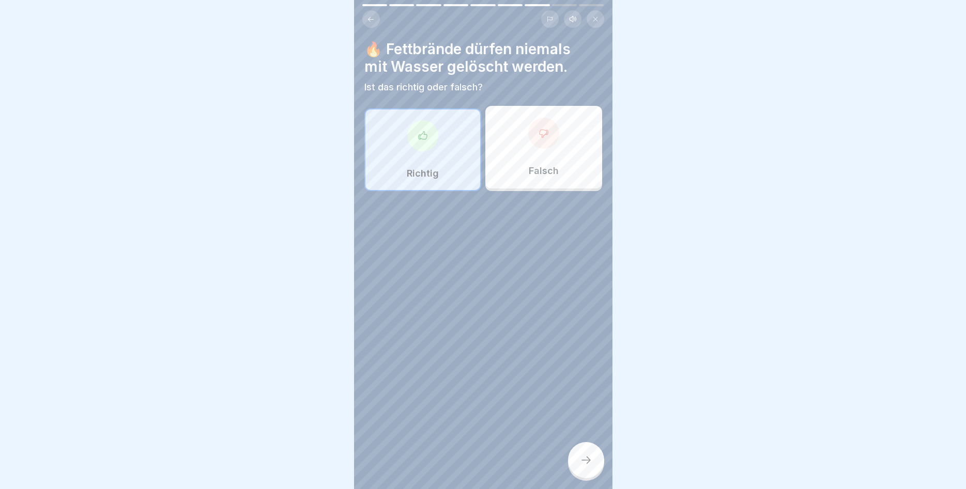
click at [424, 145] on div at bounding box center [422, 135] width 31 height 31
click at [584, 453] on div at bounding box center [586, 460] width 36 height 36
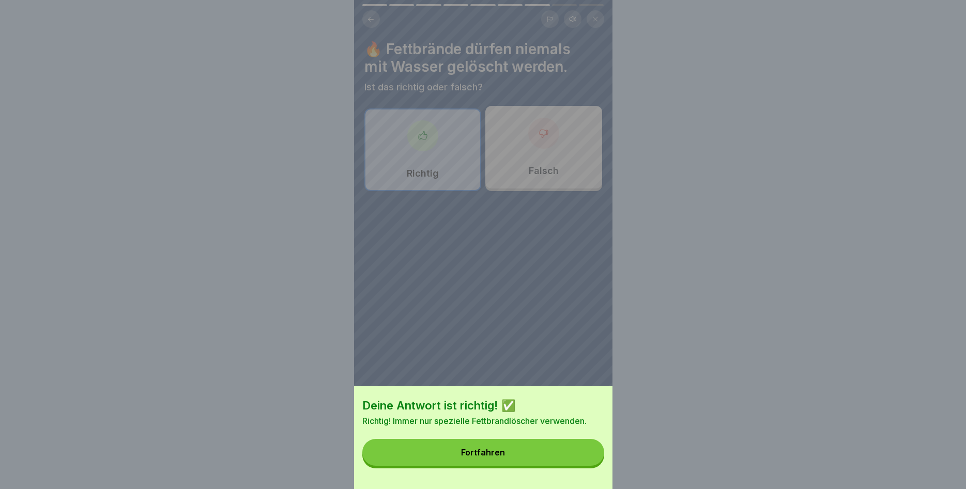
click at [530, 441] on button "Fortfahren" at bounding box center [483, 452] width 242 height 27
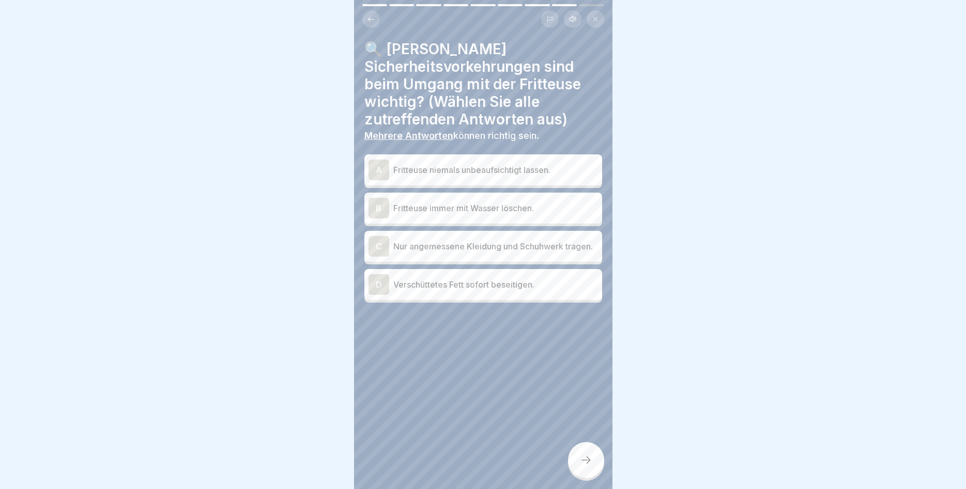
click at [416, 171] on p "Fritteuse niemals unbeaufsichtigt lassen." at bounding box center [495, 170] width 205 height 12
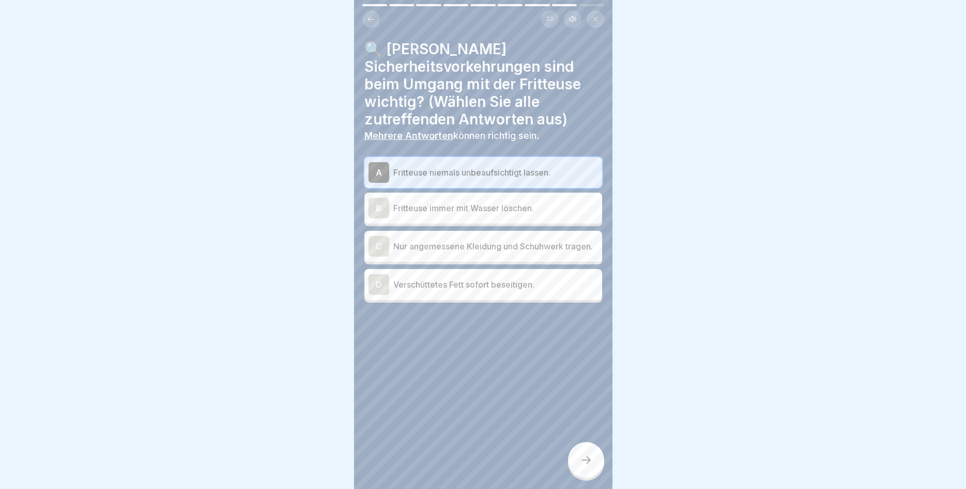
click at [412, 289] on p "Verschüttetes Fett sofort beseitigen." at bounding box center [495, 285] width 205 height 12
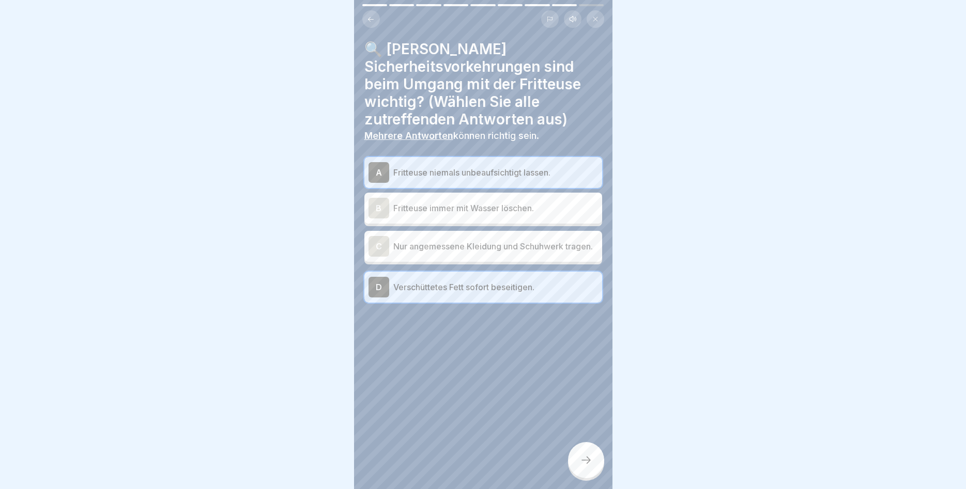
click at [589, 454] on div at bounding box center [586, 460] width 36 height 36
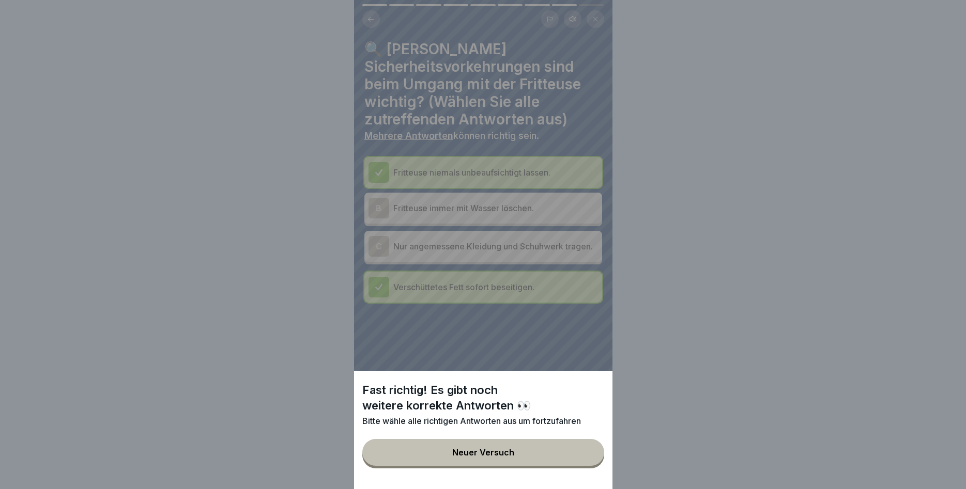
click at [457, 242] on div "Fast richtig! Es gibt noch weitere korrekte Antworten 👀 Bitte wähle alle richti…" at bounding box center [483, 244] width 258 height 489
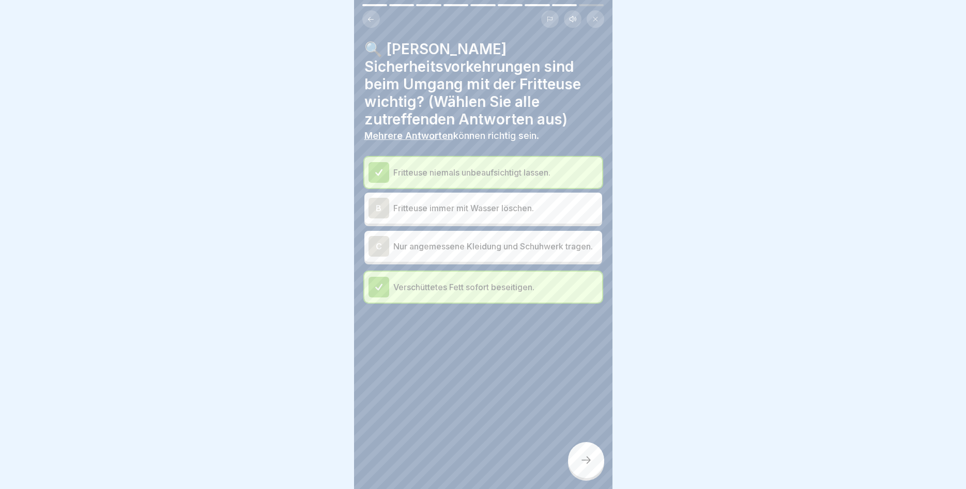
click at [457, 244] on p "Nur angemessene Kleidung und Schuhwerk tragen." at bounding box center [495, 246] width 205 height 12
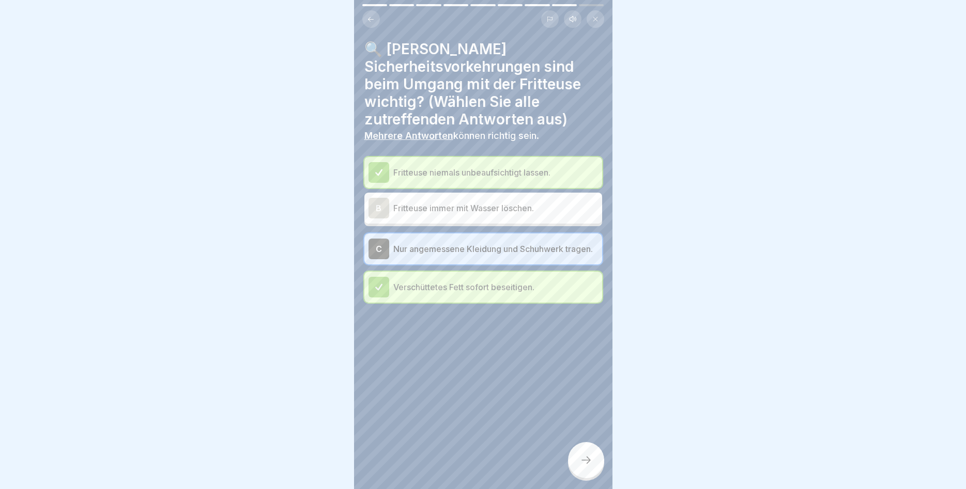
click at [583, 458] on icon at bounding box center [586, 460] width 12 height 12
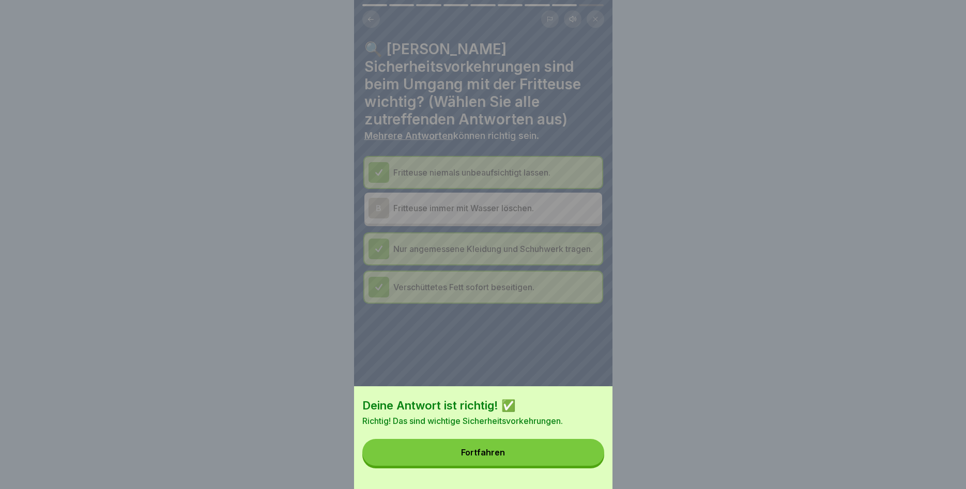
click at [516, 451] on button "Fortfahren" at bounding box center [483, 452] width 242 height 27
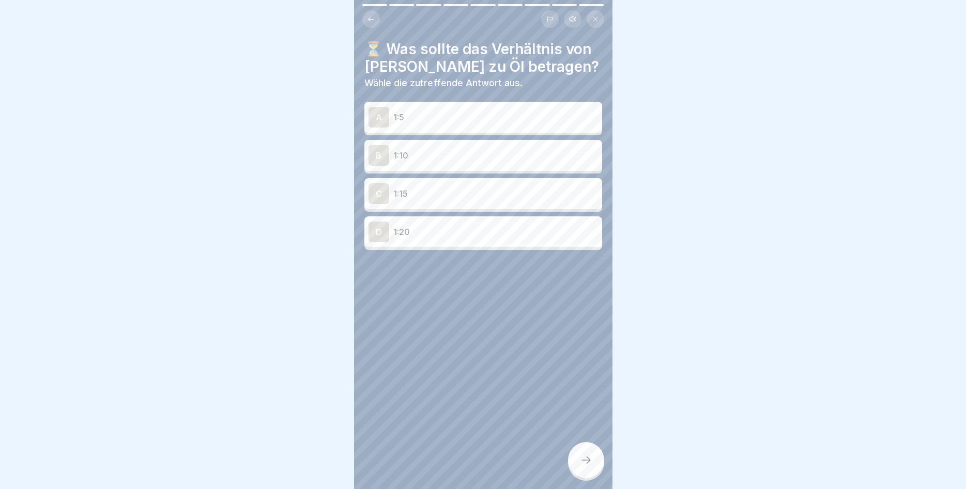
click at [456, 154] on p "1:10" at bounding box center [495, 155] width 205 height 12
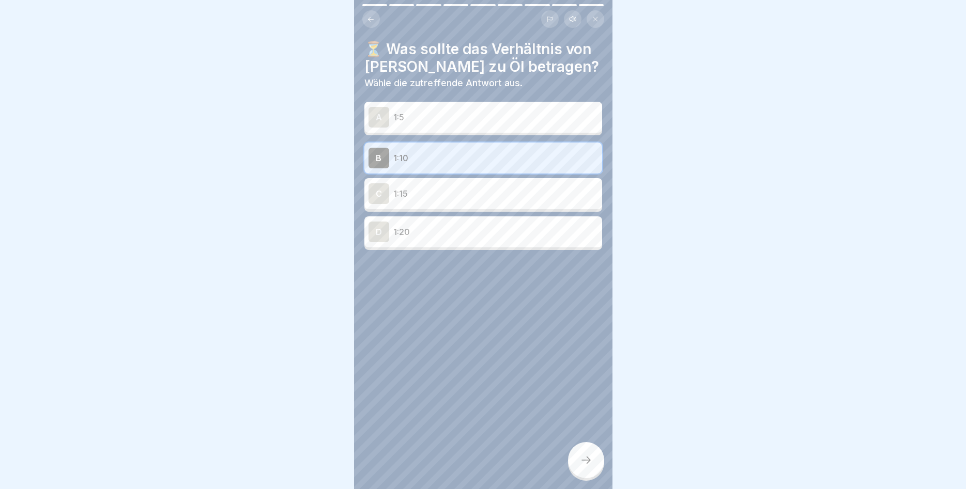
click at [583, 454] on div at bounding box center [586, 460] width 36 height 36
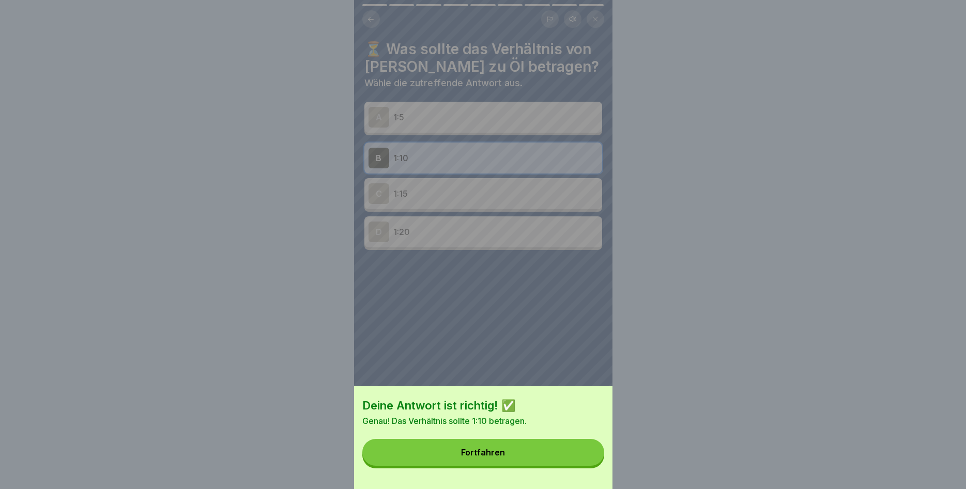
click at [530, 448] on button "Fortfahren" at bounding box center [483, 452] width 242 height 27
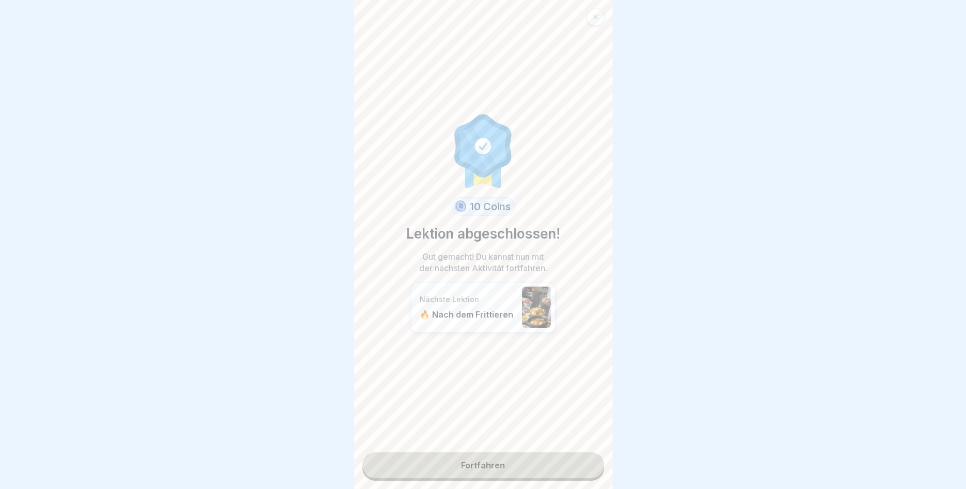
click at [519, 466] on link "Fortfahren" at bounding box center [483, 466] width 242 height 26
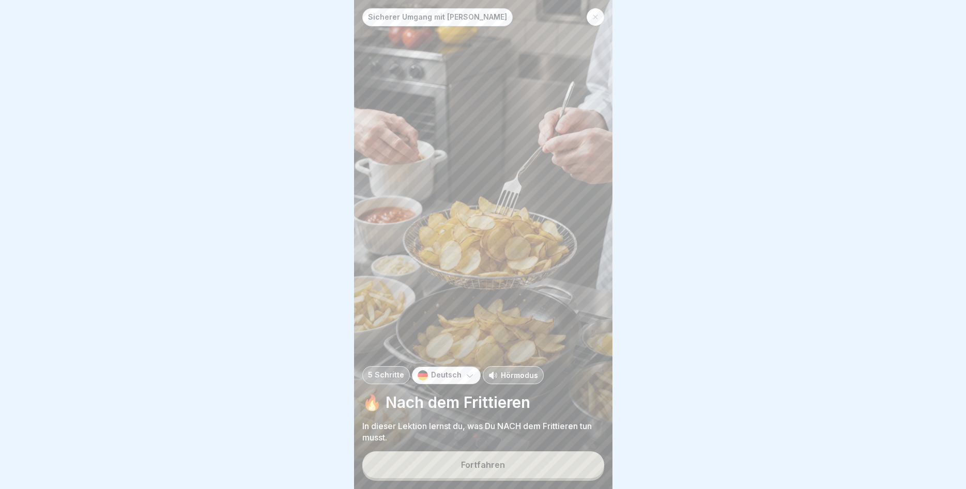
click at [512, 464] on button "Fortfahren" at bounding box center [483, 465] width 242 height 27
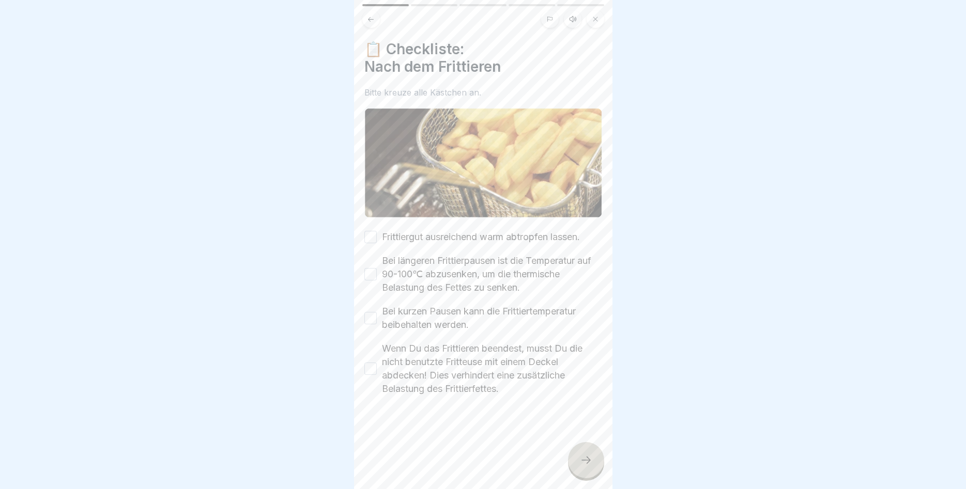
click at [372, 236] on button "Frittiergut ausreichend warm abtropfen lassen." at bounding box center [370, 237] width 12 height 12
click at [371, 270] on button "Bei längeren Frittierpausen ist die Temperatur auf 90-100℃ abzusenken, um die t…" at bounding box center [370, 274] width 12 height 12
click at [369, 319] on button "Bei kurzen Pausen kann die Frittiertemperatur beibehalten werden." at bounding box center [370, 318] width 12 height 12
click at [371, 370] on button "Wenn Du das Frittieren beendest, musst Du die nicht benutzte Fritteuse mit eine…" at bounding box center [370, 369] width 12 height 12
click at [582, 457] on icon at bounding box center [586, 460] width 12 height 12
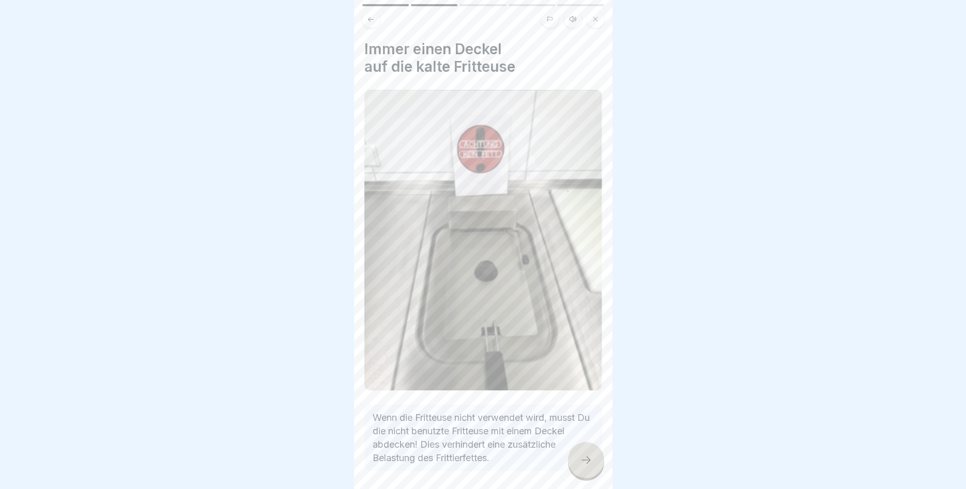
click at [569, 452] on p "Wenn die Fritteuse nicht verwendet wird, musst Du die nicht benutzte Fritteuse …" at bounding box center [483, 438] width 221 height 54
click at [582, 453] on div at bounding box center [586, 460] width 36 height 36
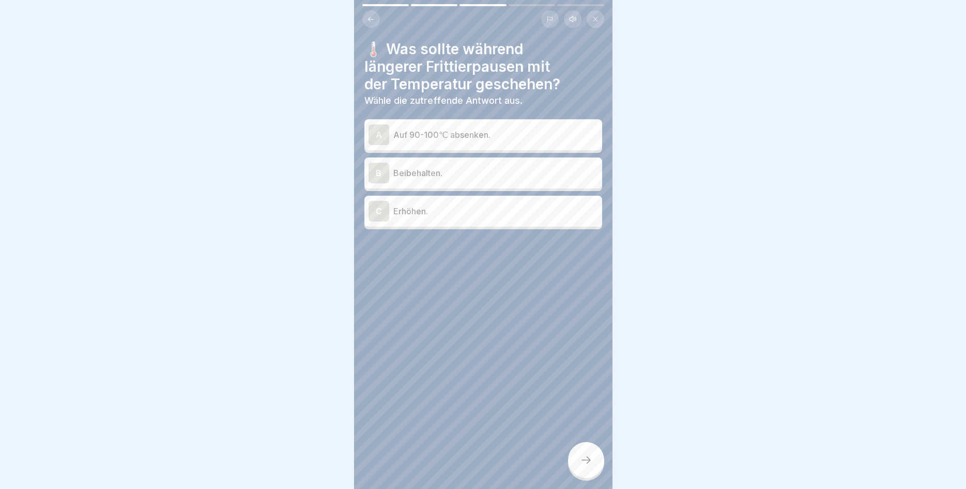
click at [375, 130] on div "A" at bounding box center [378, 135] width 21 height 21
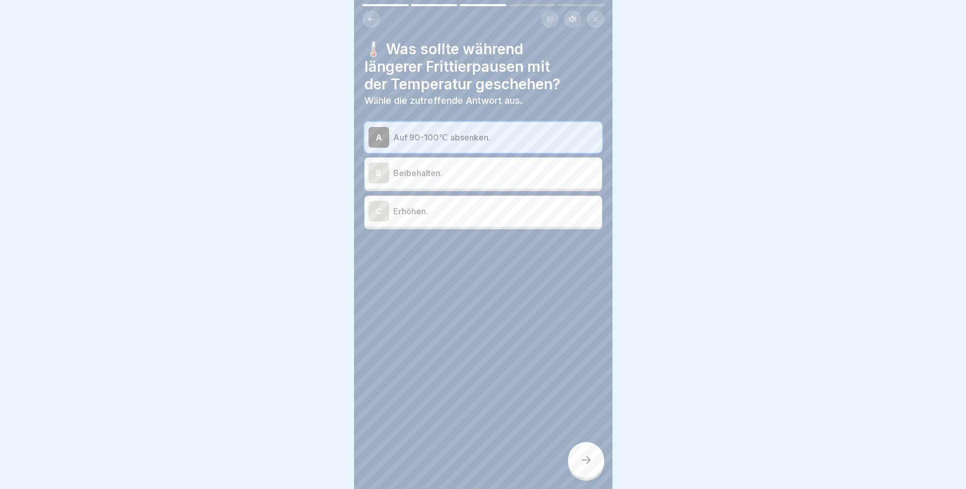
click at [585, 459] on icon at bounding box center [586, 460] width 12 height 12
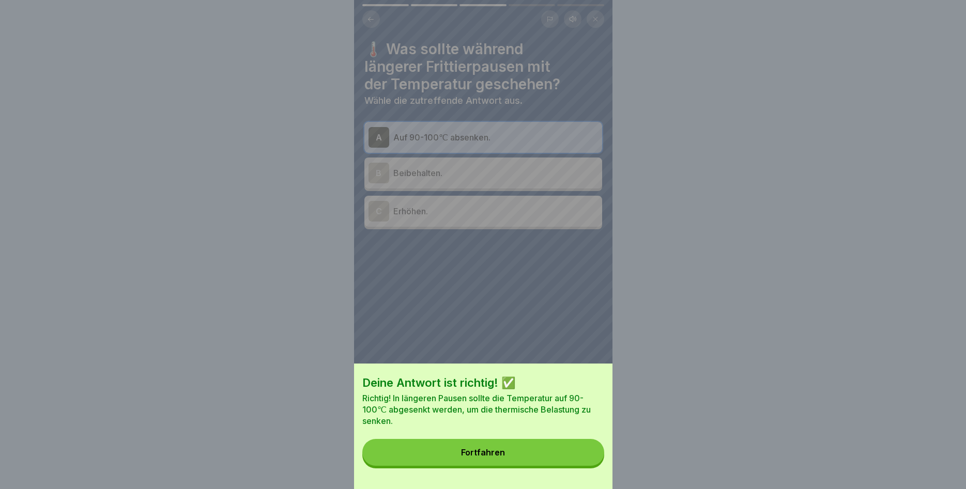
click at [531, 447] on button "Fortfahren" at bounding box center [483, 452] width 242 height 27
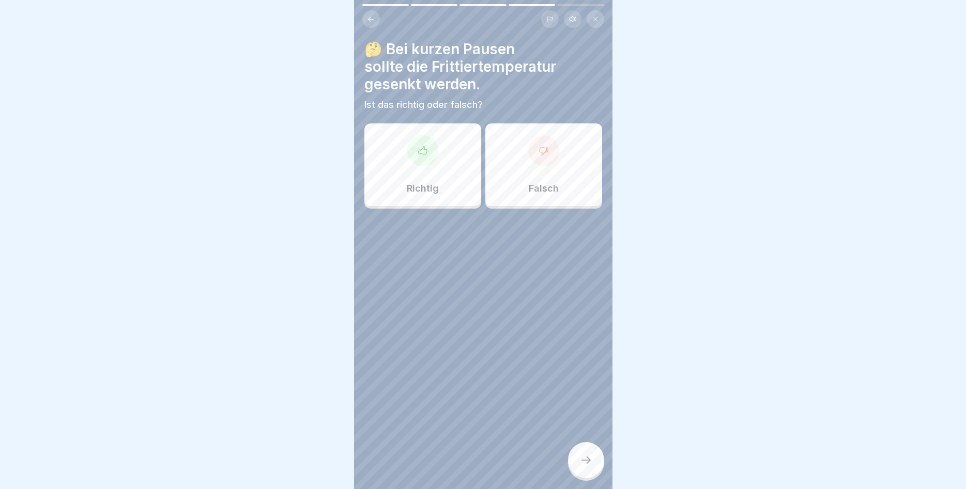
click at [452, 160] on div "Richtig" at bounding box center [422, 164] width 117 height 83
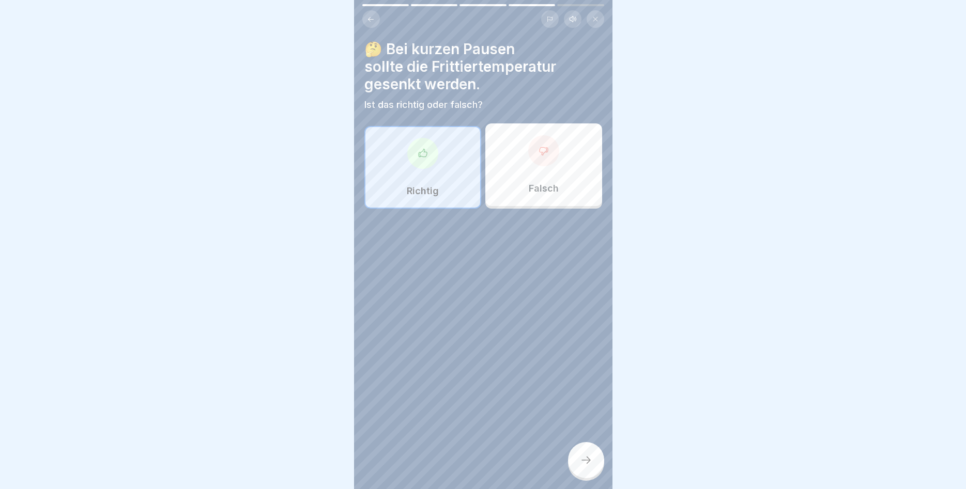
click at [587, 461] on icon at bounding box center [586, 460] width 12 height 12
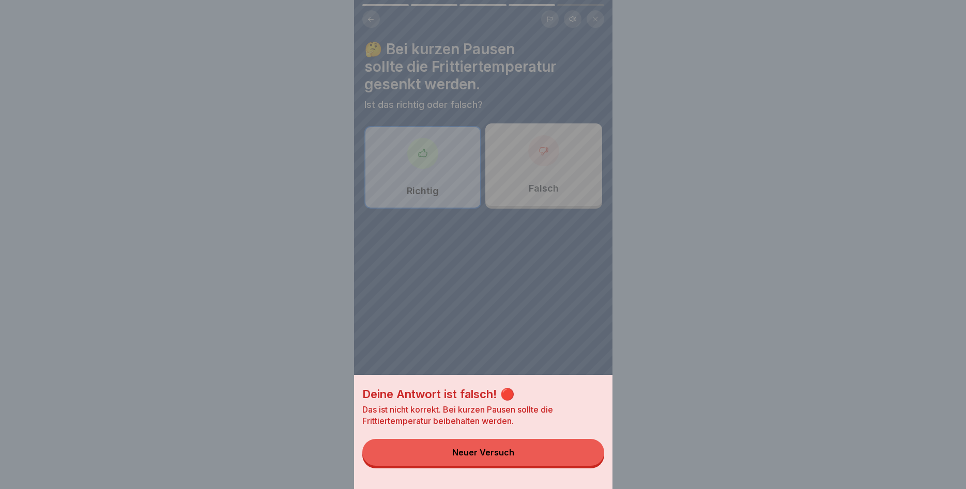
click at [503, 450] on div "Neuer Versuch" at bounding box center [483, 452] width 62 height 9
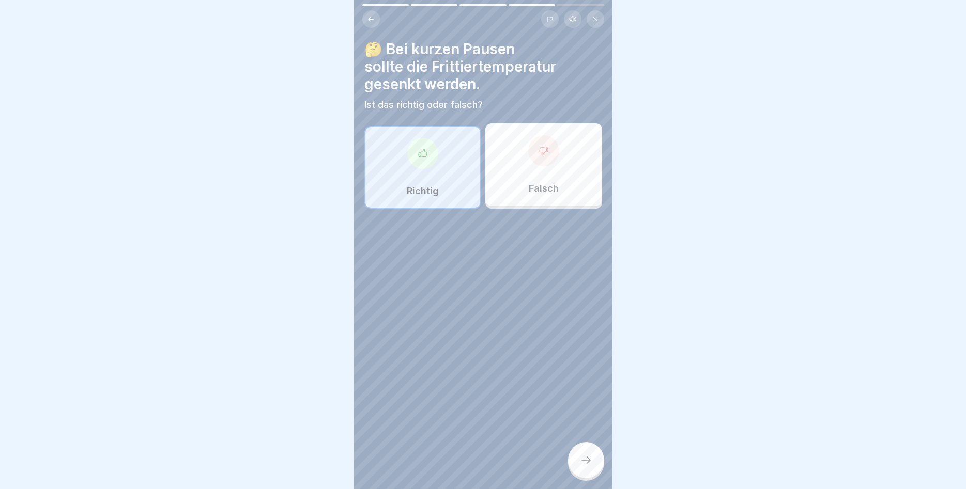
click at [556, 152] on div at bounding box center [543, 150] width 31 height 31
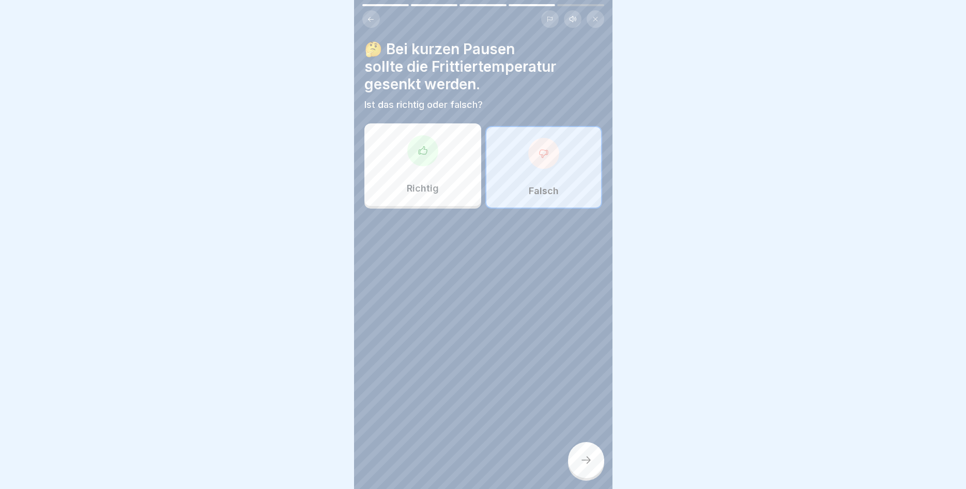
click at [590, 458] on icon at bounding box center [586, 460] width 12 height 12
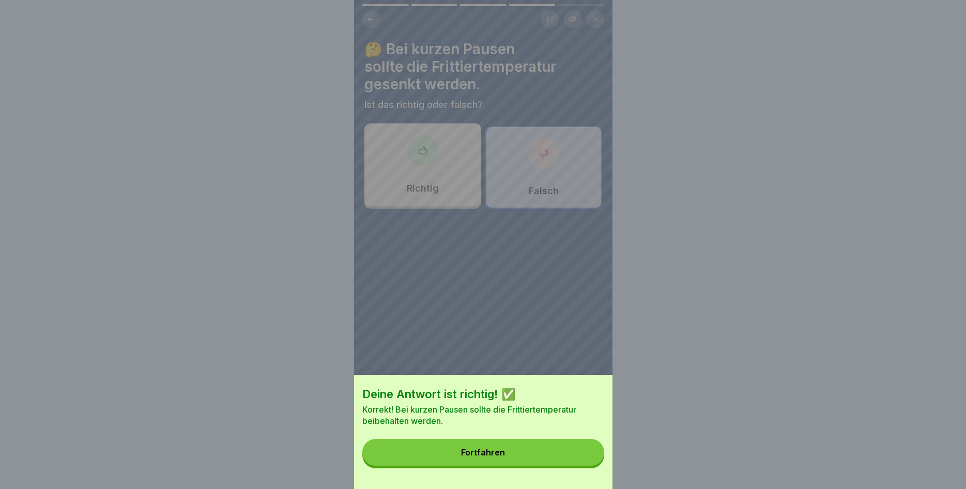
click at [569, 450] on button "Fortfahren" at bounding box center [483, 452] width 242 height 27
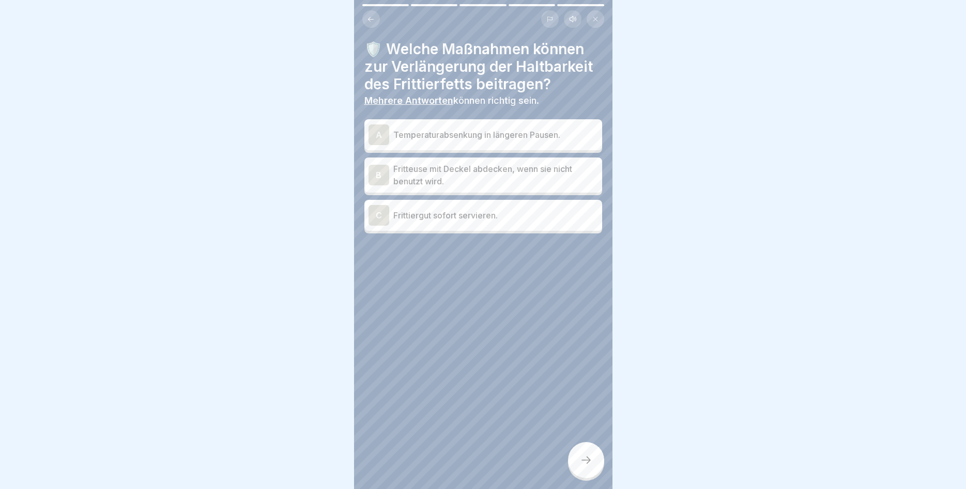
click at [440, 172] on p "Fritteuse mit Deckel abdecken, wenn sie nicht benutzt wird." at bounding box center [495, 175] width 205 height 25
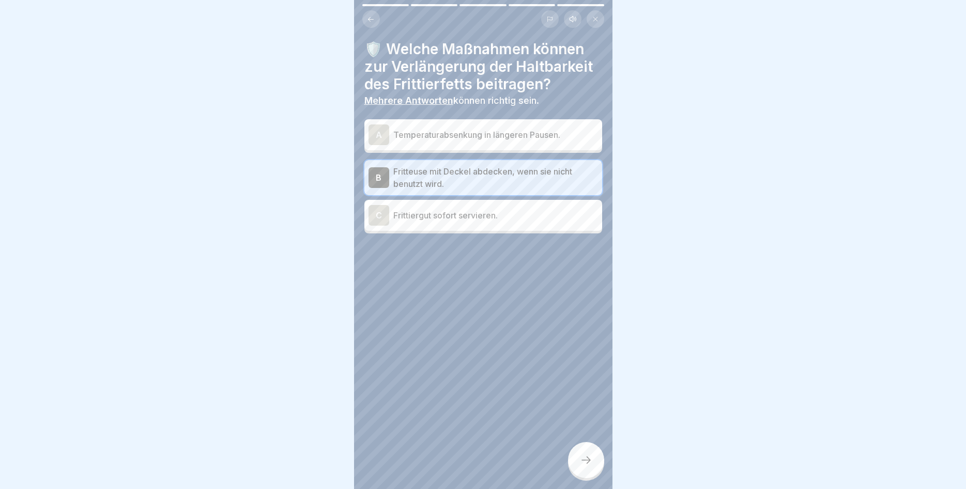
click at [414, 216] on p "Frittiergut sofort servieren." at bounding box center [495, 215] width 205 height 12
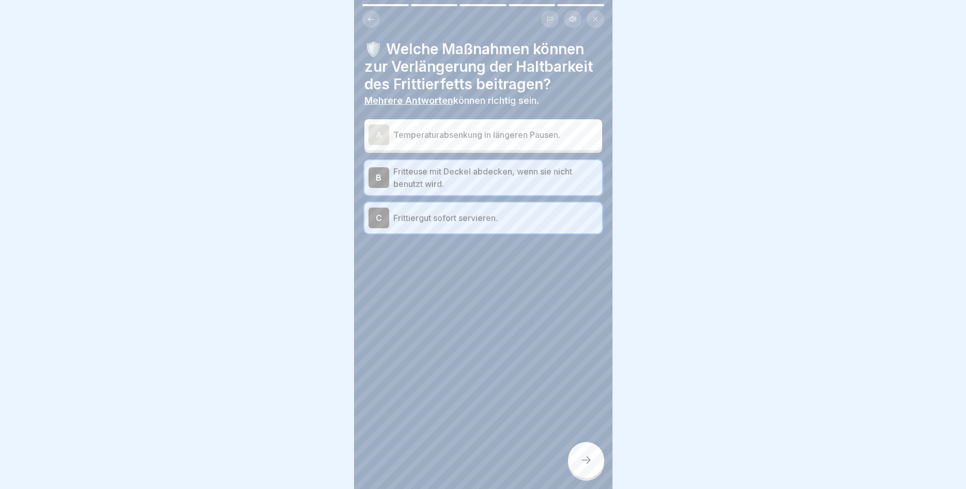
click at [587, 451] on div at bounding box center [586, 460] width 36 height 36
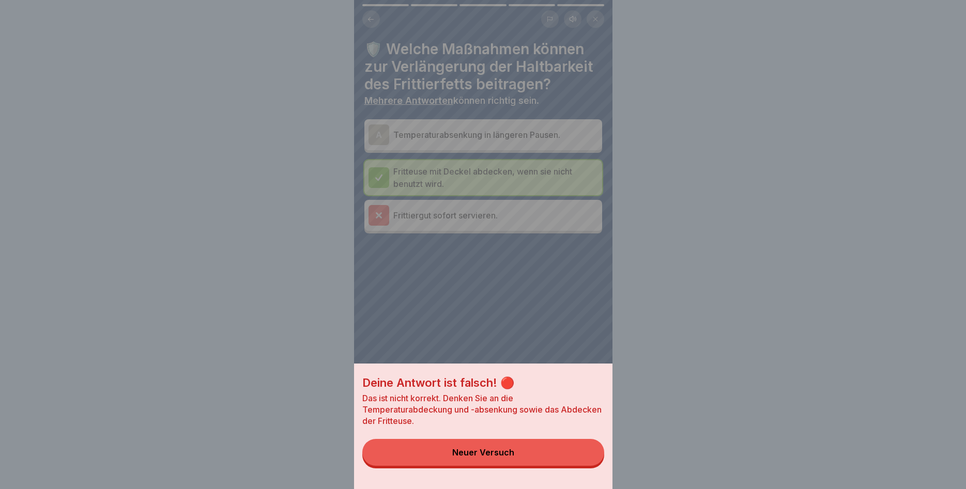
click at [464, 450] on div "Neuer Versuch" at bounding box center [483, 452] width 62 height 9
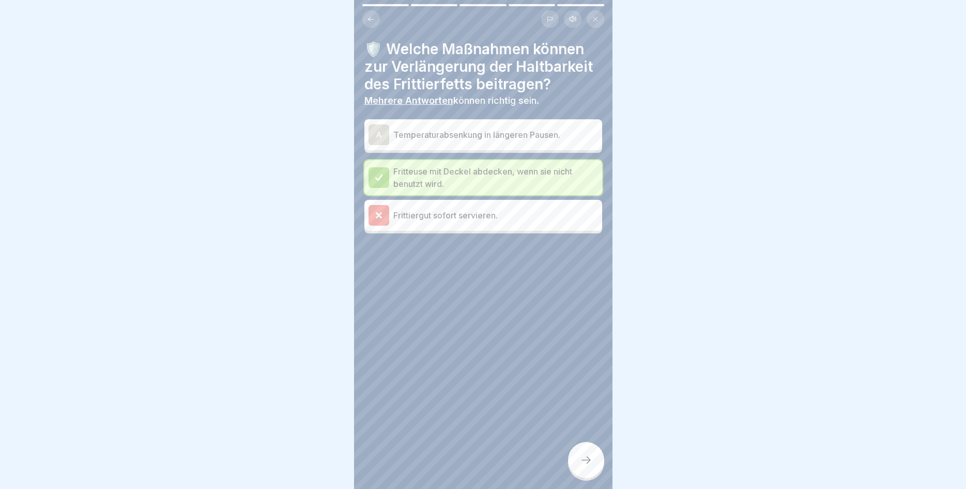
click at [496, 212] on p "Frittiergut sofort servieren." at bounding box center [495, 215] width 205 height 12
click at [583, 457] on icon at bounding box center [586, 460] width 12 height 12
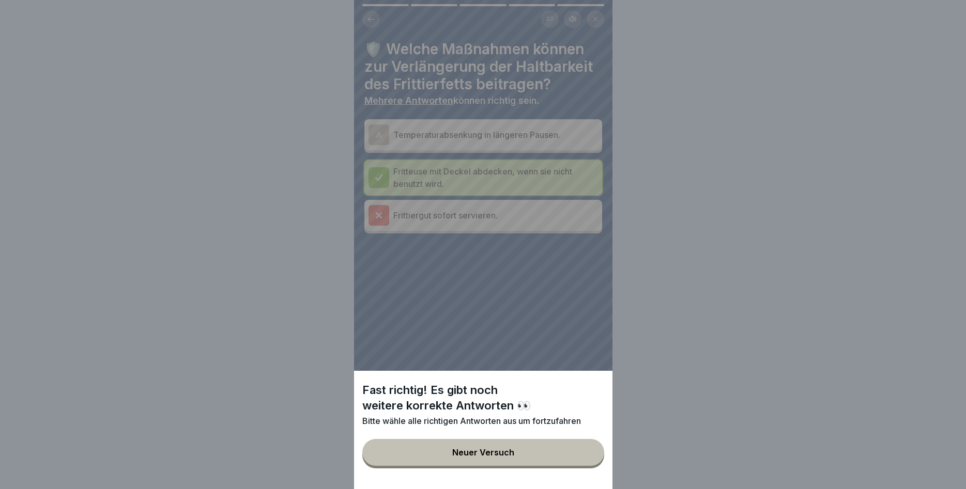
click at [525, 451] on button "Neuer Versuch" at bounding box center [483, 452] width 242 height 27
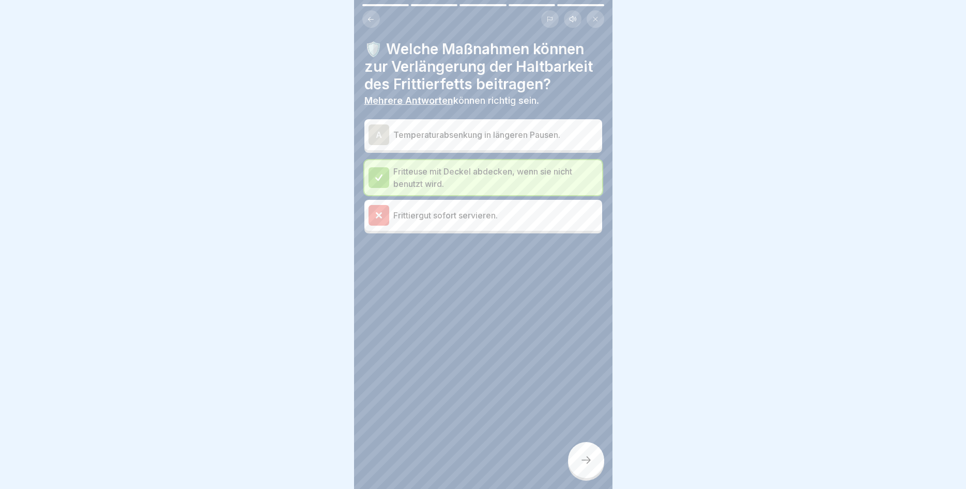
click at [465, 130] on p "Temperaturabsenkung in längeren Pausen." at bounding box center [495, 135] width 205 height 12
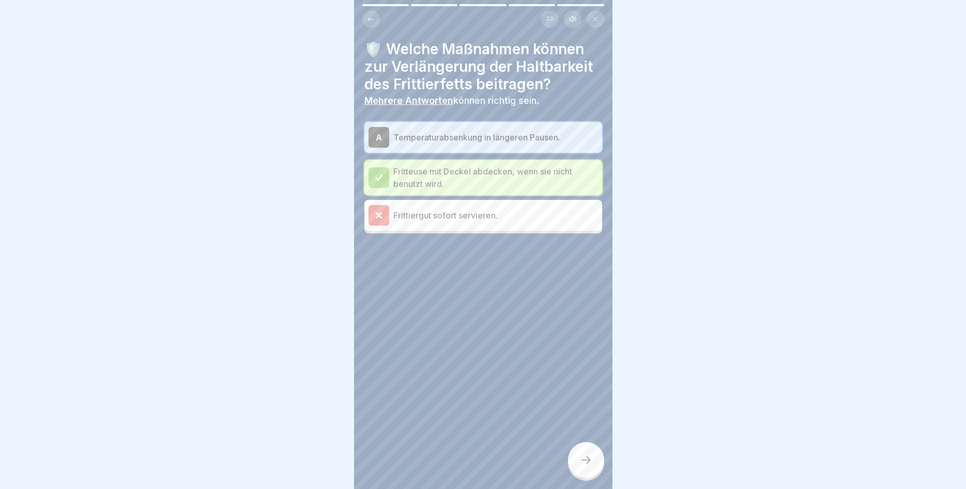
click at [583, 455] on div at bounding box center [586, 460] width 36 height 36
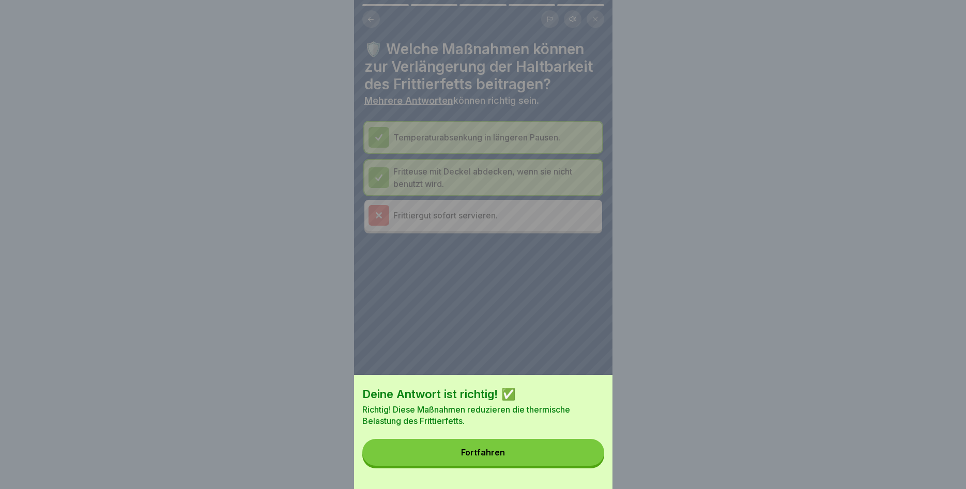
click at [514, 449] on button "Fortfahren" at bounding box center [483, 452] width 242 height 27
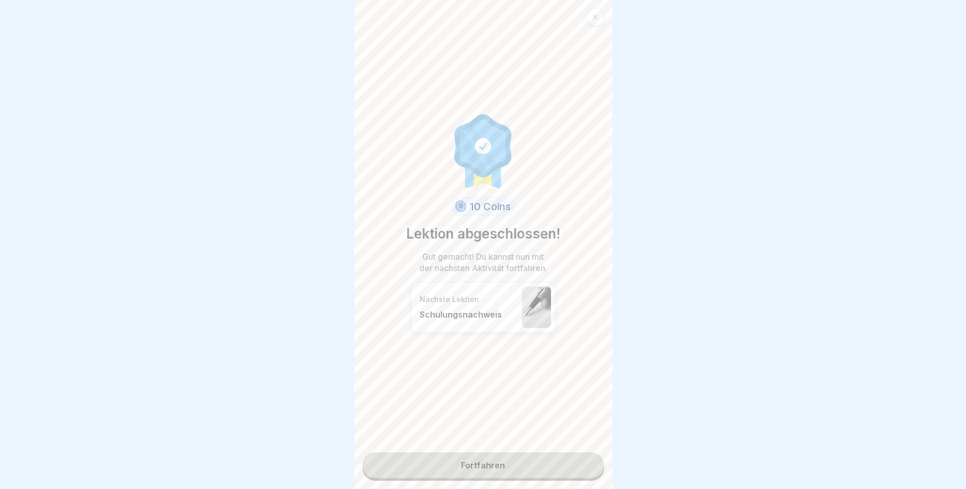
click at [512, 468] on link "Fortfahren" at bounding box center [483, 466] width 242 height 26
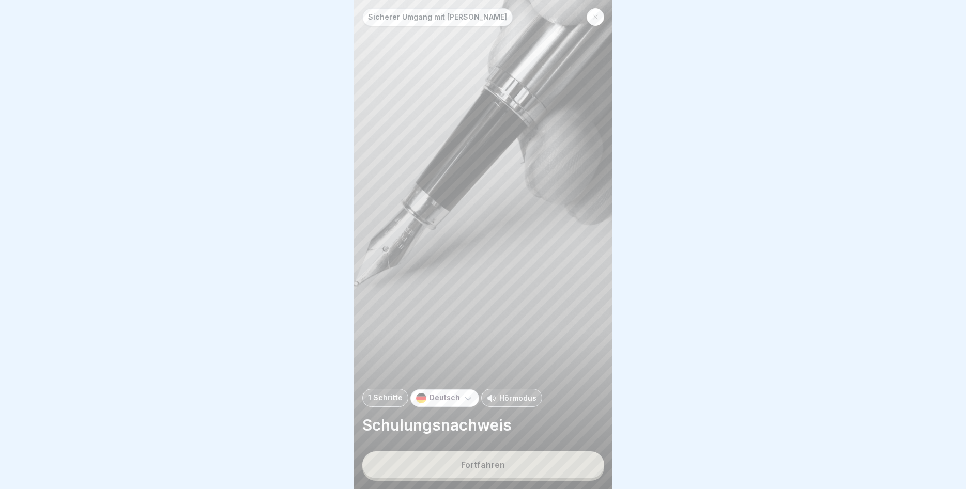
click at [514, 466] on button "Fortfahren" at bounding box center [483, 465] width 242 height 27
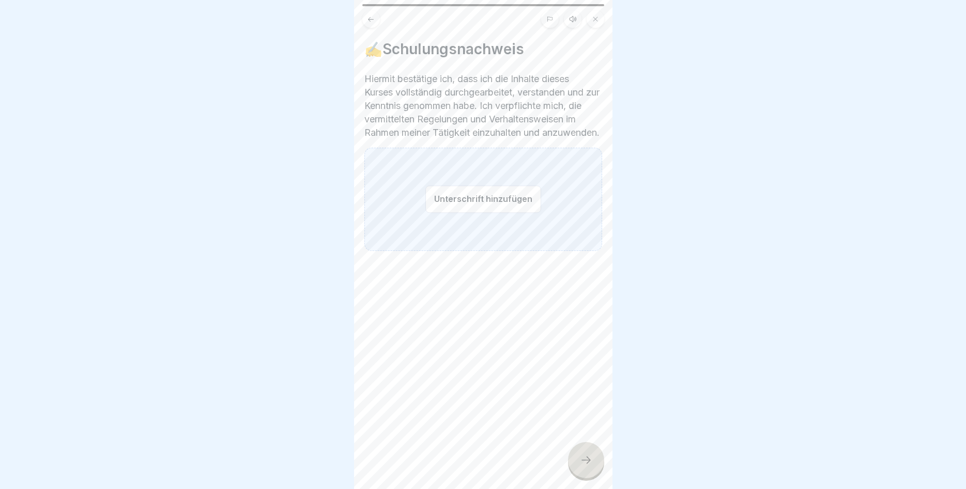
click at [472, 210] on button "Unterschrift hinzufügen" at bounding box center [483, 198] width 116 height 27
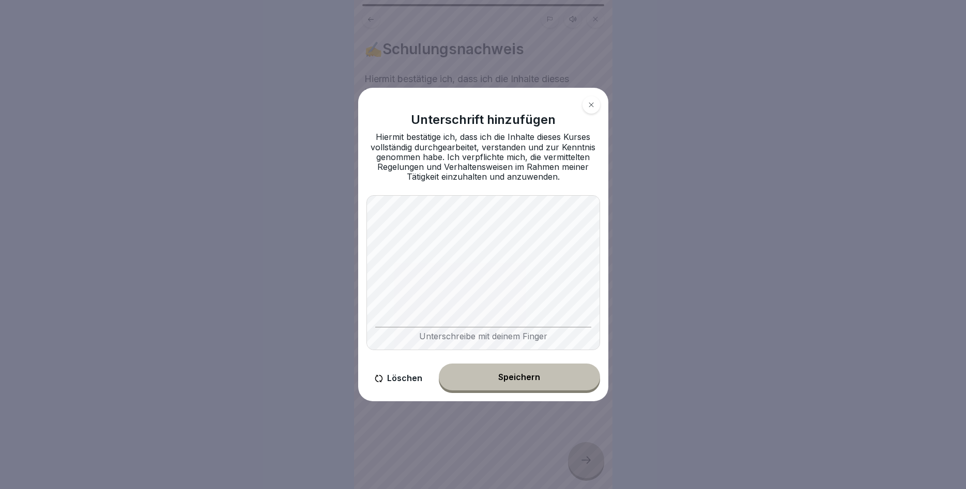
click at [365, 281] on div "Unterschrift hinzufügen Hiermit bestätige ich, dass ich die Inhalte dieses Kurs…" at bounding box center [483, 245] width 250 height 314
click at [523, 368] on button "Speichern" at bounding box center [519, 377] width 161 height 27
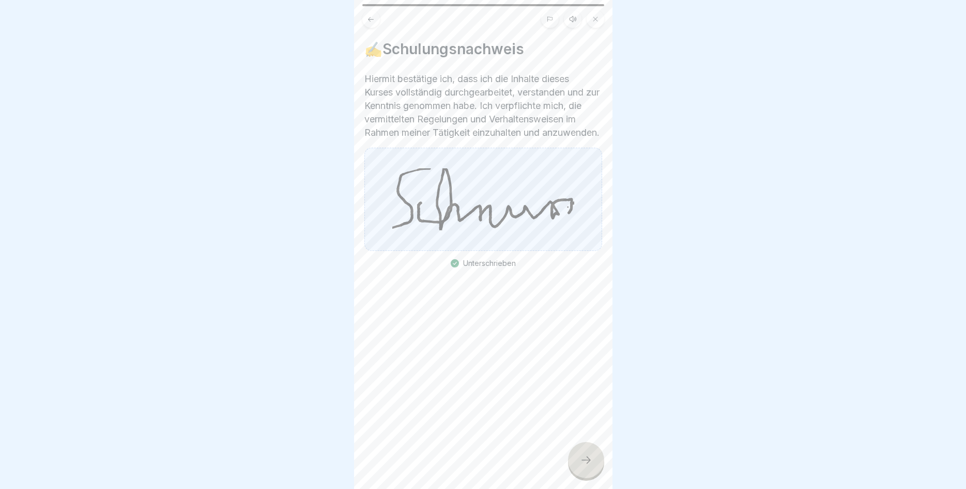
click at [580, 451] on div at bounding box center [586, 460] width 36 height 36
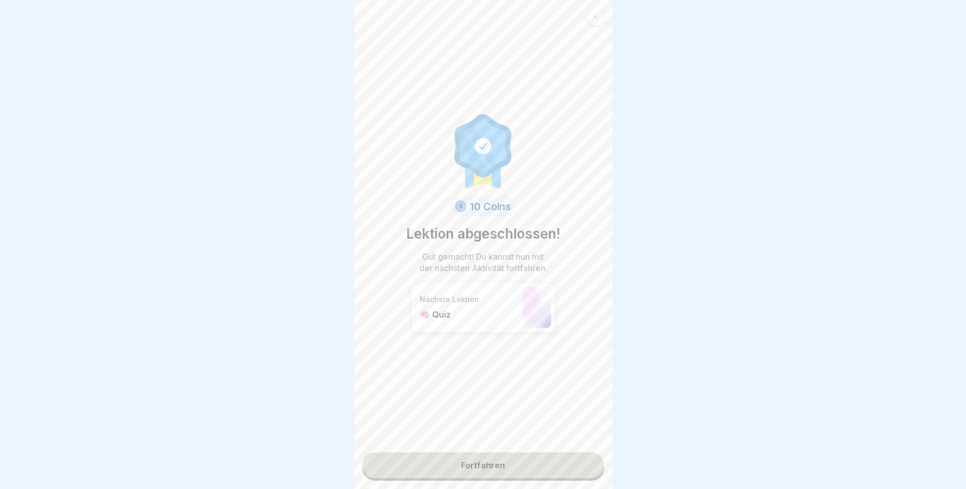
click at [486, 463] on link "Fortfahren" at bounding box center [483, 466] width 242 height 26
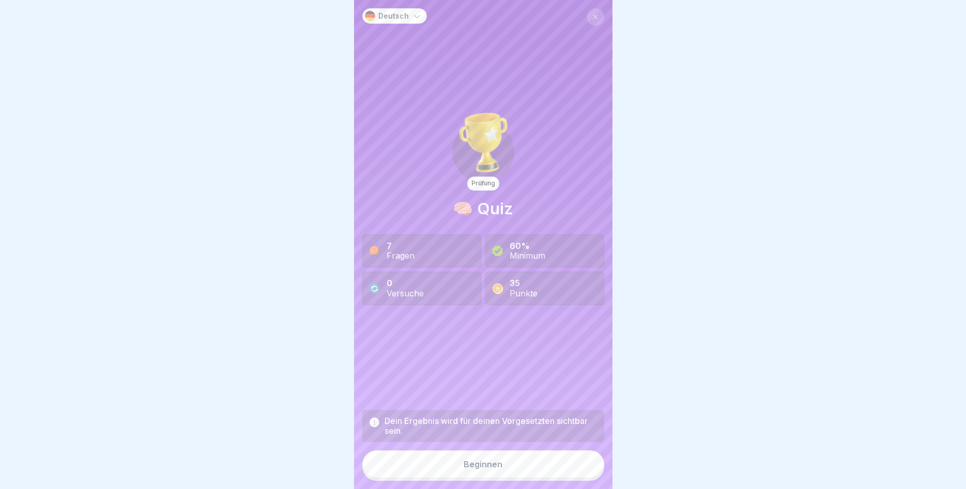
click at [471, 463] on div "Beginnen" at bounding box center [482, 464] width 39 height 9
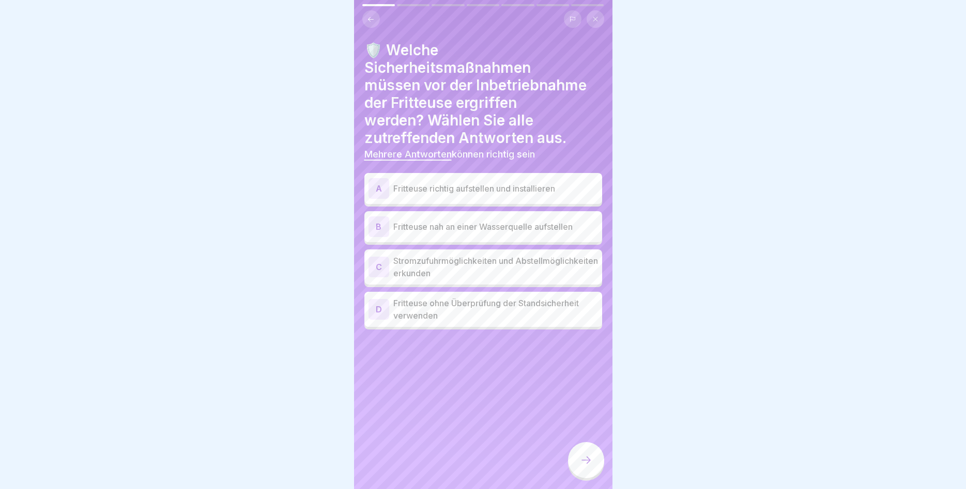
click at [462, 190] on p "Fritteuse richtig aufstellen und installieren" at bounding box center [495, 188] width 205 height 12
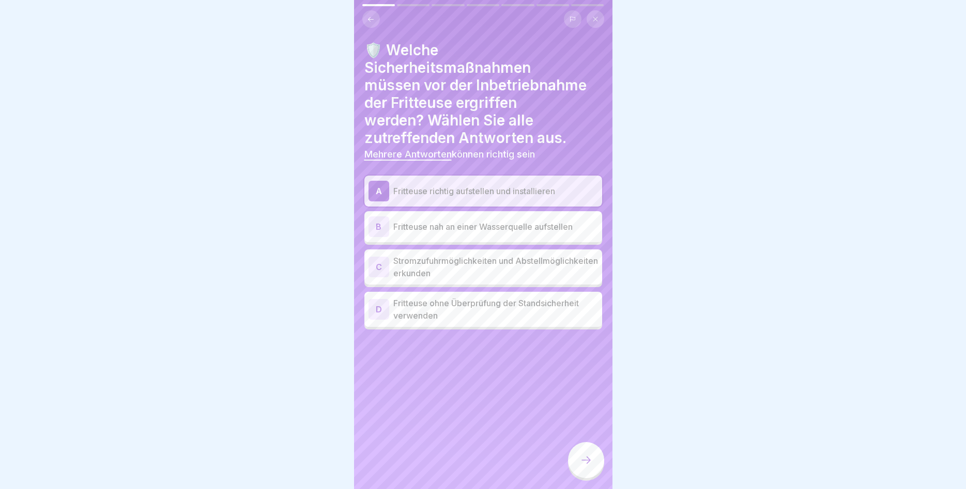
click at [495, 270] on p "Stromzufuhrmöglichkeiten und Abstellmöglichkeiten erkunden" at bounding box center [495, 267] width 205 height 25
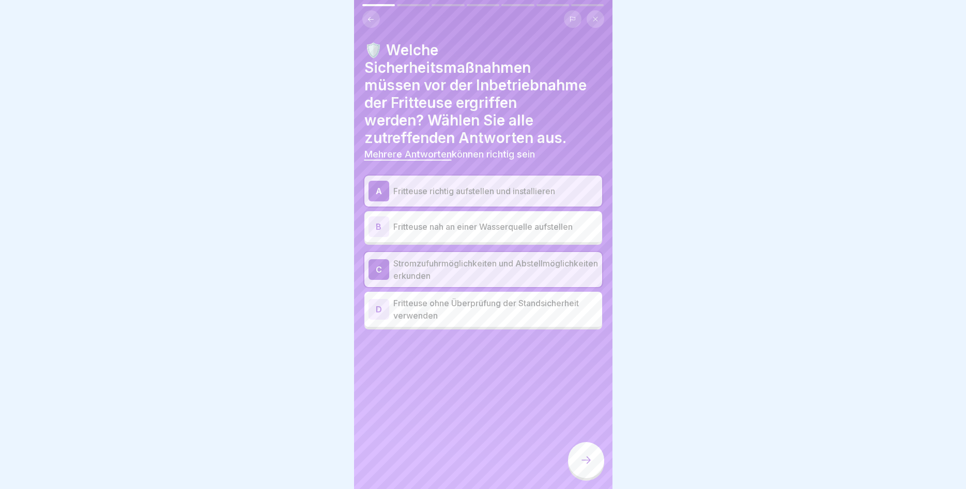
click at [585, 450] on div at bounding box center [586, 460] width 36 height 36
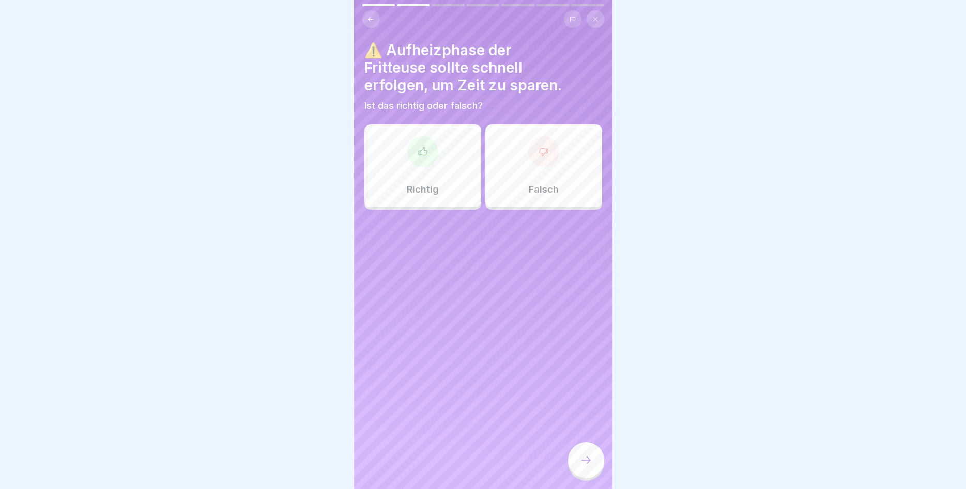
click at [543, 193] on p "Falsch" at bounding box center [544, 189] width 30 height 11
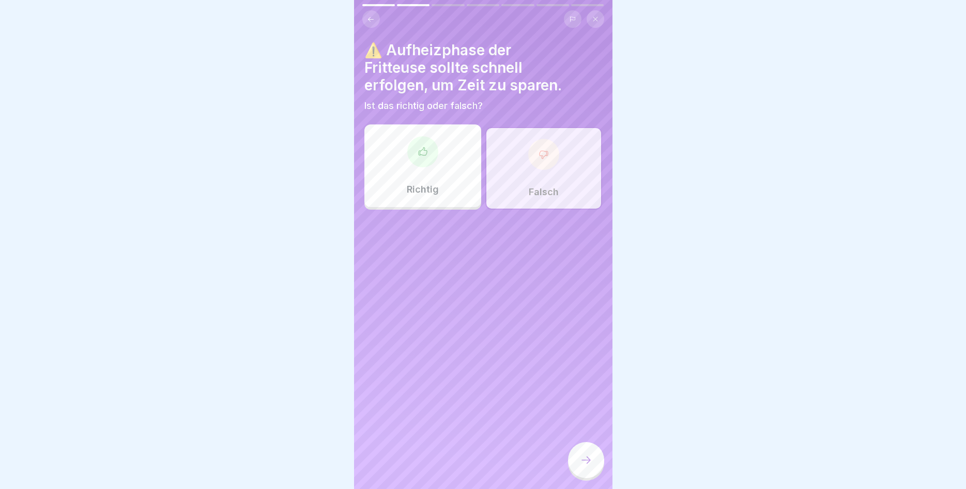
drag, startPoint x: 586, startPoint y: 456, endPoint x: 578, endPoint y: 442, distance: 16.2
click at [585, 455] on div at bounding box center [586, 460] width 36 height 36
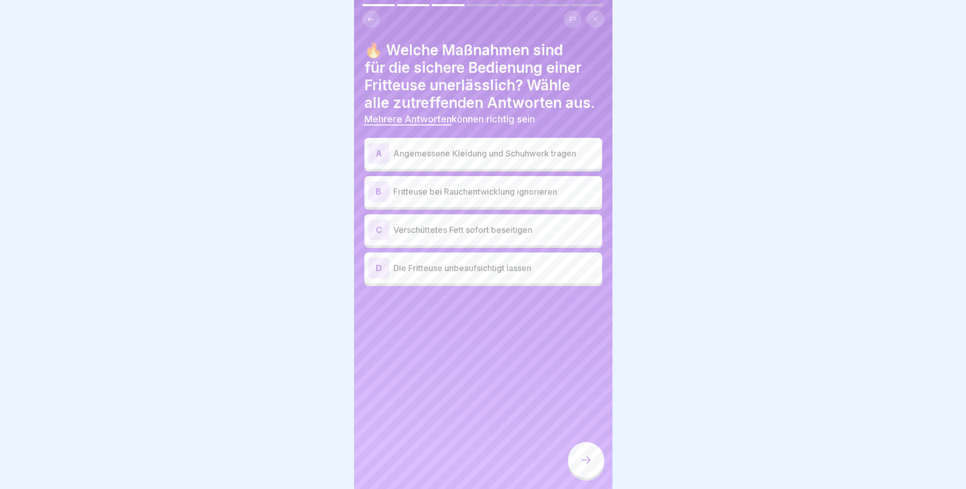
click at [505, 156] on p "Angemessene Kleidung und Schuhwerk tragen" at bounding box center [495, 153] width 205 height 12
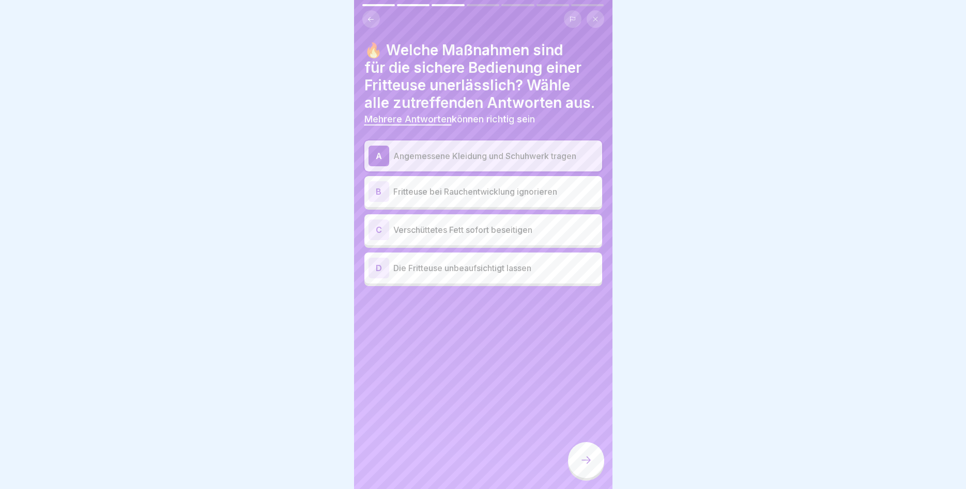
click at [499, 226] on p "Verschüttetes Fett sofort beseitigen" at bounding box center [495, 230] width 205 height 12
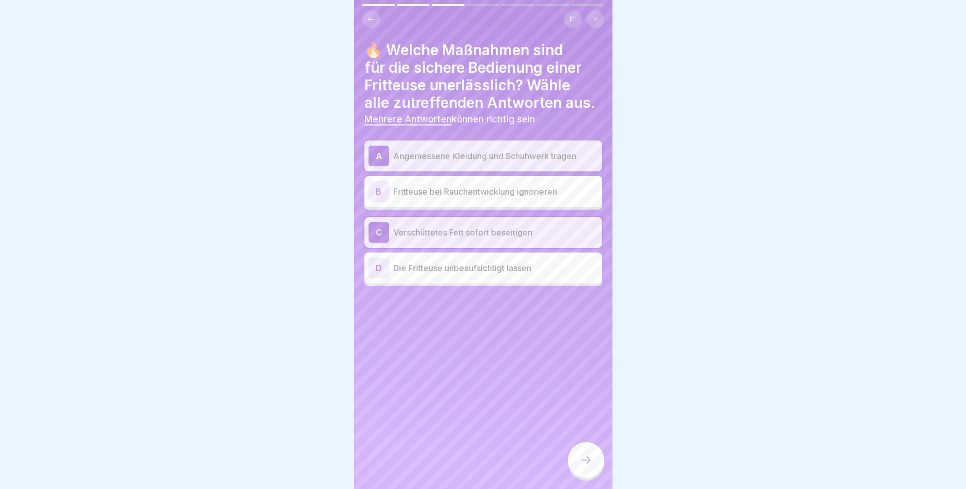
click at [594, 457] on div at bounding box center [586, 460] width 36 height 36
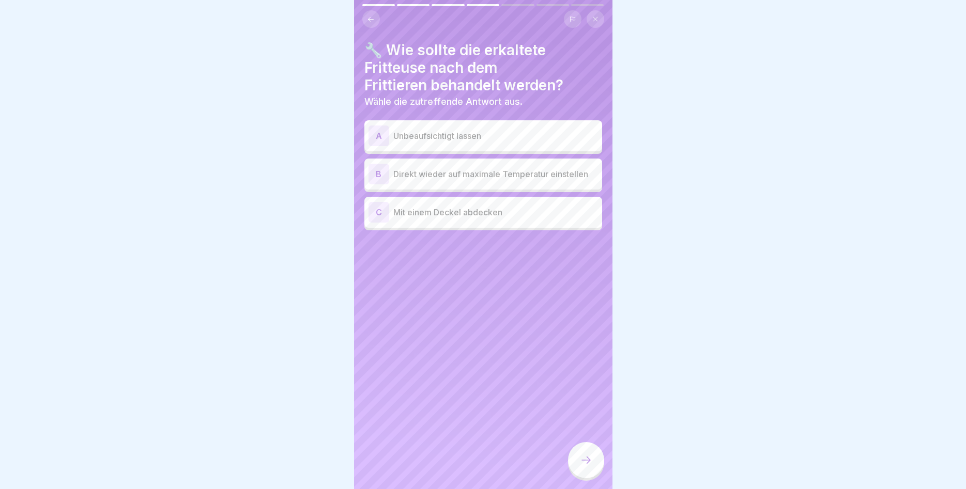
click at [468, 213] on p "Mit einem Deckel abdecken" at bounding box center [495, 212] width 205 height 12
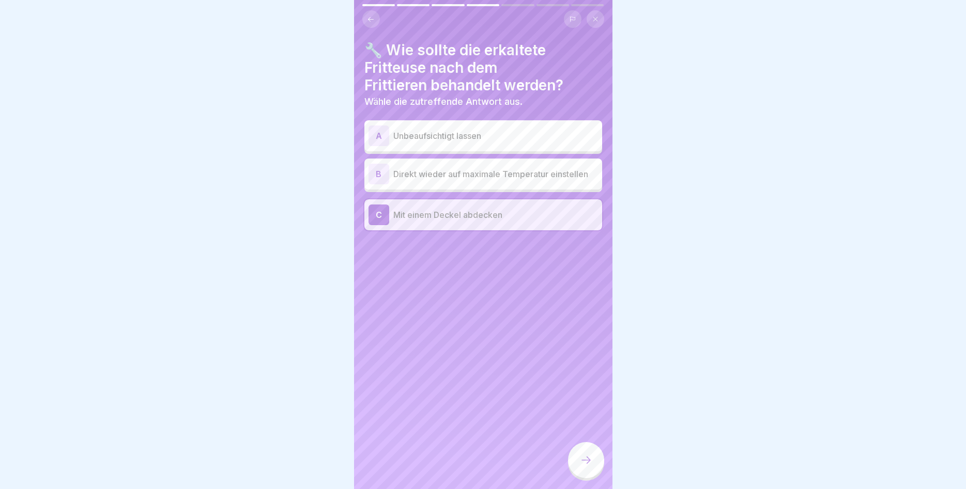
click at [586, 446] on div at bounding box center [586, 460] width 36 height 36
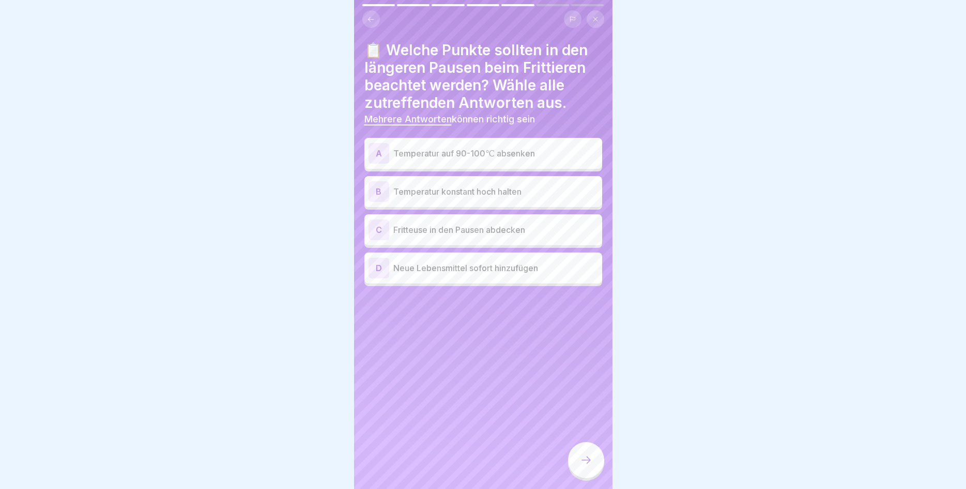
click at [466, 161] on div "A Temperatur auf 90-100℃ absenken" at bounding box center [482, 153] width 229 height 21
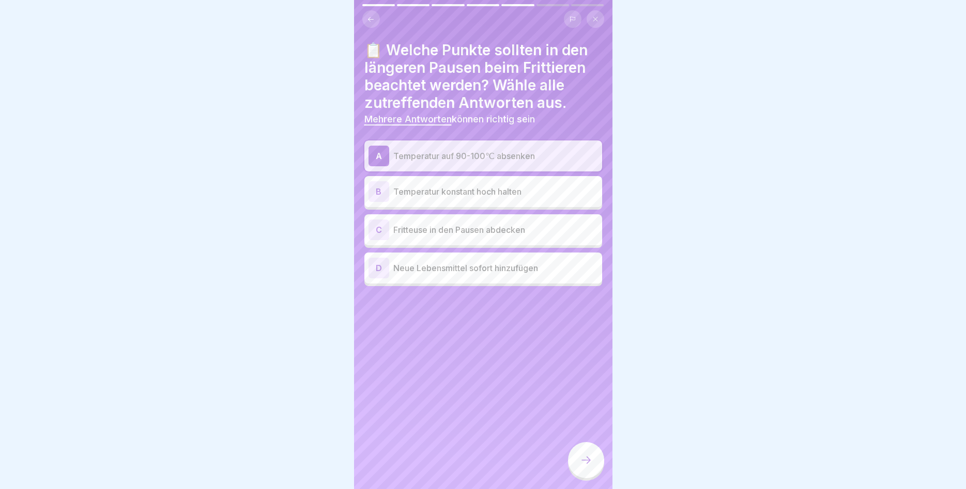
click at [451, 231] on p "Fritteuse in den Pausen abdecken" at bounding box center [495, 230] width 205 height 12
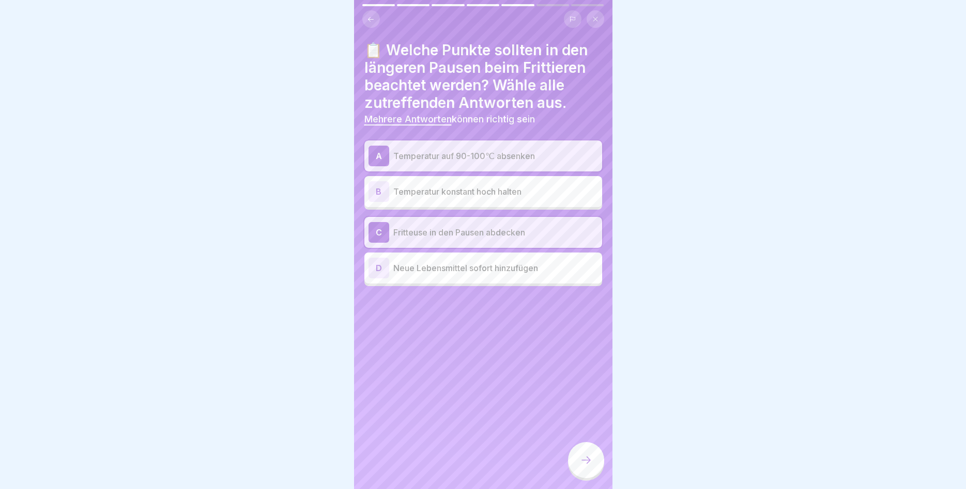
click at [574, 457] on div at bounding box center [586, 460] width 36 height 36
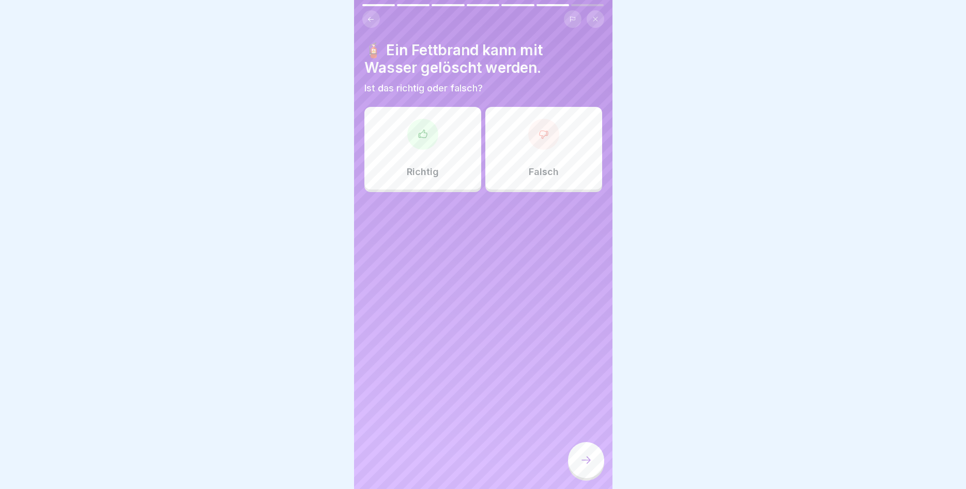
click at [529, 170] on div "Falsch" at bounding box center [543, 148] width 117 height 83
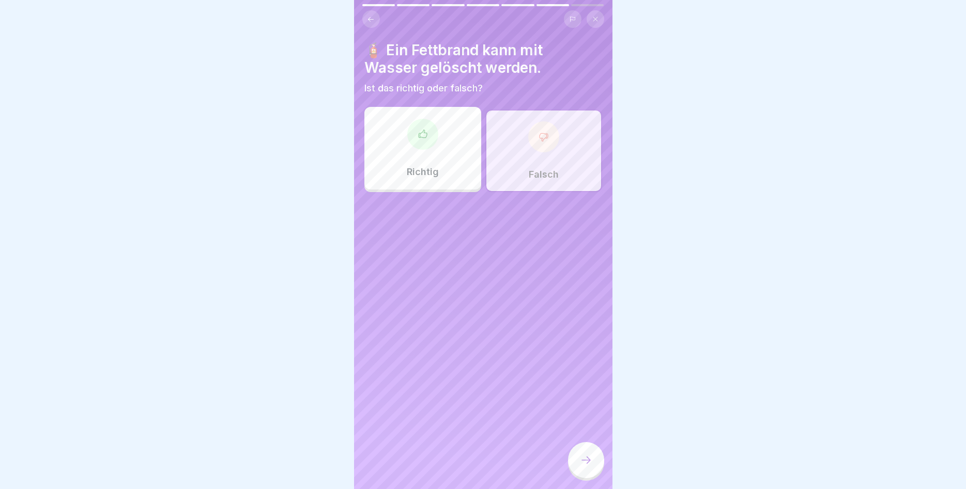
click at [583, 453] on div at bounding box center [586, 460] width 36 height 36
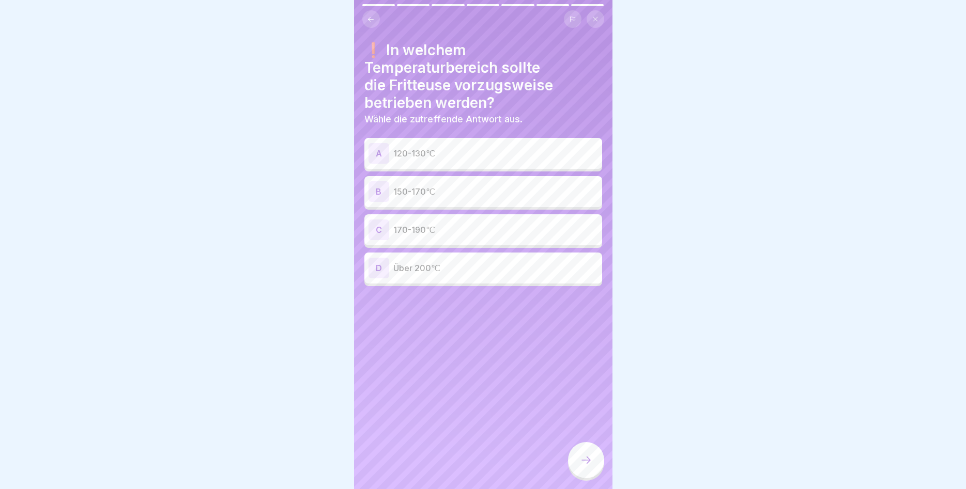
click at [458, 196] on p "150-170℃" at bounding box center [495, 191] width 205 height 12
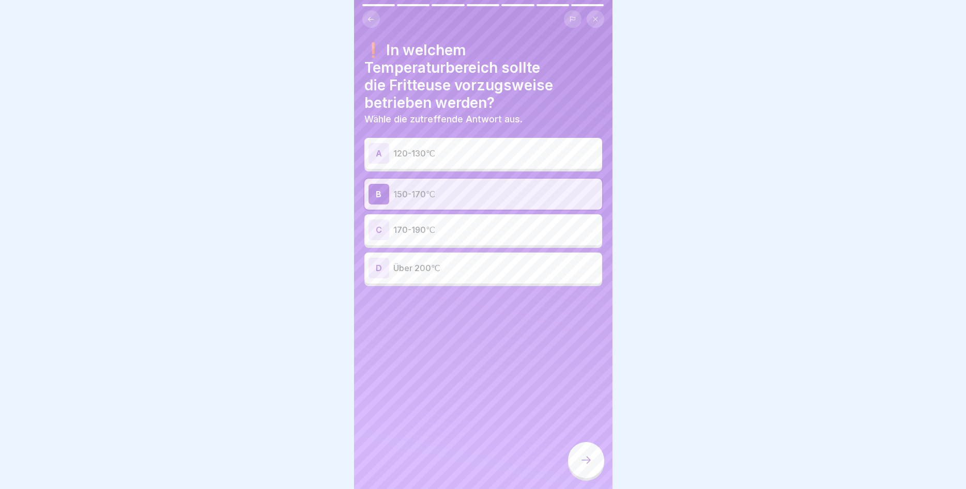
click at [595, 470] on div at bounding box center [586, 460] width 36 height 36
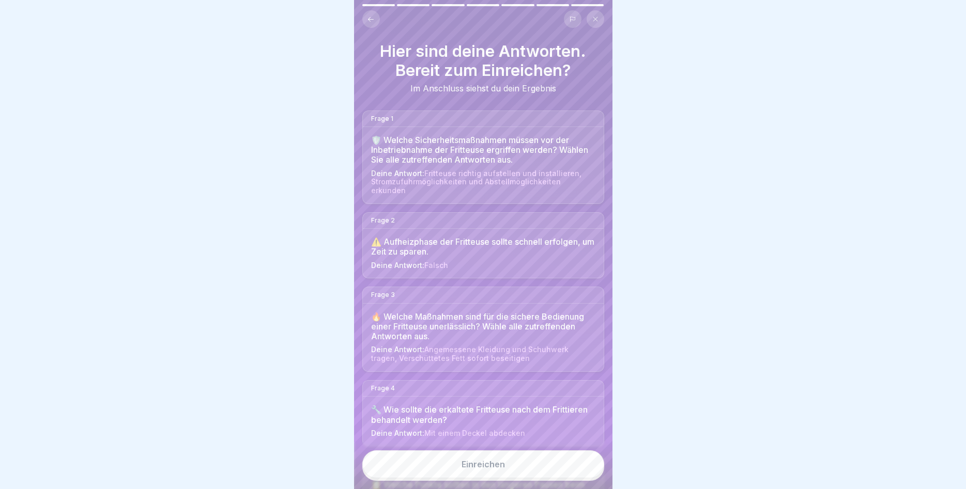
click at [486, 465] on div "Einreichen" at bounding box center [482, 464] width 43 height 9
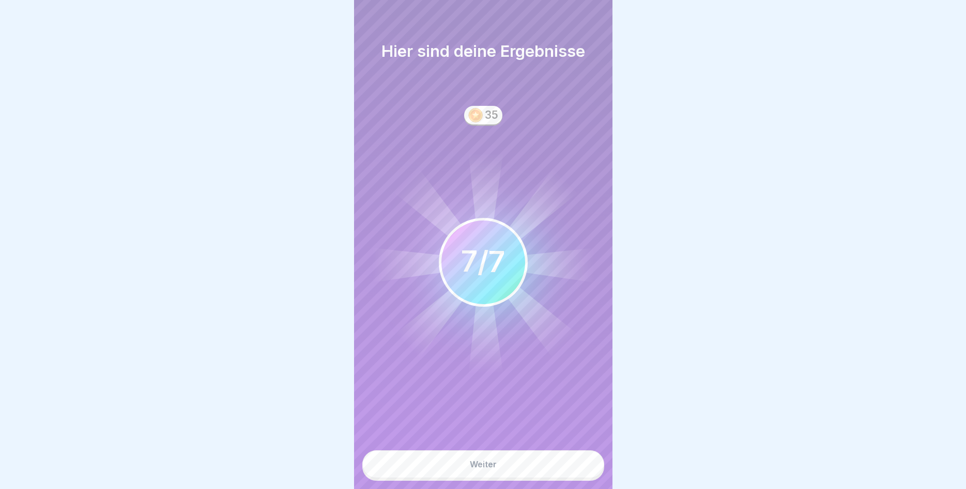
click at [499, 469] on button "Weiter" at bounding box center [483, 465] width 242 height 28
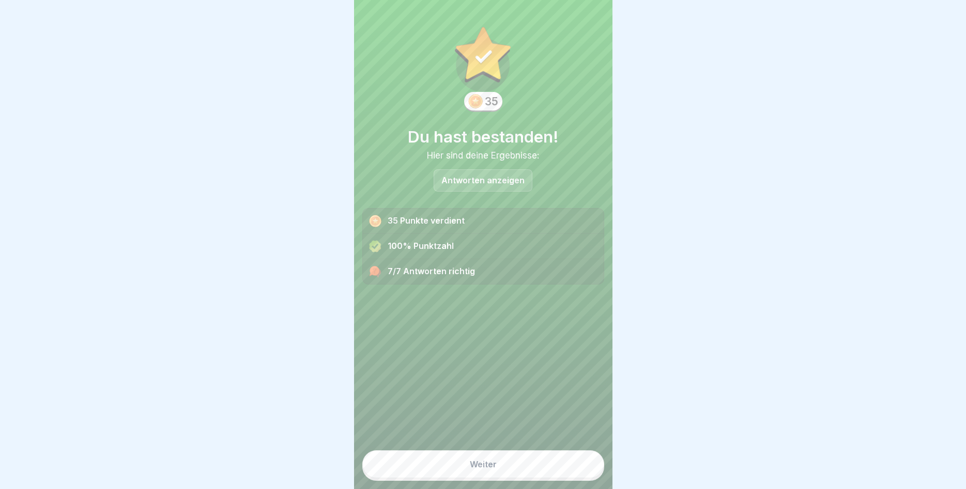
click at [496, 469] on button "Weiter" at bounding box center [483, 465] width 242 height 28
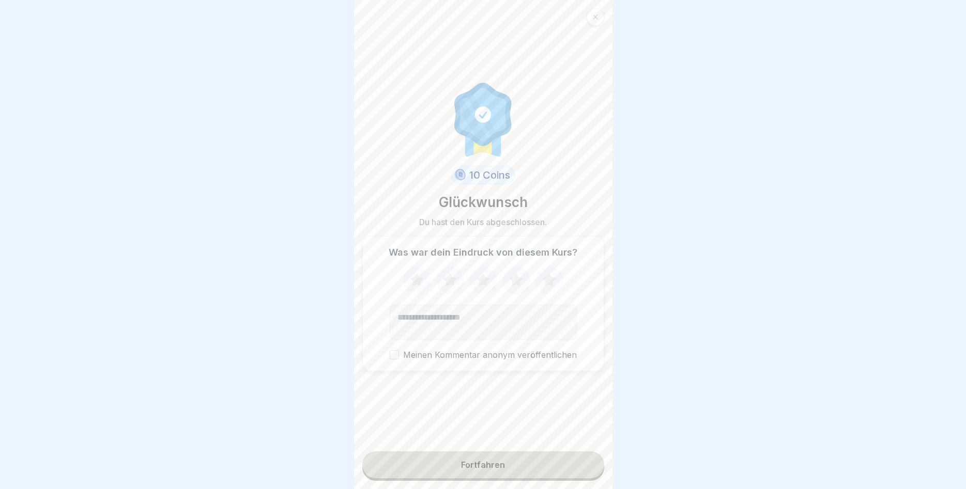
click at [542, 278] on icon at bounding box center [548, 280] width 27 height 27
click at [477, 458] on button "Fortfahren" at bounding box center [483, 465] width 242 height 27
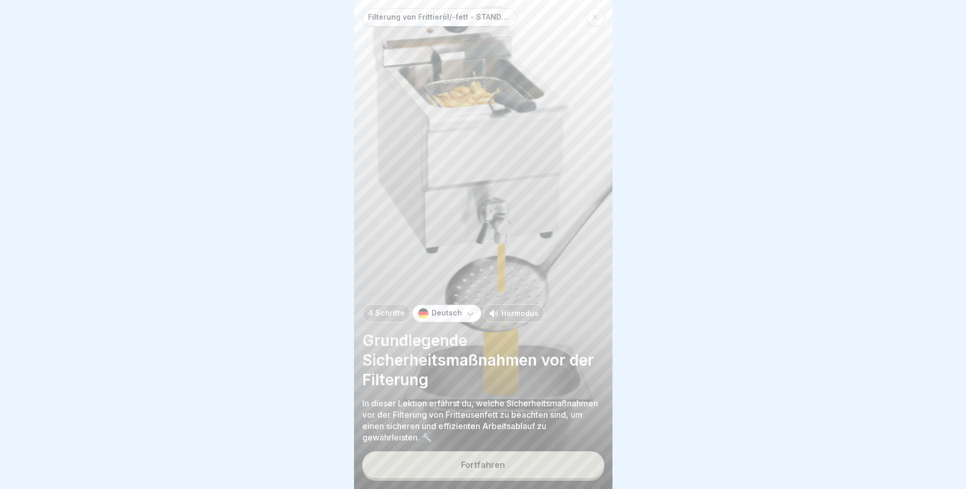
click at [481, 464] on div "Fortfahren" at bounding box center [483, 464] width 44 height 9
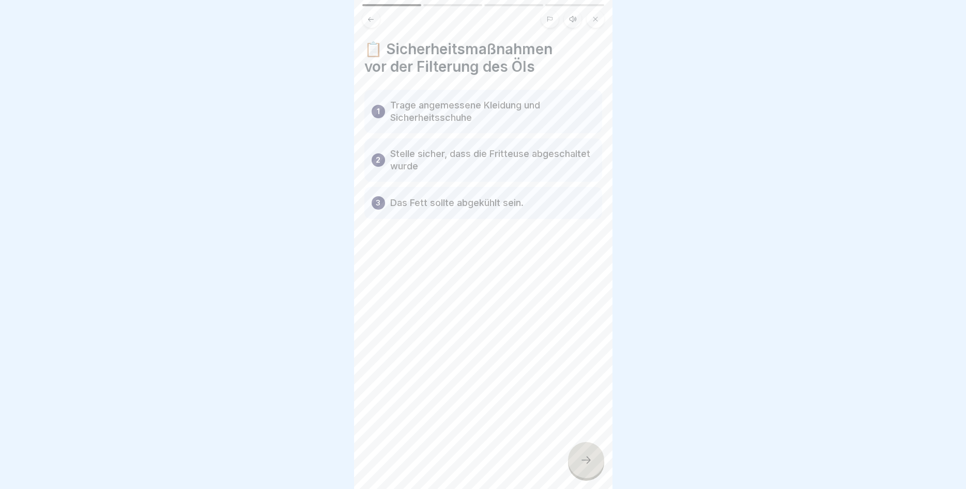
click at [578, 458] on div at bounding box center [586, 460] width 36 height 36
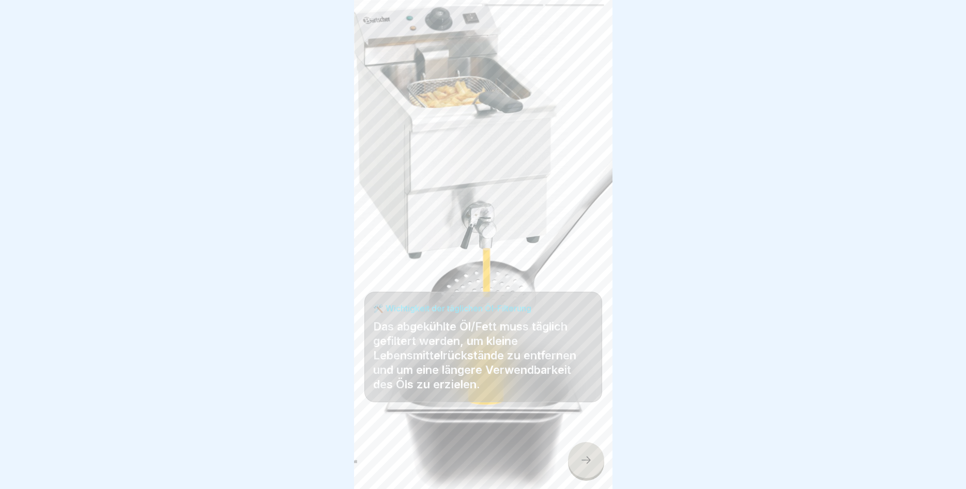
click at [590, 456] on icon at bounding box center [586, 460] width 12 height 12
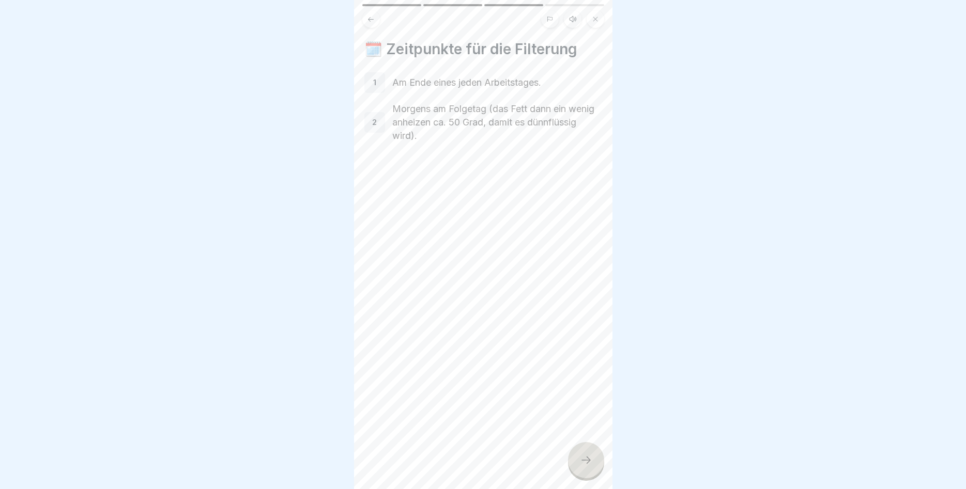
click at [582, 466] on icon at bounding box center [586, 460] width 12 height 12
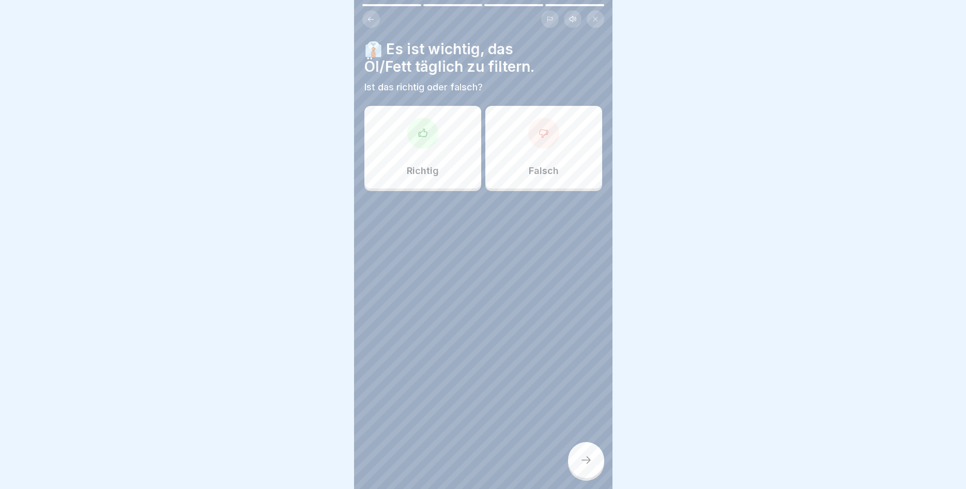
click at [437, 175] on p "Richtig" at bounding box center [423, 170] width 32 height 11
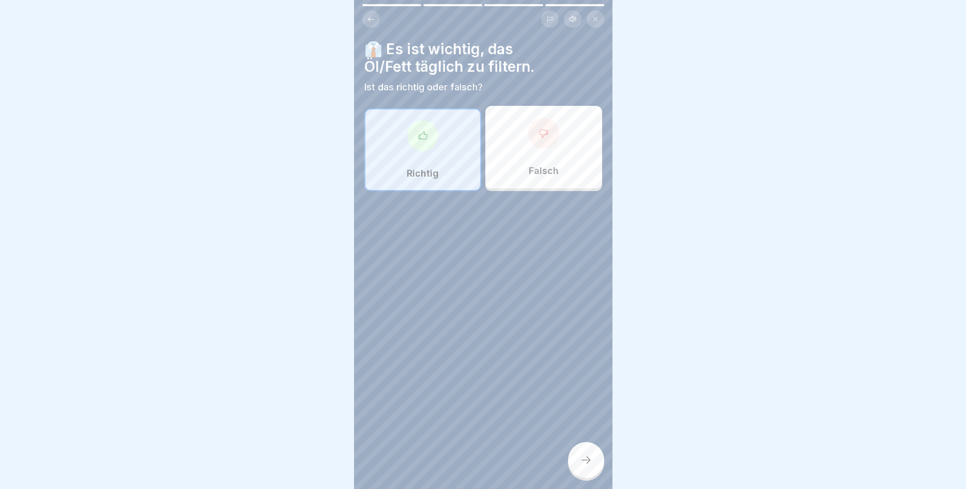
click at [576, 458] on div at bounding box center [586, 460] width 36 height 36
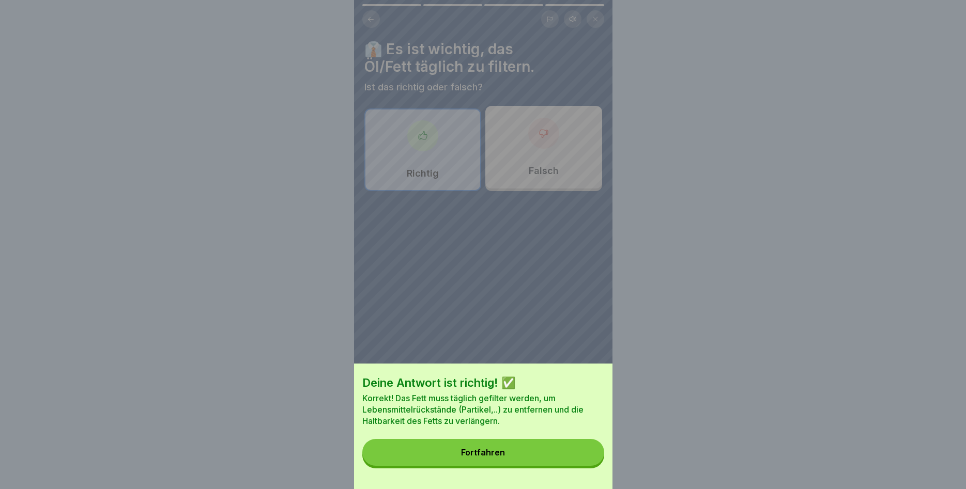
click at [572, 455] on button "Fortfahren" at bounding box center [483, 452] width 242 height 27
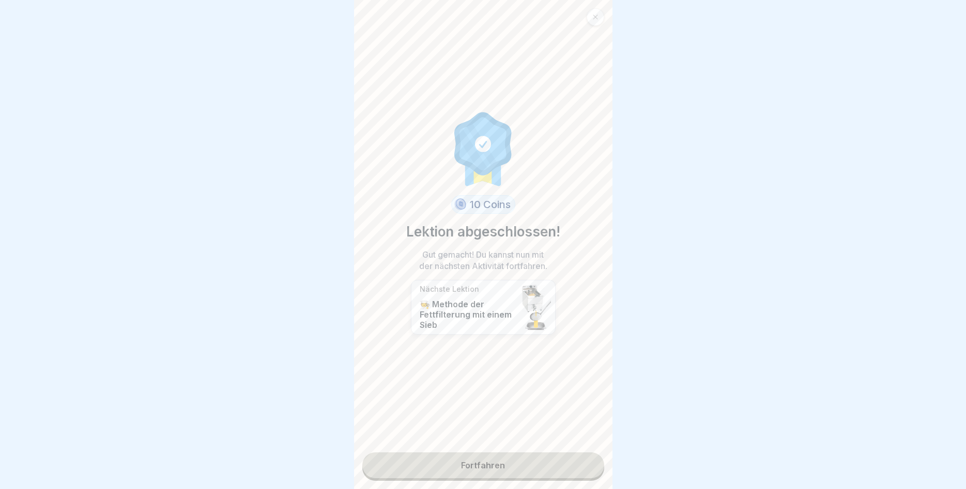
click at [480, 462] on link "Fortfahren" at bounding box center [483, 466] width 242 height 26
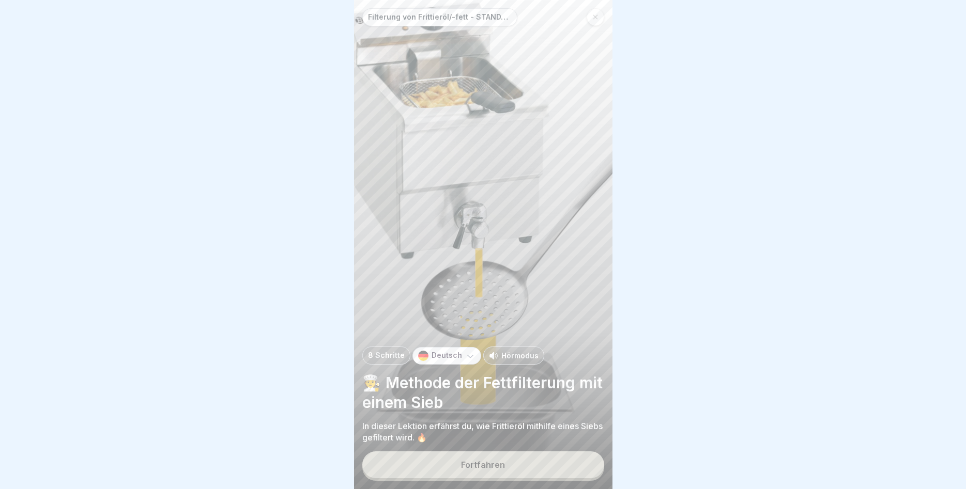
click at [481, 460] on div "Fortfahren" at bounding box center [483, 464] width 44 height 9
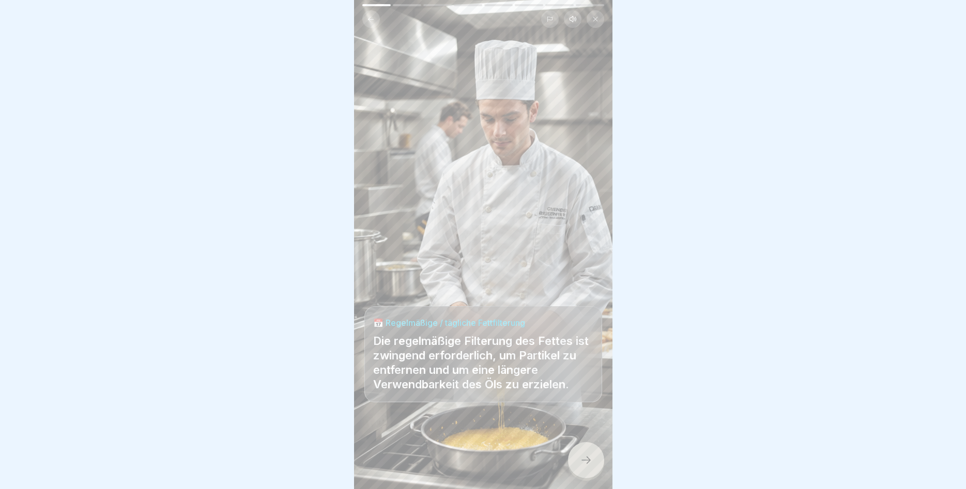
click at [581, 460] on icon at bounding box center [586, 460] width 12 height 12
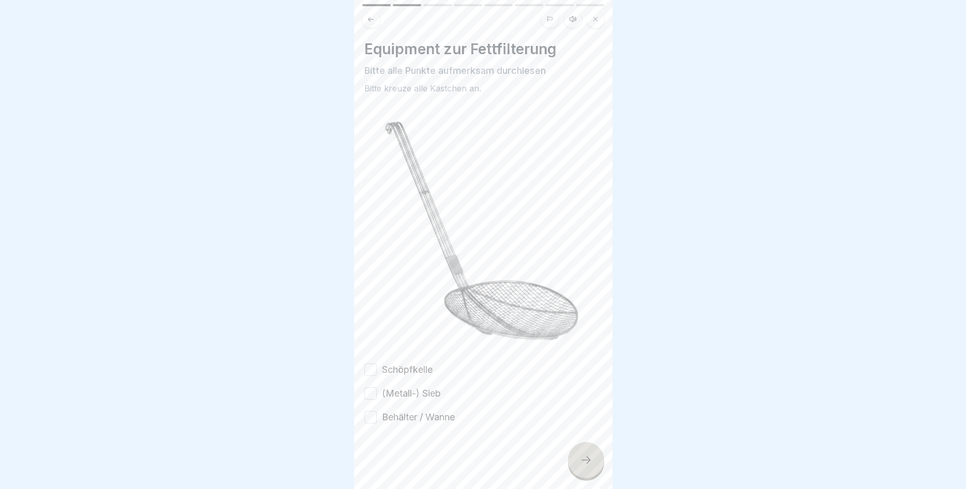
click at [371, 368] on button "Schöpfkelle" at bounding box center [370, 370] width 12 height 12
click at [372, 388] on button "(Metall-) Sieb" at bounding box center [370, 394] width 12 height 12
click at [374, 419] on button "Behälter / Wanne" at bounding box center [370, 417] width 12 height 12
click at [581, 464] on icon at bounding box center [586, 460] width 12 height 12
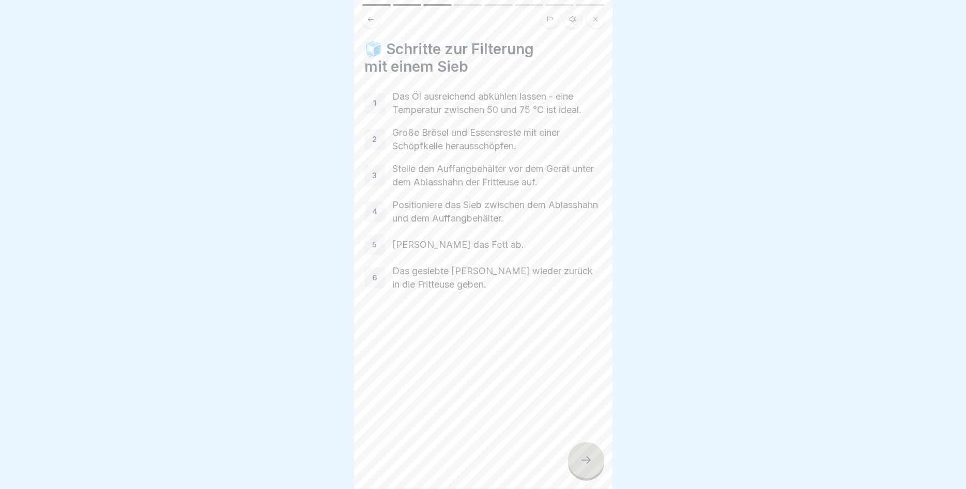
click at [580, 465] on icon at bounding box center [586, 460] width 12 height 12
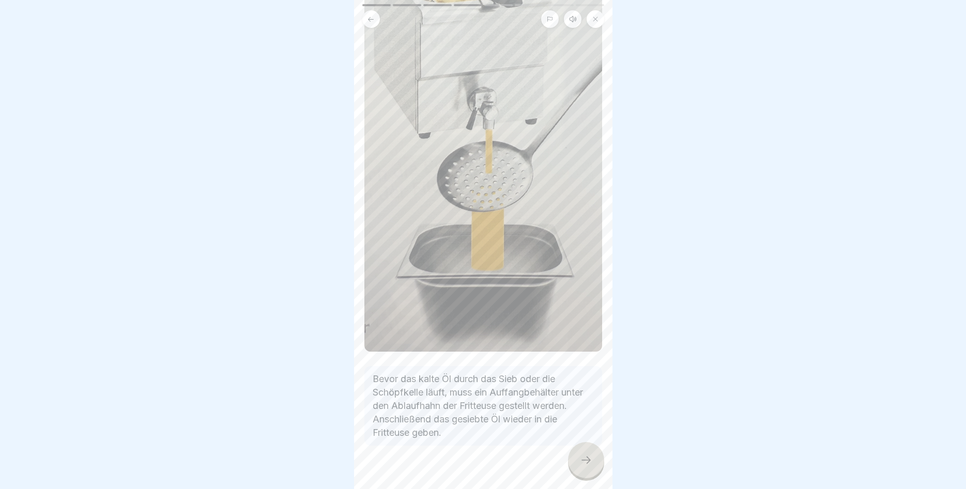
scroll to position [214, 0]
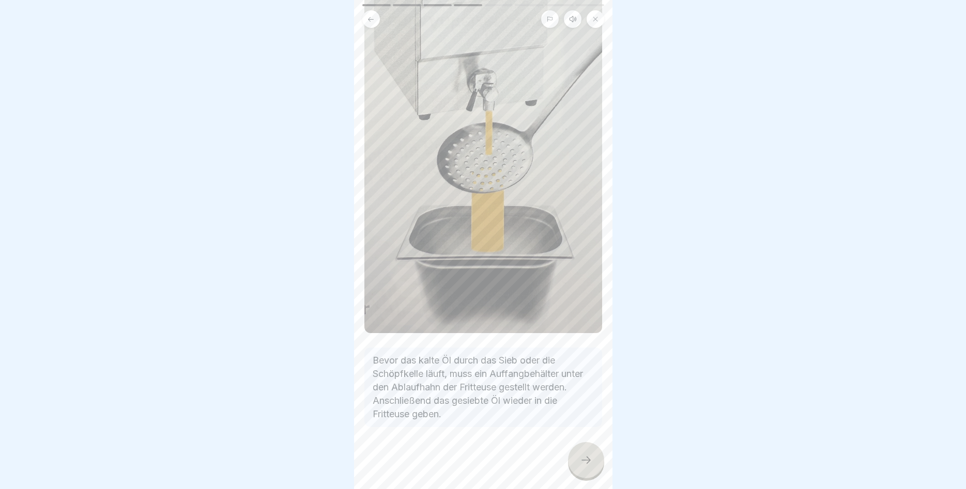
click at [585, 467] on div at bounding box center [586, 460] width 36 height 36
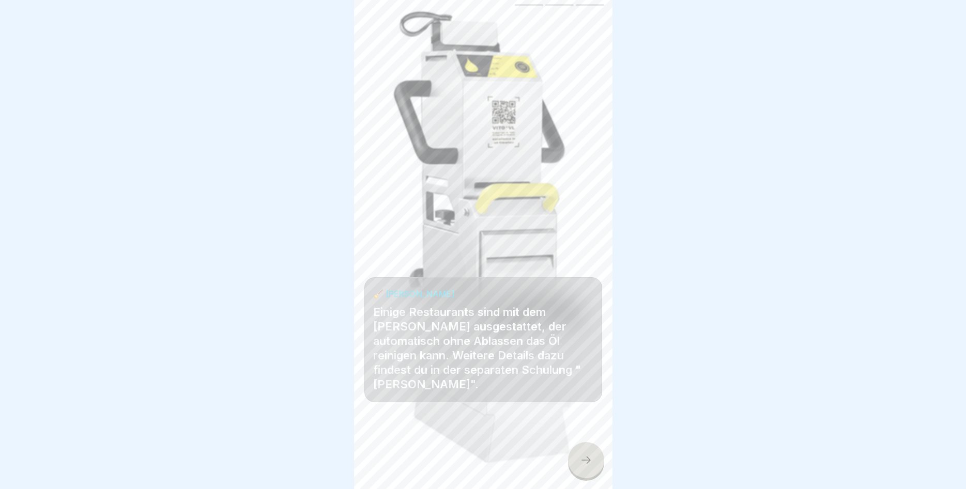
click at [591, 463] on icon at bounding box center [586, 460] width 12 height 12
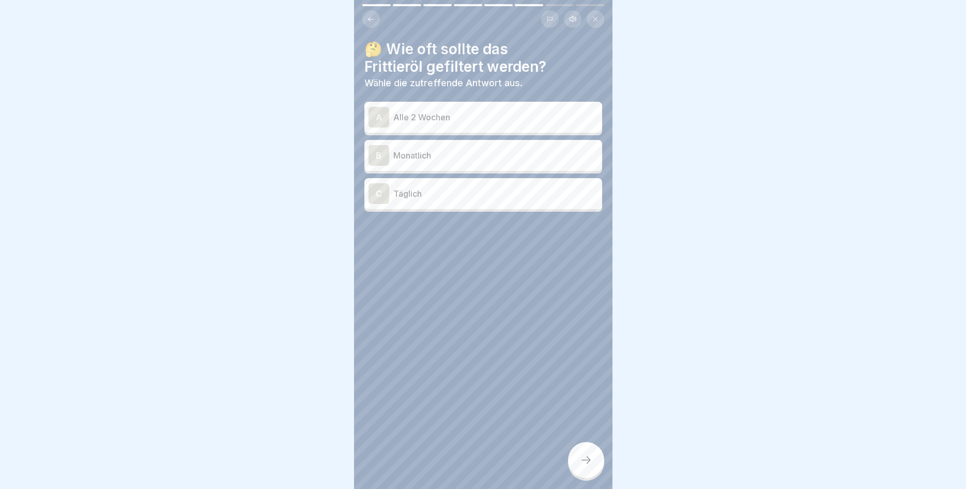
click at [455, 194] on p "Täglich" at bounding box center [495, 194] width 205 height 12
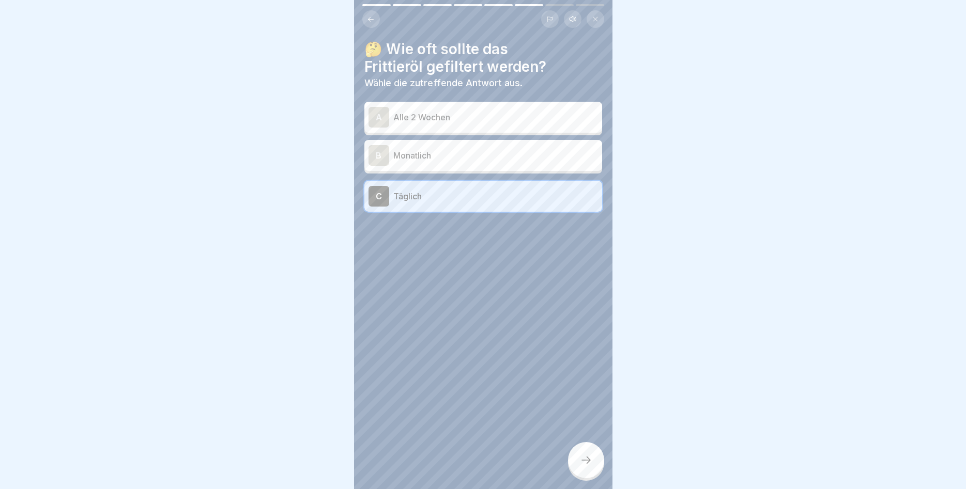
click at [579, 455] on div at bounding box center [586, 460] width 36 height 36
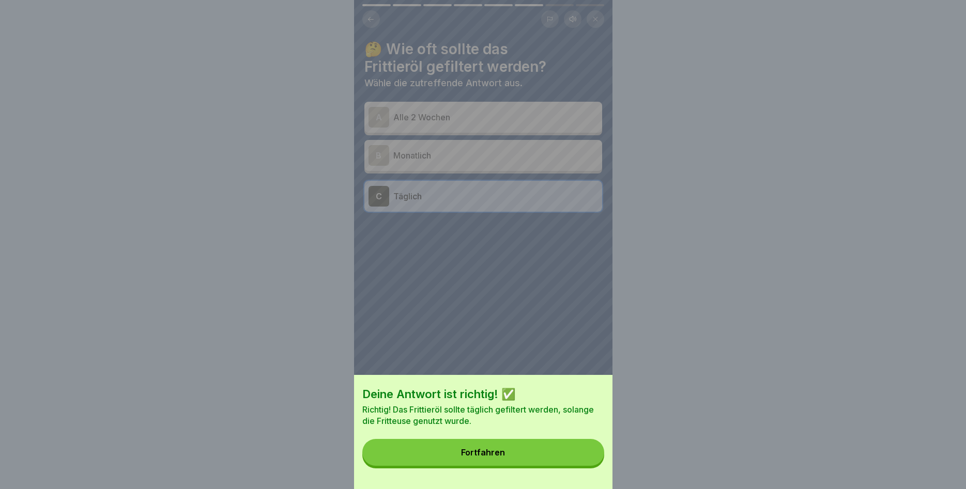
click at [525, 448] on button "Fortfahren" at bounding box center [483, 452] width 242 height 27
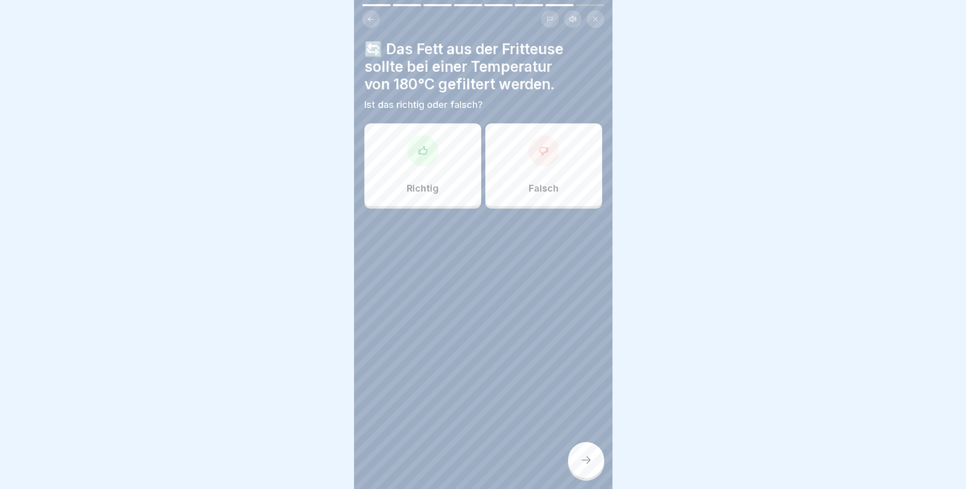
click at [544, 174] on div "Falsch" at bounding box center [543, 164] width 117 height 83
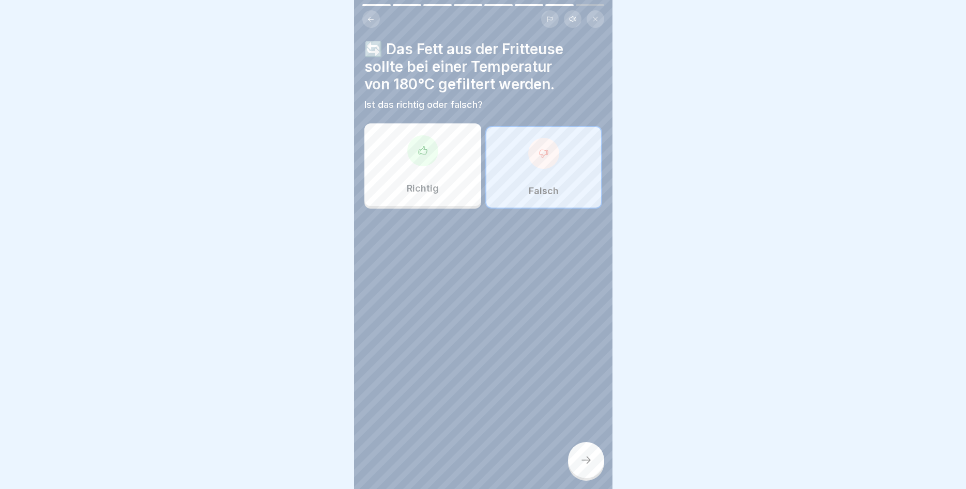
click at [591, 465] on icon at bounding box center [586, 460] width 12 height 12
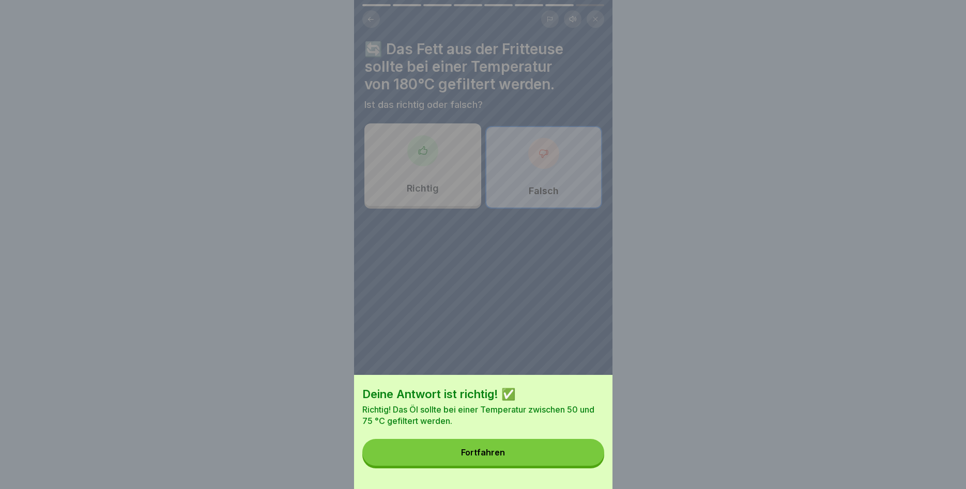
click at [557, 457] on button "Fortfahren" at bounding box center [483, 452] width 242 height 27
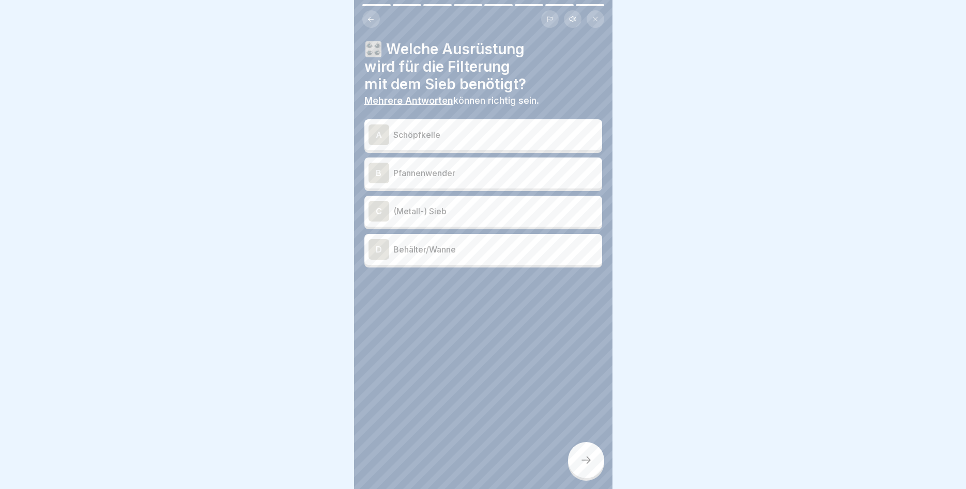
click at [459, 138] on p "Schöpfkelle" at bounding box center [495, 135] width 205 height 12
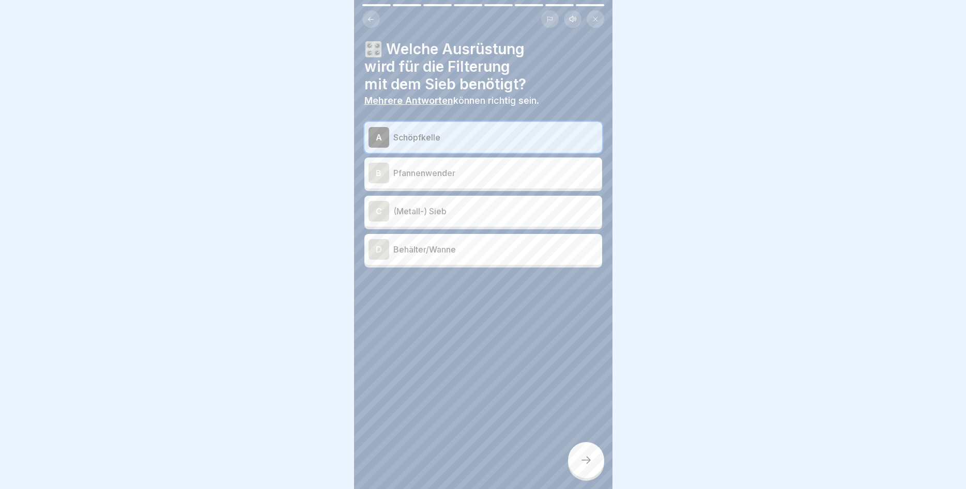
click at [442, 214] on p "(Metall-) Sieb" at bounding box center [495, 211] width 205 height 12
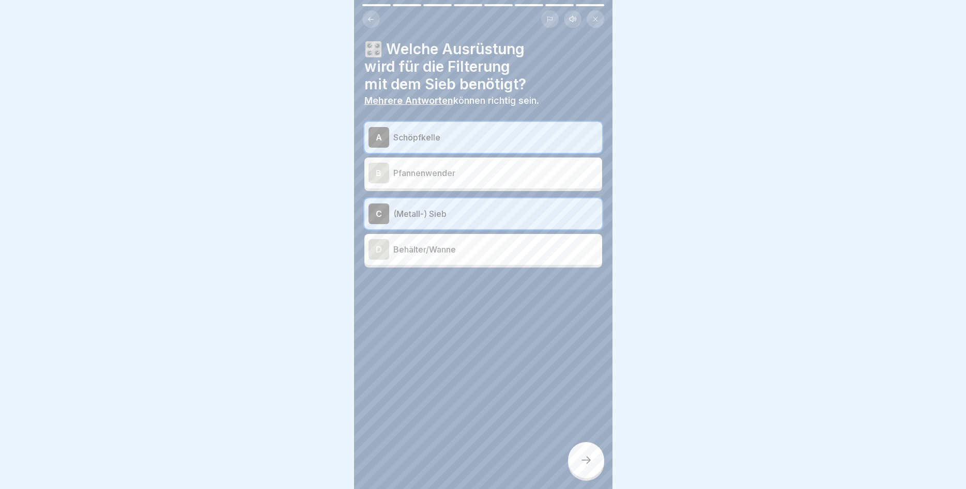
click at [435, 246] on p "Behälter/Wanne" at bounding box center [495, 249] width 205 height 12
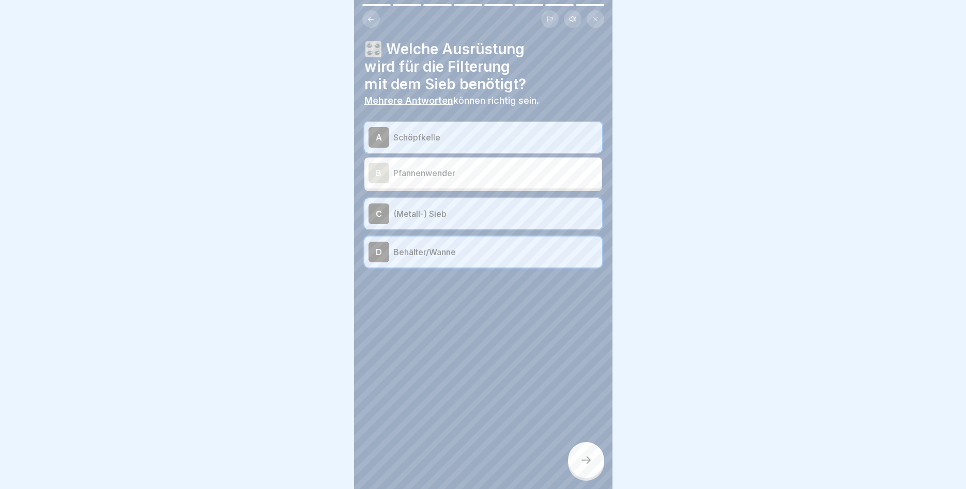
click at [583, 461] on icon at bounding box center [586, 460] width 12 height 12
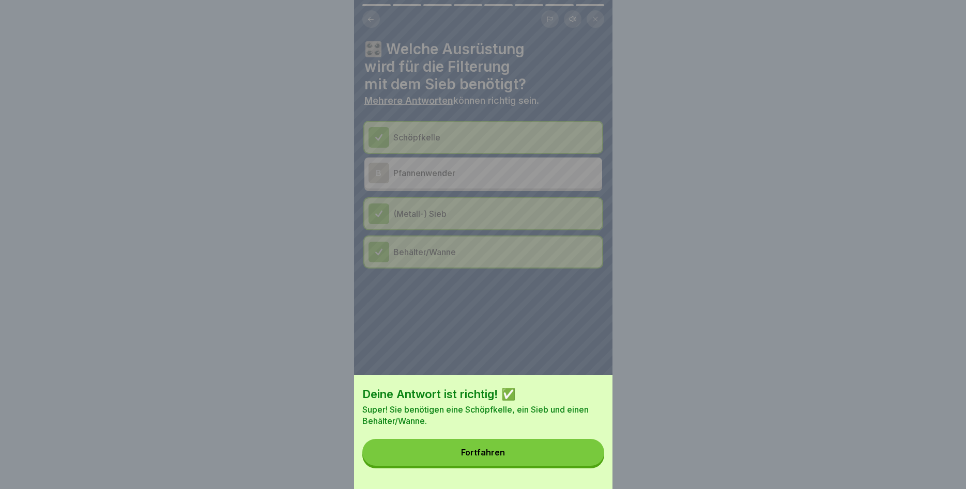
click at [524, 447] on button "Fortfahren" at bounding box center [483, 452] width 242 height 27
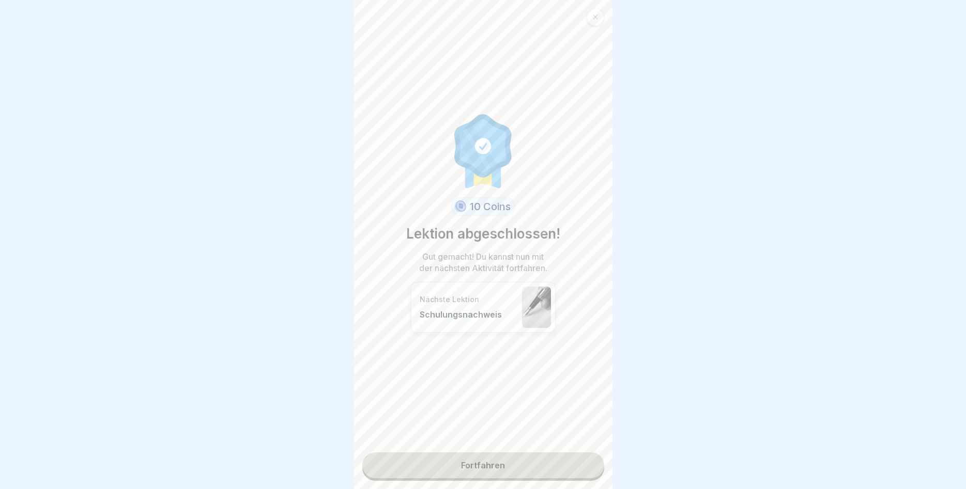
click at [491, 463] on link "Fortfahren" at bounding box center [483, 466] width 242 height 26
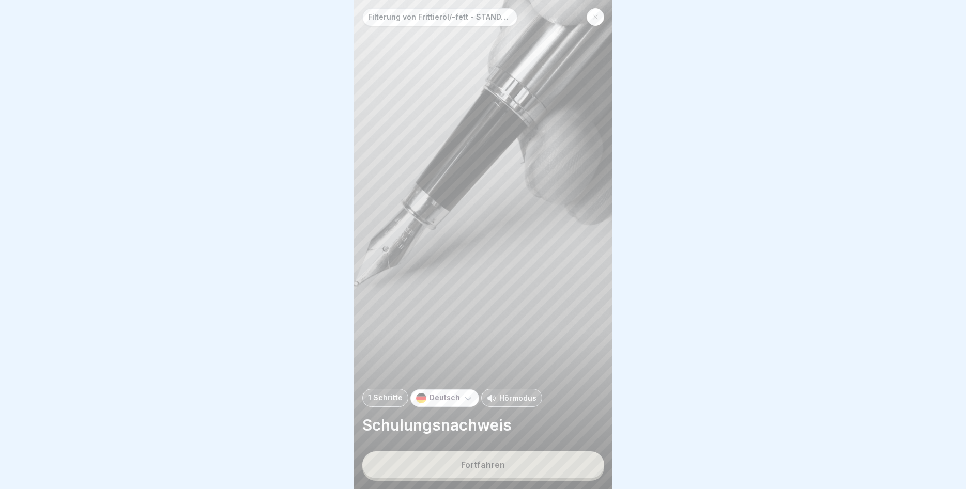
click at [497, 470] on button "Fortfahren" at bounding box center [483, 465] width 242 height 27
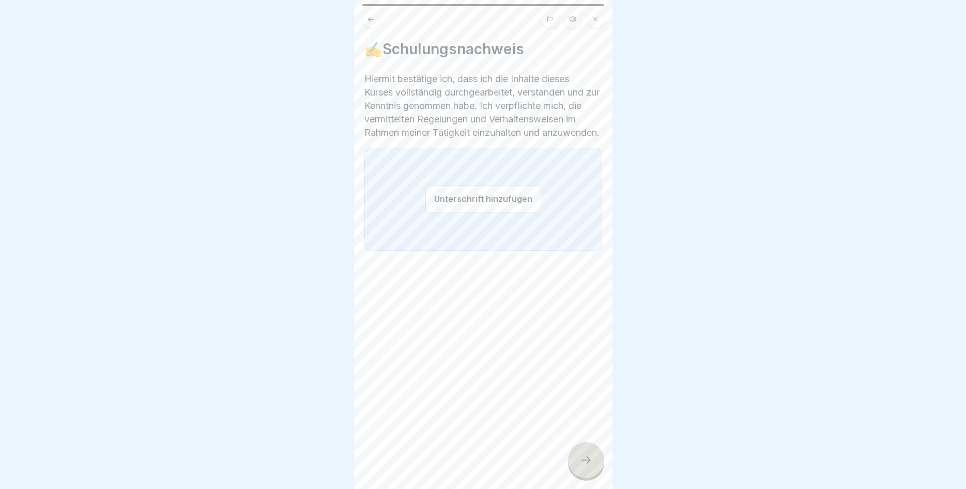
click at [482, 213] on button "Unterschrift hinzufügen" at bounding box center [483, 198] width 116 height 27
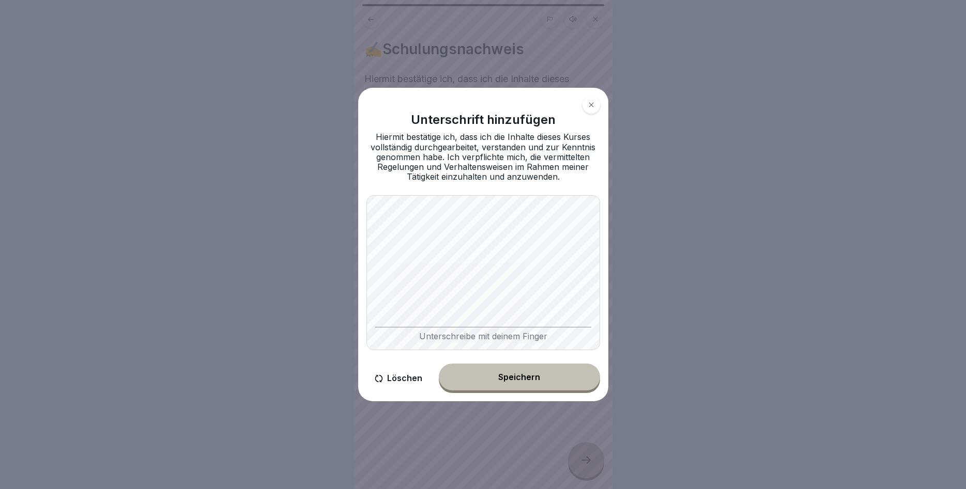
click at [365, 283] on div "Unterschrift hinzufügen Hiermit bestätige ich, dass ich die Inhalte dieses Kurs…" at bounding box center [483, 245] width 250 height 314
click at [529, 373] on button "Speichern" at bounding box center [519, 377] width 161 height 27
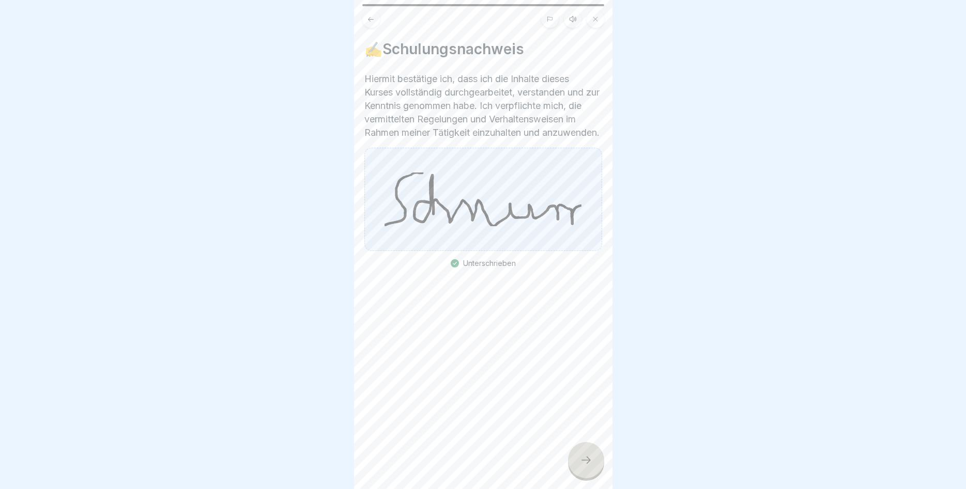
click at [584, 453] on div at bounding box center [586, 460] width 36 height 36
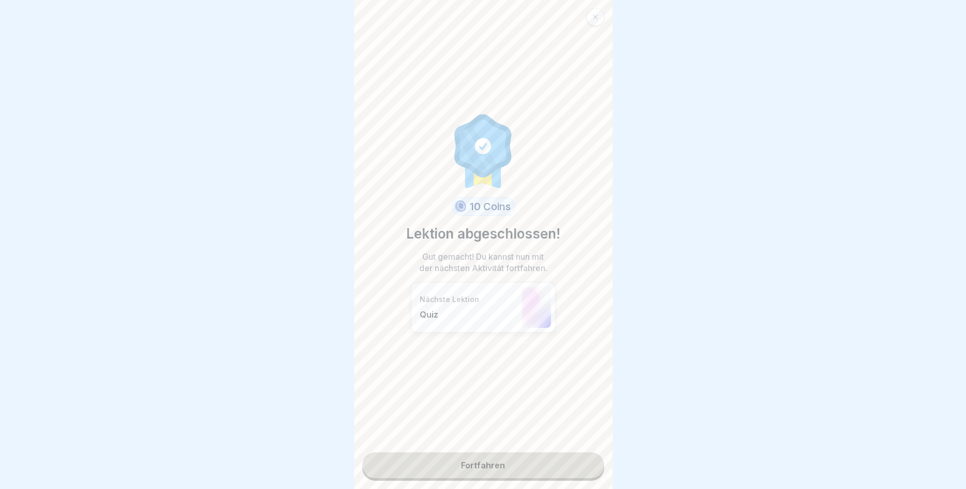
click at [512, 462] on link "Fortfahren" at bounding box center [483, 466] width 242 height 26
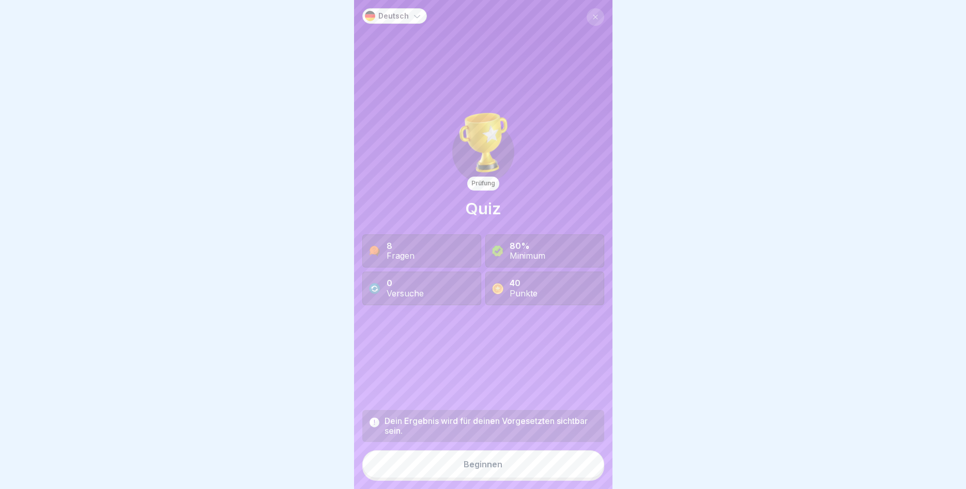
click at [504, 467] on button "Beginnen" at bounding box center [483, 465] width 242 height 28
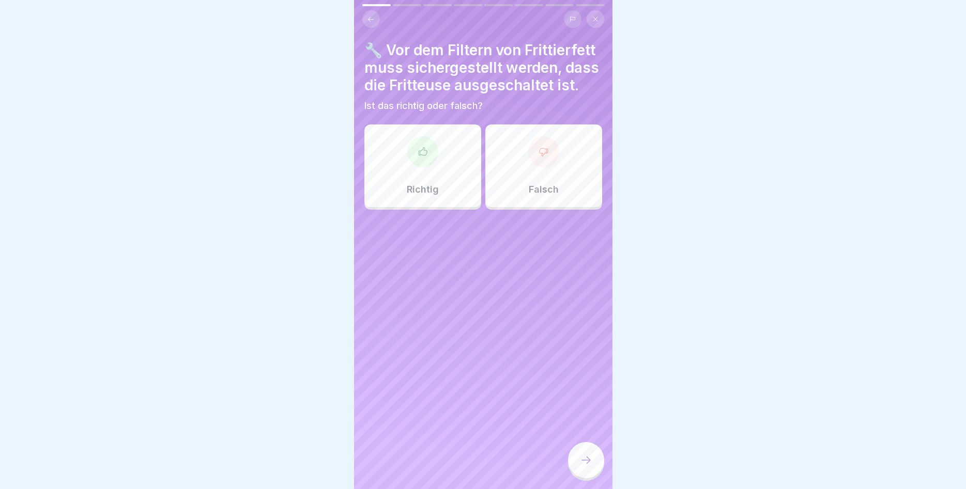
click at [437, 179] on div "Richtig" at bounding box center [422, 166] width 117 height 83
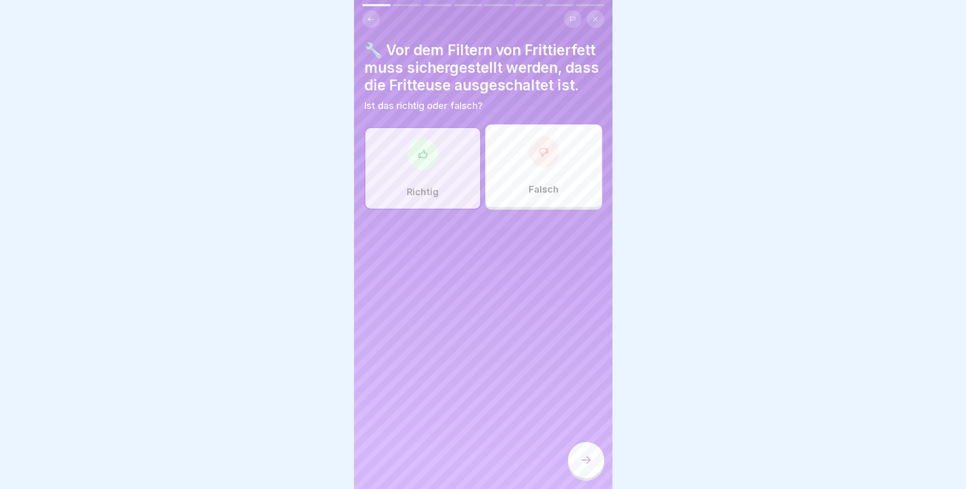
click at [589, 455] on div at bounding box center [586, 460] width 36 height 36
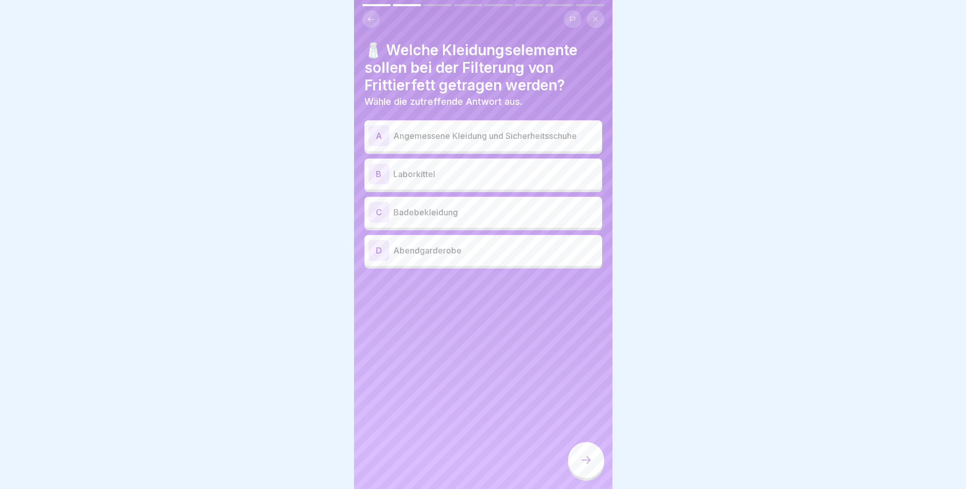
click at [496, 138] on p "Angemessene Kleidung und Sicherheitsschuhe" at bounding box center [495, 136] width 205 height 12
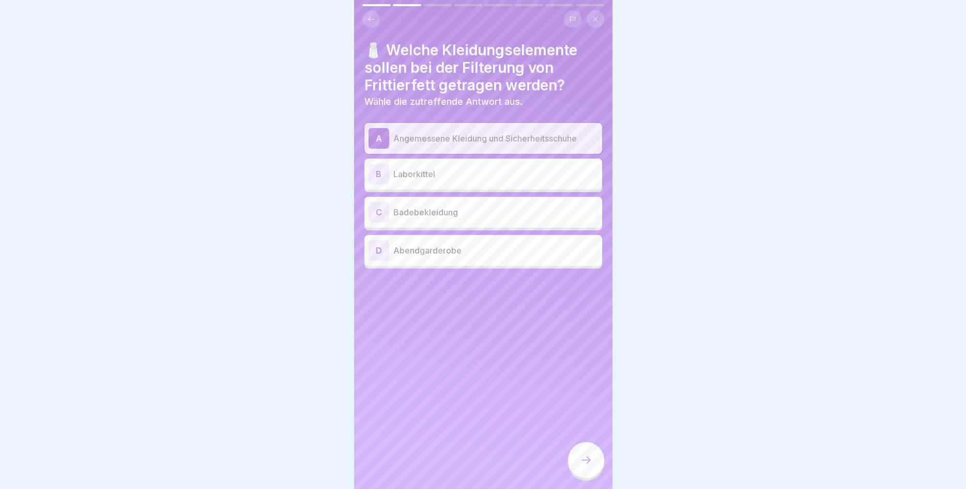
click at [583, 456] on icon at bounding box center [586, 460] width 12 height 12
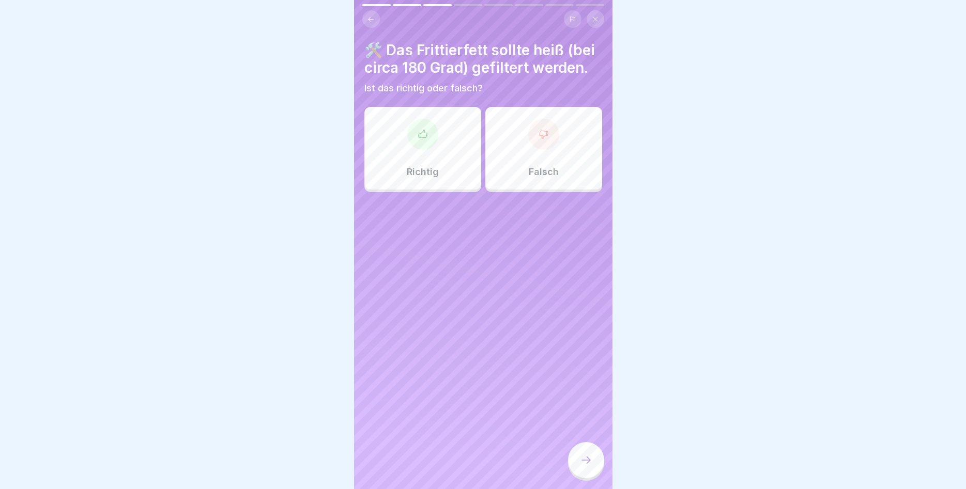
click at [536, 177] on p "Falsch" at bounding box center [544, 171] width 30 height 11
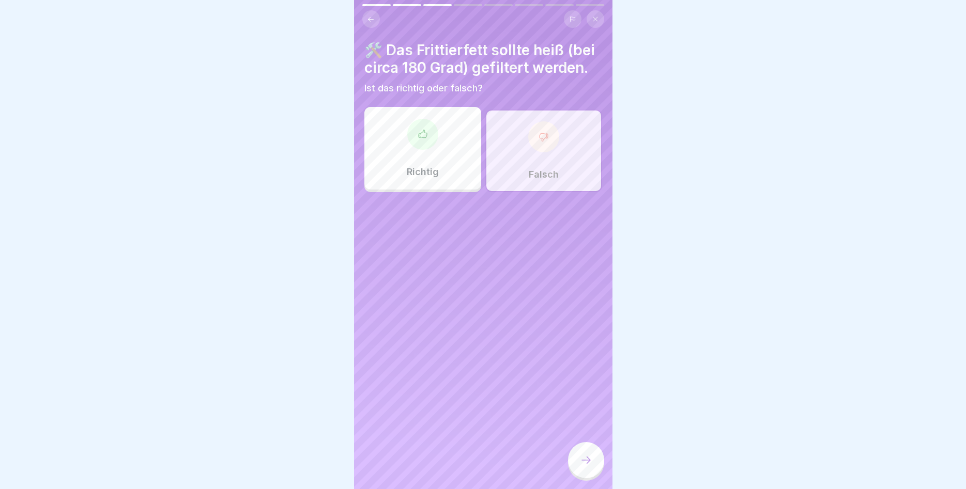
click at [580, 462] on icon at bounding box center [586, 460] width 12 height 12
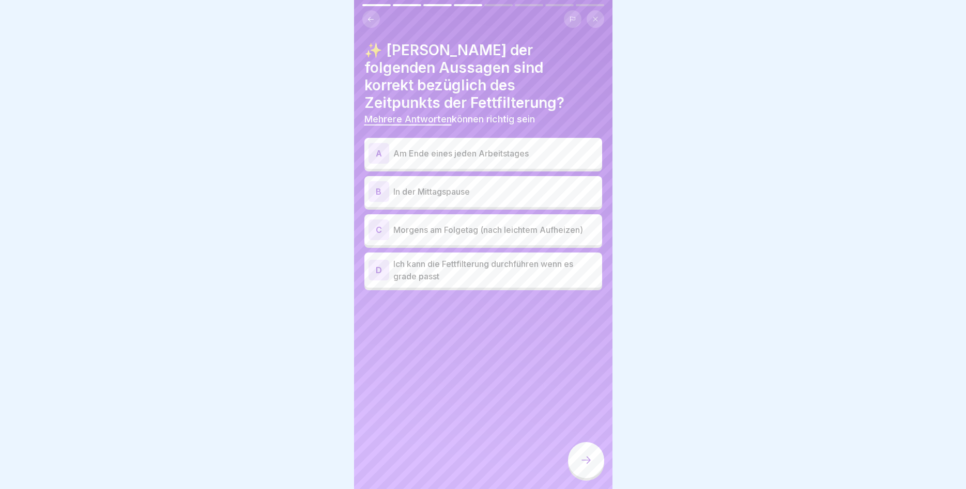
click at [475, 147] on p "Am Ende eines jeden Arbeitstages" at bounding box center [495, 153] width 205 height 12
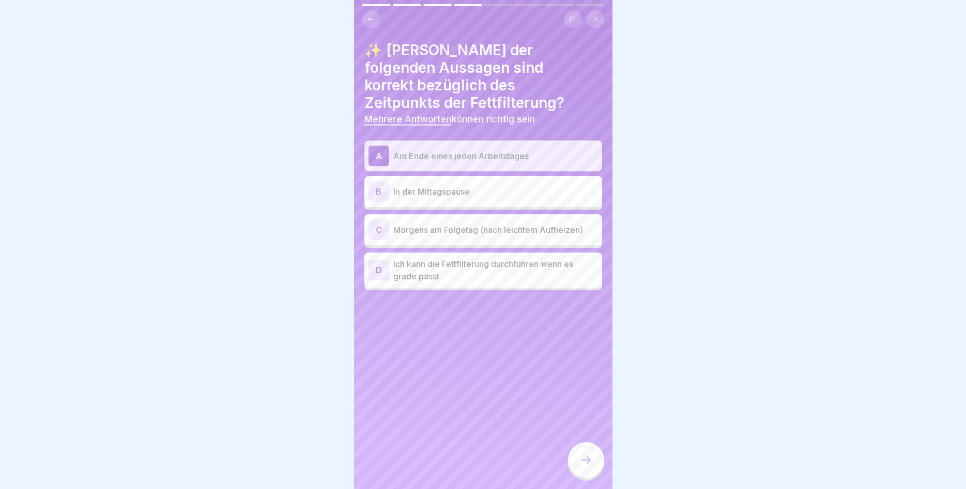
click at [460, 224] on p "Morgens am Folgetag (nach leichtem Aufheizen)" at bounding box center [495, 230] width 205 height 12
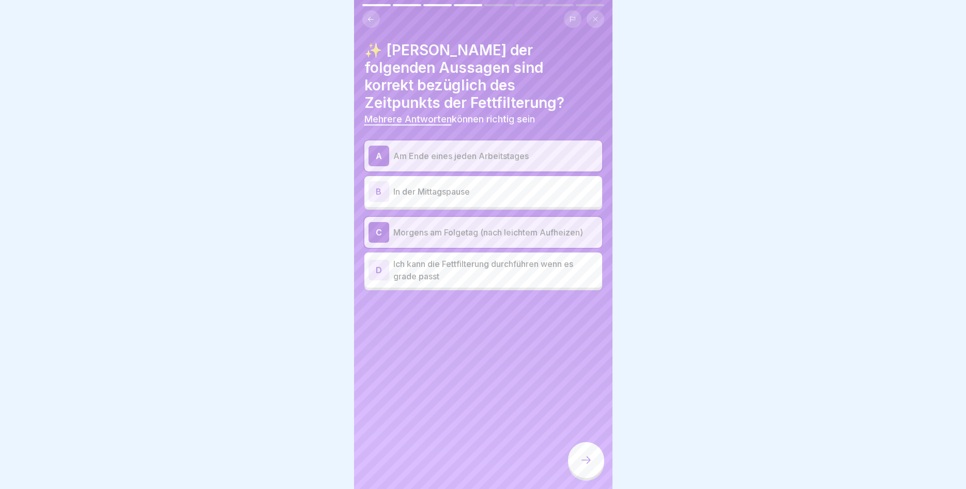
click at [583, 457] on icon at bounding box center [586, 460] width 12 height 12
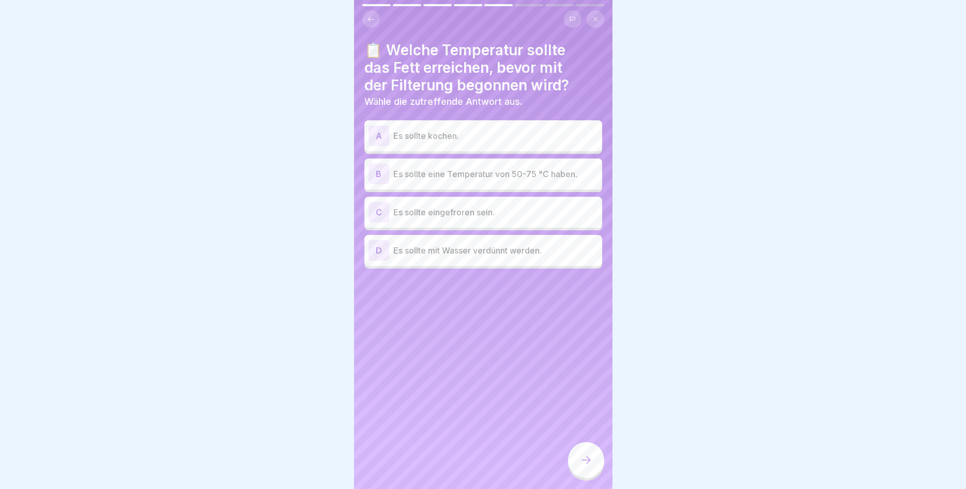
click at [520, 179] on p "Es sollte eine Temperatur von 50-75 °C haben." at bounding box center [495, 174] width 205 height 12
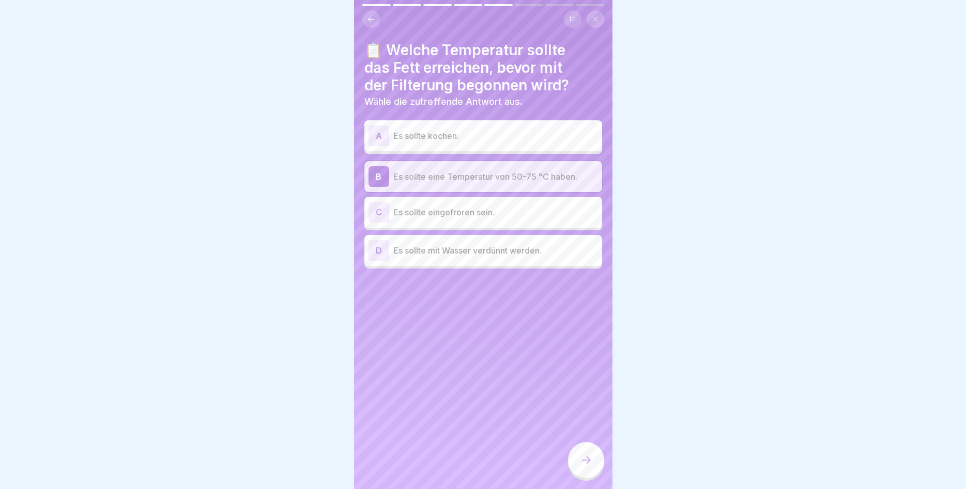
click at [582, 465] on icon at bounding box center [586, 460] width 12 height 12
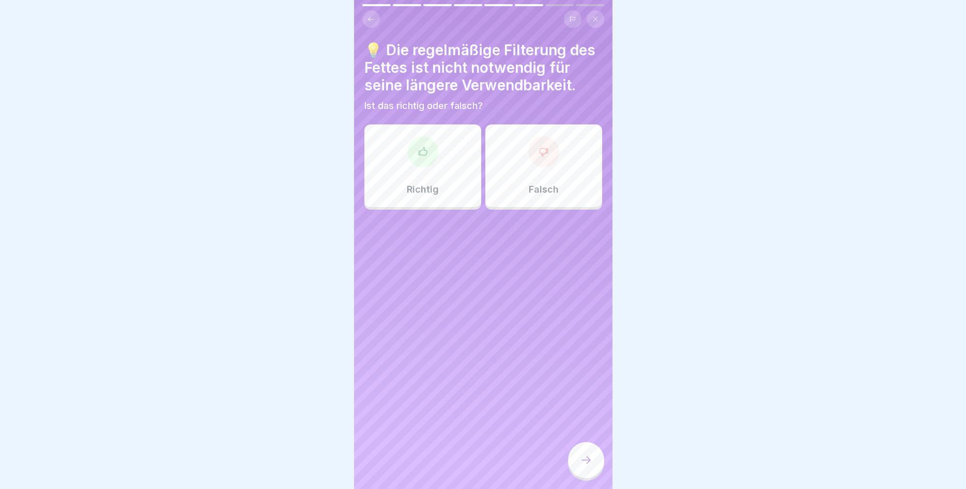
click at [545, 195] on div "Falsch" at bounding box center [543, 166] width 117 height 83
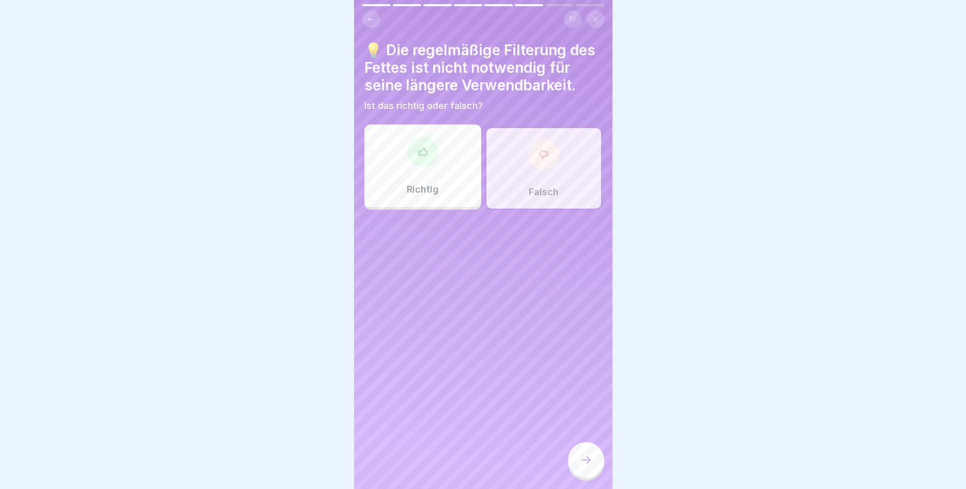
click at [585, 462] on icon at bounding box center [586, 460] width 12 height 12
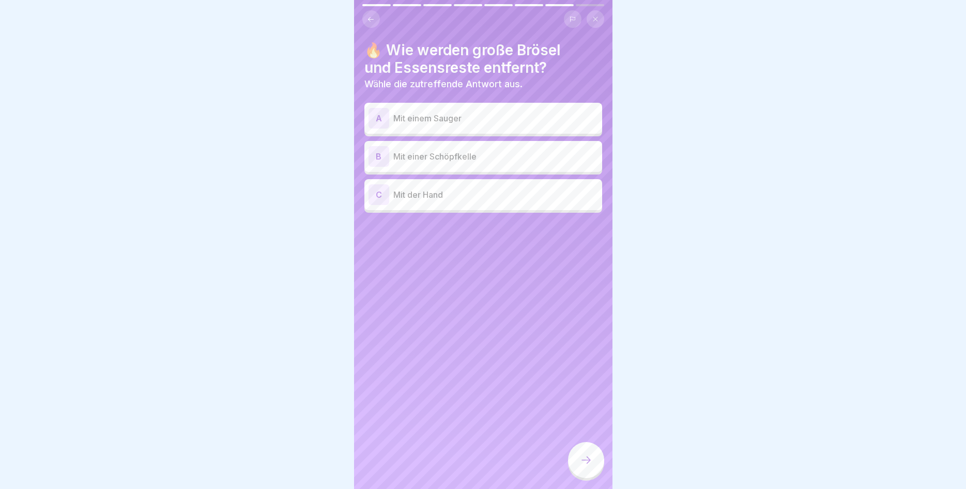
click at [469, 165] on div "B Mit einer Schöpfkelle" at bounding box center [482, 156] width 229 height 21
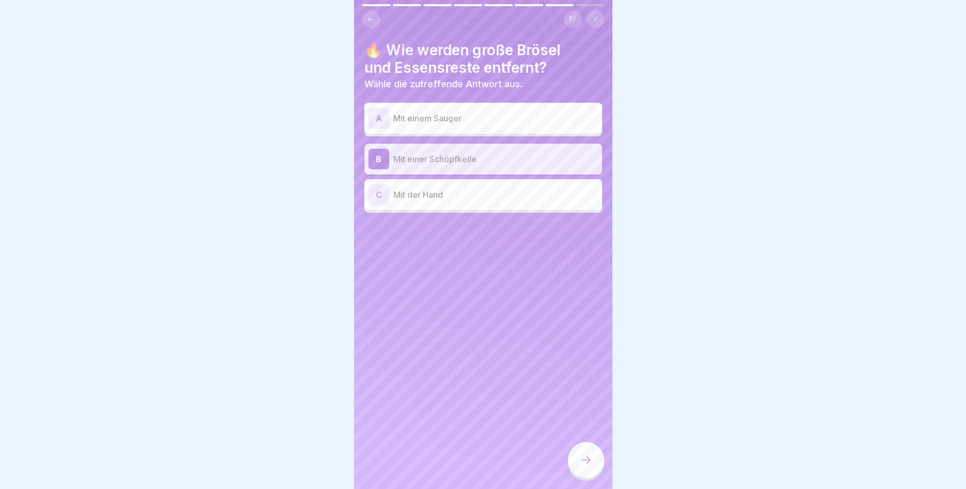
click at [593, 464] on div at bounding box center [586, 460] width 36 height 36
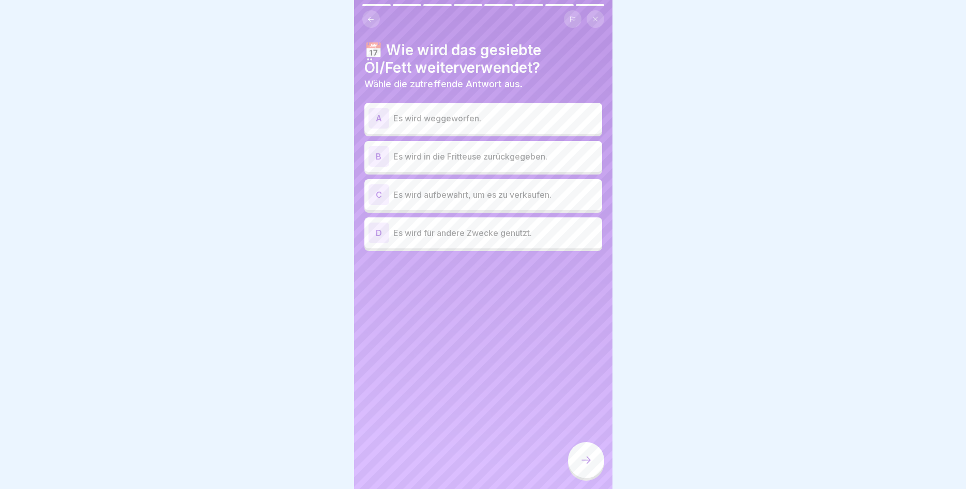
click at [509, 158] on p "Es wird in die Fritteuse zurückgegeben." at bounding box center [495, 156] width 205 height 12
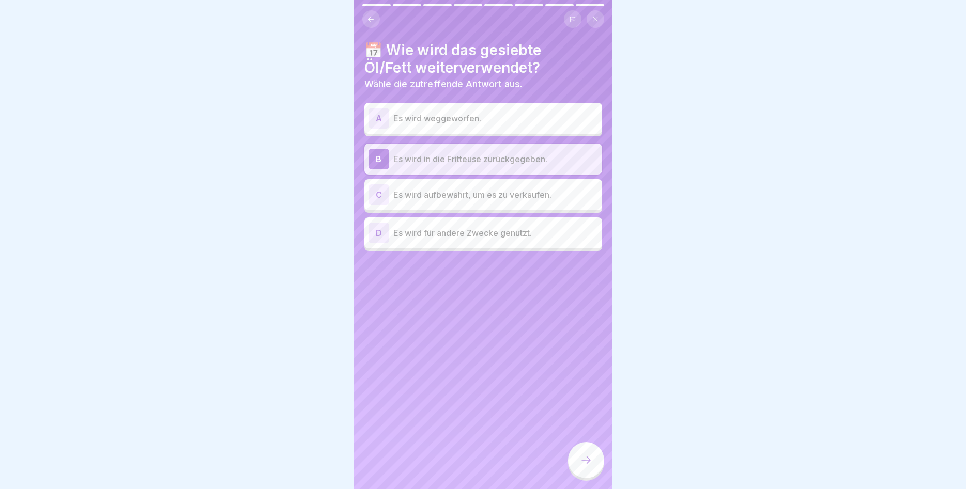
click at [587, 458] on icon at bounding box center [586, 460] width 12 height 12
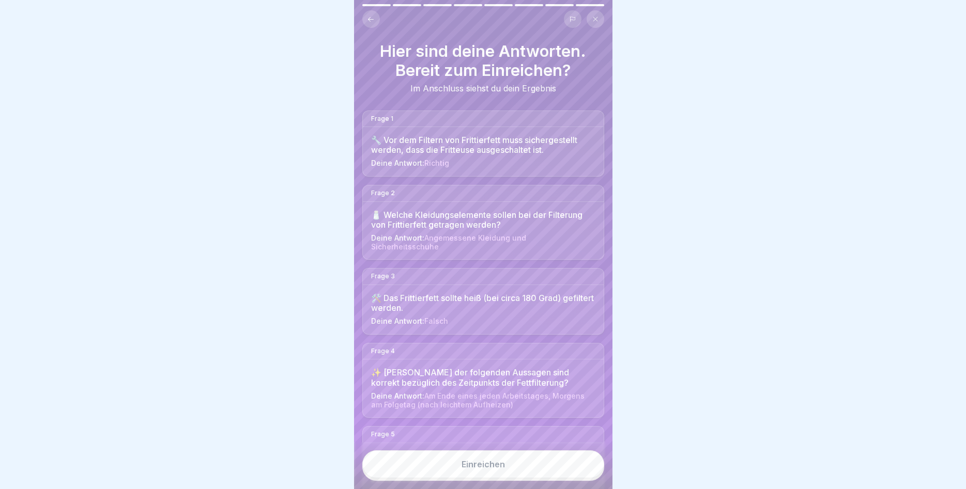
click at [549, 468] on button "Einreichen" at bounding box center [483, 465] width 242 height 28
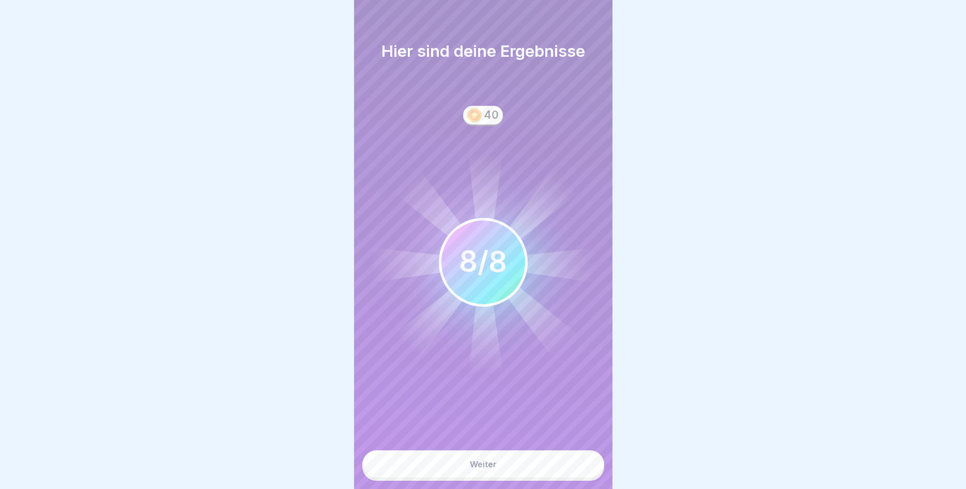
click at [532, 456] on button "Weiter" at bounding box center [483, 465] width 242 height 28
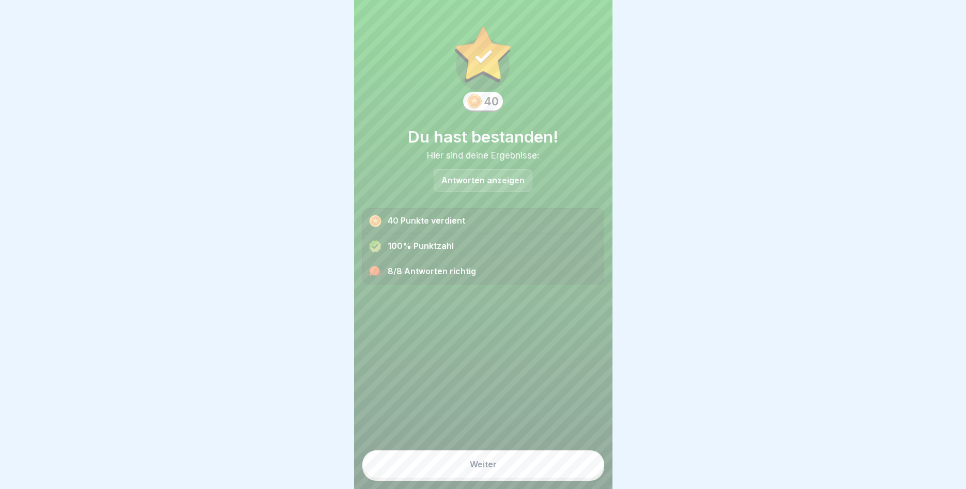
click at [528, 462] on button "Weiter" at bounding box center [483, 465] width 242 height 28
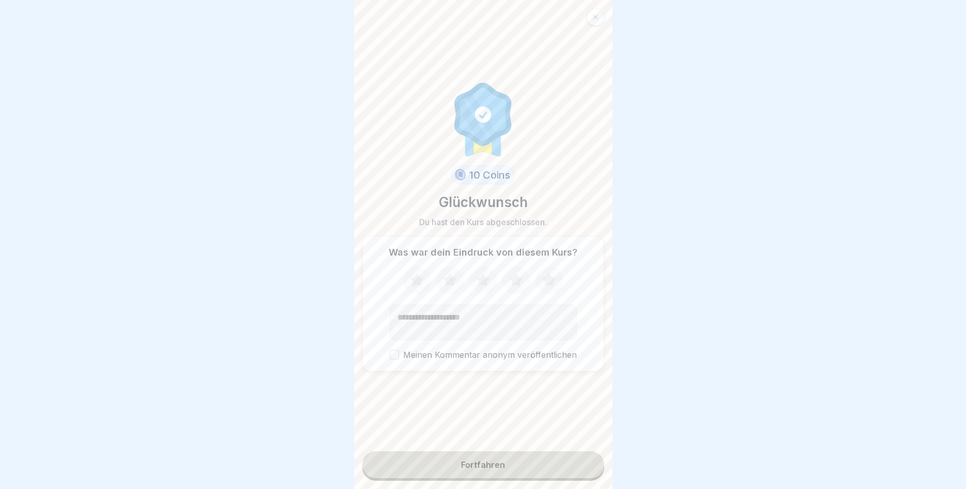
click at [549, 274] on icon at bounding box center [548, 280] width 27 height 27
click at [480, 457] on button "Fortfahren" at bounding box center [483, 465] width 242 height 27
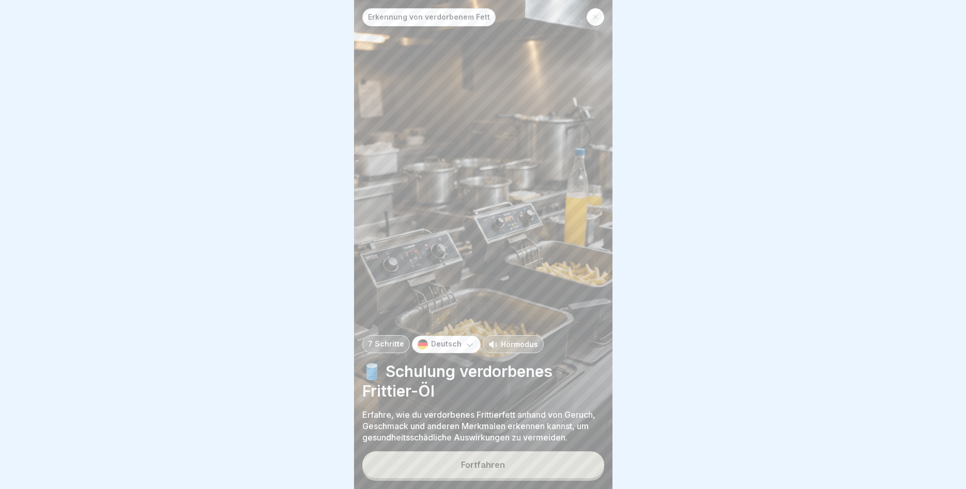
click at [484, 467] on div "Fortfahren" at bounding box center [483, 464] width 44 height 9
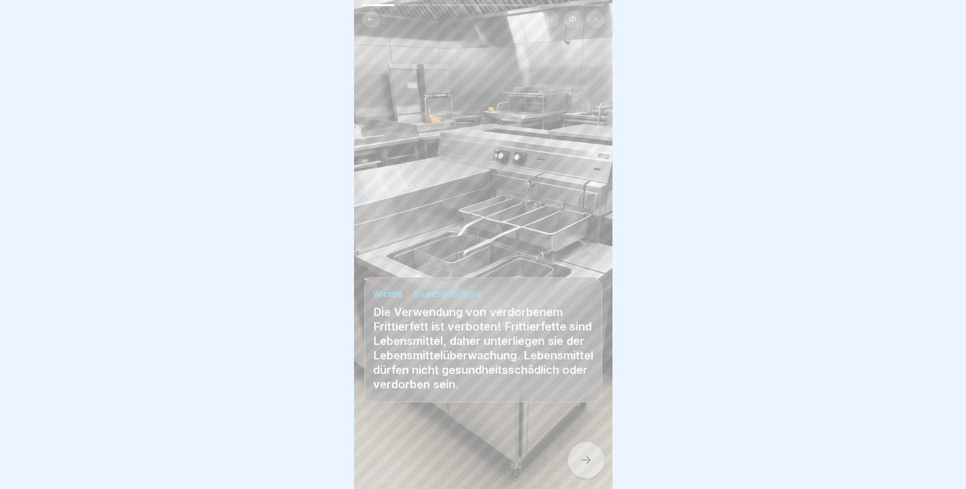
click at [583, 452] on div at bounding box center [586, 460] width 36 height 36
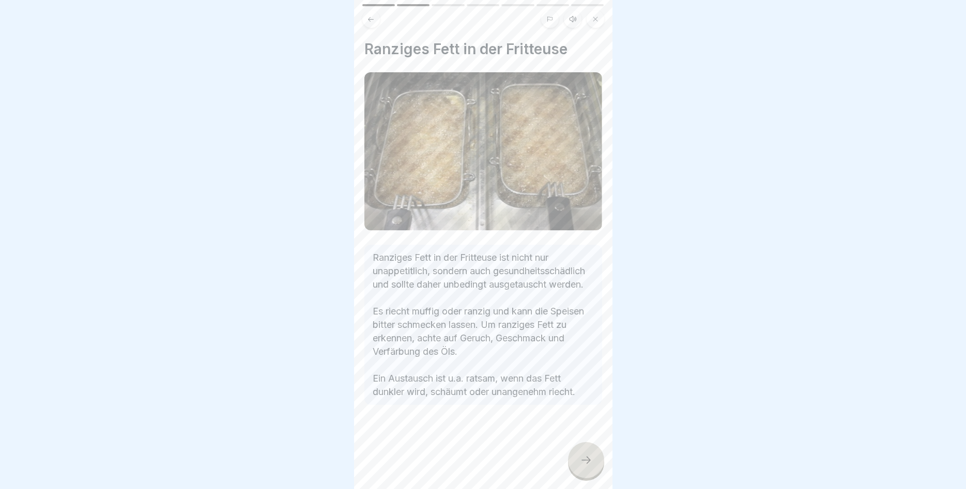
click at [585, 453] on div at bounding box center [586, 460] width 36 height 36
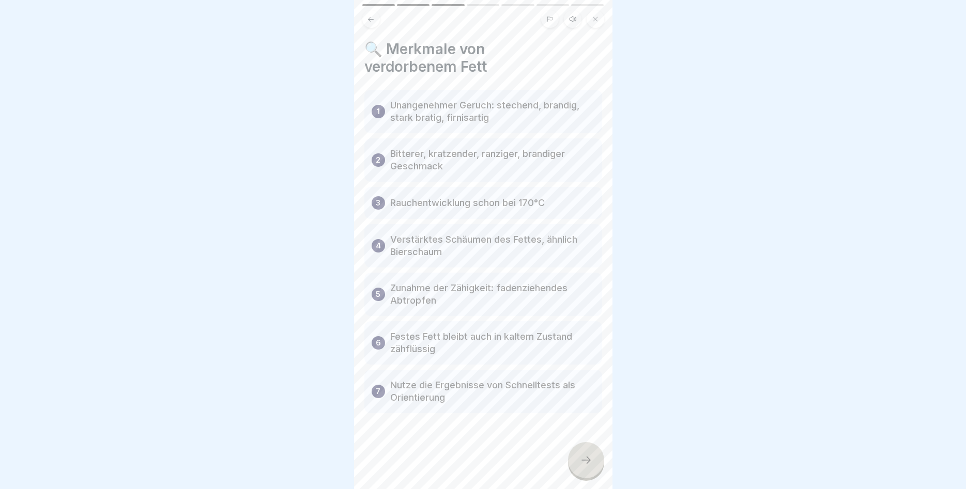
click at [582, 452] on div at bounding box center [586, 460] width 36 height 36
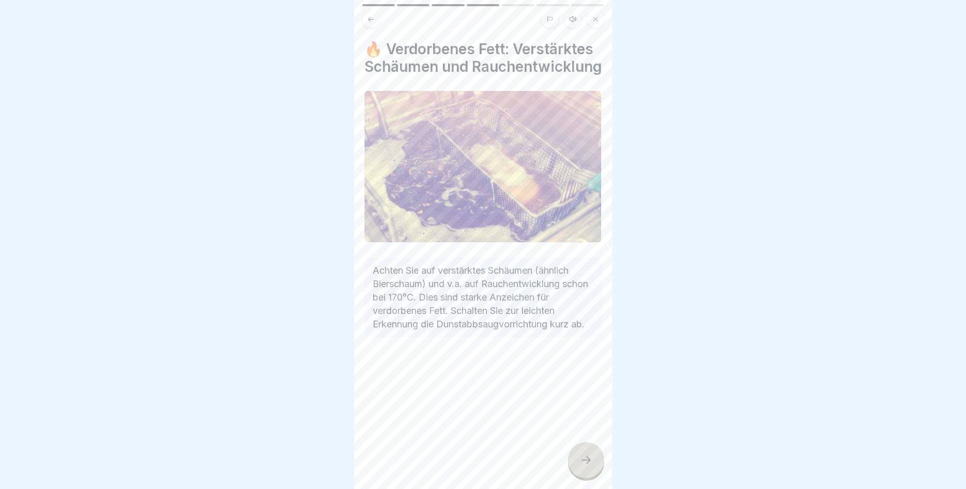
click at [576, 459] on div at bounding box center [586, 460] width 36 height 36
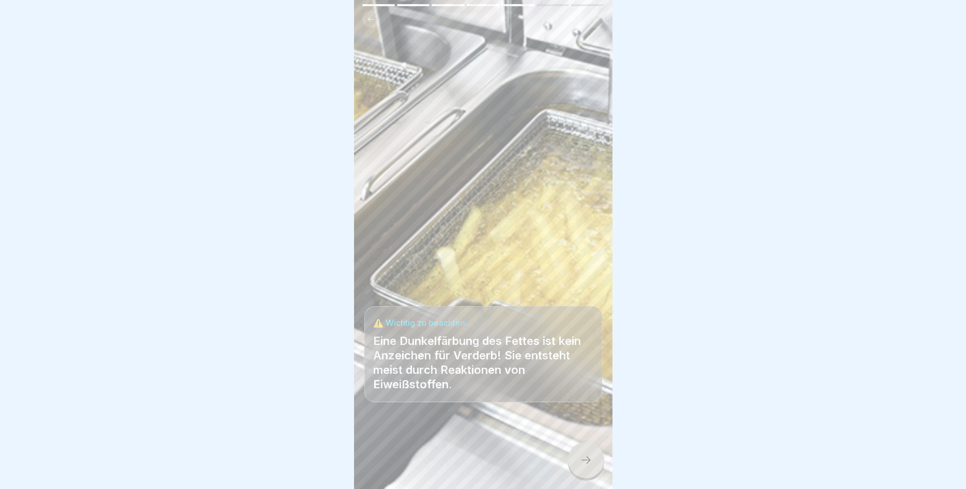
click at [590, 462] on icon at bounding box center [586, 460] width 12 height 12
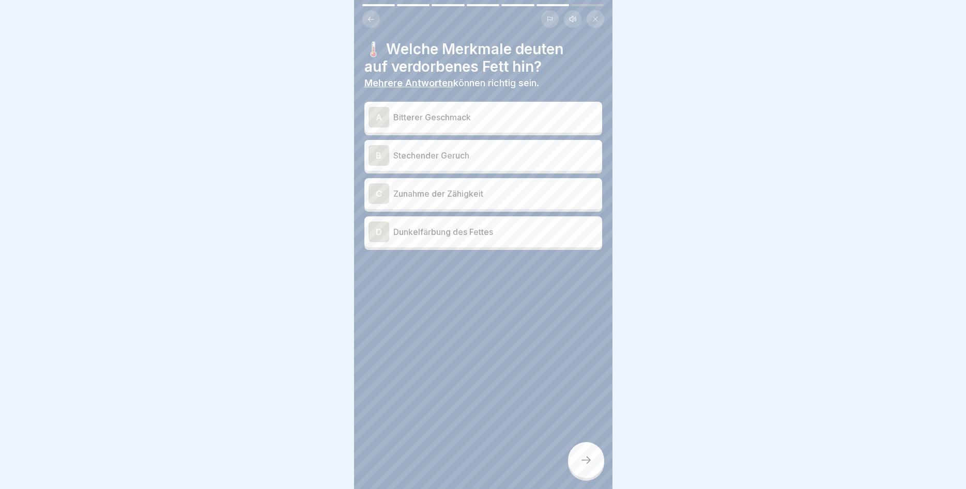
click at [479, 120] on p "Bitterer Geschmack" at bounding box center [495, 117] width 205 height 12
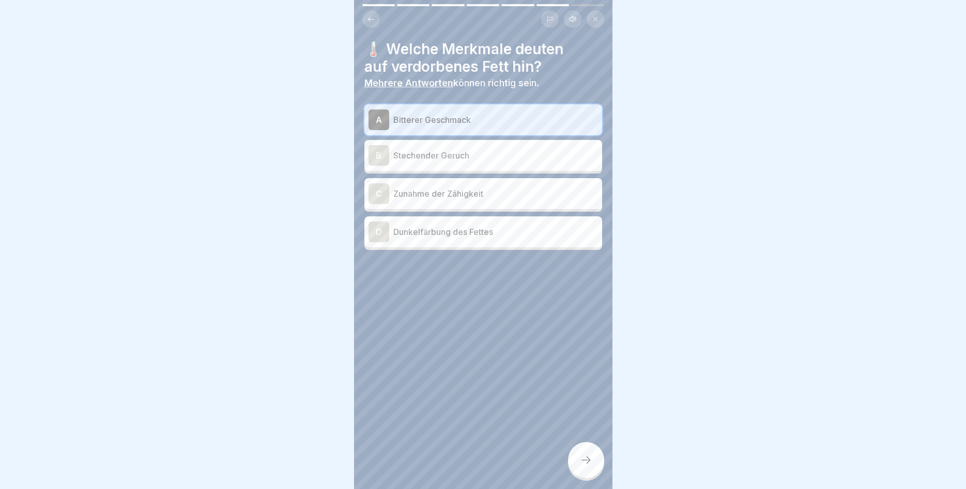
click at [473, 151] on p "Stechender Geruch" at bounding box center [495, 155] width 205 height 12
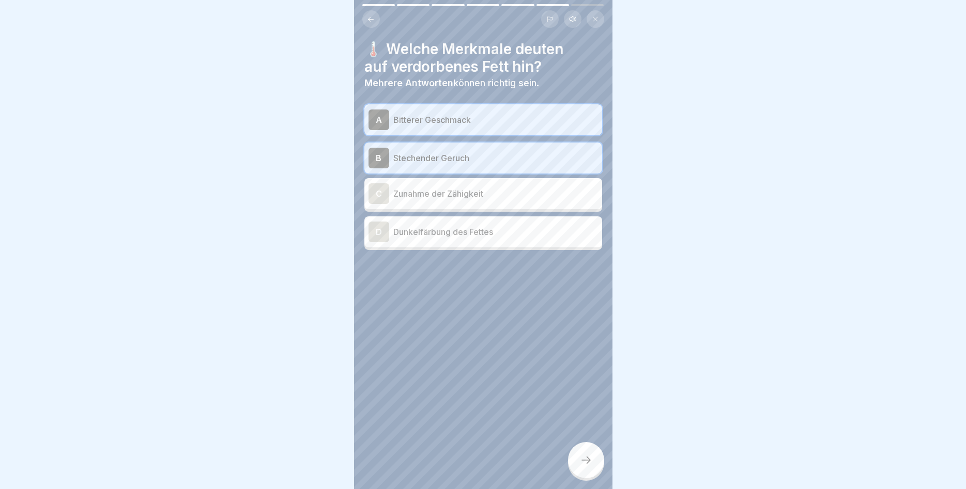
click at [469, 194] on p "Zunahme der Zähigkeit" at bounding box center [495, 194] width 205 height 12
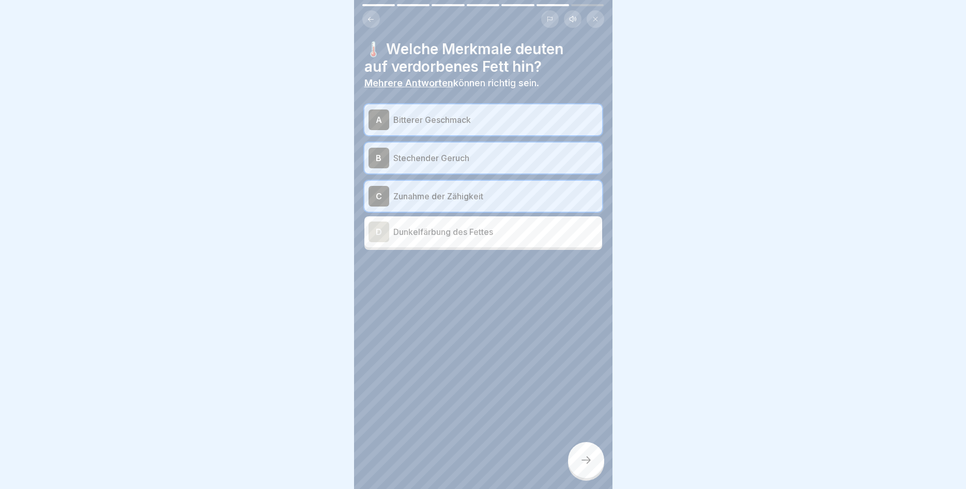
click at [457, 222] on div "D Dunkelfärbung des Fettes" at bounding box center [482, 232] width 229 height 21
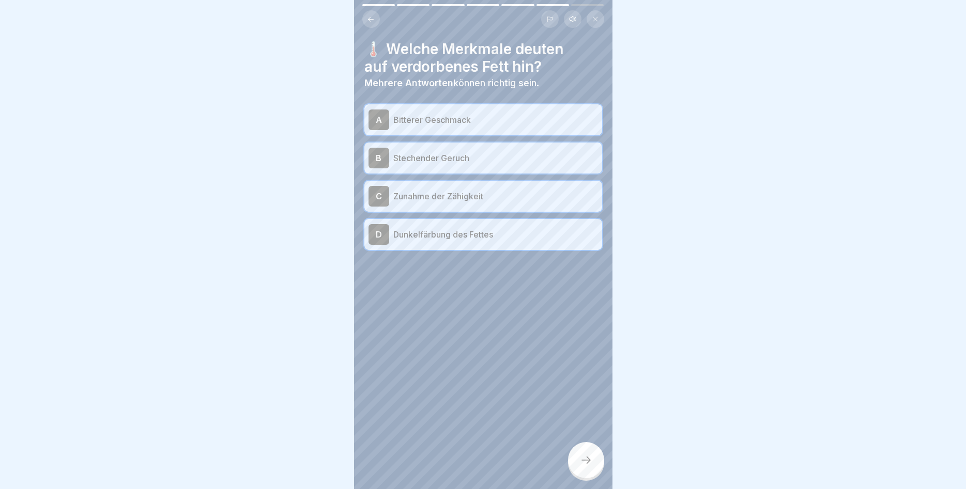
click at [581, 461] on icon at bounding box center [586, 460] width 12 height 12
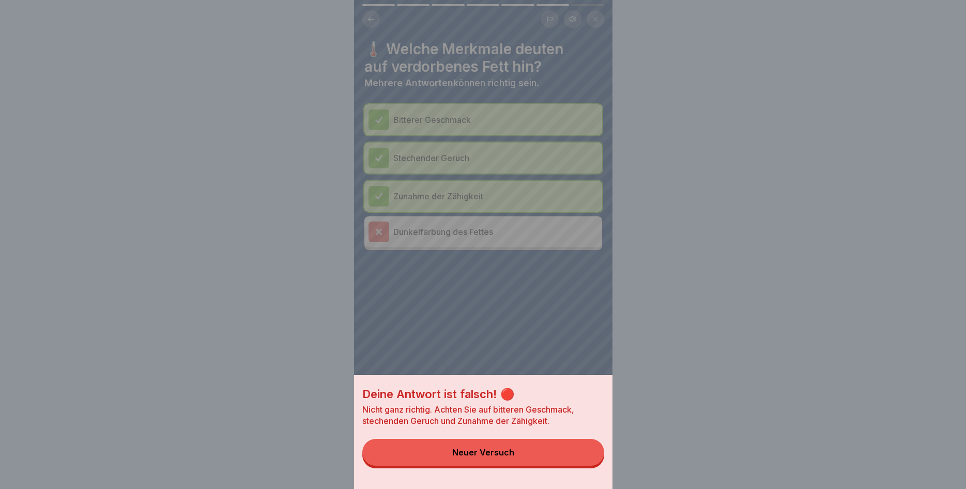
click at [549, 456] on button "Neuer Versuch" at bounding box center [483, 452] width 242 height 27
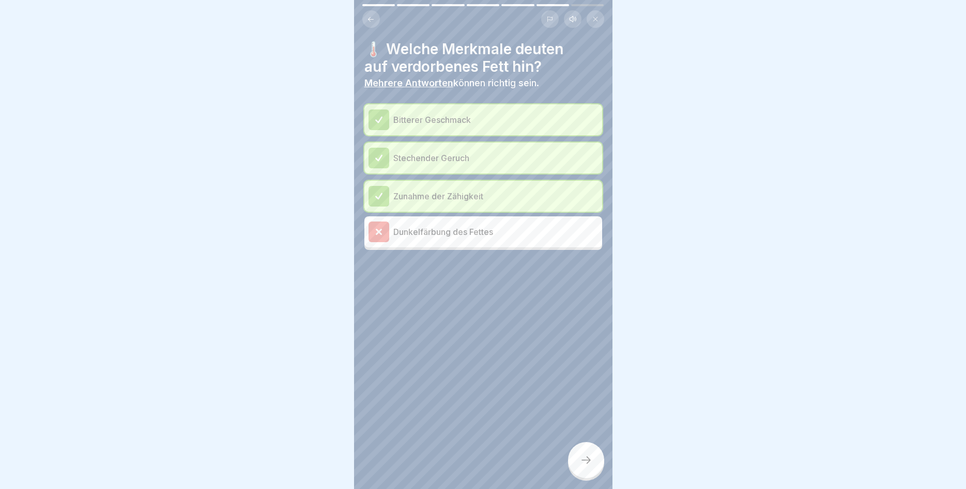
click at [503, 236] on p "Dunkelfärbung des Fettes" at bounding box center [495, 232] width 205 height 12
click at [593, 463] on div at bounding box center [586, 460] width 36 height 36
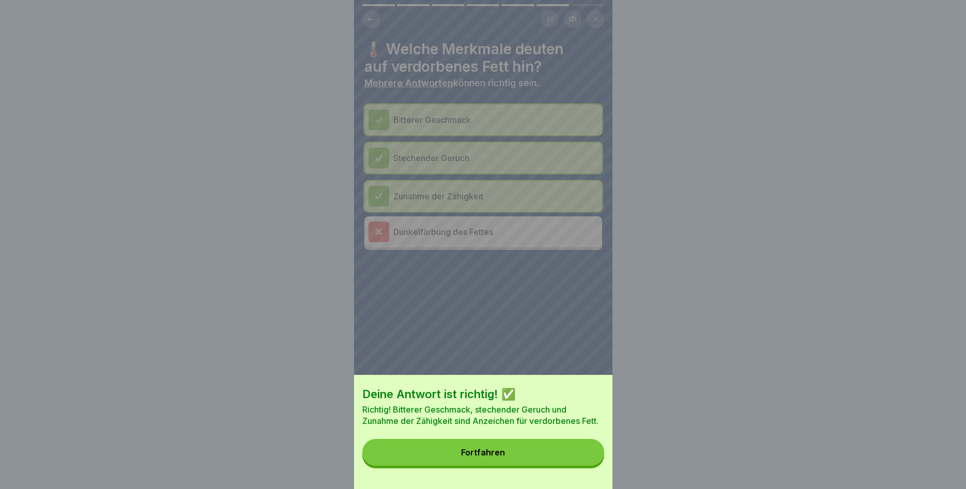
click at [582, 450] on button "Fortfahren" at bounding box center [483, 452] width 242 height 27
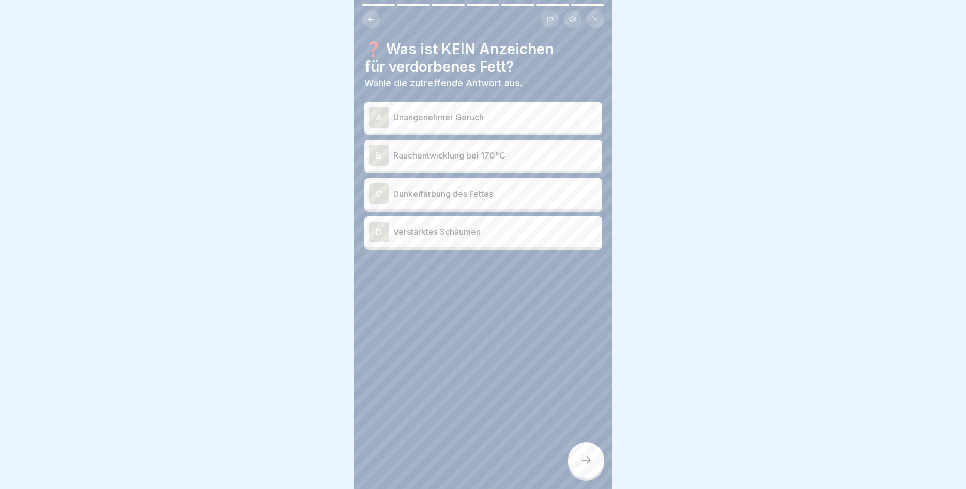
click at [502, 199] on p "Dunkelfärbung des Fettes" at bounding box center [495, 194] width 205 height 12
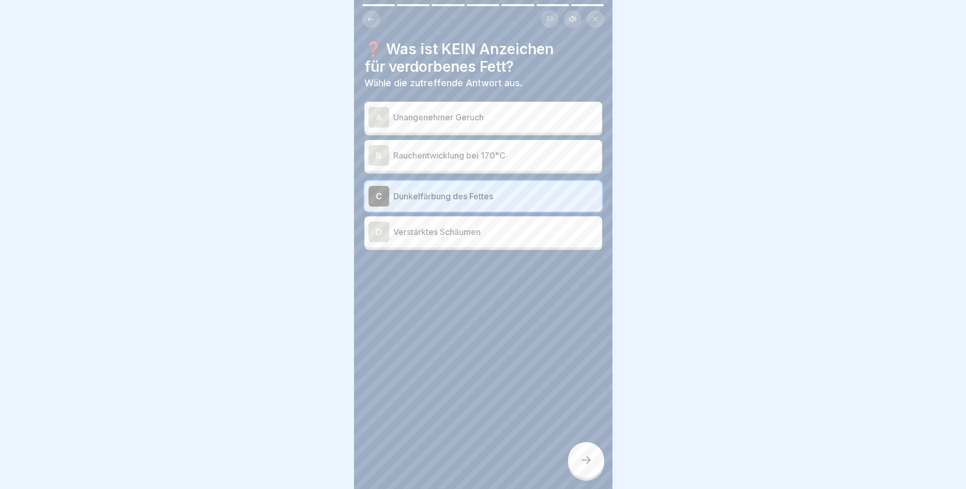
click at [586, 470] on div at bounding box center [586, 460] width 36 height 36
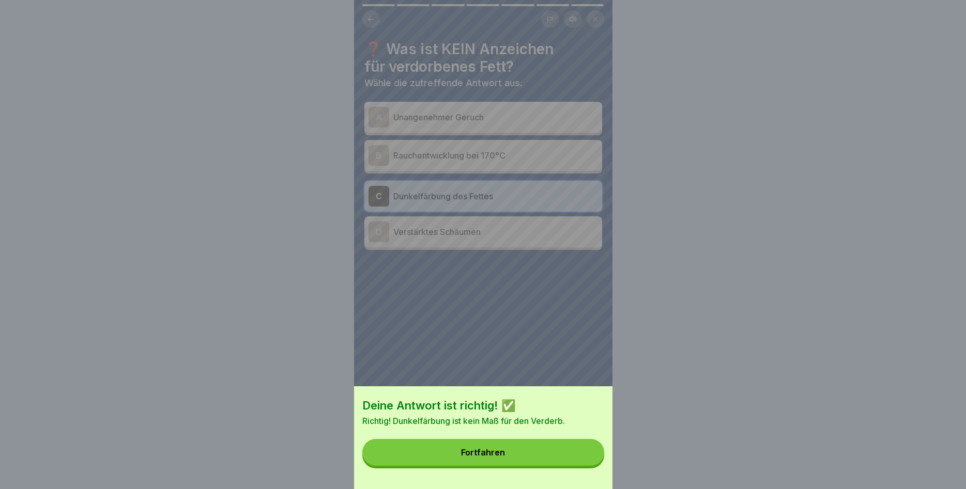
click at [539, 452] on button "Fortfahren" at bounding box center [483, 452] width 242 height 27
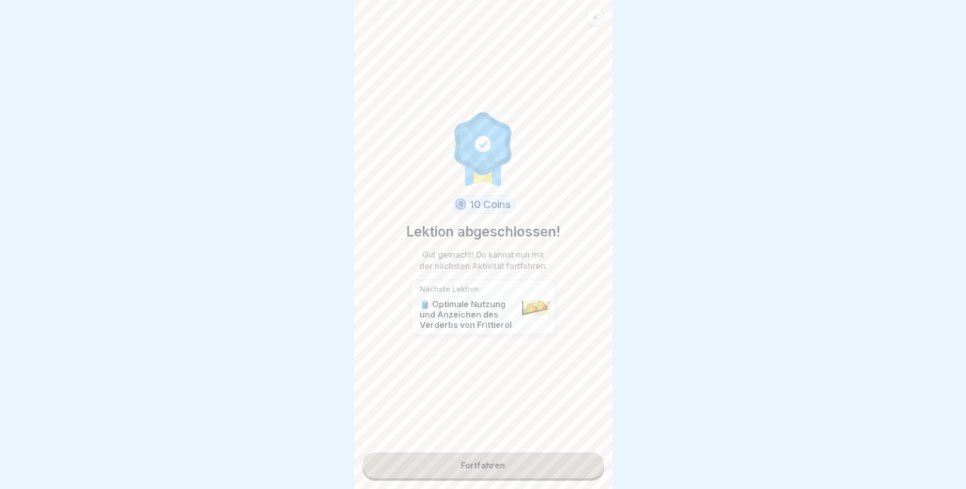
click at [482, 463] on link "Fortfahren" at bounding box center [483, 466] width 242 height 26
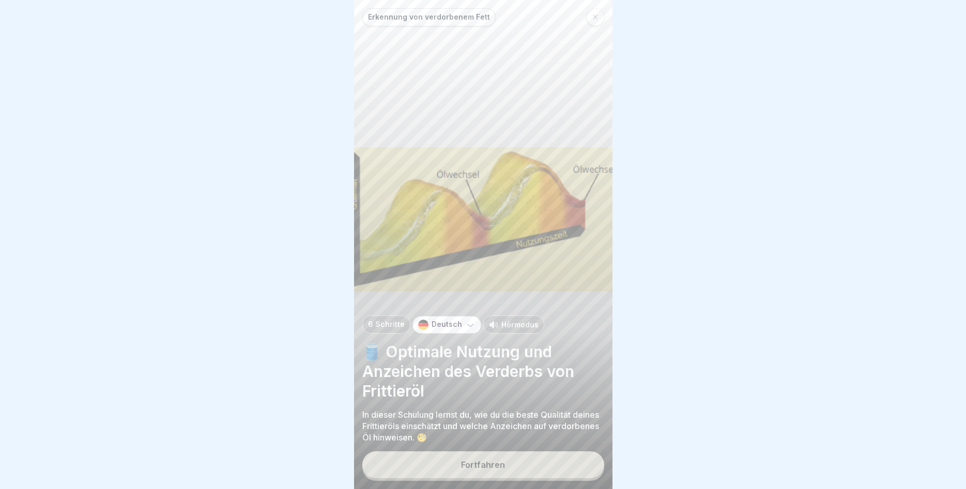
click at [482, 459] on button "Fortfahren" at bounding box center [483, 465] width 242 height 27
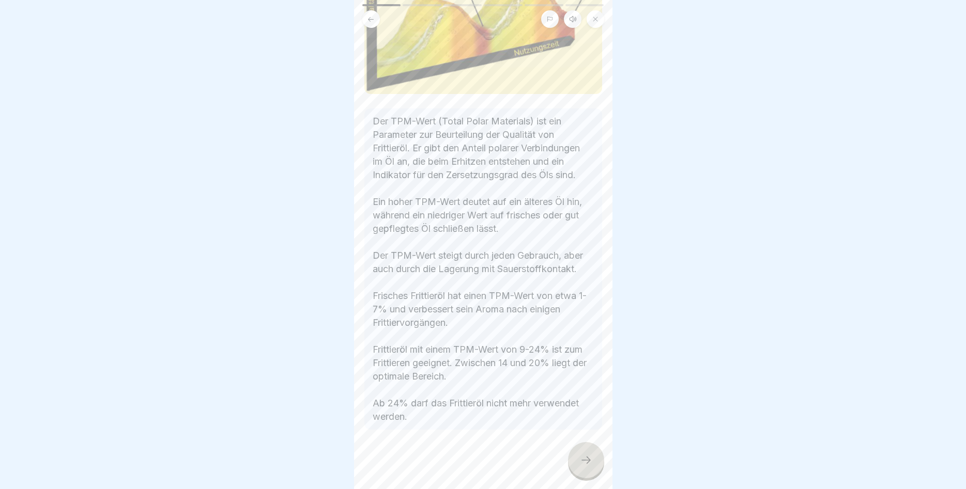
scroll to position [124, 0]
click at [583, 453] on div at bounding box center [586, 460] width 36 height 36
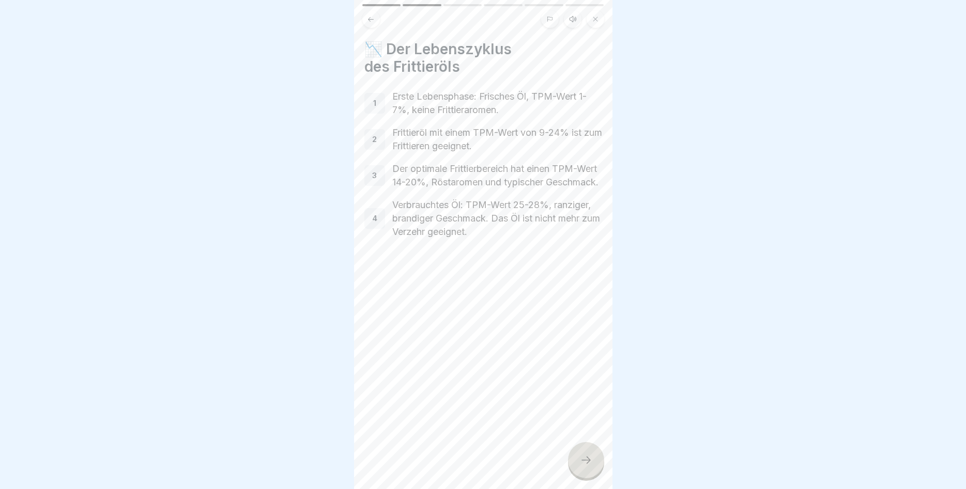
click at [583, 463] on icon at bounding box center [586, 460] width 12 height 12
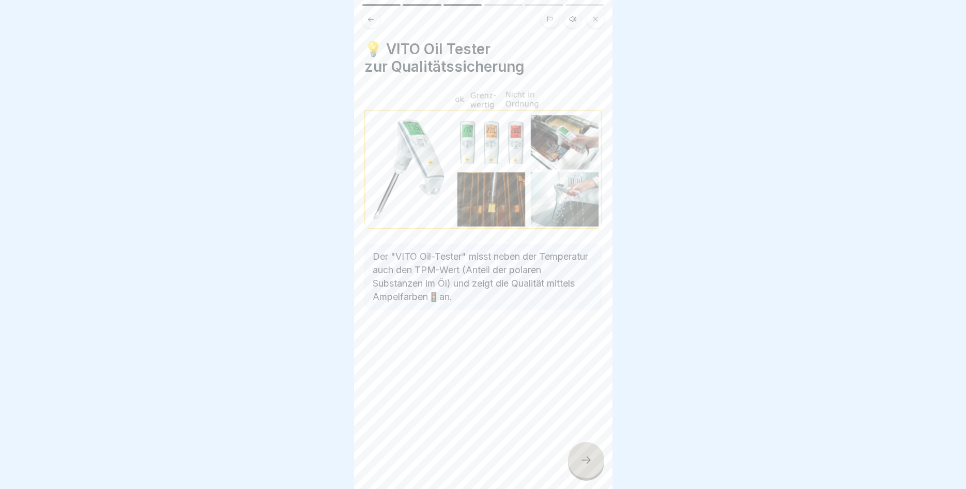
drag, startPoint x: 581, startPoint y: 458, endPoint x: 577, endPoint y: 450, distance: 9.2
click at [582, 458] on icon at bounding box center [586, 460] width 12 height 12
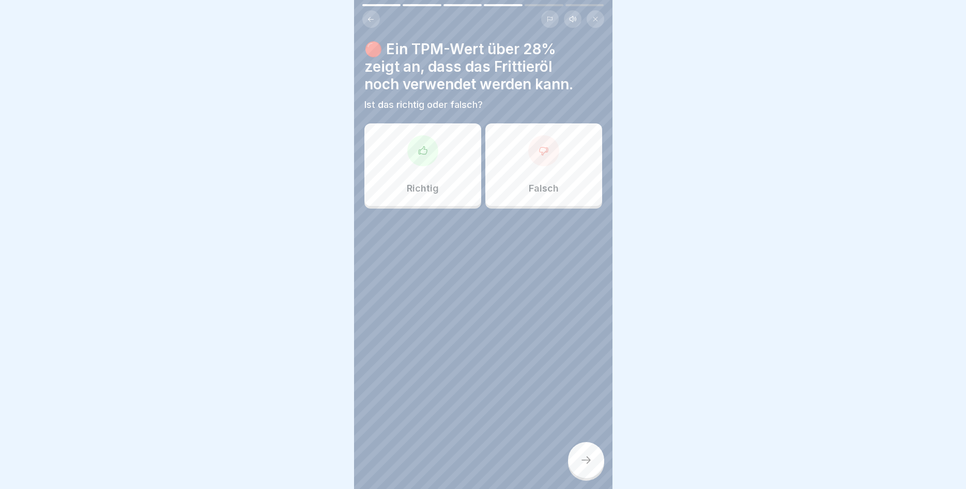
click at [563, 177] on div "Falsch" at bounding box center [543, 164] width 117 height 83
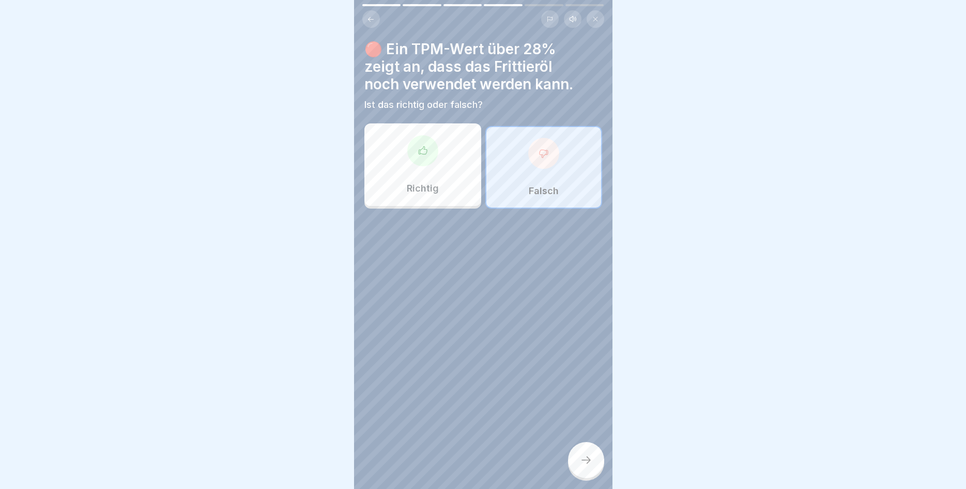
click at [584, 457] on icon at bounding box center [586, 460] width 12 height 12
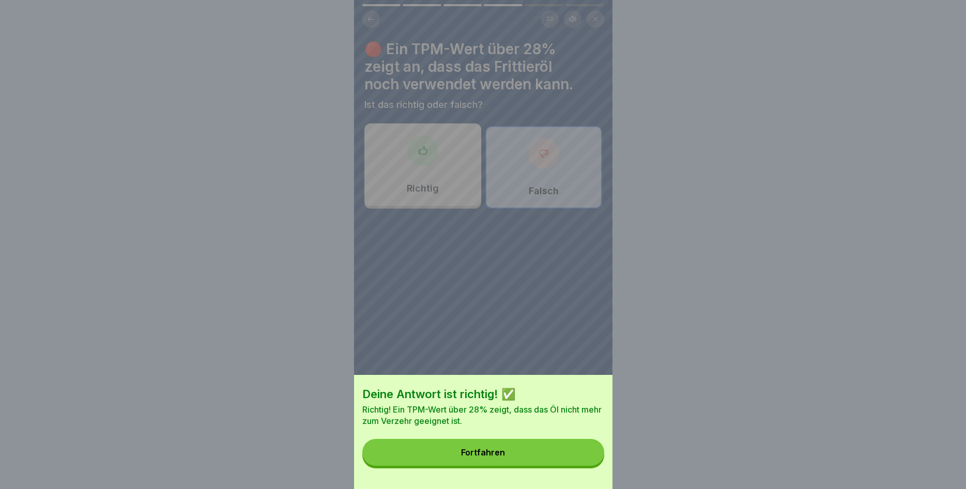
click at [565, 446] on button "Fortfahren" at bounding box center [483, 452] width 242 height 27
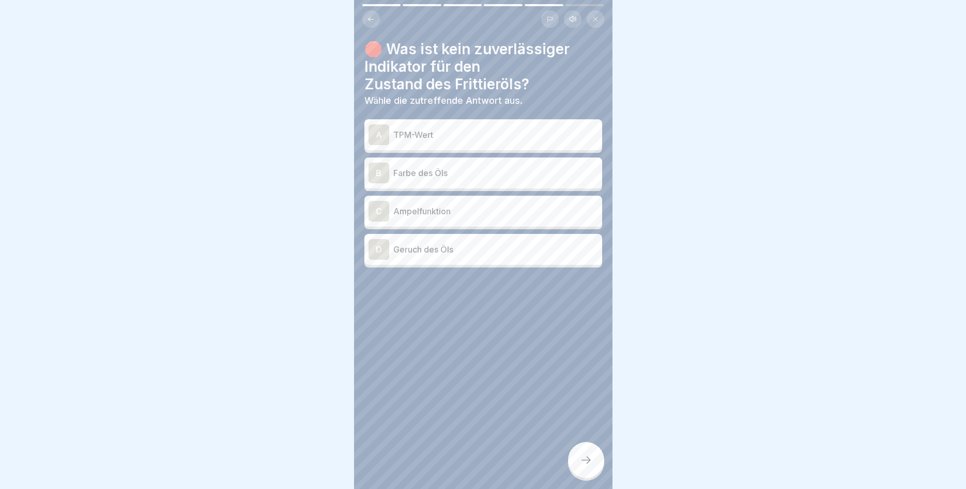
click at [493, 144] on div "A TPM-Wert" at bounding box center [482, 135] width 229 height 21
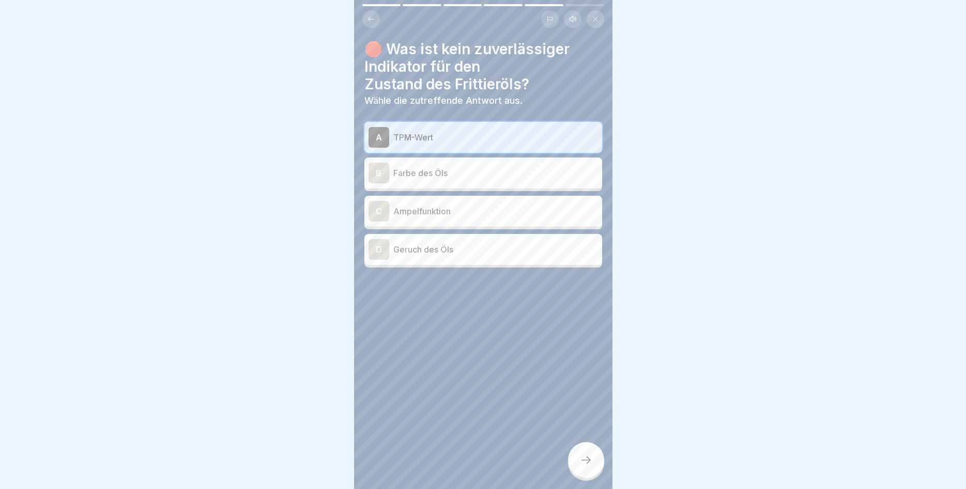
click at [583, 459] on icon at bounding box center [586, 460] width 12 height 12
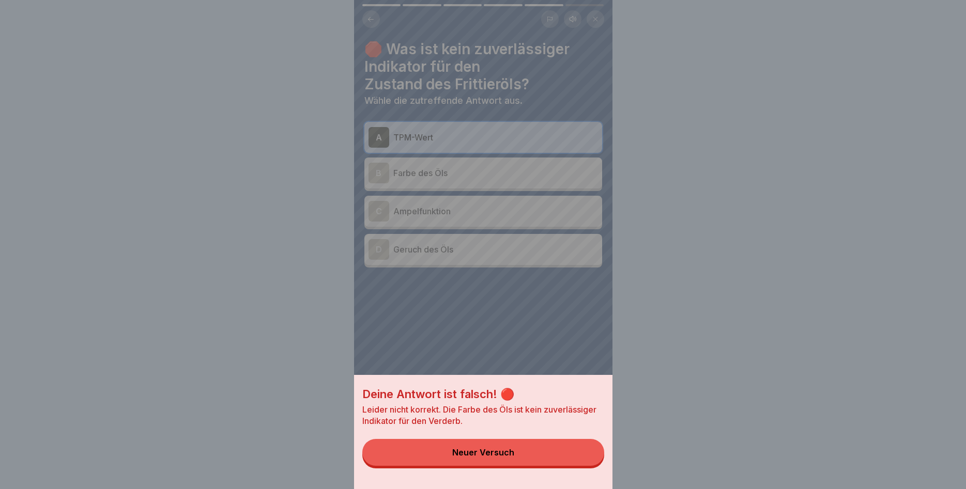
click at [500, 451] on div "Neuer Versuch" at bounding box center [483, 452] width 62 height 9
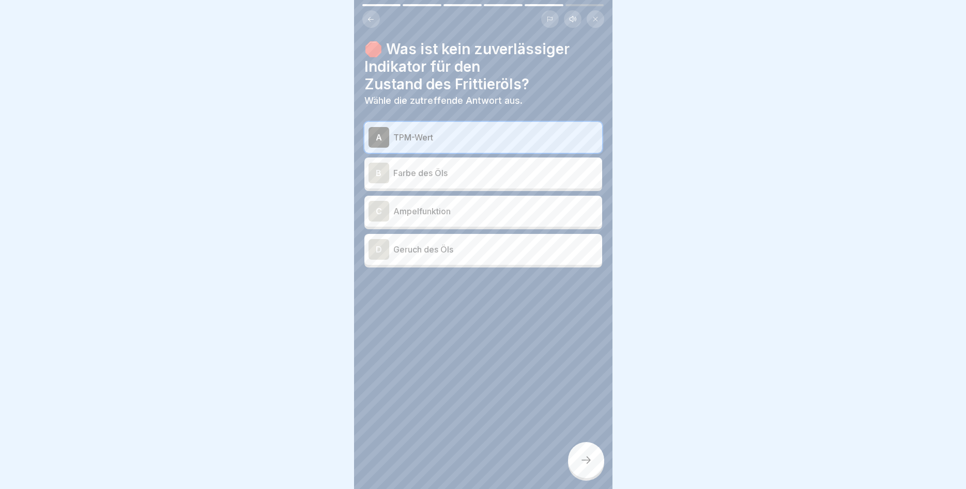
click at [440, 251] on p "Geruch des Öls" at bounding box center [495, 249] width 205 height 12
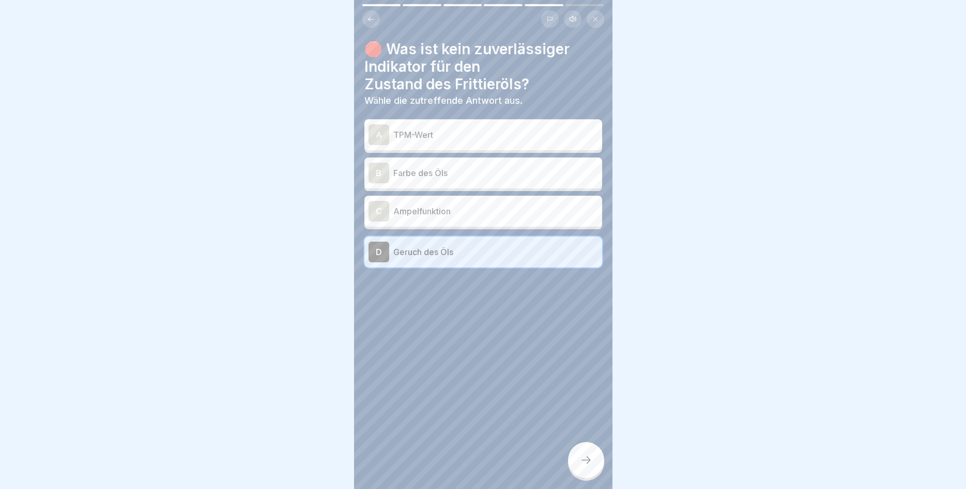
click at [573, 458] on div at bounding box center [586, 460] width 36 height 36
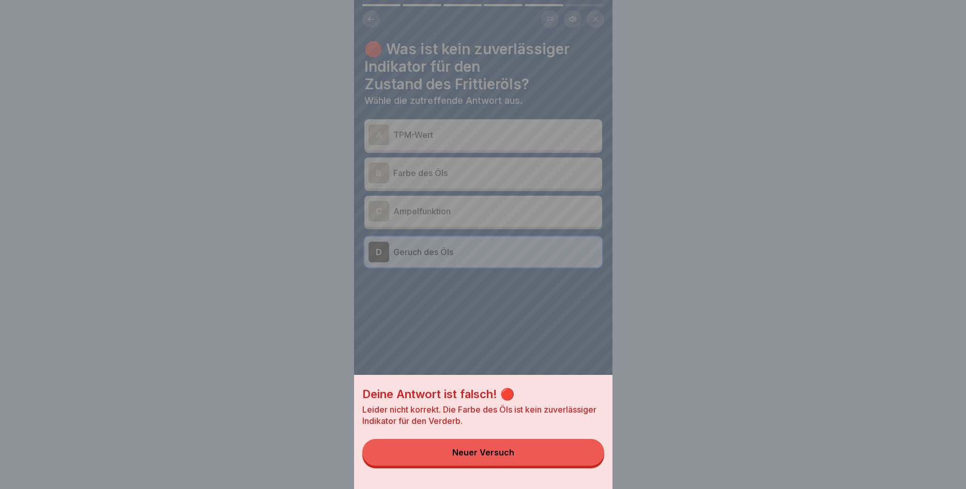
click at [565, 456] on button "Neuer Versuch" at bounding box center [483, 452] width 242 height 27
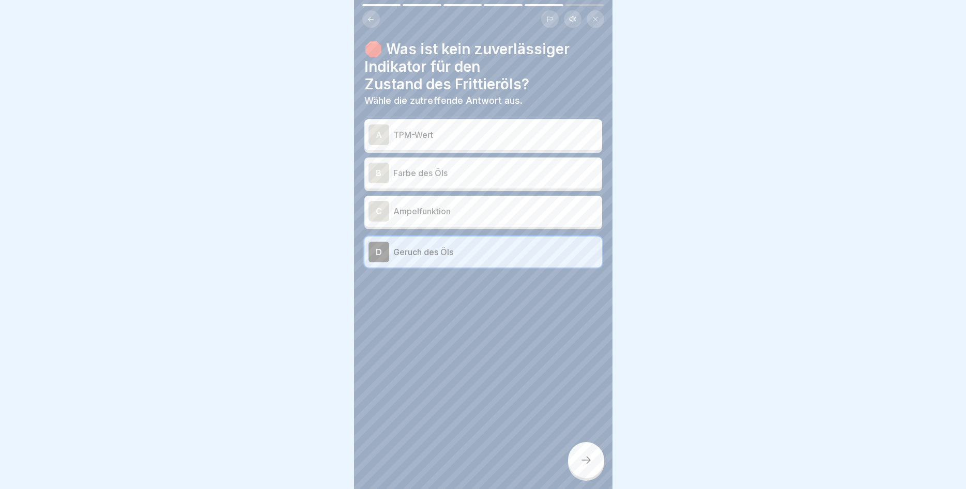
click at [464, 177] on p "Farbe des Öls" at bounding box center [495, 173] width 205 height 12
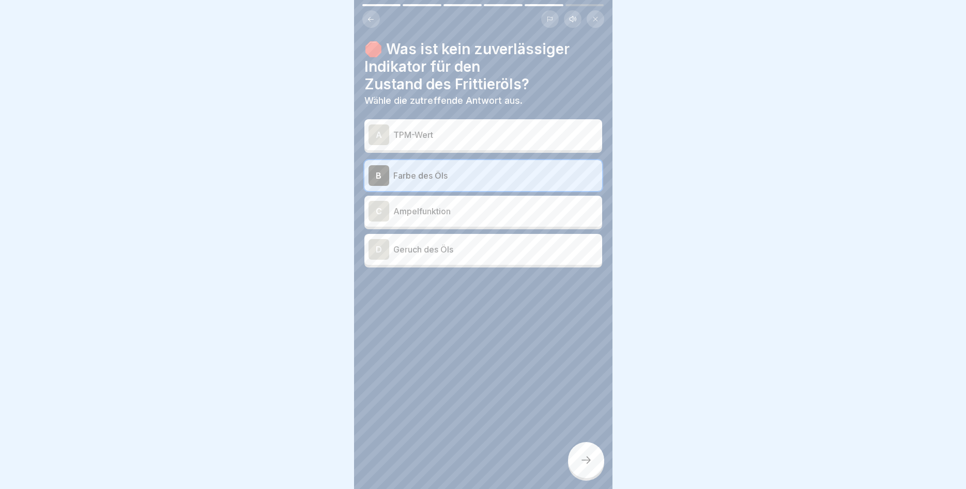
click at [581, 463] on icon at bounding box center [586, 460] width 12 height 12
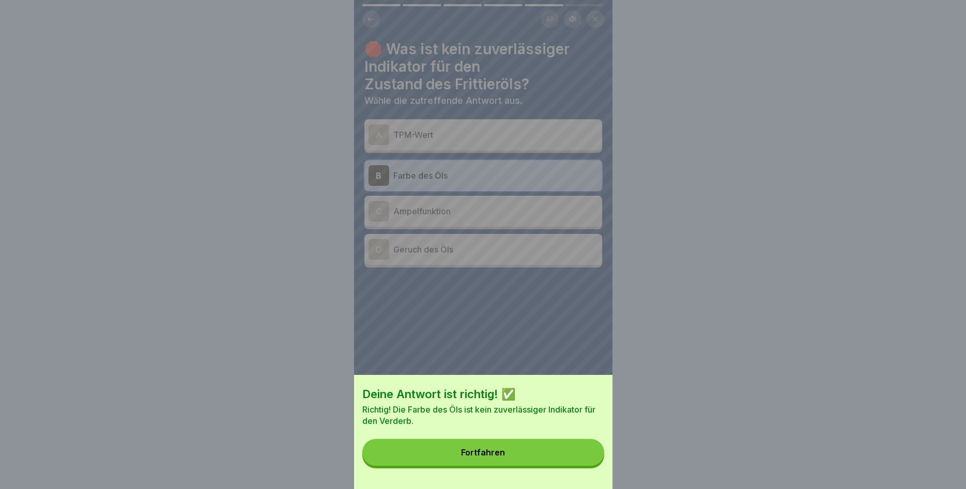
click at [554, 448] on button "Fortfahren" at bounding box center [483, 452] width 242 height 27
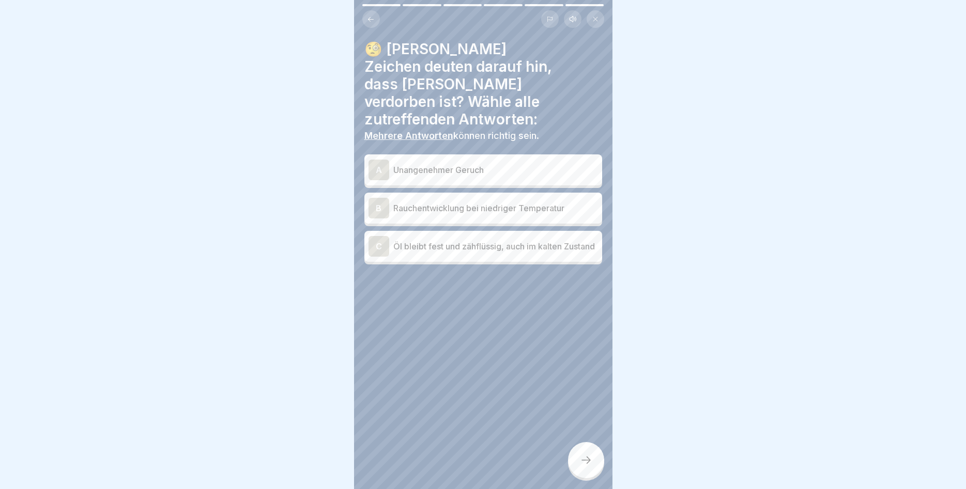
click at [472, 199] on div "B Rauchentwicklung bei niedriger Temperatur" at bounding box center [482, 208] width 229 height 21
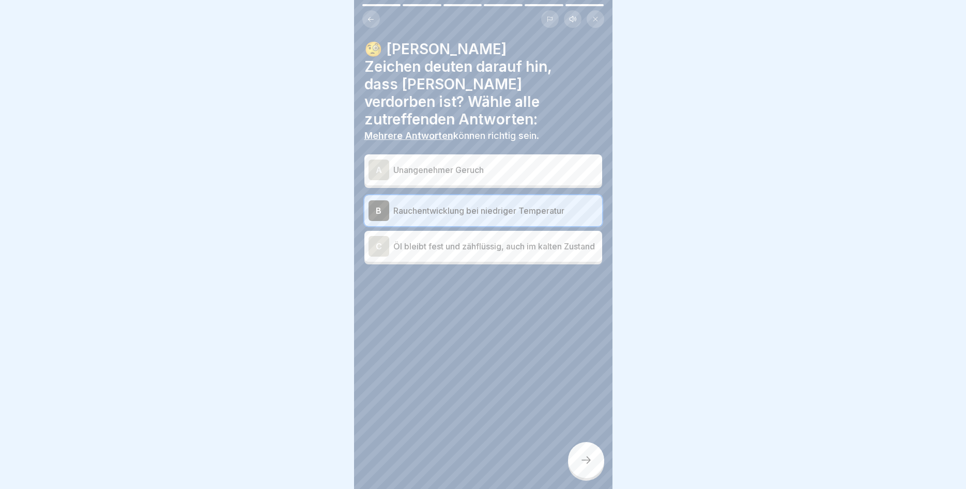
click at [459, 240] on p "Öl bleibt fest und zähflüssig, auch im kalten Zustand" at bounding box center [495, 246] width 205 height 12
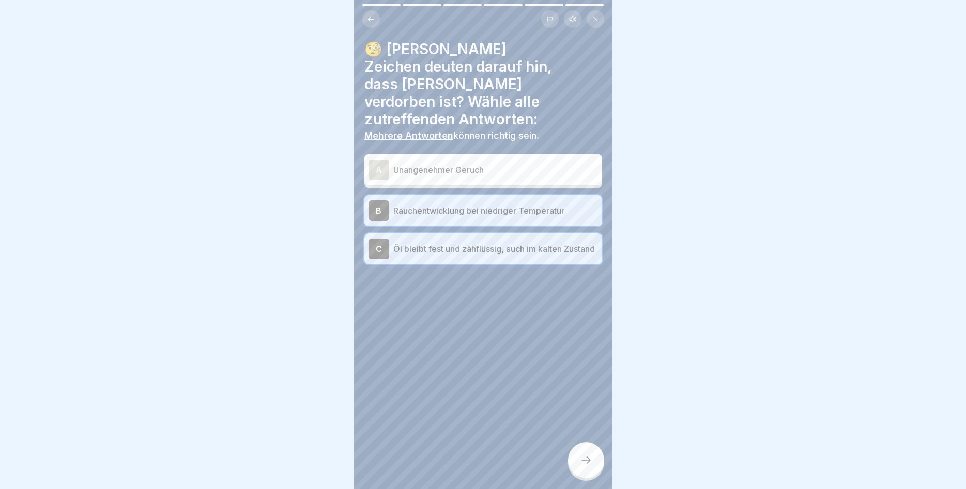
click at [586, 454] on div at bounding box center [586, 460] width 36 height 36
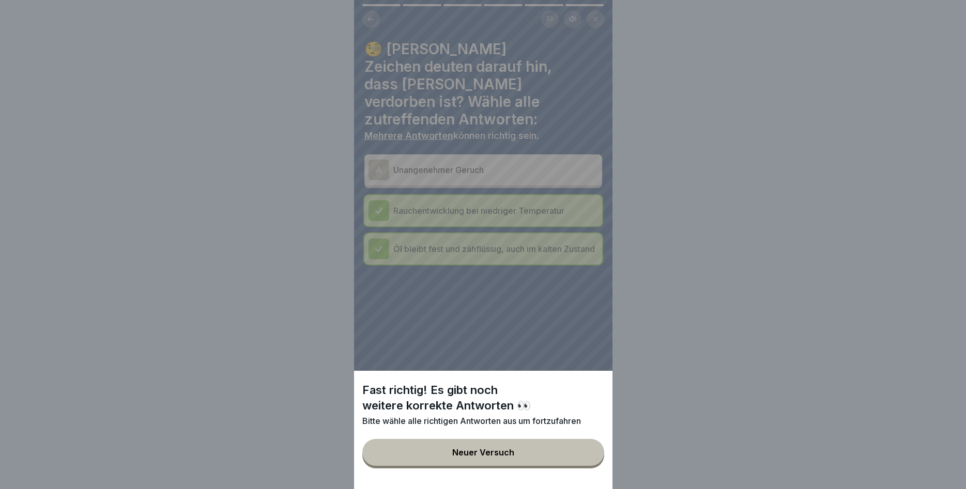
click at [577, 456] on button "Neuer Versuch" at bounding box center [483, 452] width 242 height 27
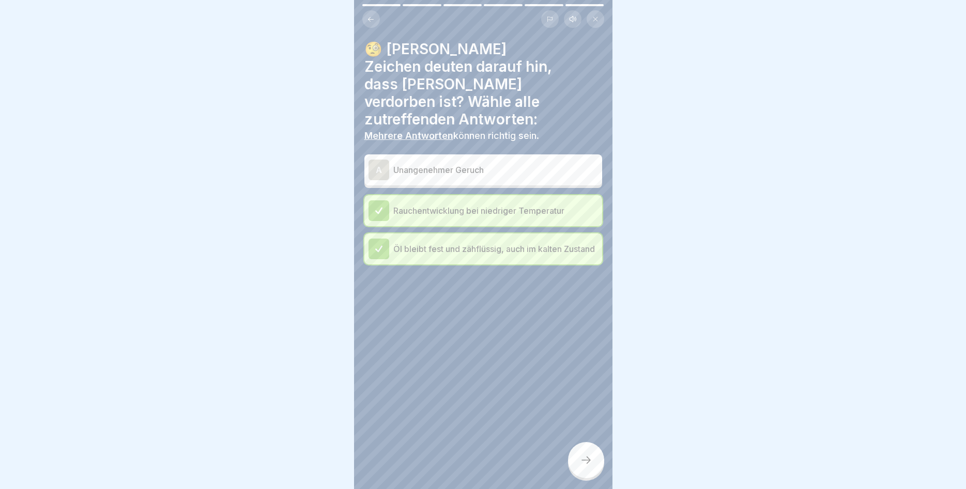
click at [530, 164] on p "Unangenehmer Geruch" at bounding box center [495, 170] width 205 height 12
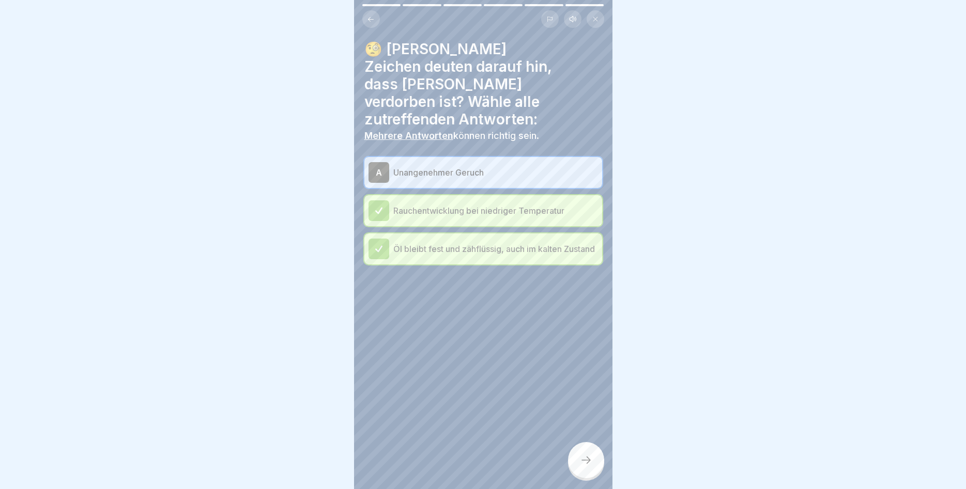
click at [575, 461] on div at bounding box center [586, 460] width 36 height 36
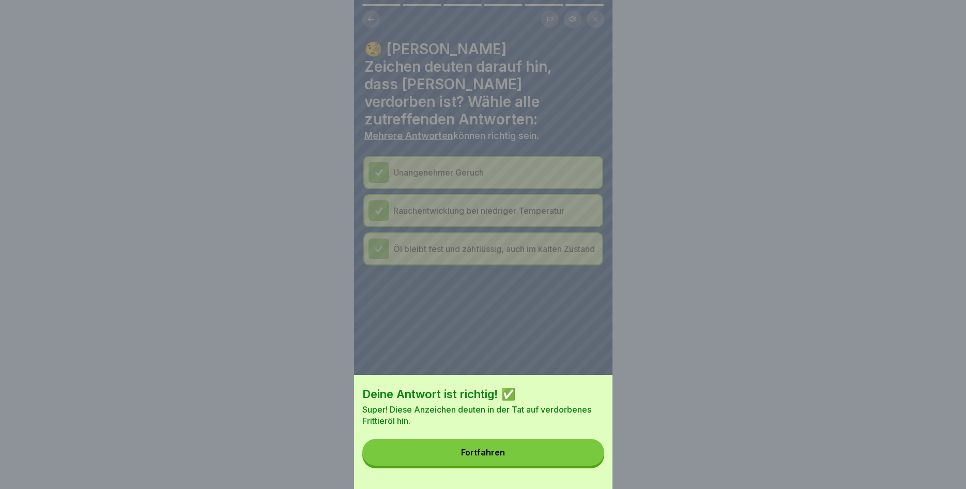
click at [565, 456] on button "Fortfahren" at bounding box center [483, 452] width 242 height 27
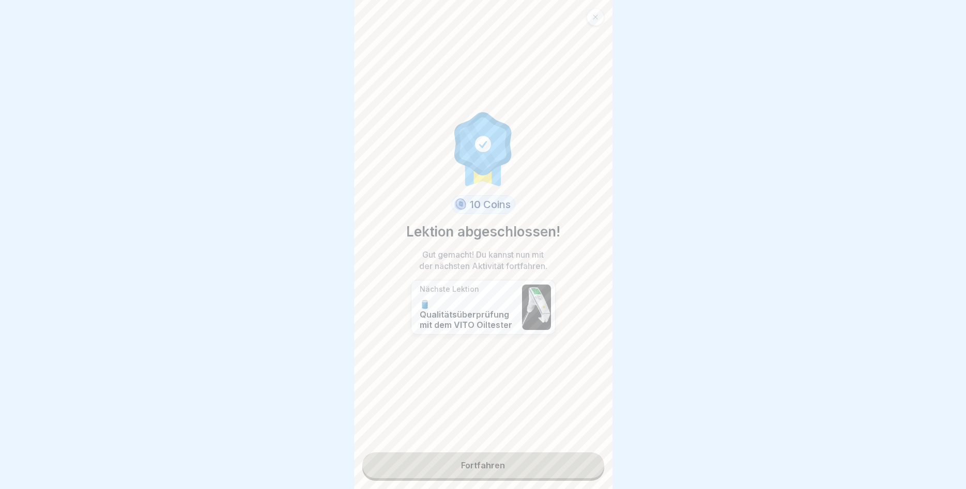
click at [469, 462] on link "Fortfahren" at bounding box center [483, 466] width 242 height 26
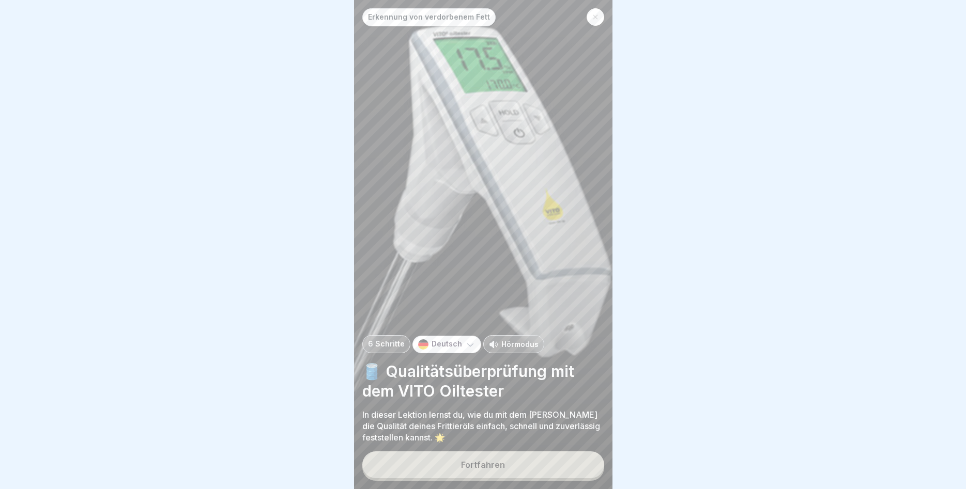
click at [469, 463] on div "Fortfahren" at bounding box center [483, 464] width 44 height 9
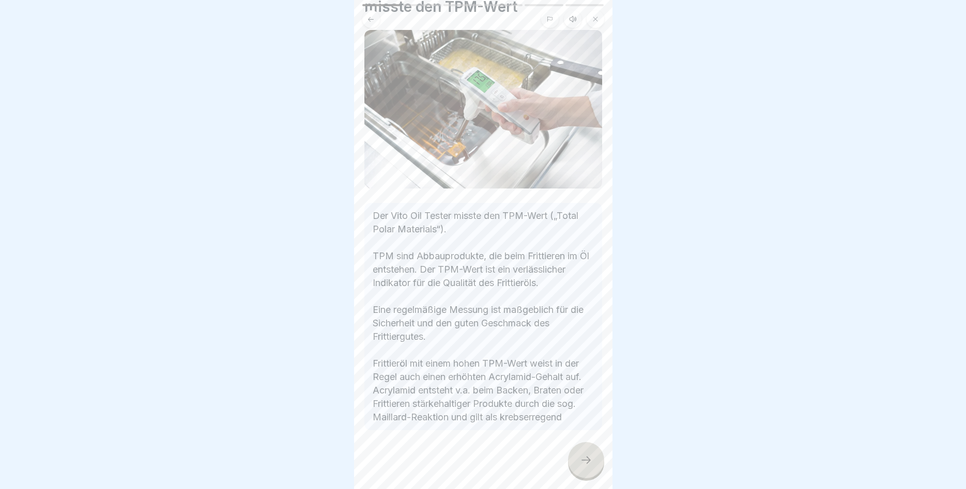
scroll to position [63, 0]
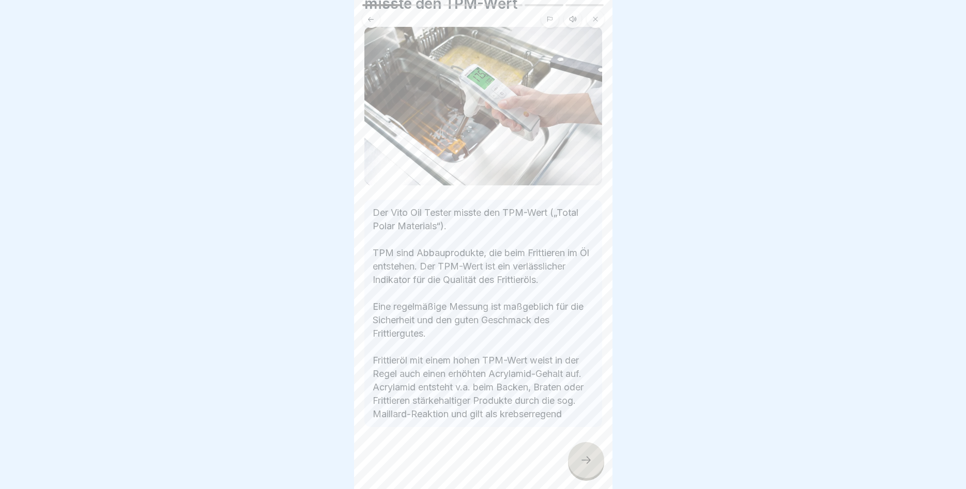
click at [584, 463] on icon at bounding box center [586, 460] width 12 height 12
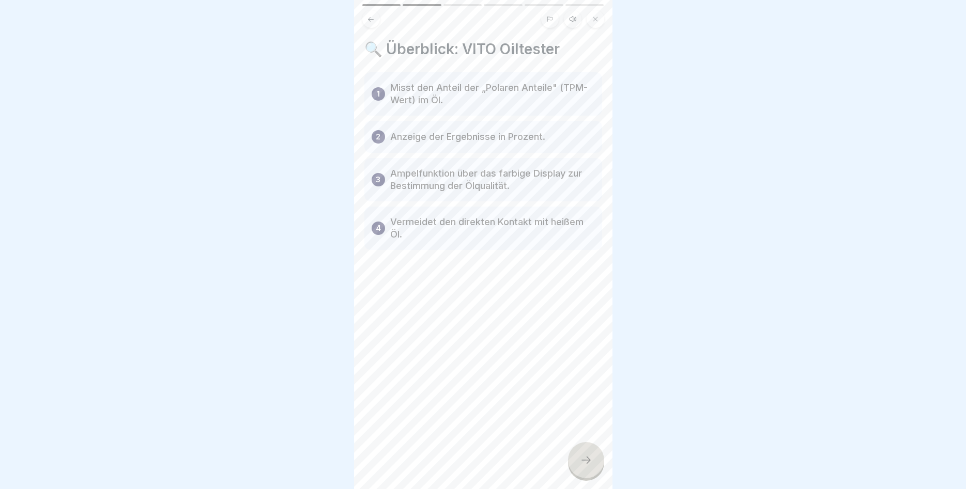
click at [584, 466] on icon at bounding box center [586, 460] width 12 height 12
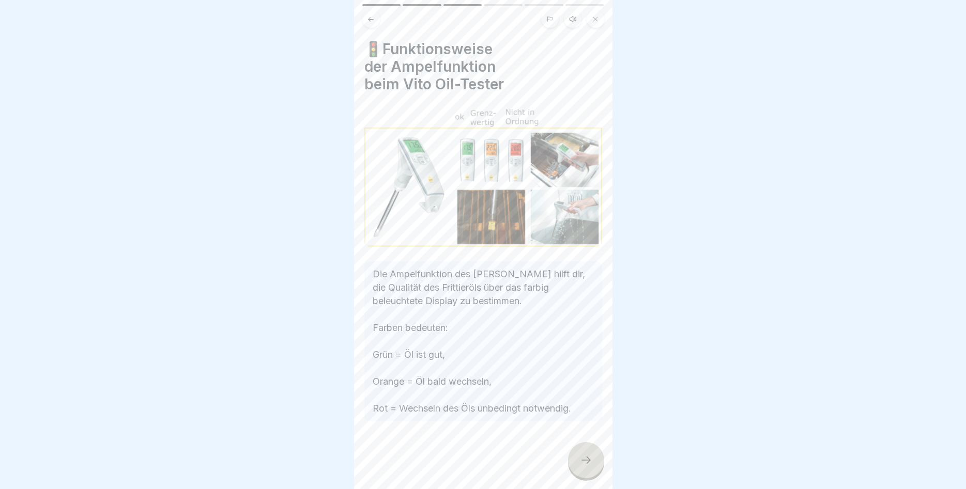
click at [580, 460] on icon at bounding box center [586, 460] width 12 height 12
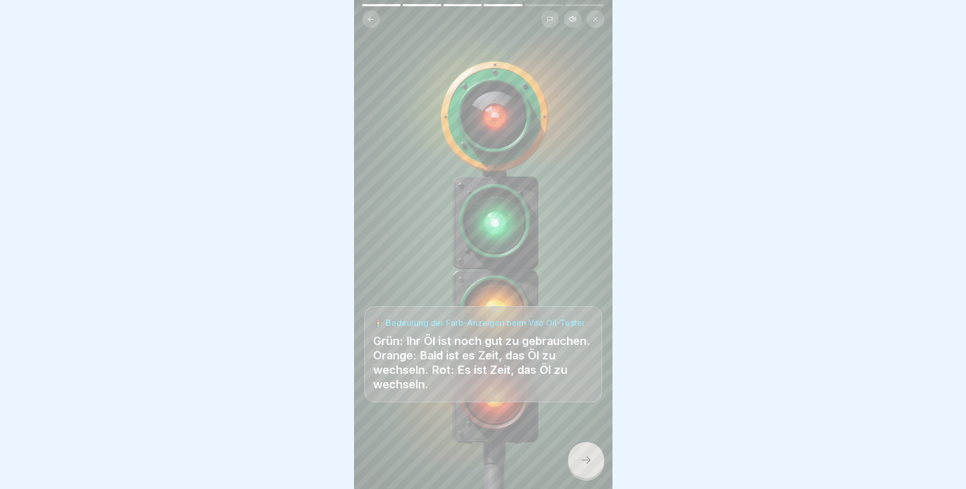
click at [583, 458] on icon at bounding box center [586, 460] width 12 height 12
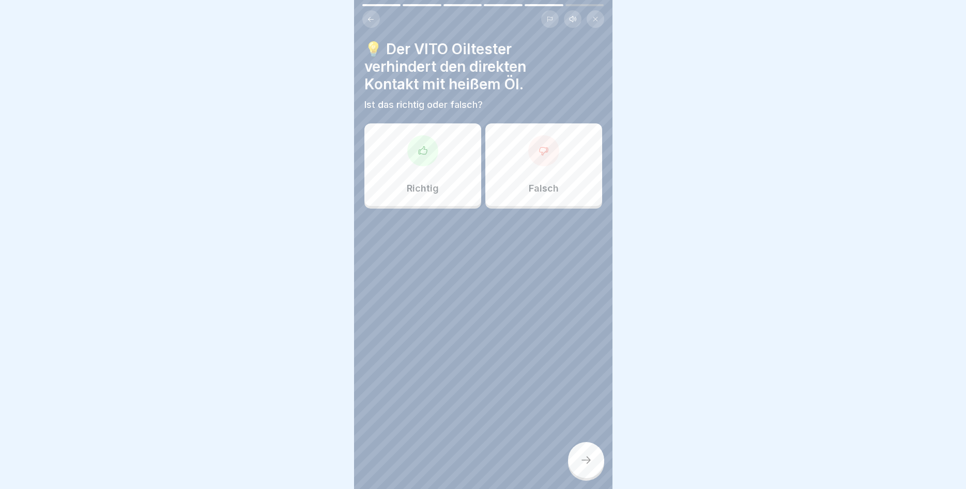
click at [556, 194] on p "Falsch" at bounding box center [544, 188] width 30 height 11
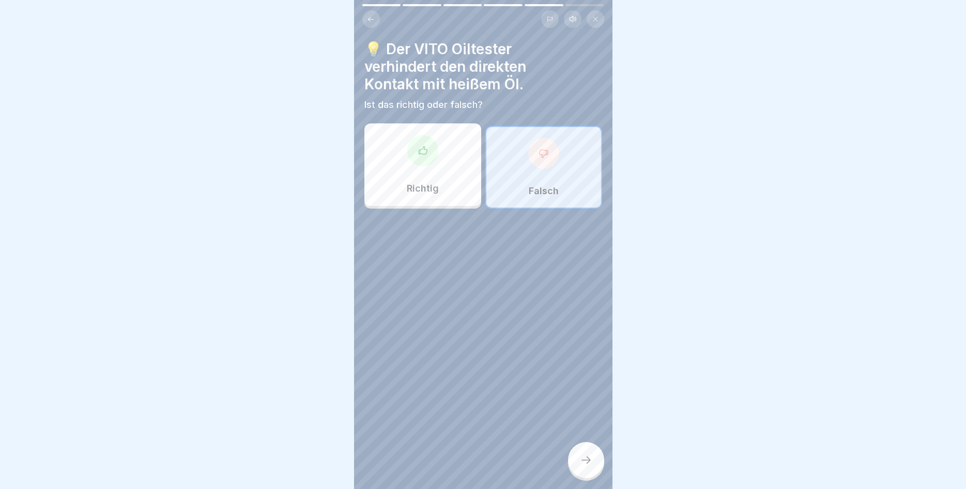
click at [593, 459] on div at bounding box center [586, 460] width 36 height 36
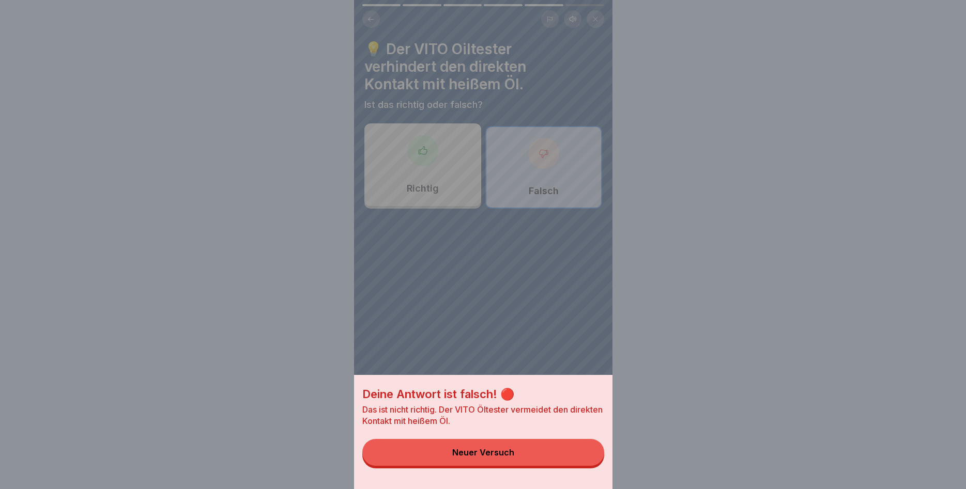
click at [592, 459] on button "Neuer Versuch" at bounding box center [483, 452] width 242 height 27
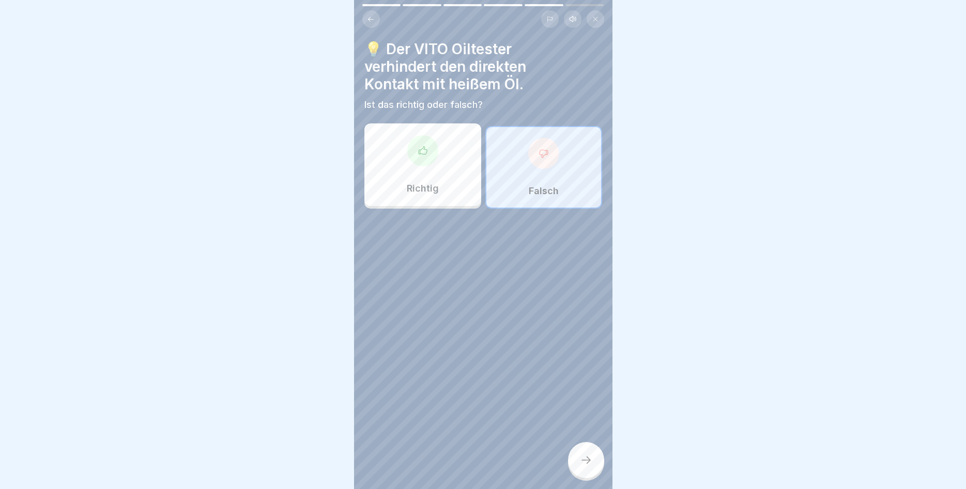
click at [398, 172] on div "Richtig" at bounding box center [422, 164] width 117 height 83
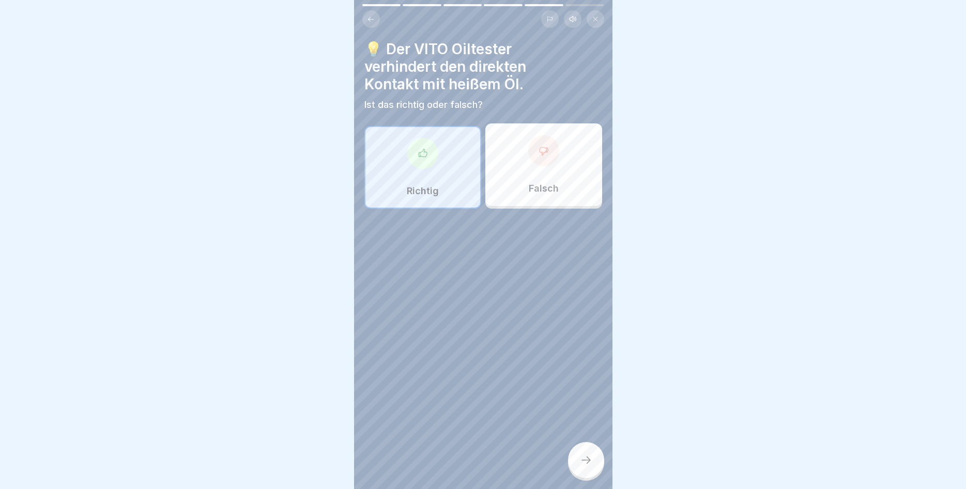
click at [579, 452] on div at bounding box center [586, 460] width 36 height 36
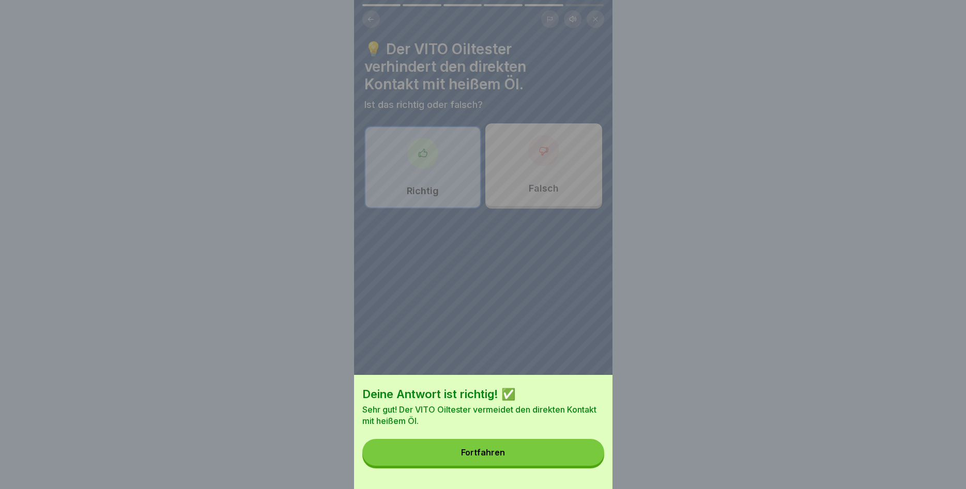
click at [549, 452] on button "Fortfahren" at bounding box center [483, 452] width 242 height 27
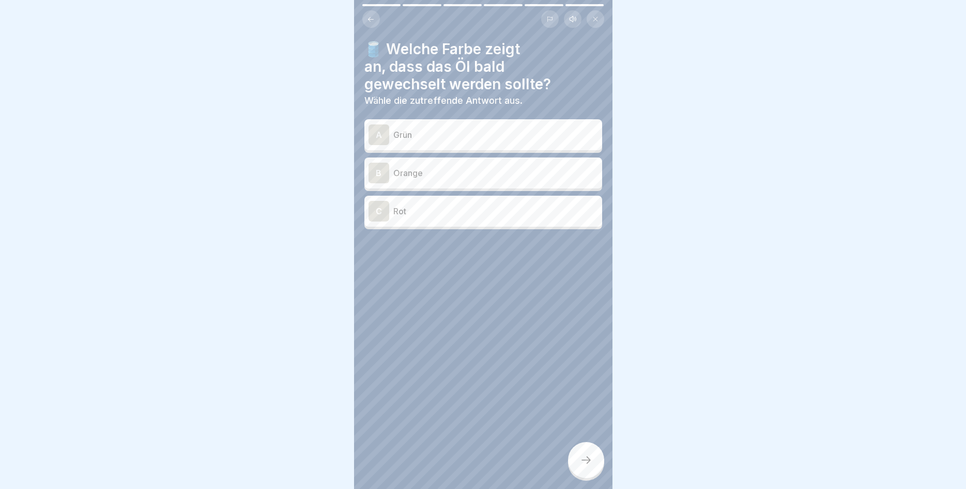
click at [445, 168] on p "Orange" at bounding box center [495, 173] width 205 height 12
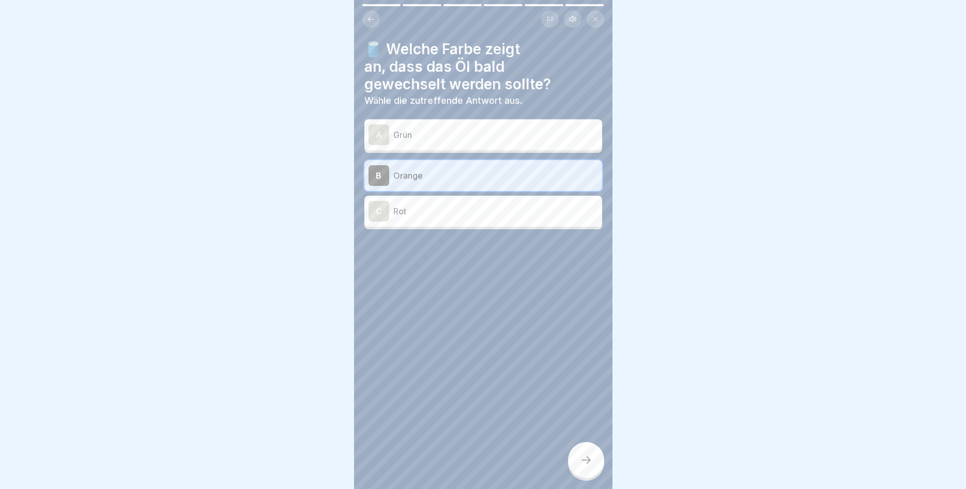
click at [579, 461] on div at bounding box center [586, 460] width 36 height 36
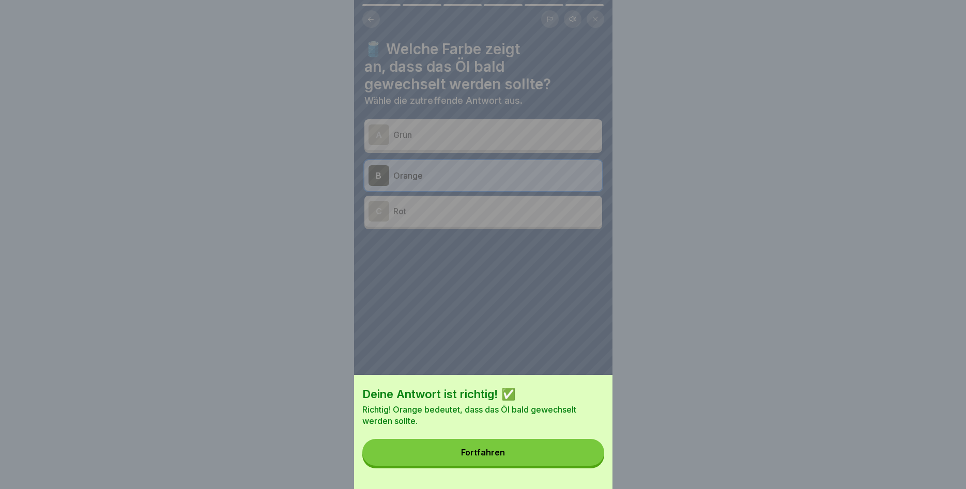
click at [519, 457] on button "Fortfahren" at bounding box center [483, 452] width 242 height 27
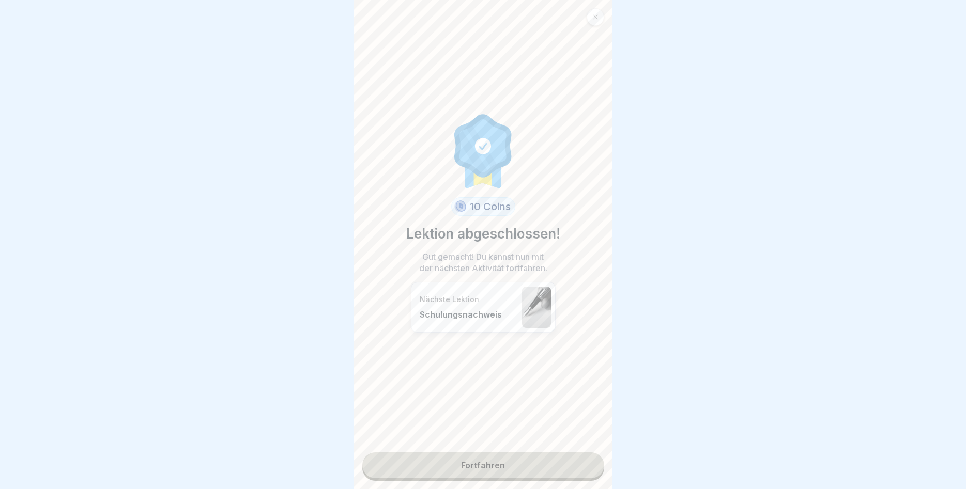
click at [485, 459] on link "Fortfahren" at bounding box center [483, 466] width 242 height 26
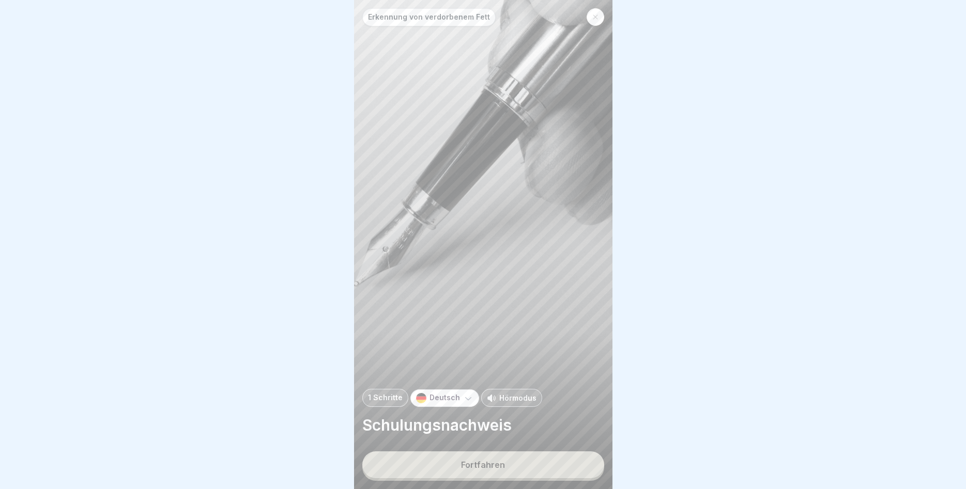
click at [482, 461] on div "Fortfahren" at bounding box center [483, 464] width 44 height 9
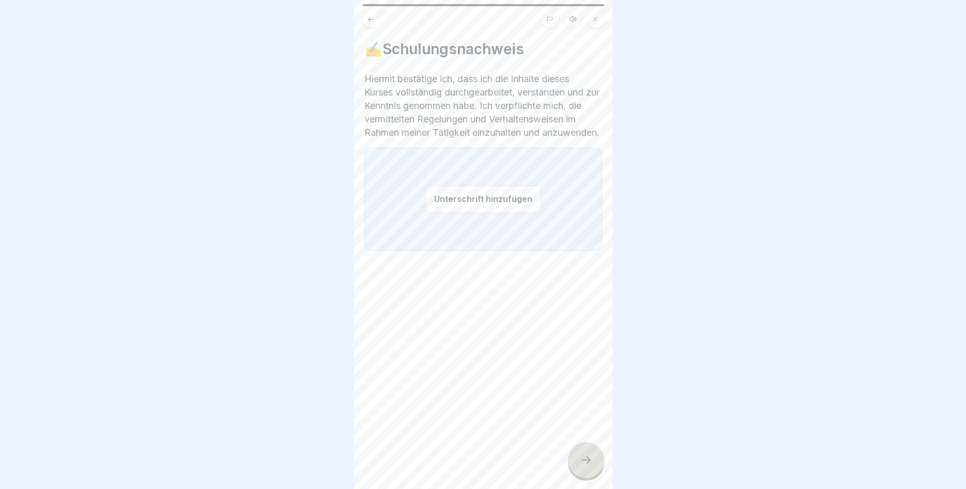
click at [469, 212] on button "Unterschrift hinzufügen" at bounding box center [483, 198] width 116 height 27
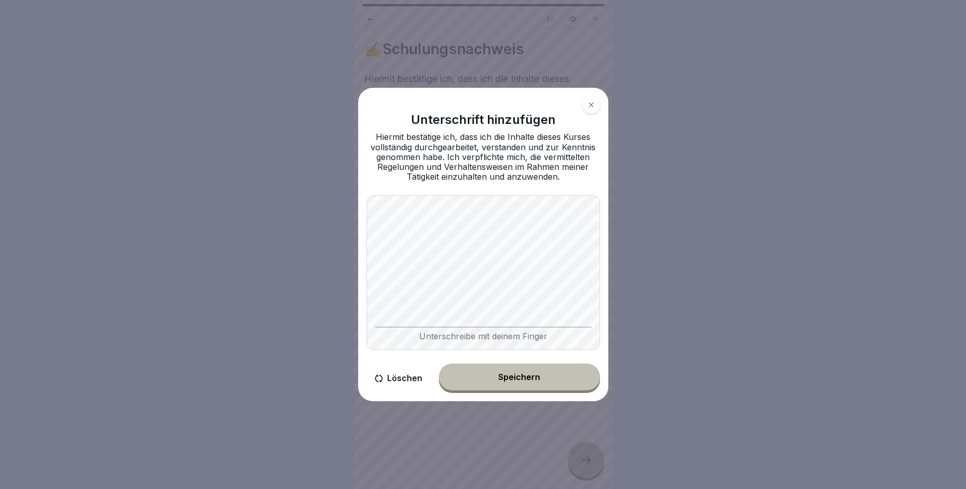
click at [358, 289] on div "Unterschrift hinzufügen Hiermit bestätige ich, dass ich die Inhalte dieses Kurs…" at bounding box center [483, 245] width 250 height 314
click at [519, 373] on button "Speichern" at bounding box center [519, 377] width 161 height 27
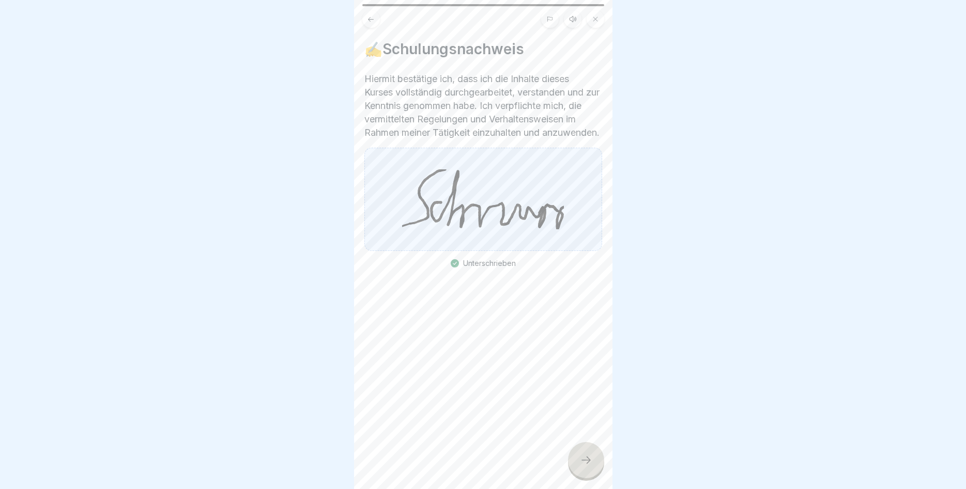
click at [584, 456] on icon at bounding box center [586, 460] width 12 height 12
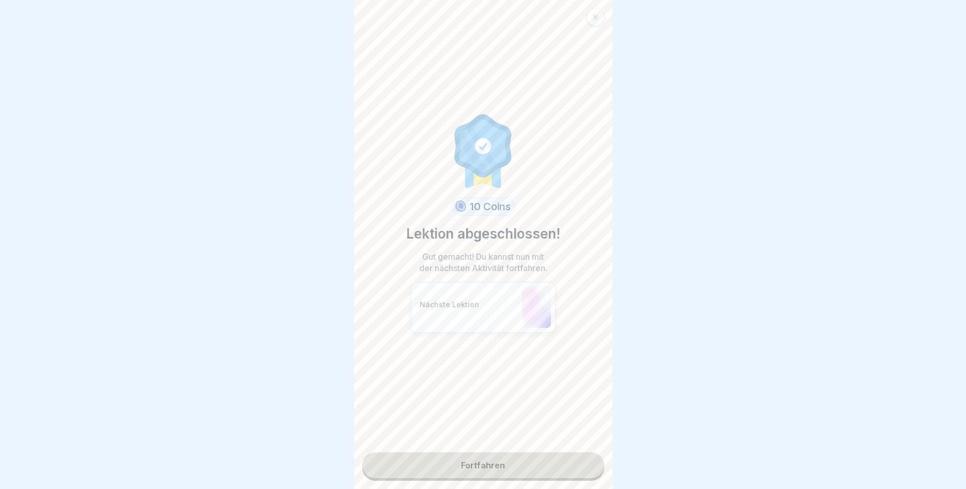
click at [487, 462] on link "Fortfahren" at bounding box center [483, 466] width 242 height 26
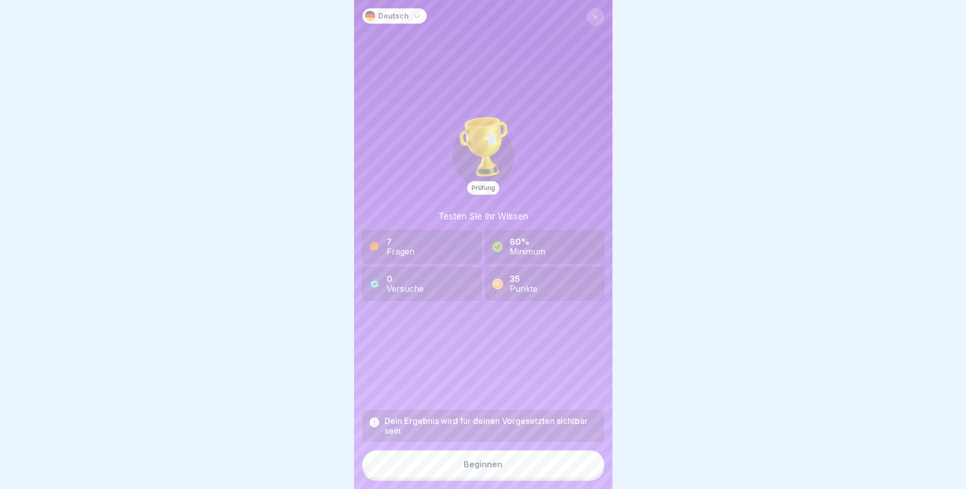
click at [489, 462] on div "Beginnen" at bounding box center [482, 464] width 39 height 9
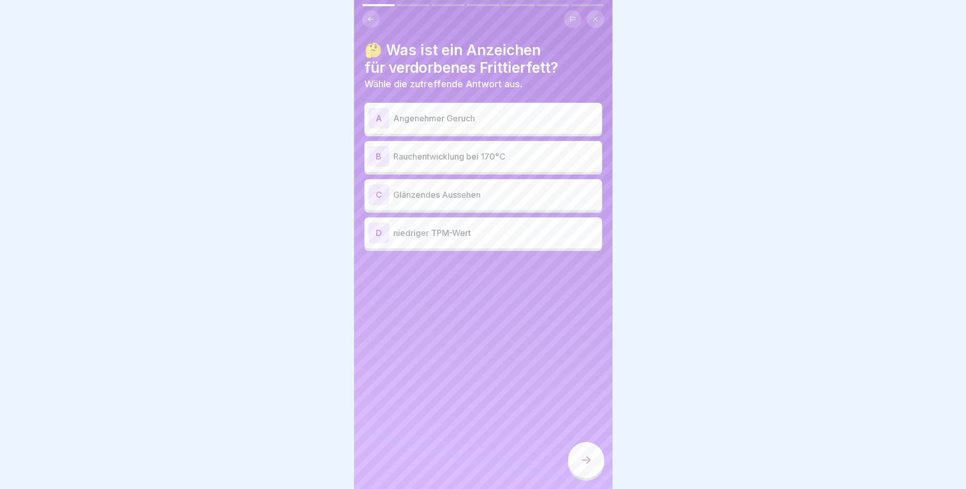
click at [475, 151] on p "Rauchentwicklung bei 170°C" at bounding box center [495, 156] width 205 height 12
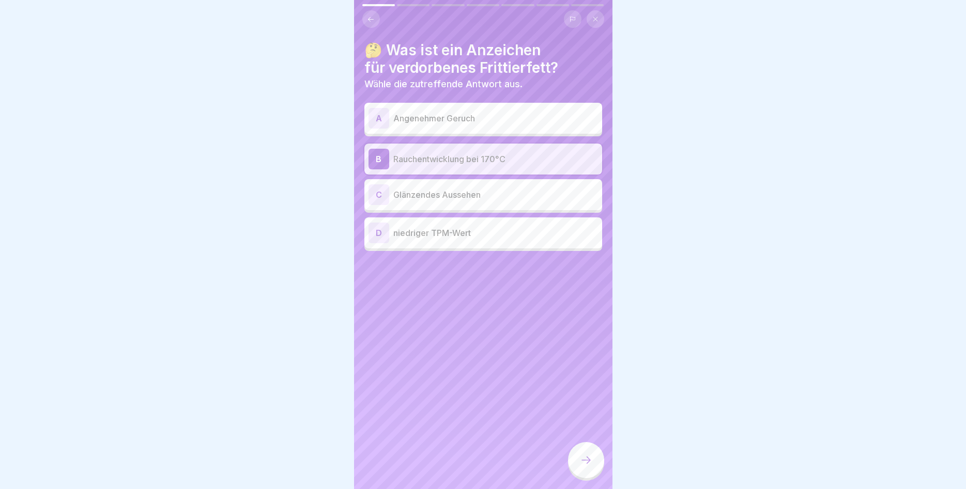
click at [580, 453] on div at bounding box center [586, 460] width 36 height 36
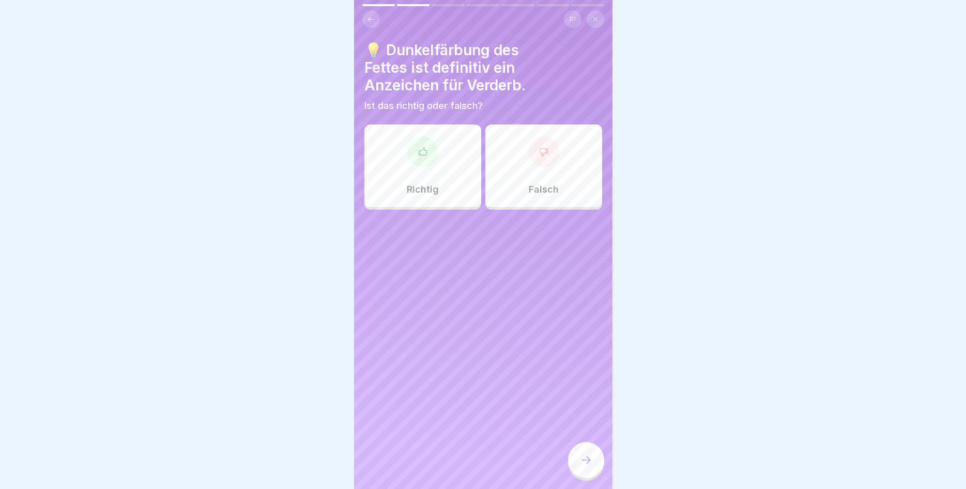
click at [440, 183] on div "Richtig" at bounding box center [422, 166] width 117 height 83
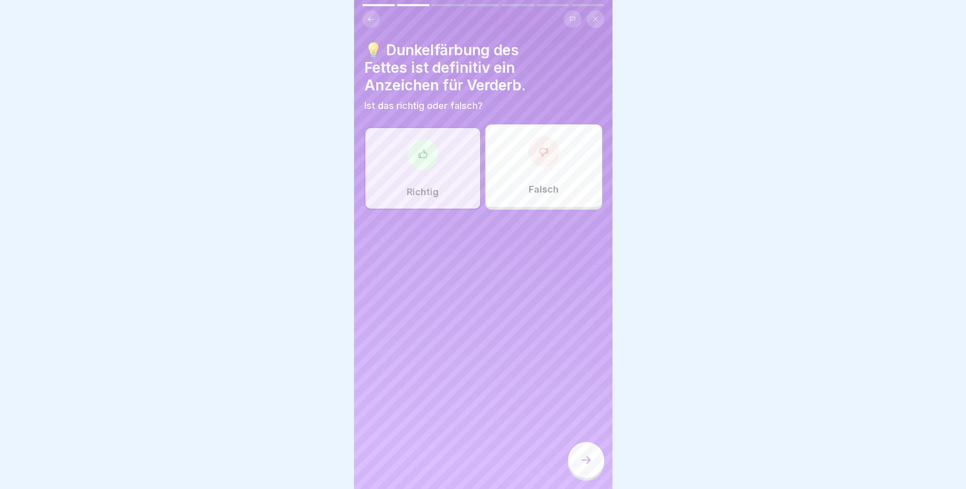
click at [589, 465] on icon at bounding box center [586, 460] width 12 height 12
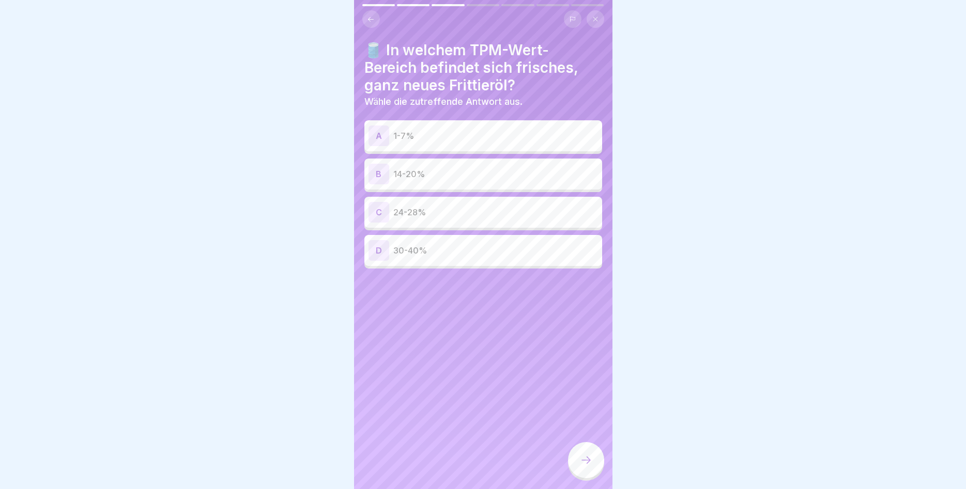
click at [451, 152] on div "A 1-7% B 14-20% C 24-28% D 30-40%" at bounding box center [483, 196] width 238 height 146
click at [462, 145] on div "A 1-7%" at bounding box center [482, 136] width 229 height 21
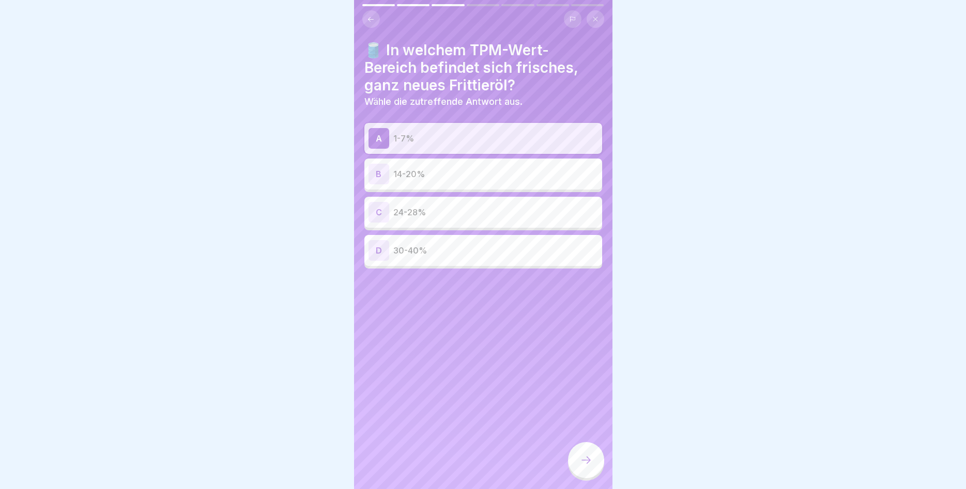
click at [575, 456] on div at bounding box center [586, 460] width 36 height 36
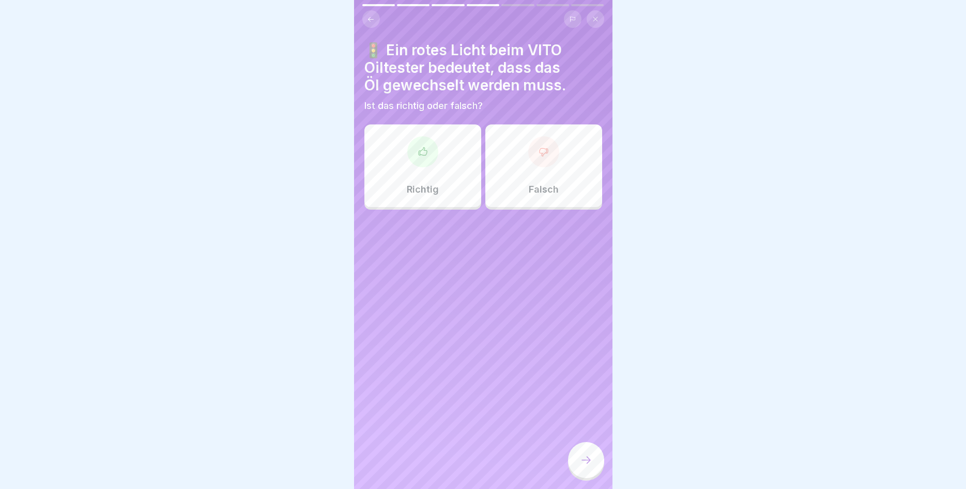
click at [432, 192] on p "Richtig" at bounding box center [423, 189] width 32 height 11
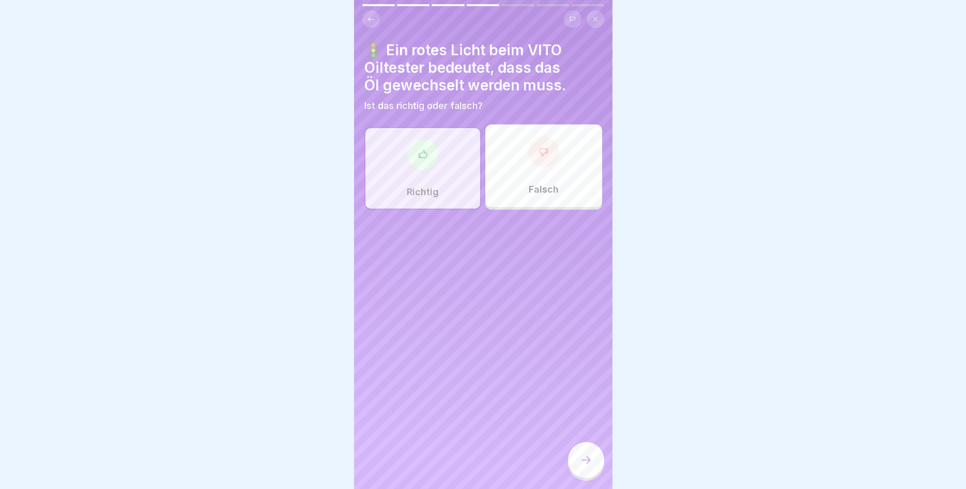
click at [579, 476] on div at bounding box center [586, 460] width 36 height 36
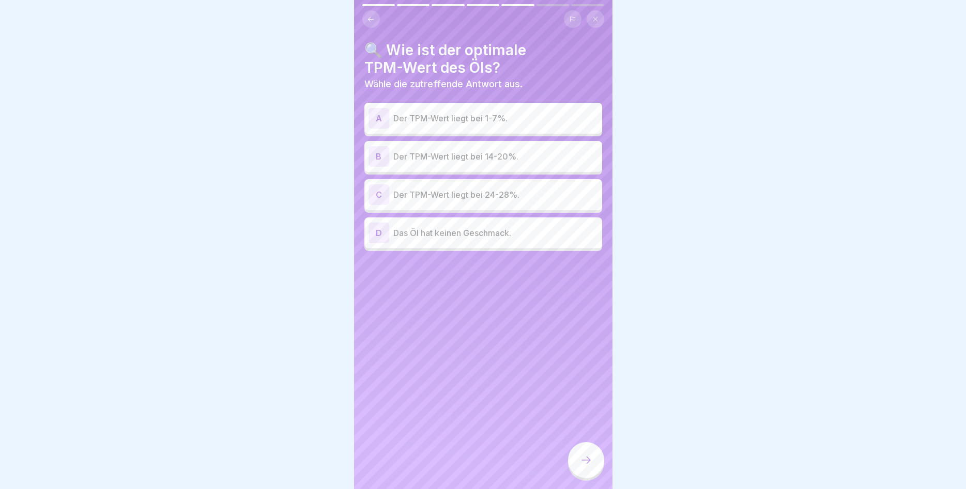
click at [452, 164] on div "B Der TPM-Wert liegt bei 14-20%." at bounding box center [482, 156] width 229 height 21
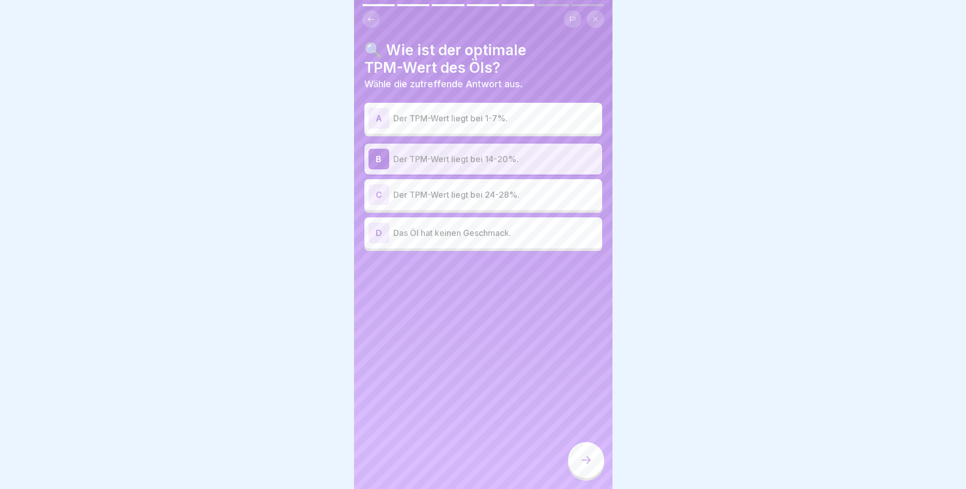
click at [578, 461] on div at bounding box center [586, 460] width 36 height 36
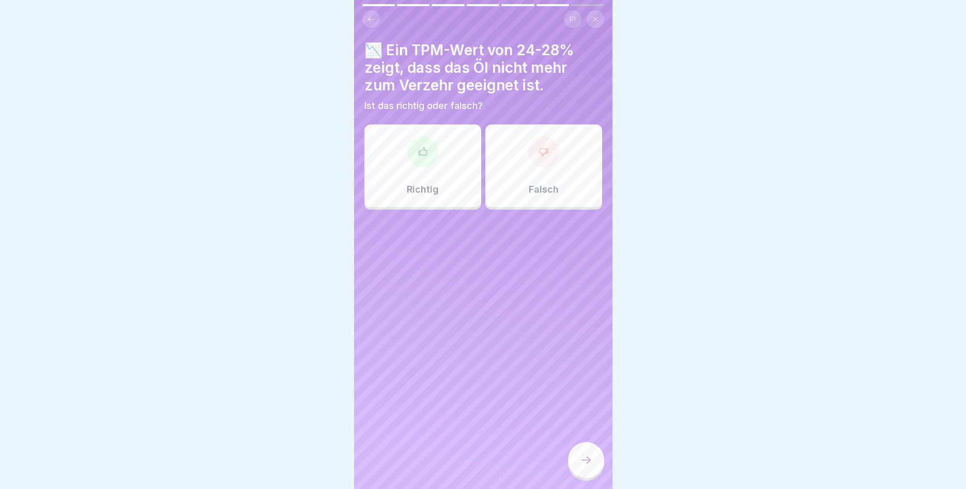
click at [394, 152] on div "Richtig" at bounding box center [422, 166] width 117 height 83
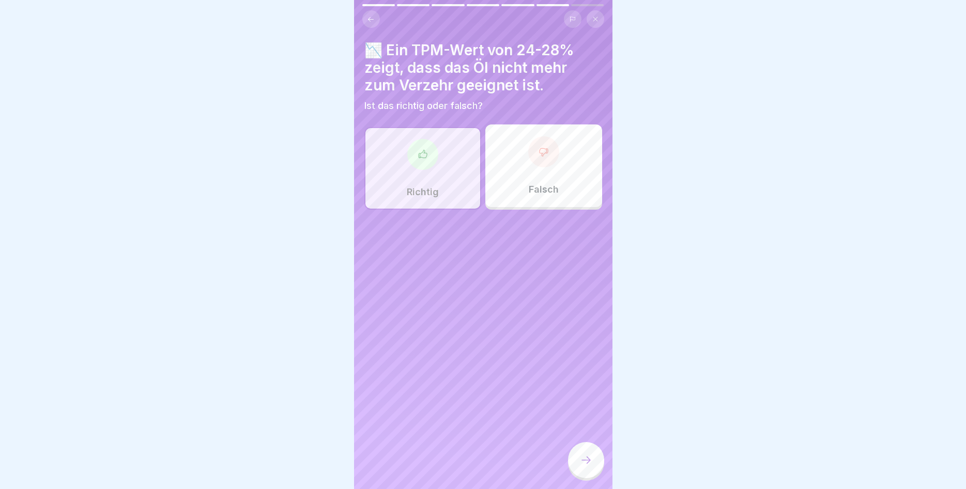
click at [584, 464] on icon at bounding box center [586, 460] width 12 height 12
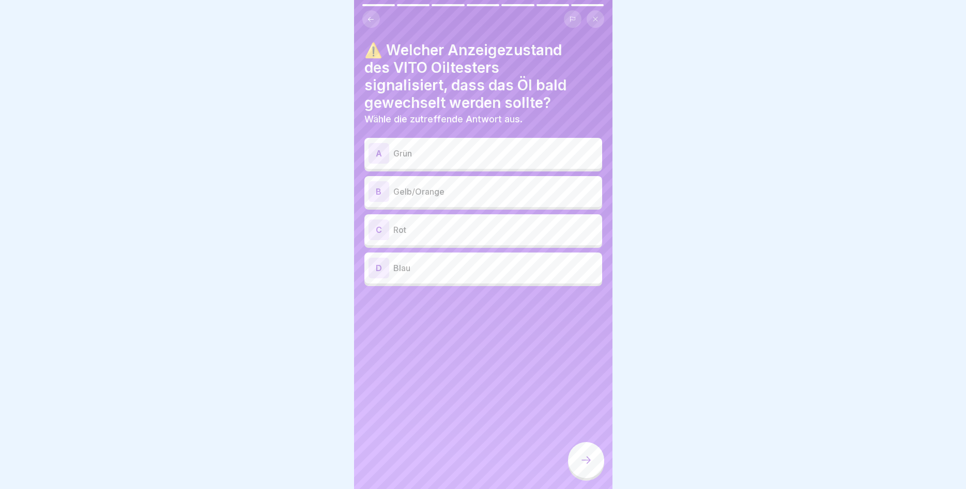
click at [463, 192] on p "Gelb/Orange" at bounding box center [495, 191] width 205 height 12
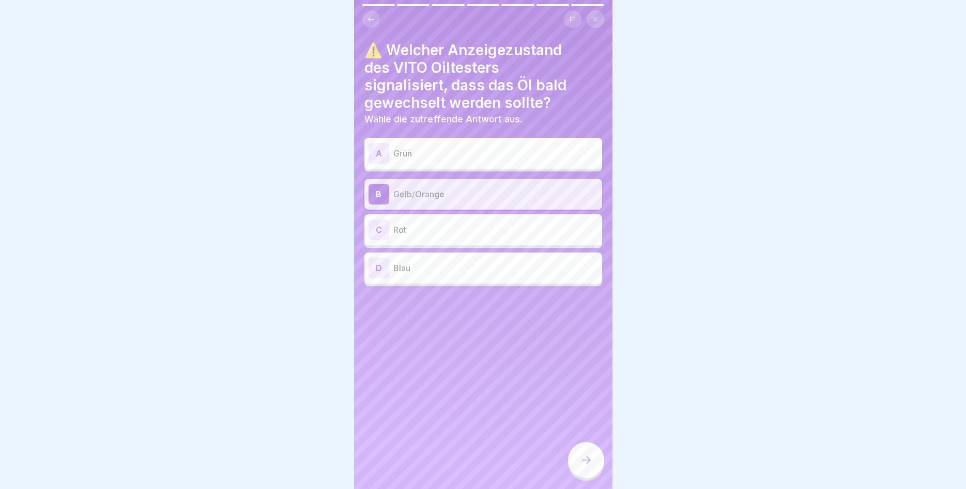
click at [593, 463] on div at bounding box center [586, 460] width 36 height 36
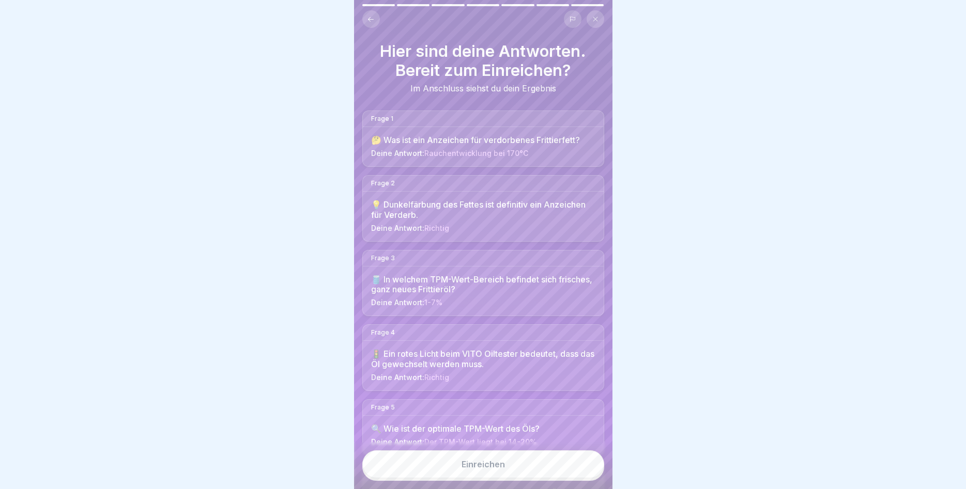
click at [551, 465] on button "Einreichen" at bounding box center [483, 465] width 242 height 28
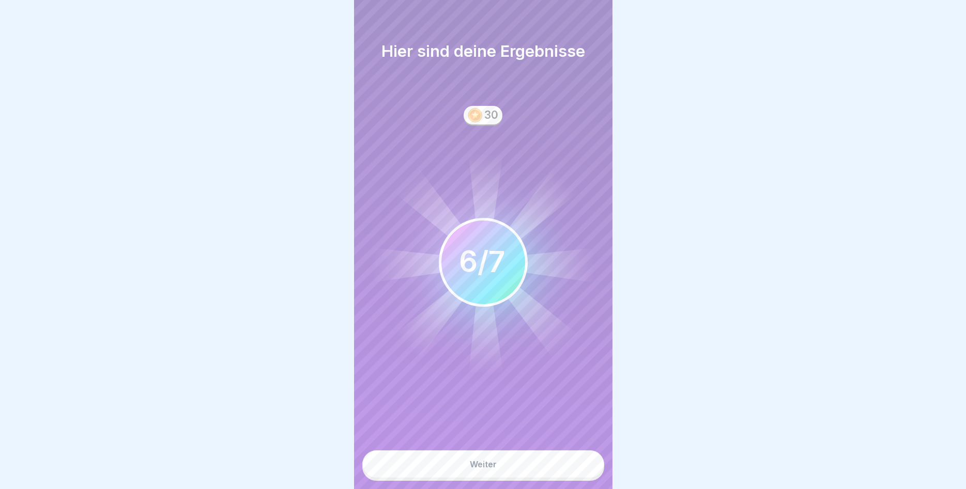
click at [527, 470] on button "Weiter" at bounding box center [483, 465] width 242 height 28
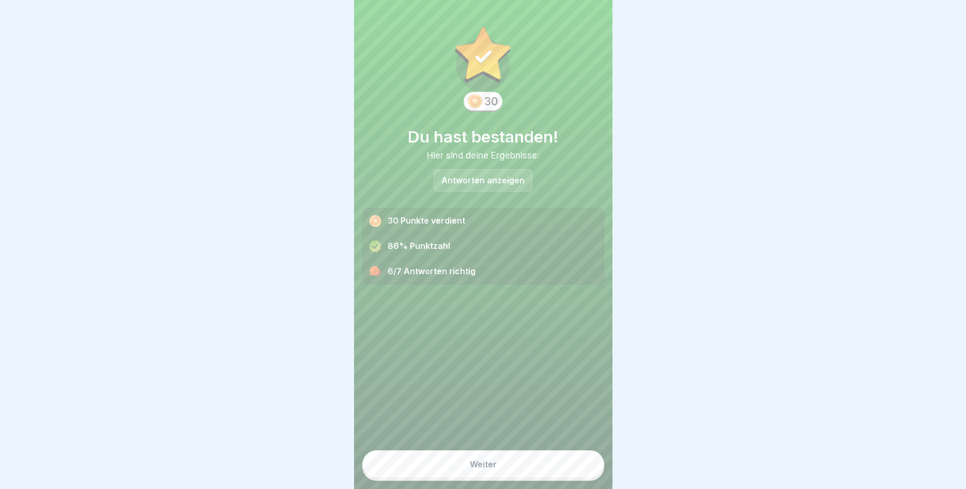
click at [512, 471] on button "Weiter" at bounding box center [483, 465] width 242 height 28
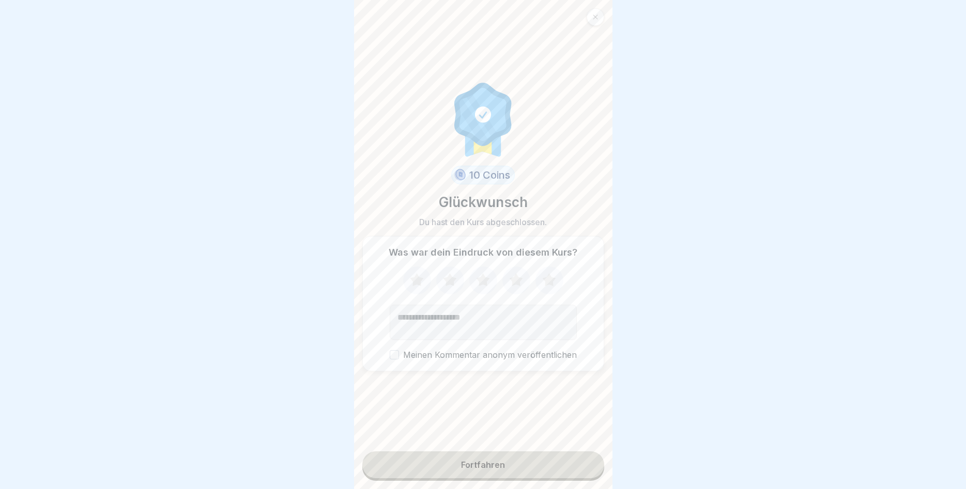
click at [548, 276] on icon at bounding box center [548, 279] width 13 height 13
click at [484, 459] on button "Fortfahren" at bounding box center [483, 465] width 242 height 27
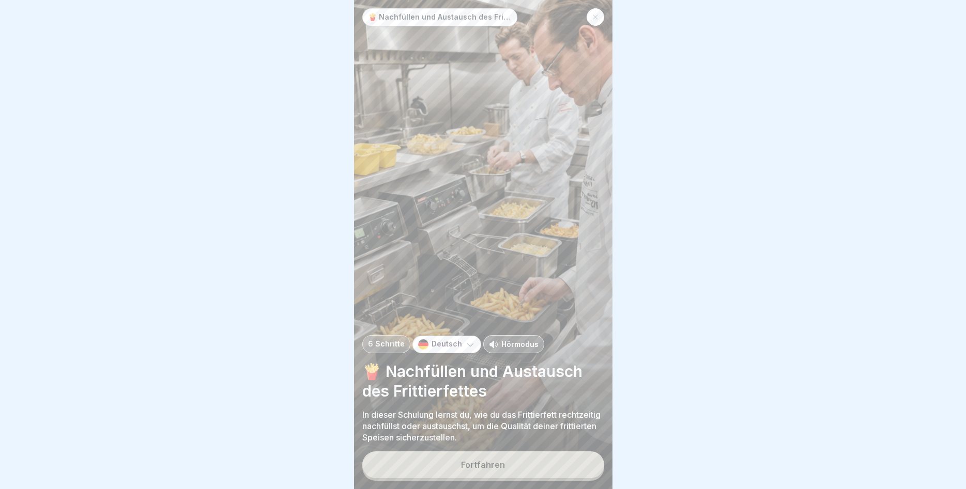
click at [432, 475] on button "Fortfahren" at bounding box center [483, 465] width 242 height 27
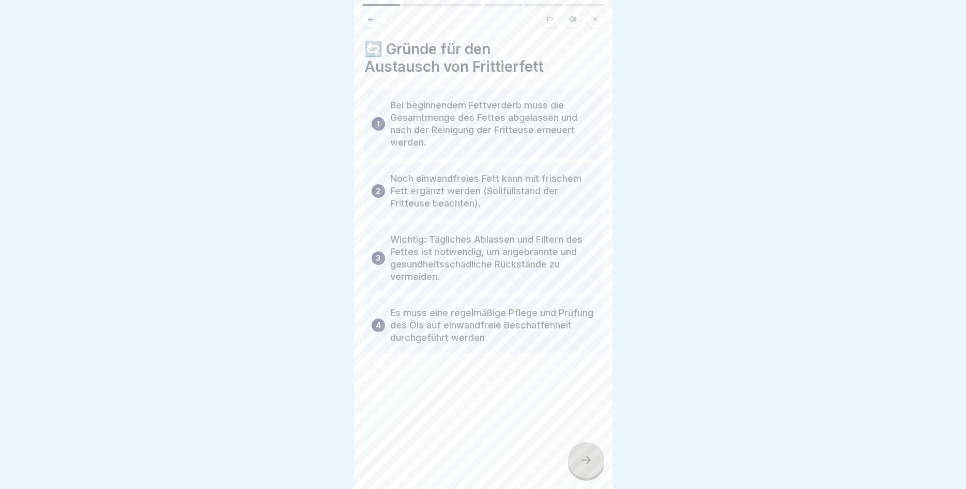
click at [576, 454] on div at bounding box center [586, 460] width 36 height 36
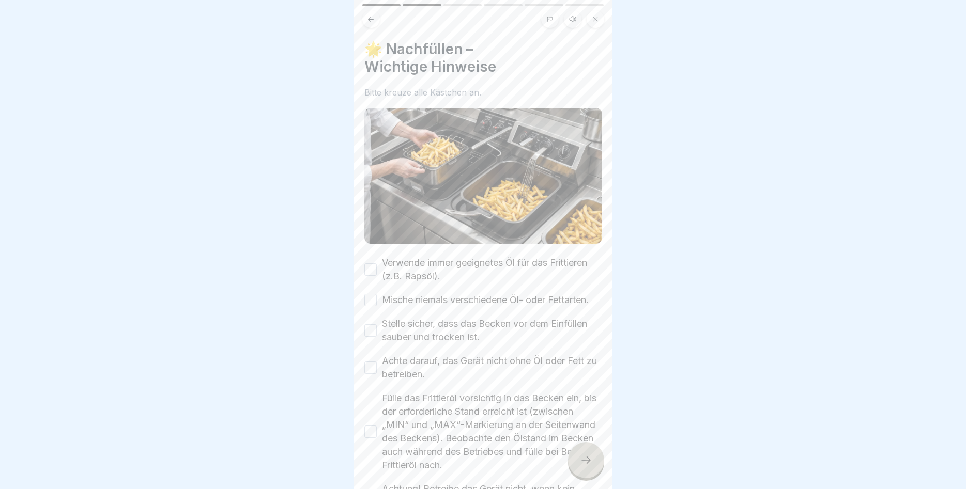
click at [368, 269] on button "Verwende immer geeignetes Öl für das Frittieren (z.B. Rapsöl)." at bounding box center [370, 270] width 12 height 12
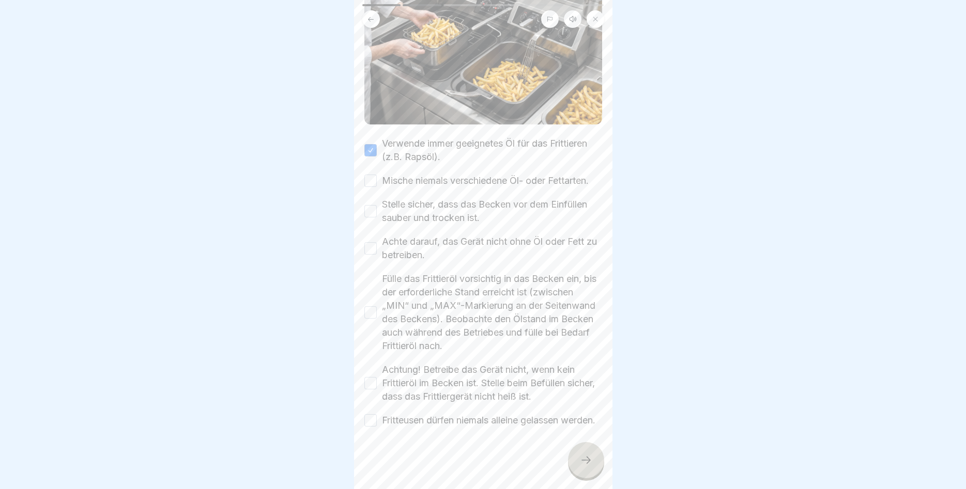
scroll to position [133, 0]
click at [369, 175] on button "Mische niemals verschiedene Öl- oder Fettarten." at bounding box center [370, 181] width 12 height 12
click at [370, 205] on button "Stelle sicher, dass das Becken vor dem Einfüllen sauber und trocken ist." at bounding box center [370, 211] width 12 height 12
click at [372, 242] on button "Achte darauf, das Gerät nicht ohne Öl oder Fett zu betreiben." at bounding box center [370, 248] width 12 height 12
click at [375, 306] on button "Fülle das Frittieröl vorsichtig in das Becken ein, bis der erforderliche Stand …" at bounding box center [370, 312] width 12 height 12
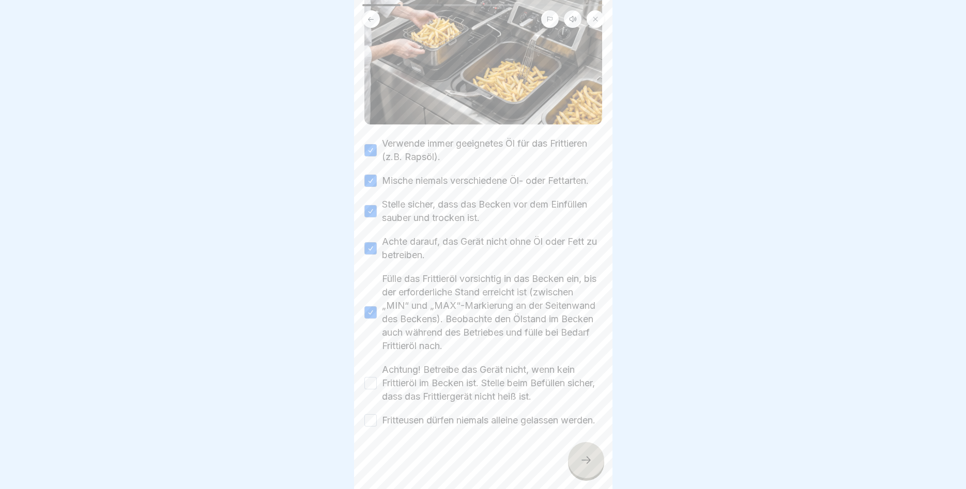
click at [366, 377] on button "Achtung! Betreibe das Gerät nicht, wenn kein Frittieröl im Becken ist. Stelle b…" at bounding box center [370, 383] width 12 height 12
click at [371, 414] on button "Fritteusen dürfen niemals alleine gelassen werden." at bounding box center [370, 420] width 12 height 12
click at [584, 452] on div at bounding box center [586, 460] width 36 height 36
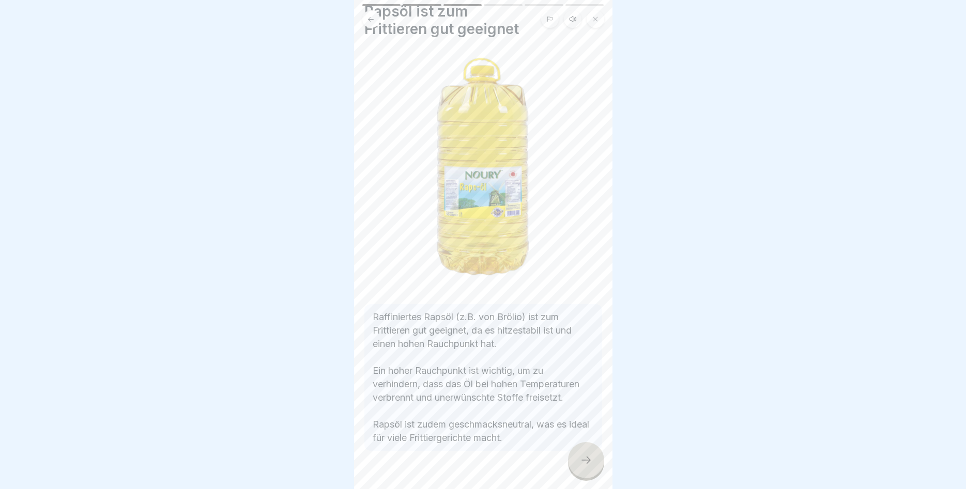
scroll to position [61, 0]
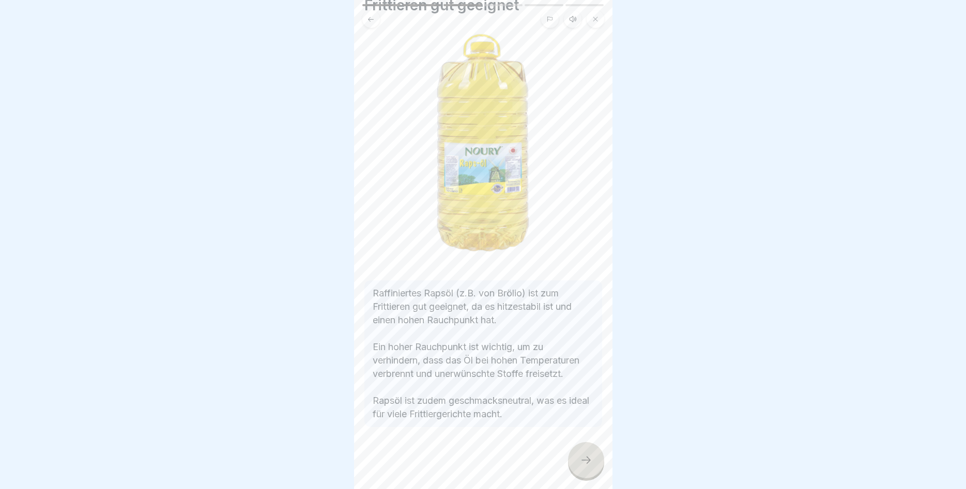
click at [596, 467] on div at bounding box center [586, 460] width 36 height 36
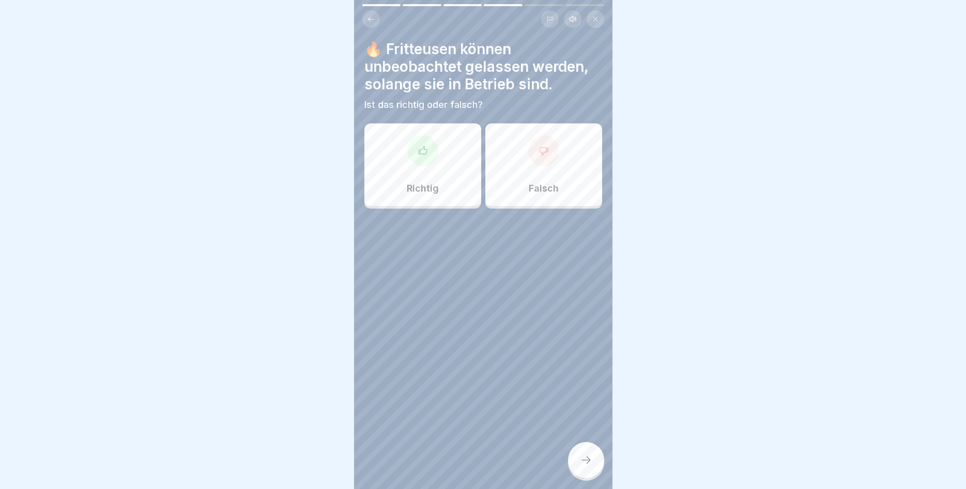
click at [546, 173] on div "Falsch" at bounding box center [543, 164] width 117 height 83
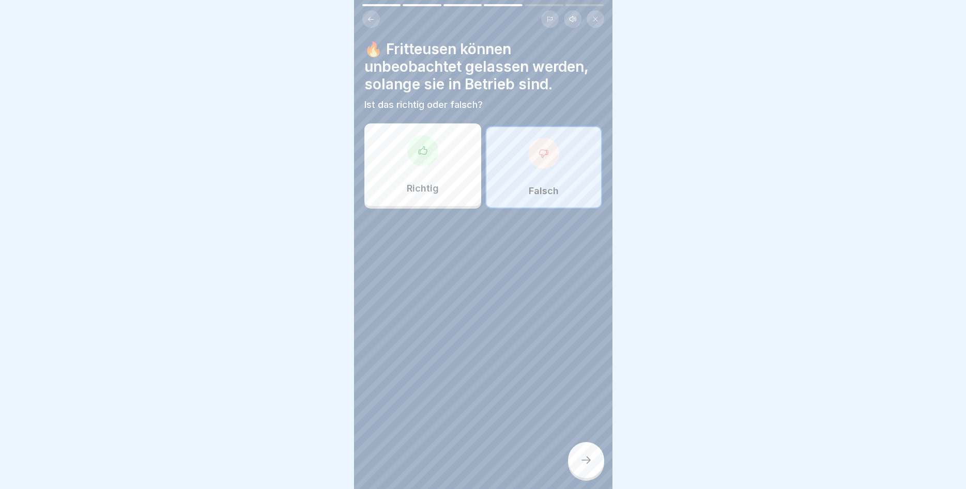
click at [586, 458] on icon at bounding box center [586, 460] width 12 height 12
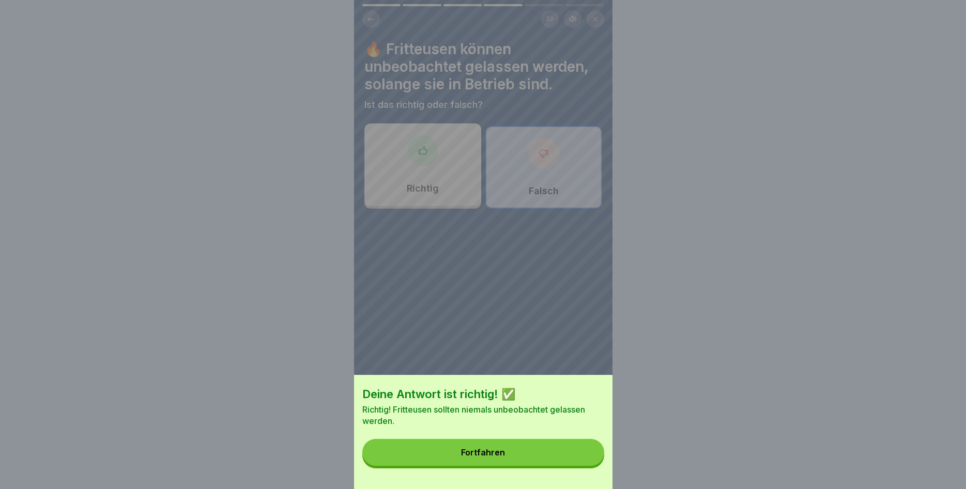
click at [562, 454] on button "Fortfahren" at bounding box center [483, 452] width 242 height 27
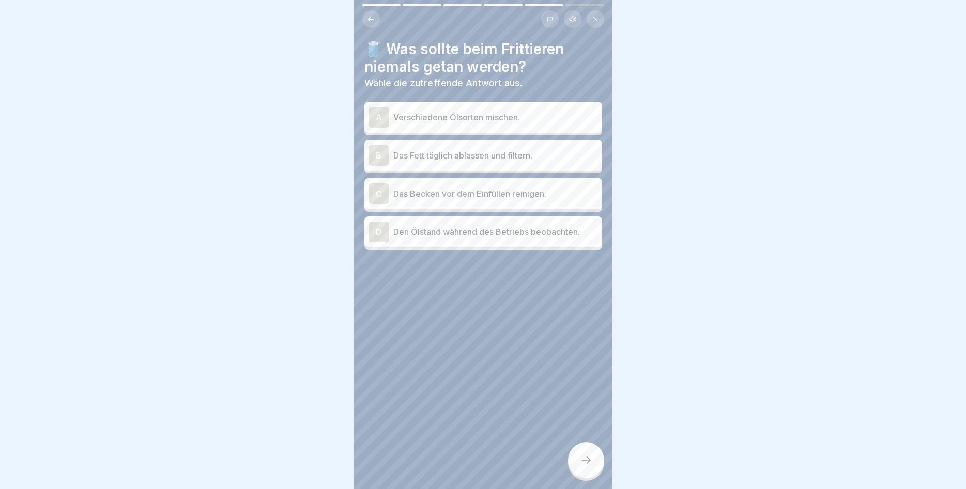
click at [476, 112] on p "Verschiedene Ölsorten mischen." at bounding box center [495, 117] width 205 height 12
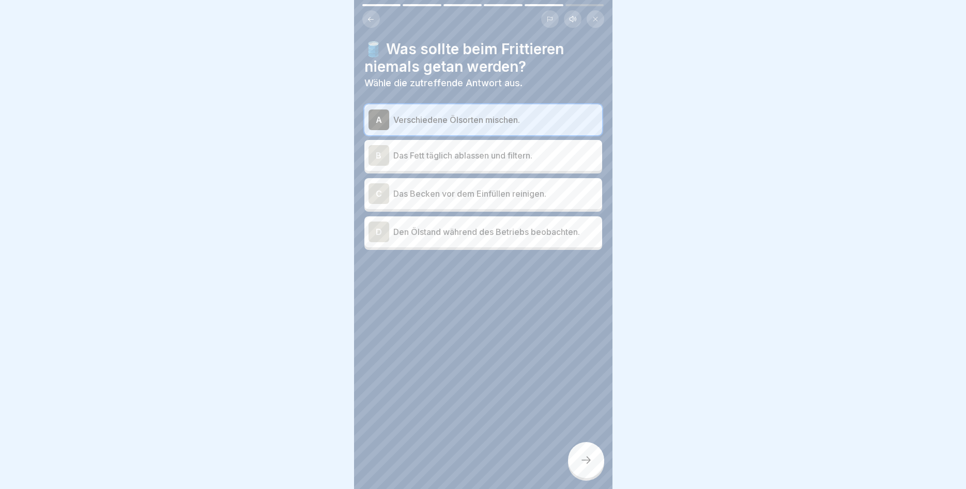
click at [581, 453] on div at bounding box center [586, 460] width 36 height 36
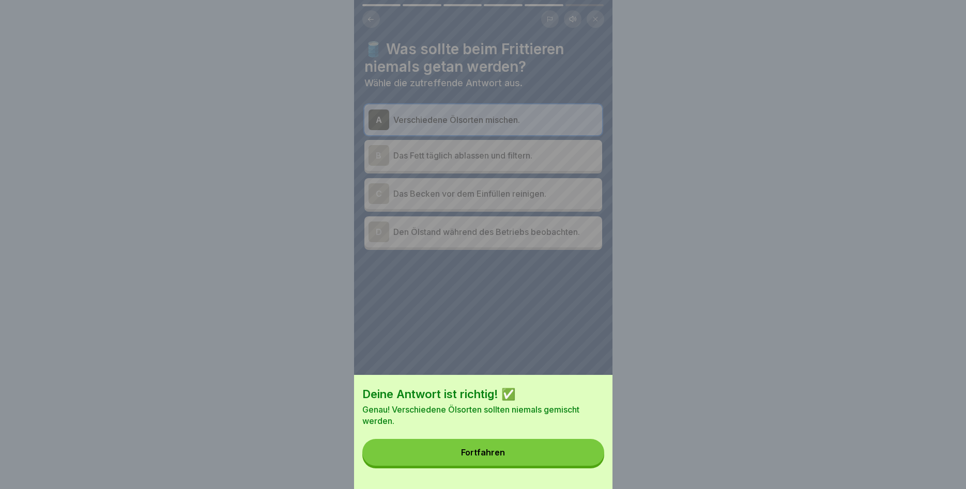
click at [521, 446] on button "Fortfahren" at bounding box center [483, 452] width 242 height 27
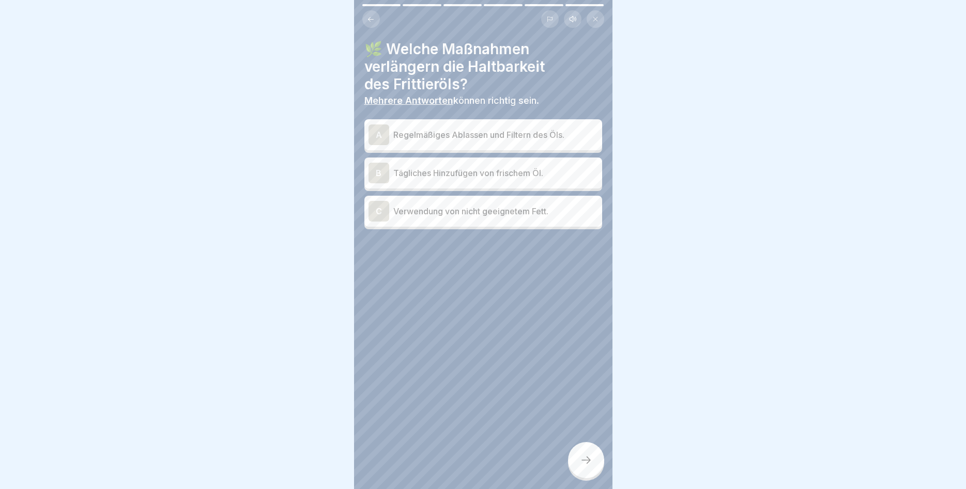
click at [497, 137] on p "Regelmäßiges Ablassen und Filtern des Öls." at bounding box center [495, 135] width 205 height 12
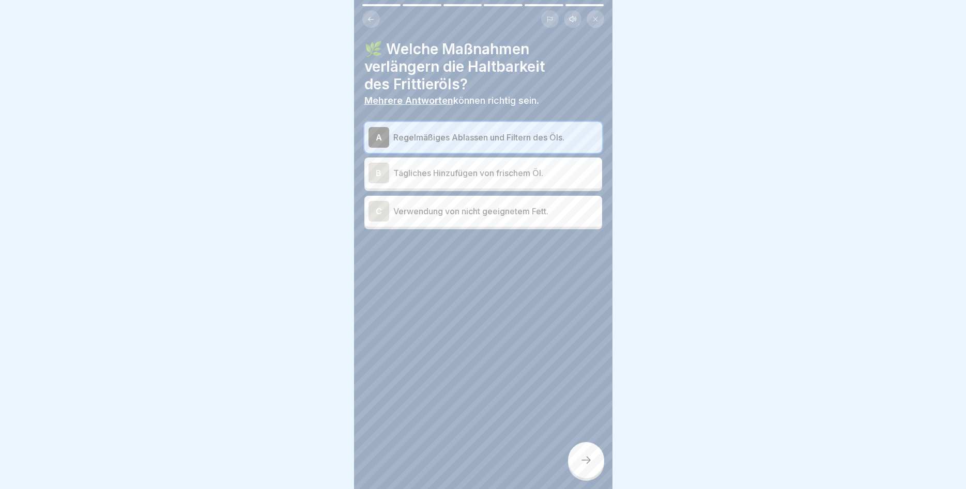
click at [496, 179] on div "B Tägliches Hinzufügen von frischem Öl." at bounding box center [482, 173] width 229 height 21
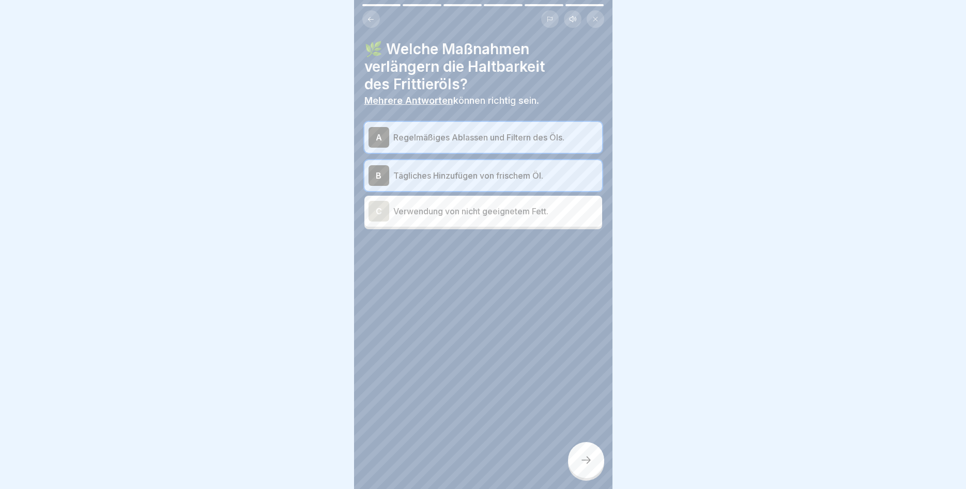
click at [574, 462] on div at bounding box center [586, 460] width 36 height 36
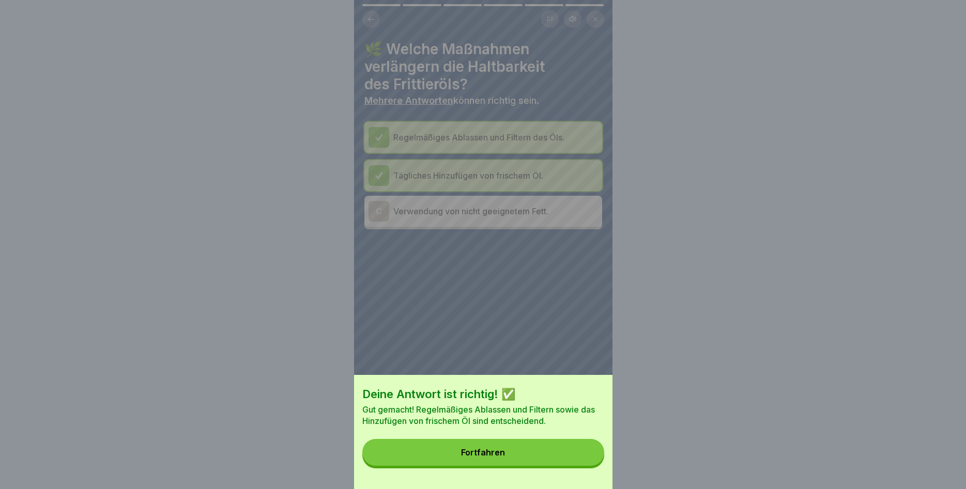
click at [545, 450] on button "Fortfahren" at bounding box center [483, 452] width 242 height 27
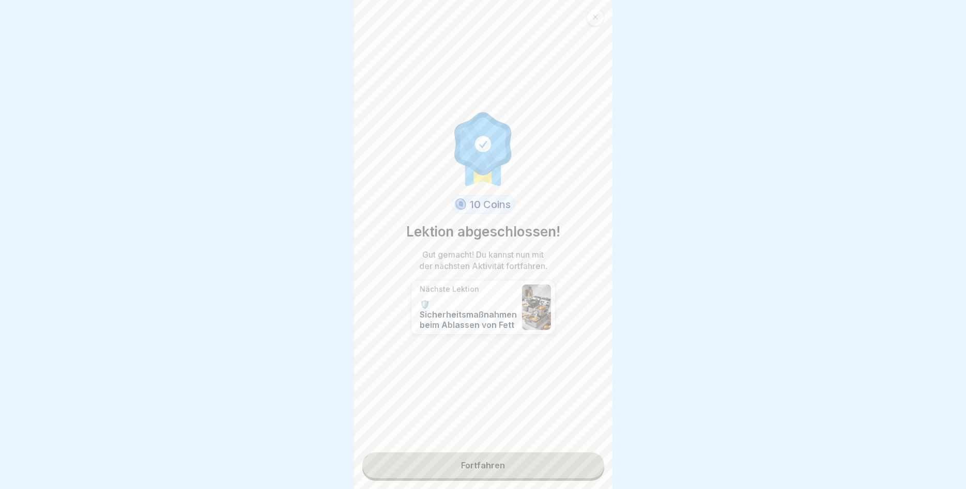
click at [486, 467] on link "Fortfahren" at bounding box center [483, 466] width 242 height 26
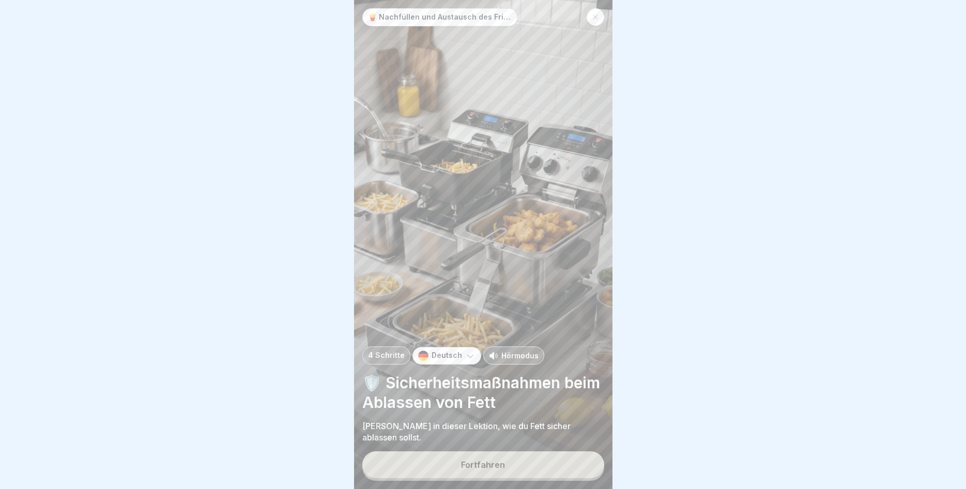
click at [516, 458] on button "Fortfahren" at bounding box center [483, 465] width 242 height 27
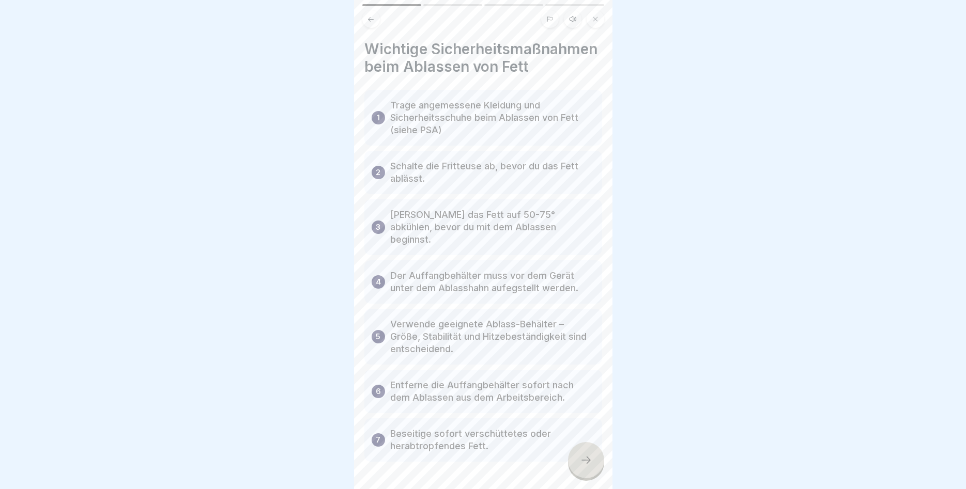
click at [586, 457] on icon at bounding box center [586, 460] width 12 height 12
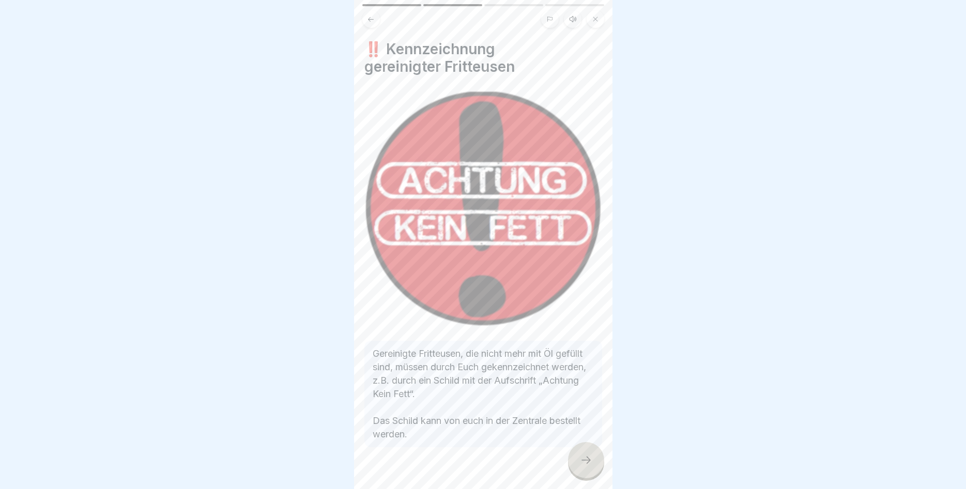
click at [591, 455] on div at bounding box center [586, 460] width 36 height 36
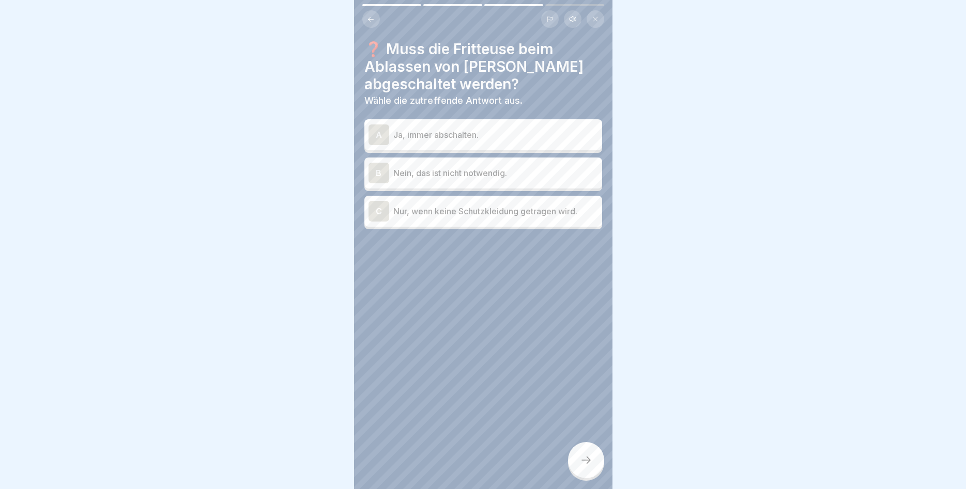
click at [476, 132] on p "Ja, immer abschalten." at bounding box center [495, 135] width 205 height 12
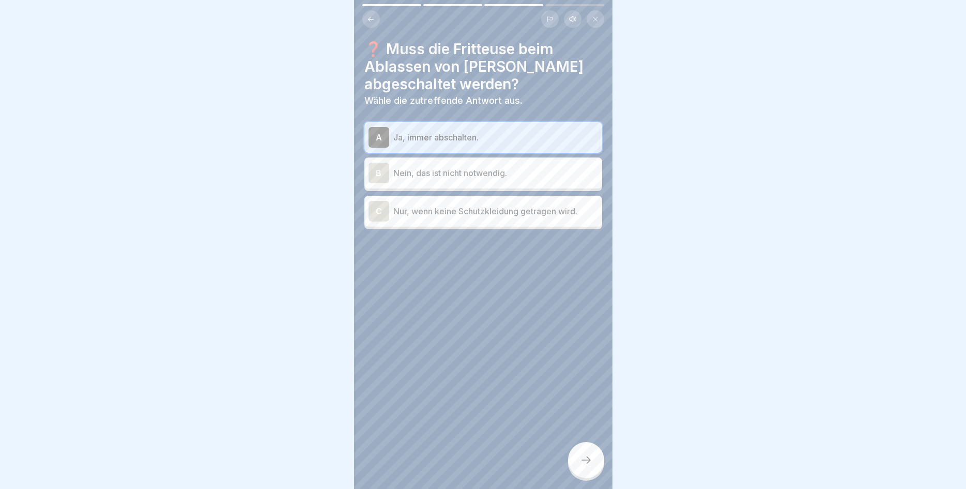
click at [580, 461] on icon at bounding box center [586, 460] width 12 height 12
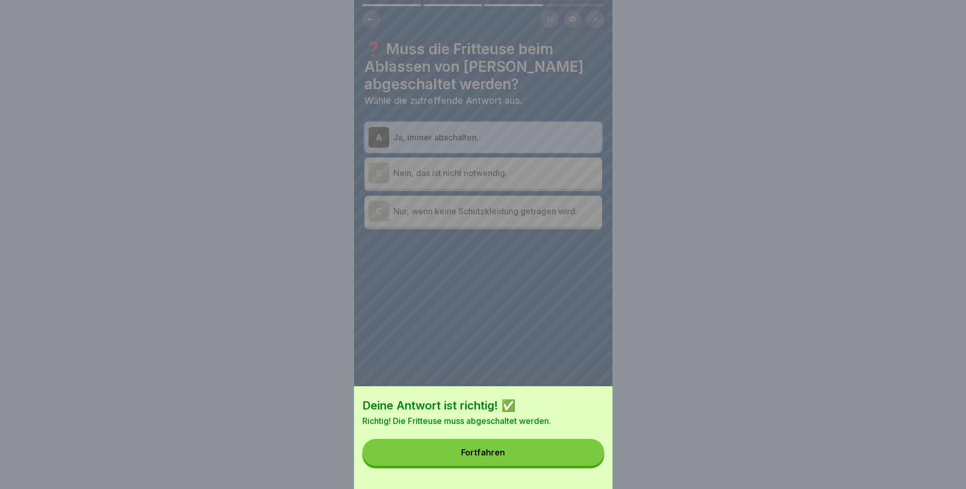
click at [488, 445] on button "Fortfahren" at bounding box center [483, 452] width 242 height 27
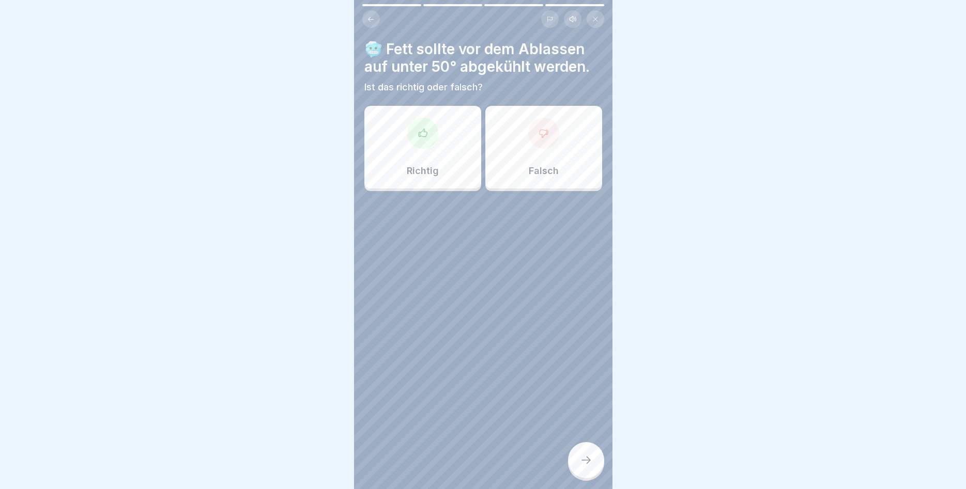
click at [552, 163] on div "Falsch" at bounding box center [543, 147] width 117 height 83
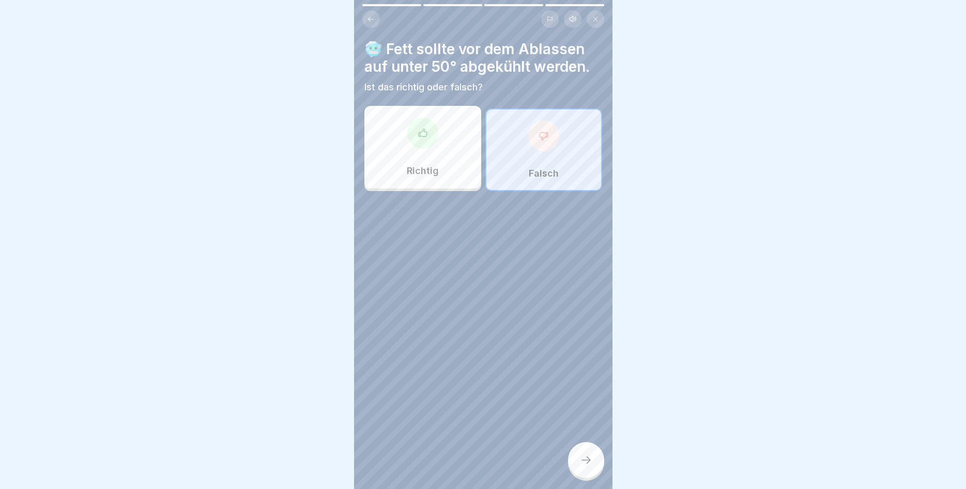
click at [572, 455] on div at bounding box center [586, 460] width 36 height 36
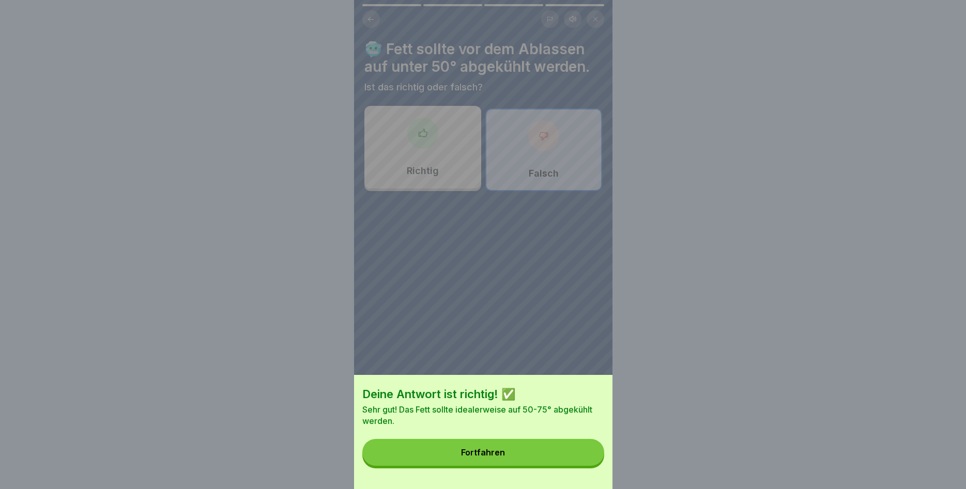
click at [564, 455] on button "Fortfahren" at bounding box center [483, 452] width 242 height 27
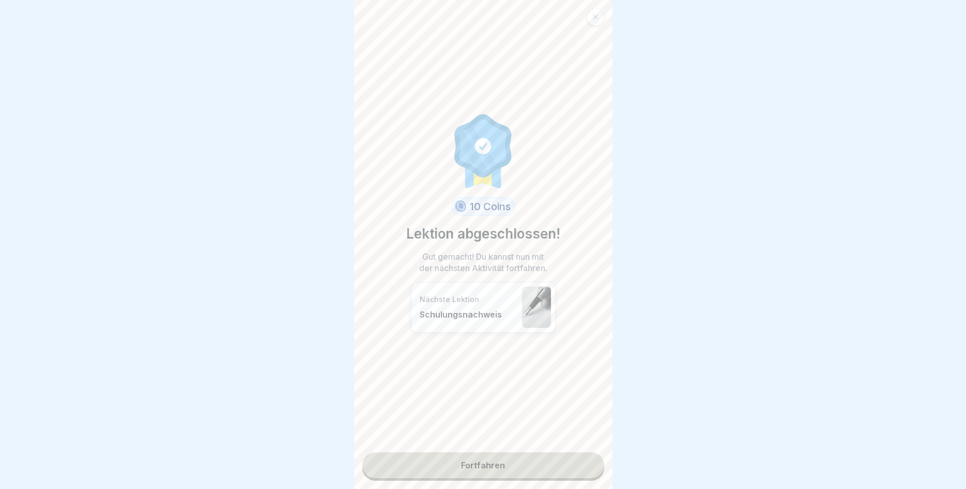
click at [501, 471] on link "Fortfahren" at bounding box center [483, 466] width 242 height 26
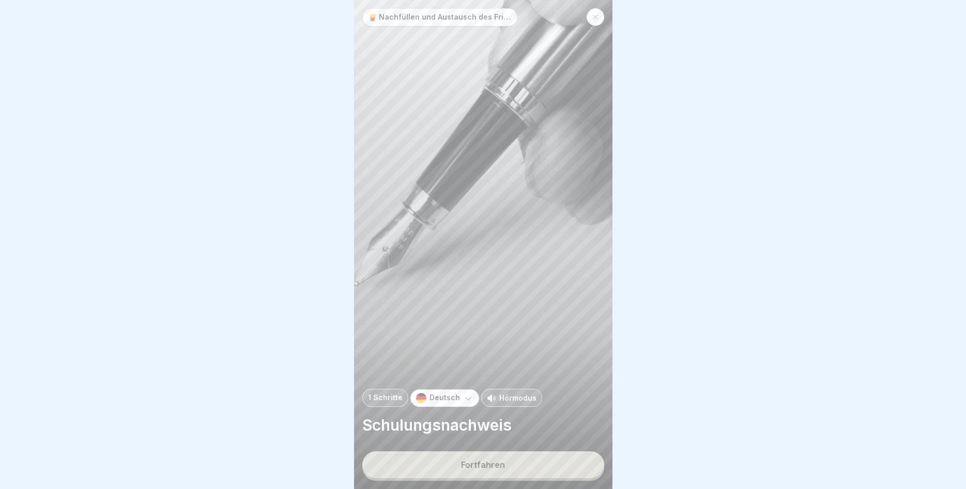
click at [497, 467] on div "Fortfahren" at bounding box center [483, 464] width 44 height 9
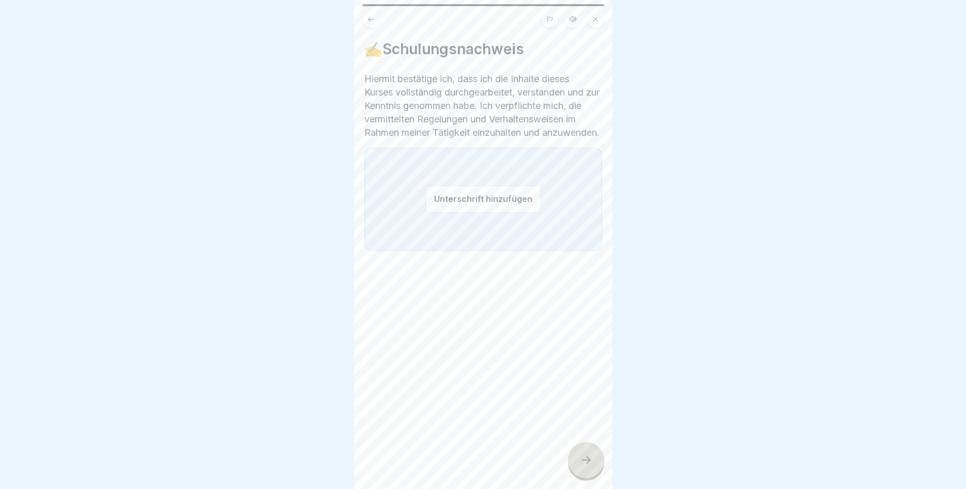
click at [441, 212] on button "Unterschrift hinzufügen" at bounding box center [483, 198] width 116 height 27
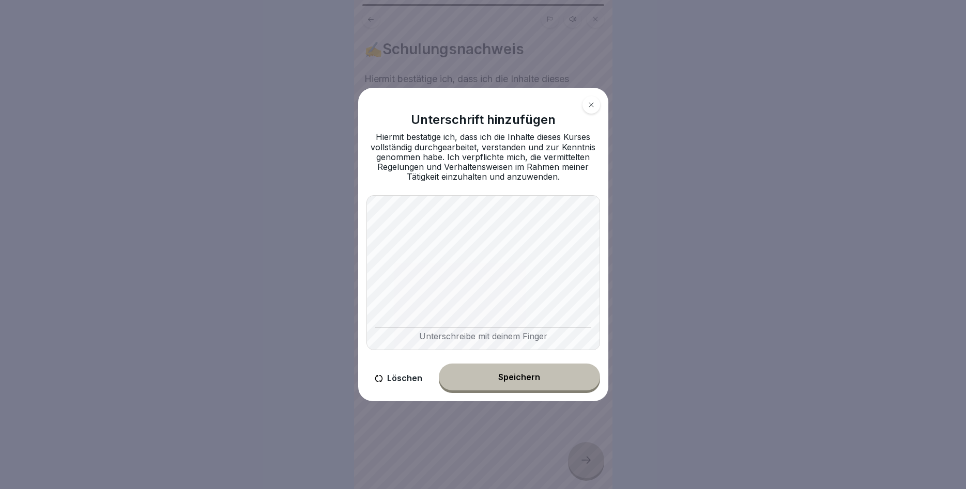
click at [511, 385] on button "Speichern" at bounding box center [519, 377] width 161 height 27
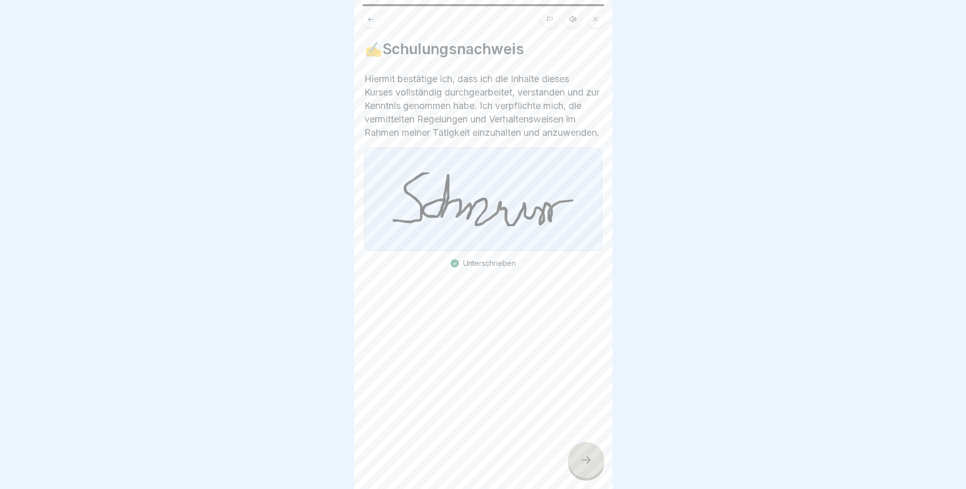
click at [586, 458] on icon at bounding box center [586, 460] width 12 height 12
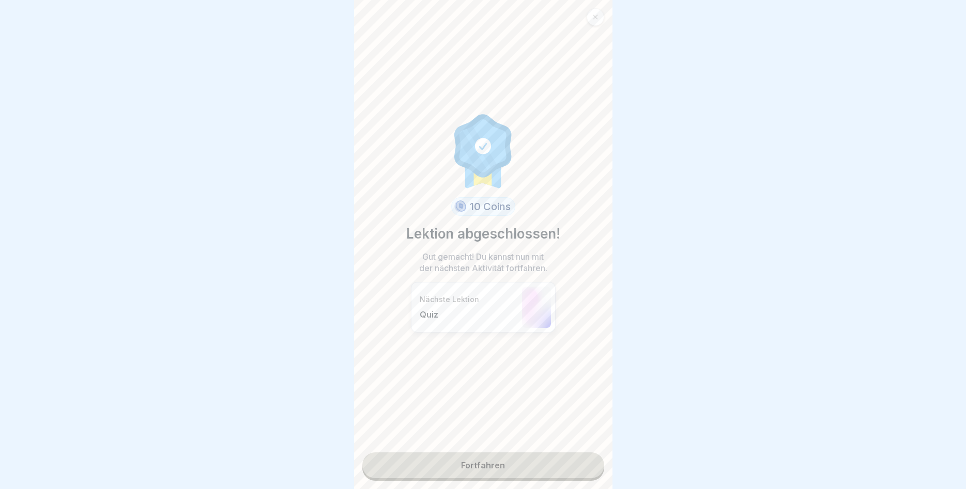
click at [501, 466] on link "Fortfahren" at bounding box center [483, 466] width 242 height 26
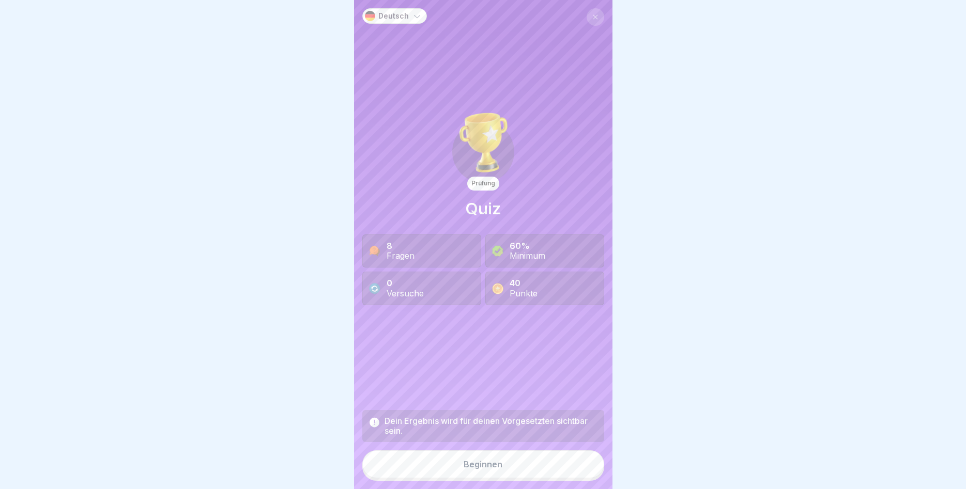
click at [490, 466] on div "Beginnen" at bounding box center [482, 464] width 39 height 9
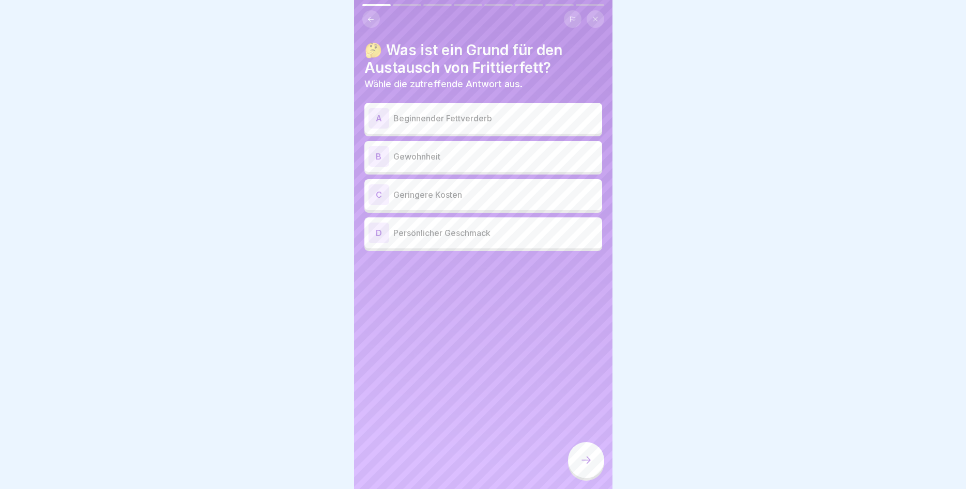
click at [440, 125] on div "A Beginnender Fettverderb" at bounding box center [482, 118] width 229 height 21
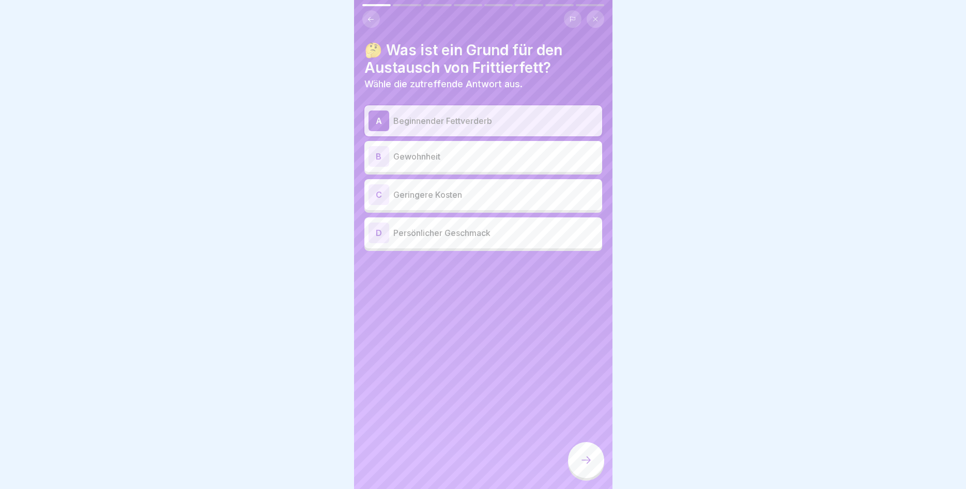
click at [587, 458] on icon at bounding box center [586, 460] width 12 height 12
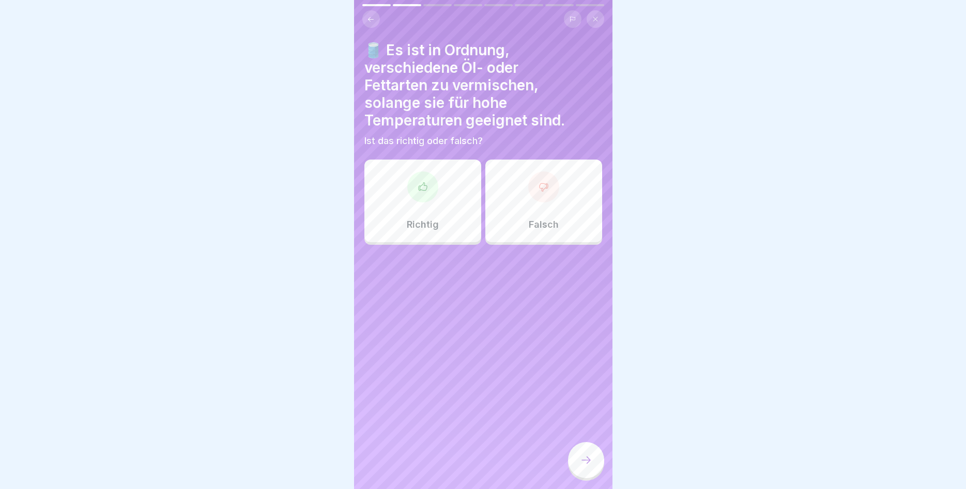
click at [550, 221] on p "Falsch" at bounding box center [544, 224] width 30 height 11
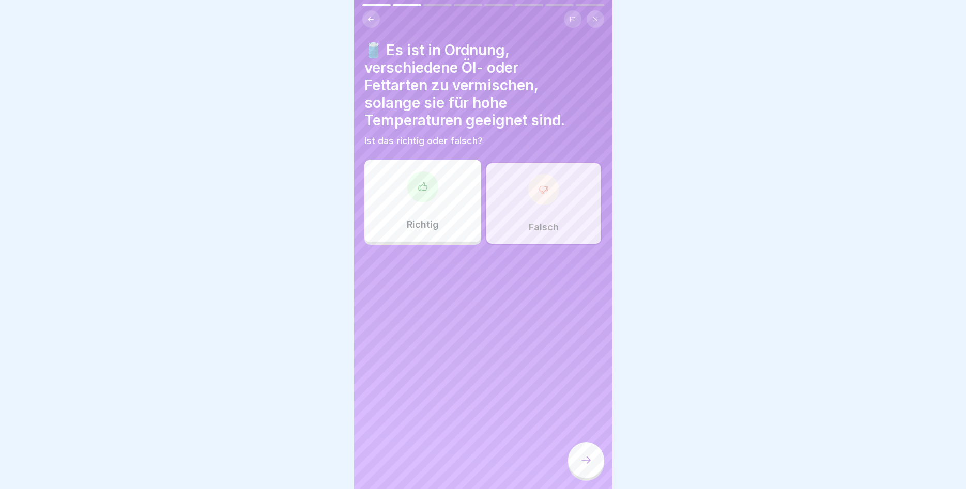
click at [580, 461] on icon at bounding box center [586, 460] width 12 height 12
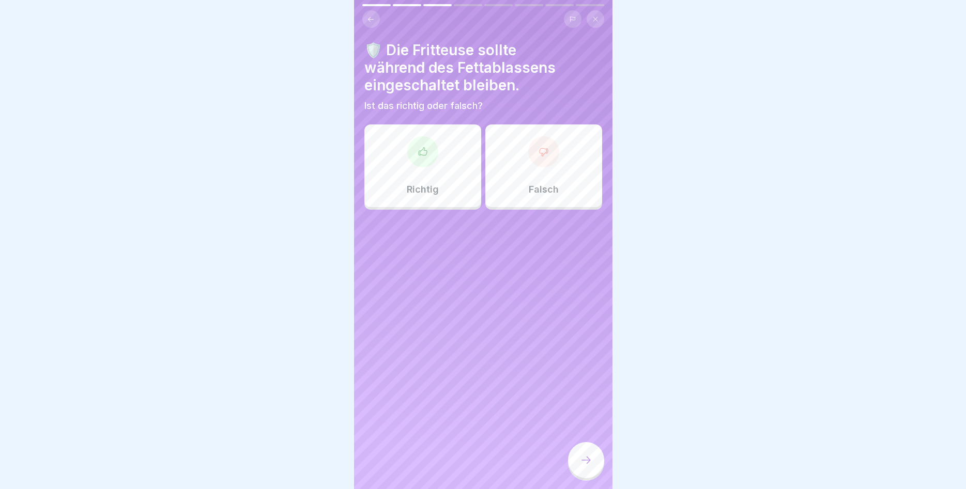
click at [529, 192] on div "Falsch" at bounding box center [543, 166] width 117 height 83
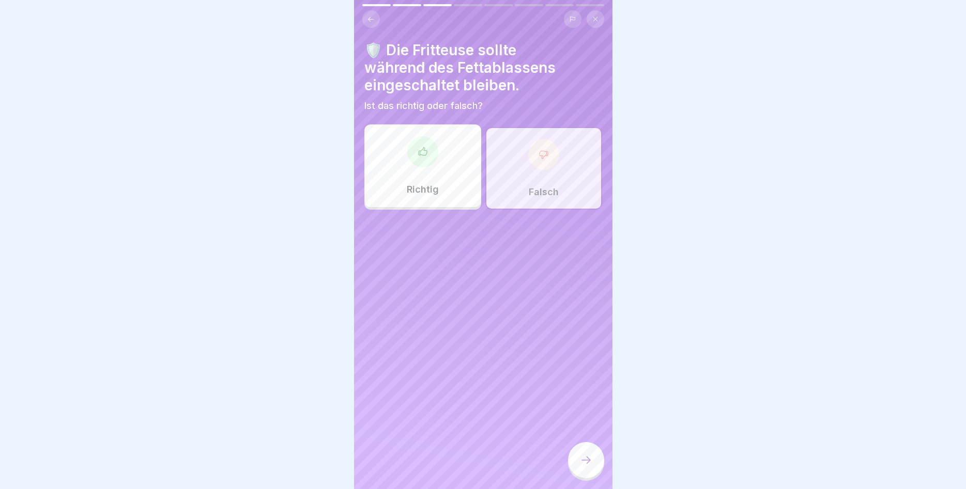
click at [580, 468] on div at bounding box center [586, 460] width 36 height 36
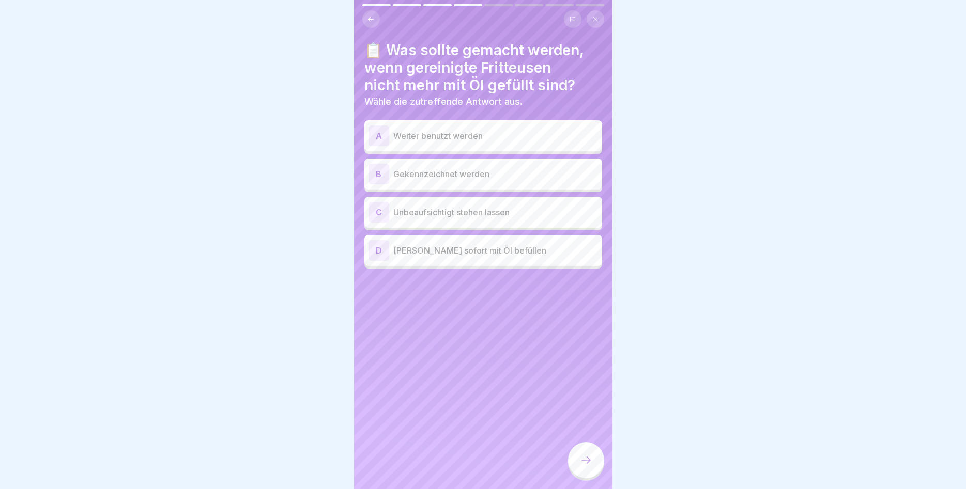
click at [468, 176] on p "Gekennzeichnet werden" at bounding box center [495, 174] width 205 height 12
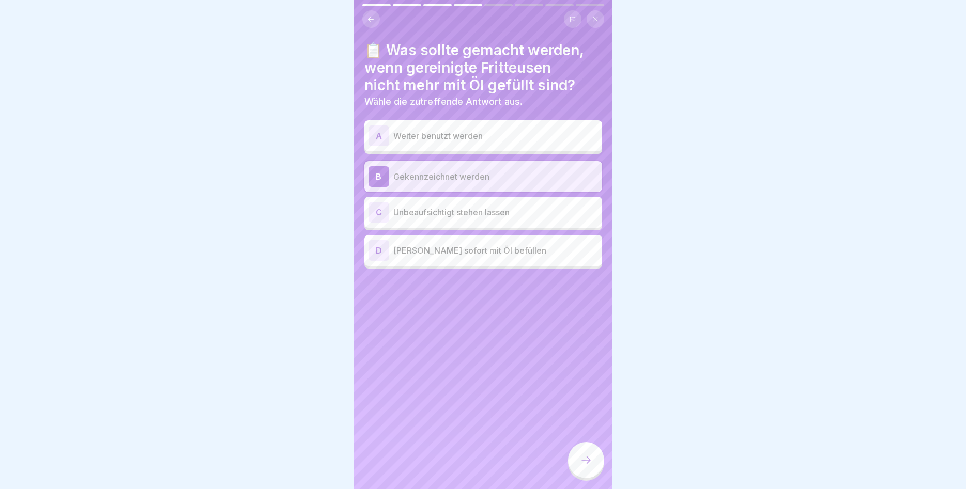
click at [581, 463] on icon at bounding box center [586, 460] width 12 height 12
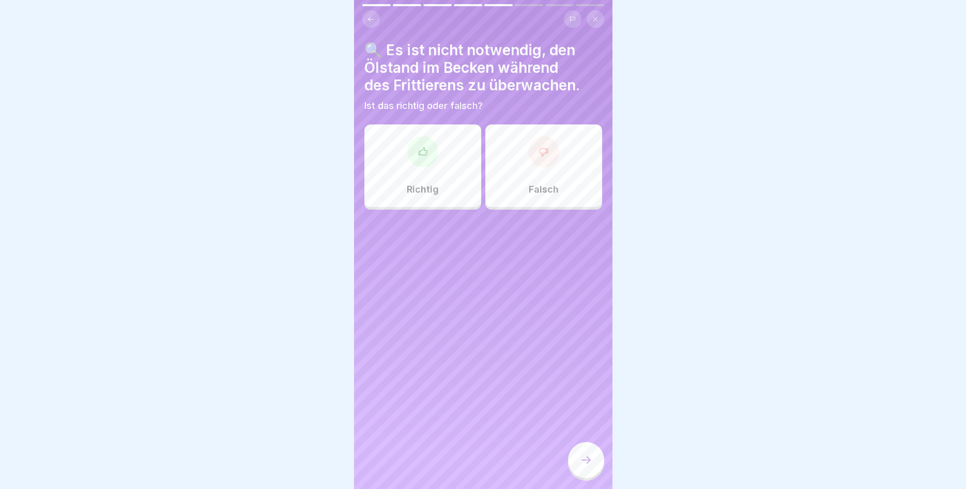
click at [433, 189] on p "Richtig" at bounding box center [423, 189] width 32 height 11
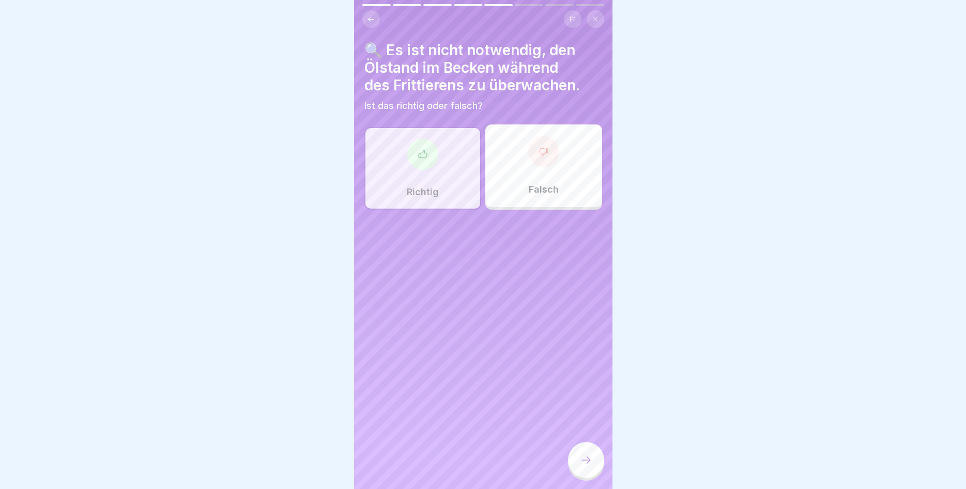
click at [582, 458] on icon at bounding box center [586, 460] width 12 height 12
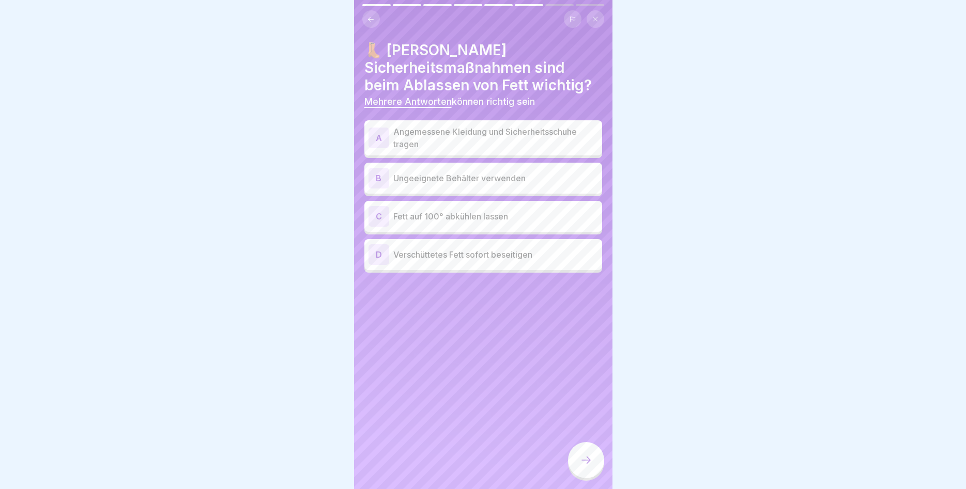
click at [495, 137] on p "Angemessene Kleidung und Sicherheitsschuhe tragen" at bounding box center [495, 138] width 205 height 25
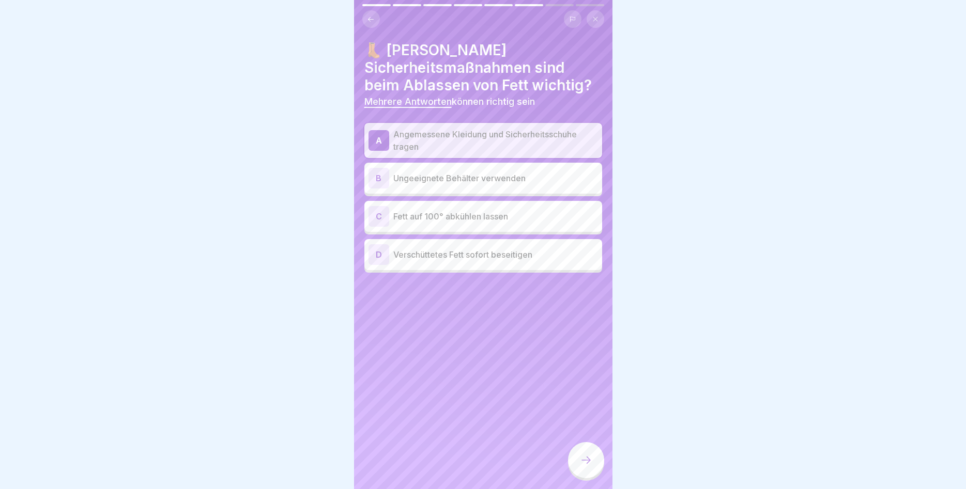
click at [490, 255] on p "Verschüttetes Fett sofort beseitigen" at bounding box center [495, 255] width 205 height 12
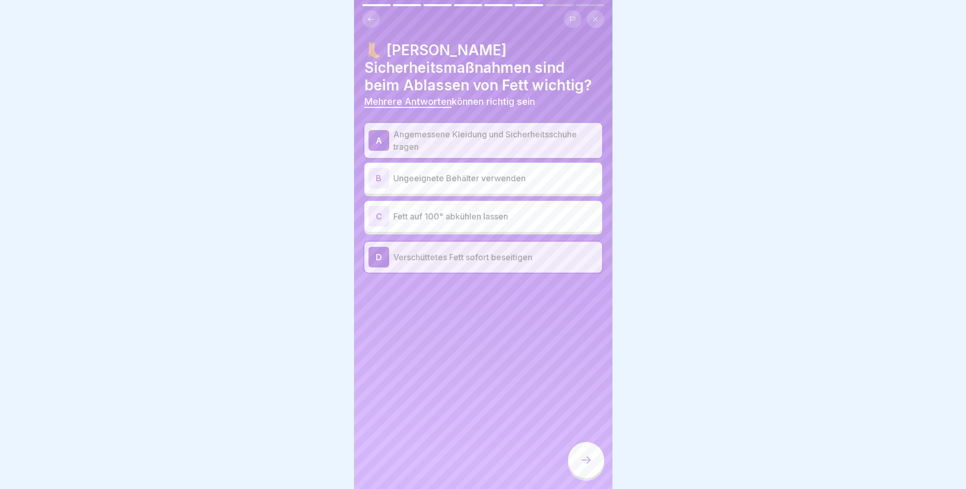
click at [580, 462] on icon at bounding box center [586, 460] width 12 height 12
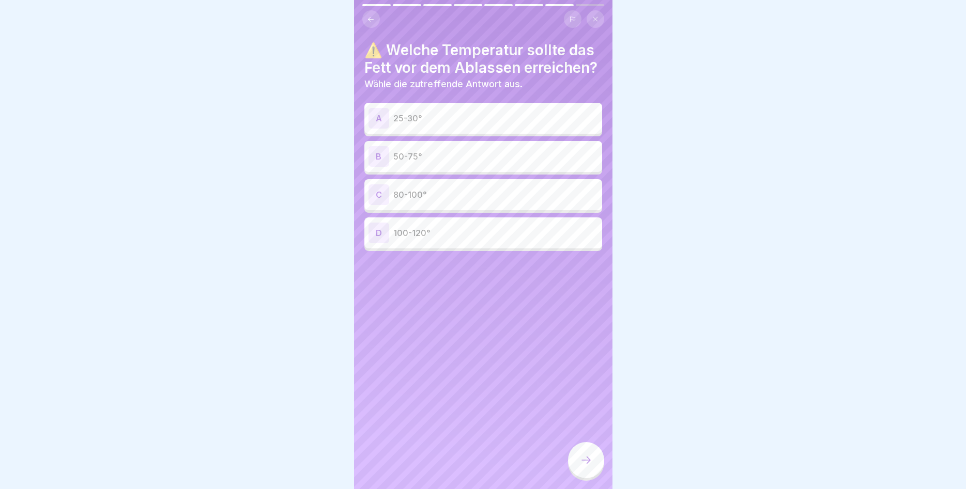
click at [474, 164] on div "B 50-75°" at bounding box center [482, 156] width 229 height 21
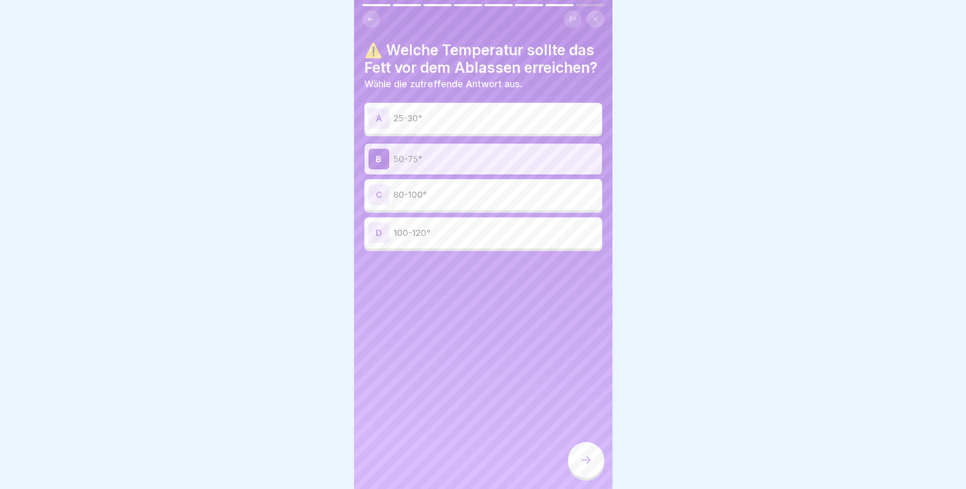
click at [590, 460] on icon at bounding box center [586, 460] width 12 height 12
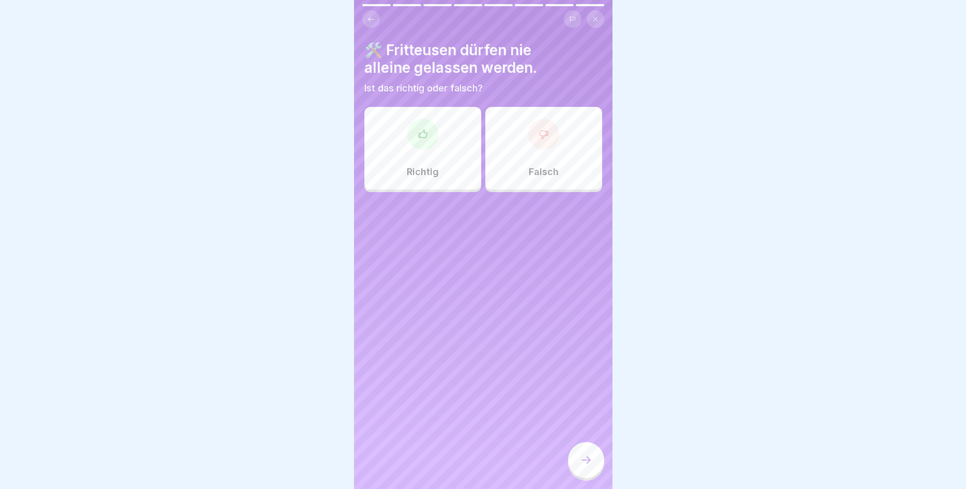
click at [421, 157] on div "Richtig" at bounding box center [422, 148] width 117 height 83
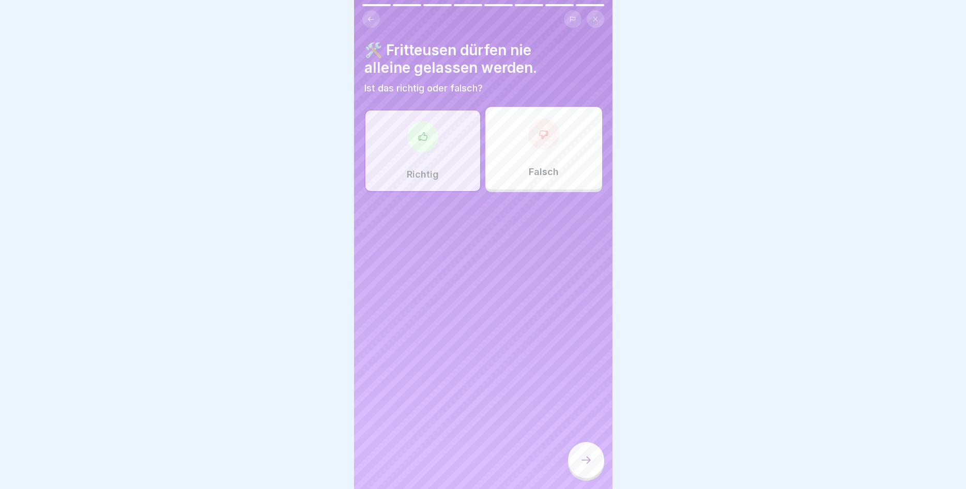
click at [580, 468] on div at bounding box center [586, 460] width 36 height 36
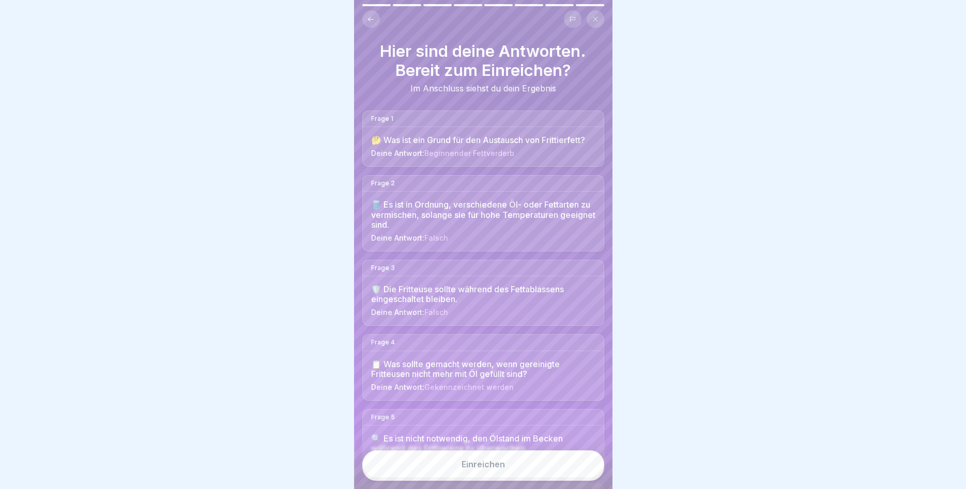
click at [520, 466] on button "Einreichen" at bounding box center [483, 465] width 242 height 28
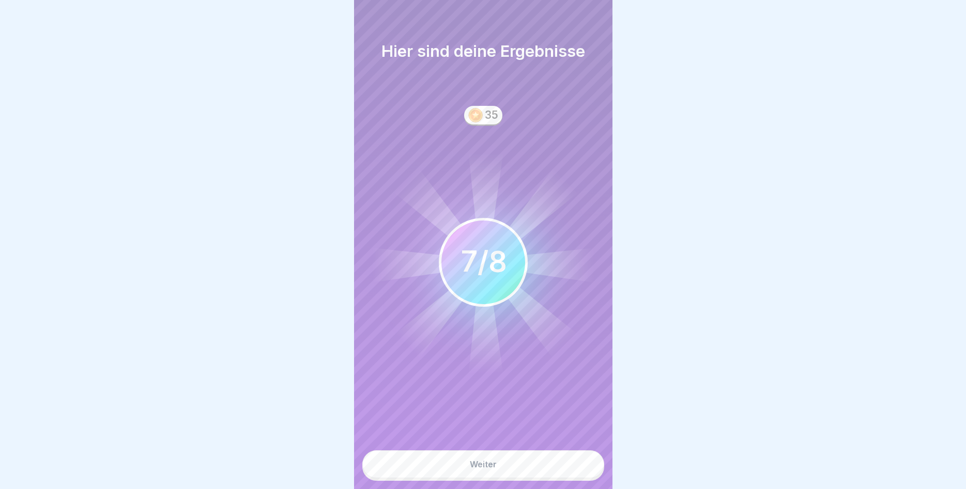
click at [503, 467] on button "Weiter" at bounding box center [483, 465] width 242 height 28
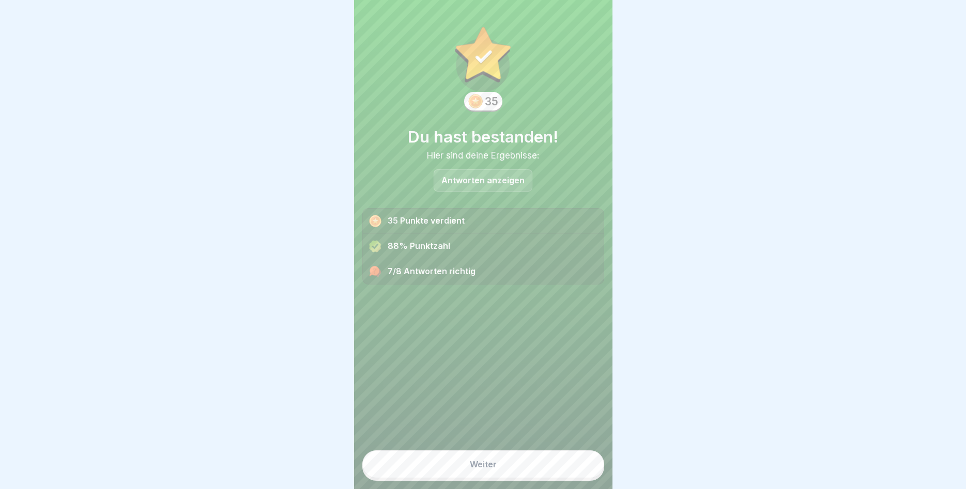
click at [497, 463] on button "Weiter" at bounding box center [483, 465] width 242 height 28
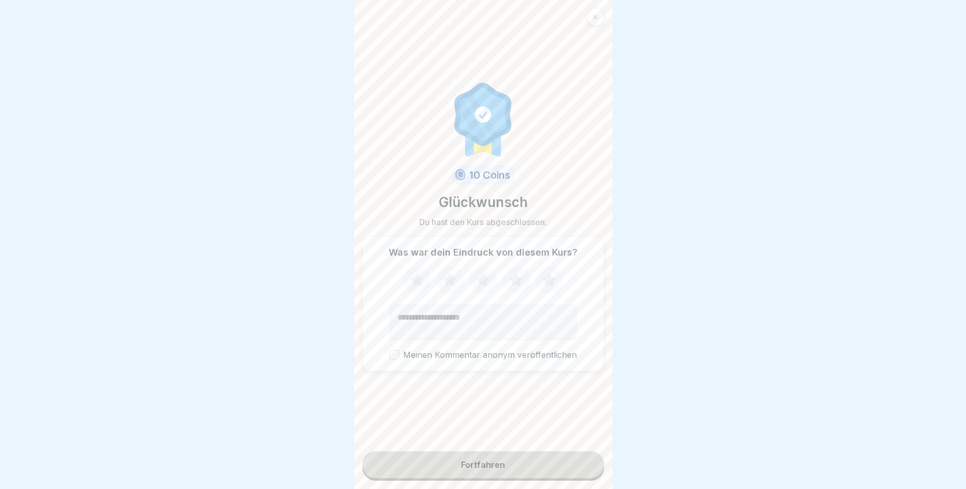
click at [549, 278] on icon at bounding box center [548, 279] width 13 height 13
click at [508, 461] on button "Fortfahren" at bounding box center [483, 465] width 242 height 27
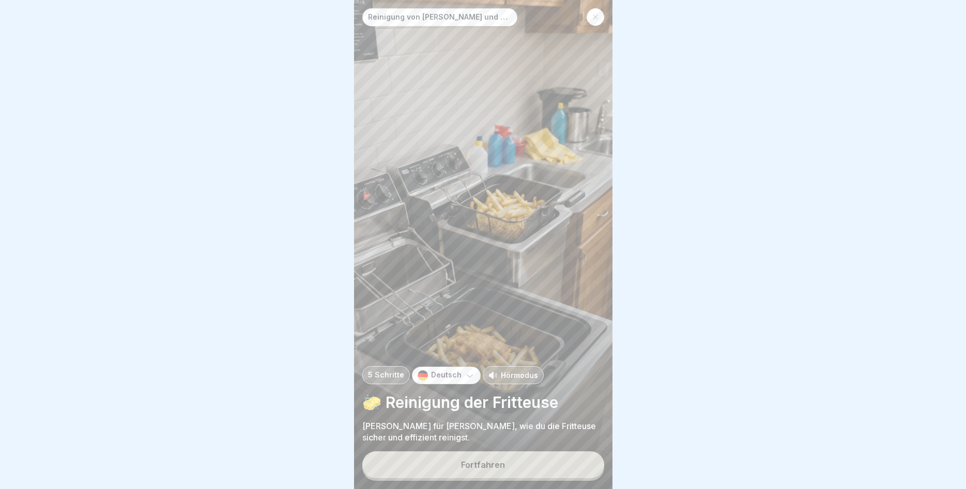
click at [511, 456] on button "Fortfahren" at bounding box center [483, 465] width 242 height 27
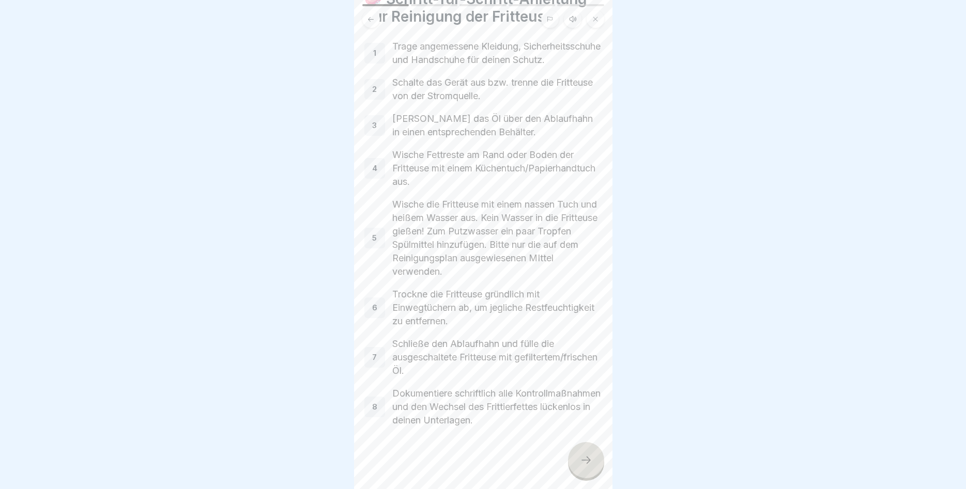
scroll to position [64, 0]
click at [578, 461] on div at bounding box center [586, 460] width 36 height 36
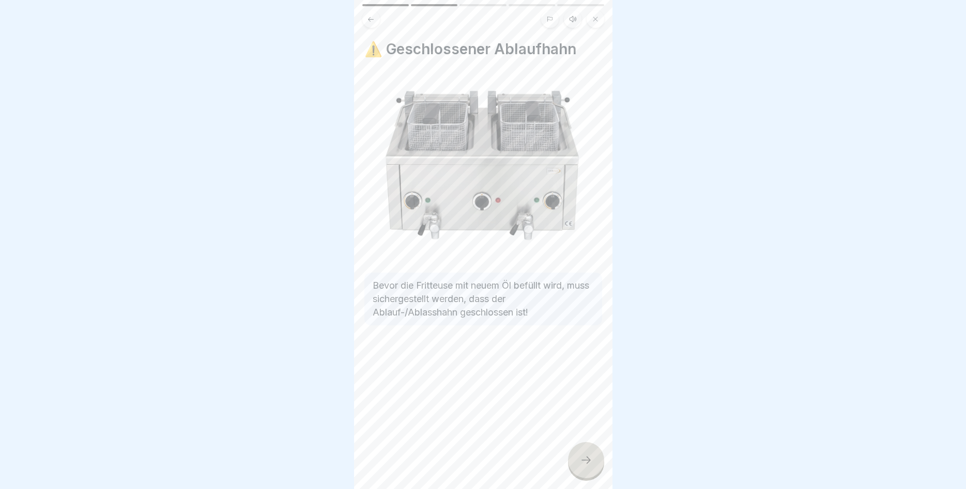
click at [577, 449] on div at bounding box center [586, 460] width 36 height 36
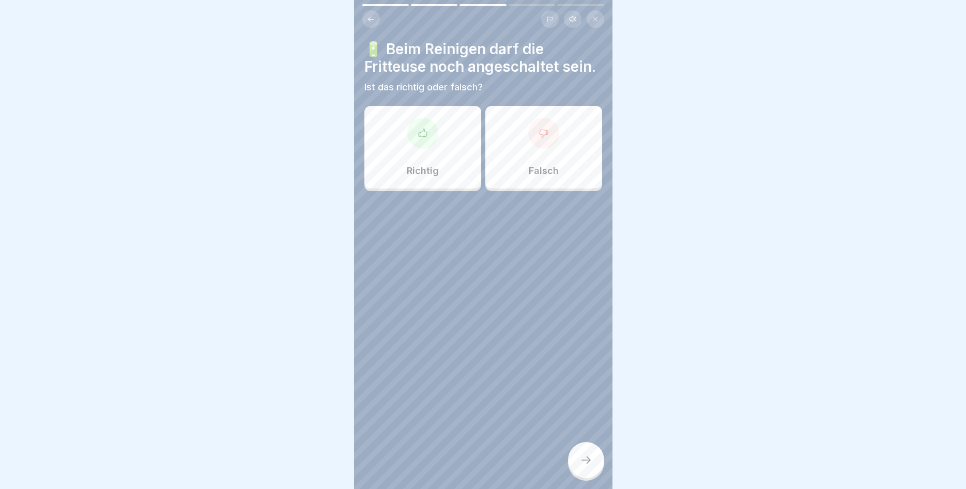
click at [545, 147] on div at bounding box center [543, 133] width 31 height 31
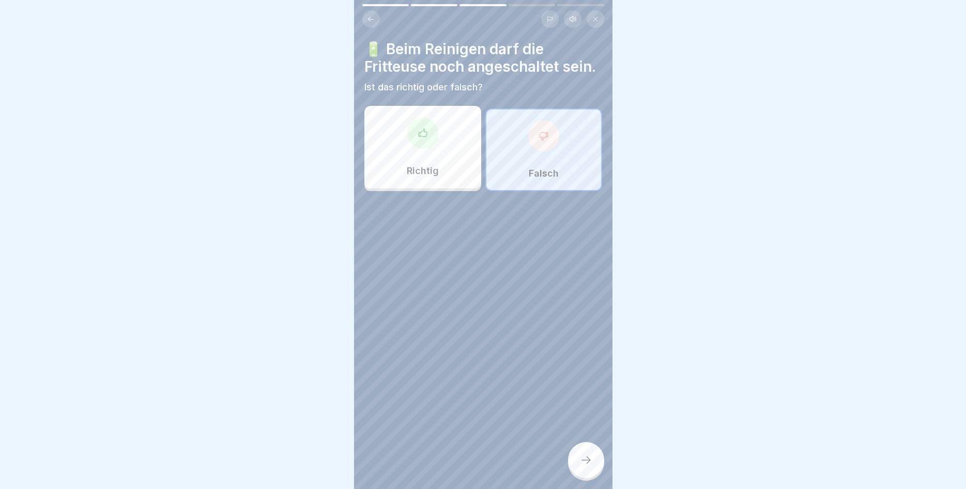
click at [590, 465] on icon at bounding box center [586, 460] width 12 height 12
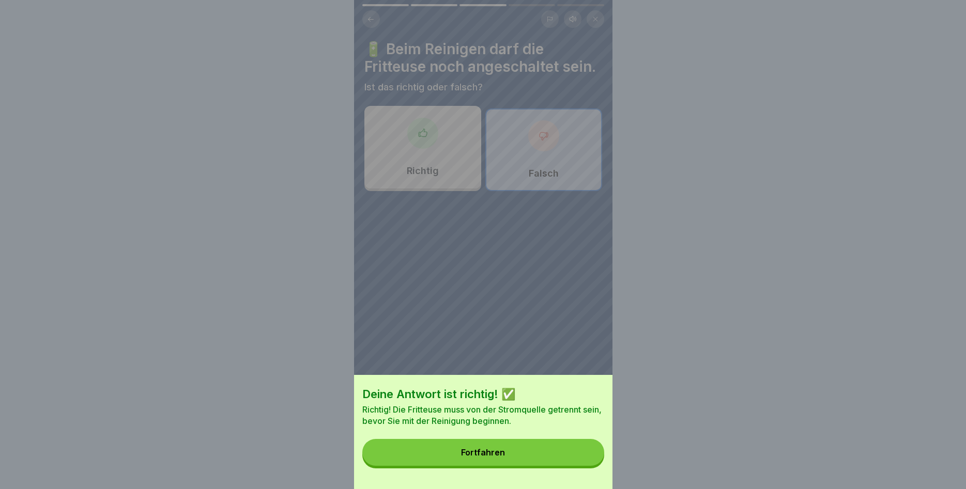
click at [568, 455] on button "Fortfahren" at bounding box center [483, 452] width 242 height 27
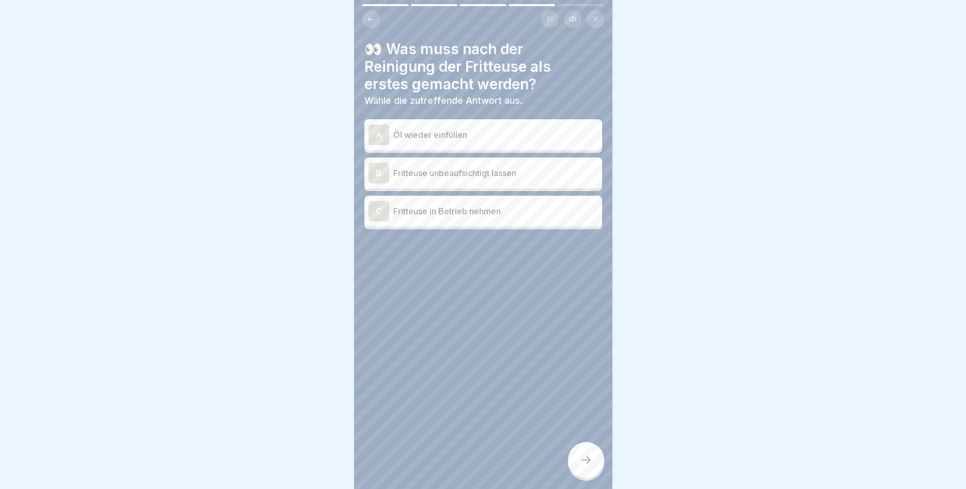
click at [444, 140] on p "Öl wieder einfüllen" at bounding box center [495, 135] width 205 height 12
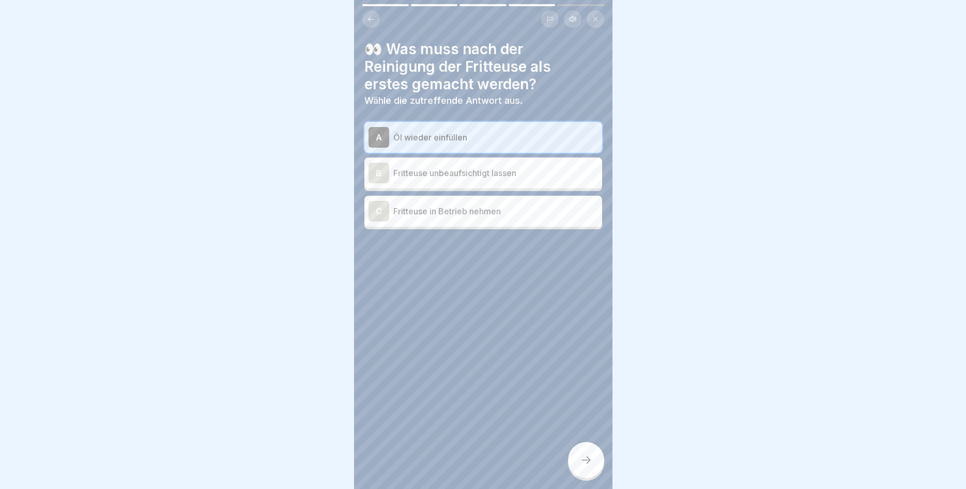
click at [583, 444] on div "Reinigung von Fritteusen und Dunstabzugshauben 5 Schritte Deutsch Hörmodus 🧽 Re…" at bounding box center [483, 244] width 258 height 489
click at [583, 455] on div at bounding box center [586, 460] width 36 height 36
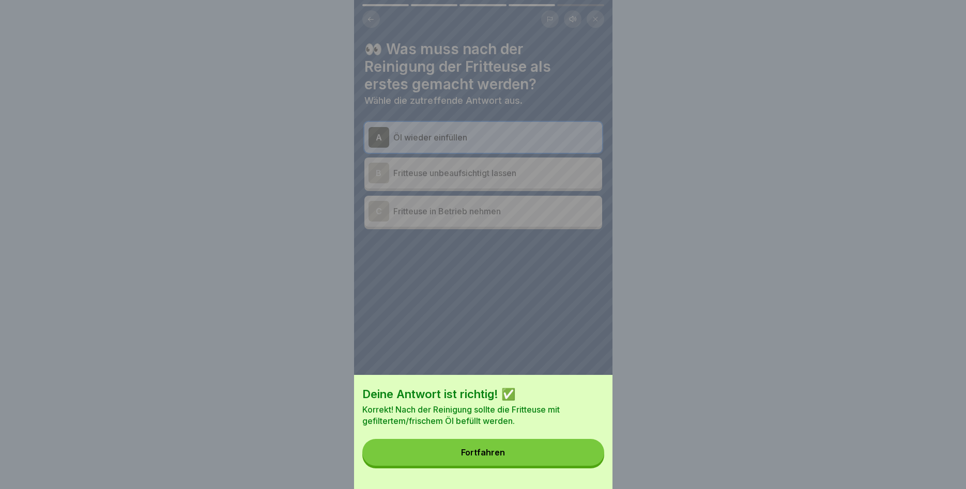
click at [545, 445] on button "Fortfahren" at bounding box center [483, 452] width 242 height 27
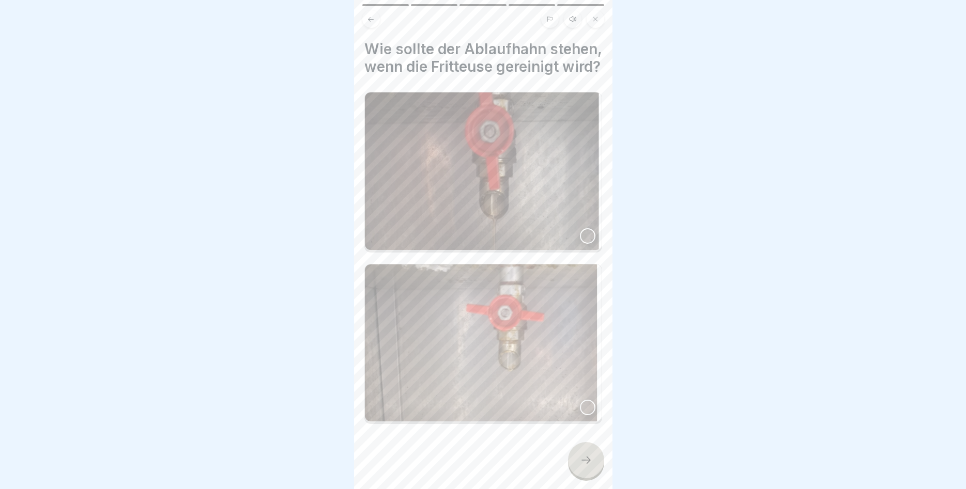
click at [587, 231] on div at bounding box center [588, 236] width 16 height 16
click at [581, 461] on icon at bounding box center [586, 460] width 12 height 12
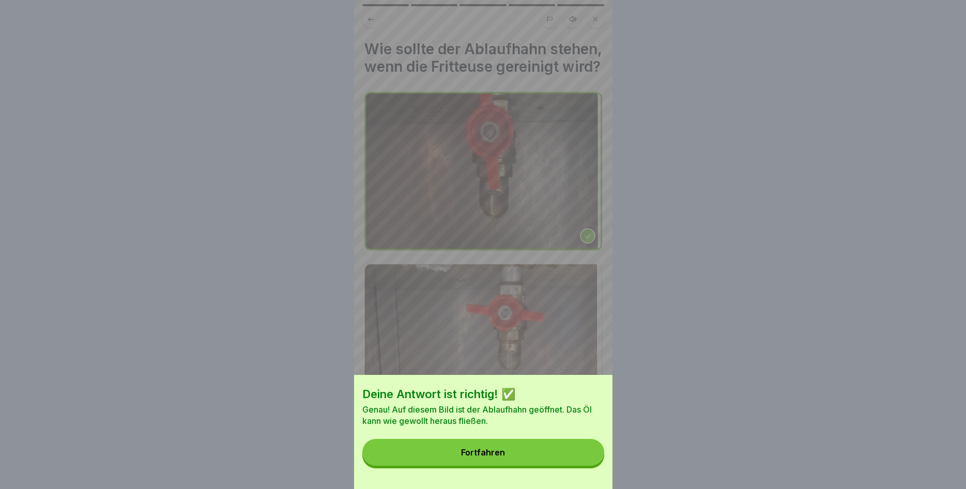
click at [575, 454] on button "Fortfahren" at bounding box center [483, 452] width 242 height 27
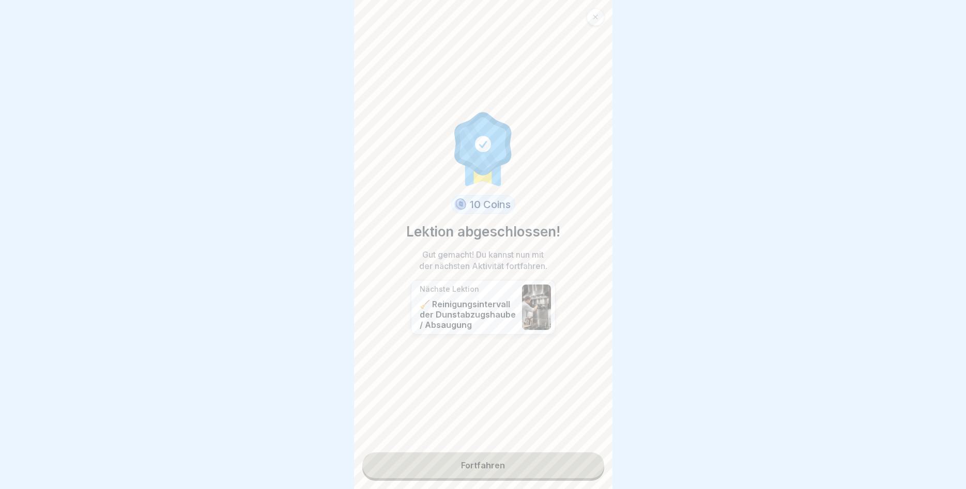
click at [534, 458] on link "Fortfahren" at bounding box center [483, 466] width 242 height 26
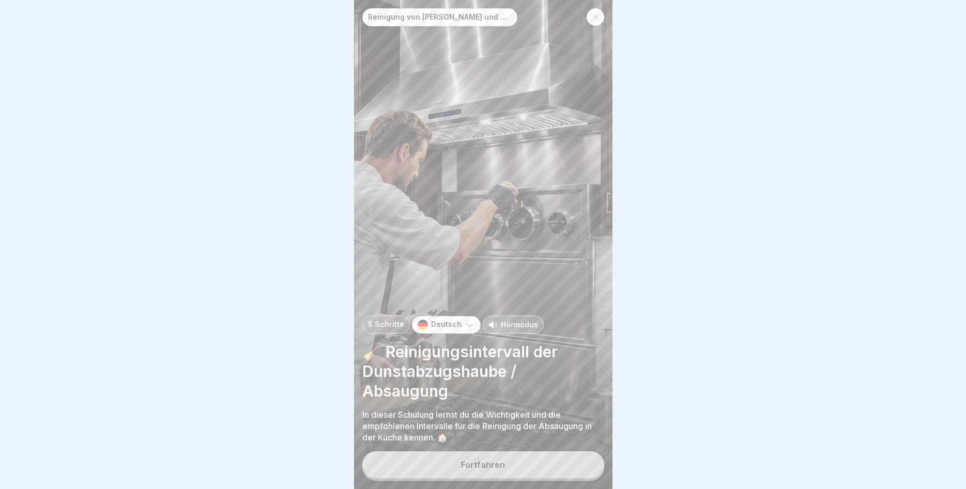
click at [456, 457] on button "Fortfahren" at bounding box center [483, 465] width 242 height 27
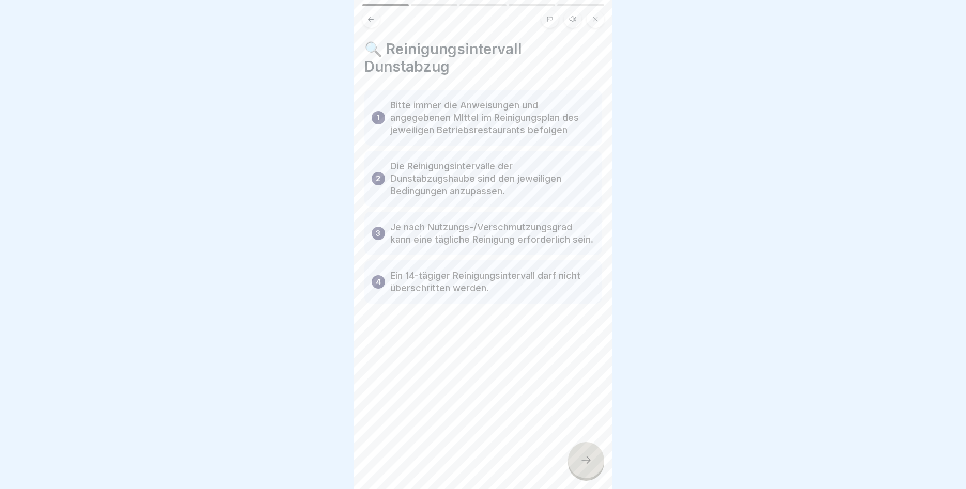
click at [587, 465] on icon at bounding box center [586, 460] width 12 height 12
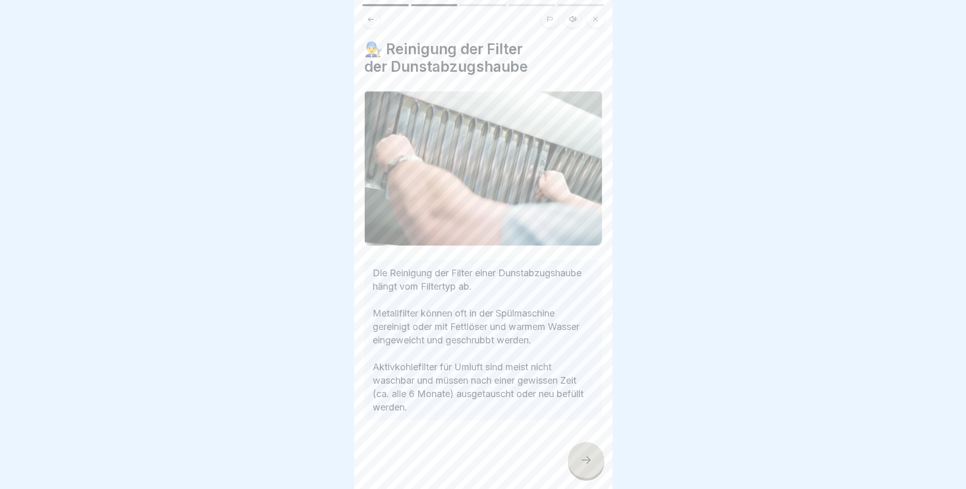
click at [577, 457] on div at bounding box center [586, 460] width 36 height 36
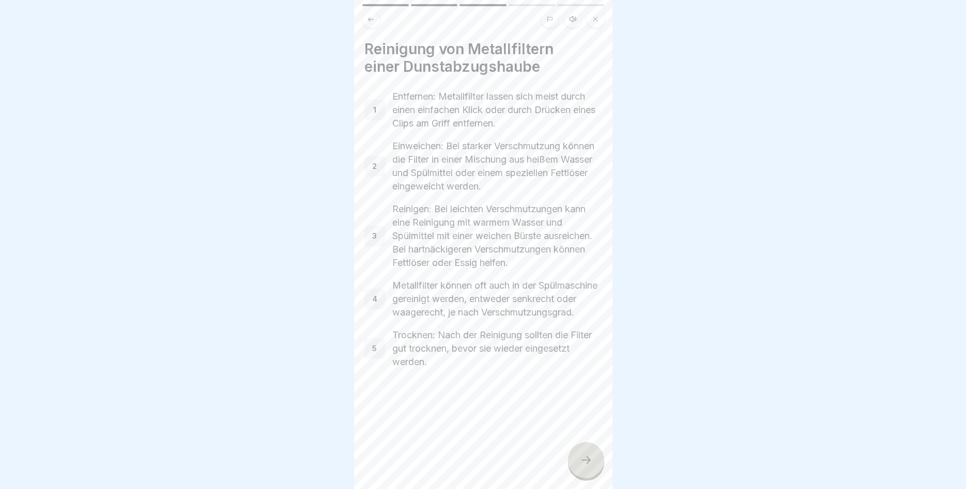
drag, startPoint x: 584, startPoint y: 463, endPoint x: 571, endPoint y: 458, distance: 13.2
click at [582, 463] on icon at bounding box center [586, 460] width 12 height 12
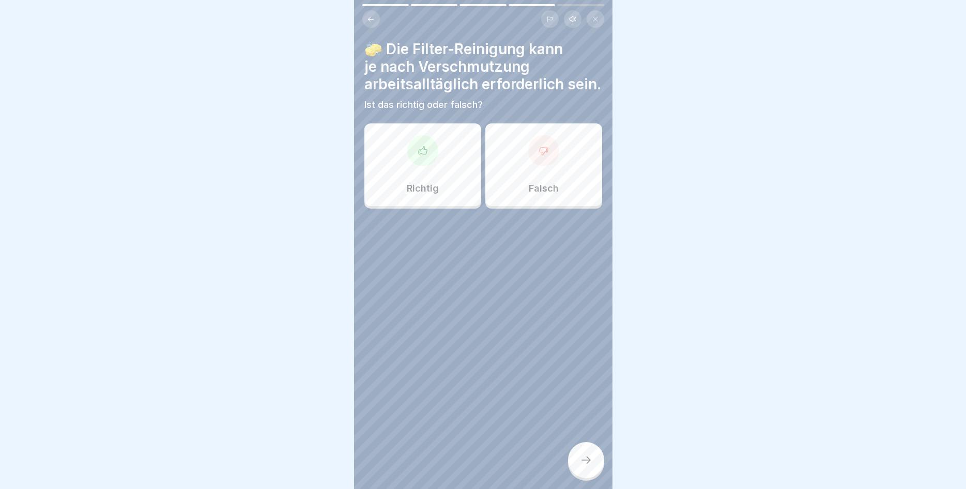
click at [436, 171] on div "Richtig" at bounding box center [422, 164] width 117 height 83
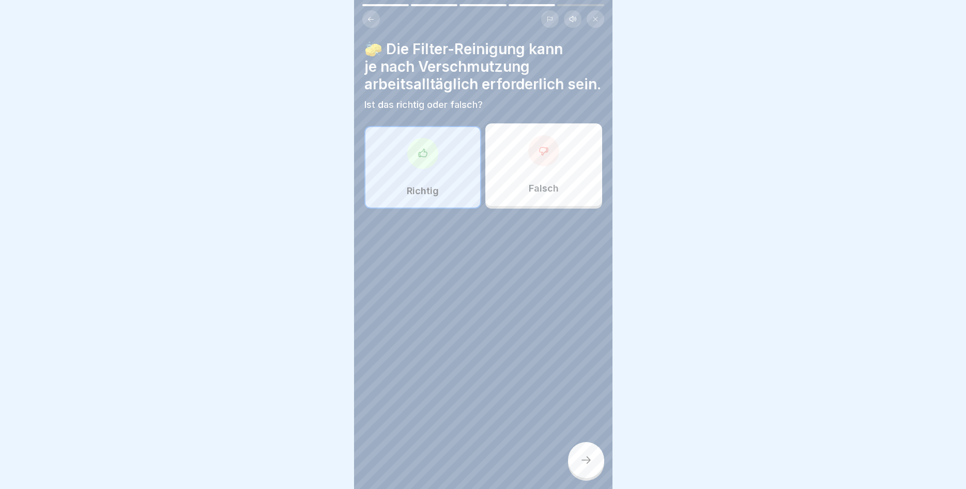
click at [577, 446] on div at bounding box center [586, 460] width 36 height 36
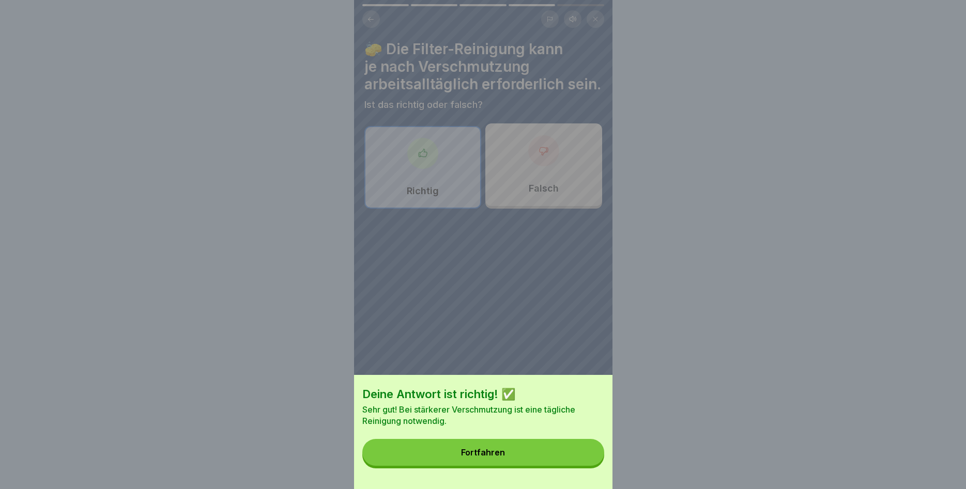
click at [573, 444] on button "Fortfahren" at bounding box center [483, 452] width 242 height 27
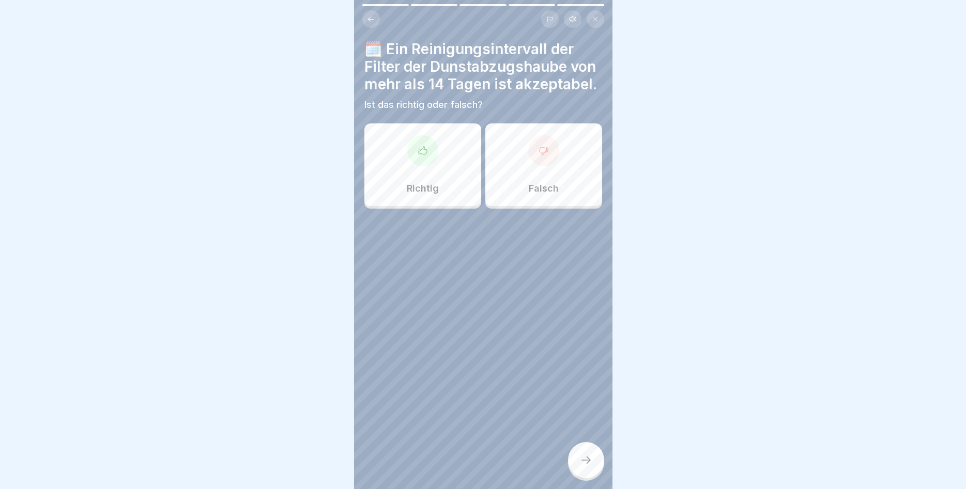
click at [553, 188] on p "Falsch" at bounding box center [544, 188] width 30 height 11
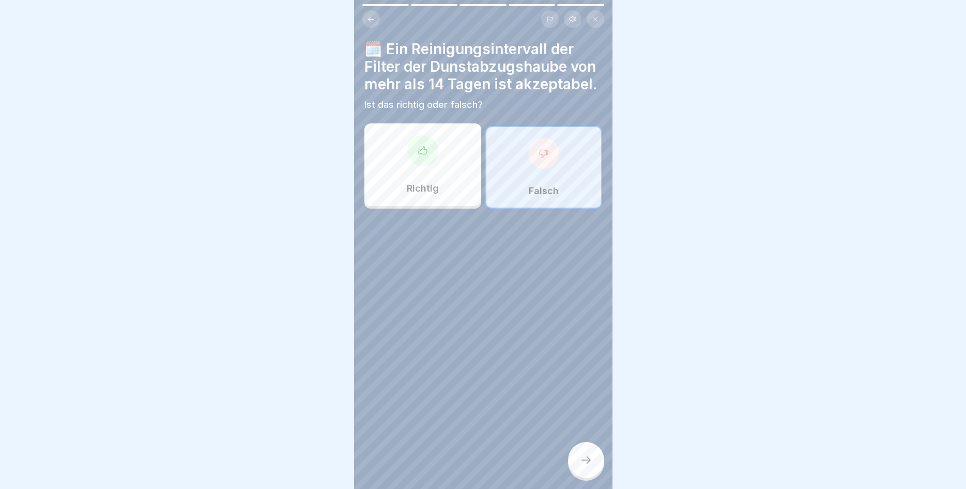
click at [585, 453] on div at bounding box center [586, 460] width 36 height 36
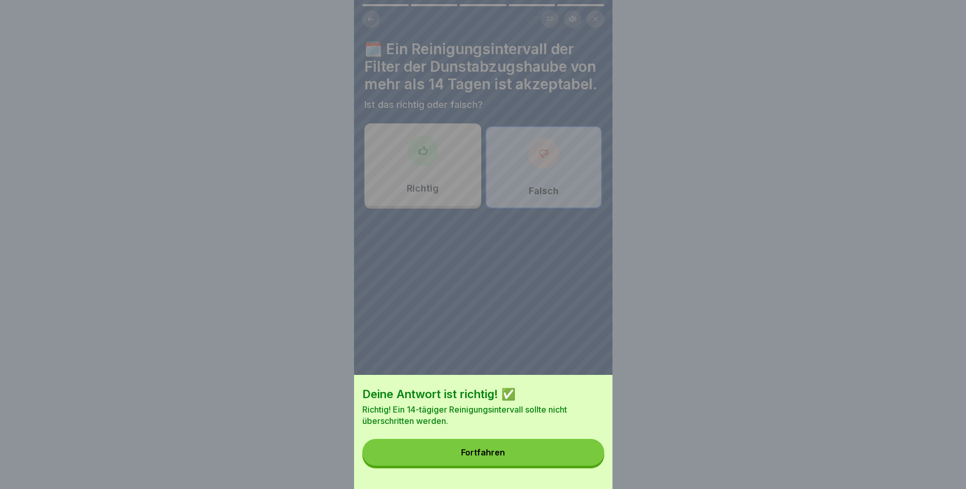
click at [564, 444] on button "Fortfahren" at bounding box center [483, 452] width 242 height 27
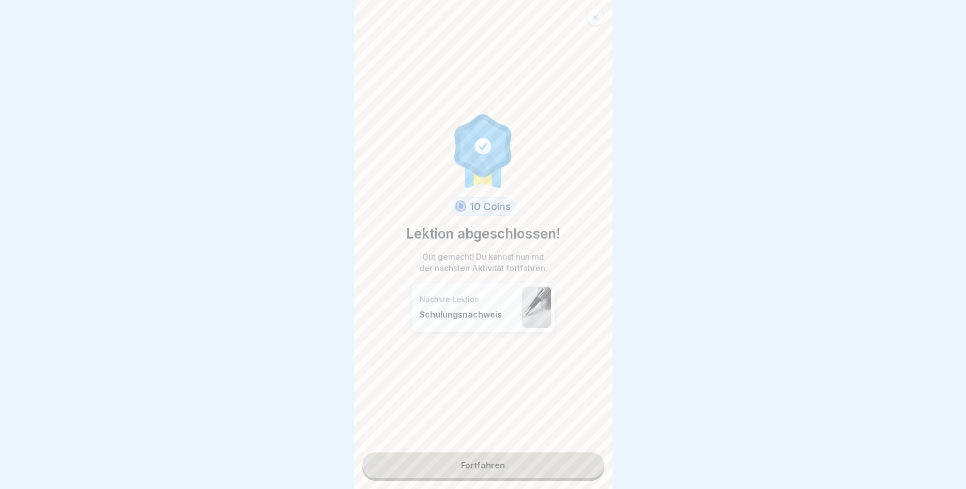
click at [486, 466] on link "Fortfahren" at bounding box center [483, 466] width 242 height 26
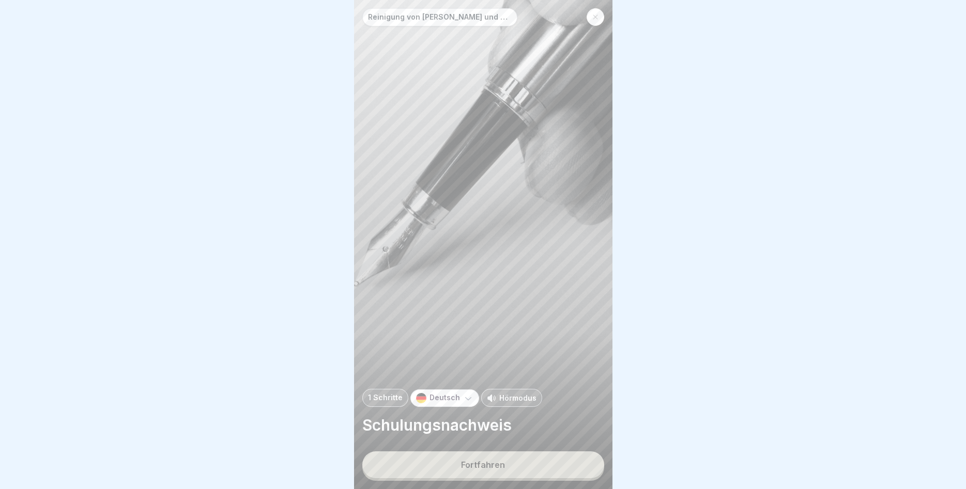
click at [486, 462] on div "Fortfahren" at bounding box center [483, 464] width 44 height 9
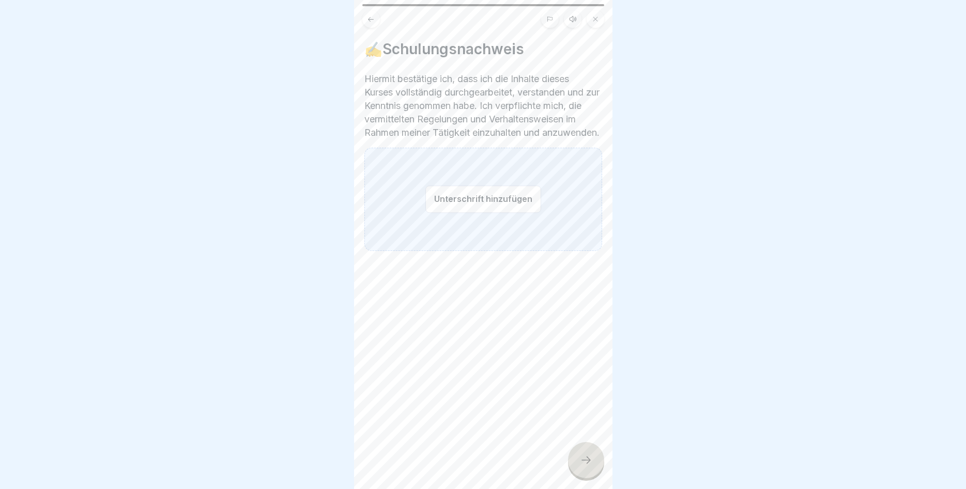
click at [500, 213] on button "Unterschrift hinzufügen" at bounding box center [483, 198] width 116 height 27
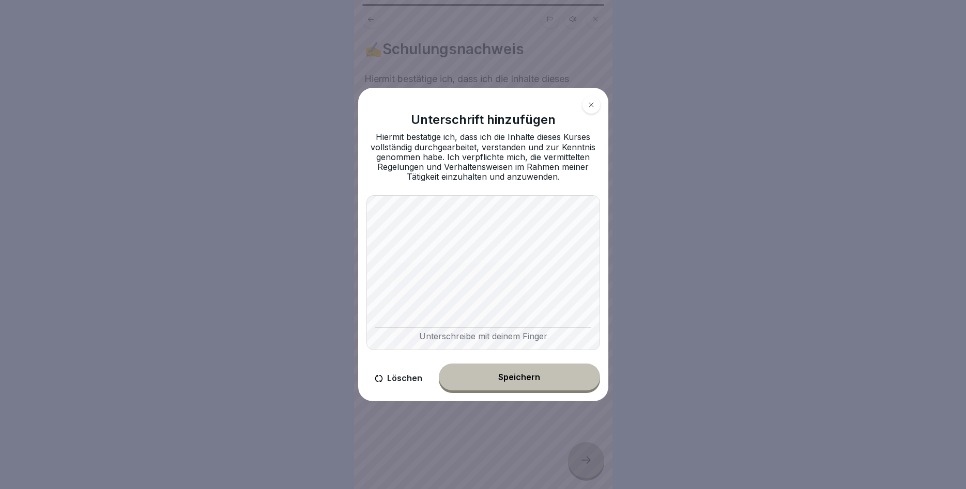
click at [524, 372] on button "Speichern" at bounding box center [519, 377] width 161 height 27
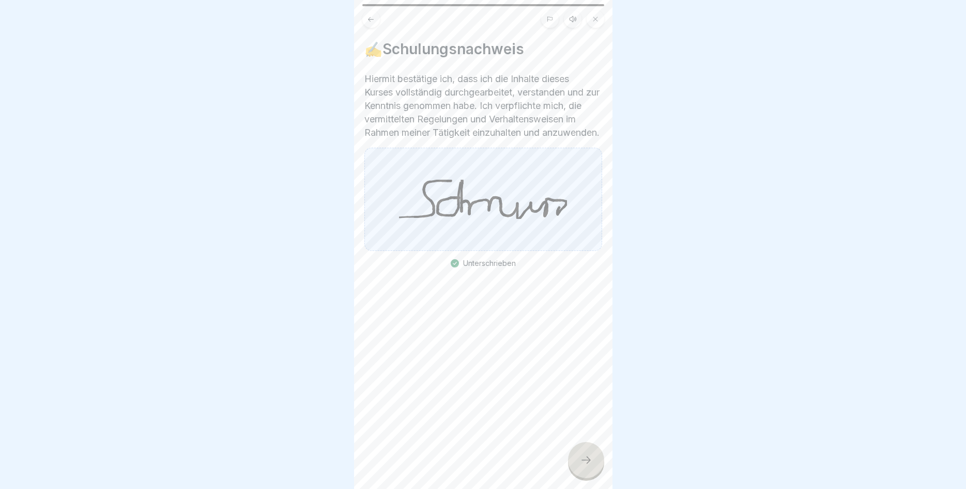
click at [586, 451] on div at bounding box center [586, 460] width 36 height 36
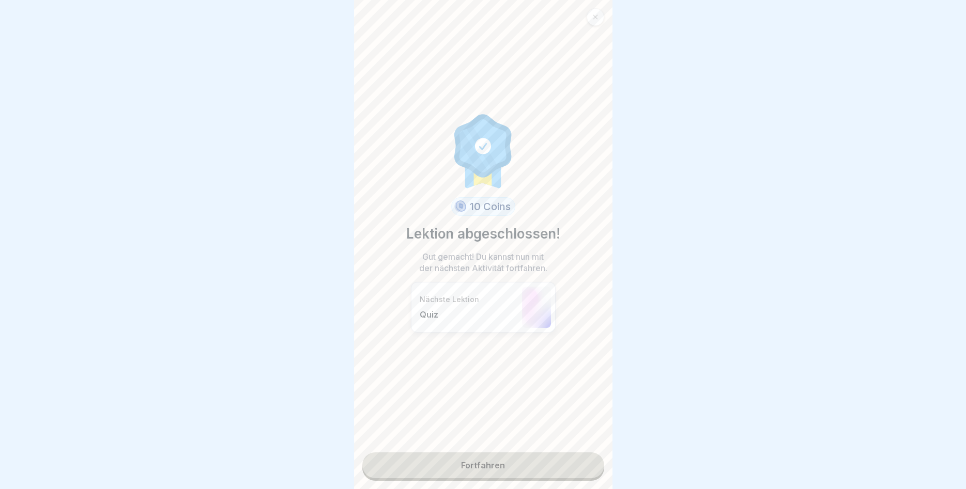
click at [531, 461] on link "Fortfahren" at bounding box center [483, 466] width 242 height 26
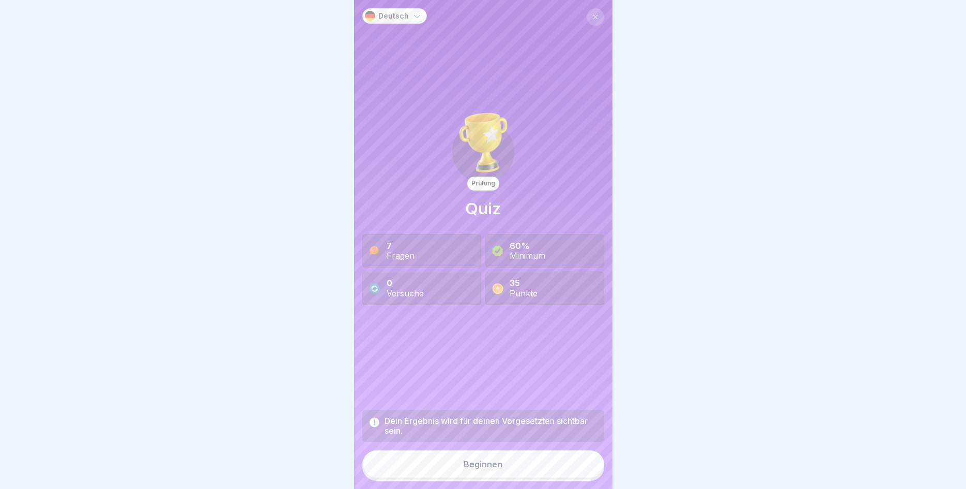
click at [474, 470] on button "Beginnen" at bounding box center [483, 465] width 242 height 28
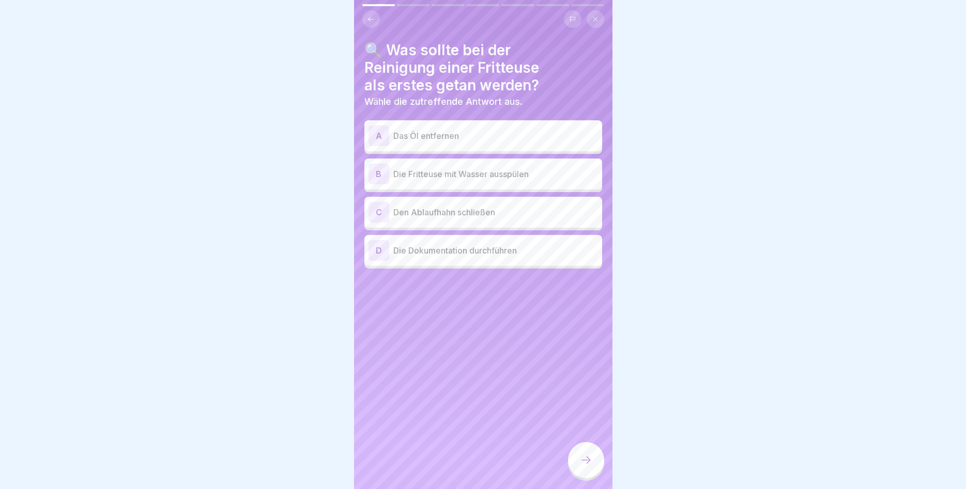
click at [465, 141] on p "Das Öl entfernen" at bounding box center [495, 136] width 205 height 12
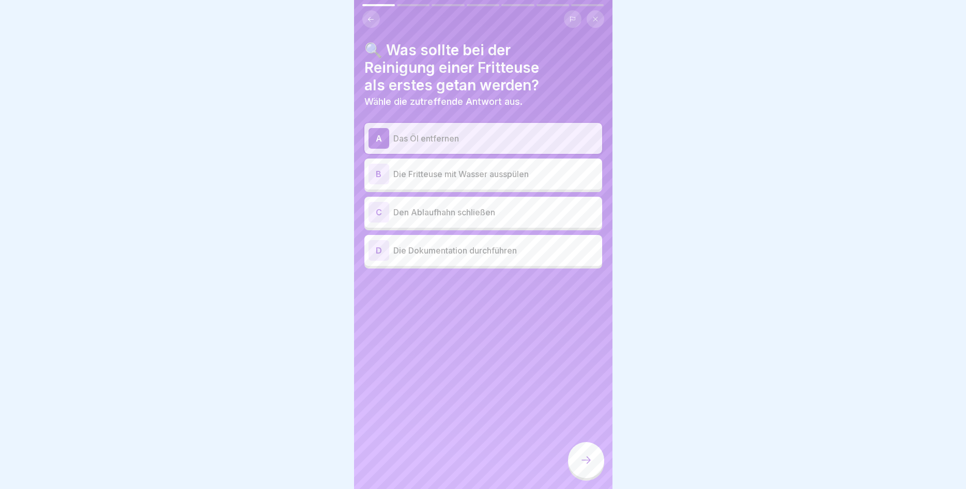
click at [578, 461] on div at bounding box center [586, 460] width 36 height 36
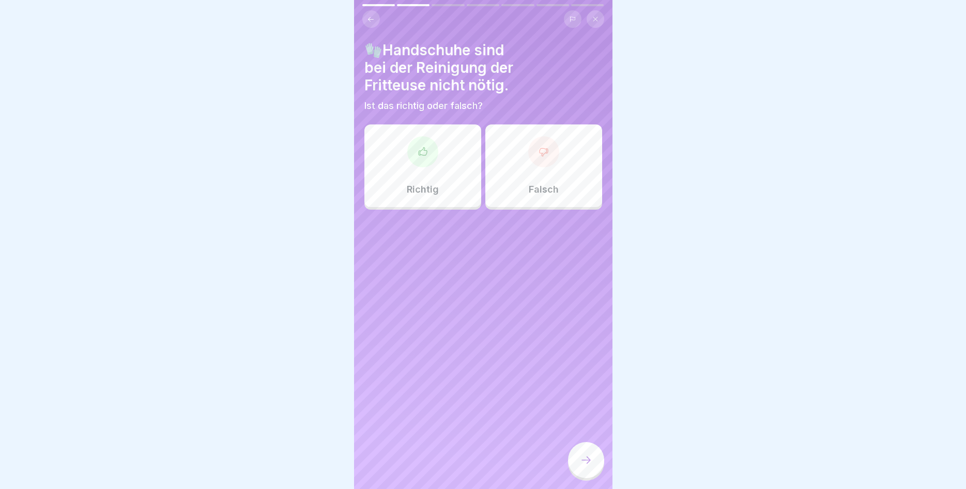
click at [534, 191] on p "Falsch" at bounding box center [544, 189] width 30 height 11
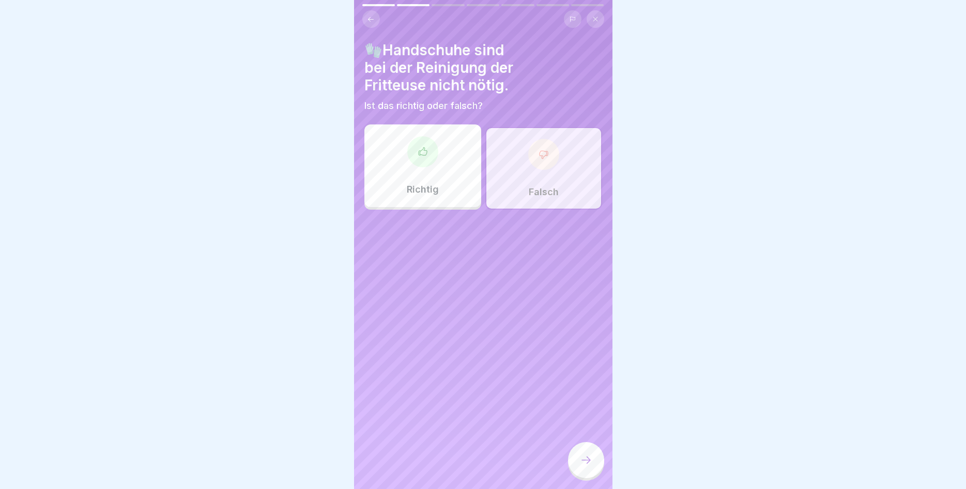
click at [582, 460] on icon at bounding box center [586, 460] width 12 height 12
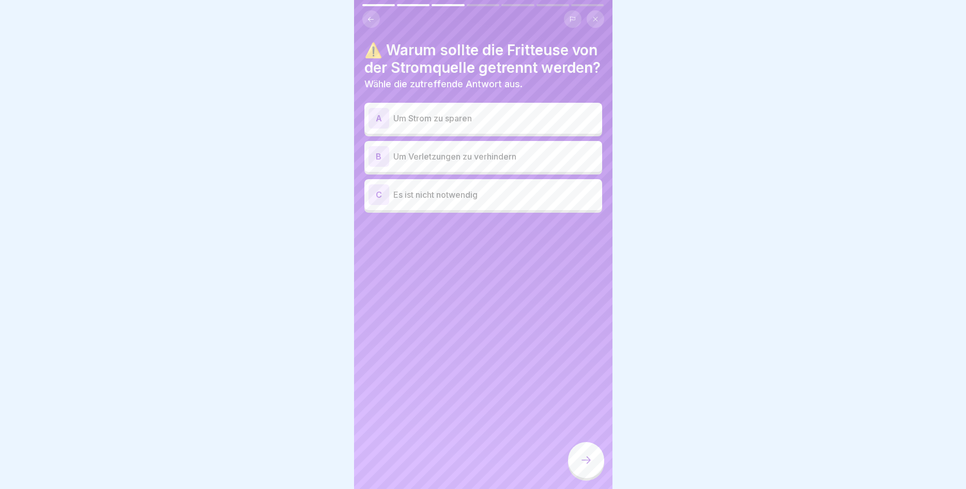
click at [514, 166] on div "B Um Verletzungen zu verhindern" at bounding box center [482, 156] width 229 height 21
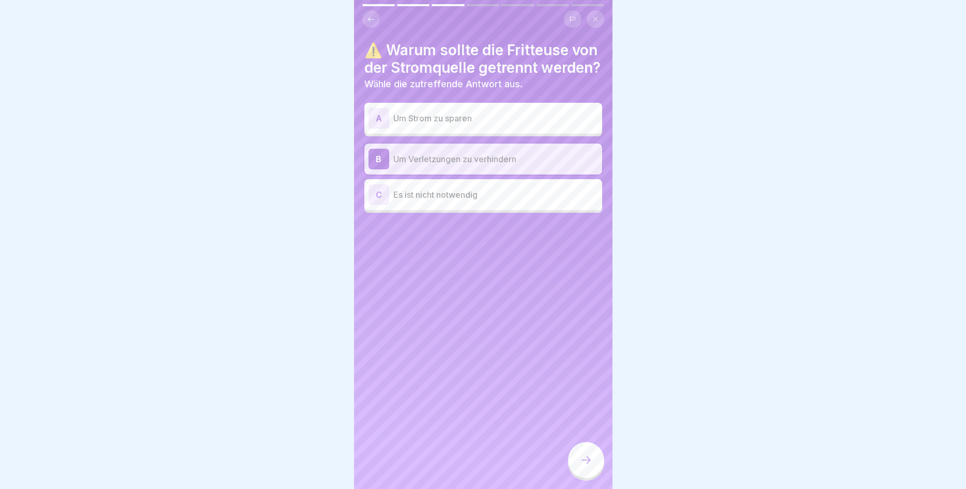
click at [582, 450] on div at bounding box center [586, 460] width 36 height 36
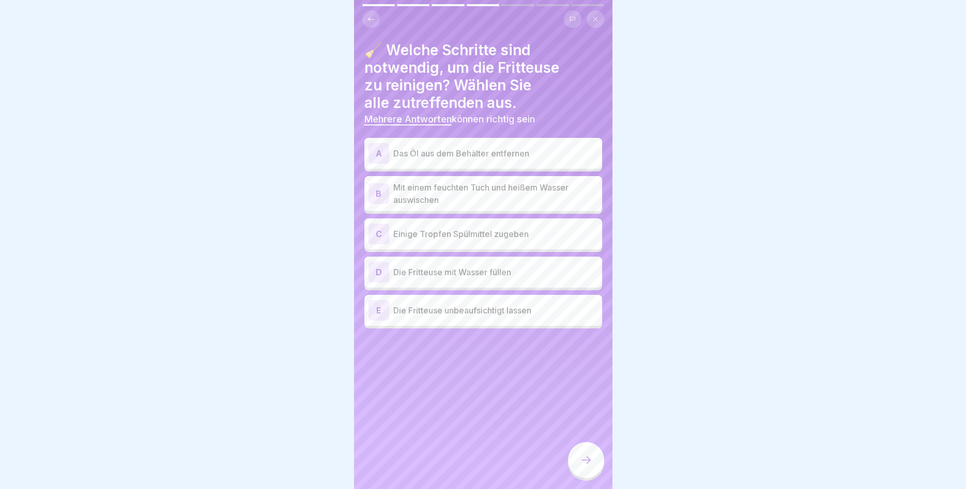
click at [496, 154] on p "Das Öl aus dem Behälter entfernen" at bounding box center [495, 153] width 205 height 12
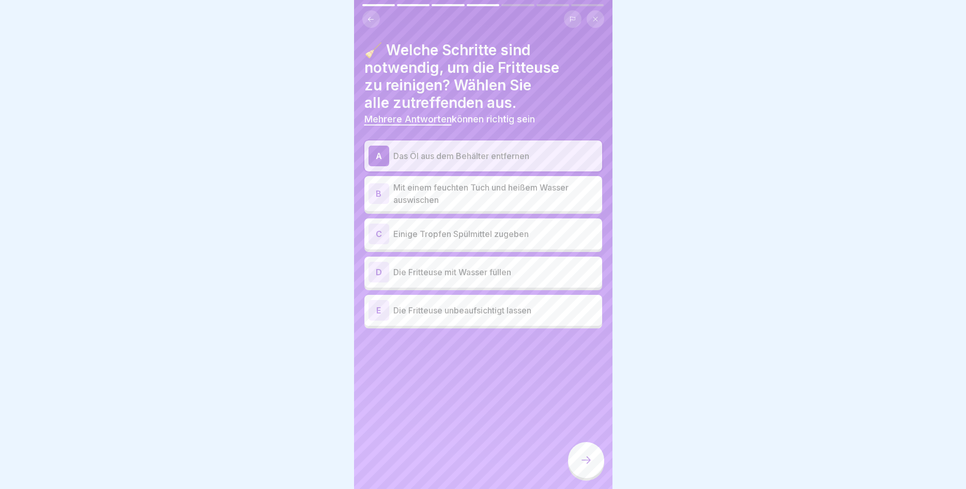
click at [505, 204] on p "Mit einem feuchten Tuch und heißem Wasser auswischen" at bounding box center [495, 193] width 205 height 25
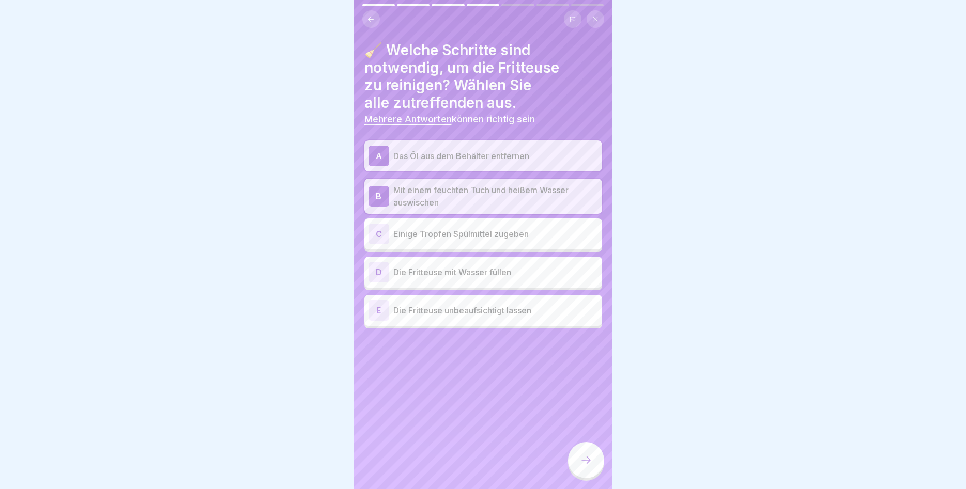
click at [500, 239] on p "Einige Tropfen Spülmittel zugeben" at bounding box center [495, 234] width 205 height 12
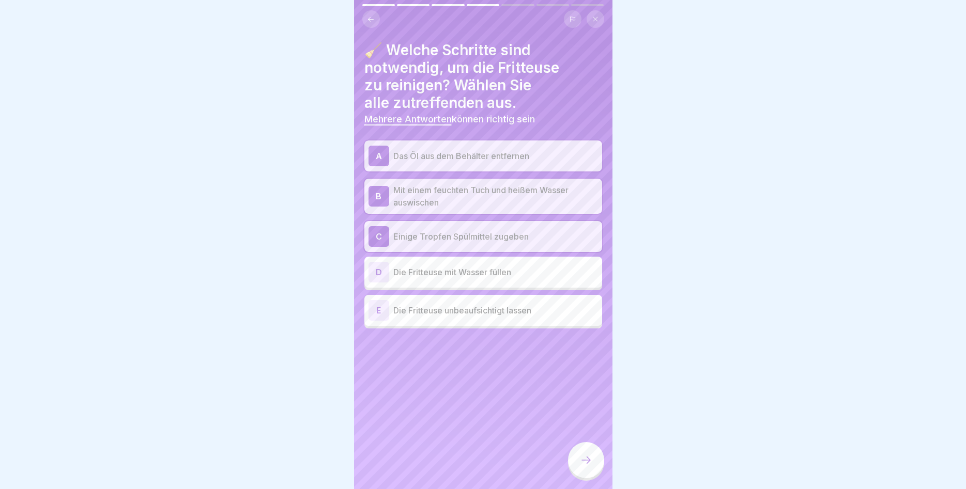
click at [576, 459] on div at bounding box center [586, 460] width 36 height 36
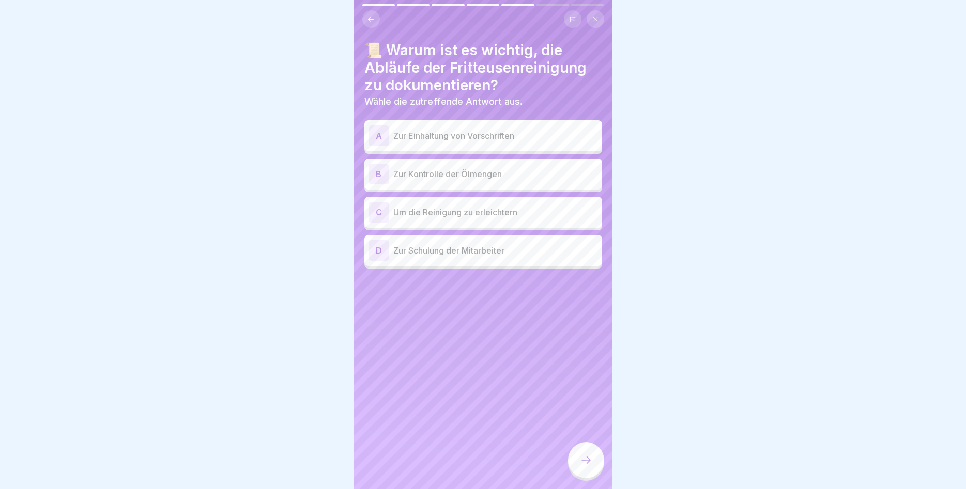
click at [466, 137] on p "Zur Einhaltung von Vorschriften" at bounding box center [495, 136] width 205 height 12
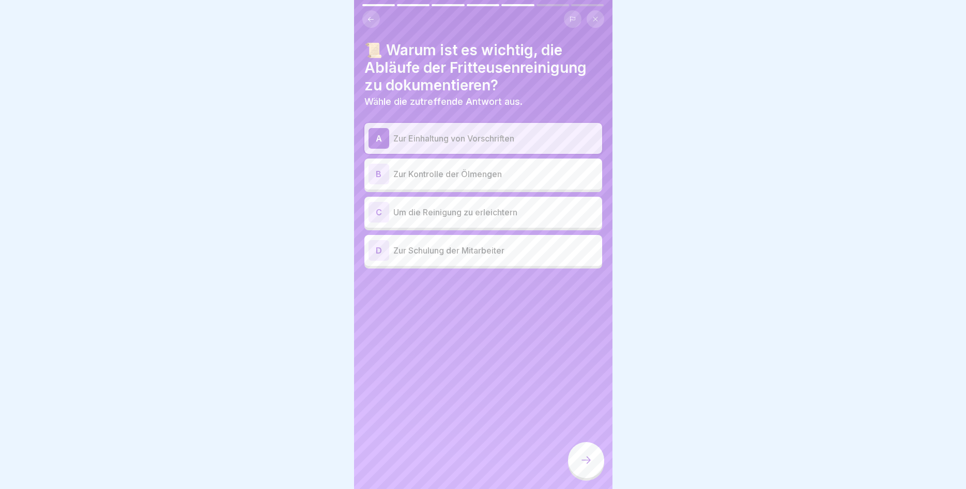
click at [599, 460] on div at bounding box center [586, 460] width 36 height 36
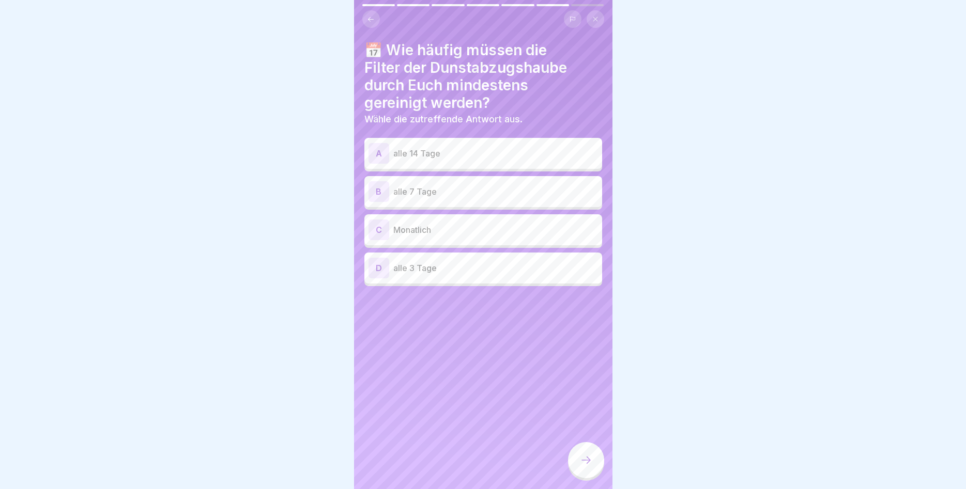
click at [443, 156] on p "alle 14 Tage" at bounding box center [495, 153] width 205 height 12
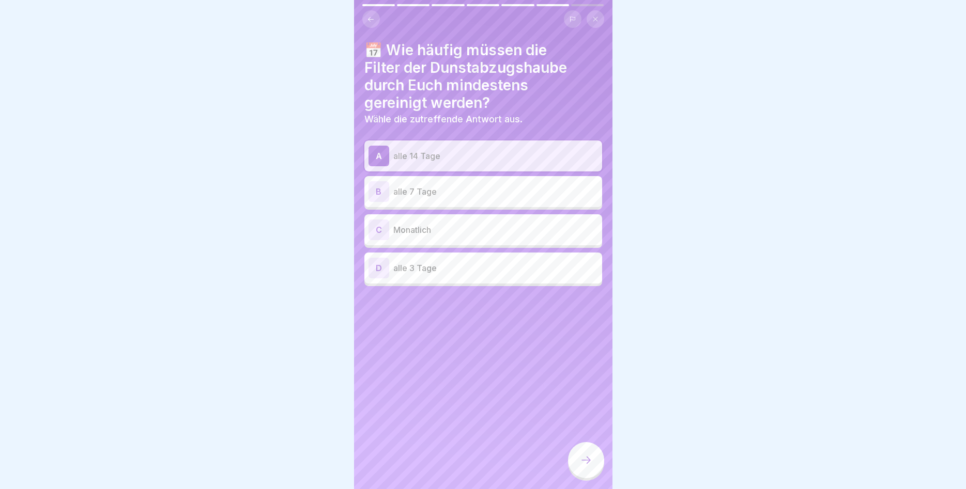
click at [581, 454] on div at bounding box center [586, 460] width 36 height 36
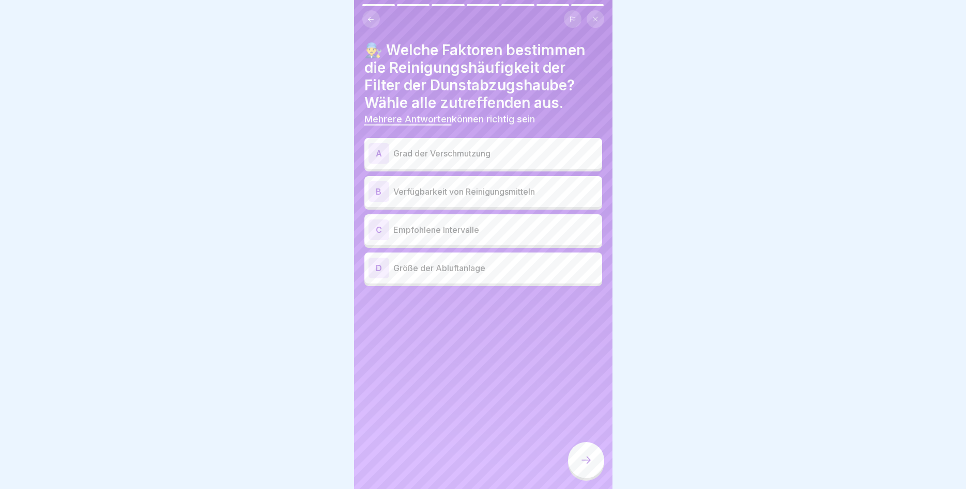
click at [441, 149] on p "Grad der Verschmutzung" at bounding box center [495, 153] width 205 height 12
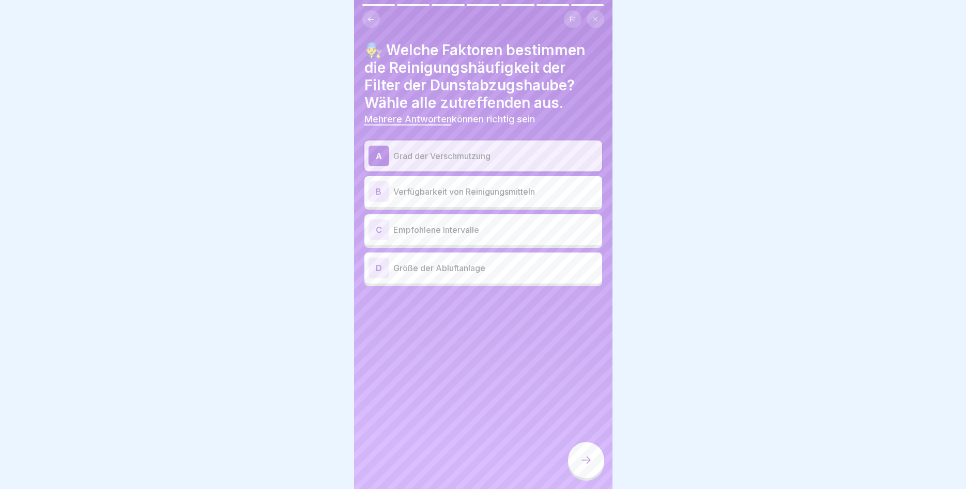
click at [431, 241] on div "C Empfohlene Intervalle" at bounding box center [483, 229] width 238 height 31
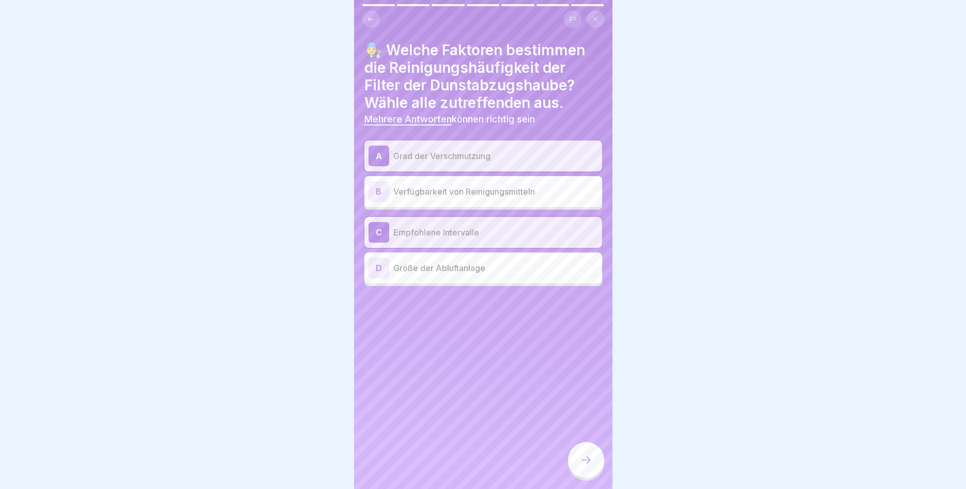
click at [576, 462] on div at bounding box center [586, 460] width 36 height 36
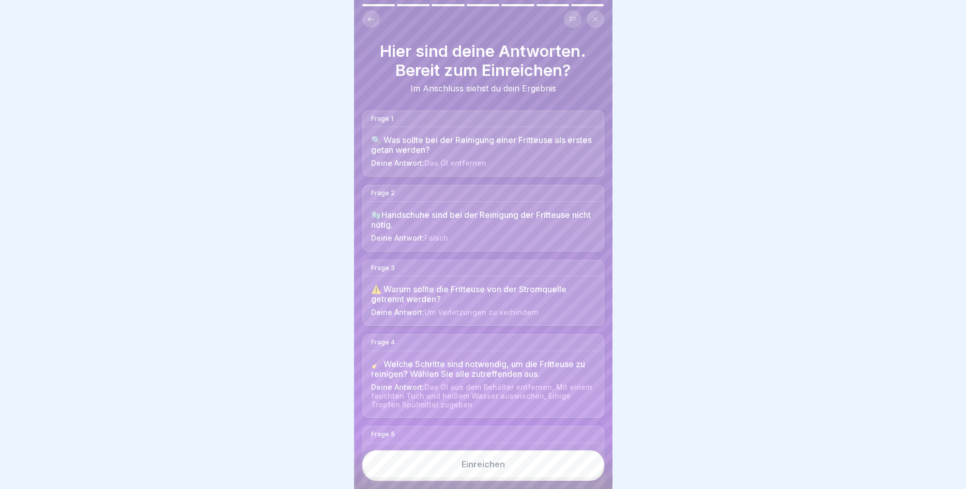
click at [529, 477] on button "Einreichen" at bounding box center [483, 465] width 242 height 28
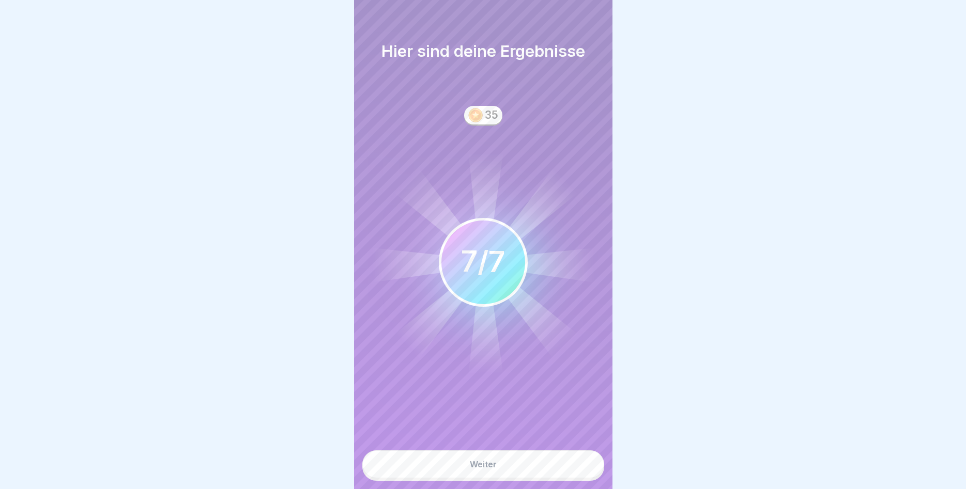
click at [516, 474] on button "Weiter" at bounding box center [483, 465] width 242 height 28
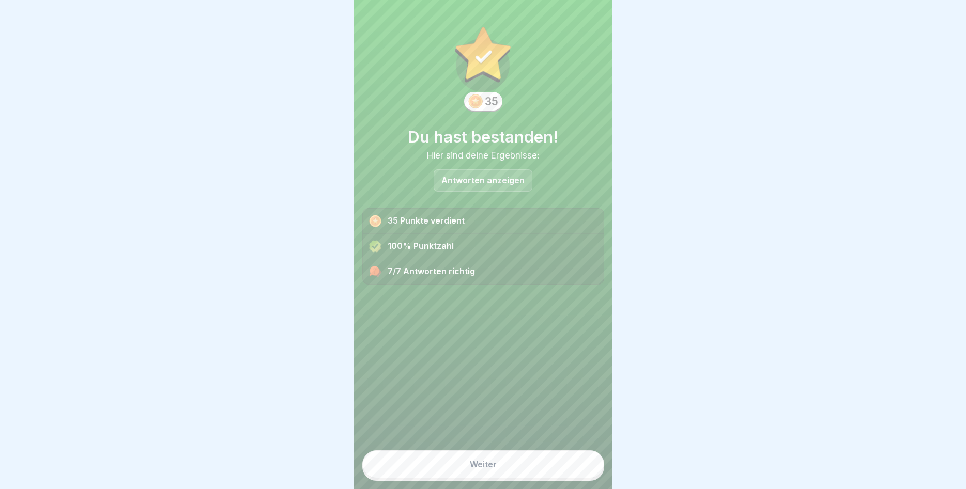
click at [528, 467] on button "Weiter" at bounding box center [483, 465] width 242 height 28
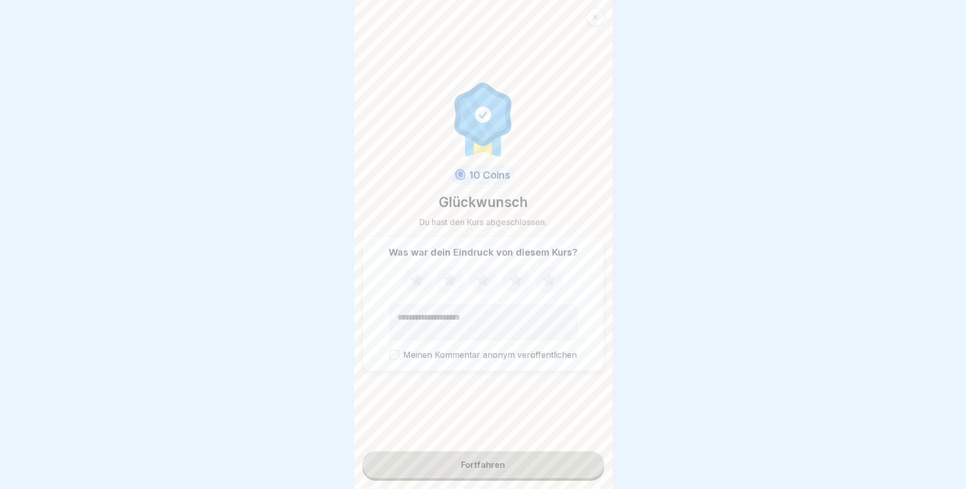
click at [545, 289] on icon at bounding box center [548, 280] width 27 height 27
click at [488, 467] on div "Fortfahren" at bounding box center [483, 464] width 44 height 9
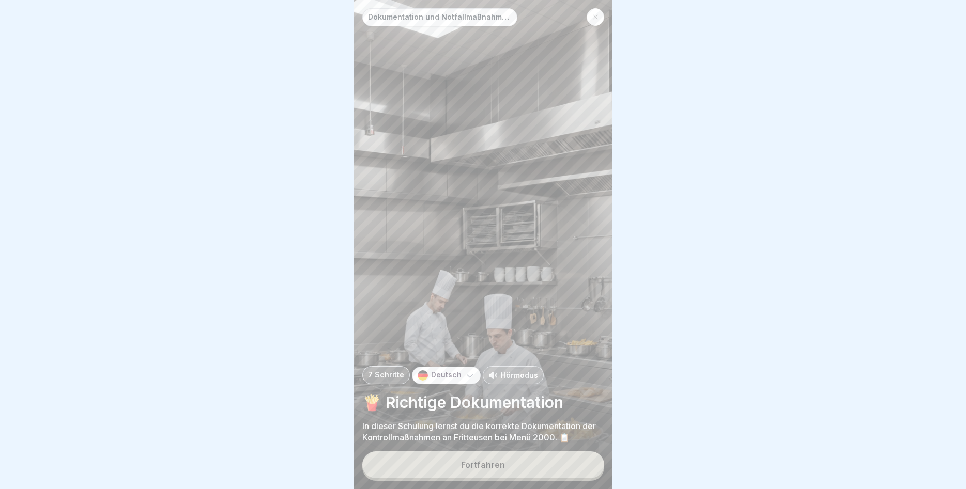
click at [487, 462] on div "Fortfahren" at bounding box center [483, 464] width 44 height 9
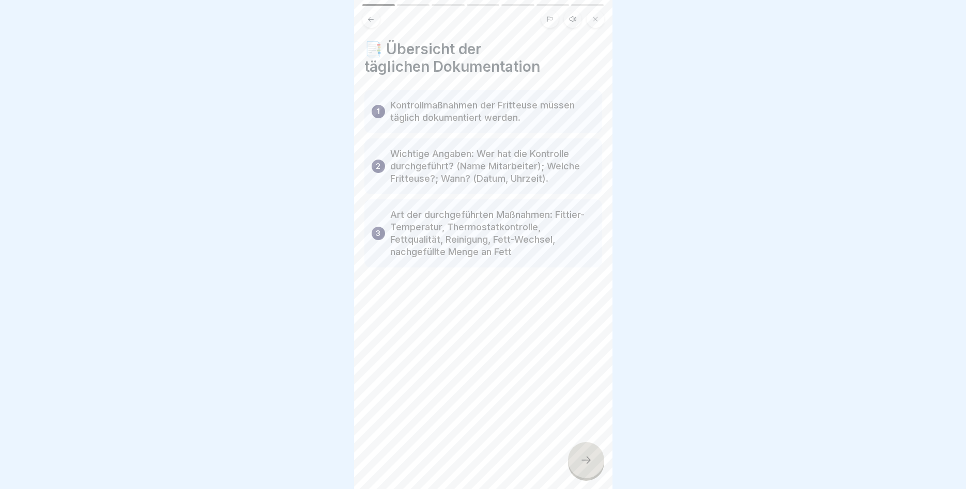
click at [580, 454] on div at bounding box center [586, 460] width 36 height 36
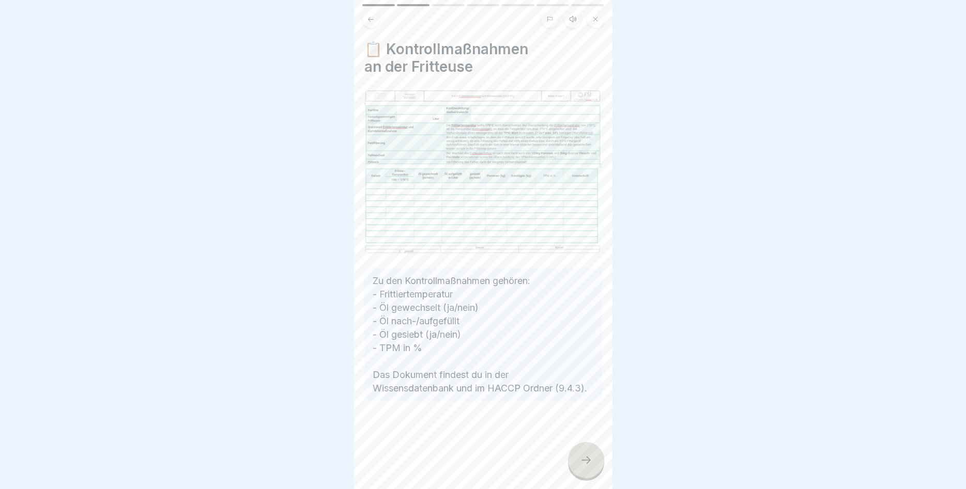
click at [590, 458] on icon at bounding box center [586, 460] width 12 height 12
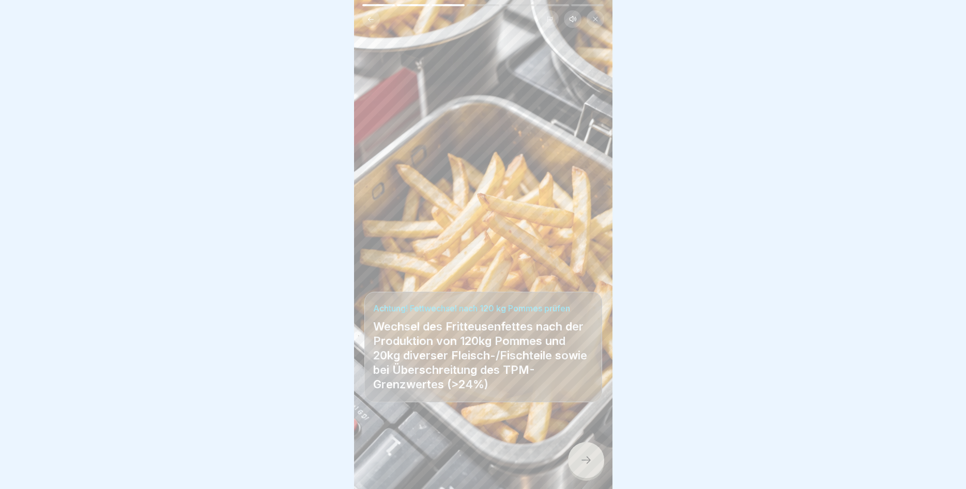
click at [582, 450] on div at bounding box center [586, 460] width 36 height 36
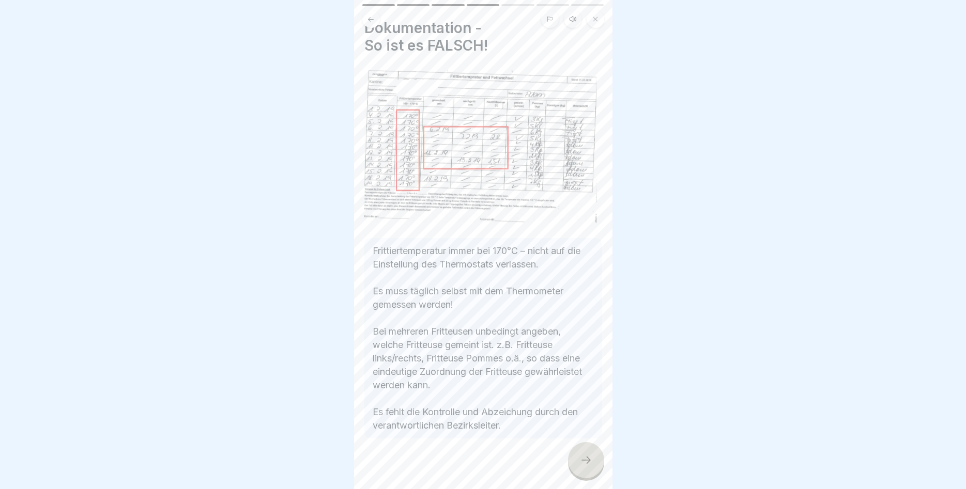
scroll to position [33, 0]
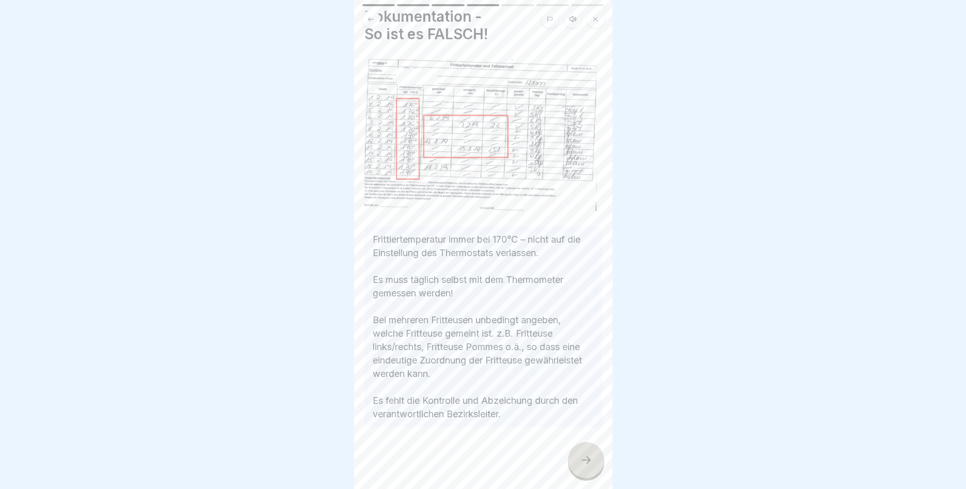
click at [582, 466] on icon at bounding box center [586, 460] width 12 height 12
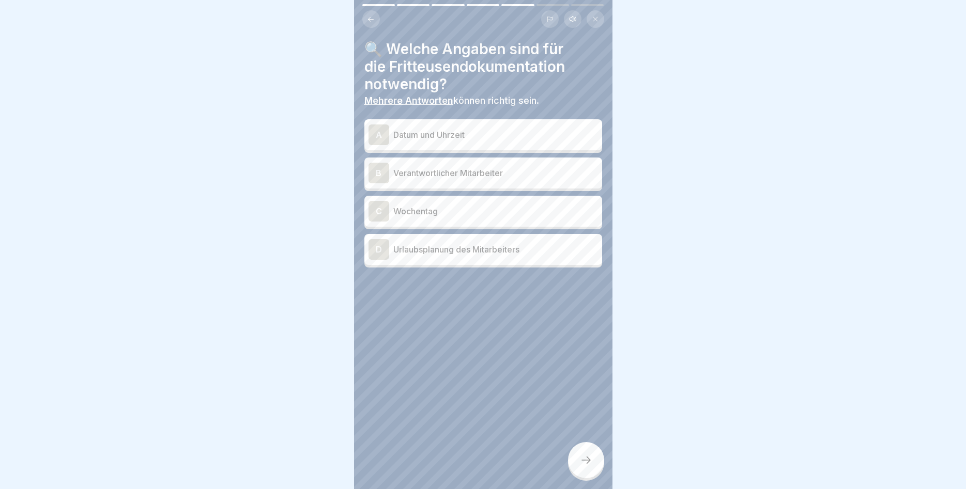
click at [477, 138] on p "Datum und Uhrzeit" at bounding box center [495, 135] width 205 height 12
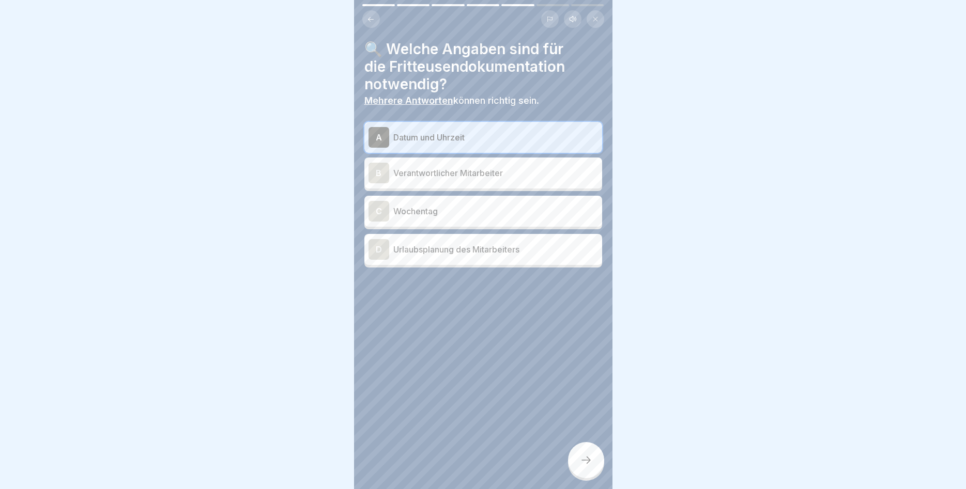
click at [478, 174] on p "Verantwortlicher Mitarbeiter" at bounding box center [495, 173] width 205 height 12
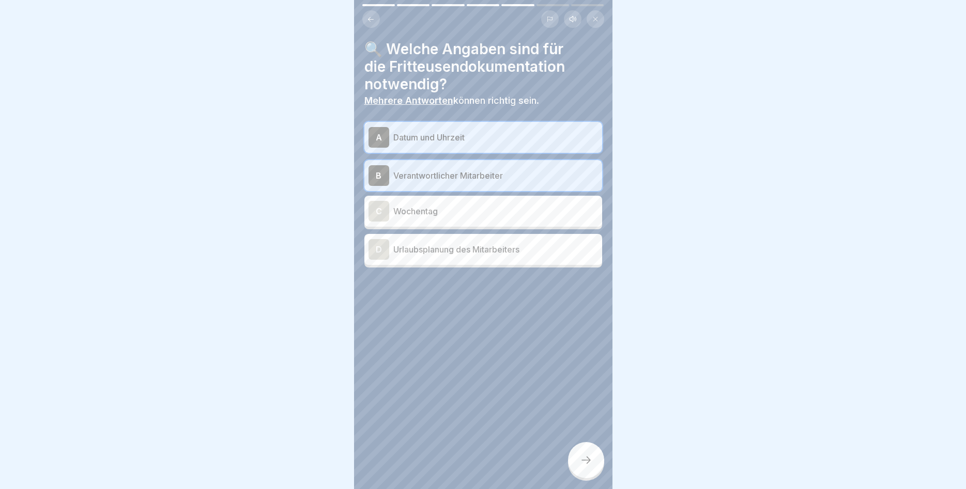
click at [581, 461] on icon at bounding box center [586, 460] width 12 height 12
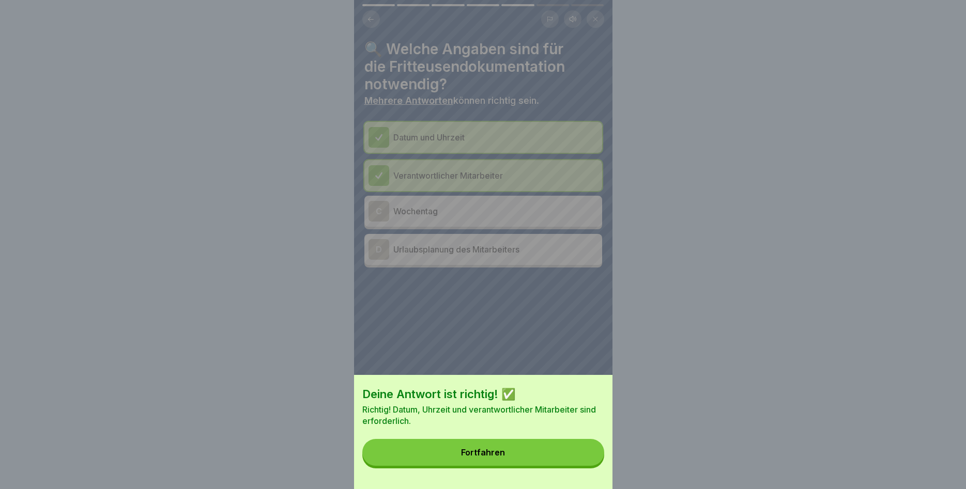
click at [558, 455] on button "Fortfahren" at bounding box center [483, 452] width 242 height 27
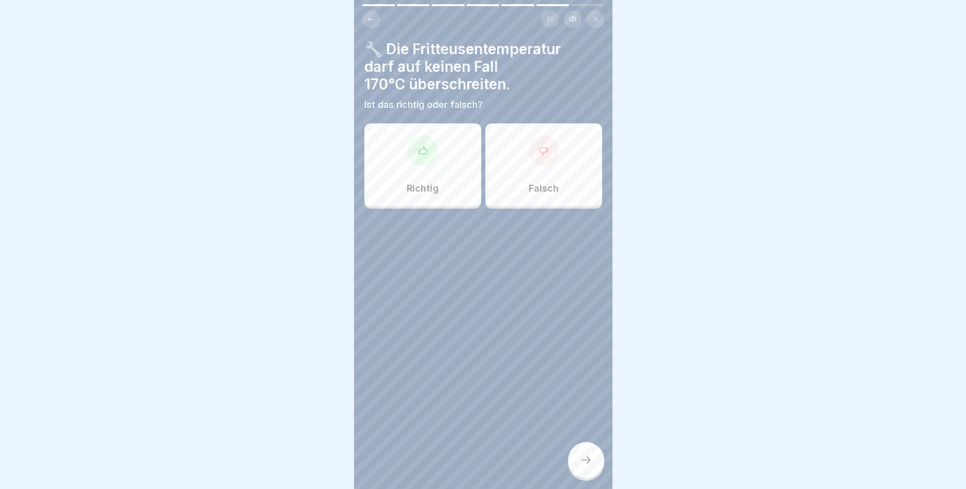
click at [437, 200] on div "Richtig" at bounding box center [422, 164] width 117 height 83
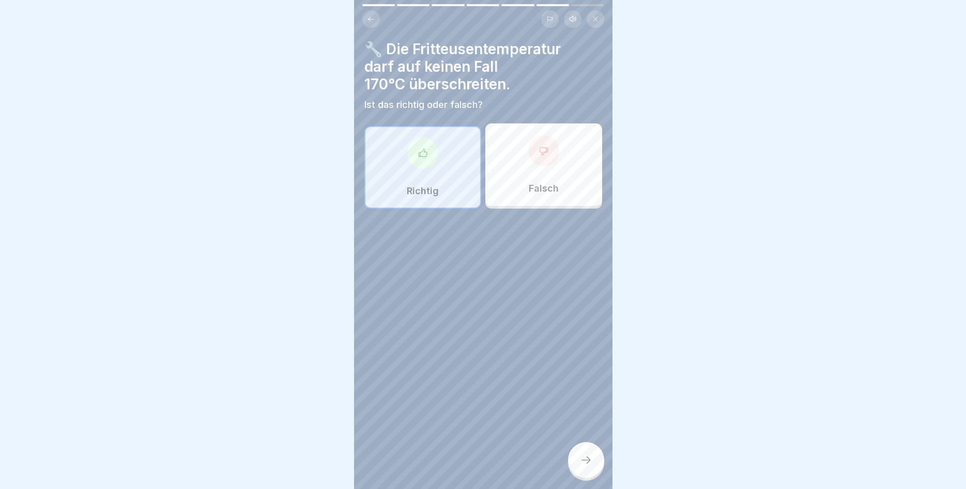
click at [581, 459] on icon at bounding box center [586, 460] width 12 height 12
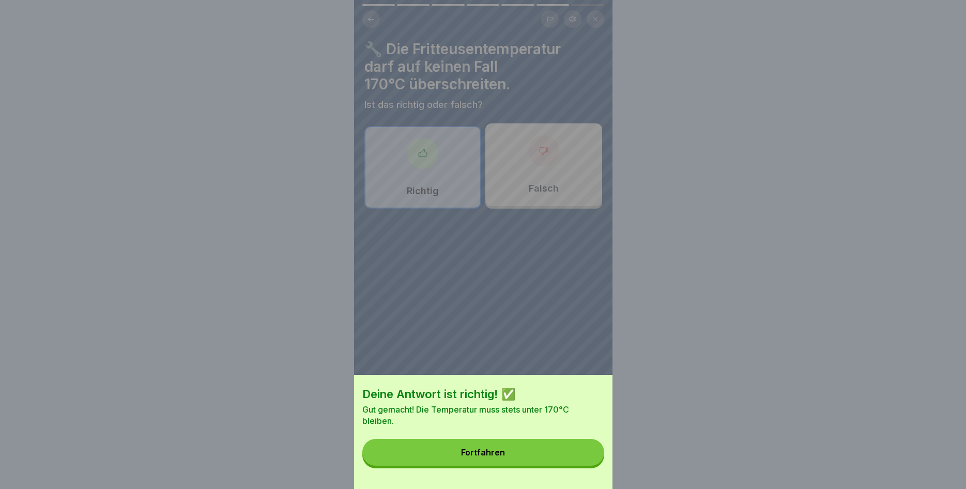
click at [538, 455] on button "Fortfahren" at bounding box center [483, 452] width 242 height 27
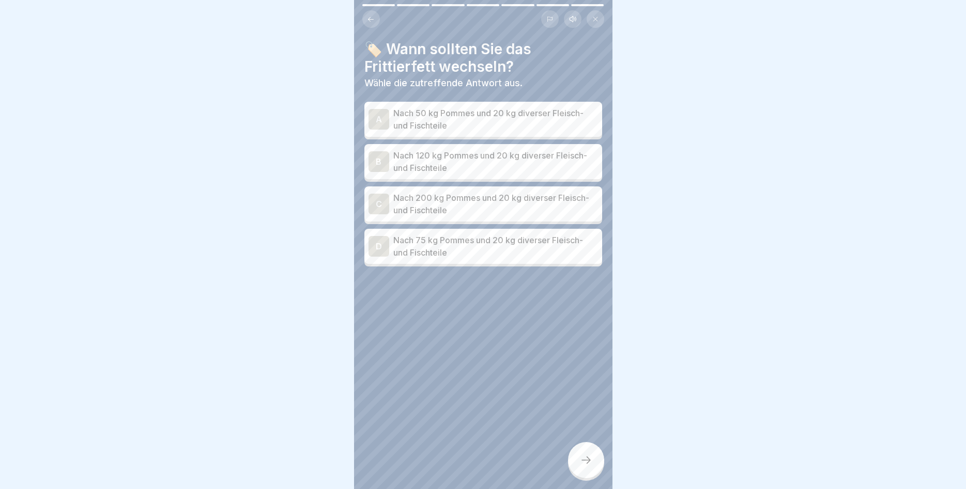
click at [494, 162] on p "Nach 120 kg Pommes und 20 kg diverser Fleisch- und Fischteile" at bounding box center [495, 161] width 205 height 25
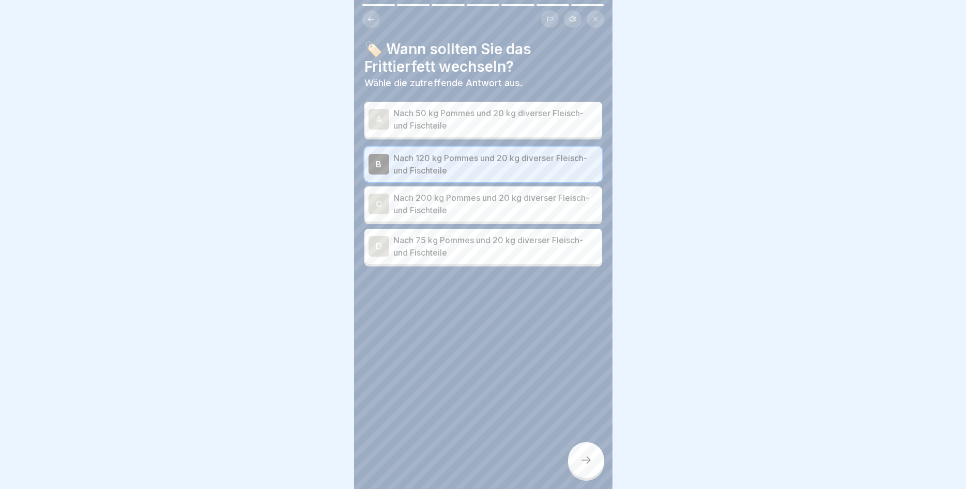
click at [595, 460] on div at bounding box center [586, 460] width 36 height 36
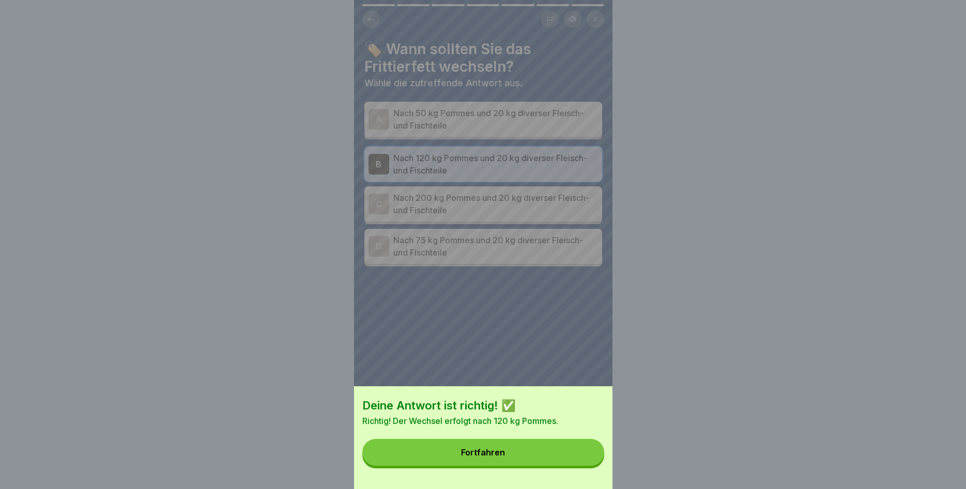
click at [582, 460] on button "Fortfahren" at bounding box center [483, 452] width 242 height 27
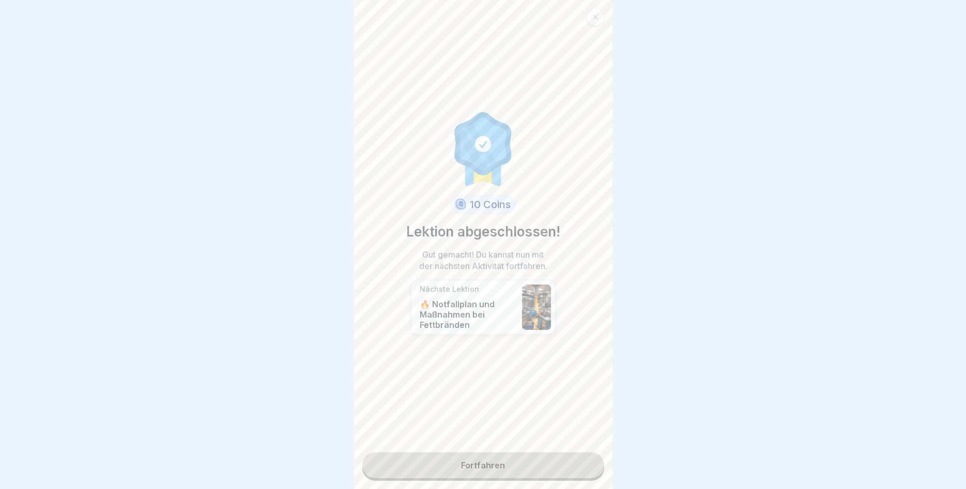
click at [516, 462] on link "Fortfahren" at bounding box center [483, 466] width 242 height 26
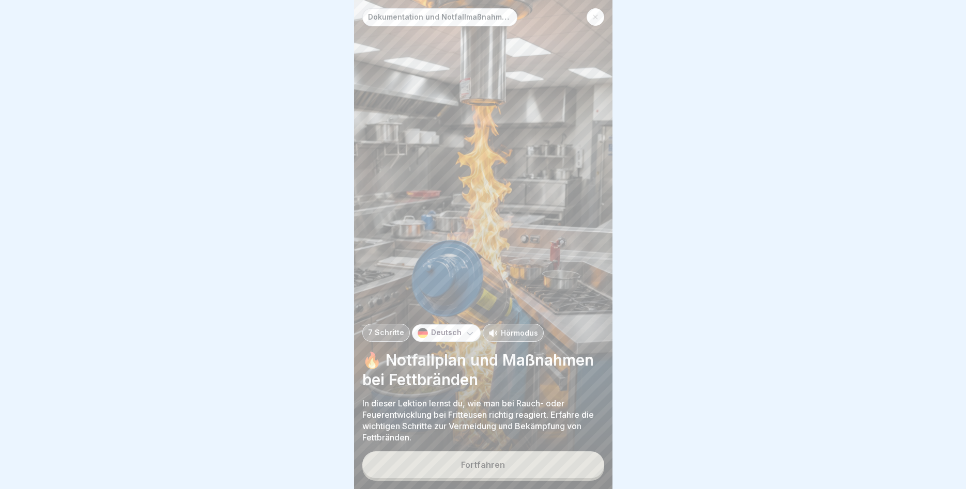
click at [516, 460] on button "Fortfahren" at bounding box center [483, 465] width 242 height 27
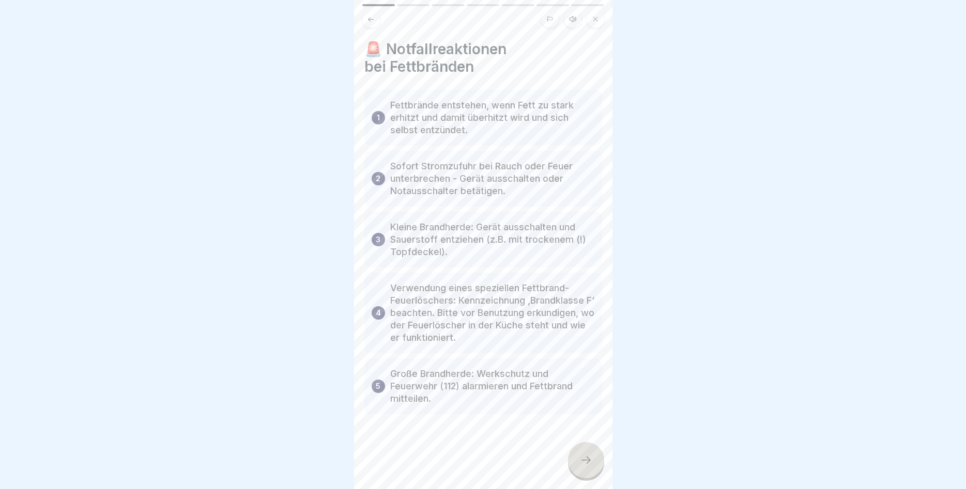
click at [578, 459] on div at bounding box center [586, 460] width 36 height 36
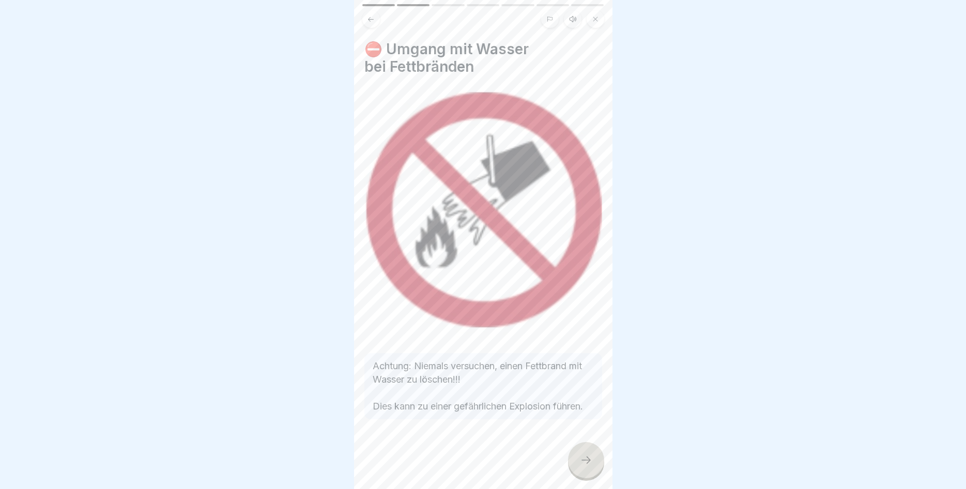
click at [576, 458] on div at bounding box center [586, 460] width 36 height 36
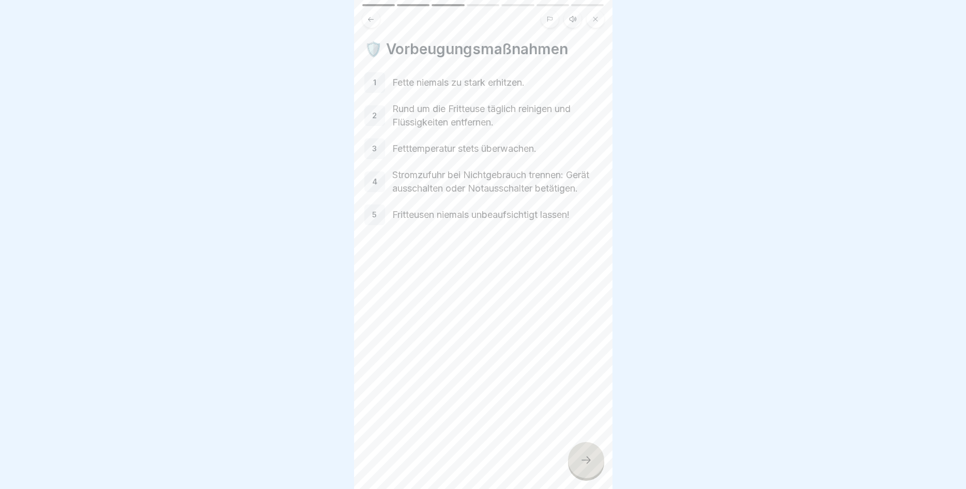
click at [588, 453] on div at bounding box center [586, 460] width 36 height 36
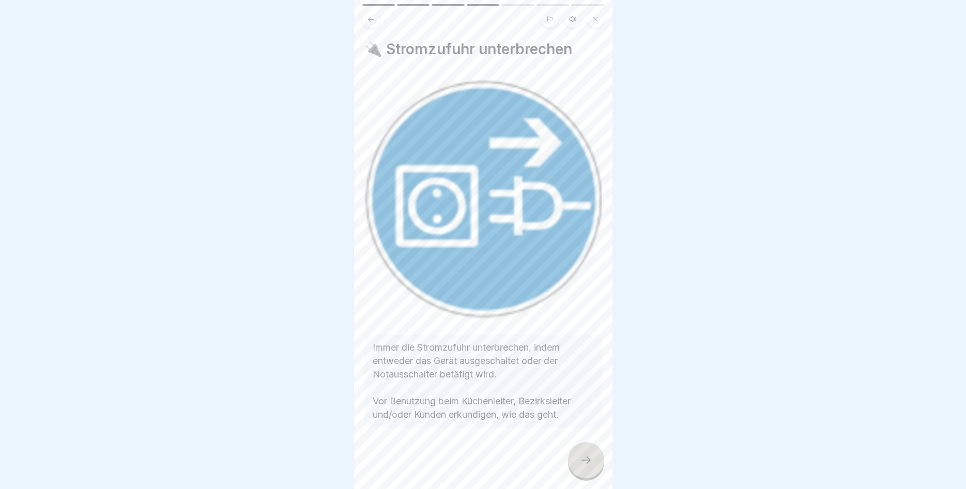
click at [571, 465] on div at bounding box center [586, 460] width 36 height 36
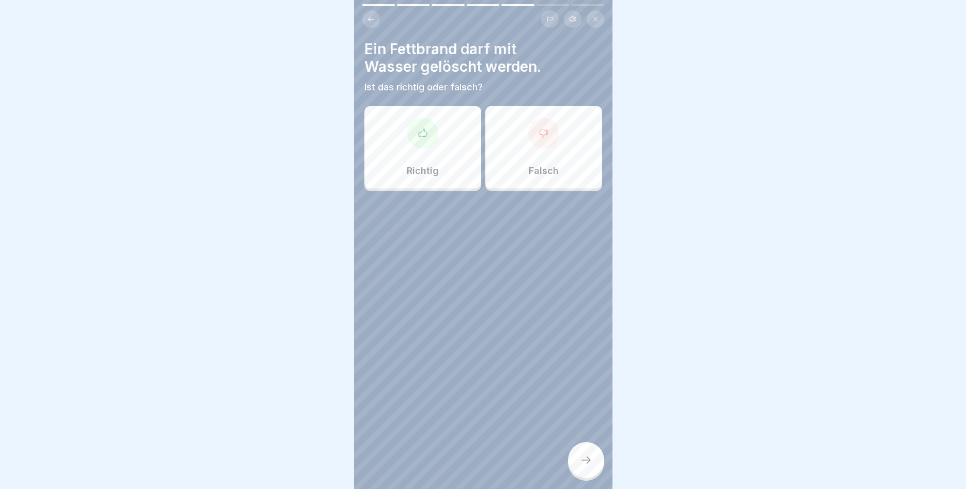
click at [529, 172] on p "Falsch" at bounding box center [544, 170] width 30 height 11
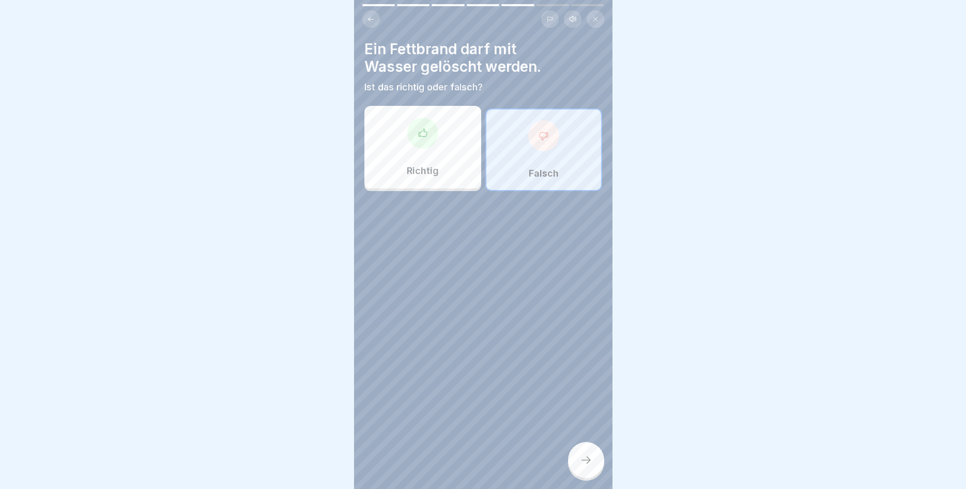
click at [582, 451] on div at bounding box center [586, 460] width 36 height 36
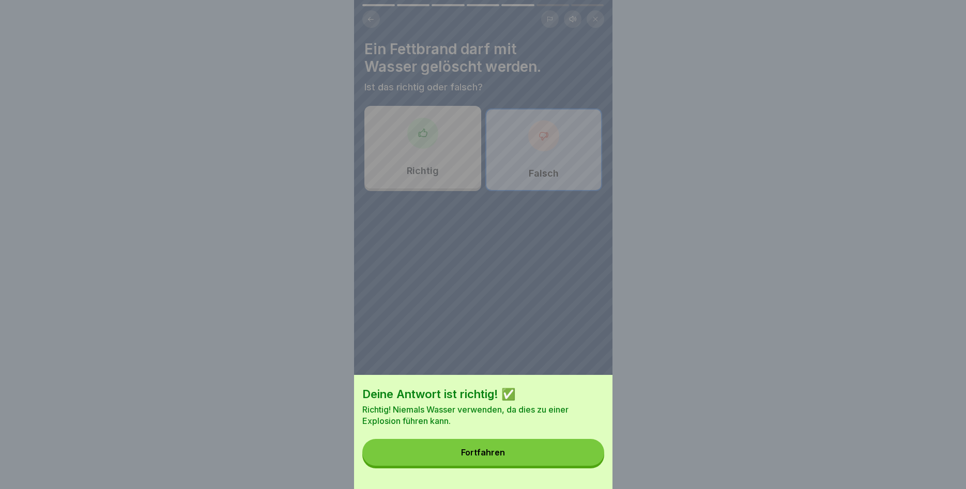
click at [566, 440] on div "Deine Antwort ist richtig! ✅ Richtig! Niemals Wasser verwenden, da dies zu eine…" at bounding box center [483, 432] width 258 height 114
click at [562, 448] on button "Fortfahren" at bounding box center [483, 452] width 242 height 27
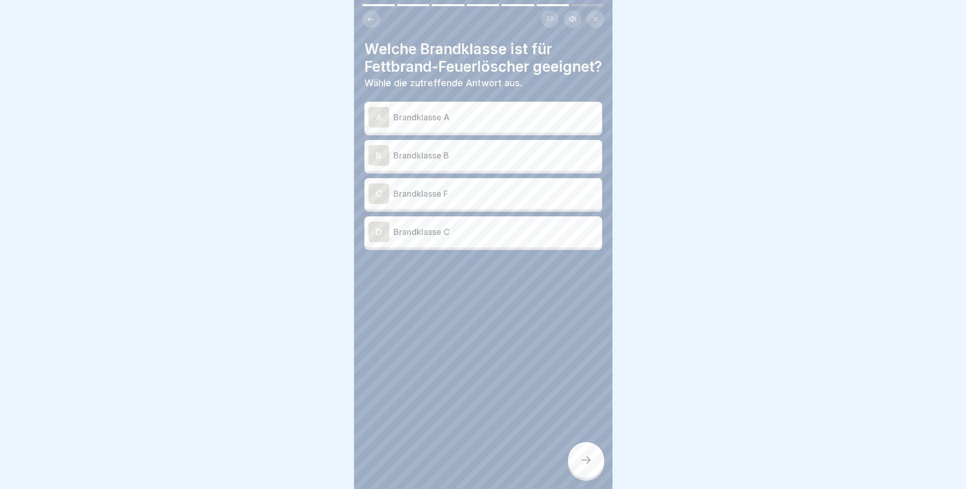
click at [470, 204] on div "C Brandklasse F" at bounding box center [482, 193] width 229 height 21
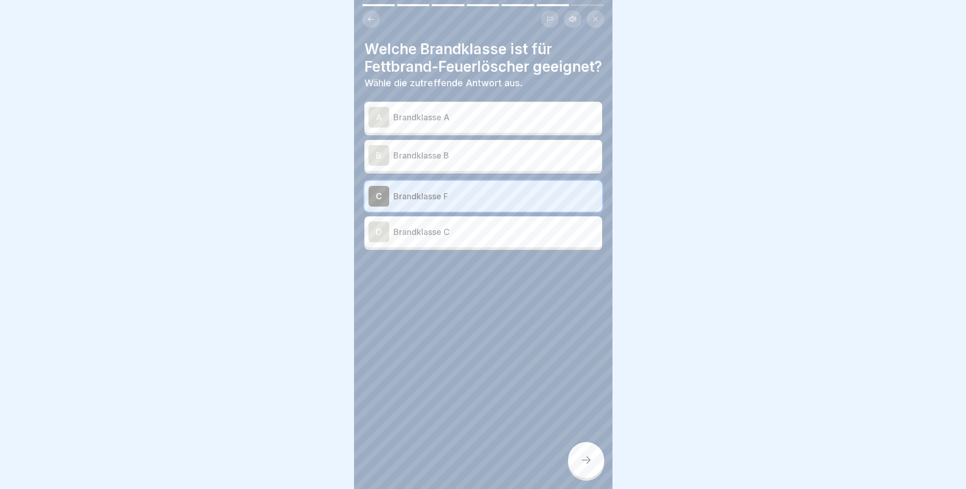
click at [585, 454] on div at bounding box center [586, 460] width 36 height 36
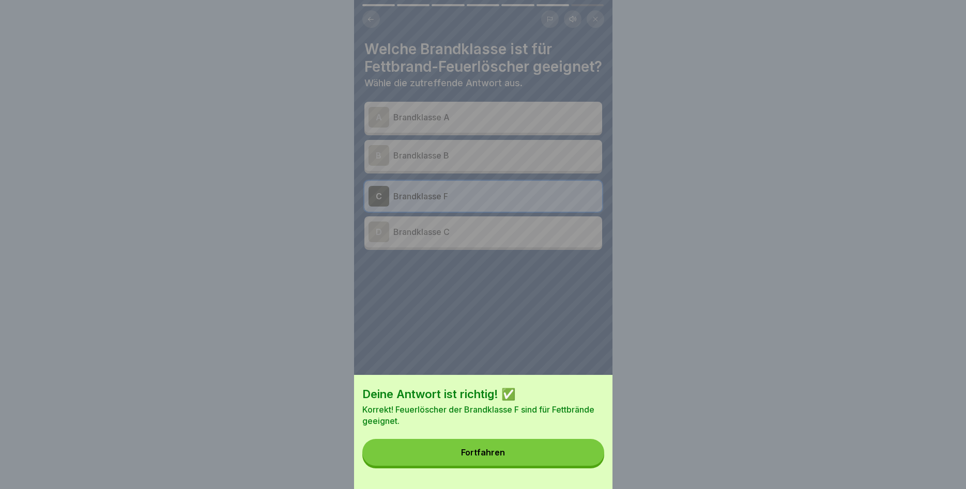
click at [530, 450] on button "Fortfahren" at bounding box center [483, 452] width 242 height 27
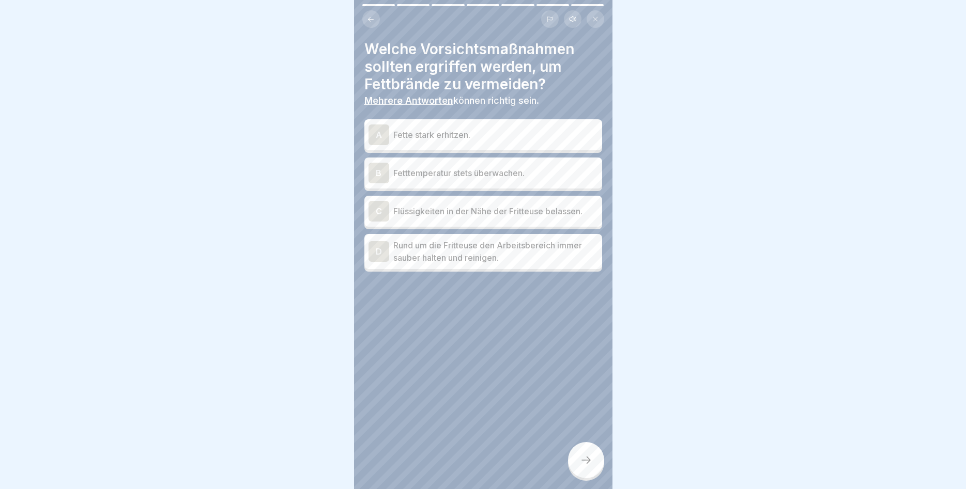
click at [500, 168] on div "B Fetttemperatur stets überwachen." at bounding box center [482, 173] width 229 height 21
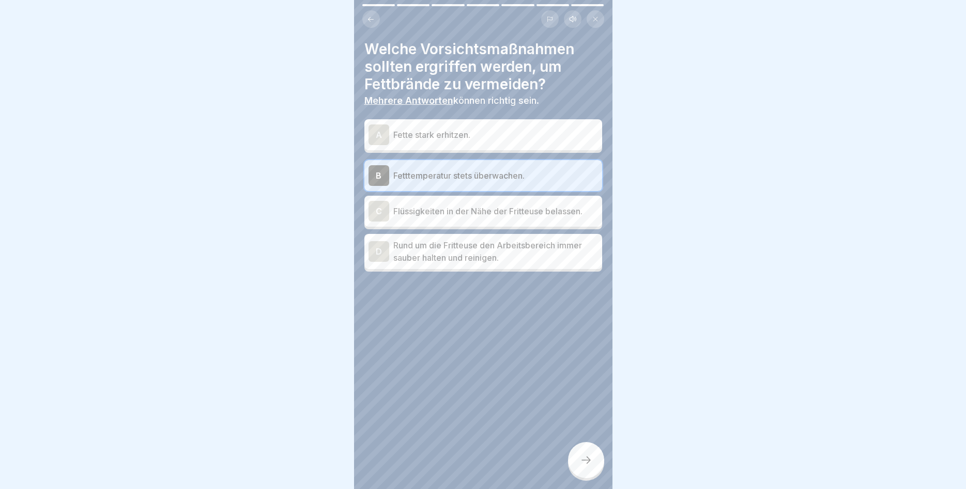
click at [479, 248] on p "Rund um die Fritteuse den Arbeitsbereich immer sauber halten und reinigen." at bounding box center [495, 251] width 205 height 25
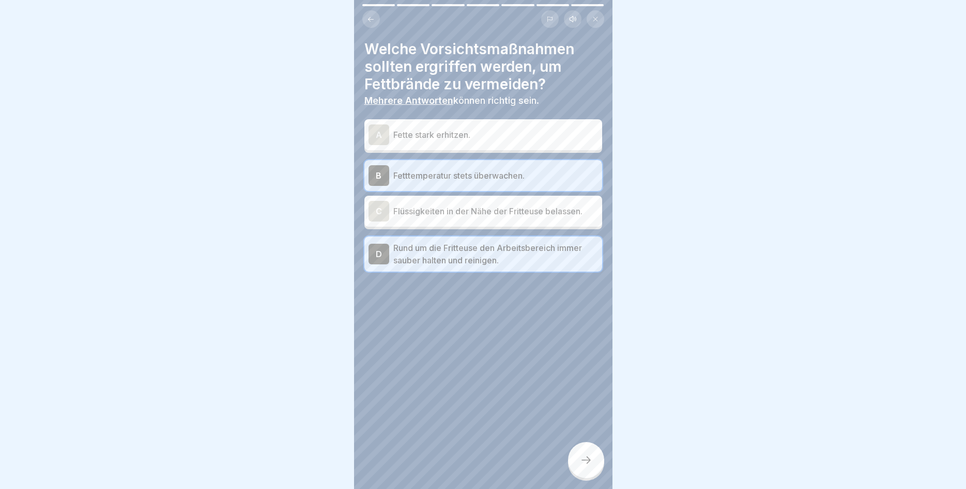
click at [587, 445] on div at bounding box center [586, 460] width 36 height 36
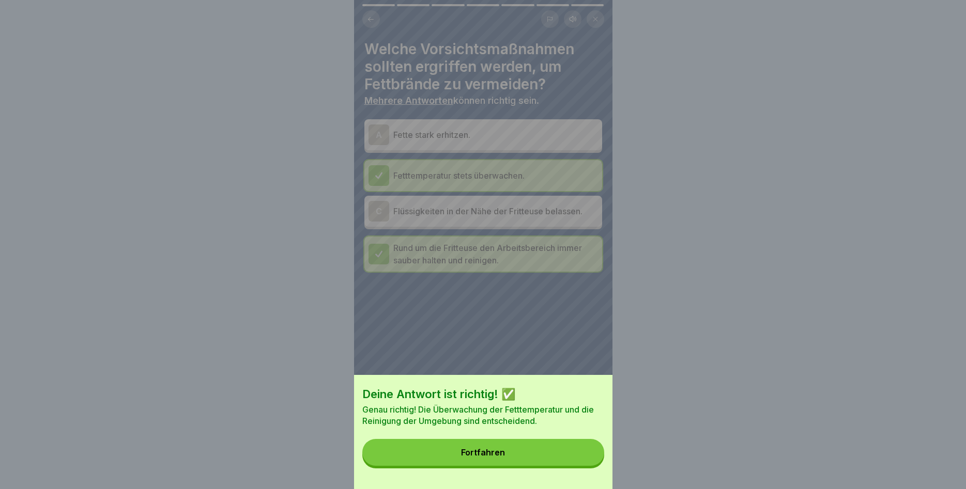
click at [568, 442] on button "Fortfahren" at bounding box center [483, 452] width 242 height 27
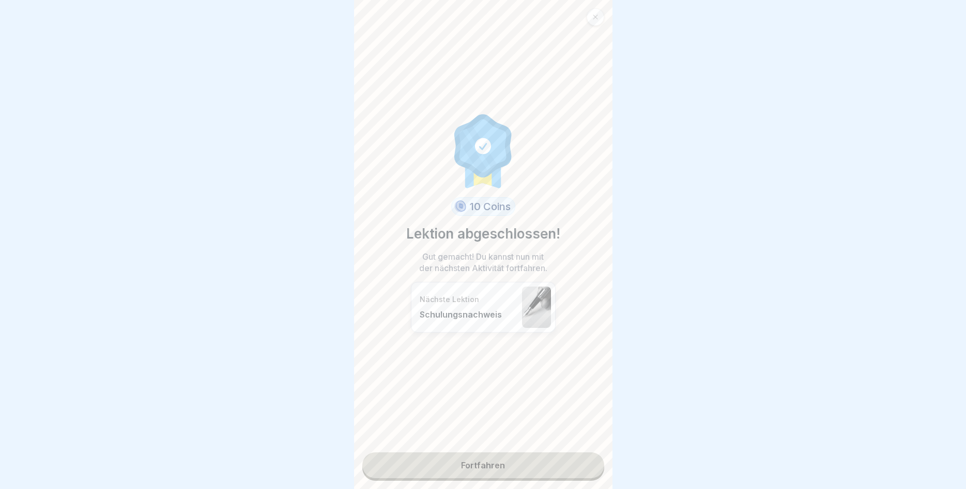
click at [506, 469] on link "Fortfahren" at bounding box center [483, 466] width 242 height 26
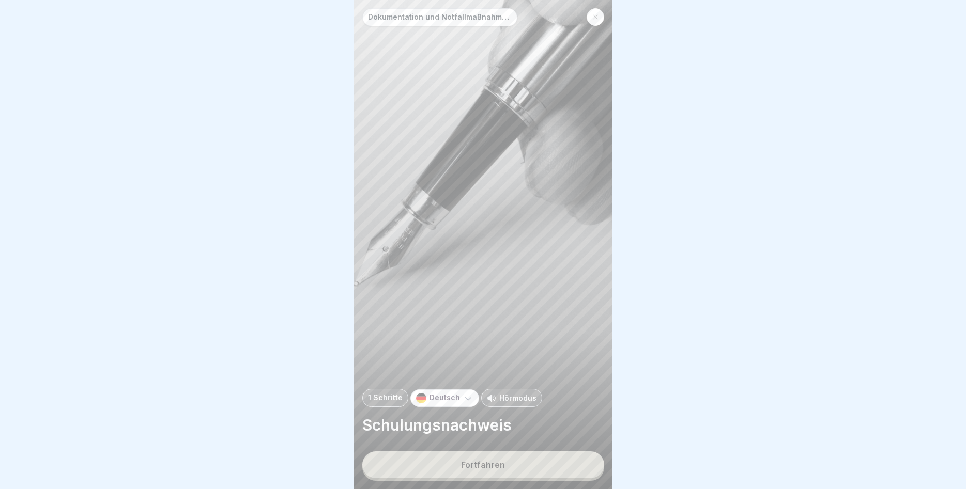
click at [505, 468] on button "Fortfahren" at bounding box center [483, 465] width 242 height 27
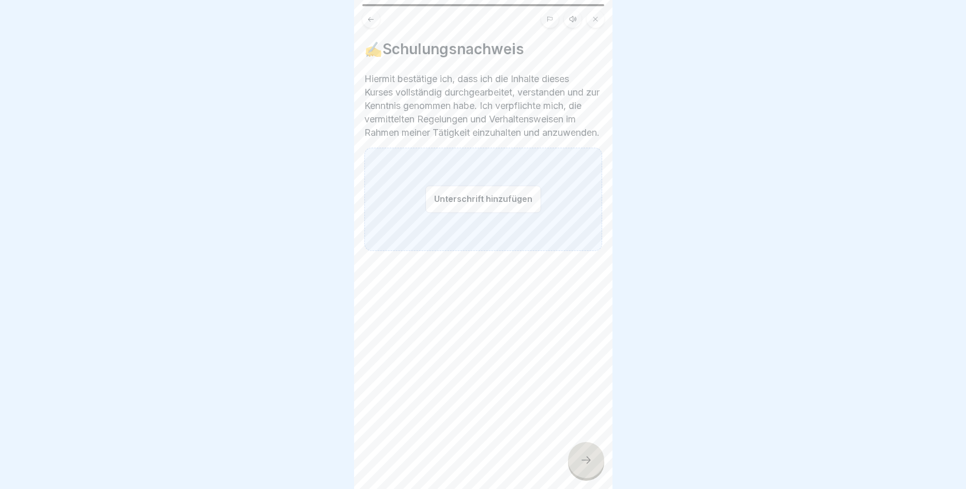
click at [480, 213] on button "Unterschrift hinzufügen" at bounding box center [483, 198] width 116 height 27
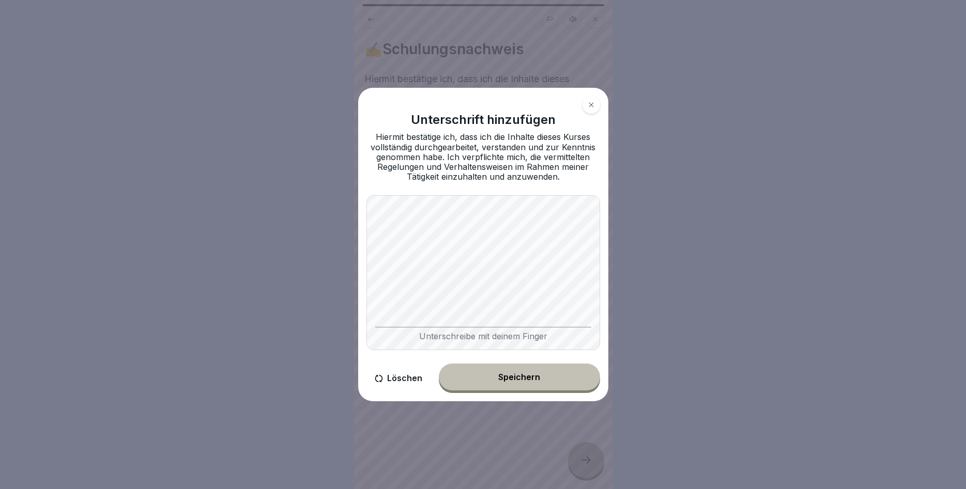
click at [505, 375] on div "Speichern" at bounding box center [519, 377] width 42 height 9
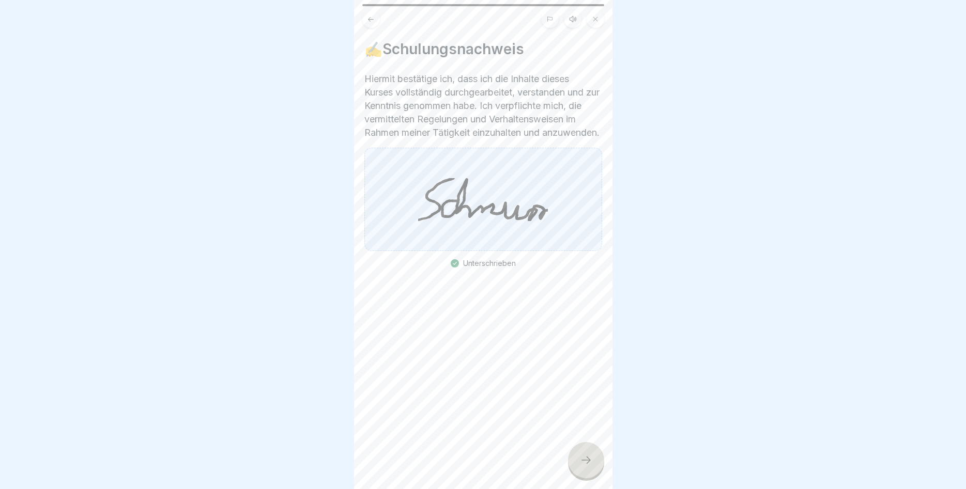
click at [576, 460] on div at bounding box center [586, 460] width 36 height 36
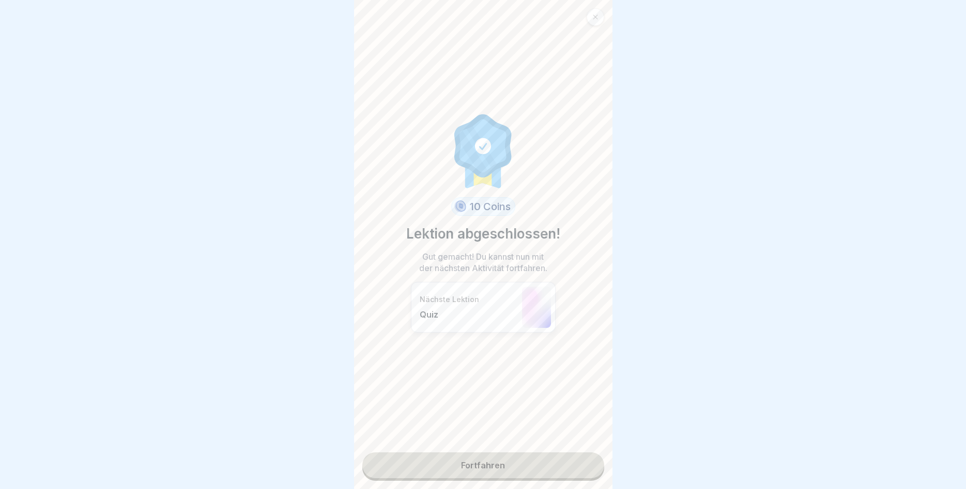
click at [499, 468] on link "Fortfahren" at bounding box center [483, 466] width 242 height 26
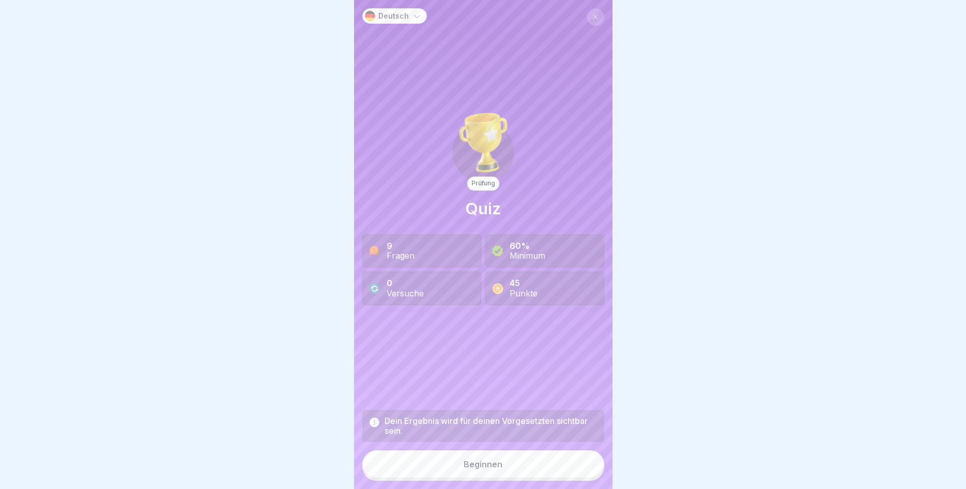
click at [502, 465] on button "Beginnen" at bounding box center [483, 465] width 242 height 28
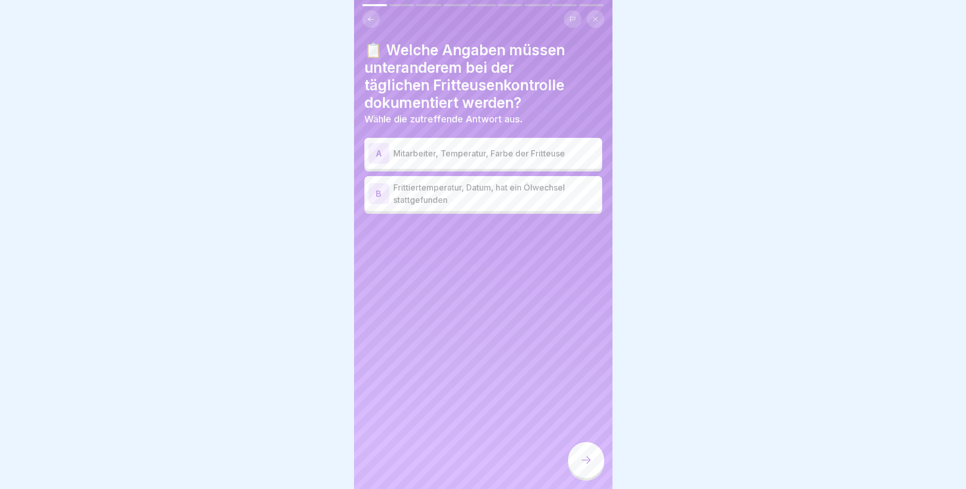
click at [485, 160] on div "A Mitarbeiter, Temperatur, Farbe der Fritteuse" at bounding box center [482, 153] width 229 height 21
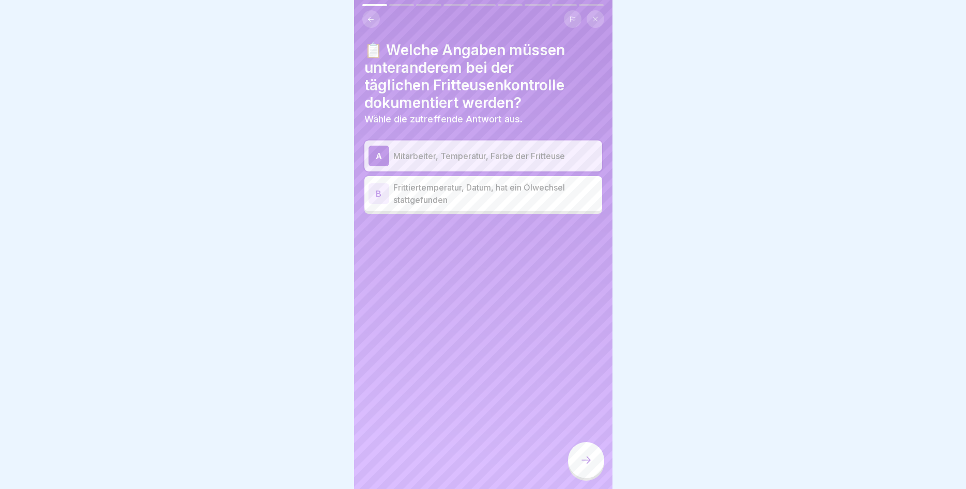
drag, startPoint x: 583, startPoint y: 466, endPoint x: 570, endPoint y: 451, distance: 19.7
click at [583, 465] on icon at bounding box center [586, 460] width 12 height 12
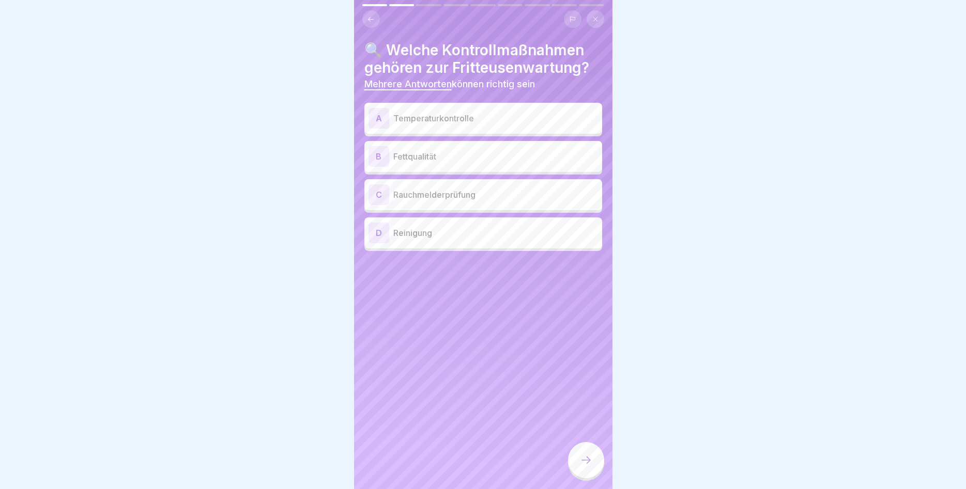
click at [462, 125] on div "A Temperaturkontrolle" at bounding box center [482, 118] width 229 height 21
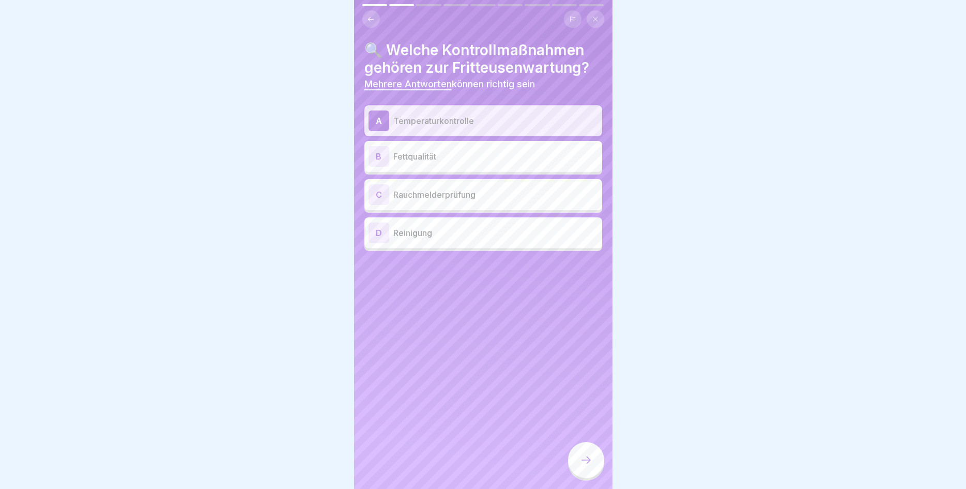
click at [472, 153] on p "Fettqualität" at bounding box center [495, 156] width 205 height 12
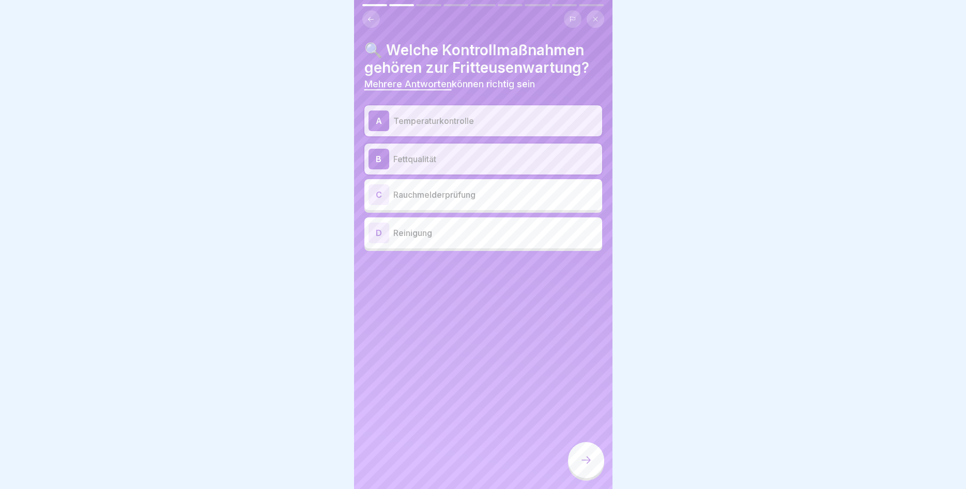
click at [455, 236] on p "Reinigung" at bounding box center [495, 233] width 205 height 12
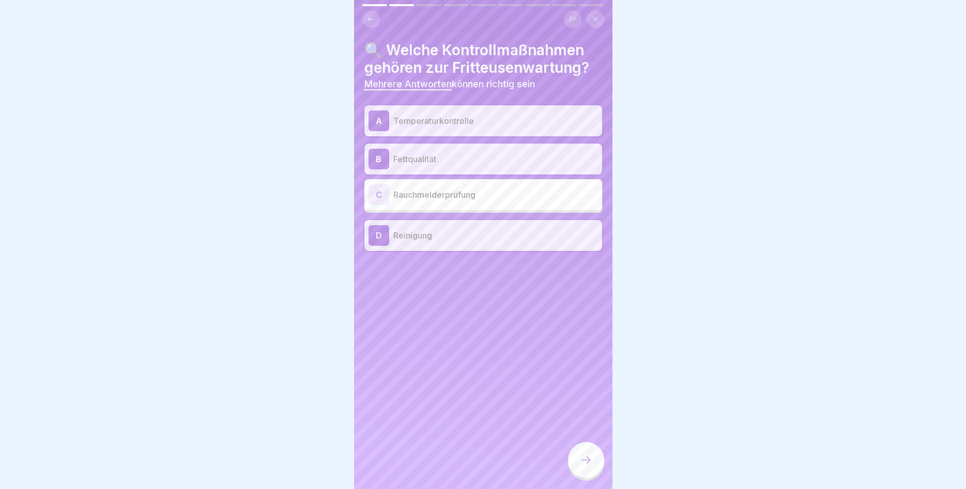
click at [573, 457] on div at bounding box center [586, 460] width 36 height 36
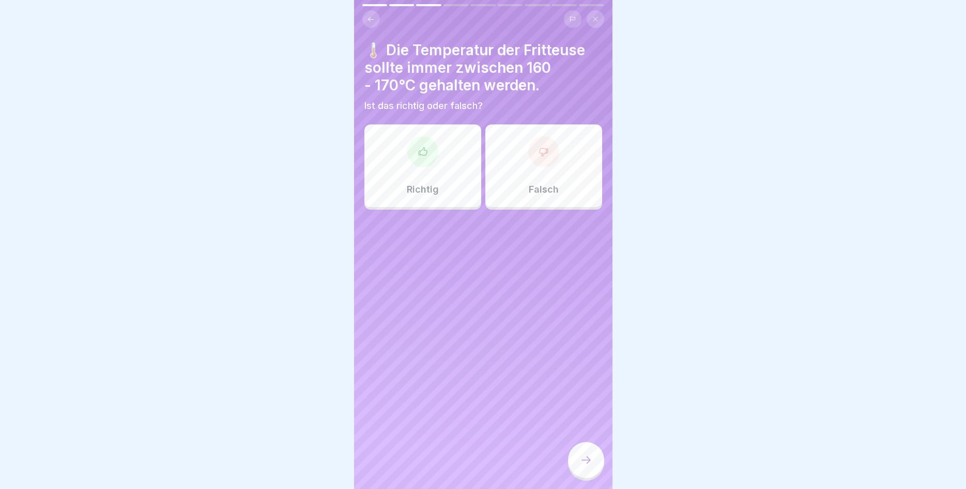
click at [436, 186] on p "Richtig" at bounding box center [423, 189] width 32 height 11
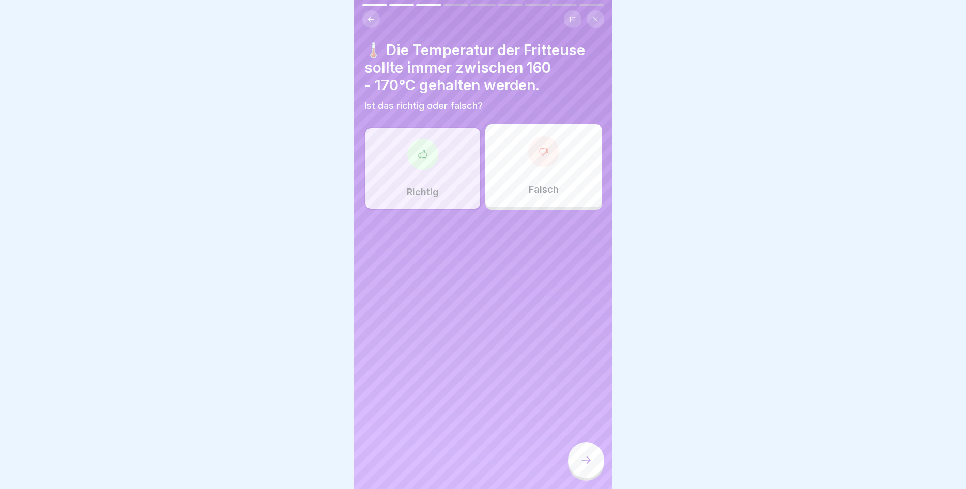
click at [586, 463] on icon at bounding box center [586, 460] width 12 height 12
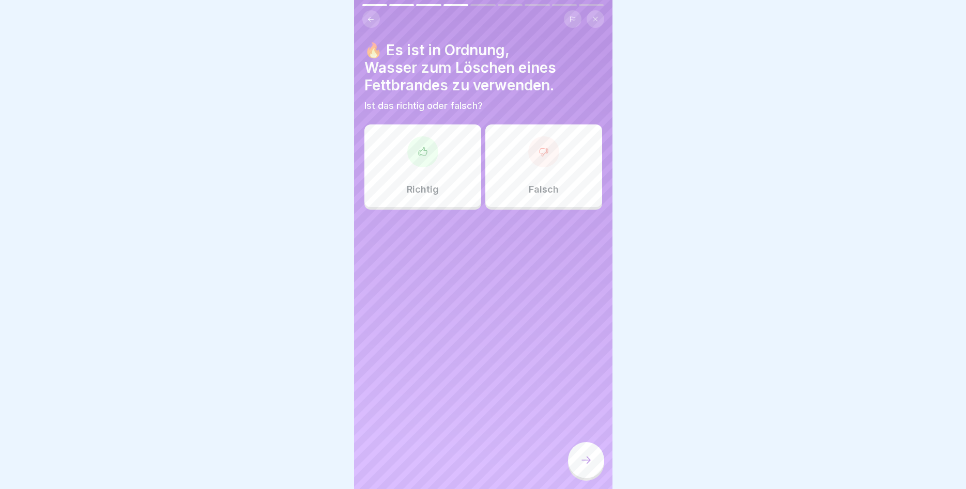
click at [537, 181] on div "Falsch" at bounding box center [543, 166] width 117 height 83
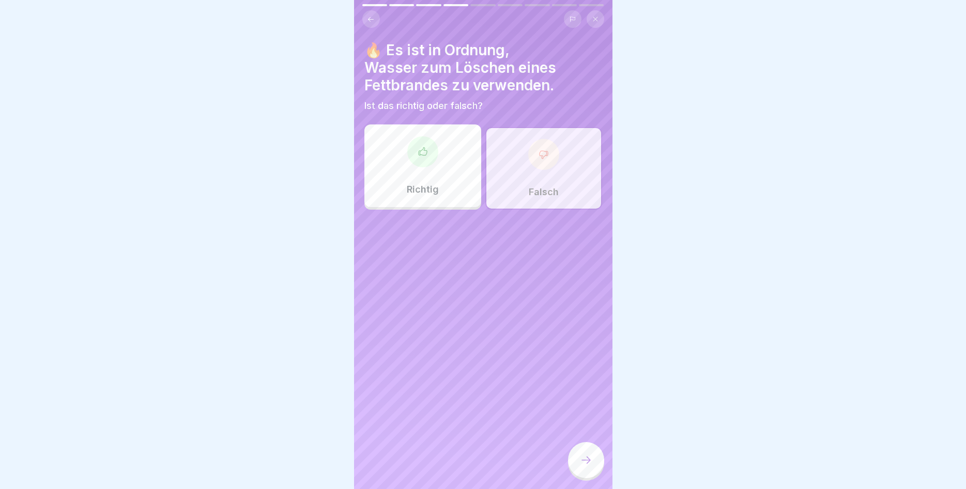
click at [577, 468] on div at bounding box center [586, 460] width 36 height 36
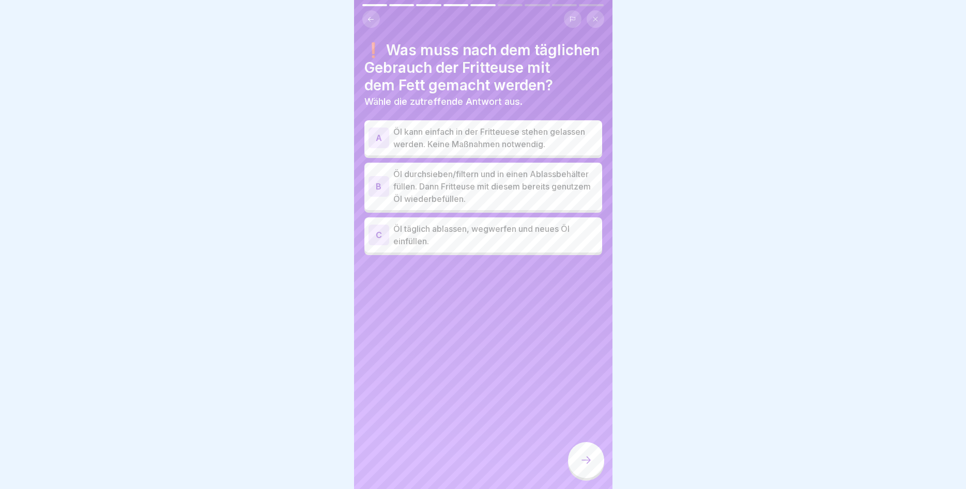
click at [502, 189] on p "Öl durchsieben/filtern und in einen Ablassbehälter füllen. Dann Fritteuse mit d…" at bounding box center [495, 186] width 205 height 37
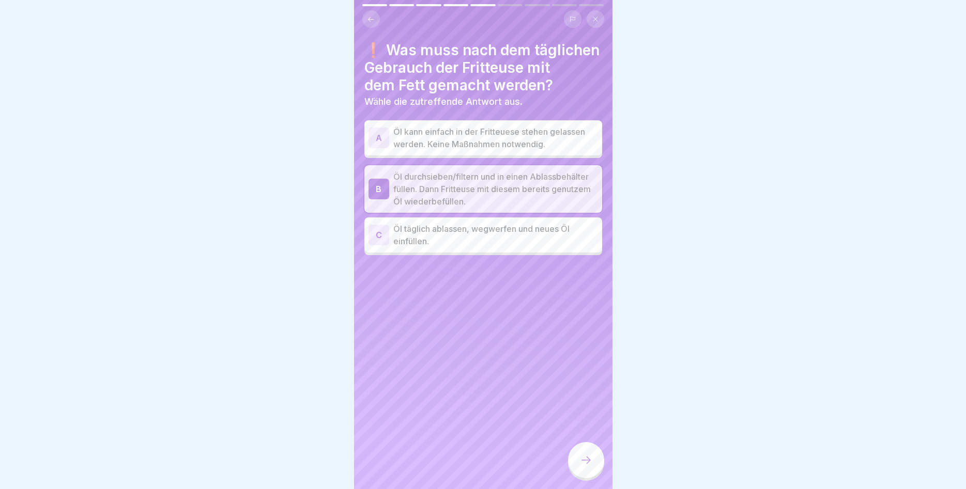
click at [573, 462] on div at bounding box center [586, 460] width 36 height 36
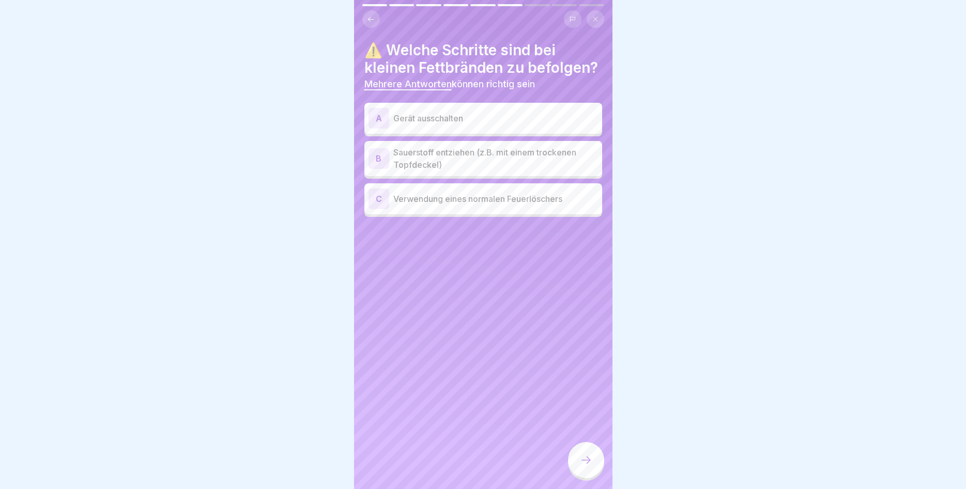
click at [490, 119] on p "Gerät ausschalten" at bounding box center [495, 118] width 205 height 12
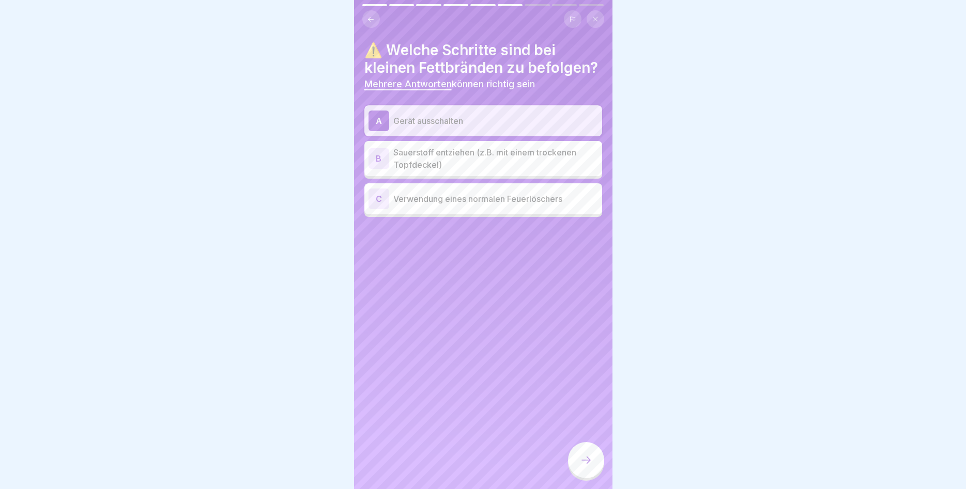
click at [489, 154] on p "Sauerstoff entziehen (z.B. mit einem trockenen Topfdeckel)" at bounding box center [495, 158] width 205 height 25
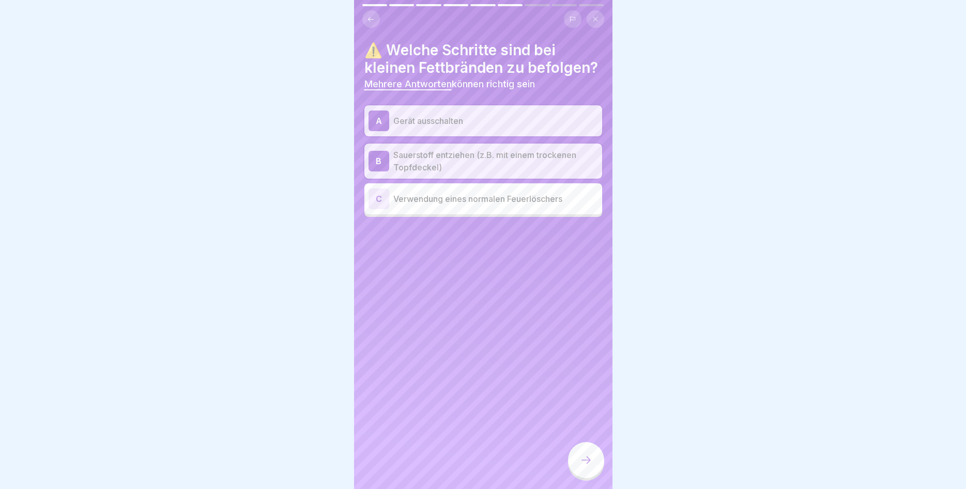
click at [566, 445] on div "⚠️ Welche Schritte sind bei kleinen Fettbränden zu befolgen? Mehrere Antworten …" at bounding box center [483, 244] width 258 height 489
click at [571, 463] on div at bounding box center [586, 460] width 36 height 36
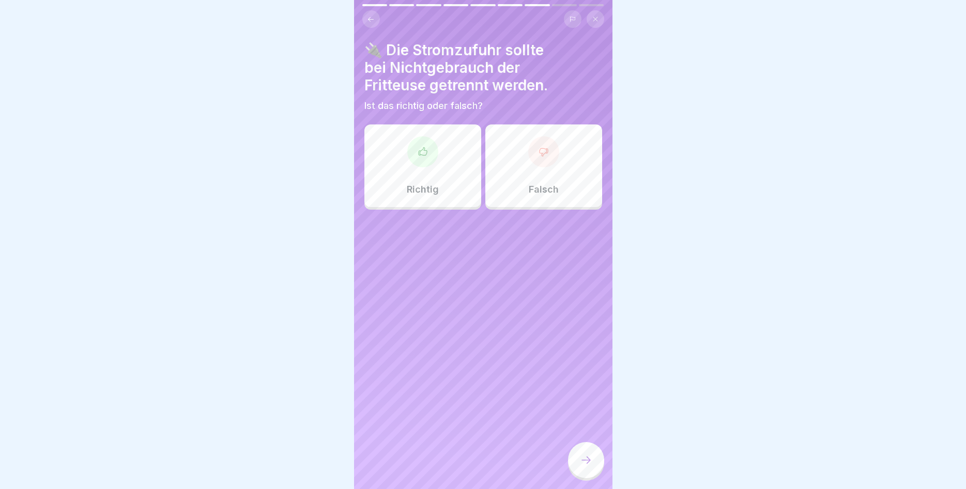
click at [428, 185] on p "Richtig" at bounding box center [423, 189] width 32 height 11
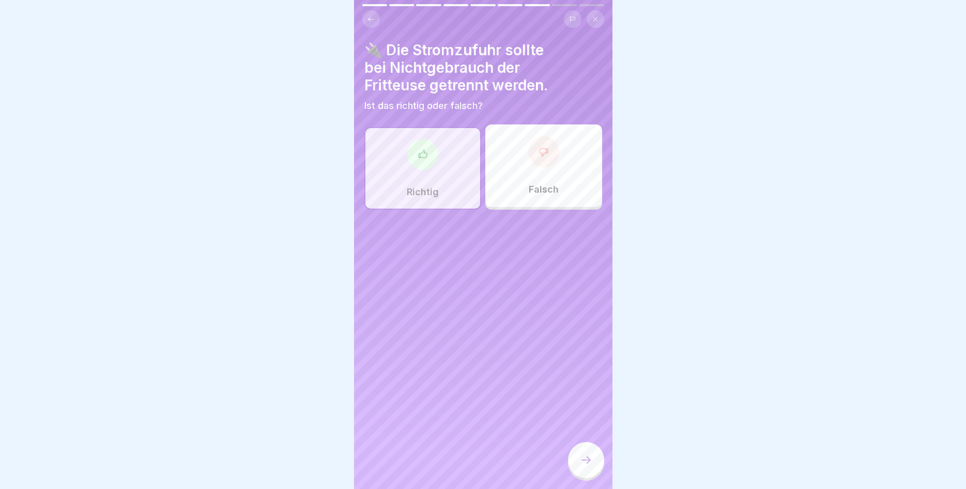
click at [576, 457] on div at bounding box center [586, 460] width 36 height 36
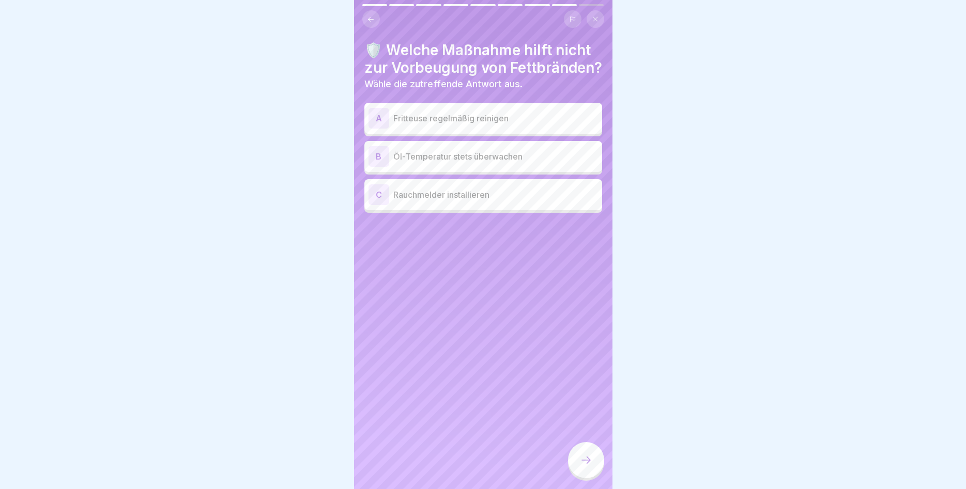
click at [507, 163] on p "Öl-Temperatur stets überwachen" at bounding box center [495, 156] width 205 height 12
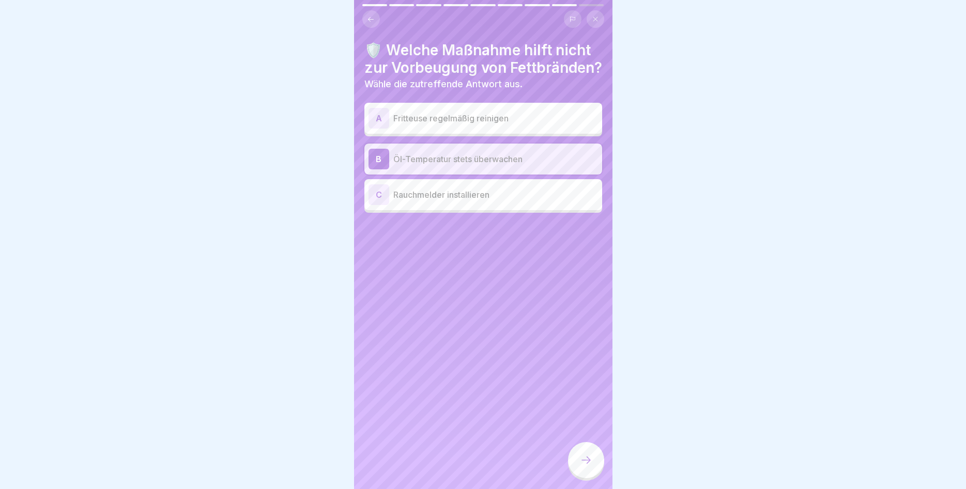
click at [592, 456] on icon at bounding box center [586, 460] width 12 height 12
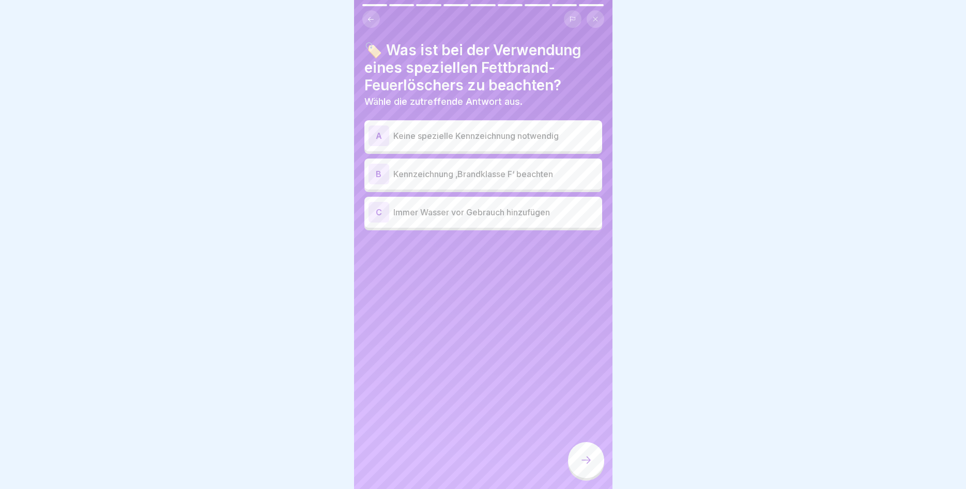
click at [523, 177] on p "Kennzeichnung ‚Brandklasse F‘ beachten" at bounding box center [495, 174] width 205 height 12
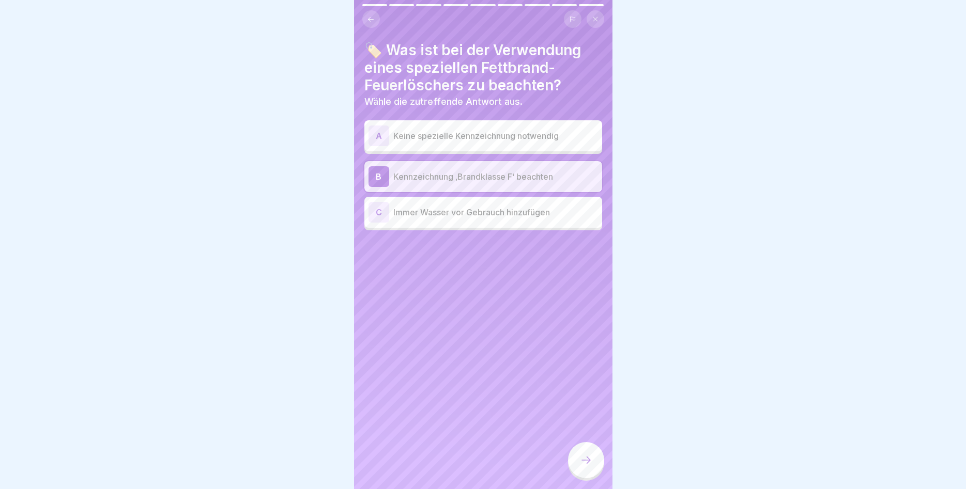
click at [584, 459] on icon at bounding box center [586, 460] width 12 height 12
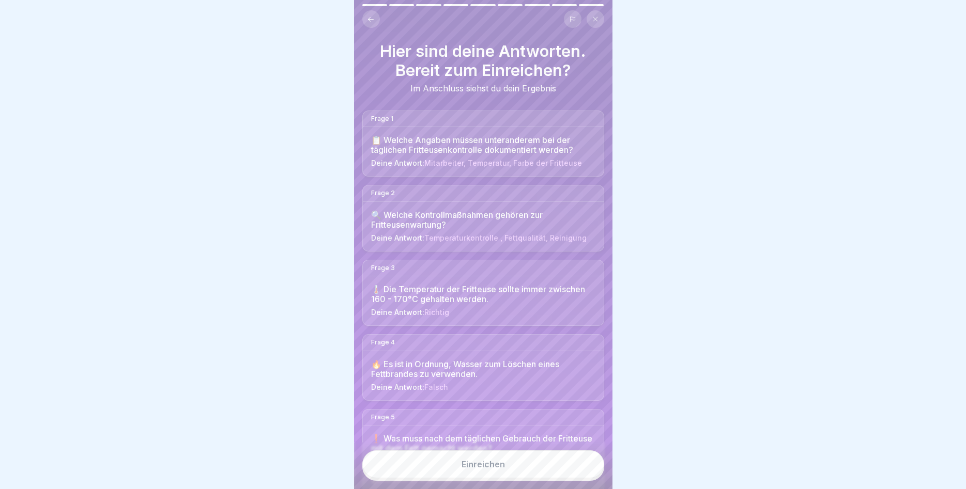
click at [508, 462] on button "Einreichen" at bounding box center [483, 465] width 242 height 28
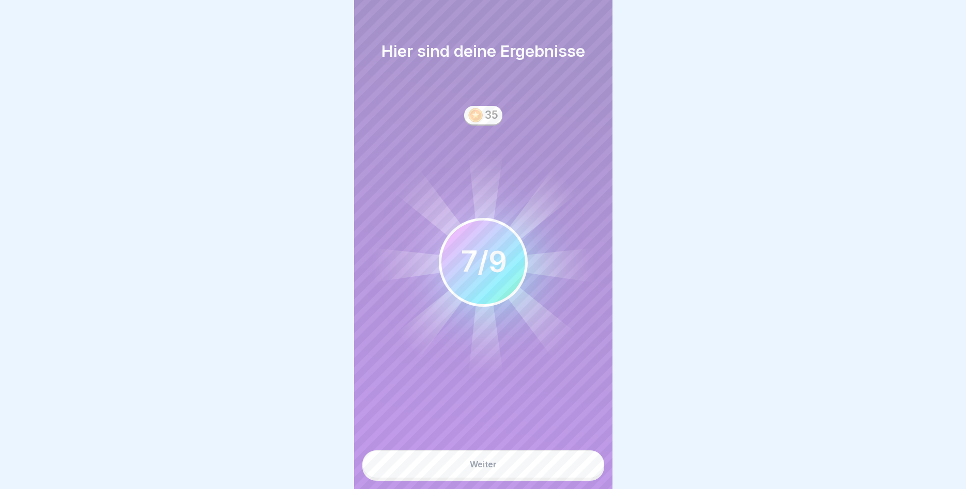
click at [509, 474] on button "Weiter" at bounding box center [483, 465] width 242 height 28
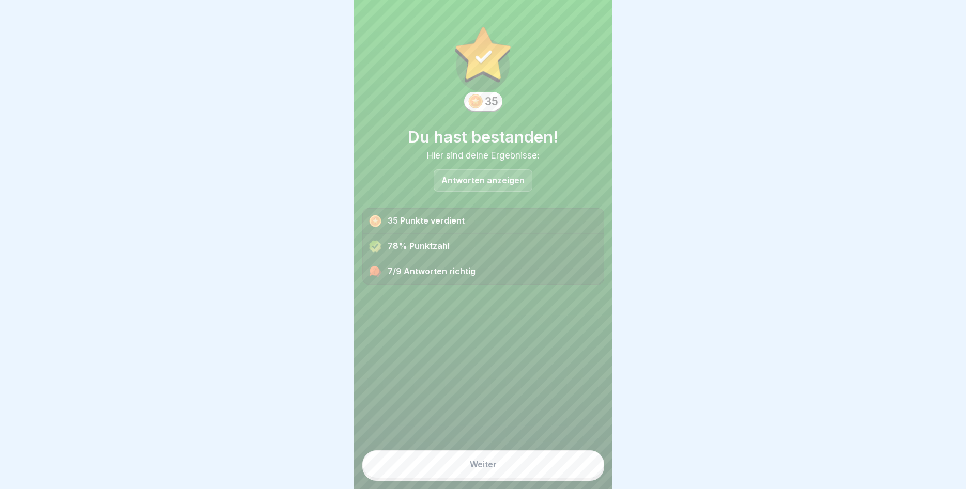
click at [510, 472] on button "Weiter" at bounding box center [483, 465] width 242 height 28
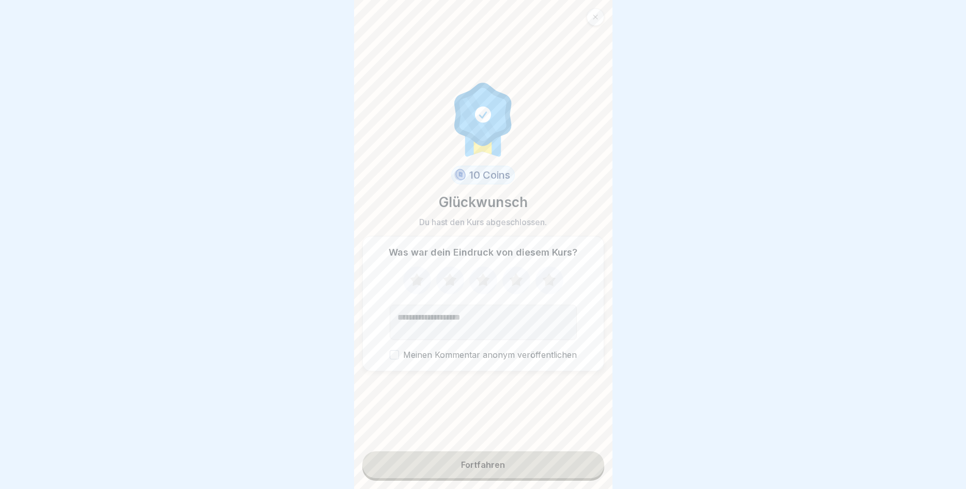
click at [545, 277] on icon at bounding box center [548, 280] width 27 height 27
click at [477, 466] on div "Fortfahren" at bounding box center [483, 464] width 44 height 9
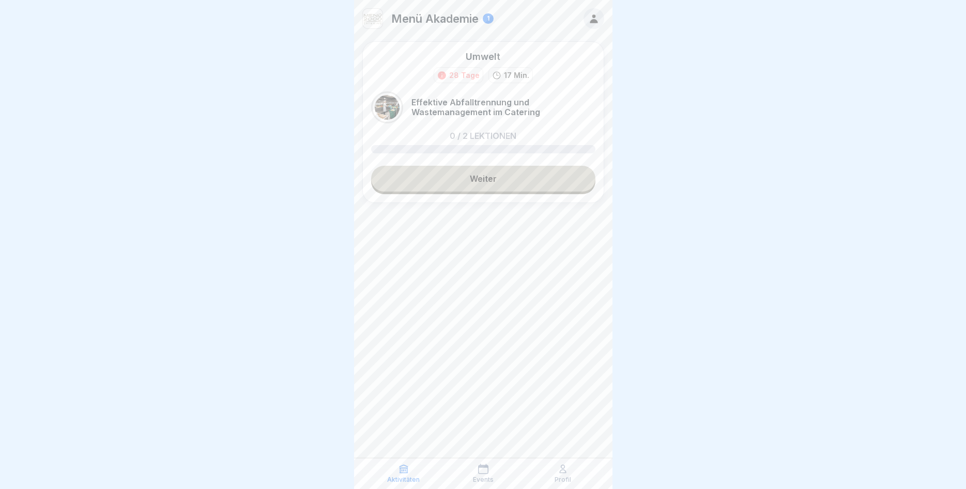
click at [524, 185] on link "Weiter" at bounding box center [483, 179] width 224 height 26
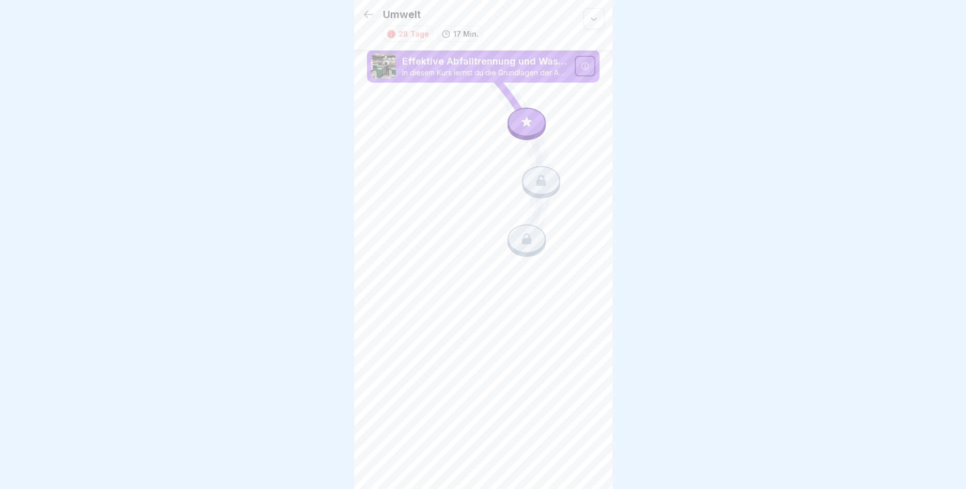
click at [591, 65] on div at bounding box center [585, 66] width 21 height 21
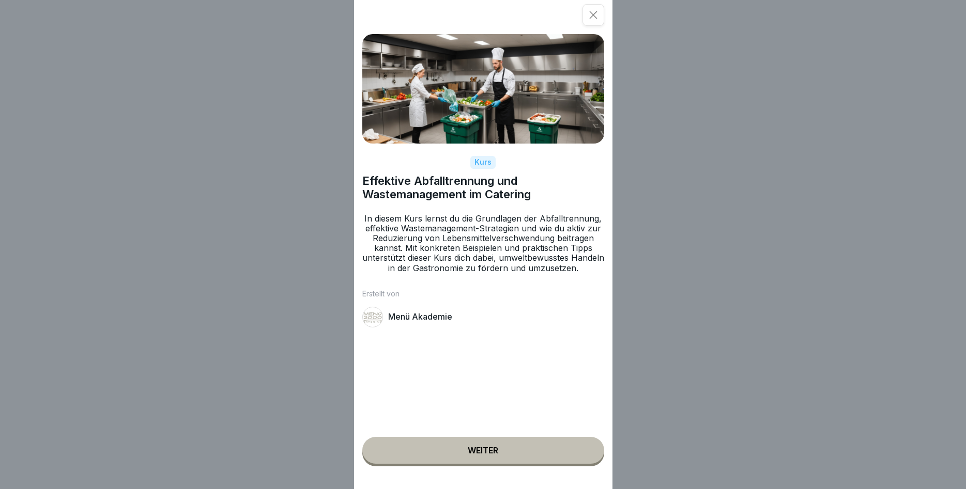
click at [471, 444] on button "Weiter" at bounding box center [483, 450] width 242 height 27
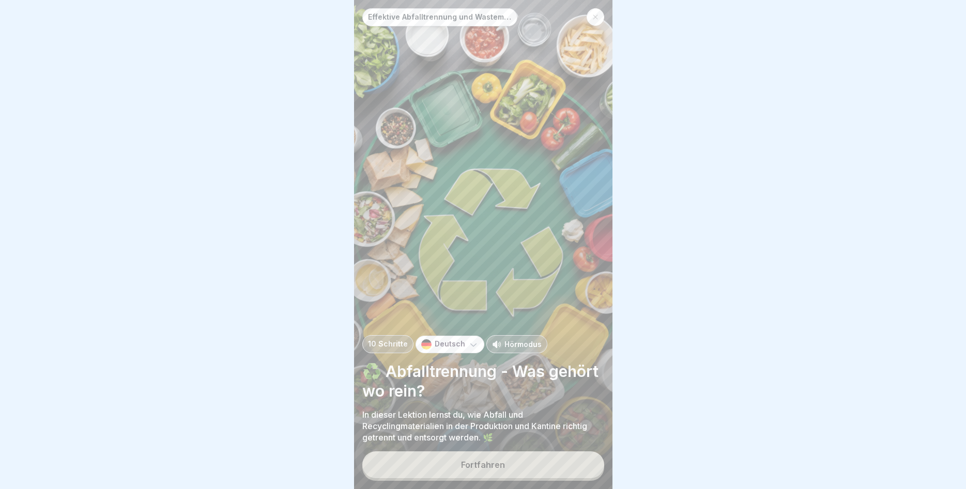
click at [478, 463] on div "Fortfahren" at bounding box center [483, 464] width 44 height 9
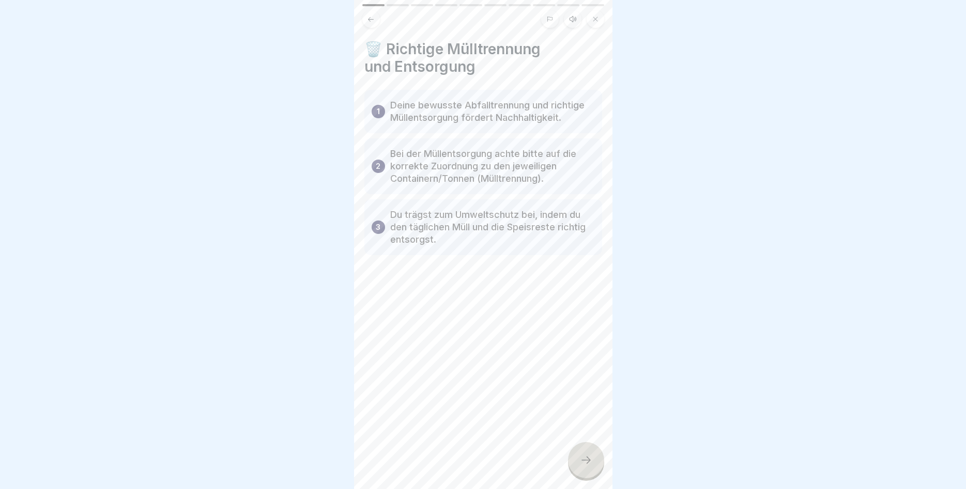
click at [580, 458] on icon at bounding box center [586, 460] width 12 height 12
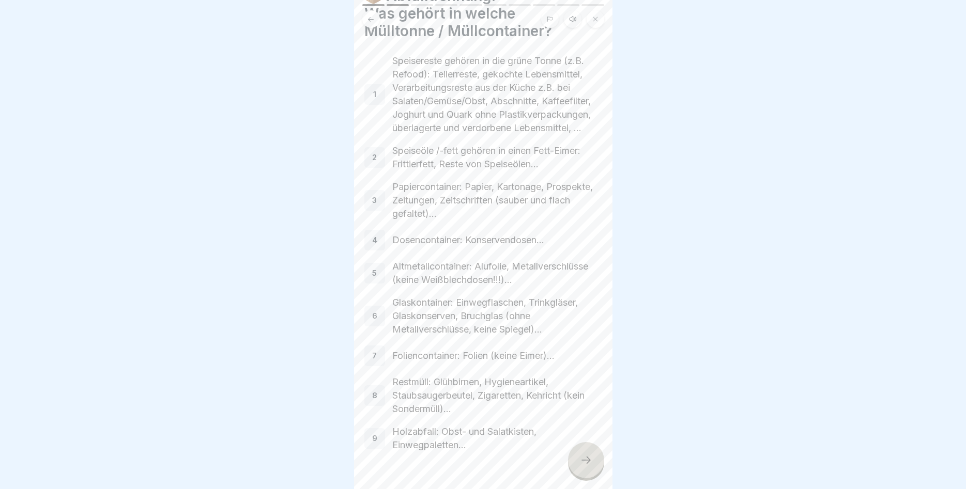
scroll to position [78, 0]
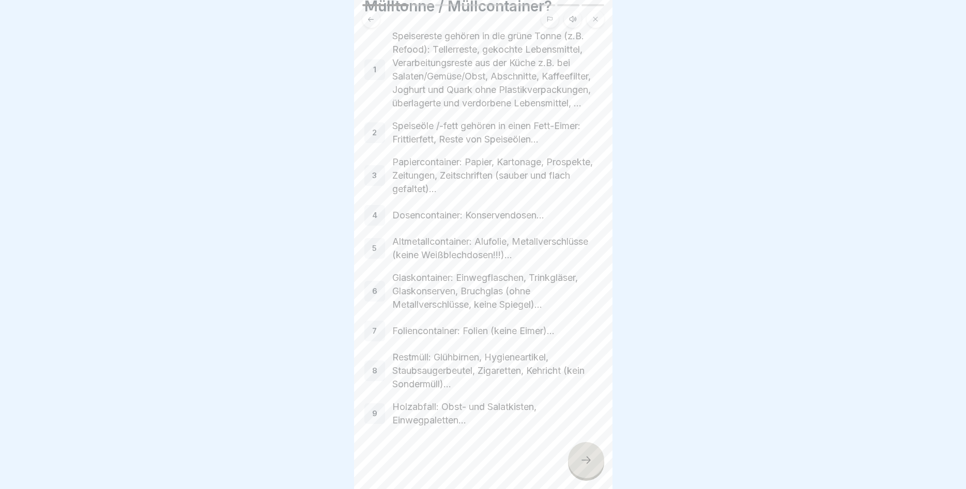
click at [575, 452] on div at bounding box center [586, 460] width 36 height 36
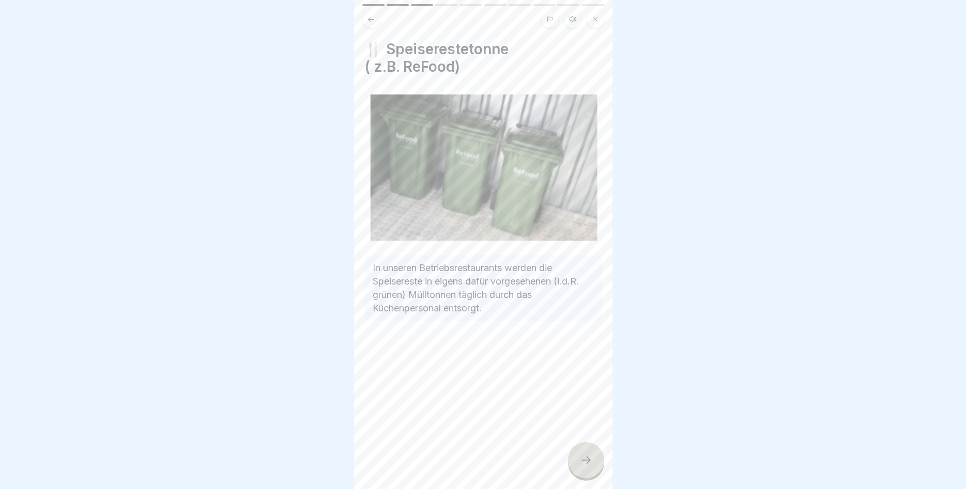
click at [579, 463] on div at bounding box center [586, 460] width 36 height 36
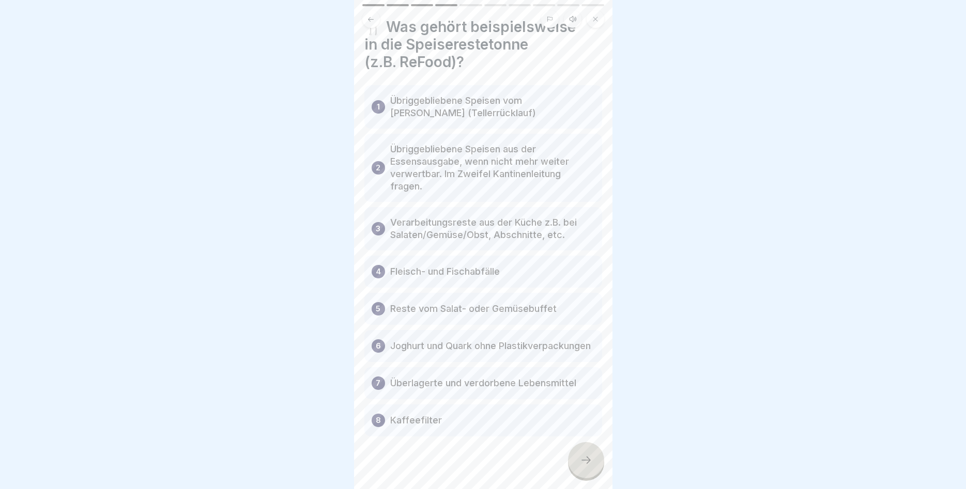
scroll to position [32, 0]
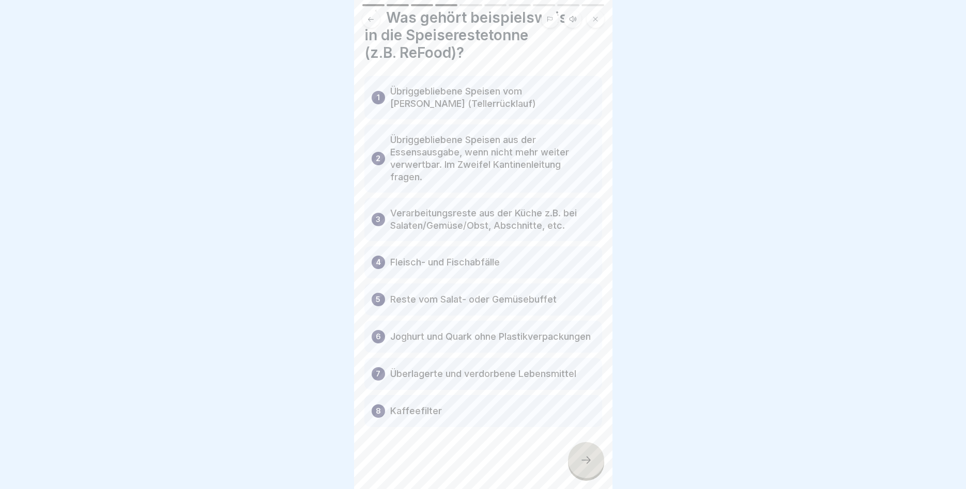
click at [571, 447] on div "Effektive Abfalltrennung und Wastemanagement im Catering 10 Schritte Deutsch Hö…" at bounding box center [483, 244] width 258 height 489
click at [579, 454] on div at bounding box center [586, 460] width 36 height 36
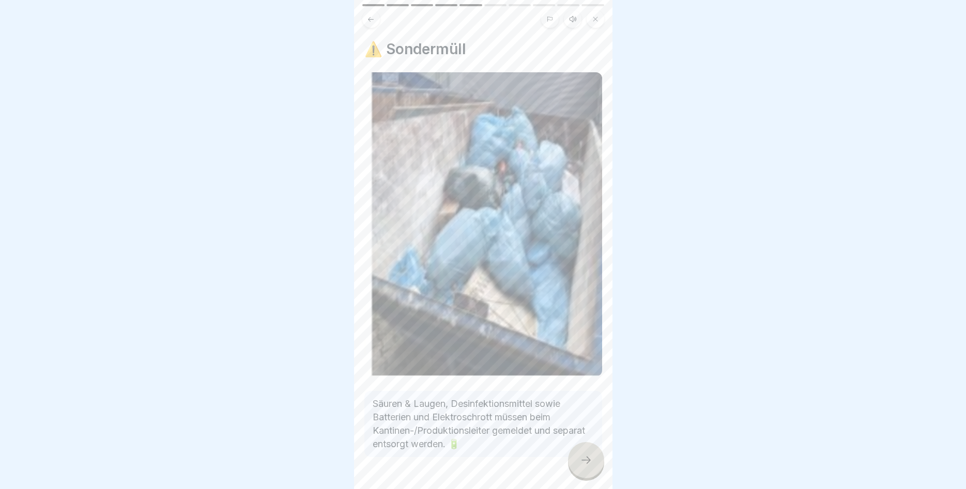
click at [585, 456] on icon at bounding box center [586, 460] width 12 height 12
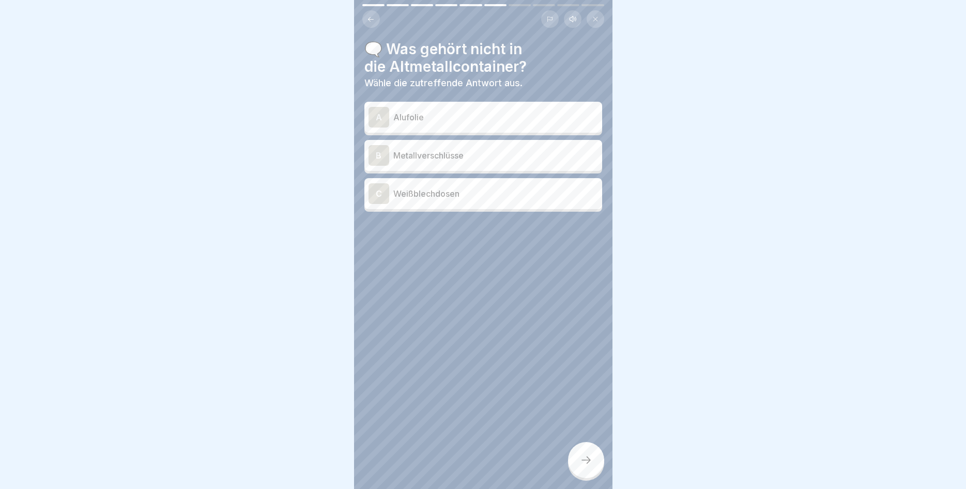
click at [480, 106] on div "A Alufolie" at bounding box center [483, 117] width 238 height 31
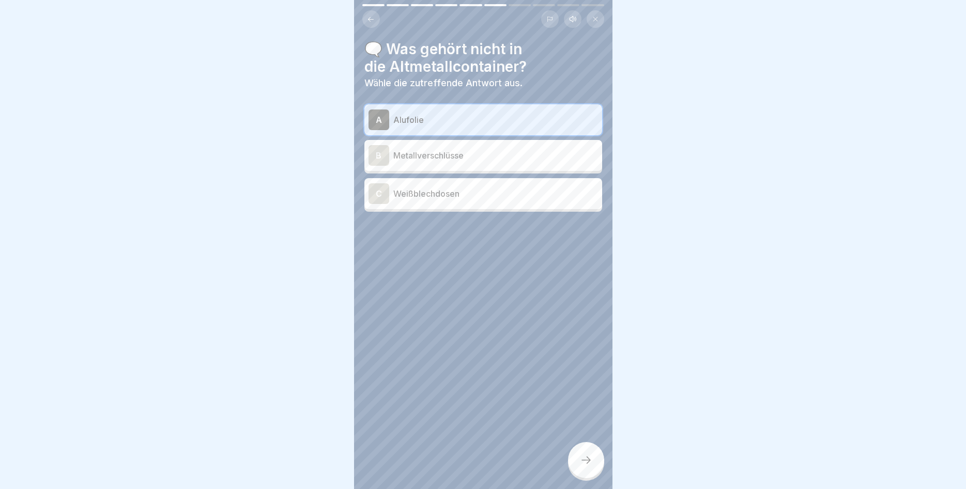
click at [595, 467] on div at bounding box center [586, 460] width 36 height 36
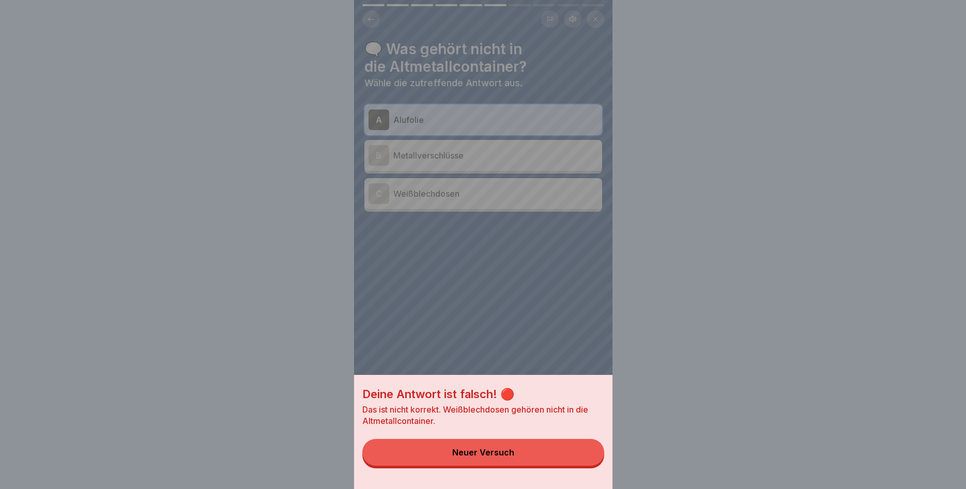
click at [556, 455] on button "Neuer Versuch" at bounding box center [483, 452] width 242 height 27
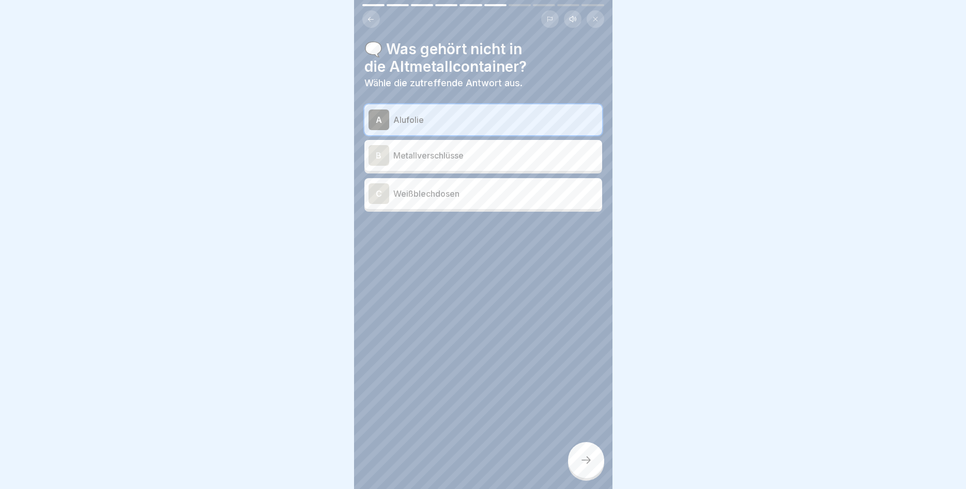
click at [492, 153] on p "Metallverschlüsse" at bounding box center [495, 155] width 205 height 12
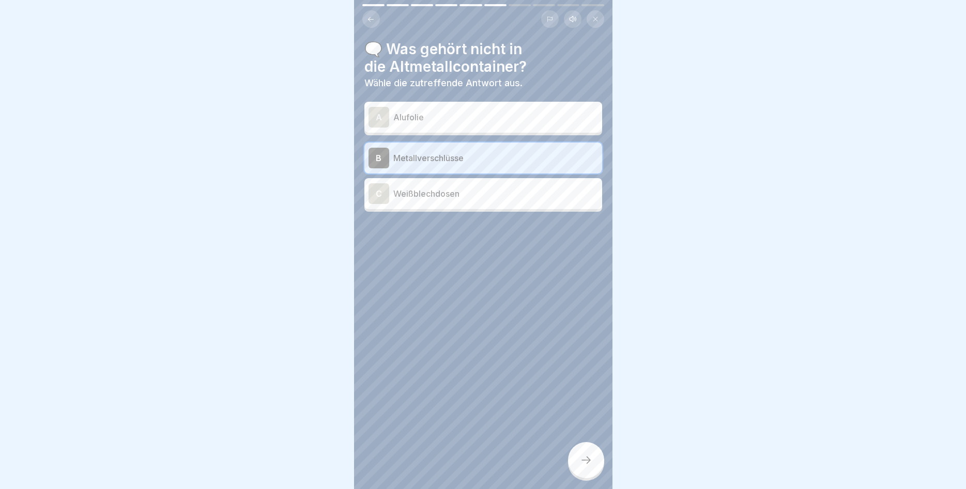
click at [589, 474] on div at bounding box center [586, 460] width 36 height 36
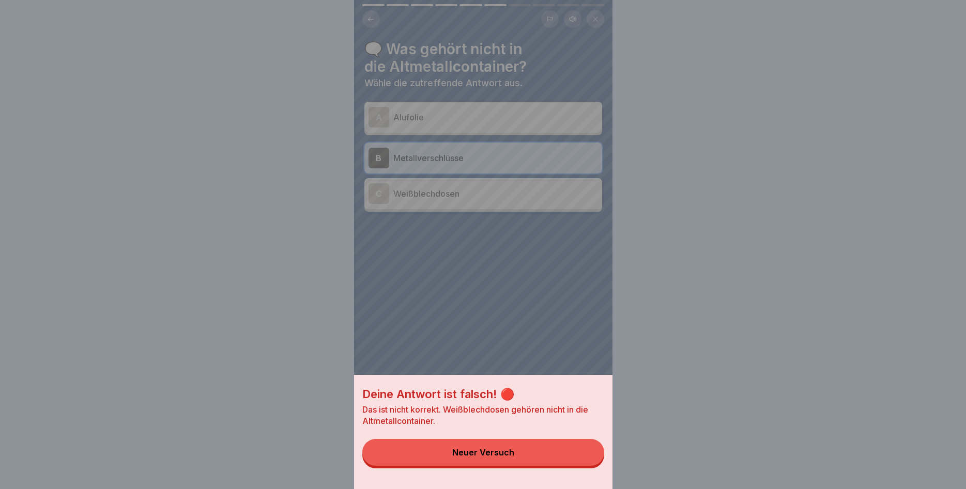
click at [568, 461] on button "Neuer Versuch" at bounding box center [483, 452] width 242 height 27
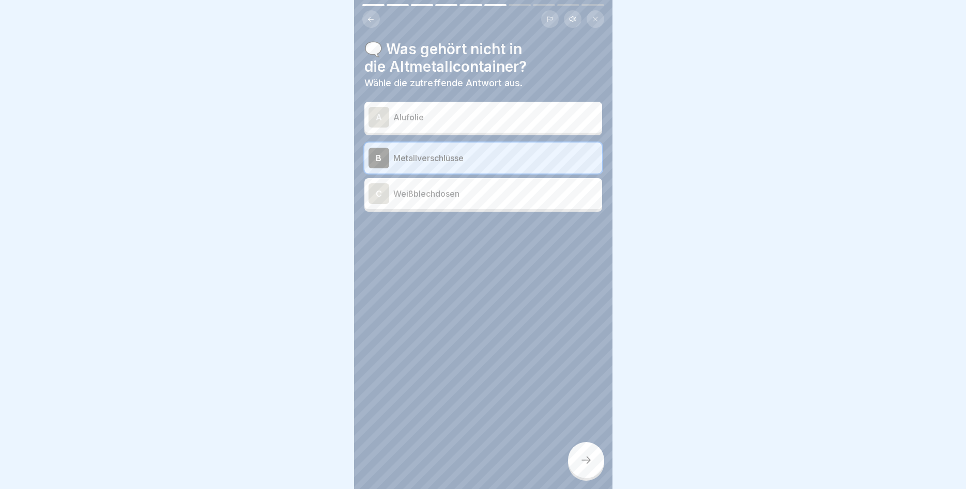
click at [504, 196] on p "Weißblechdosen" at bounding box center [495, 194] width 205 height 12
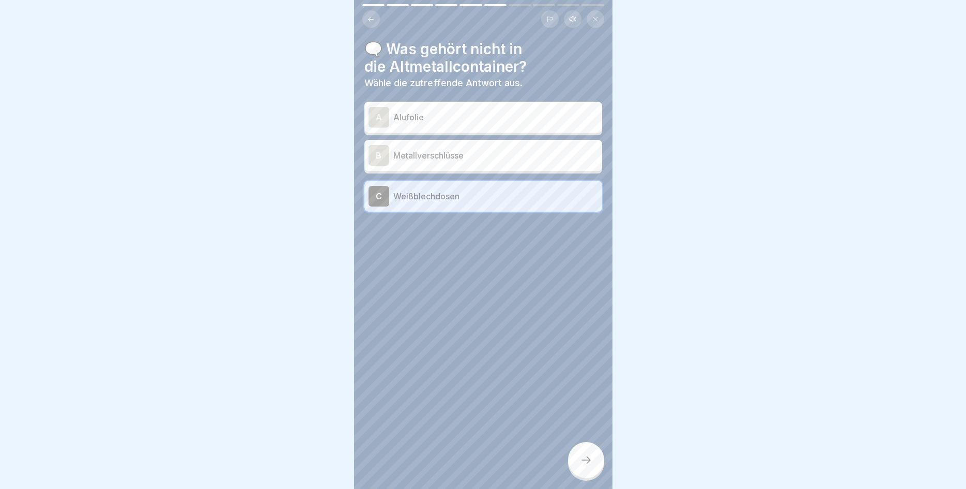
click at [586, 467] on div at bounding box center [586, 460] width 36 height 36
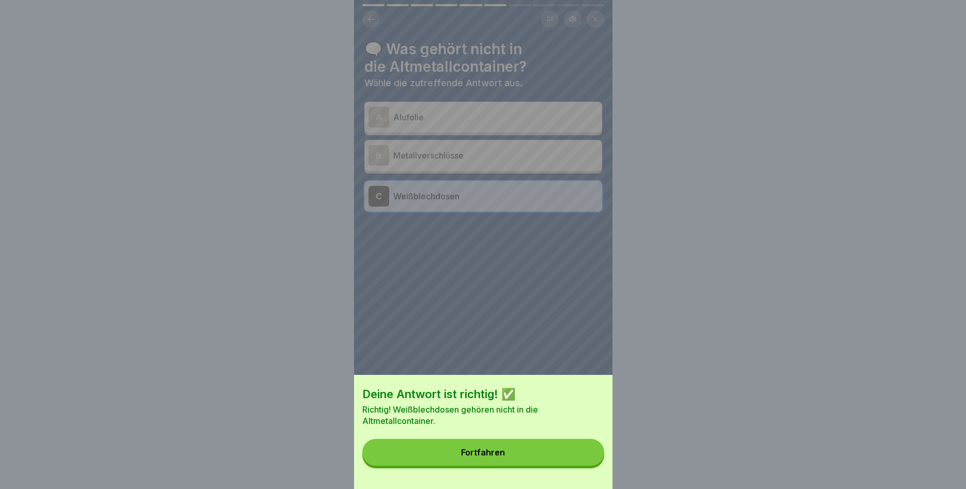
click at [545, 450] on button "Fortfahren" at bounding box center [483, 452] width 242 height 27
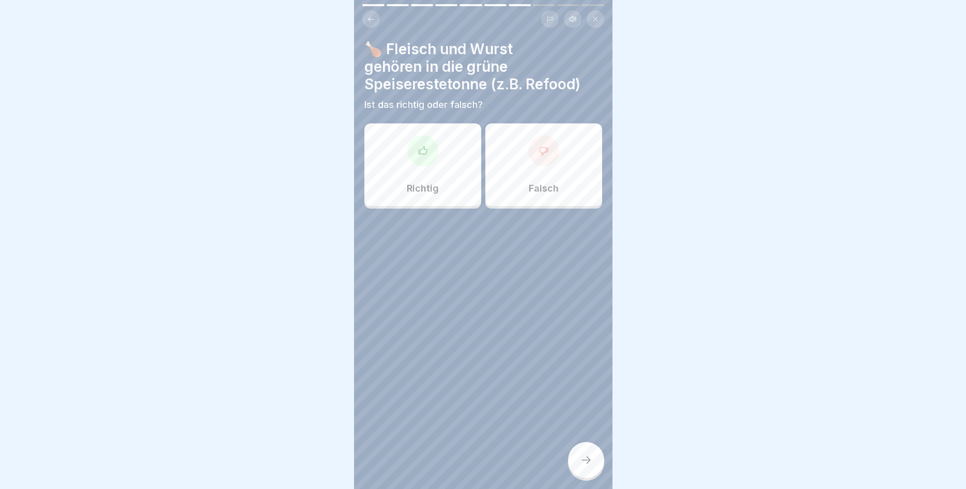
click at [446, 175] on div "Richtig" at bounding box center [422, 164] width 117 height 83
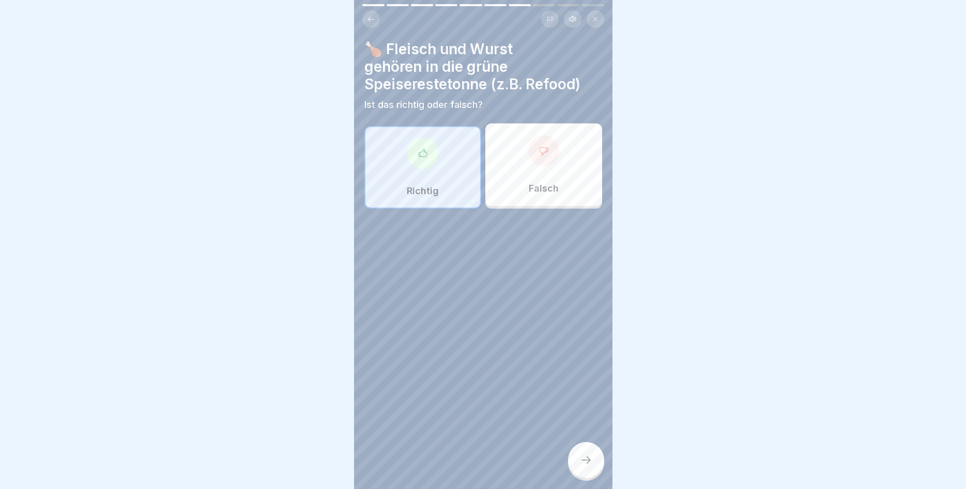
click at [573, 457] on div at bounding box center [586, 460] width 36 height 36
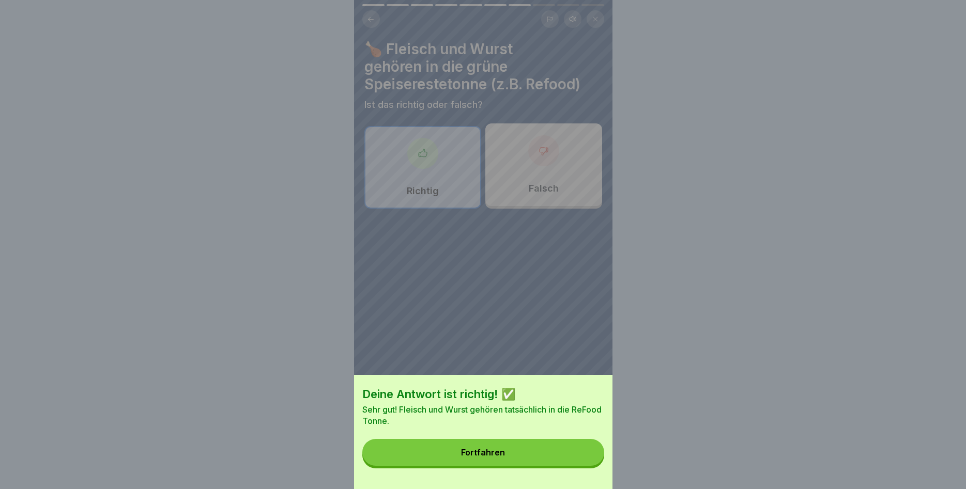
click at [563, 460] on button "Fortfahren" at bounding box center [483, 452] width 242 height 27
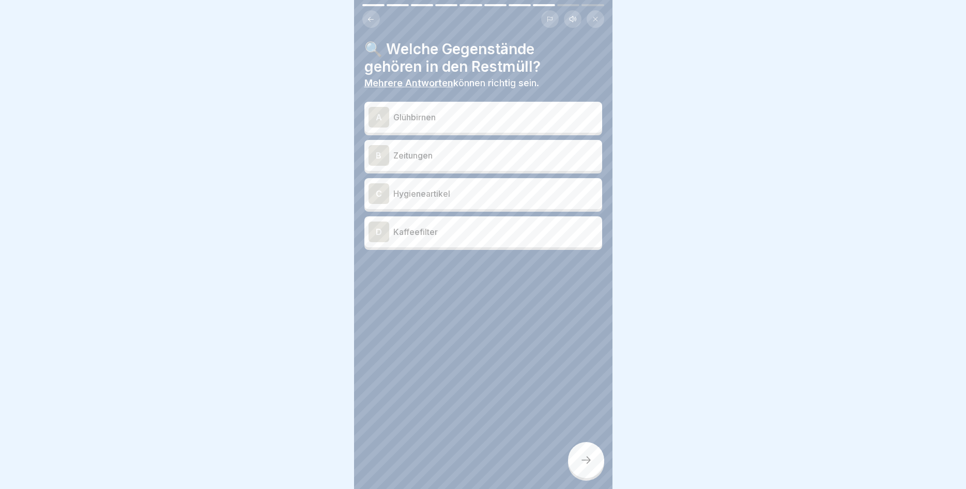
click at [450, 120] on p "Glühbirnen" at bounding box center [495, 117] width 205 height 12
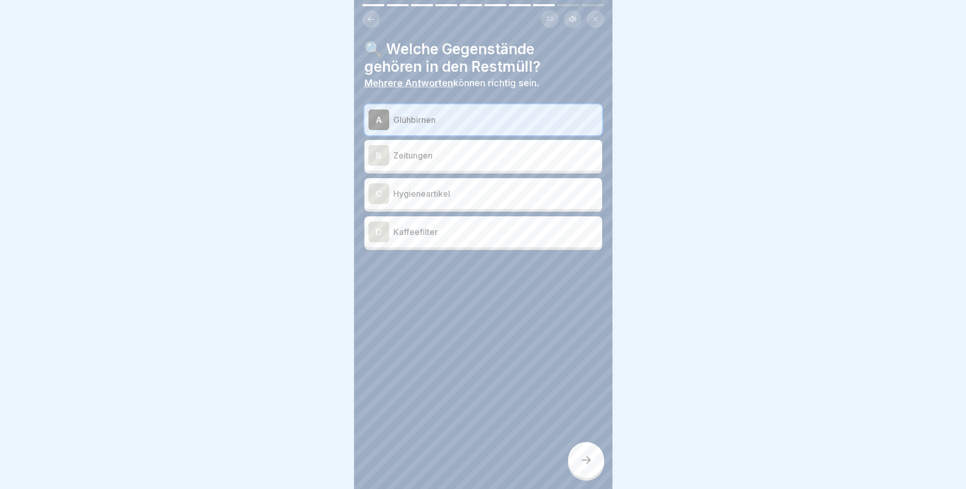
click at [453, 193] on p "Hygieneartikel" at bounding box center [495, 194] width 205 height 12
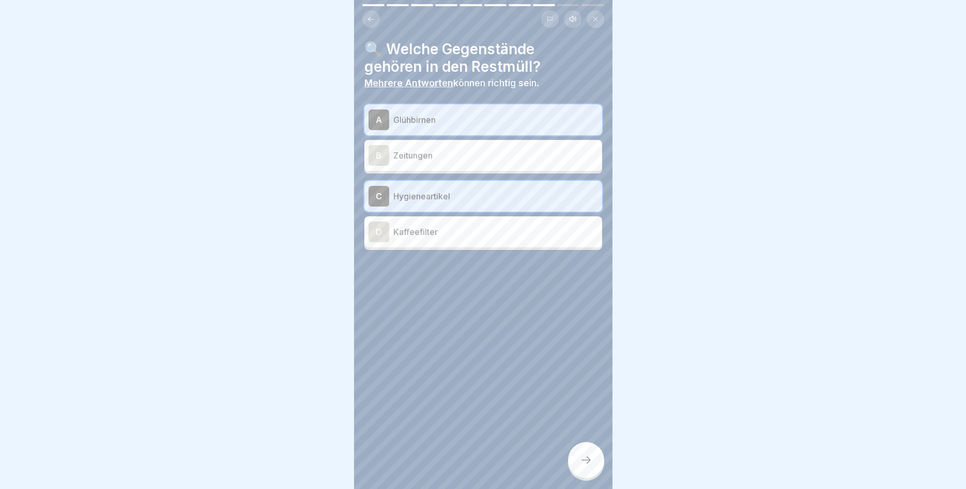
click at [597, 463] on div at bounding box center [586, 460] width 36 height 36
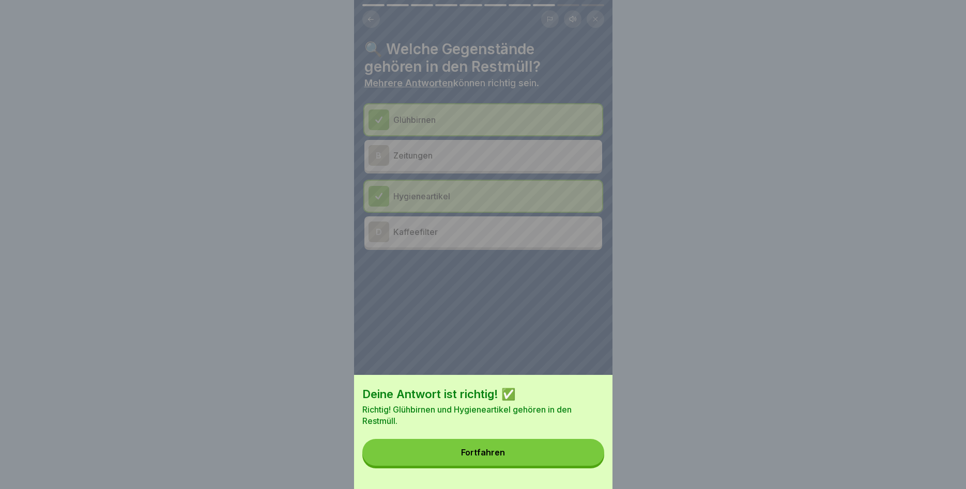
click at [561, 455] on button "Fortfahren" at bounding box center [483, 452] width 242 height 27
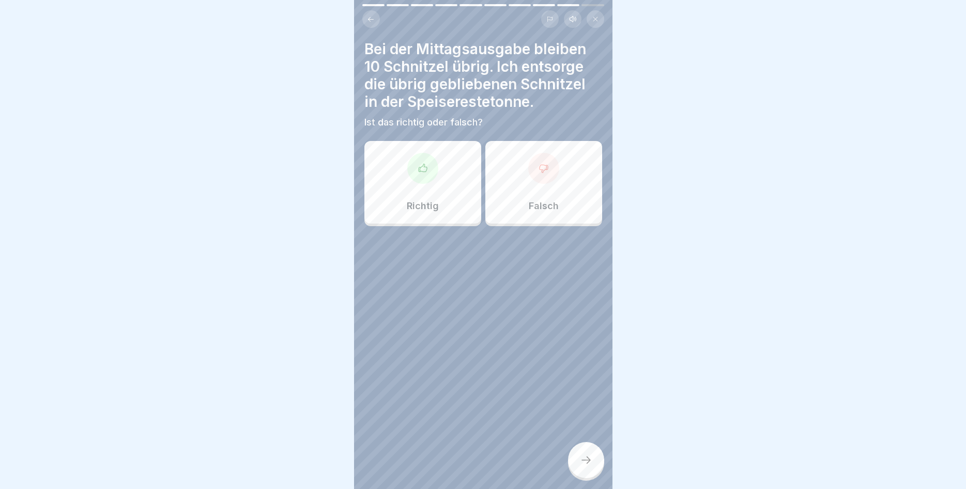
click at [431, 188] on div "Richtig" at bounding box center [422, 182] width 117 height 83
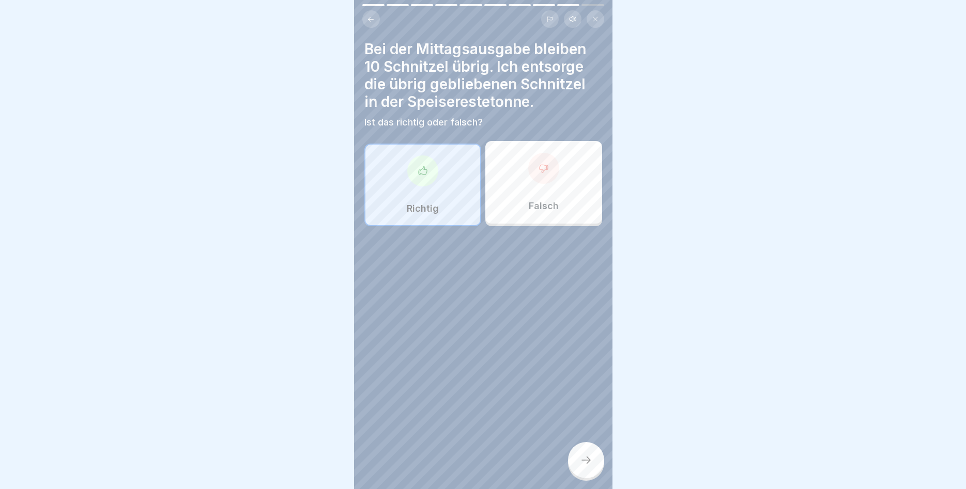
click at [592, 456] on icon at bounding box center [586, 460] width 12 height 12
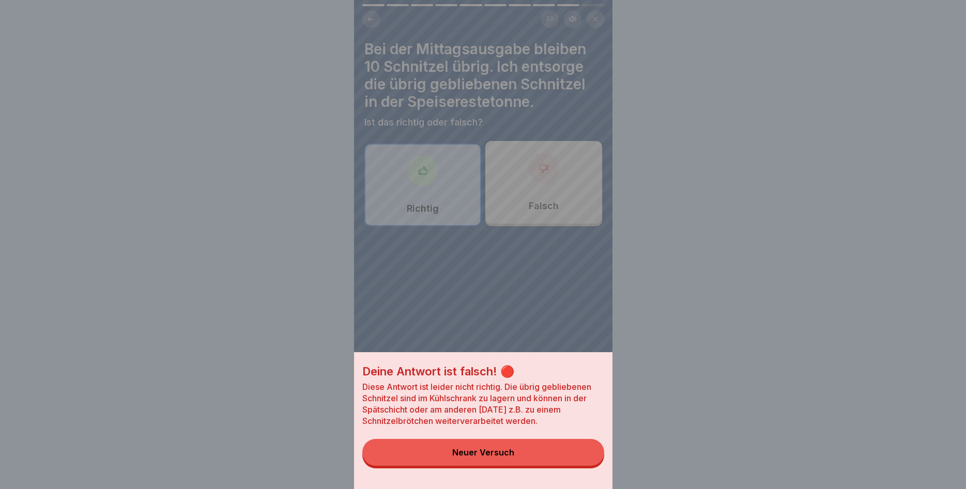
click at [561, 447] on button "Neuer Versuch" at bounding box center [483, 452] width 242 height 27
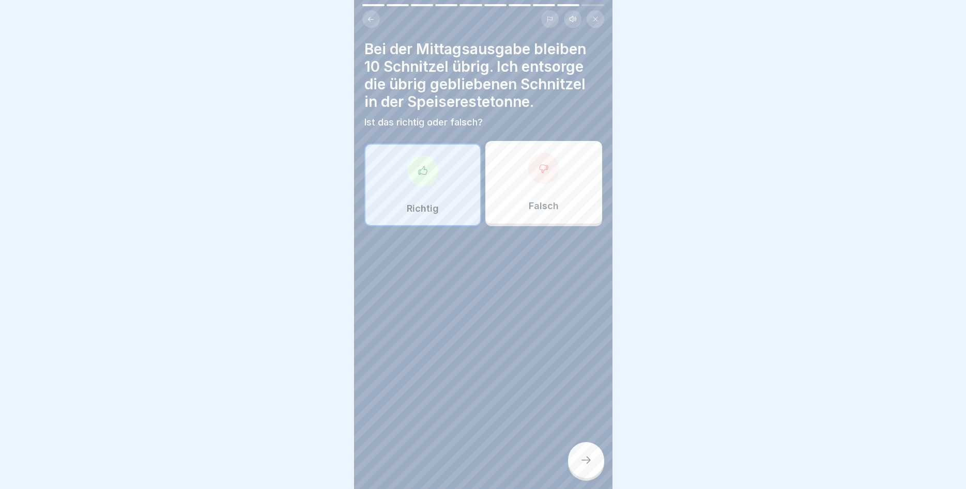
click at [553, 199] on div "Falsch" at bounding box center [543, 182] width 117 height 83
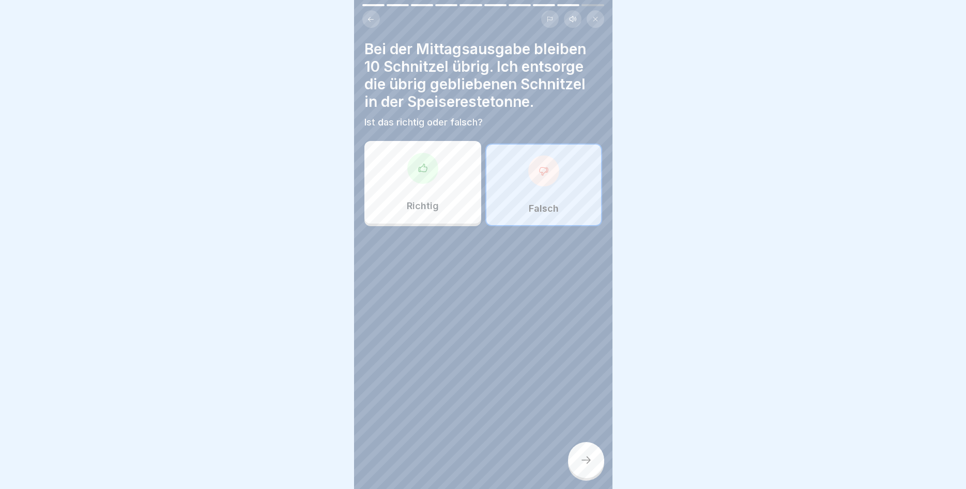
click at [593, 471] on div at bounding box center [586, 460] width 36 height 36
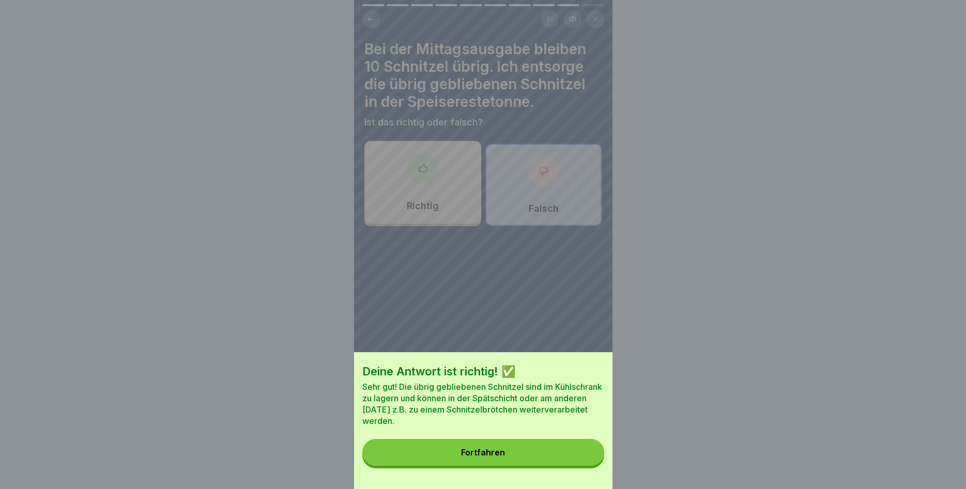
click at [572, 448] on button "Fortfahren" at bounding box center [483, 452] width 242 height 27
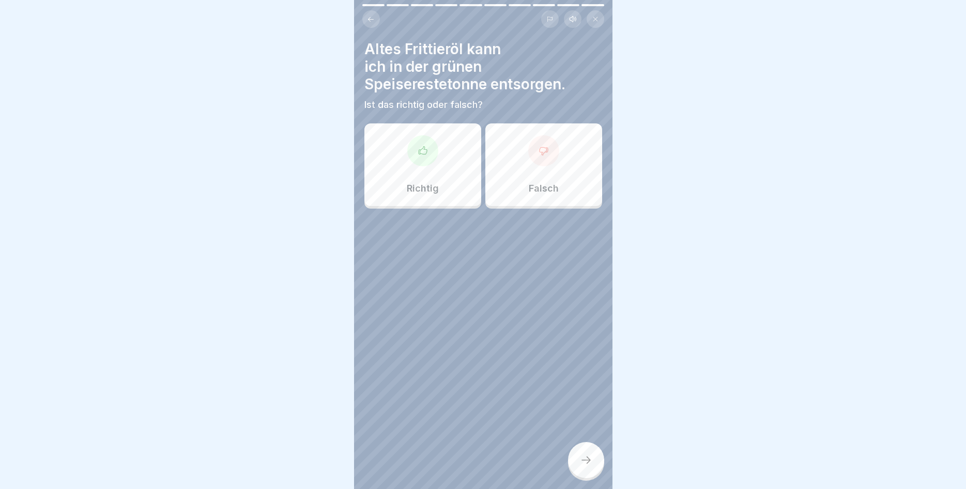
click at [542, 173] on div "Falsch" at bounding box center [543, 164] width 117 height 83
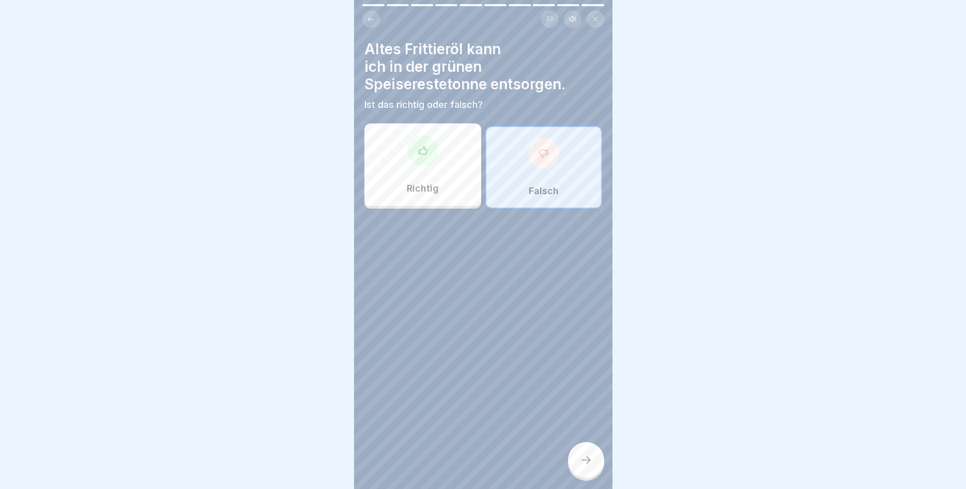
click at [579, 459] on div at bounding box center [586, 460] width 36 height 36
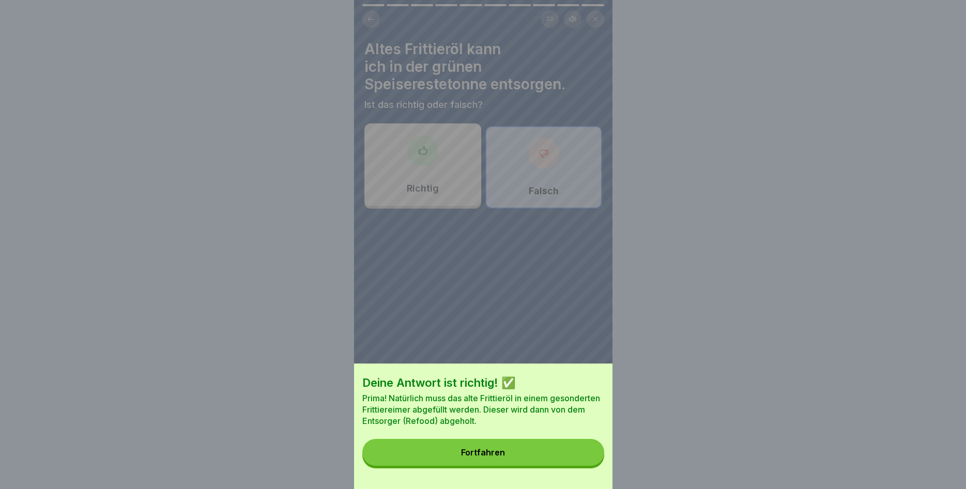
click at [571, 455] on button "Fortfahren" at bounding box center [483, 452] width 242 height 27
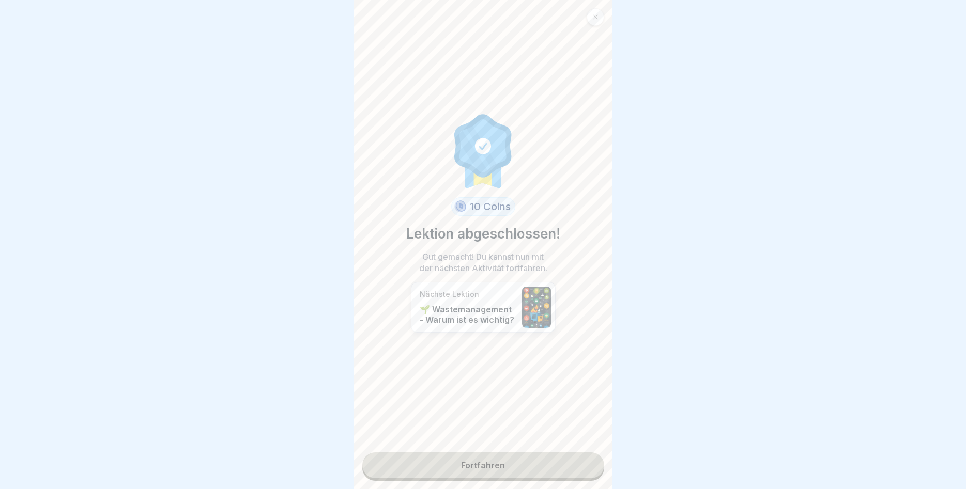
click at [490, 462] on link "Fortfahren" at bounding box center [483, 466] width 242 height 26
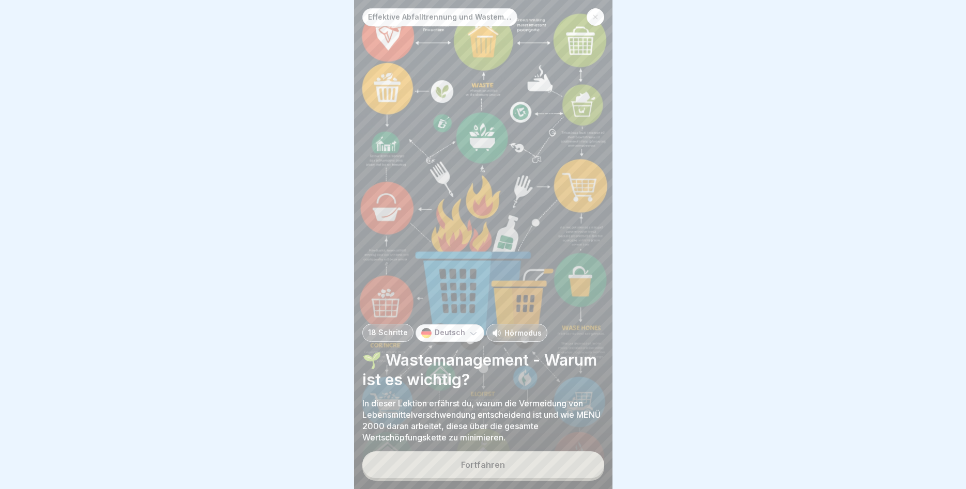
click at [490, 462] on div "Fortfahren" at bounding box center [483, 464] width 44 height 9
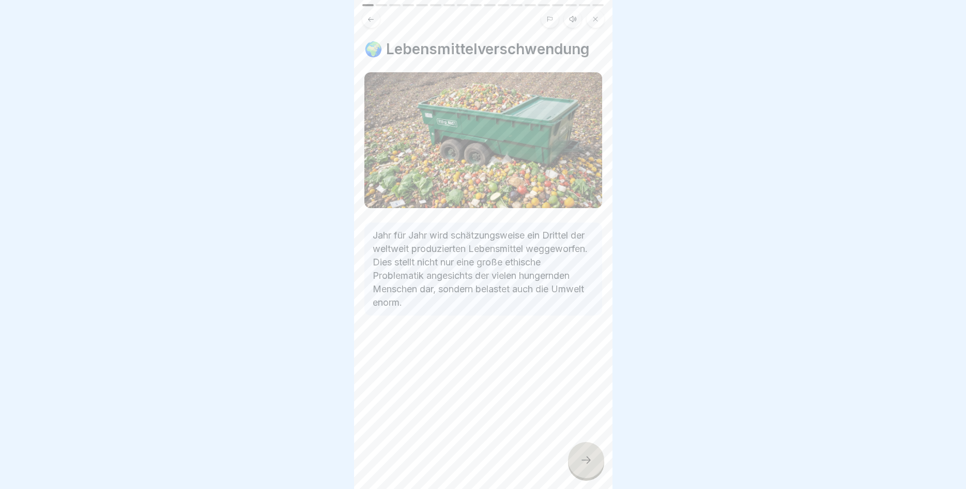
click at [584, 457] on icon at bounding box center [586, 460] width 12 height 12
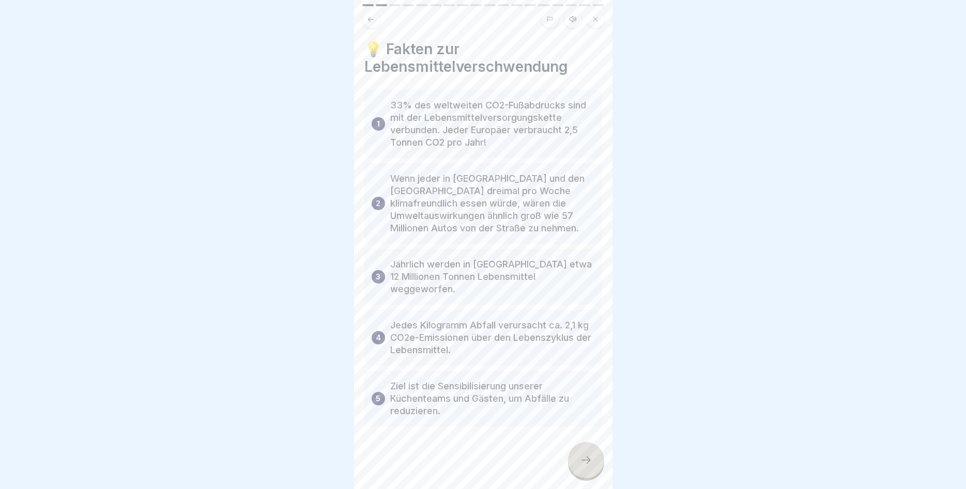
click at [584, 459] on icon at bounding box center [586, 460] width 12 height 12
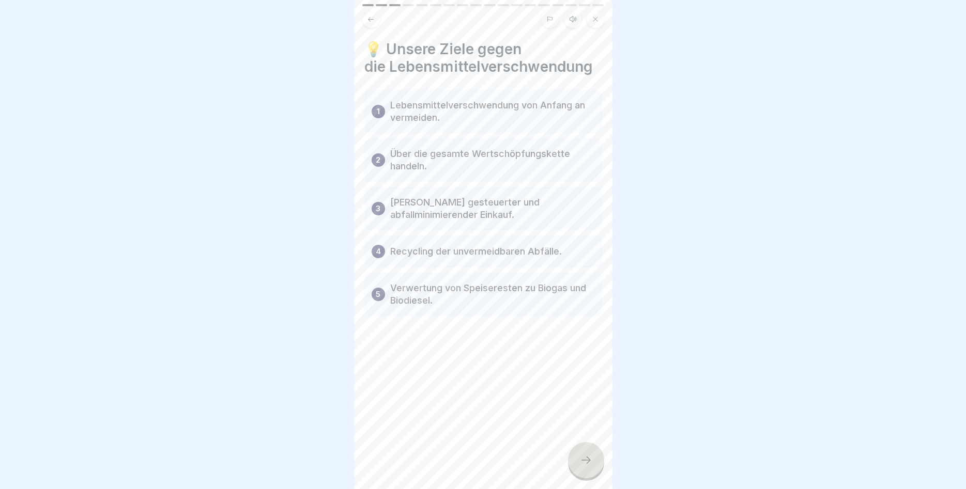
click at [580, 455] on div at bounding box center [586, 460] width 36 height 36
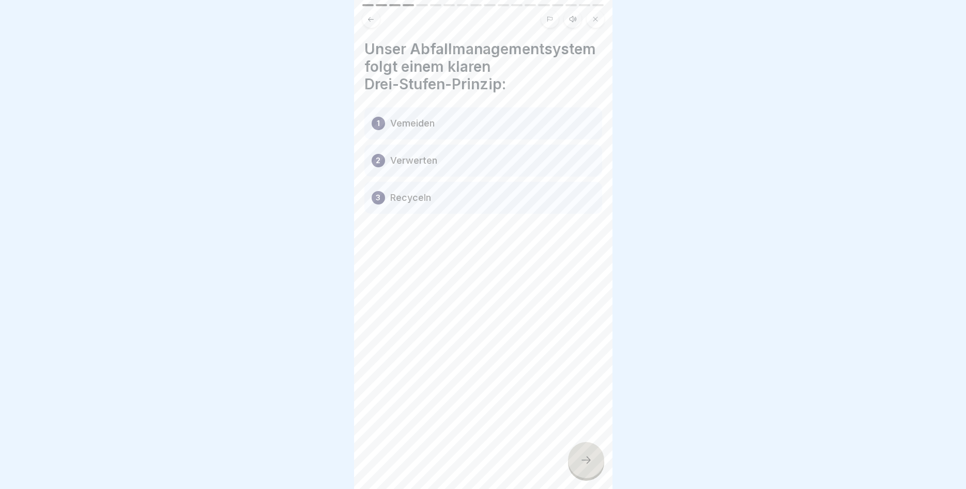
click at [578, 469] on div at bounding box center [586, 460] width 36 height 36
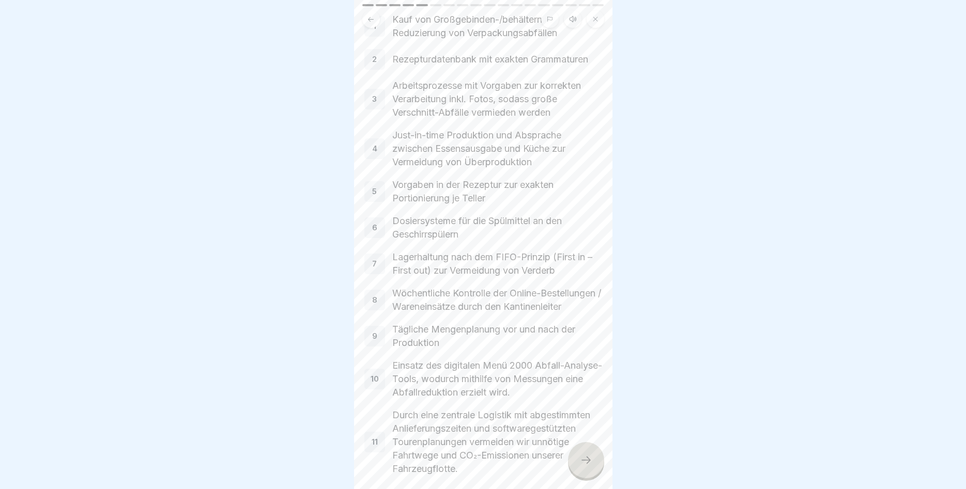
scroll to position [192, 0]
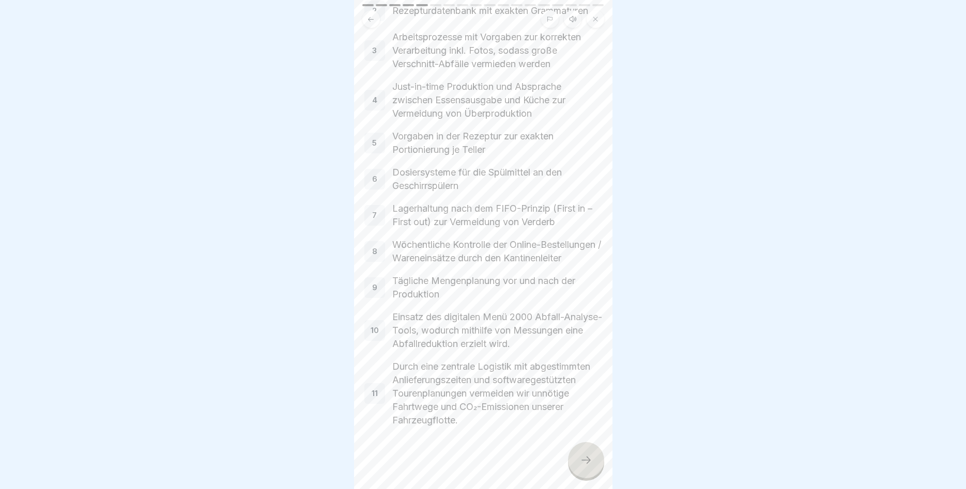
click at [579, 461] on div at bounding box center [586, 460] width 36 height 36
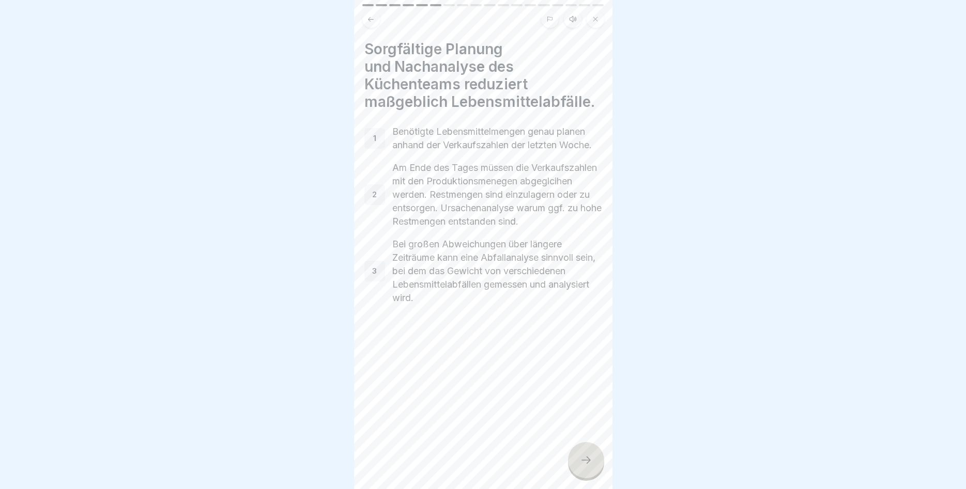
click at [593, 453] on div at bounding box center [586, 460] width 36 height 36
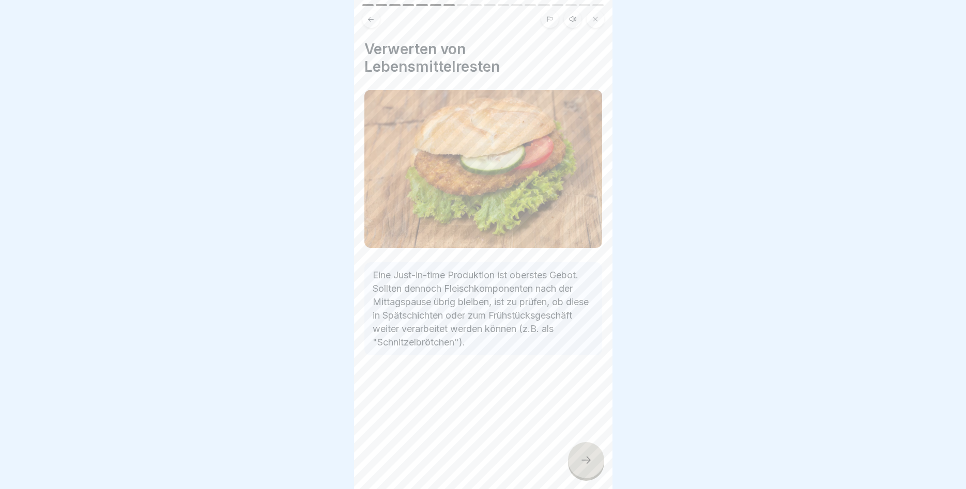
click at [590, 459] on icon at bounding box center [586, 460] width 12 height 12
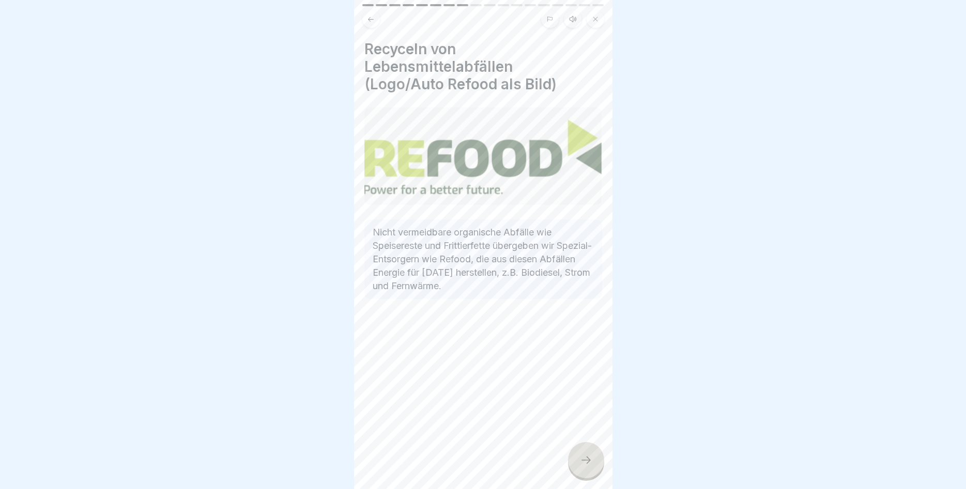
click at [583, 464] on icon at bounding box center [586, 460] width 12 height 12
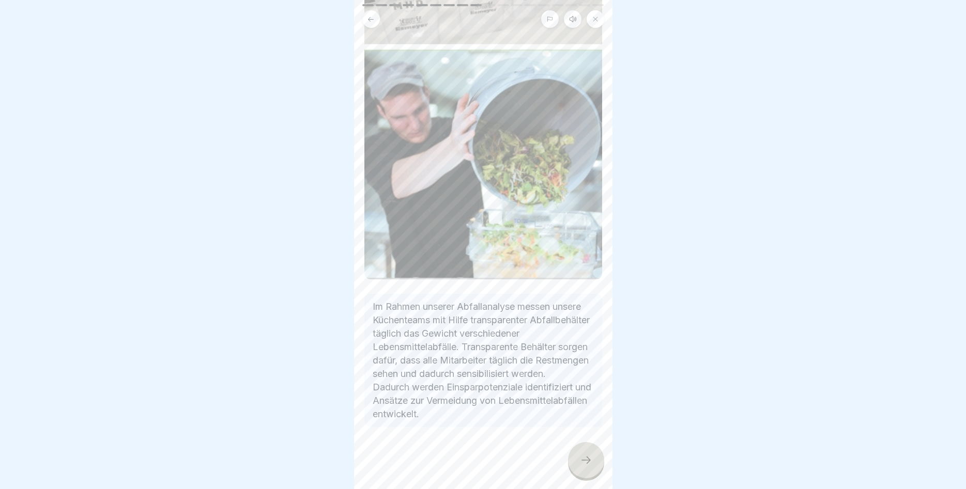
scroll to position [189, 0]
click at [586, 456] on icon at bounding box center [586, 460] width 12 height 12
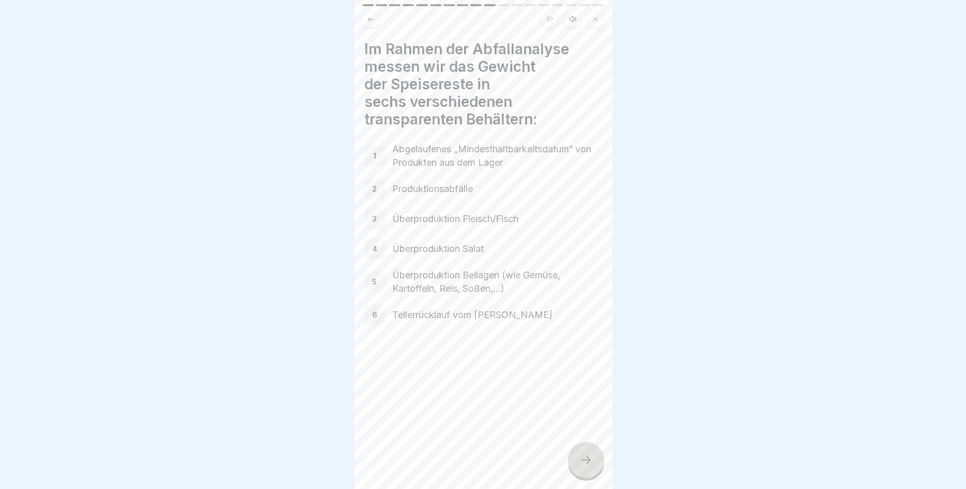
click at [579, 460] on div at bounding box center [586, 460] width 36 height 36
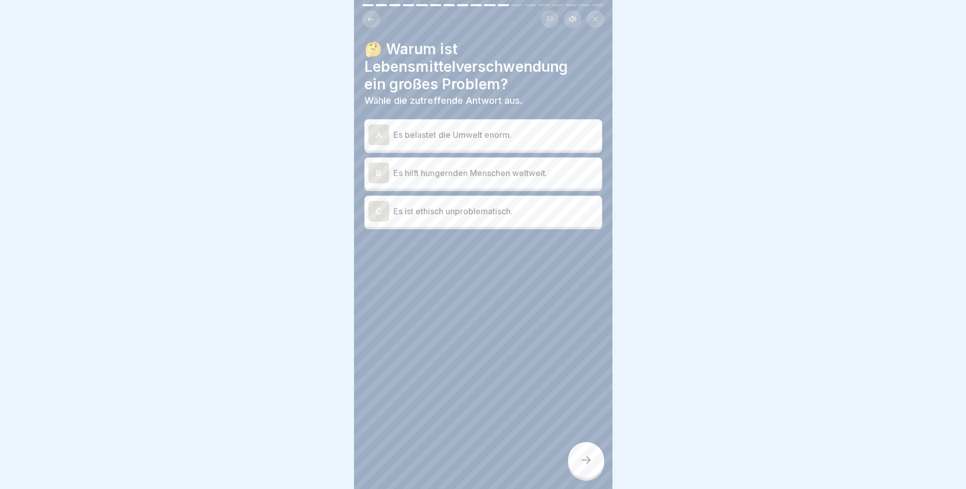
click at [498, 141] on p "Es belastet die Umwelt enorm." at bounding box center [495, 135] width 205 height 12
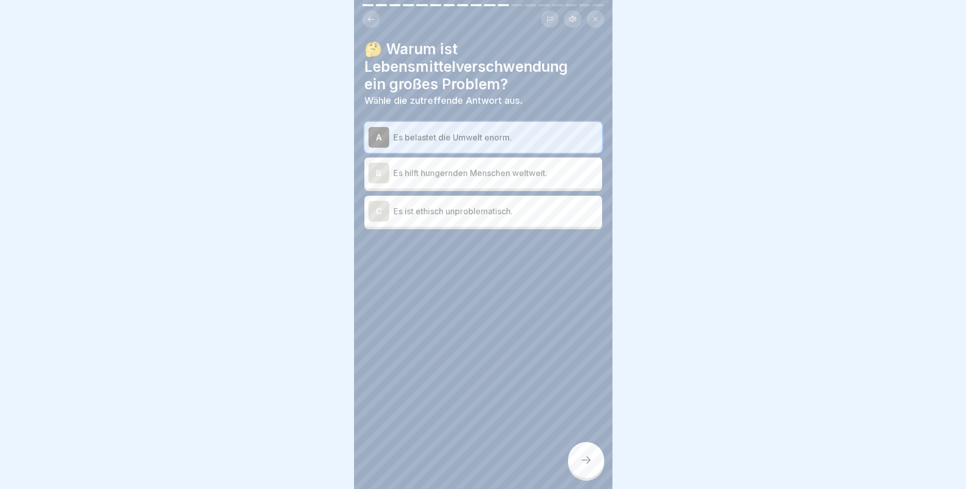
click at [576, 453] on div at bounding box center [586, 460] width 36 height 36
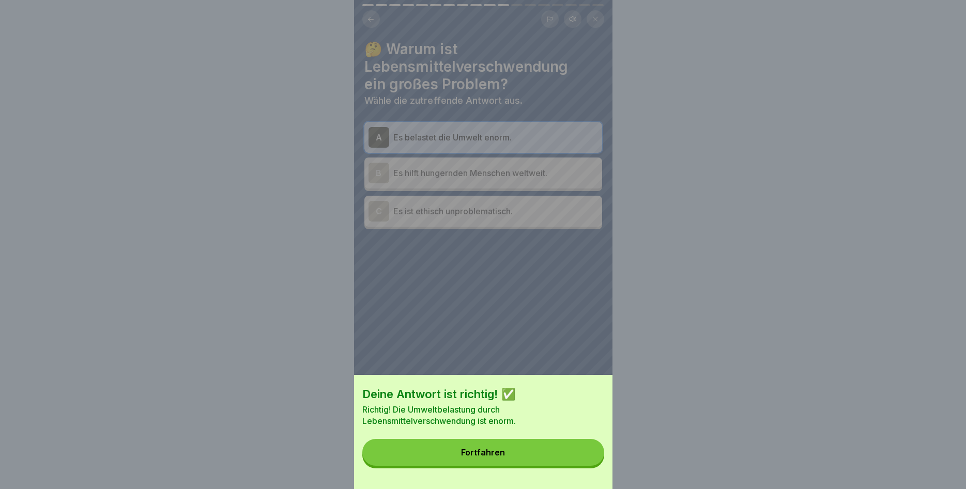
click at [559, 445] on button "Fortfahren" at bounding box center [483, 452] width 242 height 27
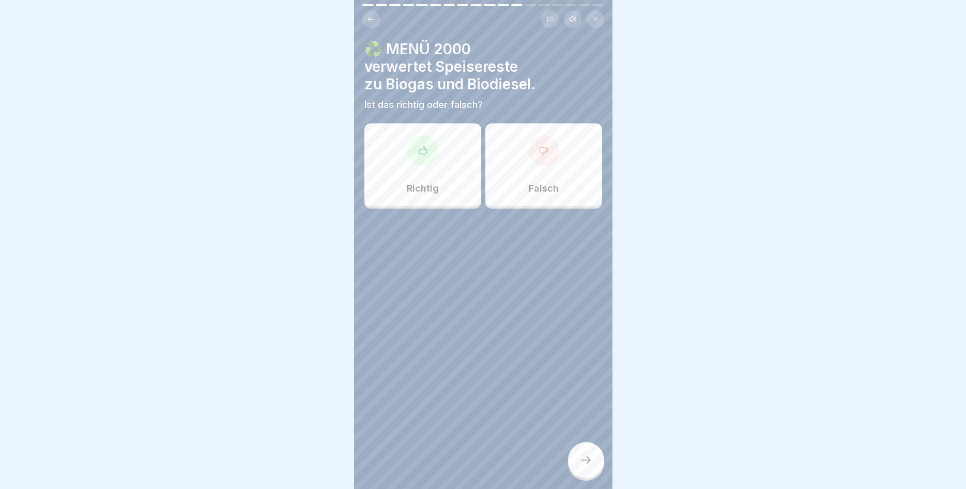
click at [447, 176] on div "Richtig" at bounding box center [422, 164] width 117 height 83
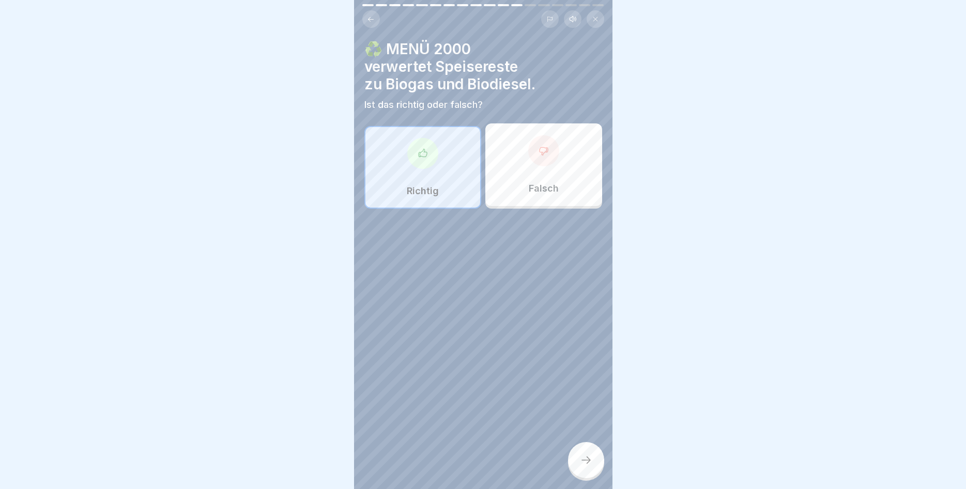
click at [580, 452] on div at bounding box center [586, 460] width 36 height 36
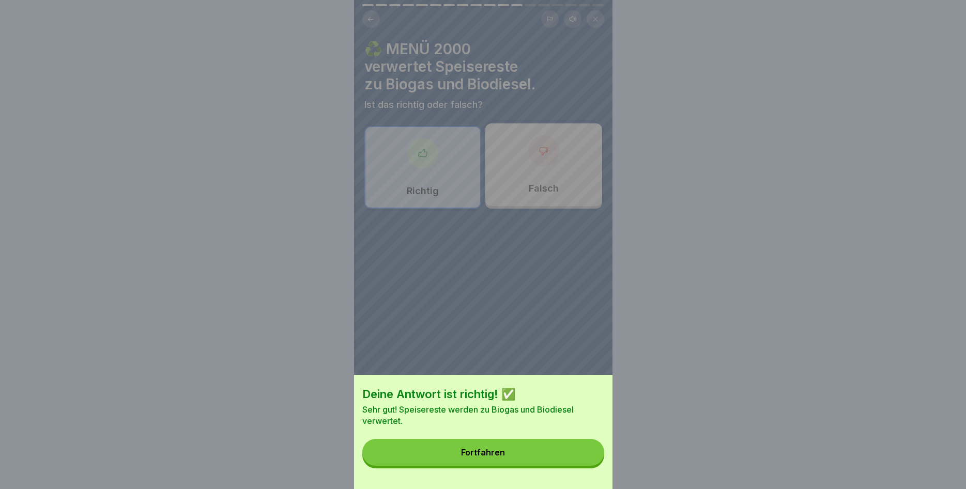
click at [570, 453] on button "Fortfahren" at bounding box center [483, 452] width 242 height 27
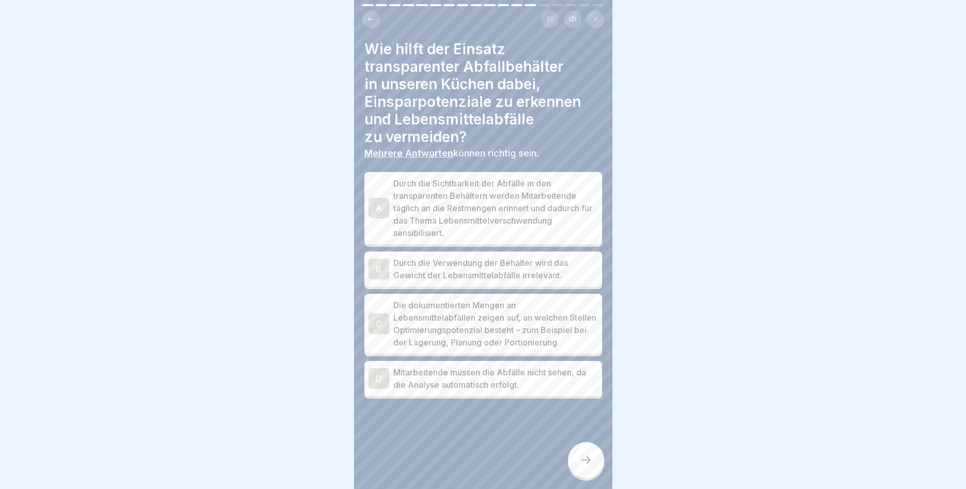
click at [487, 218] on p "Durch die Sichtbarkeit der Abfälle in den transparenten Behältern werden Mitarb…" at bounding box center [495, 208] width 205 height 62
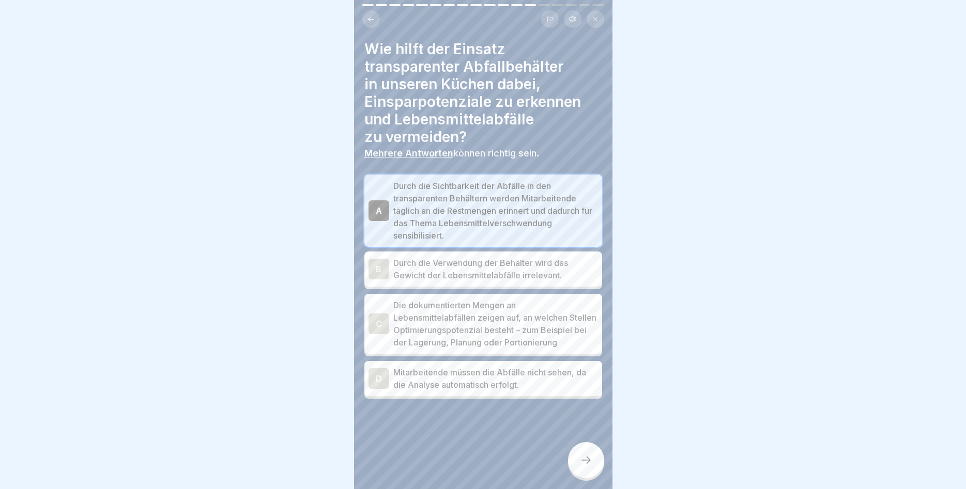
click at [489, 329] on p "Die dokumentierten Mengen an Lebensmittelabfällen zeigen auf, an welchen Stelle…" at bounding box center [495, 324] width 205 height 50
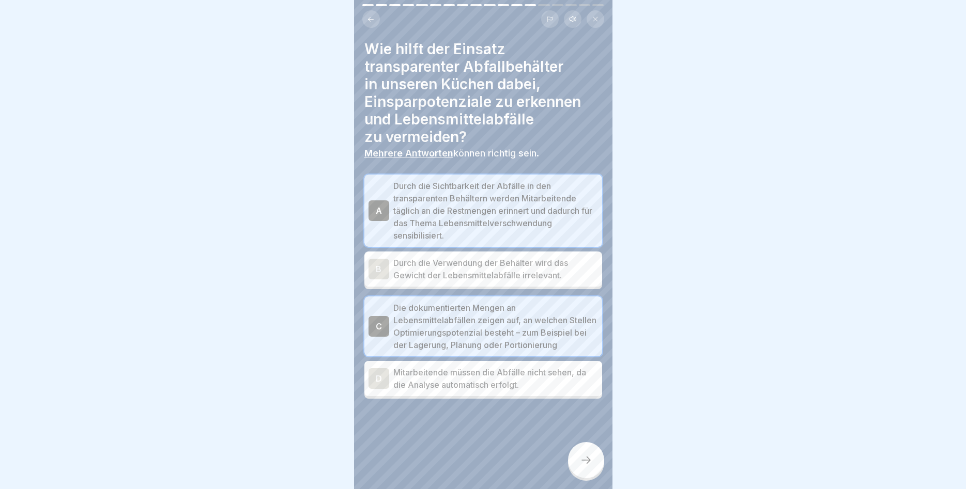
click at [583, 471] on div at bounding box center [586, 460] width 36 height 36
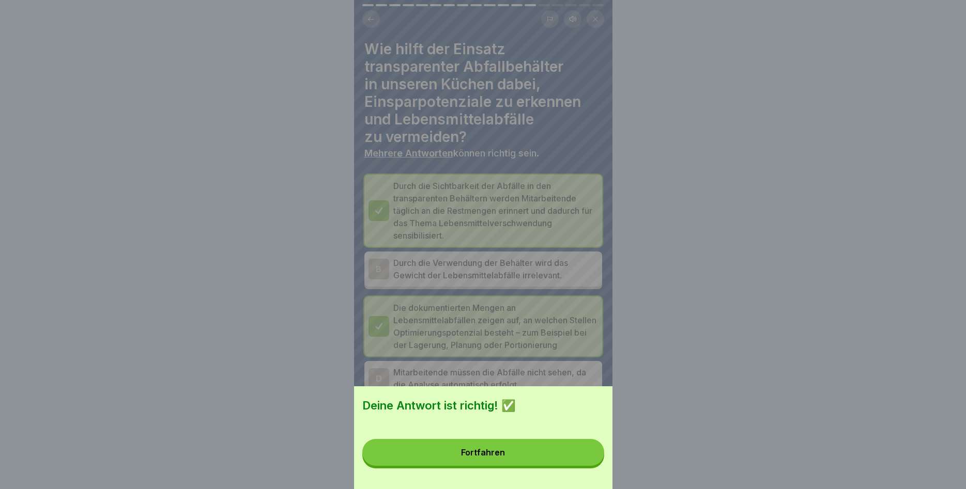
click at [550, 459] on button "Fortfahren" at bounding box center [483, 452] width 242 height 27
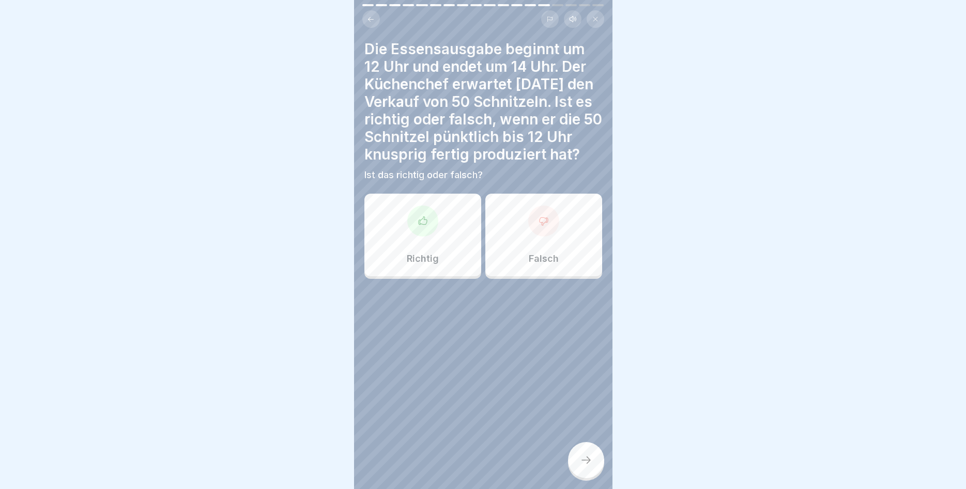
click at [445, 219] on div "Richtig" at bounding box center [422, 235] width 117 height 83
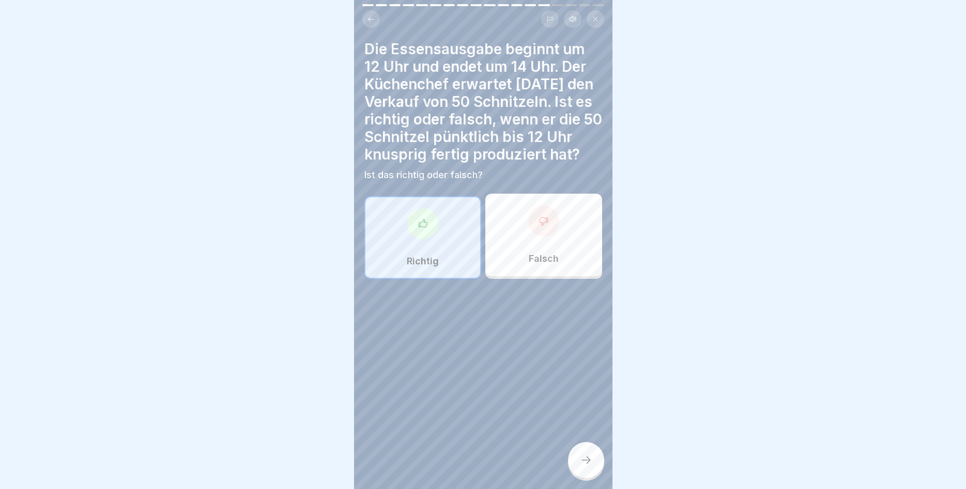
click at [581, 458] on icon at bounding box center [586, 460] width 12 height 12
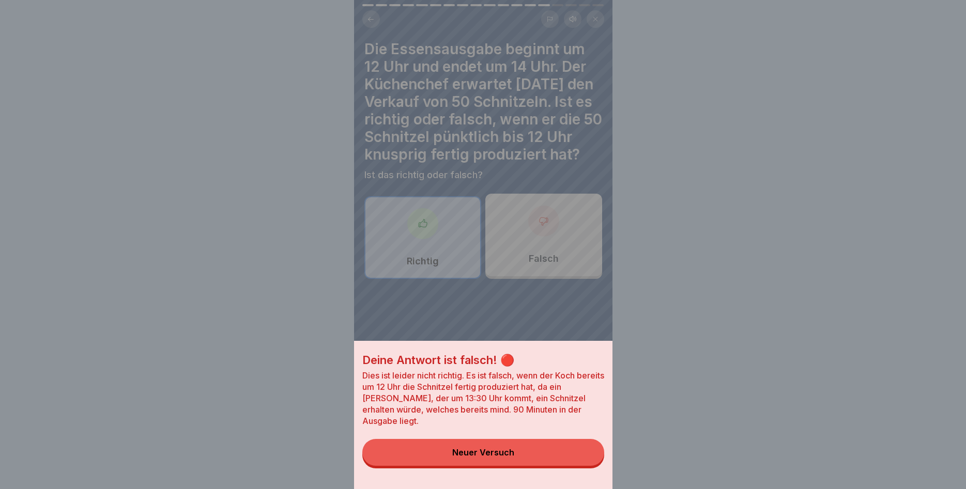
click at [581, 458] on button "Neuer Versuch" at bounding box center [483, 452] width 242 height 27
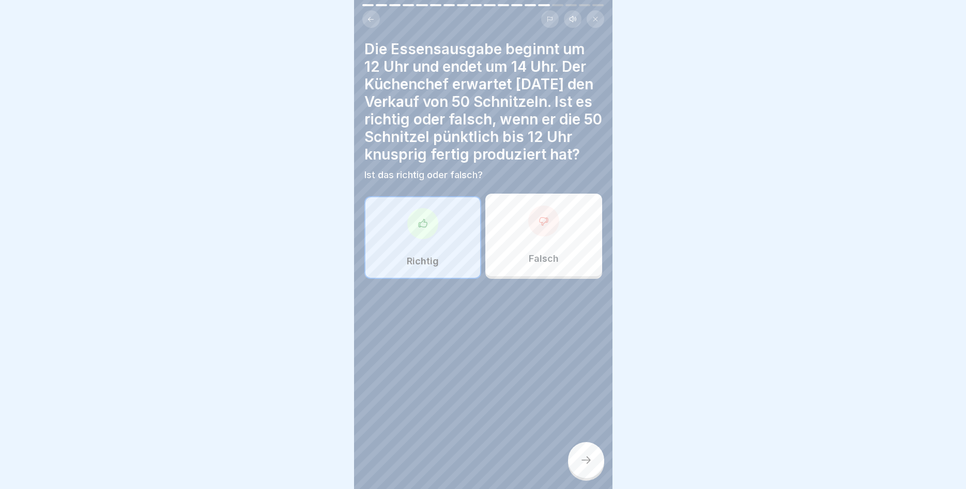
click at [542, 262] on p "Falsch" at bounding box center [544, 258] width 30 height 11
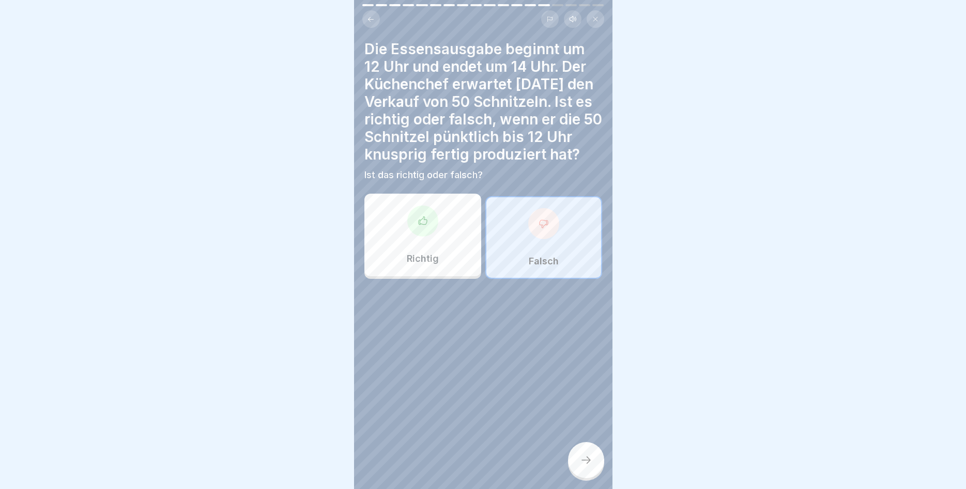
click at [579, 456] on div at bounding box center [586, 460] width 36 height 36
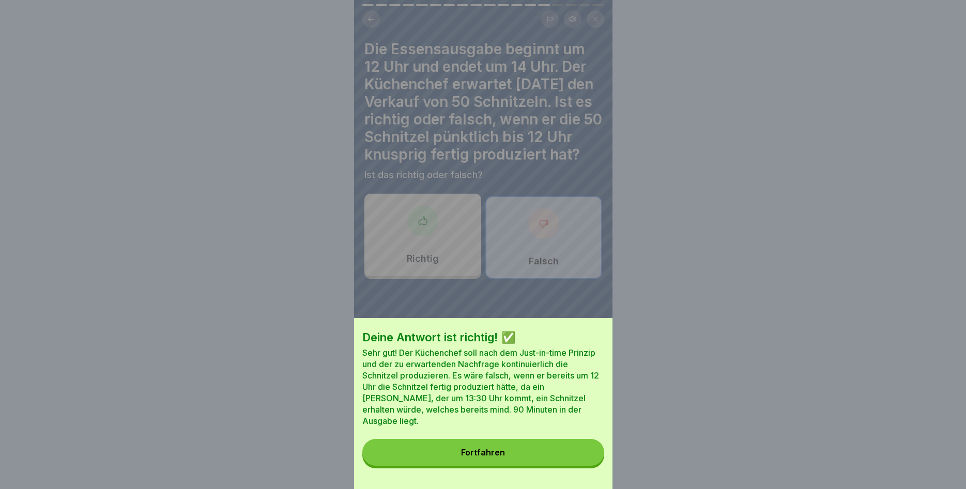
click at [574, 449] on button "Fortfahren" at bounding box center [483, 452] width 242 height 27
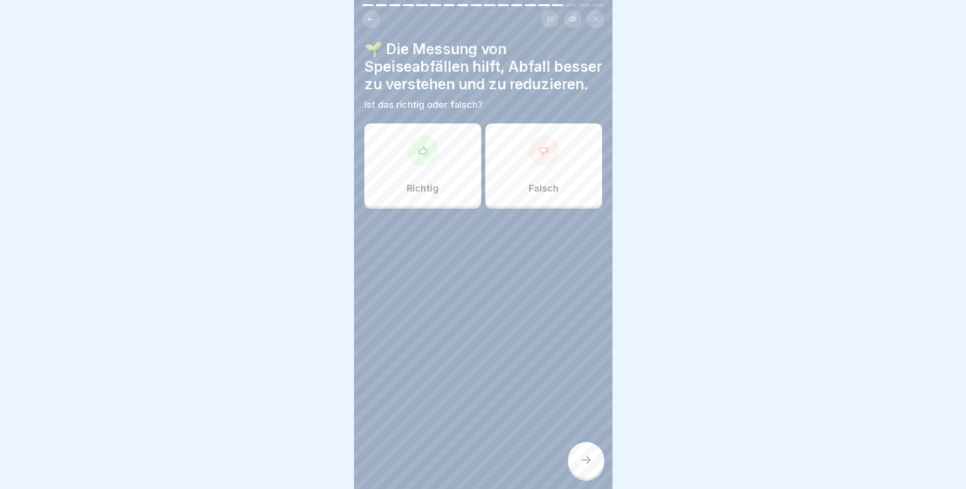
click at [440, 180] on div "Richtig" at bounding box center [422, 164] width 117 height 83
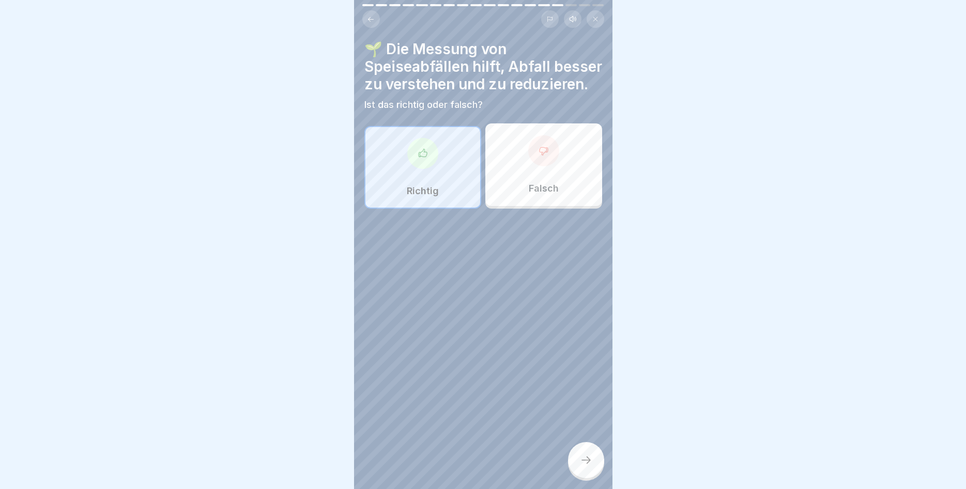
click at [586, 460] on icon at bounding box center [586, 460] width 12 height 12
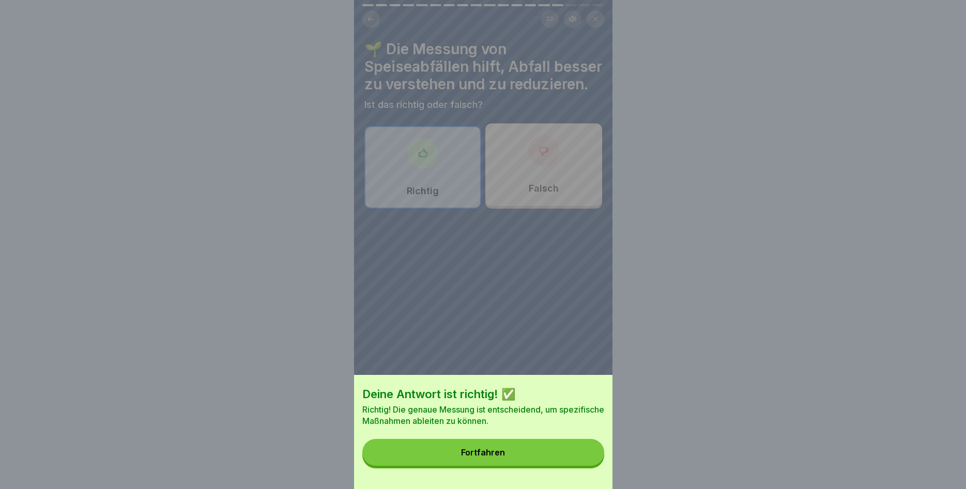
click at [552, 447] on button "Fortfahren" at bounding box center [483, 452] width 242 height 27
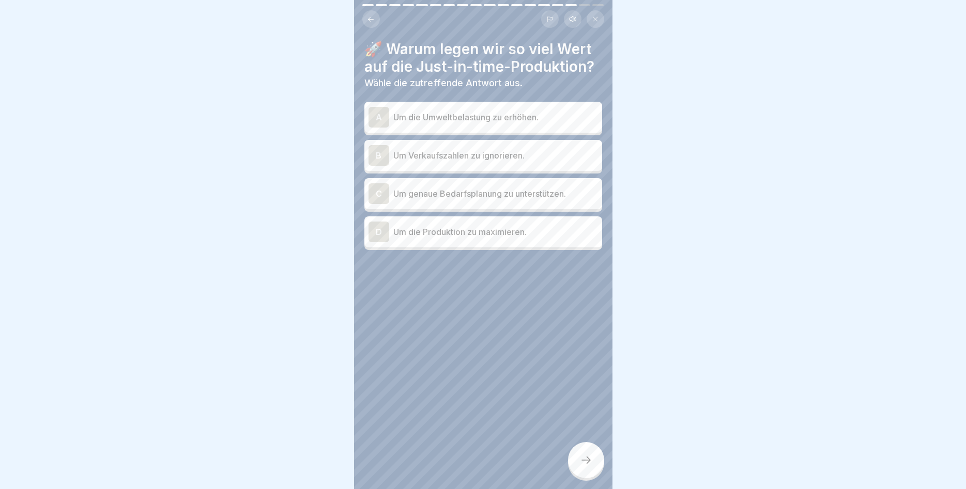
click at [510, 184] on div "C Um genaue Bedarfsplanung zu unterstützen." at bounding box center [482, 193] width 229 height 21
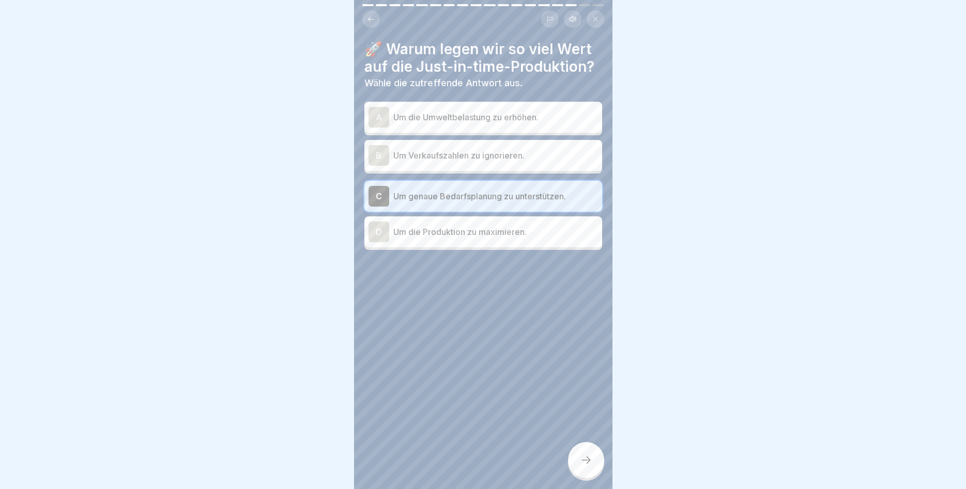
click at [577, 450] on div at bounding box center [586, 460] width 36 height 36
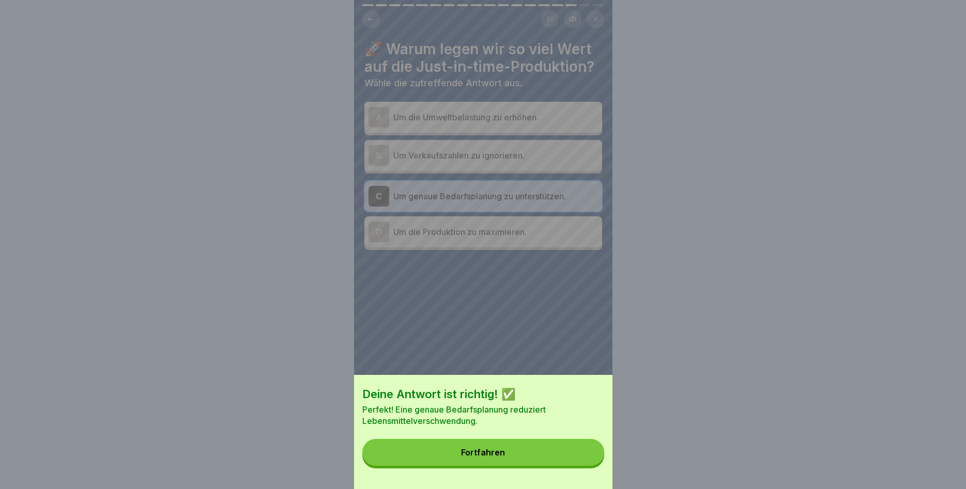
click at [560, 442] on button "Fortfahren" at bounding box center [483, 452] width 242 height 27
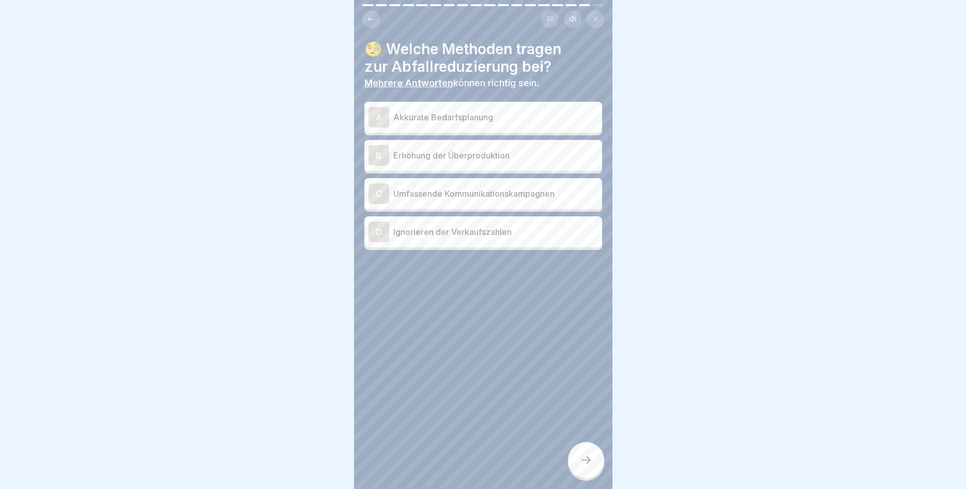
click at [486, 115] on p "Akkurate Bedarfsplanung" at bounding box center [495, 117] width 205 height 12
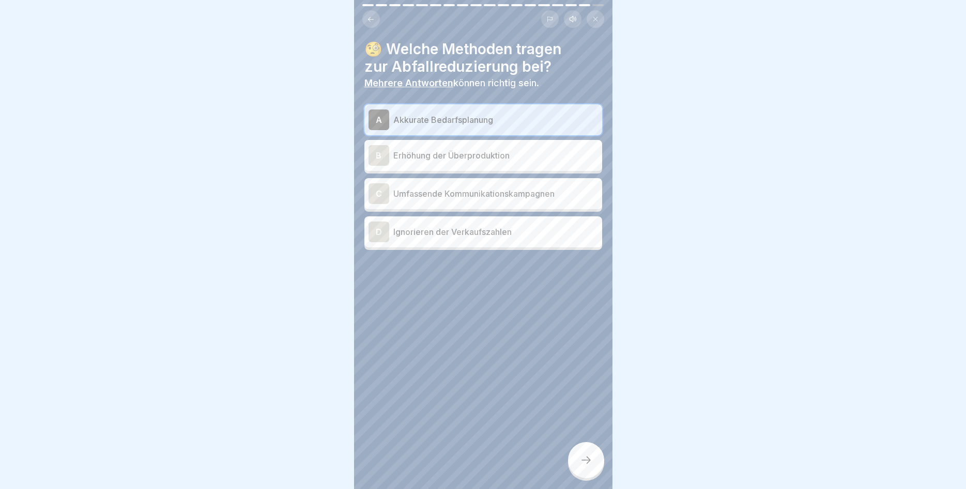
click at [488, 192] on p "Umfassende Kommunikationskampagnen" at bounding box center [495, 194] width 205 height 12
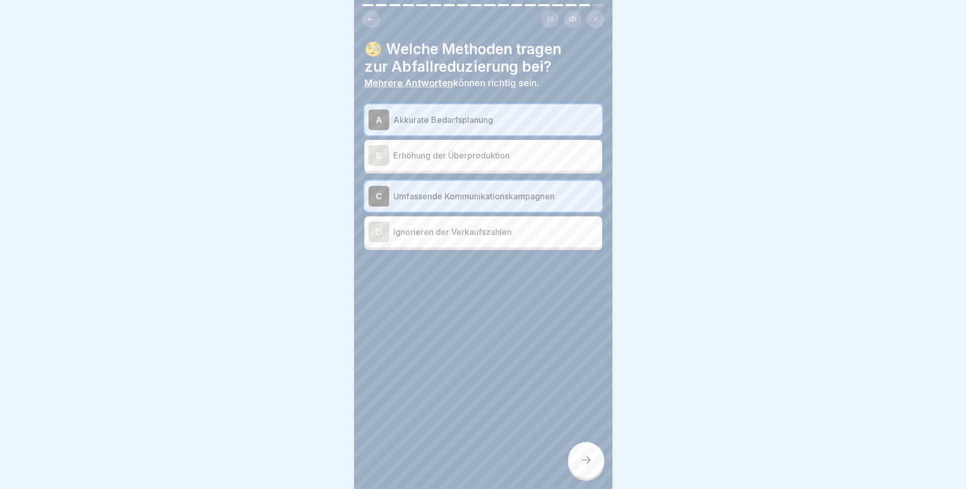
click at [591, 469] on div at bounding box center [586, 460] width 36 height 36
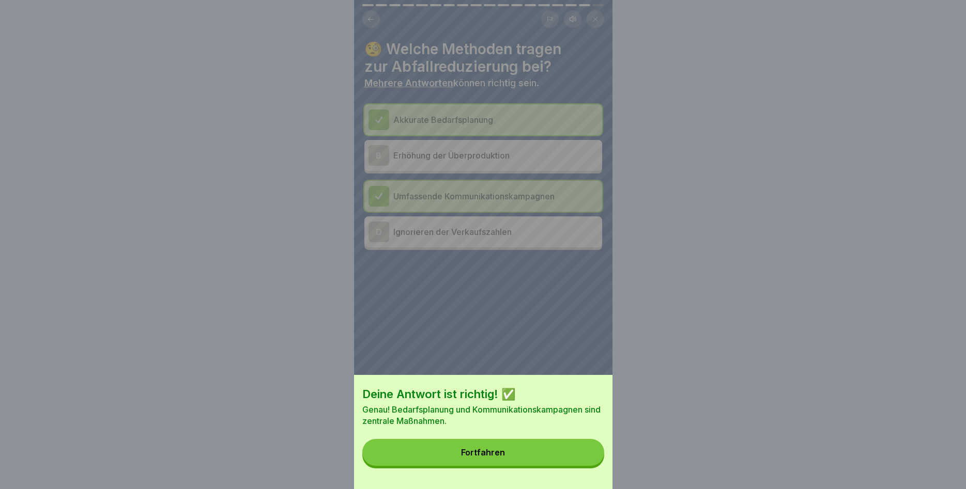
click at [559, 460] on button "Fortfahren" at bounding box center [483, 452] width 242 height 27
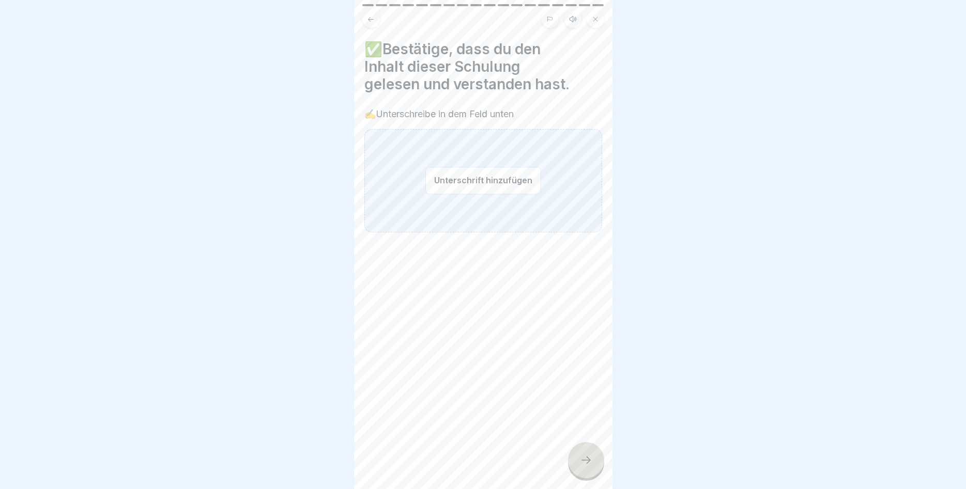
click at [476, 180] on button "Unterschrift hinzufügen" at bounding box center [483, 180] width 116 height 27
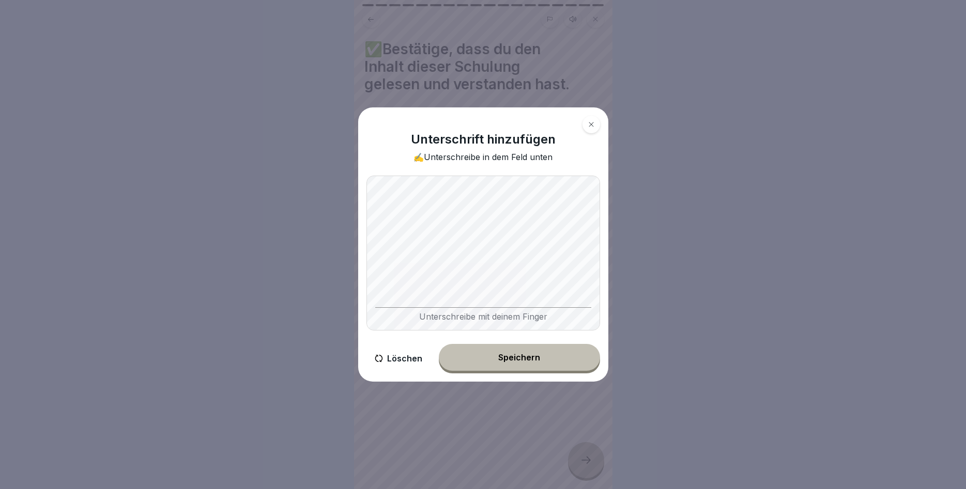
click at [530, 360] on div "Speichern" at bounding box center [519, 357] width 42 height 9
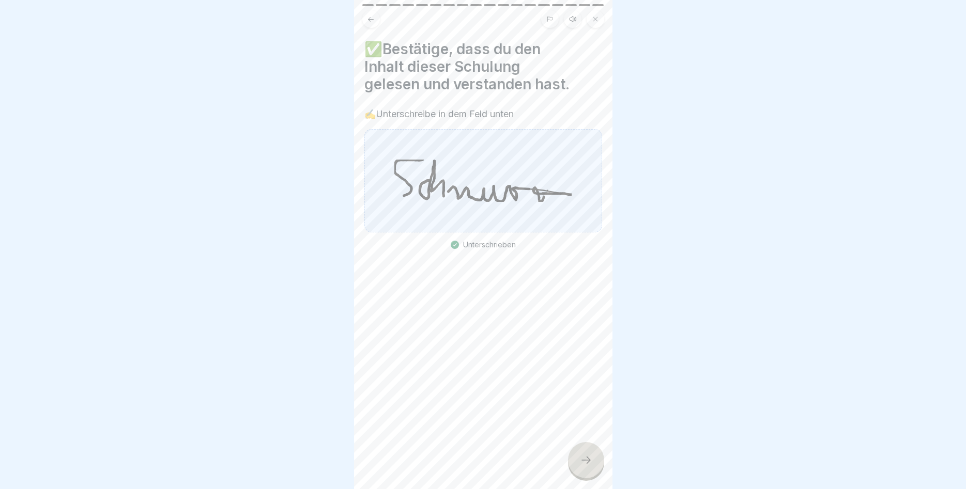
click at [580, 454] on div at bounding box center [586, 460] width 36 height 36
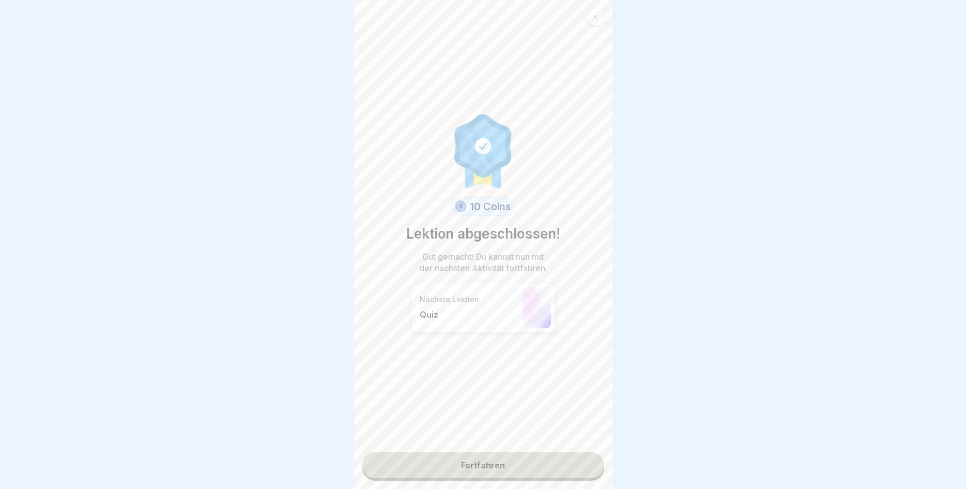
click at [514, 457] on link "Fortfahren" at bounding box center [483, 466] width 242 height 26
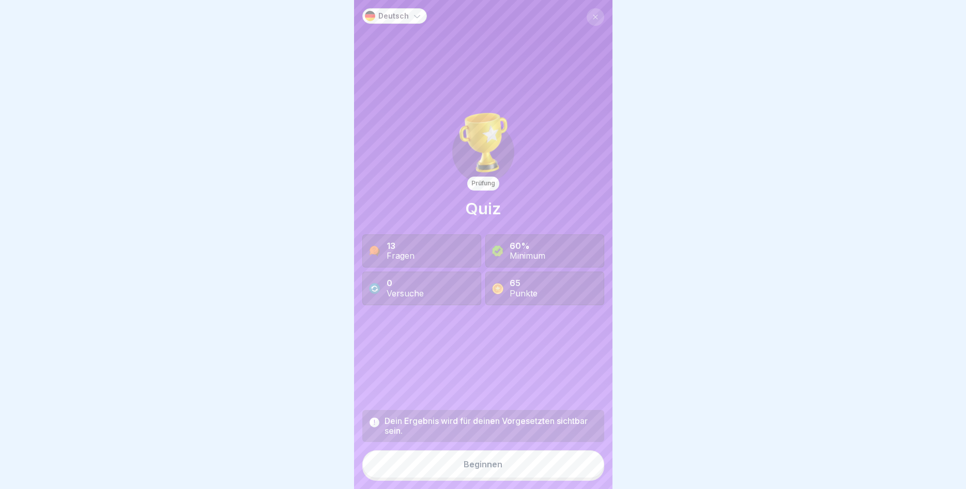
click at [500, 462] on div "Beginnen" at bounding box center [482, 464] width 39 height 9
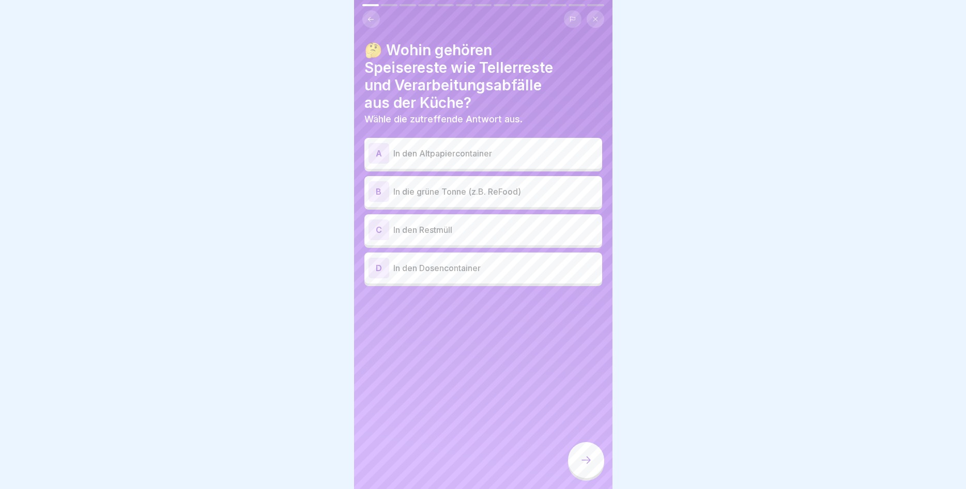
click at [475, 188] on p "In die grüne Tonne (z.B. ReFood)" at bounding box center [495, 191] width 205 height 12
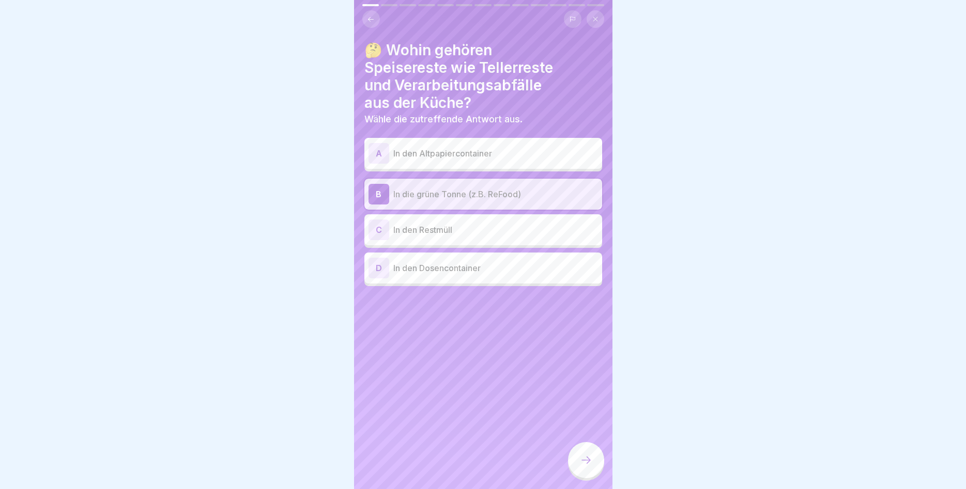
click at [582, 453] on div at bounding box center [586, 460] width 36 height 36
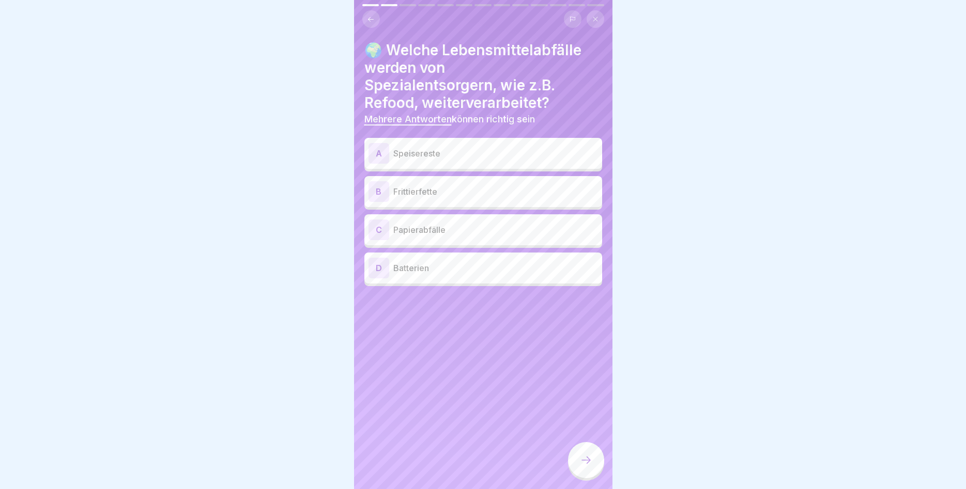
click at [435, 147] on p "Speisereste" at bounding box center [495, 153] width 205 height 12
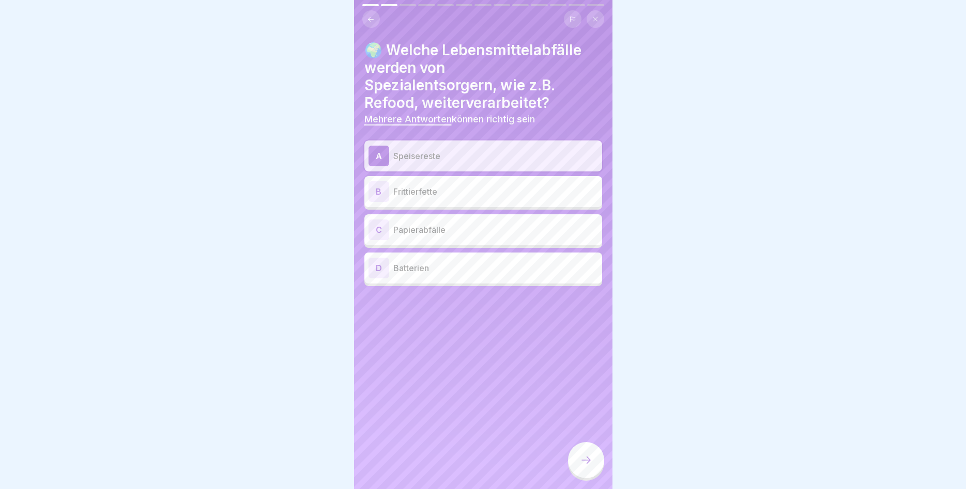
click at [436, 197] on p "Frittierfette" at bounding box center [495, 191] width 205 height 12
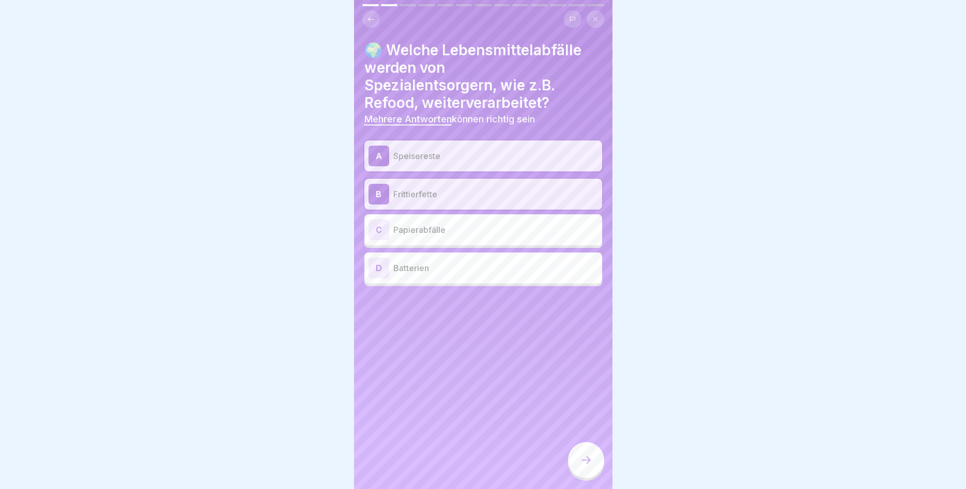
click at [581, 460] on icon at bounding box center [586, 460] width 12 height 12
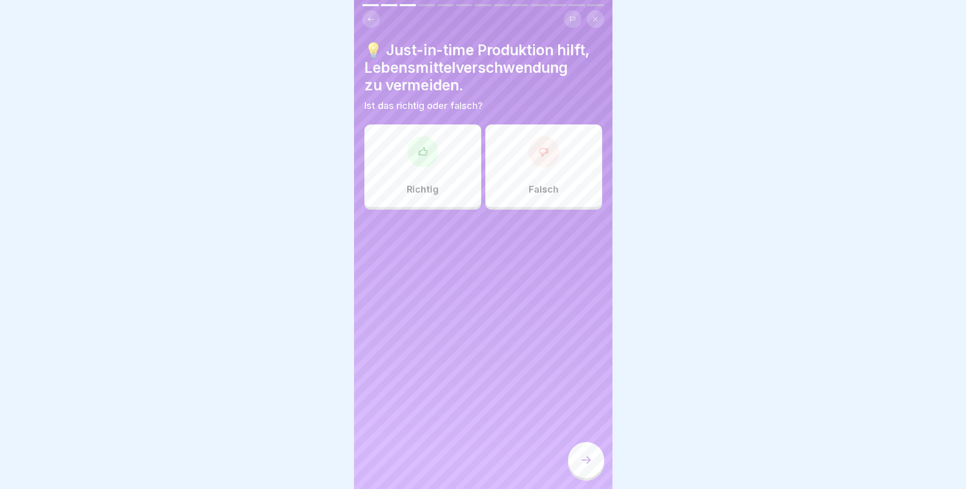
click at [406, 174] on div "Richtig" at bounding box center [422, 166] width 117 height 83
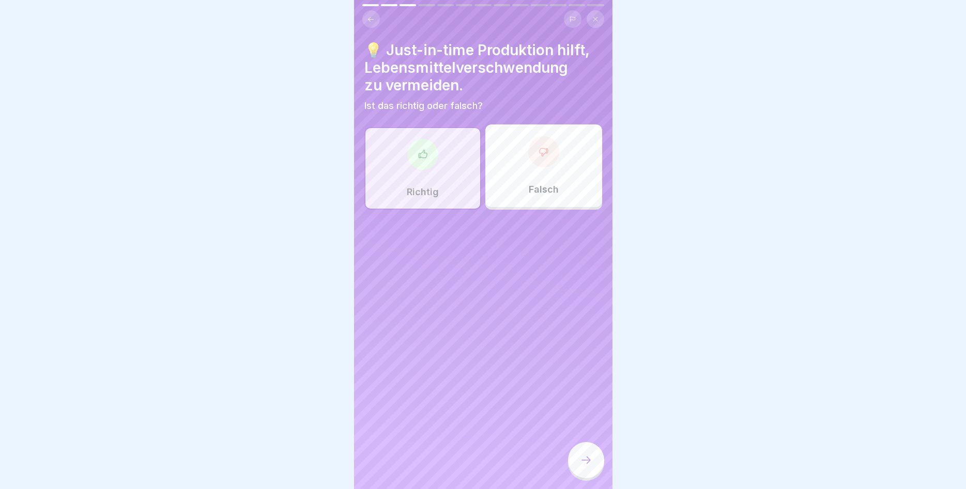
click at [587, 467] on div at bounding box center [586, 460] width 36 height 36
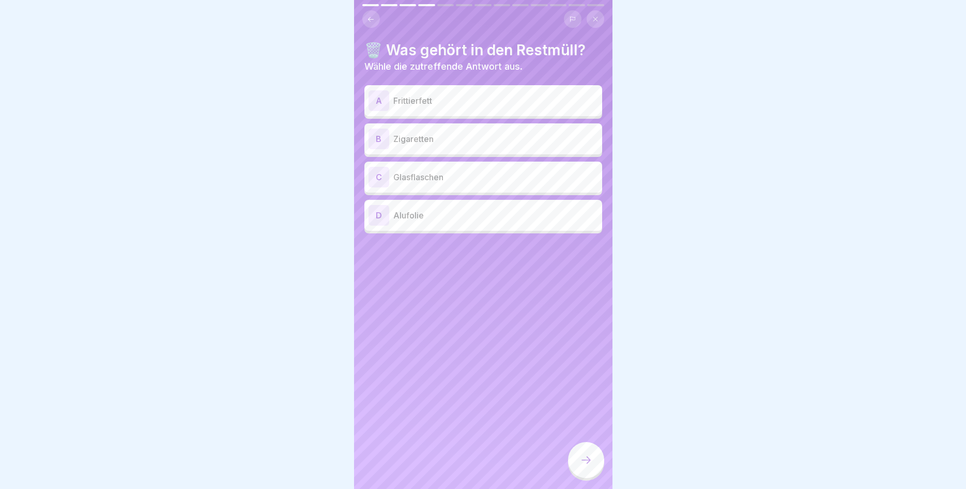
click at [435, 151] on div "B Zigaretten" at bounding box center [483, 138] width 238 height 31
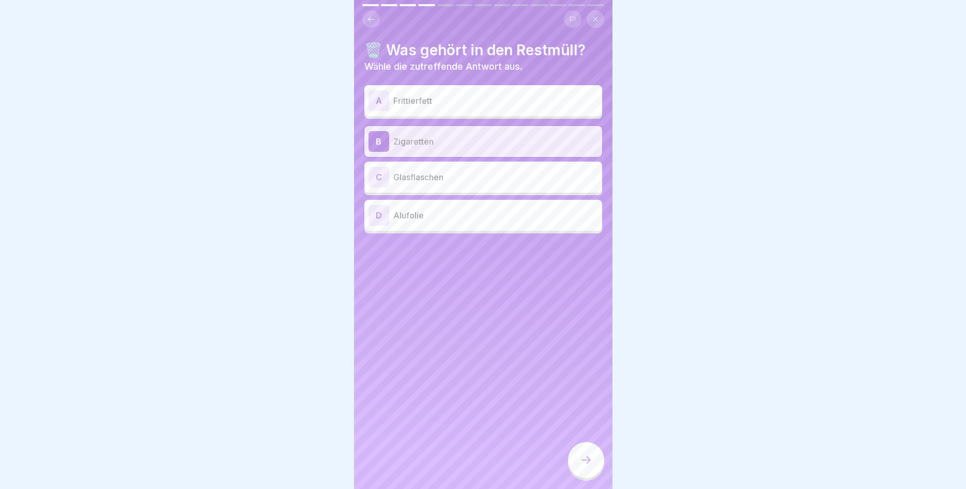
click at [588, 469] on div at bounding box center [586, 460] width 36 height 36
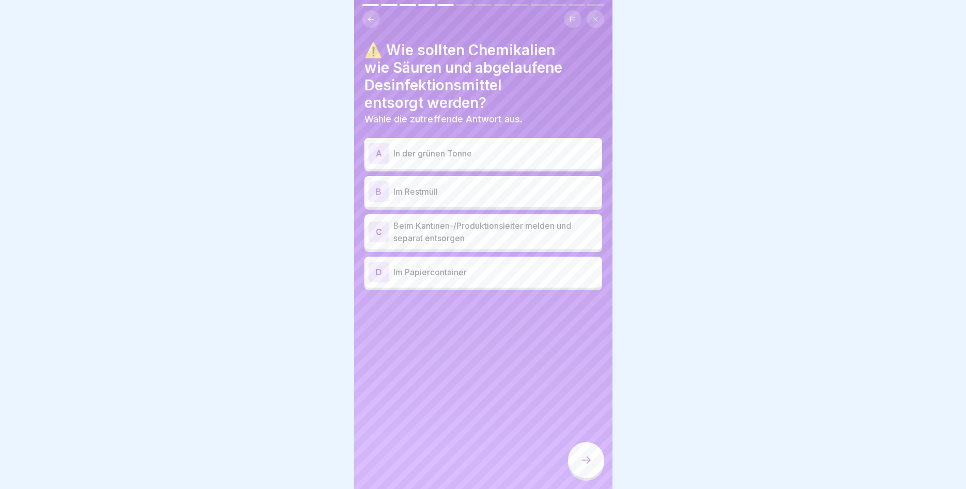
click at [496, 239] on p "Beim Kantinen-/Produktionsleiter melden und separat entsorgen" at bounding box center [495, 232] width 205 height 25
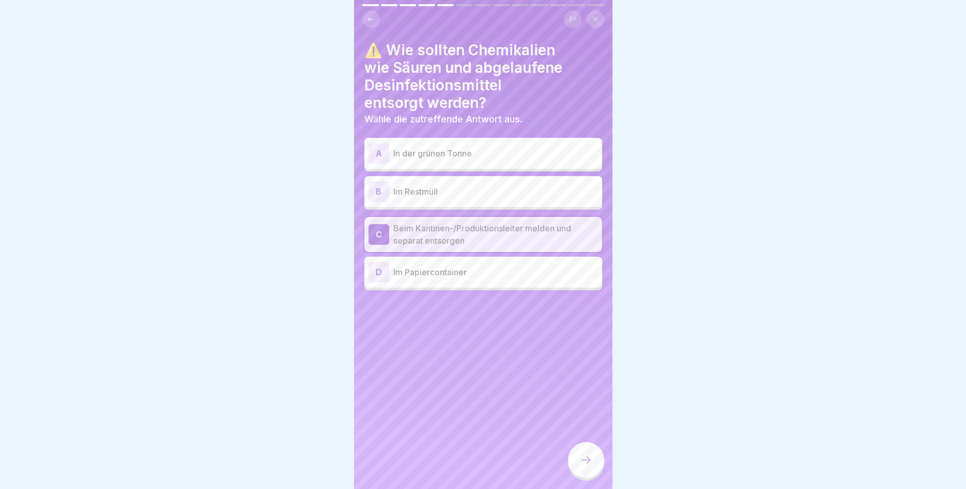
click at [580, 461] on icon at bounding box center [586, 460] width 12 height 12
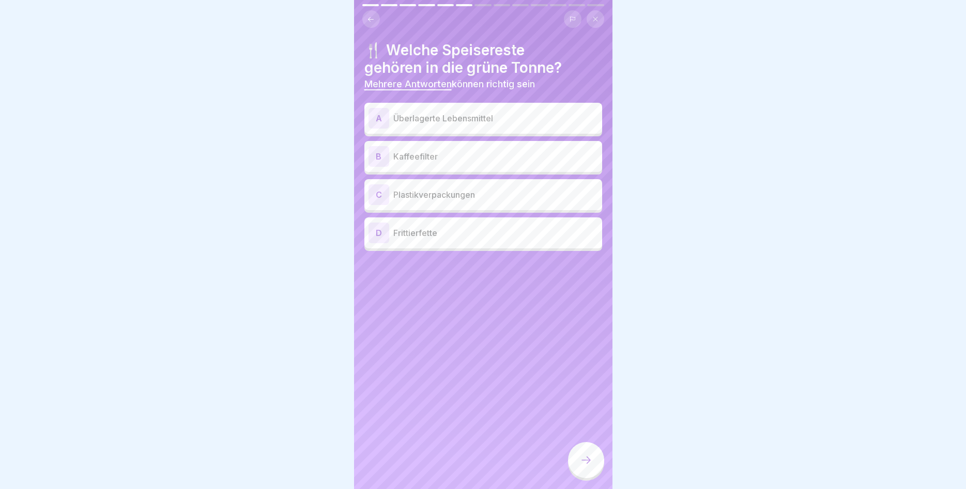
click at [456, 158] on p "Kaffeefilter" at bounding box center [495, 156] width 205 height 12
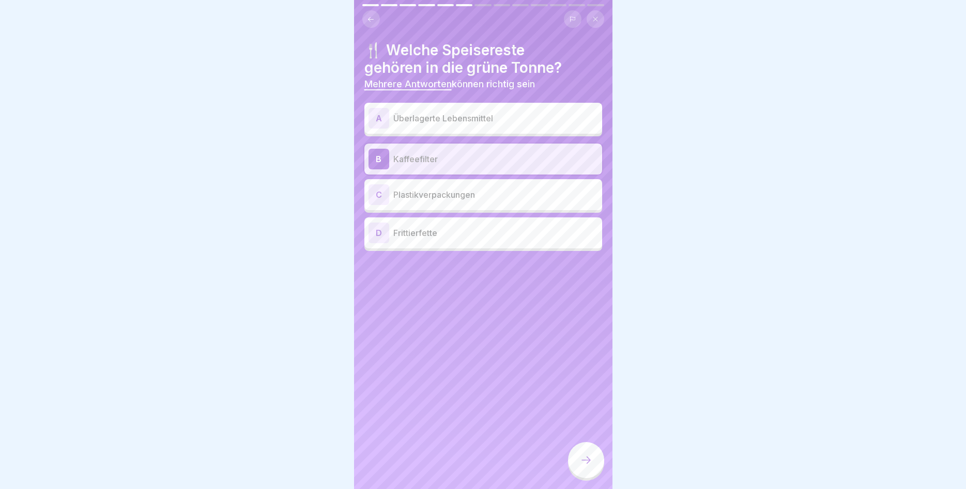
click at [461, 128] on div "A Überlagerte Lebensmittel" at bounding box center [482, 118] width 229 height 21
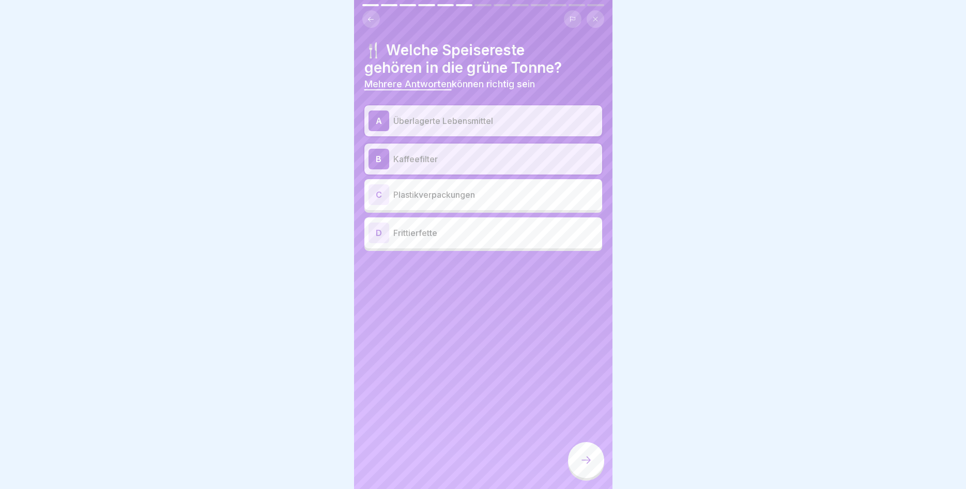
click at [585, 468] on div at bounding box center [586, 460] width 36 height 36
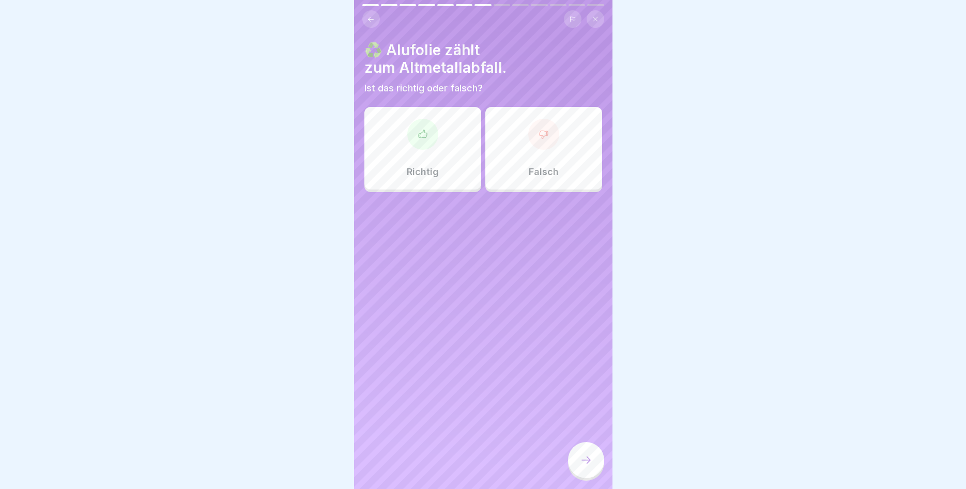
click at [453, 157] on div "Richtig" at bounding box center [422, 148] width 117 height 83
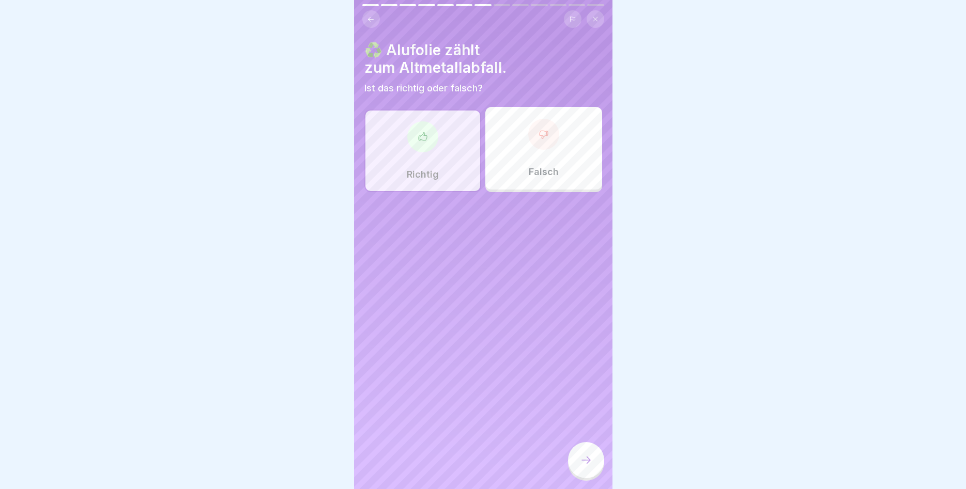
click at [579, 468] on div at bounding box center [586, 460] width 36 height 36
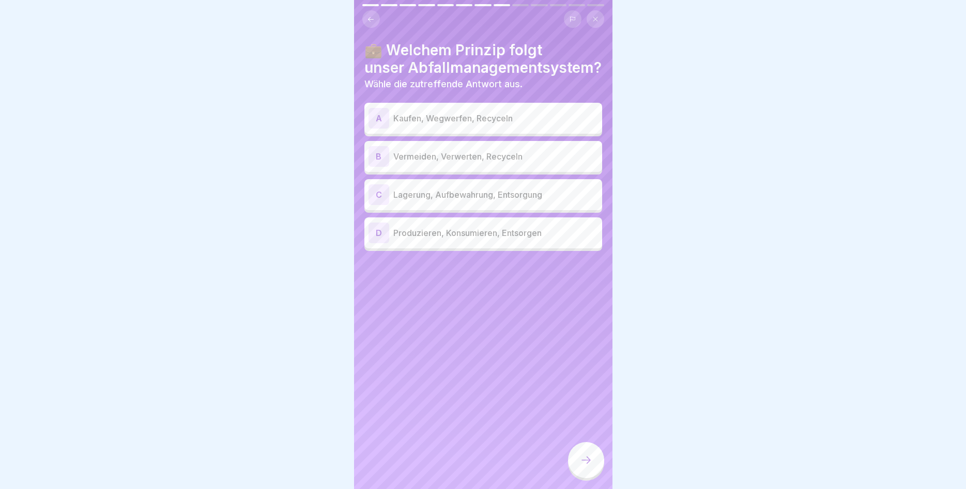
click at [488, 159] on p "Vermeiden, Verwerten, Recyceln" at bounding box center [495, 156] width 205 height 12
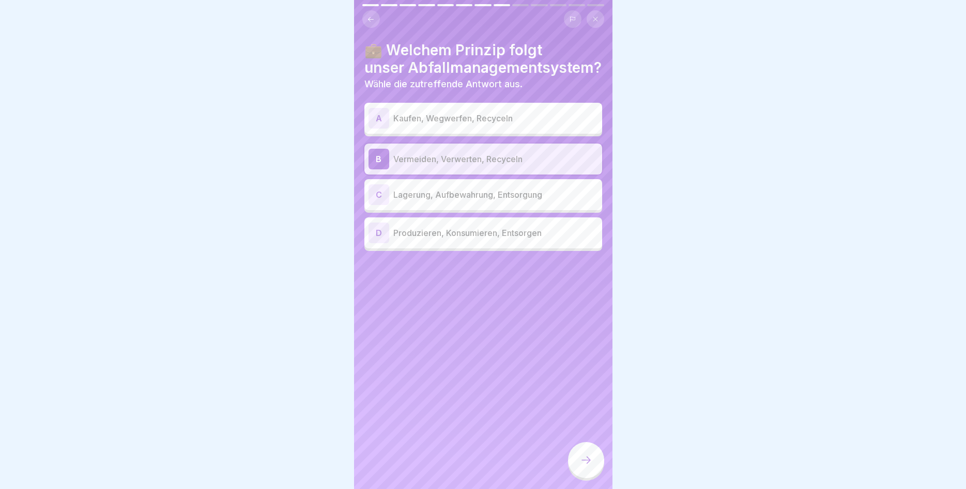
click at [585, 447] on div at bounding box center [586, 460] width 36 height 36
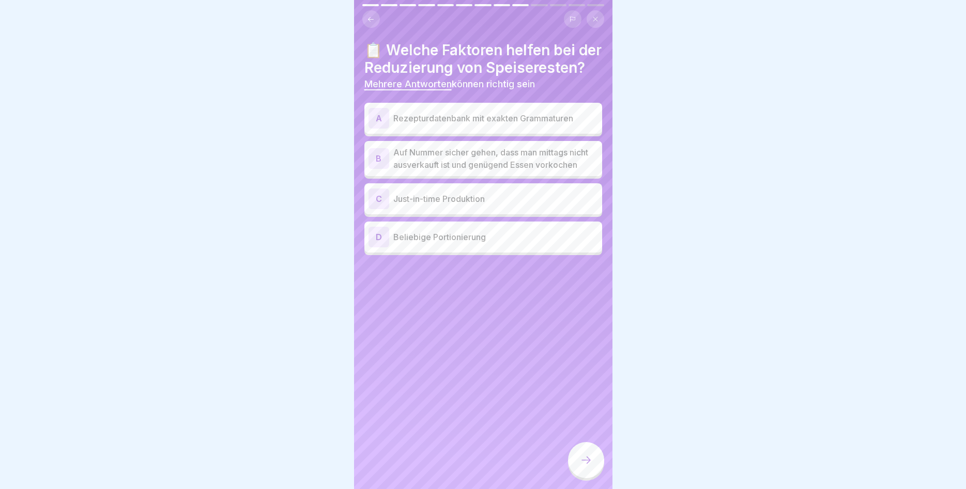
click at [474, 205] on p "Just-in-time Produktion" at bounding box center [495, 199] width 205 height 12
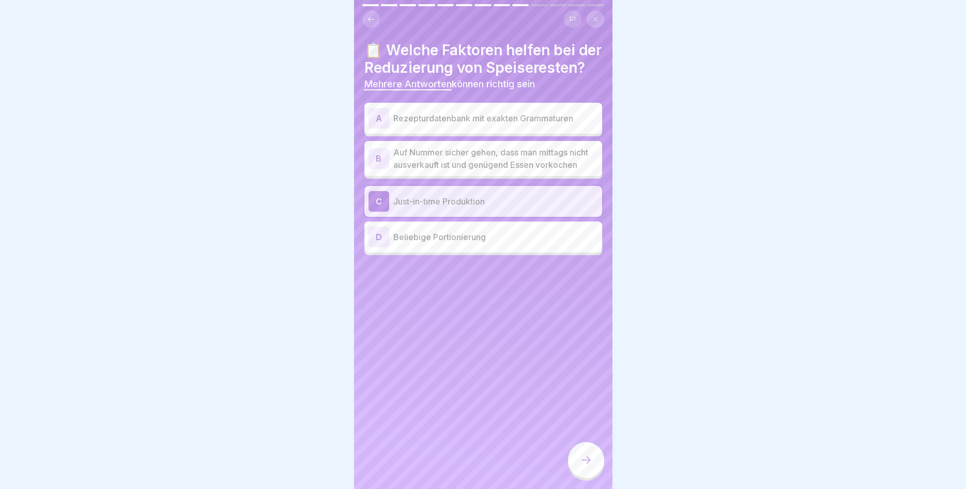
click at [505, 125] on p "Rezepturdatenbank mit exakten Grammaturen" at bounding box center [495, 118] width 205 height 12
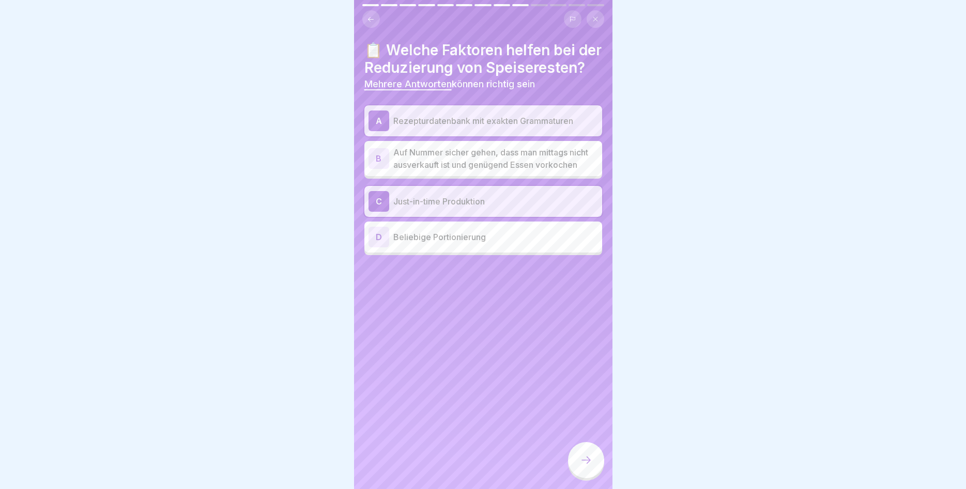
click at [578, 443] on div at bounding box center [586, 461] width 36 height 39
click at [580, 453] on div at bounding box center [586, 460] width 36 height 36
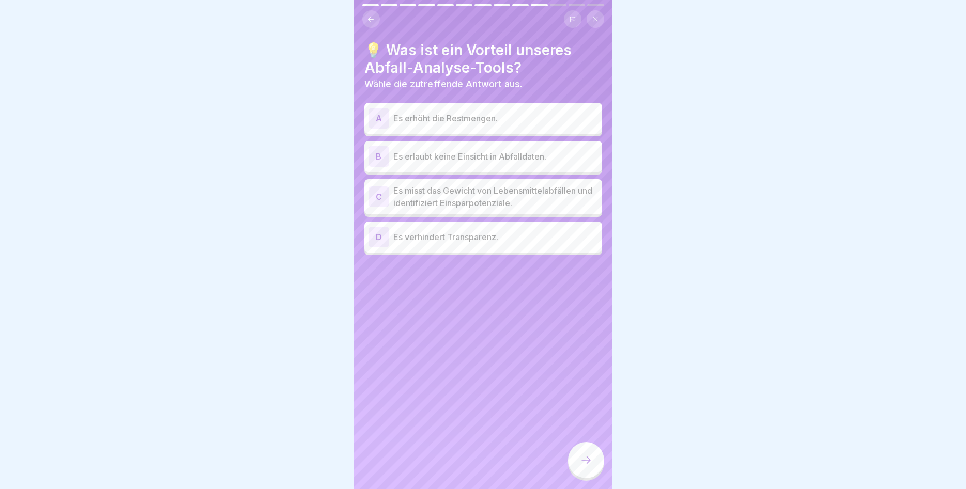
click at [539, 204] on p "Es misst das Gewicht von Lebensmittelabfällen und identifiziert Einsparpotenzia…" at bounding box center [495, 196] width 205 height 25
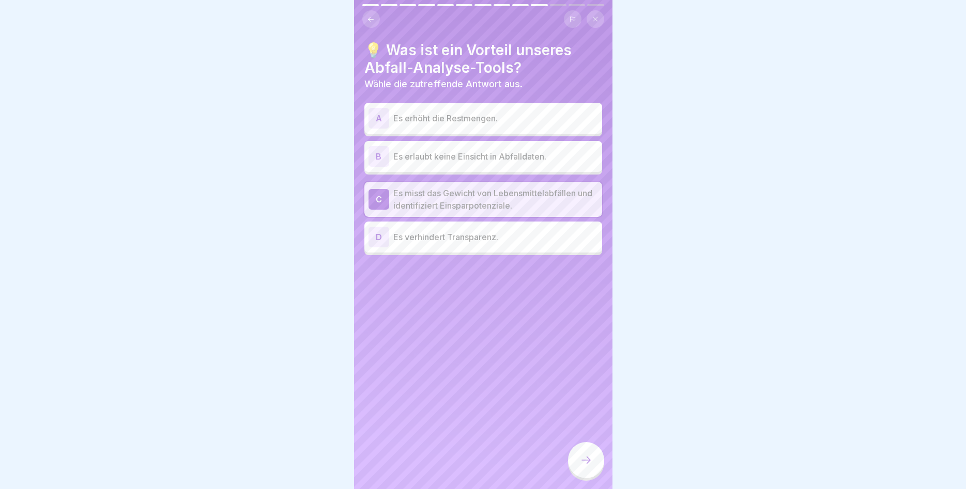
click at [578, 460] on div at bounding box center [586, 460] width 36 height 36
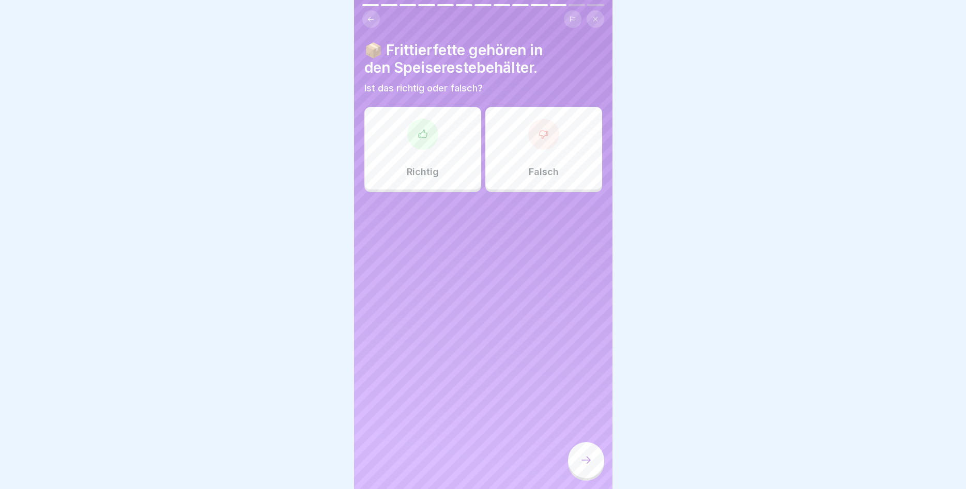
click at [430, 151] on div "Richtig" at bounding box center [422, 148] width 117 height 83
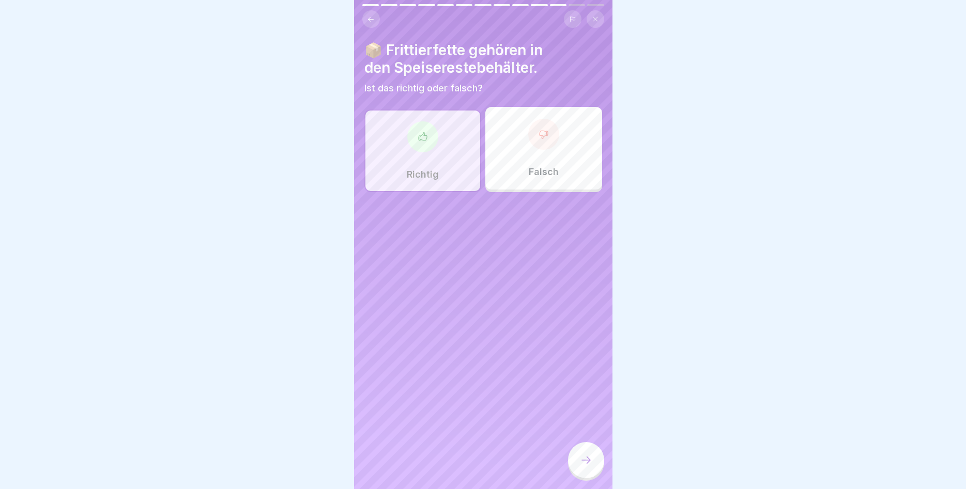
click at [579, 459] on div at bounding box center [586, 460] width 36 height 36
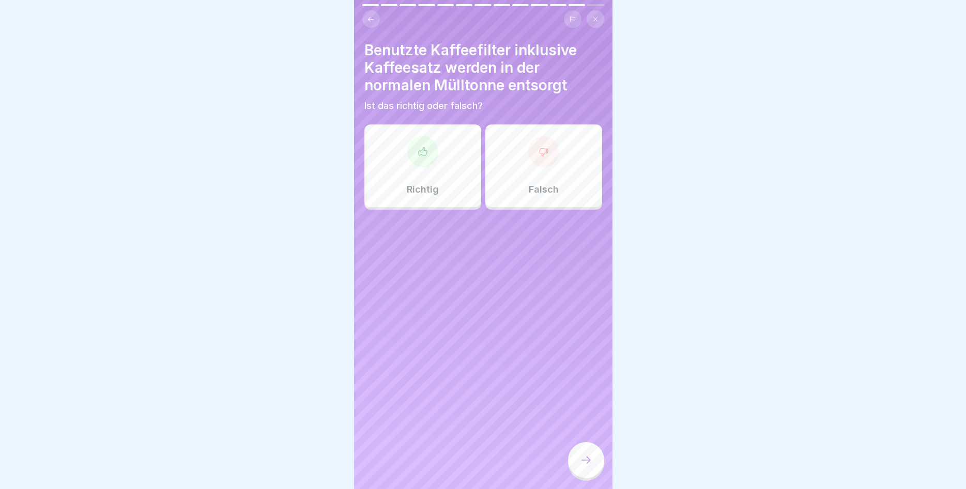
click at [437, 166] on div "Richtig" at bounding box center [422, 166] width 117 height 83
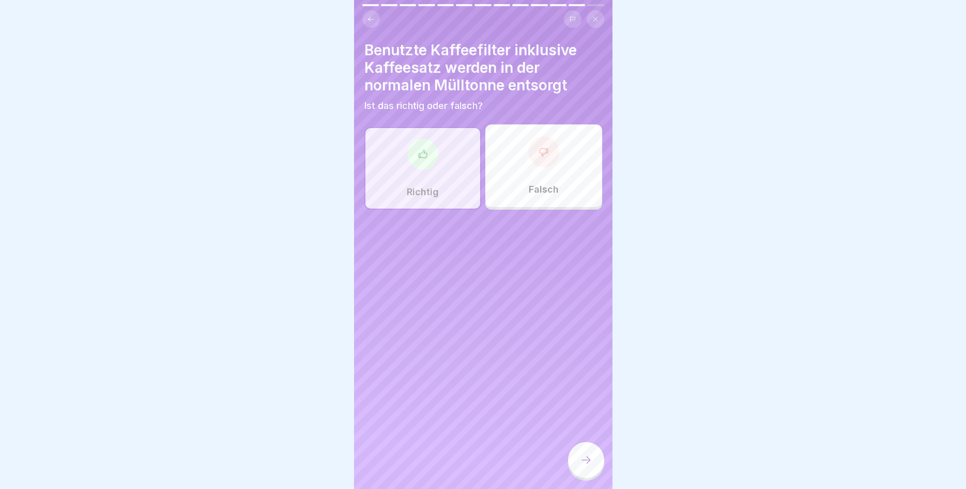
click at [589, 468] on div at bounding box center [586, 460] width 36 height 36
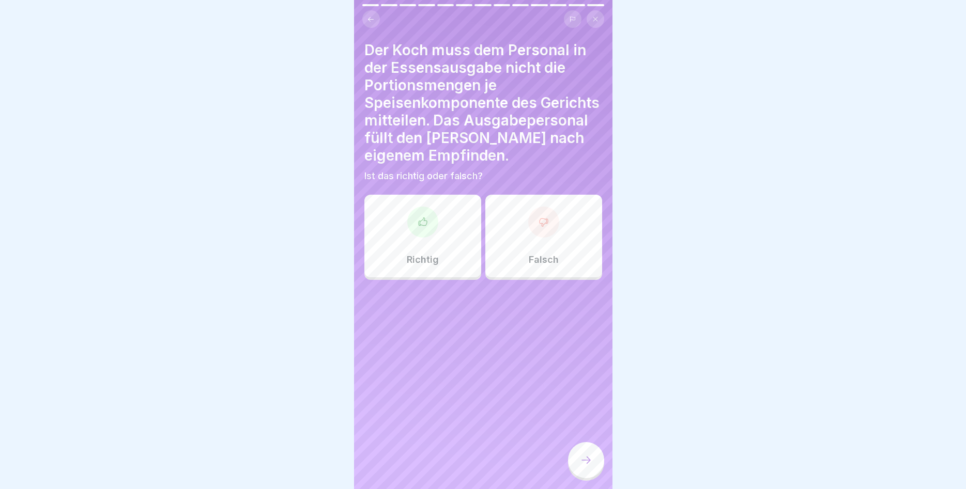
click at [535, 245] on div "Falsch" at bounding box center [543, 236] width 117 height 83
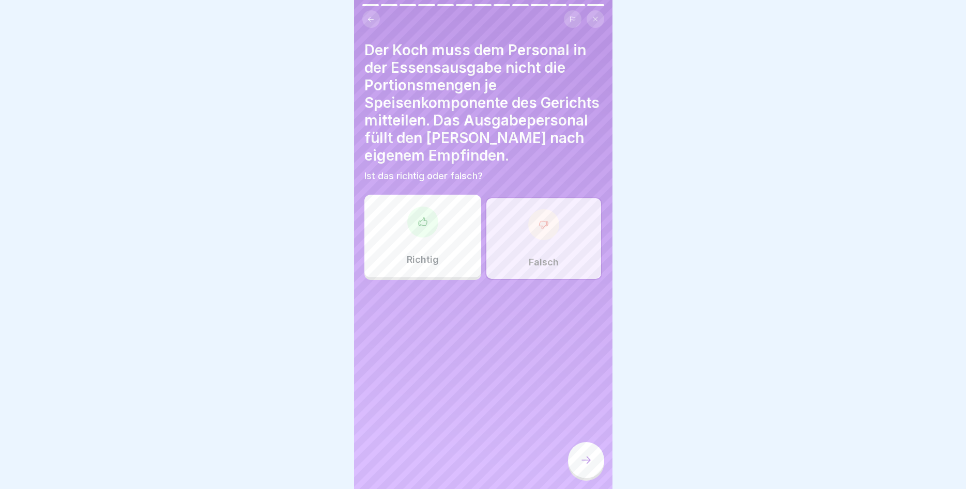
click at [586, 456] on icon at bounding box center [586, 460] width 12 height 12
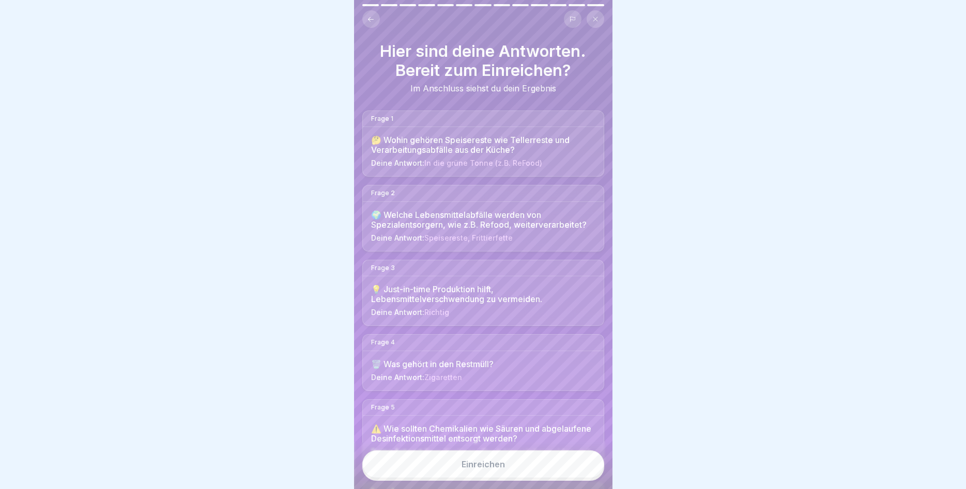
click at [527, 458] on button "Einreichen" at bounding box center [483, 465] width 242 height 28
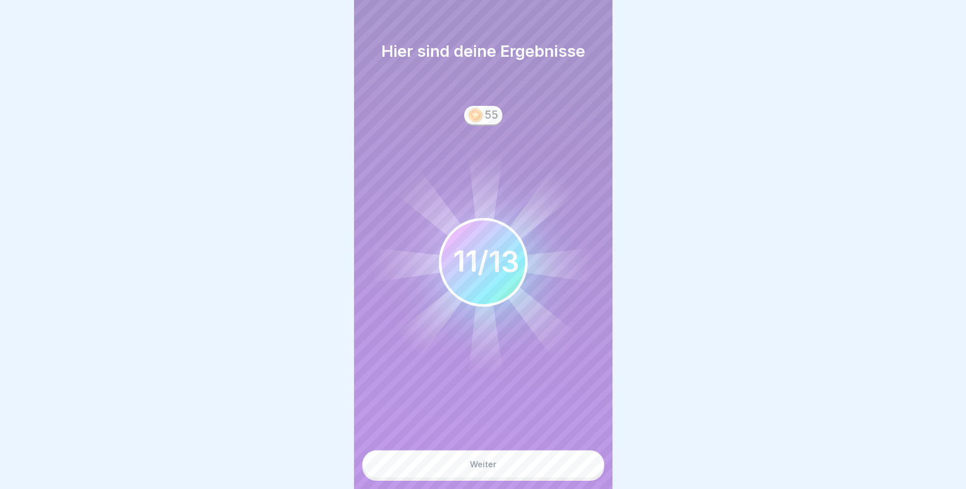
click at [507, 461] on button "Weiter" at bounding box center [483, 465] width 242 height 28
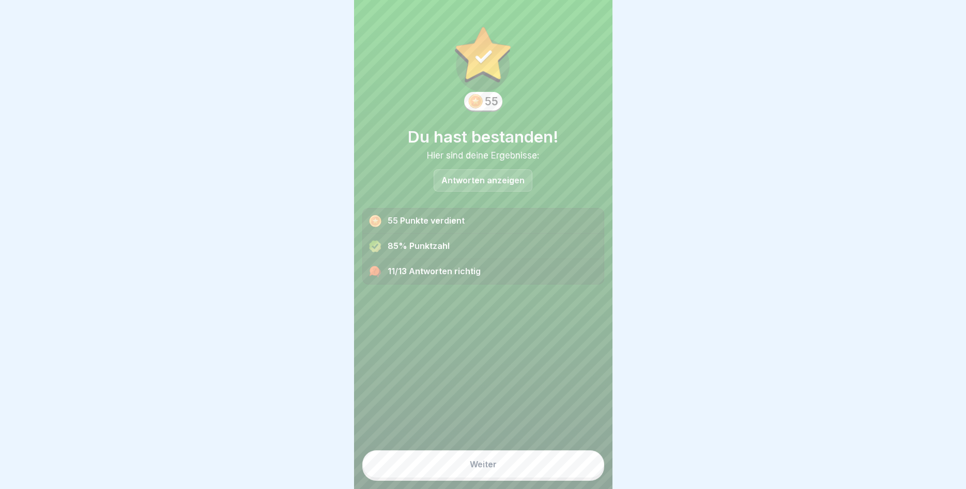
click at [488, 460] on div "Weiter" at bounding box center [483, 464] width 27 height 9
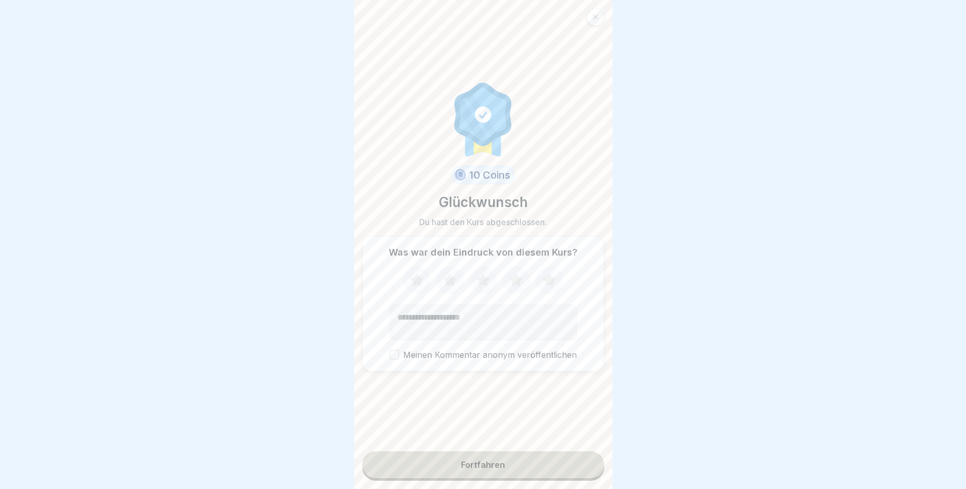
click at [545, 279] on icon at bounding box center [548, 279] width 13 height 13
click at [465, 472] on button "Fortfahren" at bounding box center [483, 465] width 242 height 27
